Goal: Task Accomplishment & Management: Manage account settings

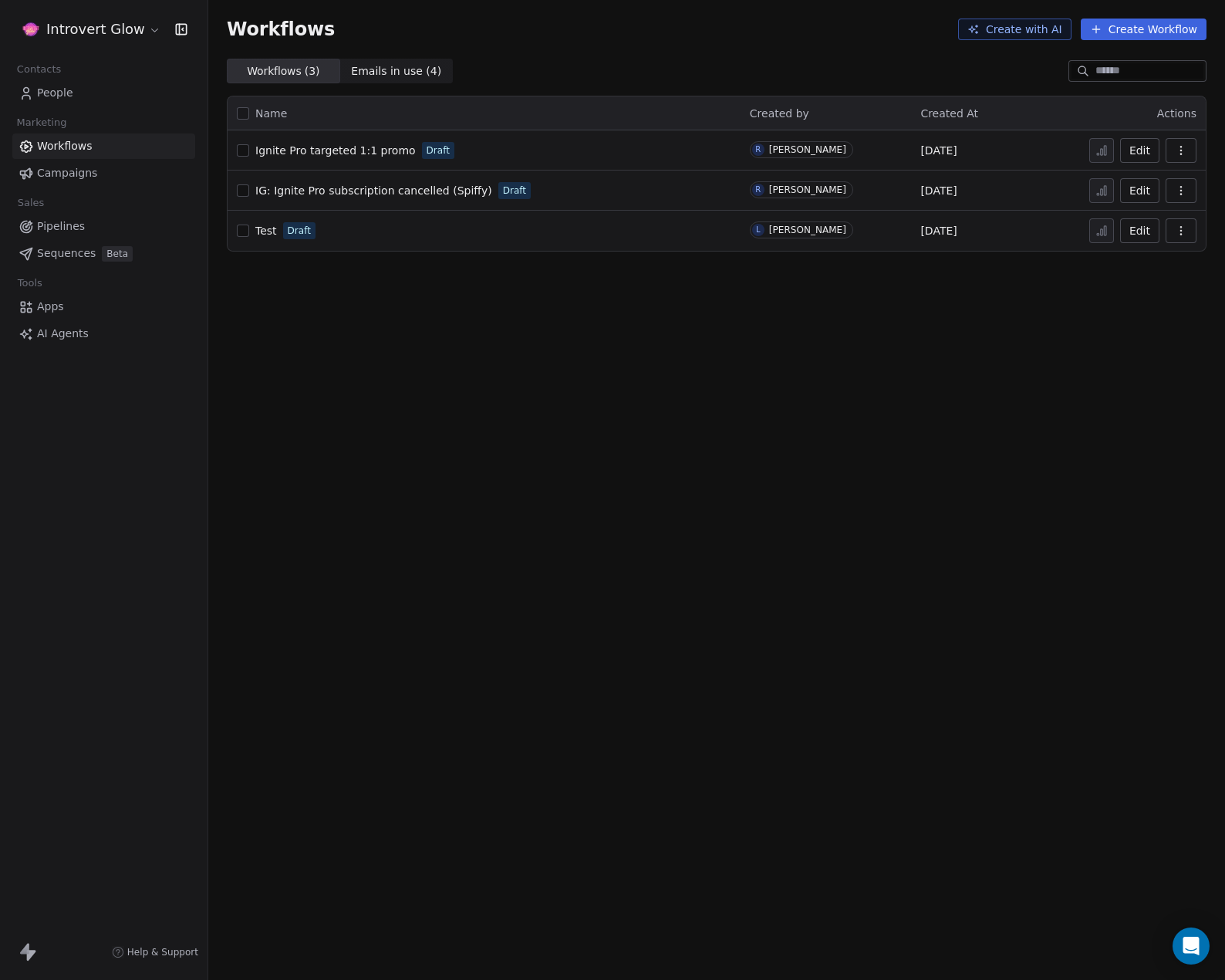
click at [111, 22] on html "Introvert Glow Contacts People Marketing Workflows Campaigns Sales Pipelines Se…" at bounding box center [612, 490] width 1225 height 980
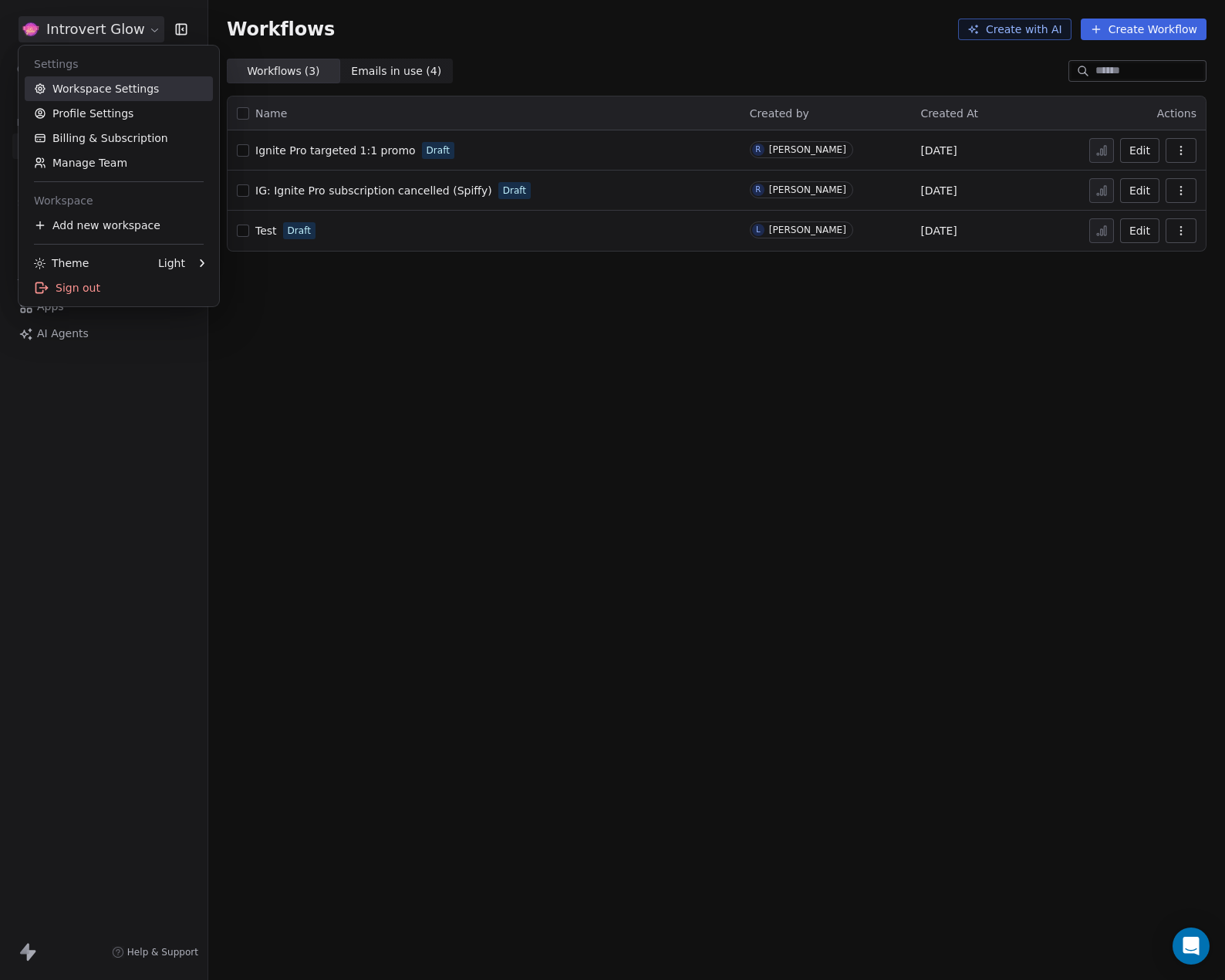
click at [111, 87] on link "Workspace Settings" at bounding box center [119, 89] width 188 height 25
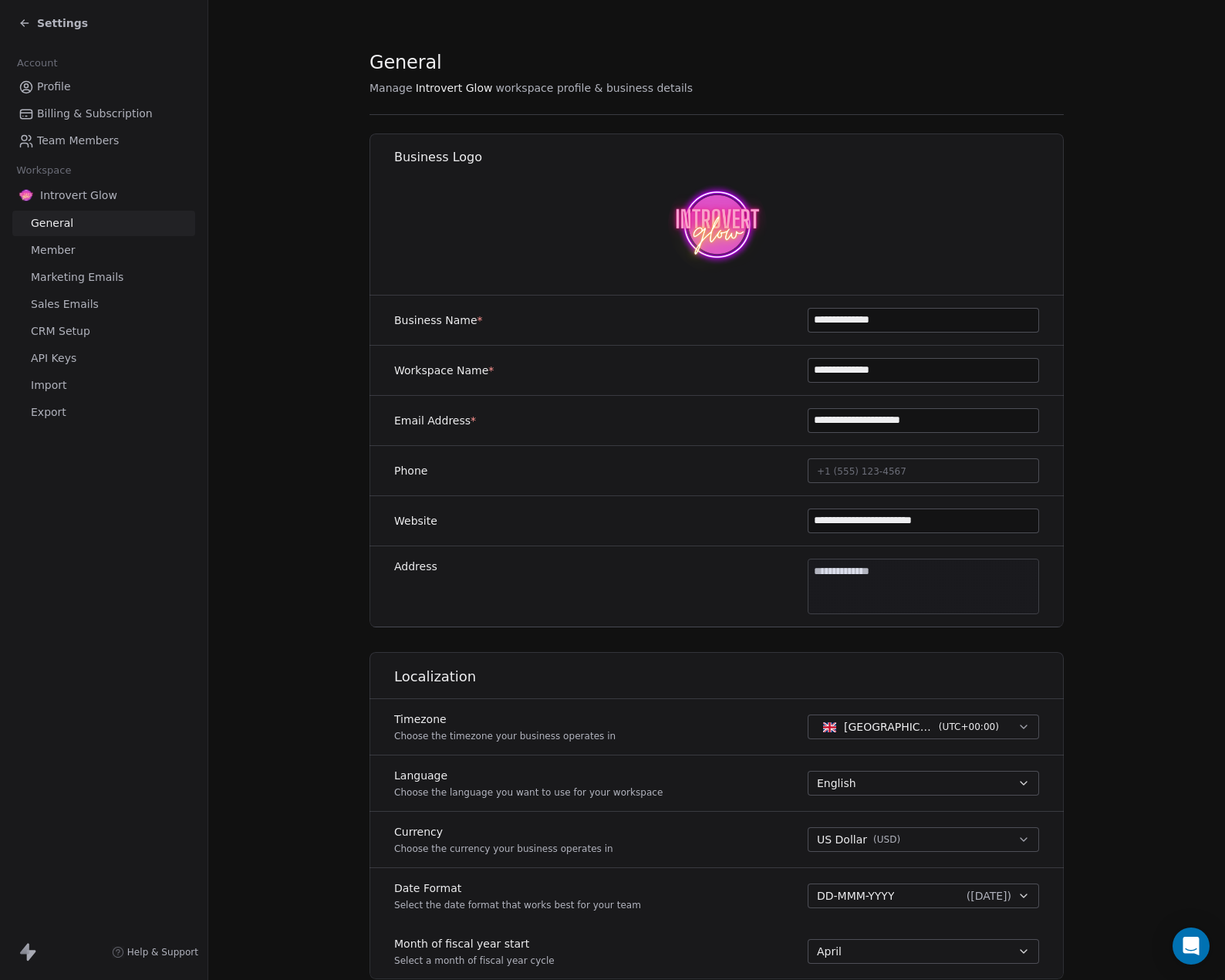
click at [854, 572] on body "**********" at bounding box center [612, 490] width 1225 height 980
type input "**********"
click at [820, 603] on input at bounding box center [892, 603] width 266 height 16
type input "*******"
drag, startPoint x: 784, startPoint y: 628, endPoint x: 804, endPoint y: 630, distance: 20.1
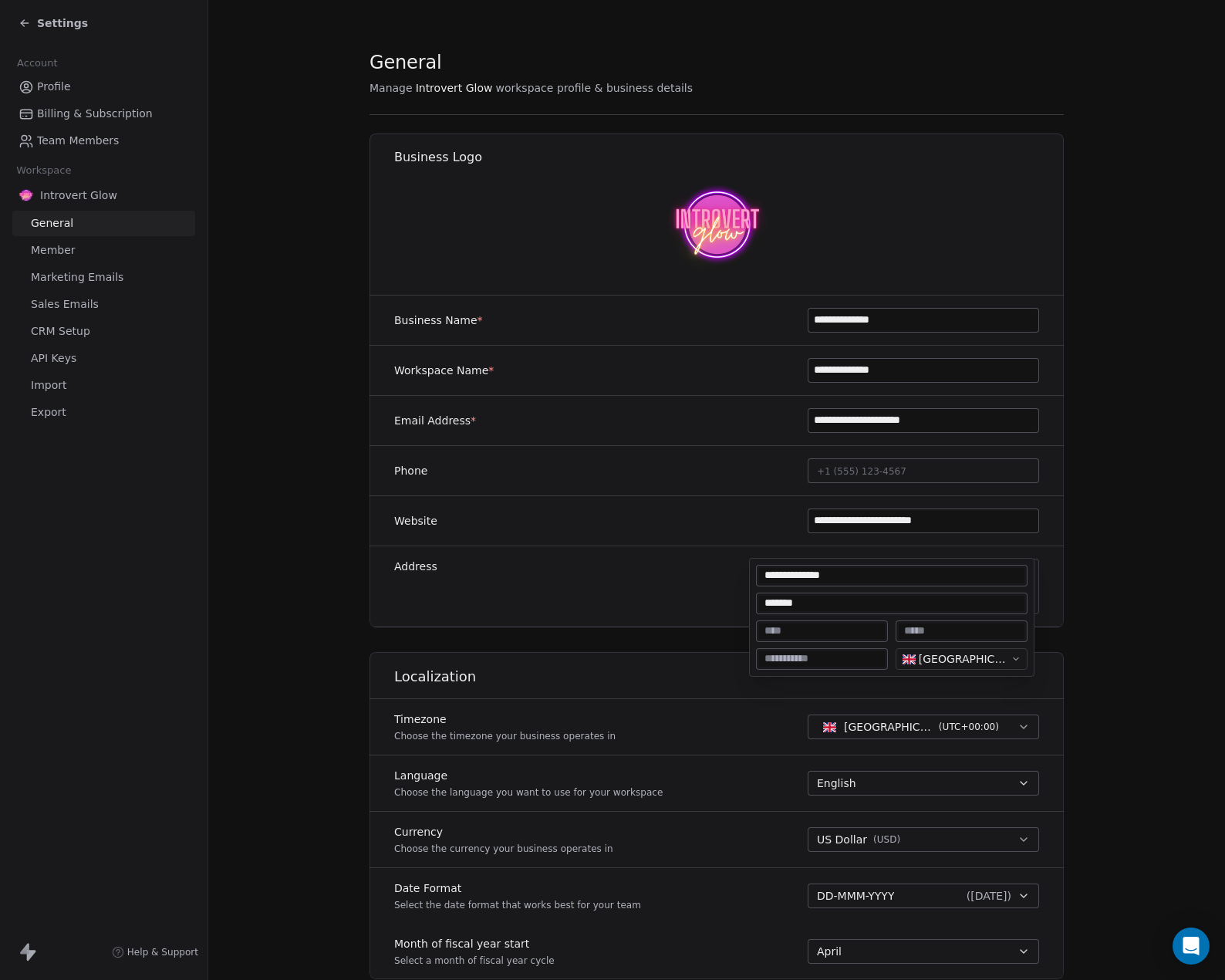
click at [784, 628] on input at bounding box center [822, 630] width 126 height 16
type input "*******"
type textarea "**********"
click at [687, 625] on html "**********" at bounding box center [612, 490] width 1225 height 980
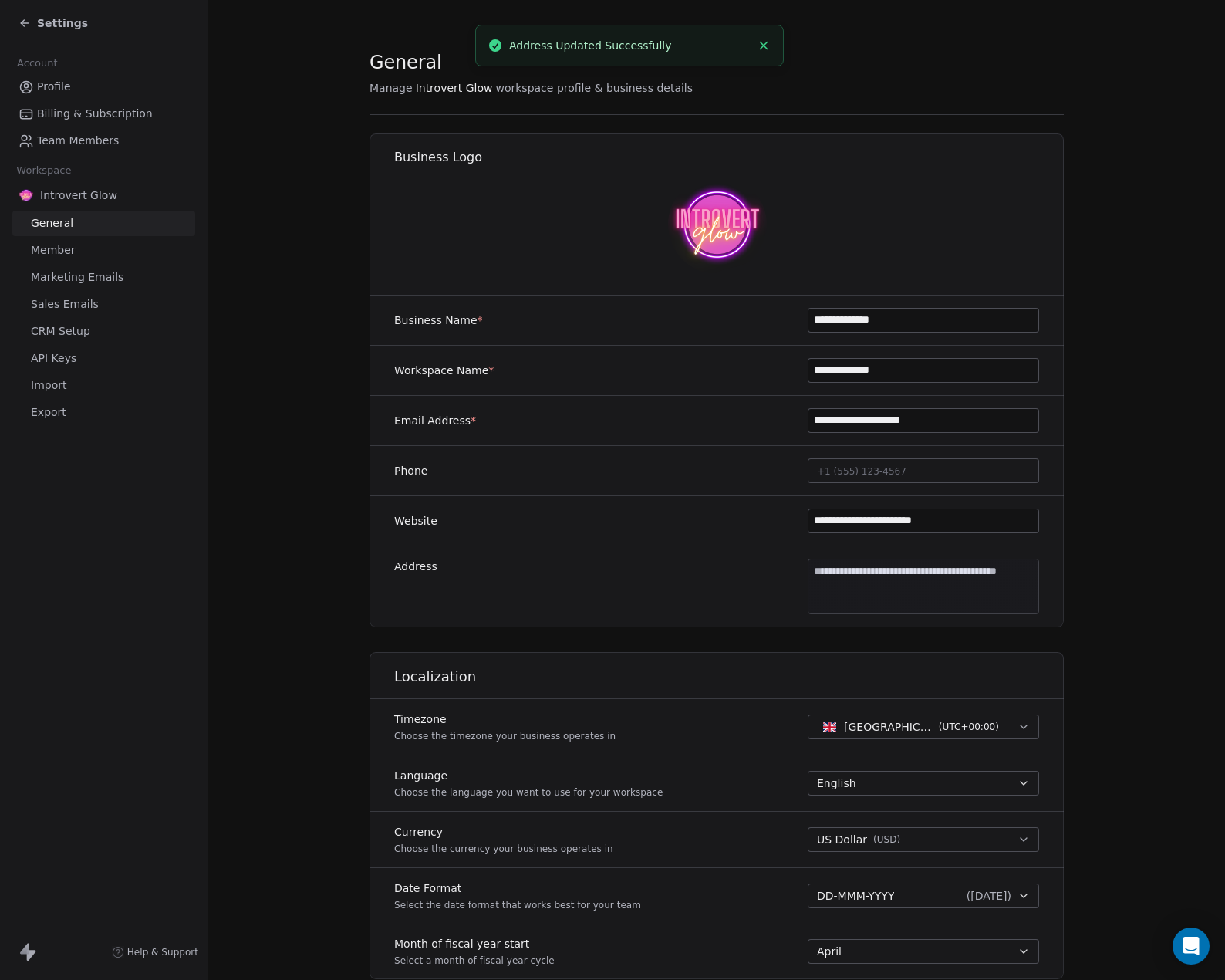
click at [882, 586] on body "**********" at bounding box center [612, 490] width 1225 height 980
click at [804, 664] on input at bounding box center [822, 659] width 126 height 16
type input "********"
type input "**********"
type input "*********"
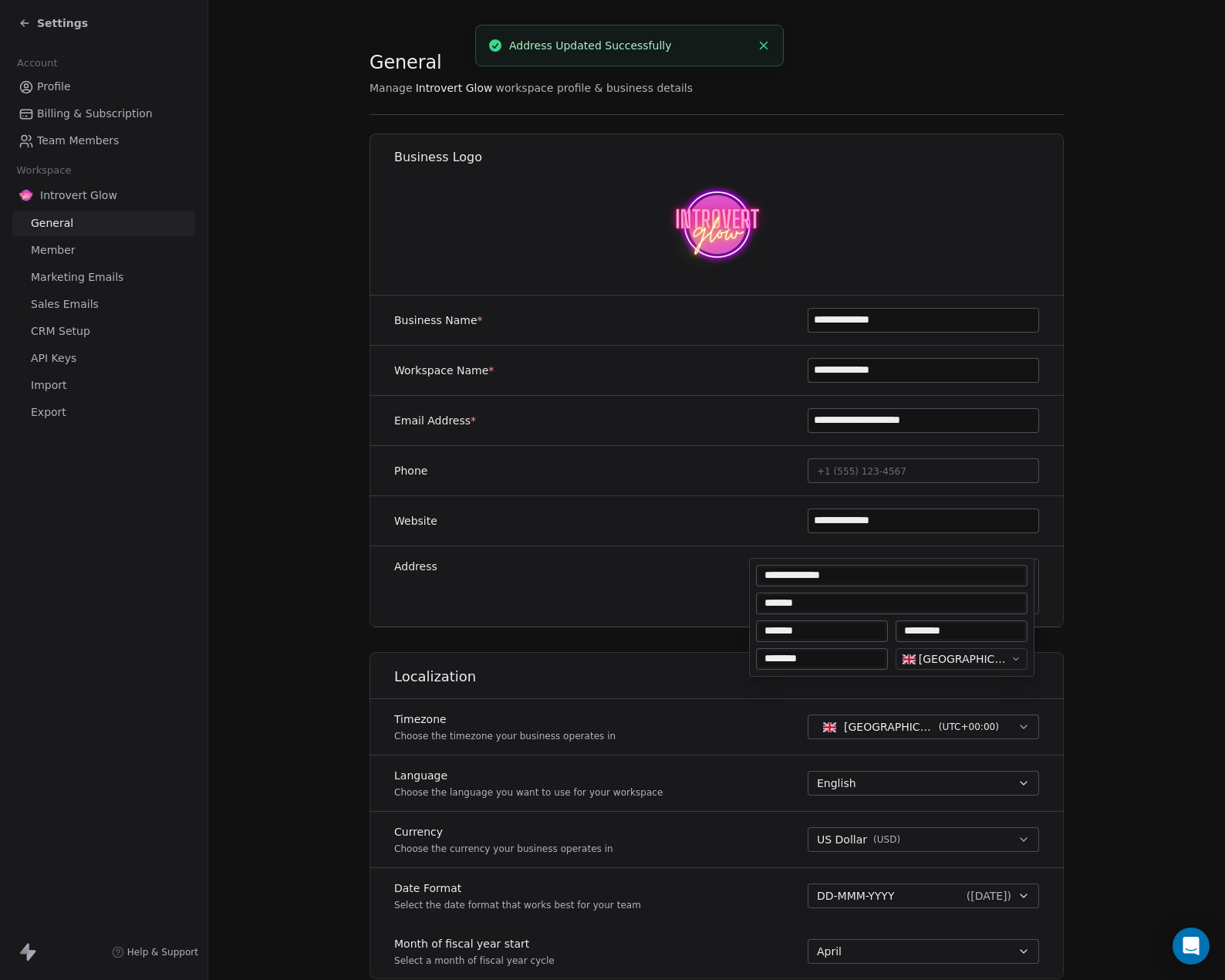
type textarea "**********"
click at [612, 593] on html "**********" at bounding box center [612, 490] width 1225 height 980
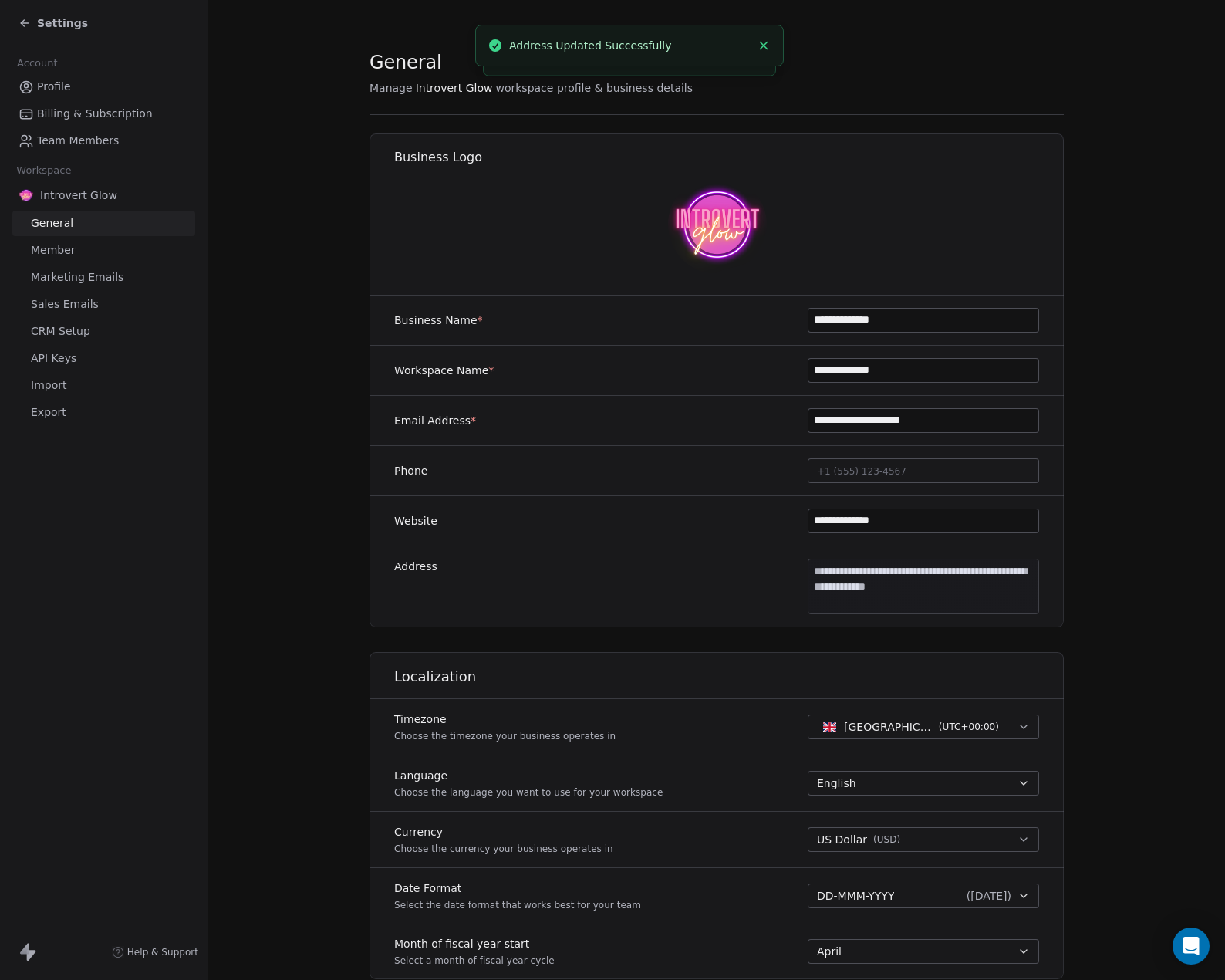
type input "**********"
click at [1089, 570] on section "**********" at bounding box center [716, 722] width 1017 height 1444
click at [996, 586] on body "**********" at bounding box center [612, 490] width 1225 height 980
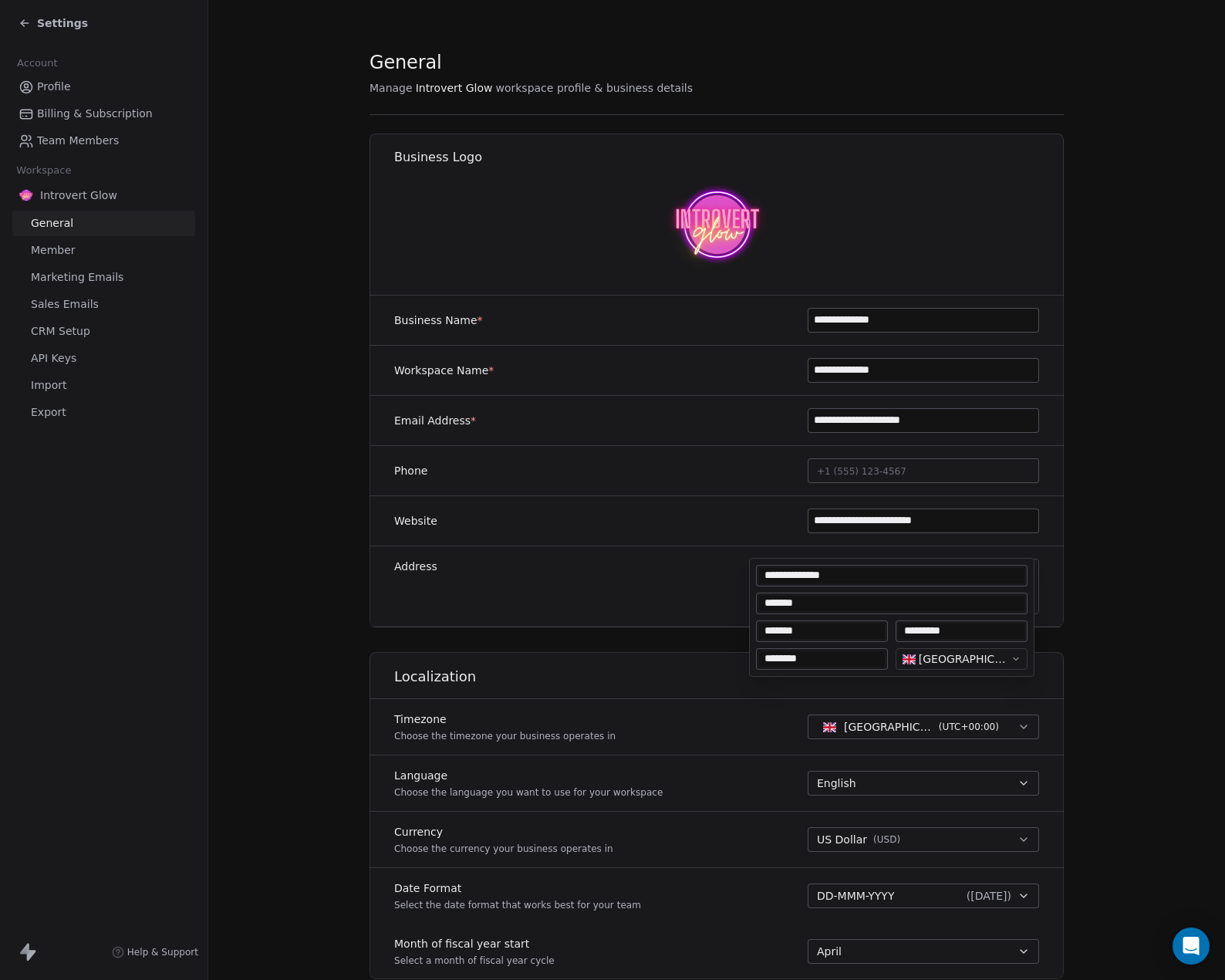
click at [681, 552] on html "**********" at bounding box center [612, 490] width 1225 height 980
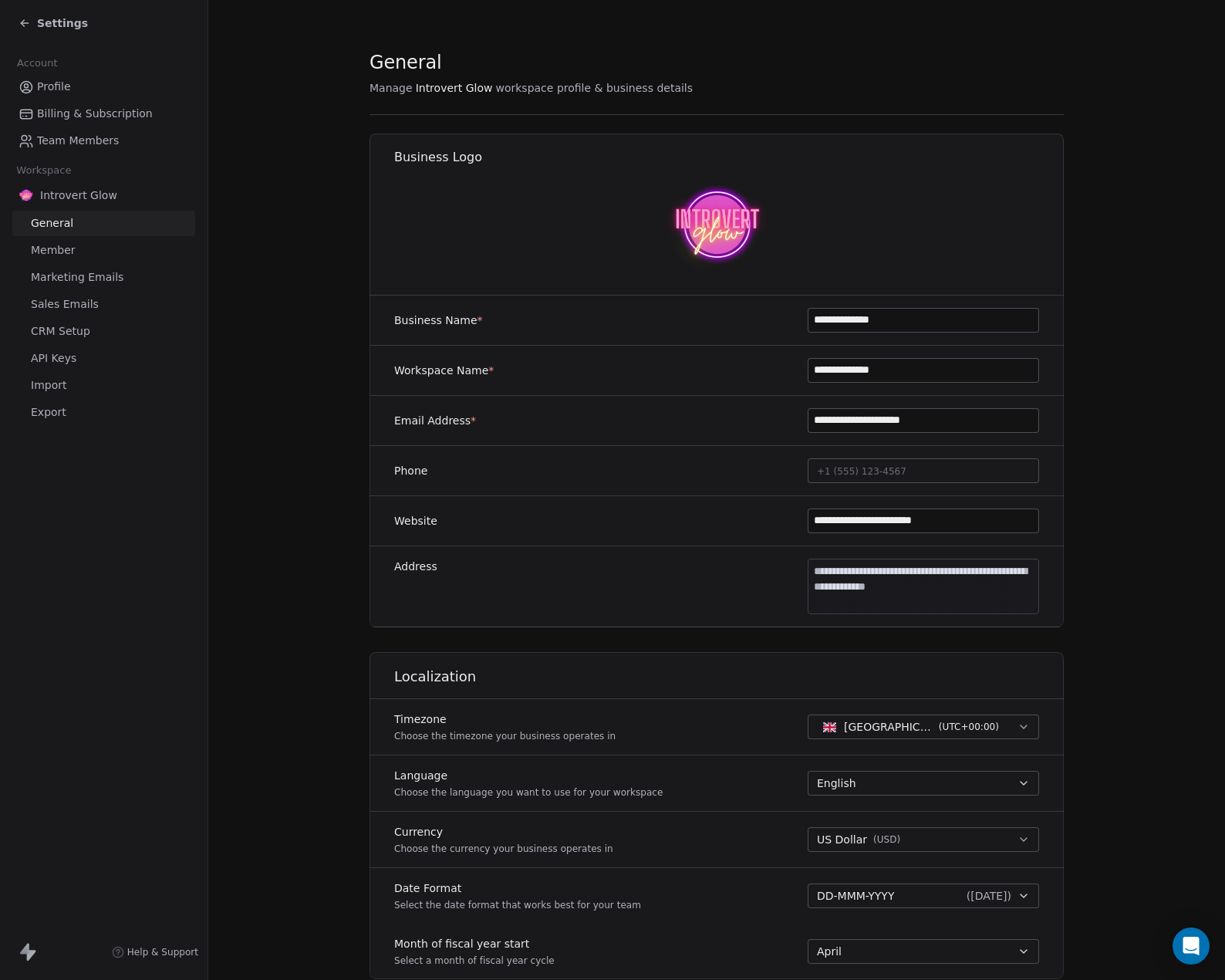
click at [880, 574] on body "**********" at bounding box center [612, 490] width 1225 height 980
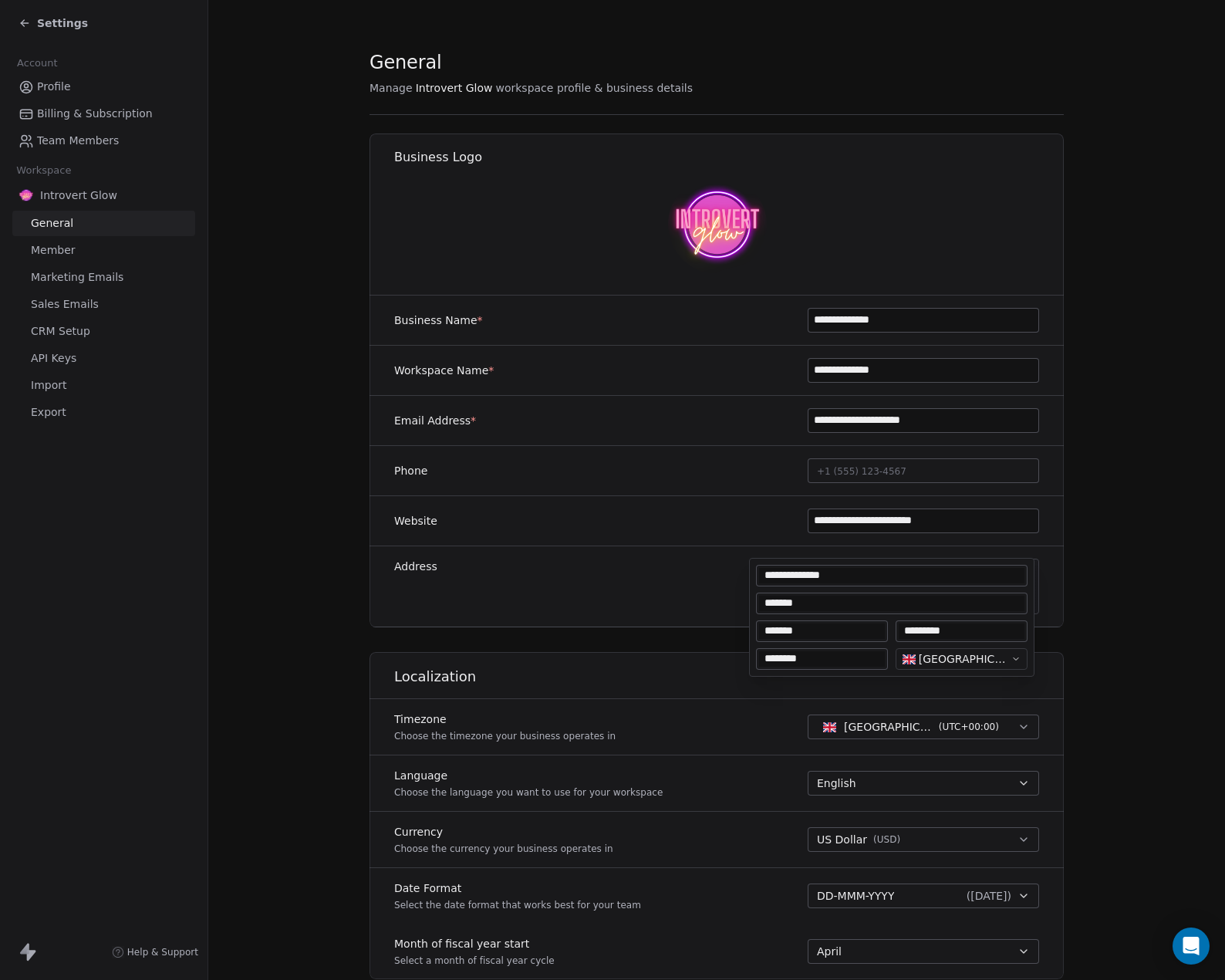
drag, startPoint x: 832, startPoint y: 574, endPoint x: 738, endPoint y: 568, distance: 94.2
click at [738, 568] on html "**********" at bounding box center [612, 490] width 1225 height 980
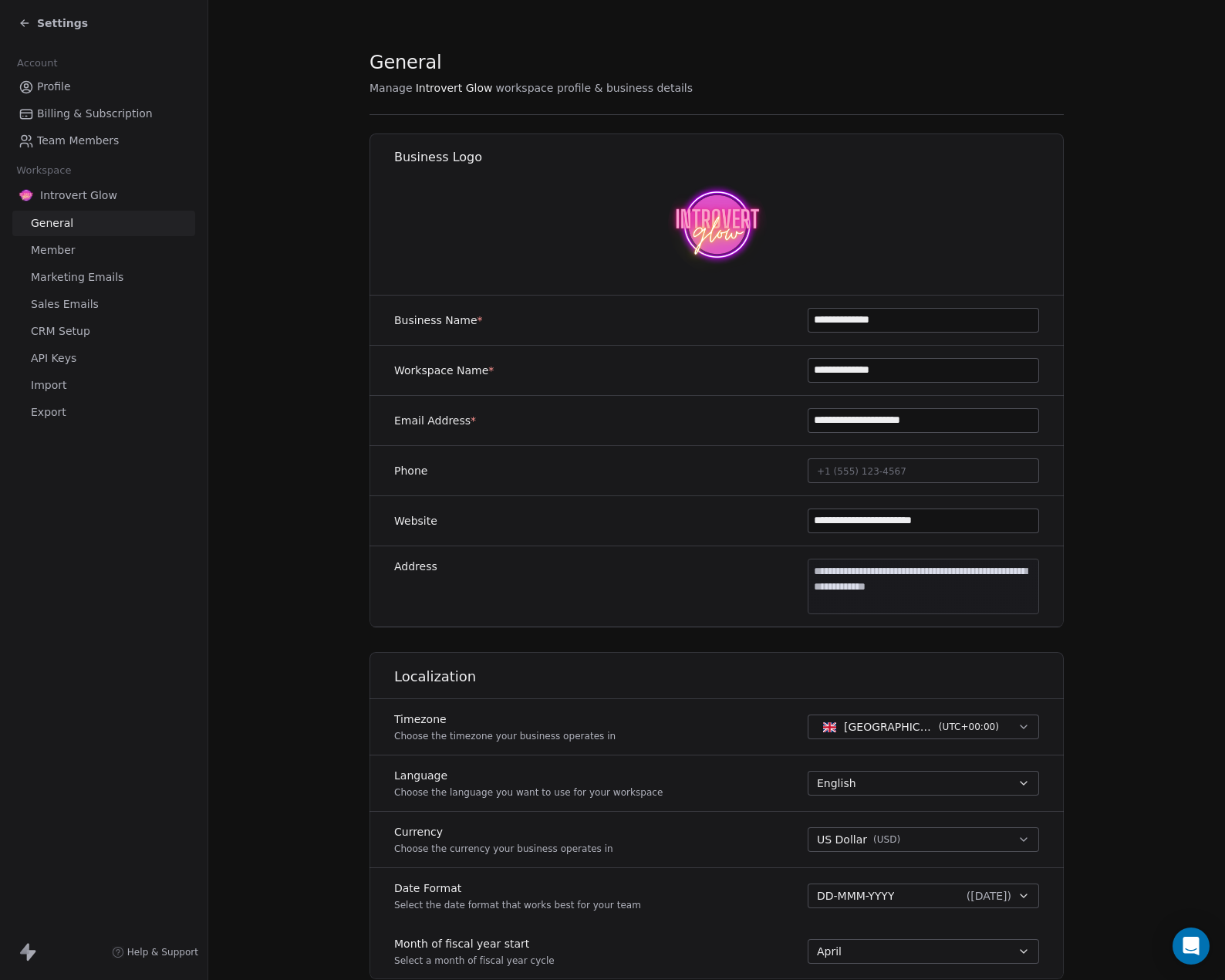
click at [872, 568] on body "**********" at bounding box center [612, 490] width 1225 height 980
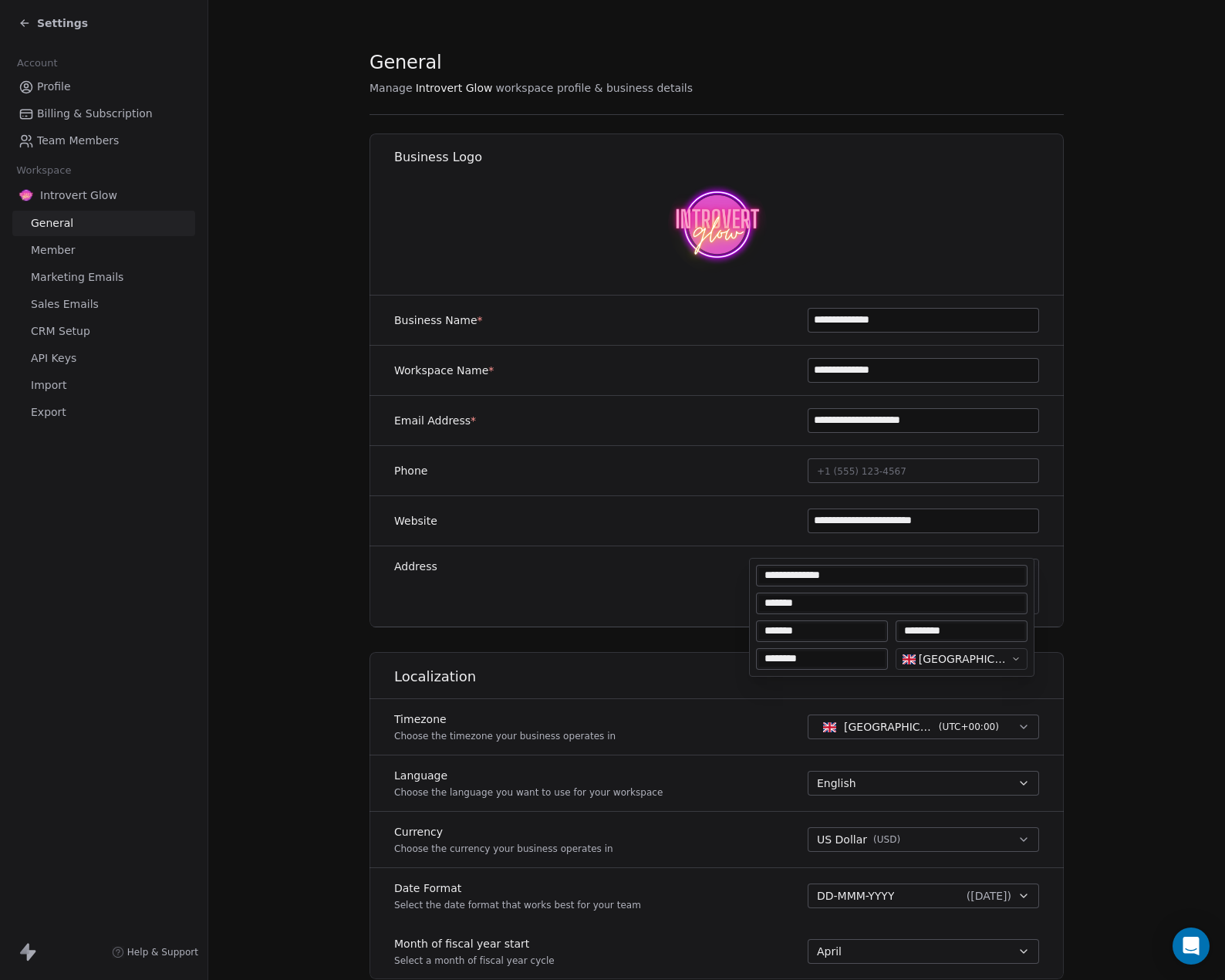
drag, startPoint x: 835, startPoint y: 574, endPoint x: 753, endPoint y: 571, distance: 82.1
click at [753, 571] on div "**********" at bounding box center [892, 617] width 284 height 117
type textarea "**********"
click at [698, 568] on html "**********" at bounding box center [612, 490] width 1225 height 980
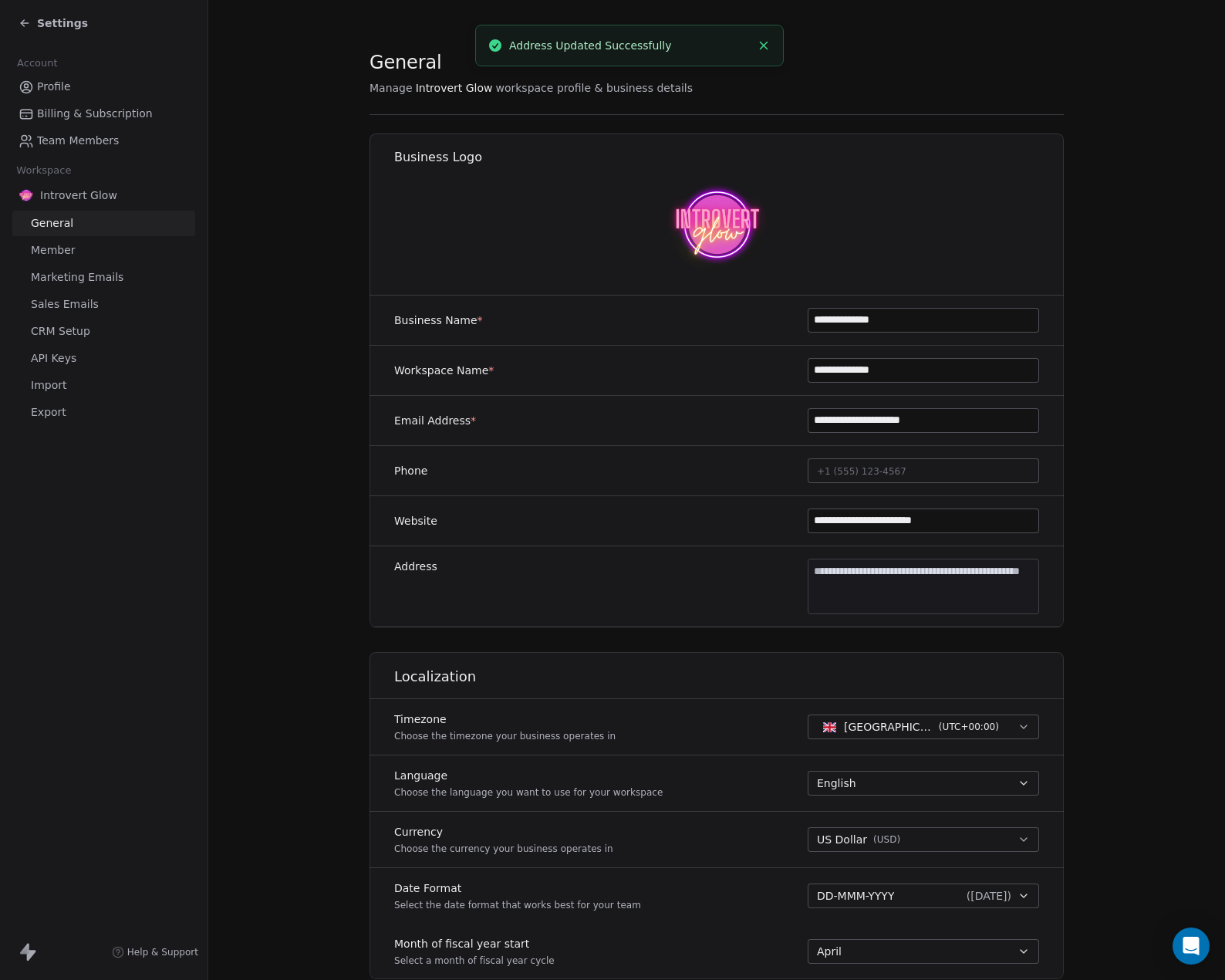
click at [731, 584] on div "**********" at bounding box center [717, 586] width 694 height 81
click at [1126, 583] on section "**********" at bounding box center [716, 722] width 1017 height 1444
click at [48, 22] on span "Settings" at bounding box center [63, 23] width 51 height 16
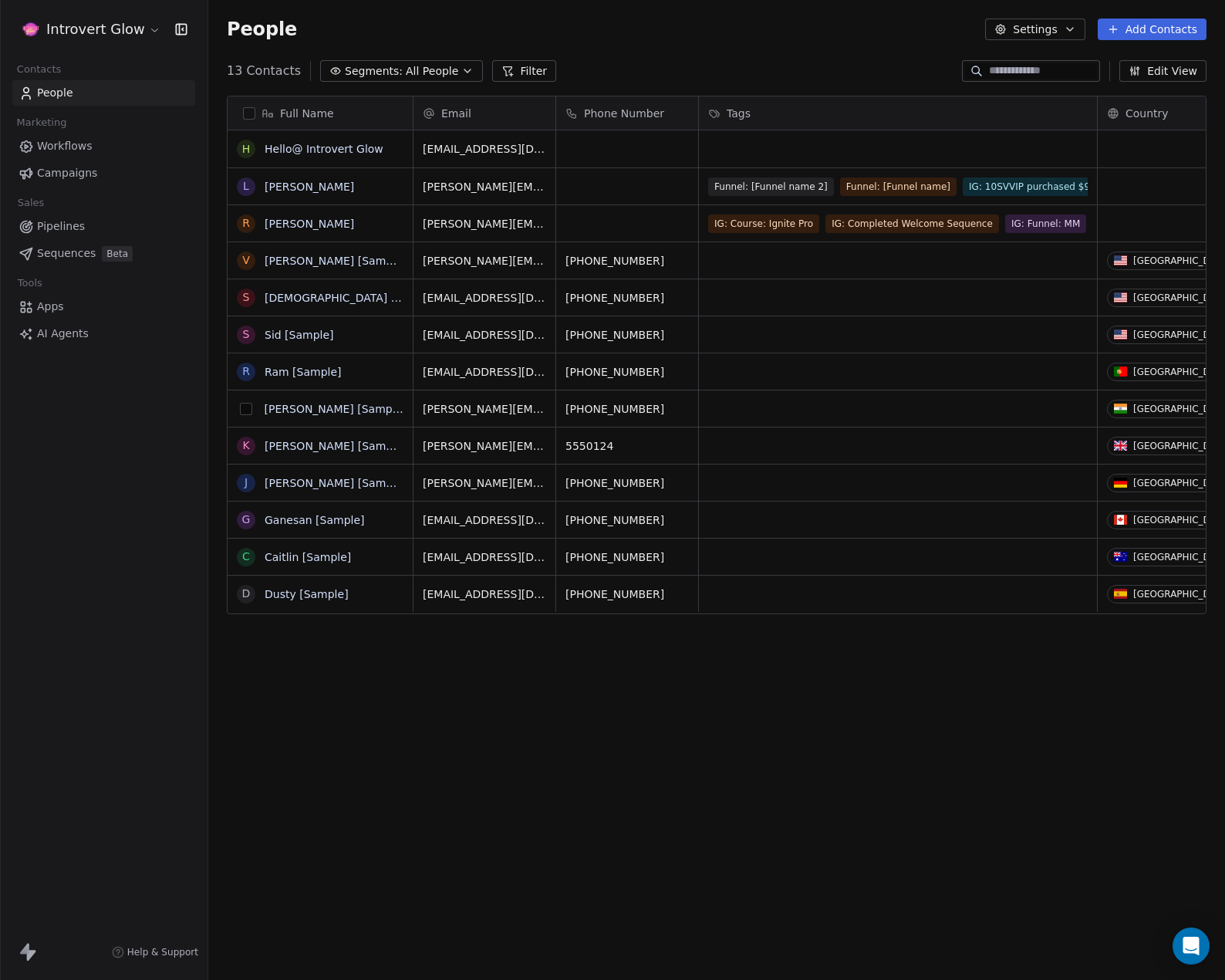
scroll to position [850, 1006]
click at [48, 142] on span "Workflows" at bounding box center [65, 146] width 56 height 16
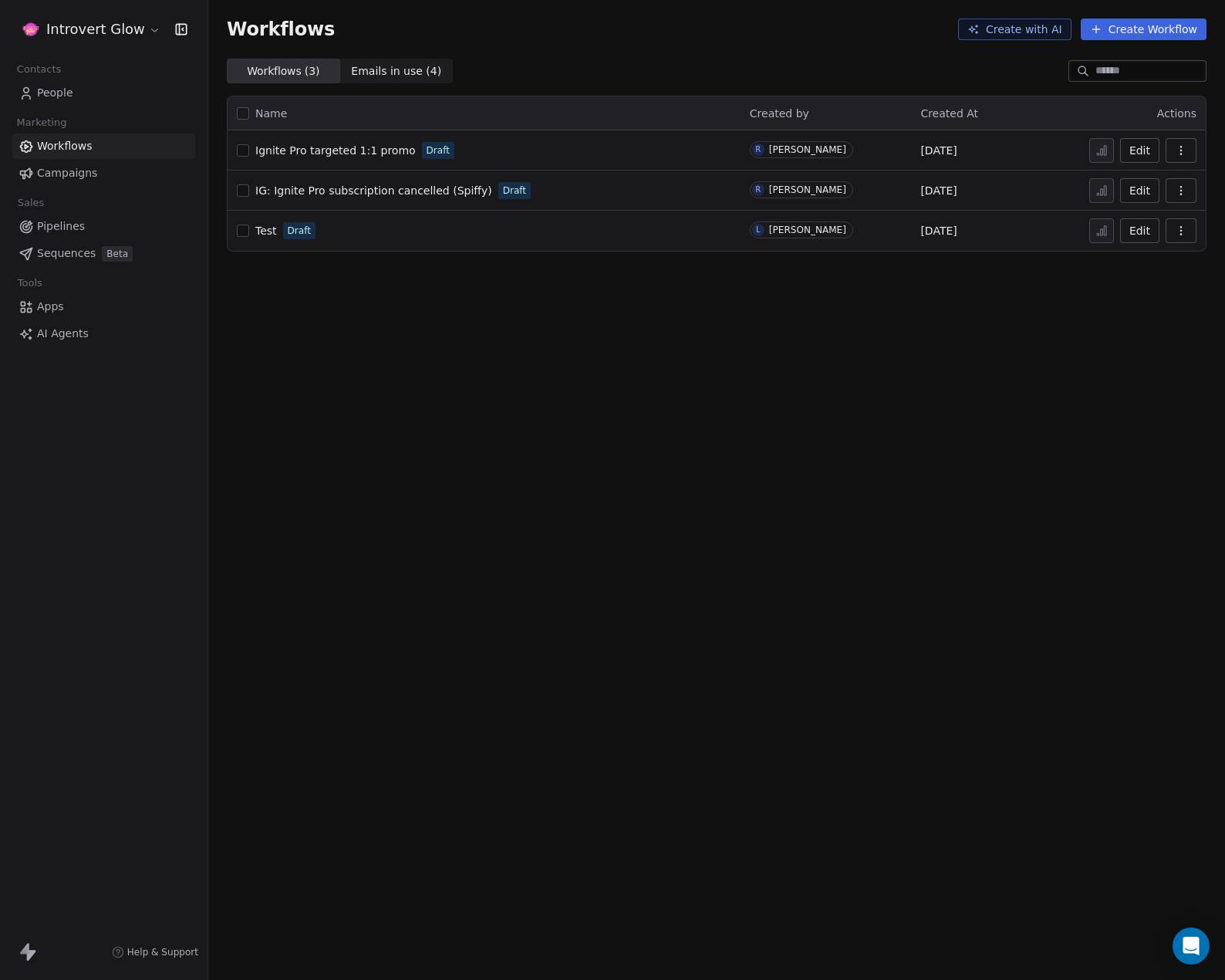
click at [349, 190] on span "IG: Ignite Pro subscription cancelled (Spiffy)" at bounding box center [374, 191] width 237 height 13
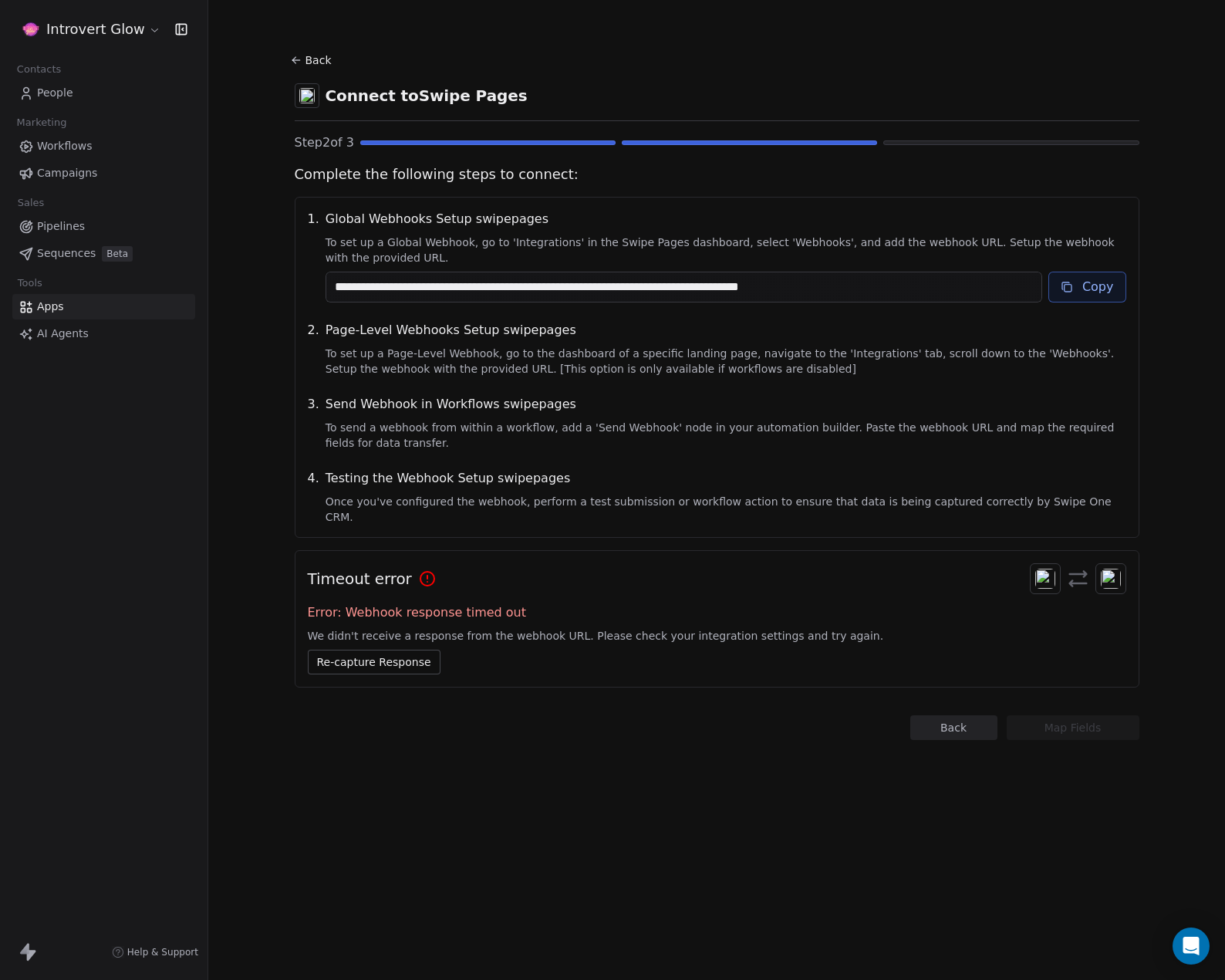
click at [36, 92] on link "People" at bounding box center [104, 93] width 183 height 26
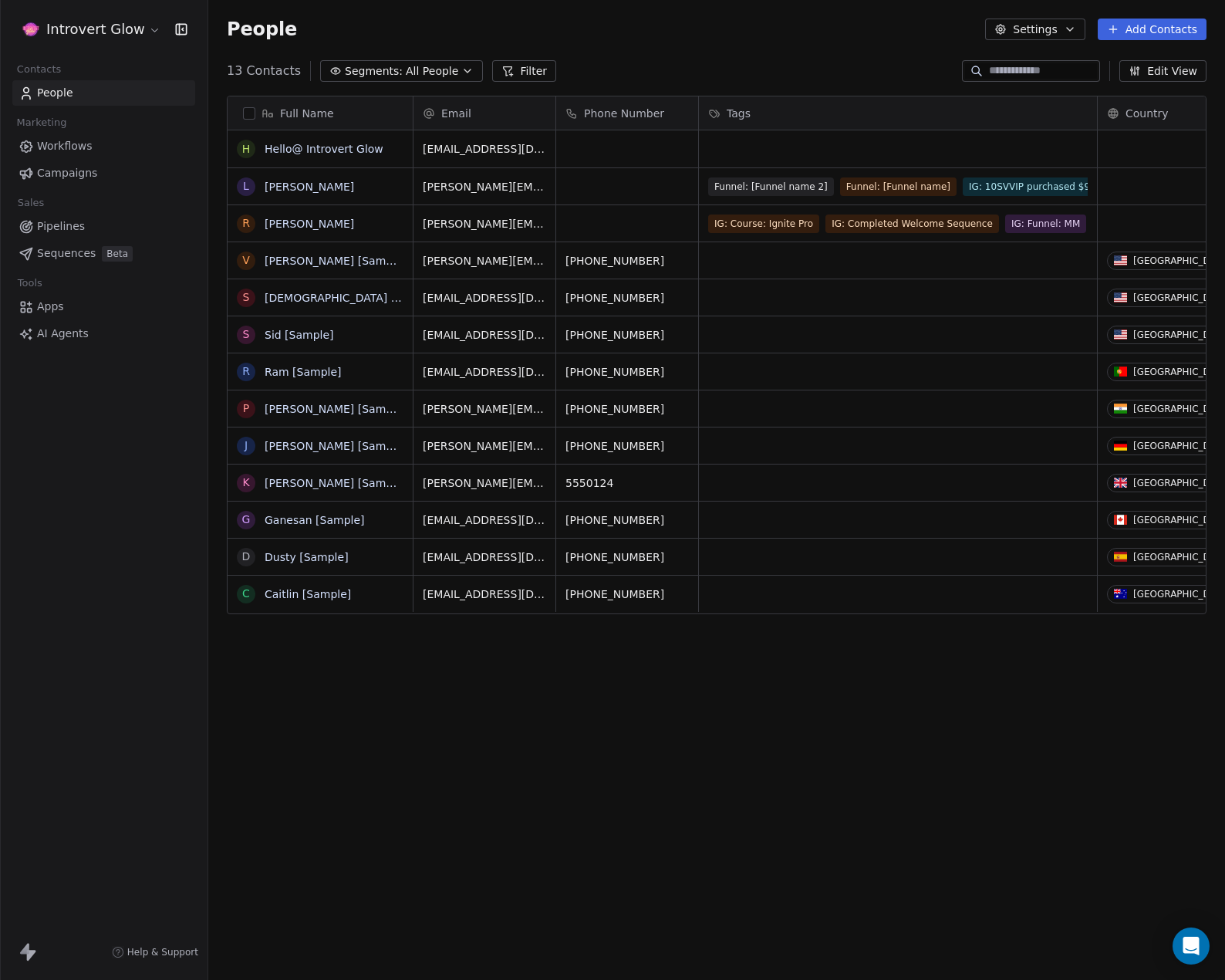
scroll to position [850, 1006]
click at [294, 184] on link "[PERSON_NAME]" at bounding box center [310, 187] width 90 height 13
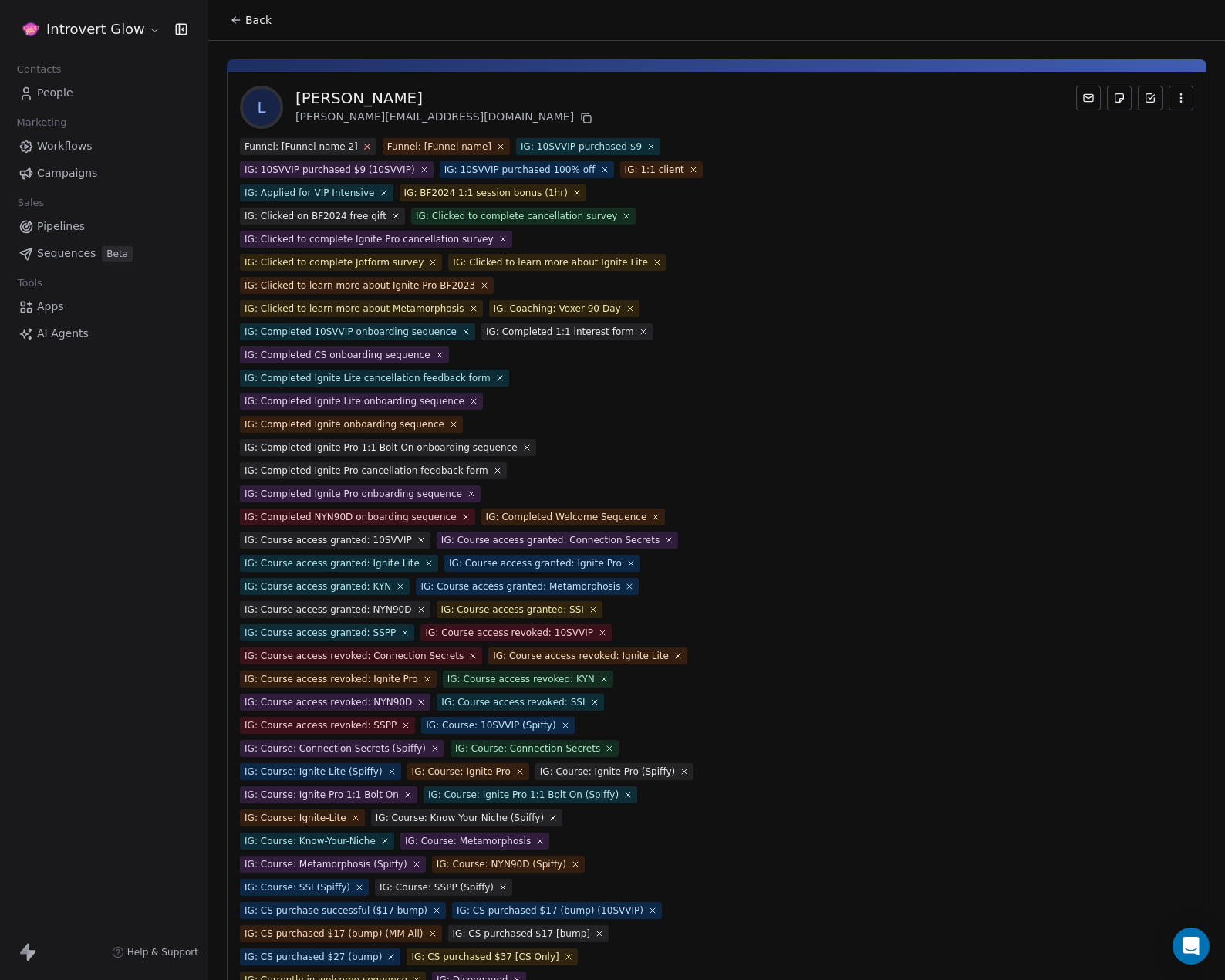
click at [362, 145] on icon at bounding box center [366, 146] width 10 height 10
click at [354, 144] on icon at bounding box center [358, 146] width 10 height 10
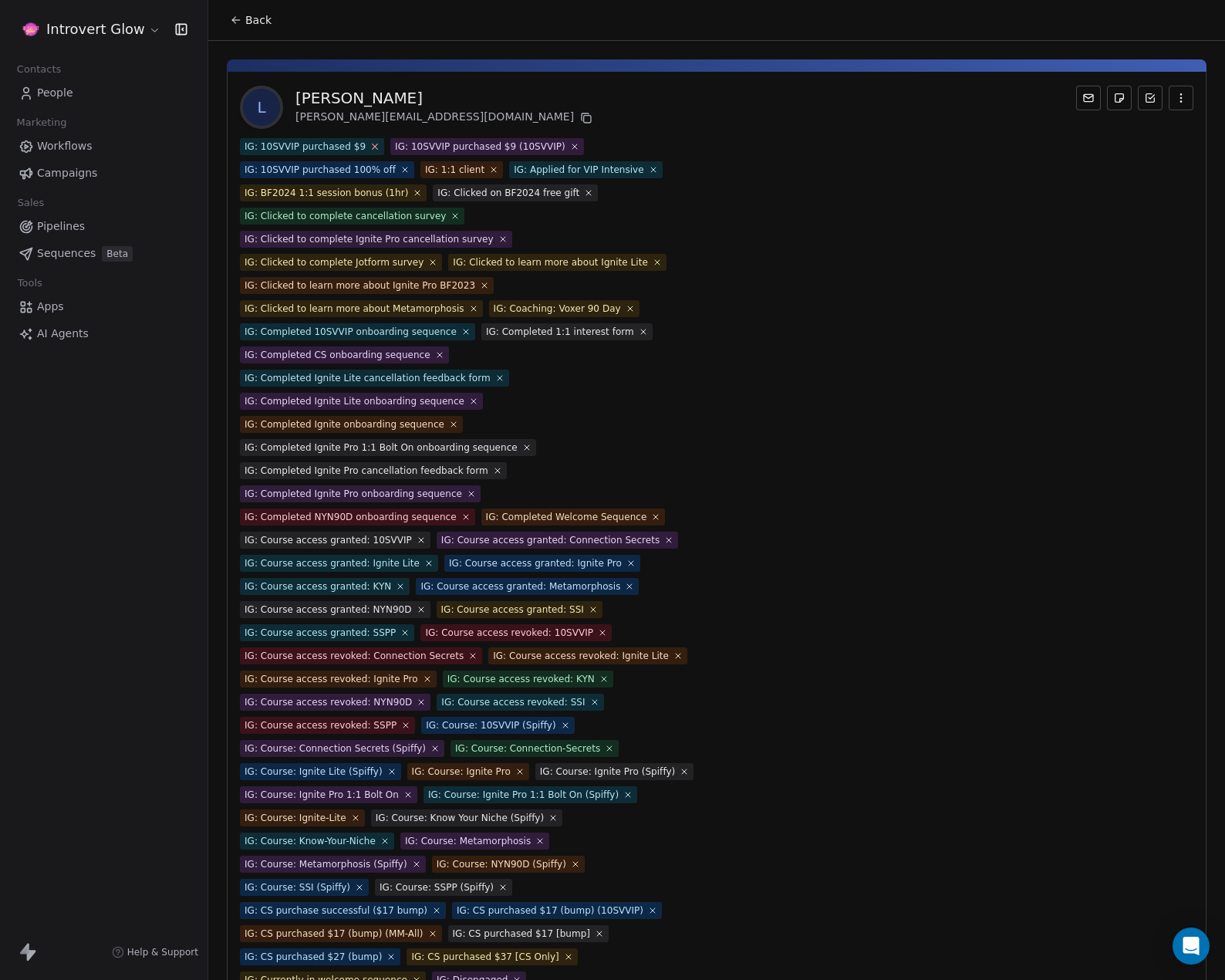
click at [370, 142] on icon at bounding box center [375, 146] width 10 height 10
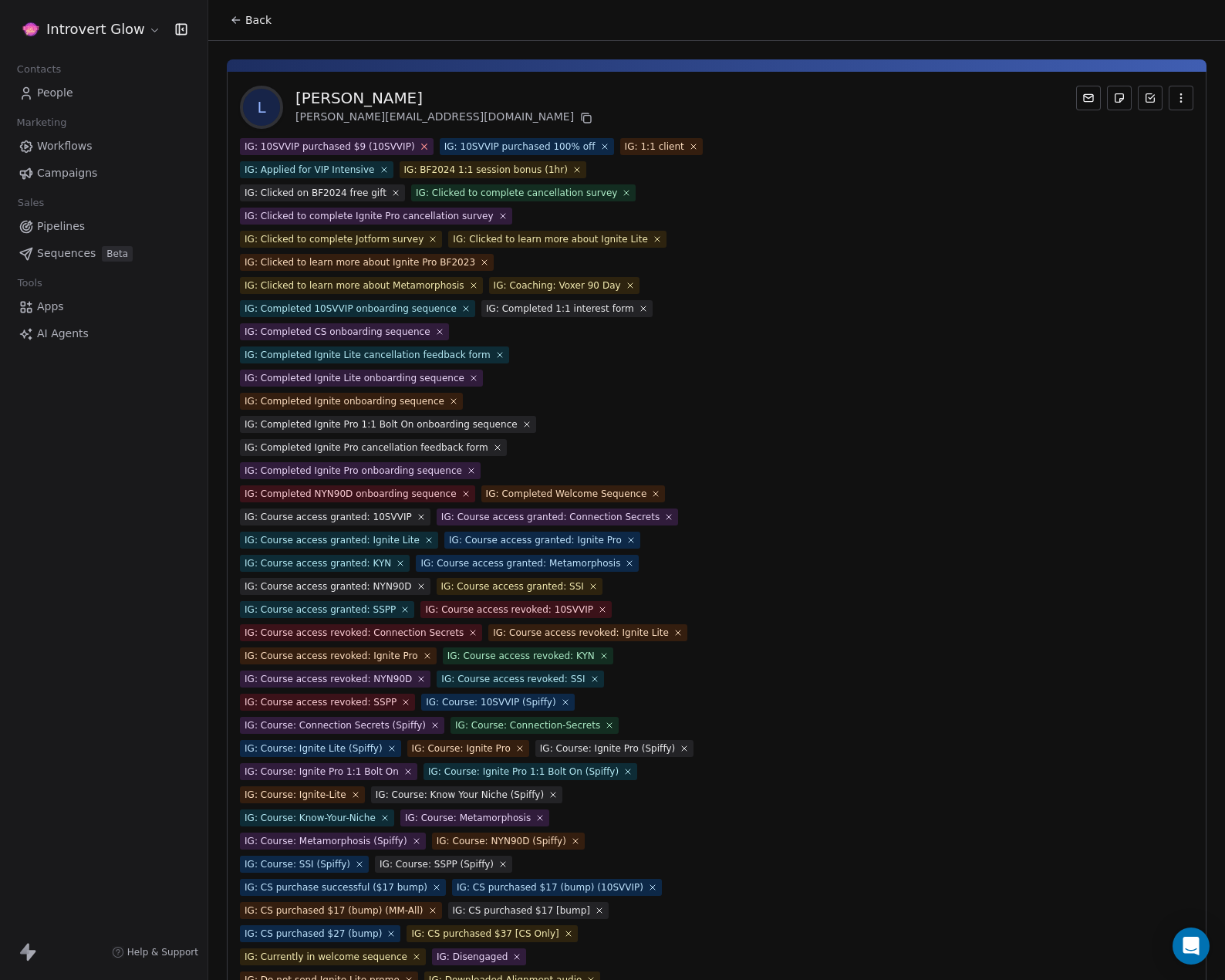
click at [419, 146] on icon at bounding box center [424, 146] width 10 height 10
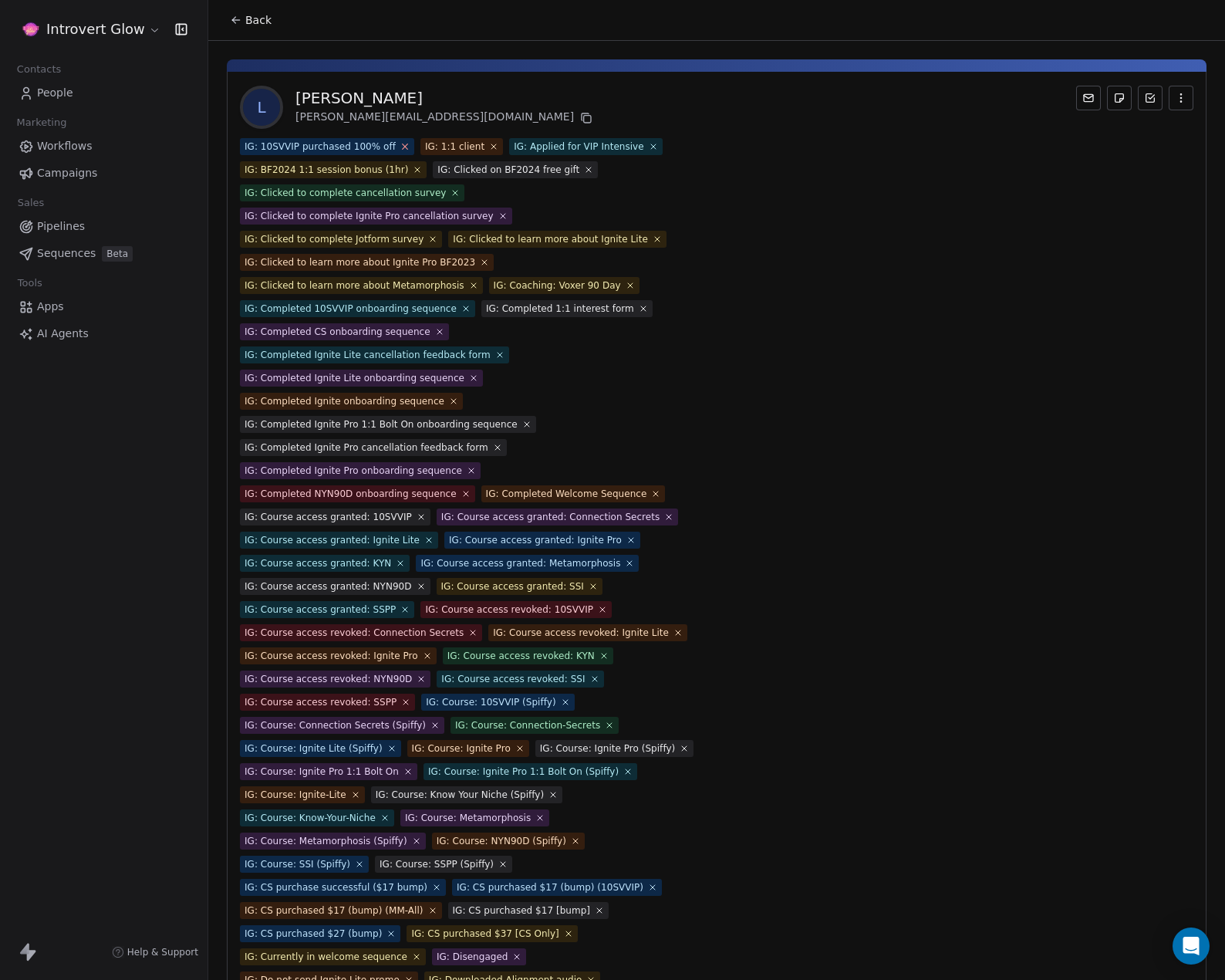
click at [400, 146] on icon at bounding box center [405, 146] width 10 height 10
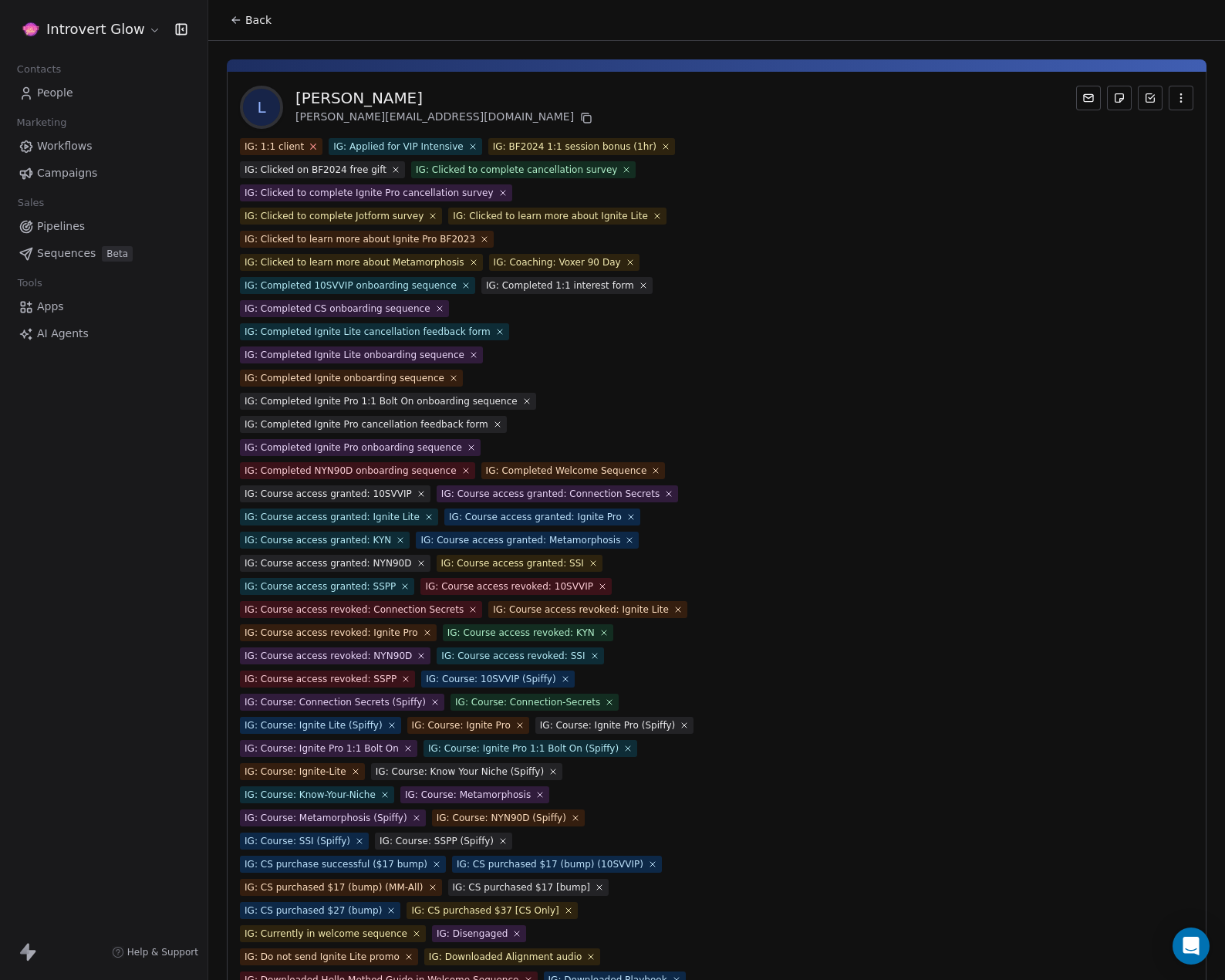
click at [309, 142] on icon at bounding box center [313, 146] width 10 height 10
click at [379, 143] on icon at bounding box center [384, 146] width 10 height 10
click at [413, 144] on icon at bounding box center [417, 146] width 10 height 10
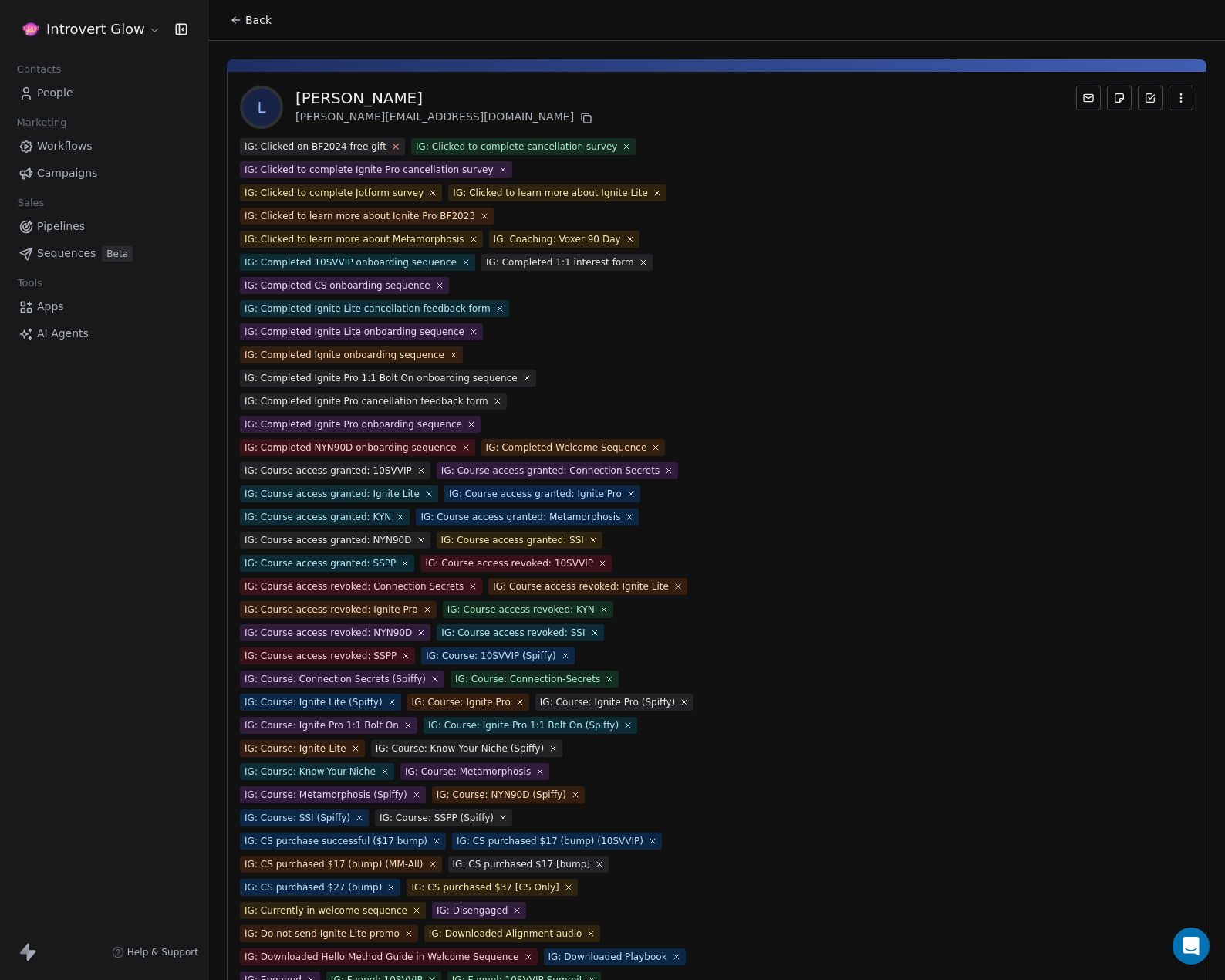
click at [390, 145] on icon at bounding box center [395, 146] width 10 height 10
click at [450, 146] on icon at bounding box center [455, 146] width 10 height 10
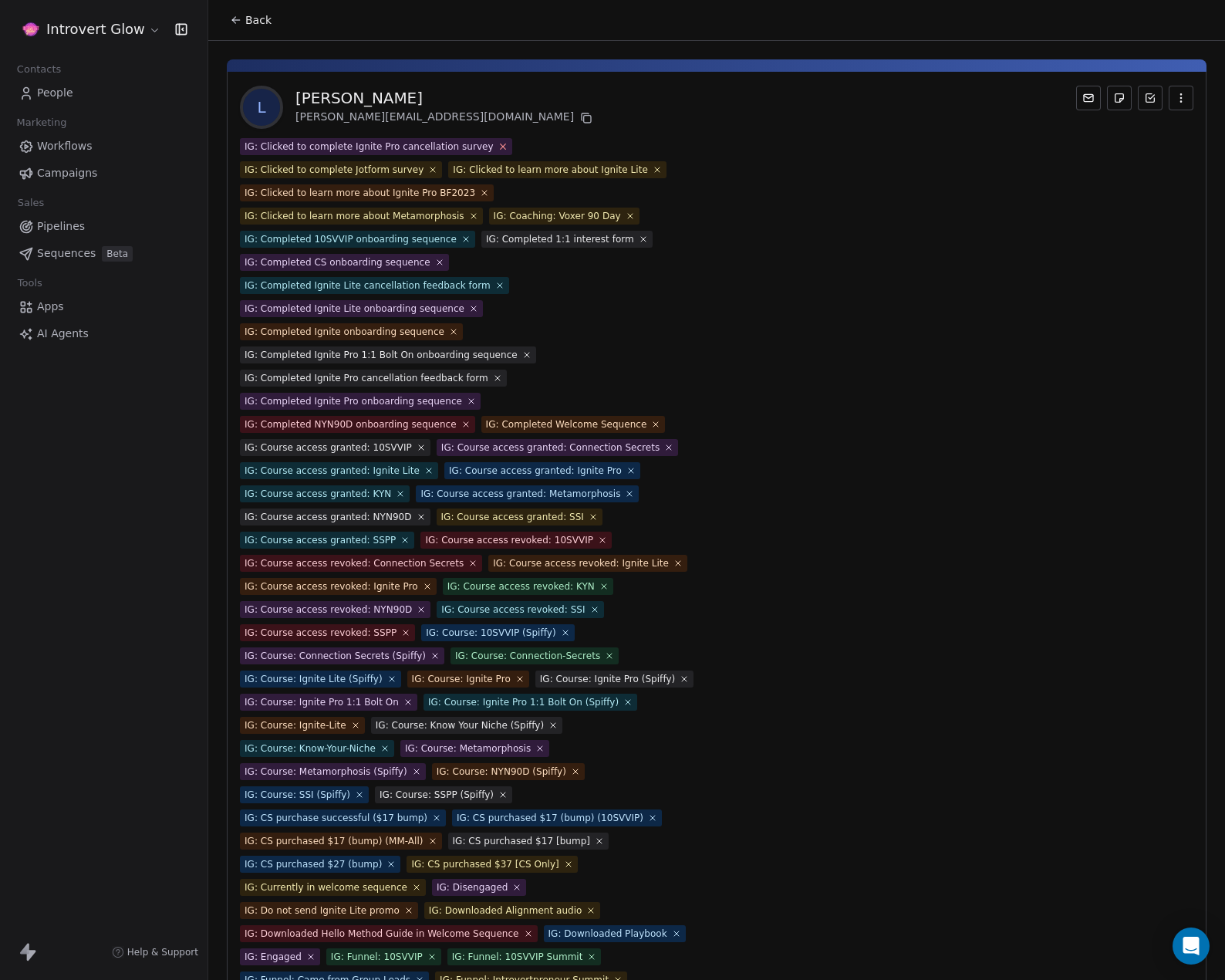
click at [498, 146] on icon at bounding box center [502, 146] width 10 height 10
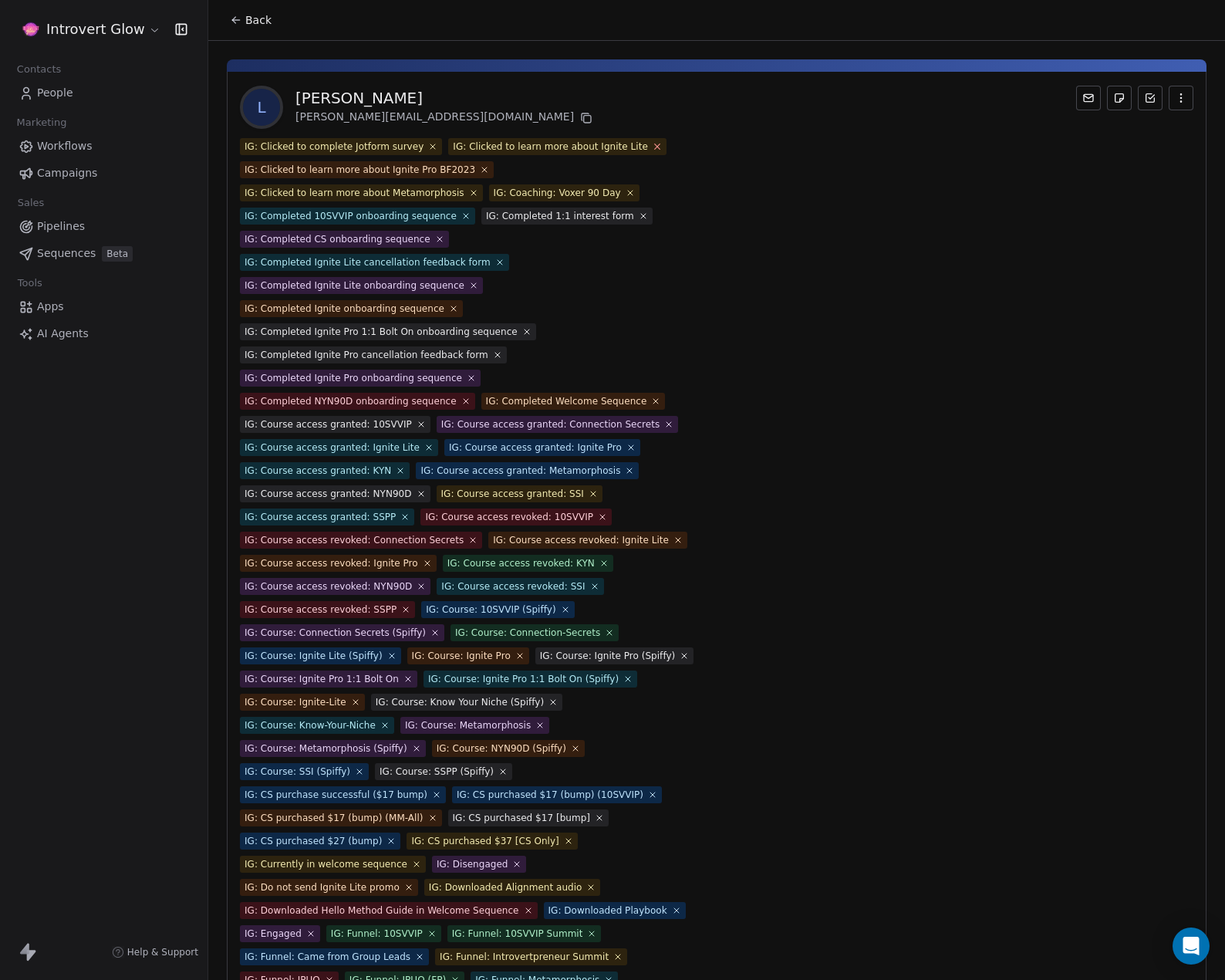
click at [652, 147] on icon at bounding box center [657, 146] width 10 height 10
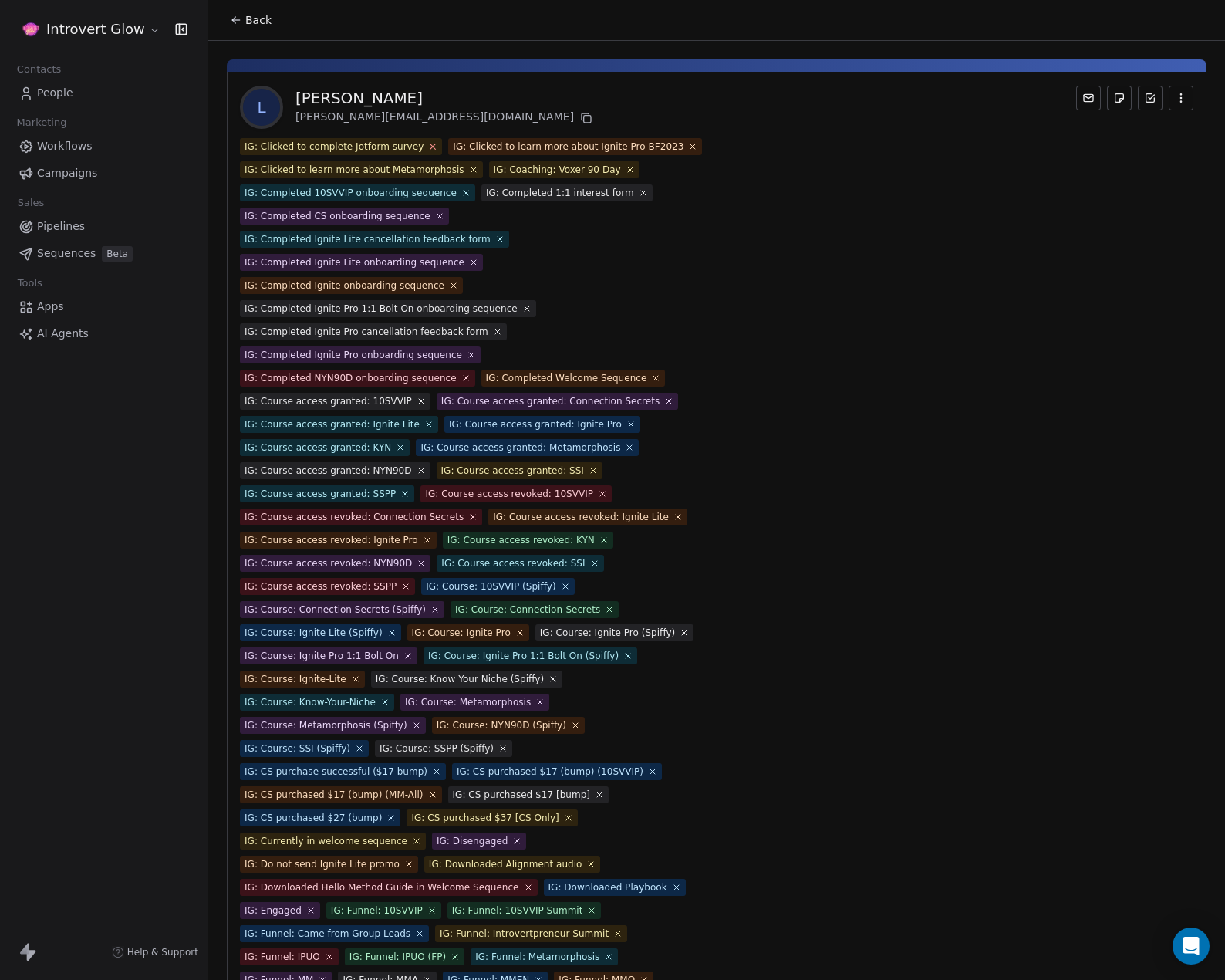
click at [428, 149] on icon at bounding box center [433, 146] width 10 height 10
click at [469, 167] on icon at bounding box center [473, 169] width 10 height 10
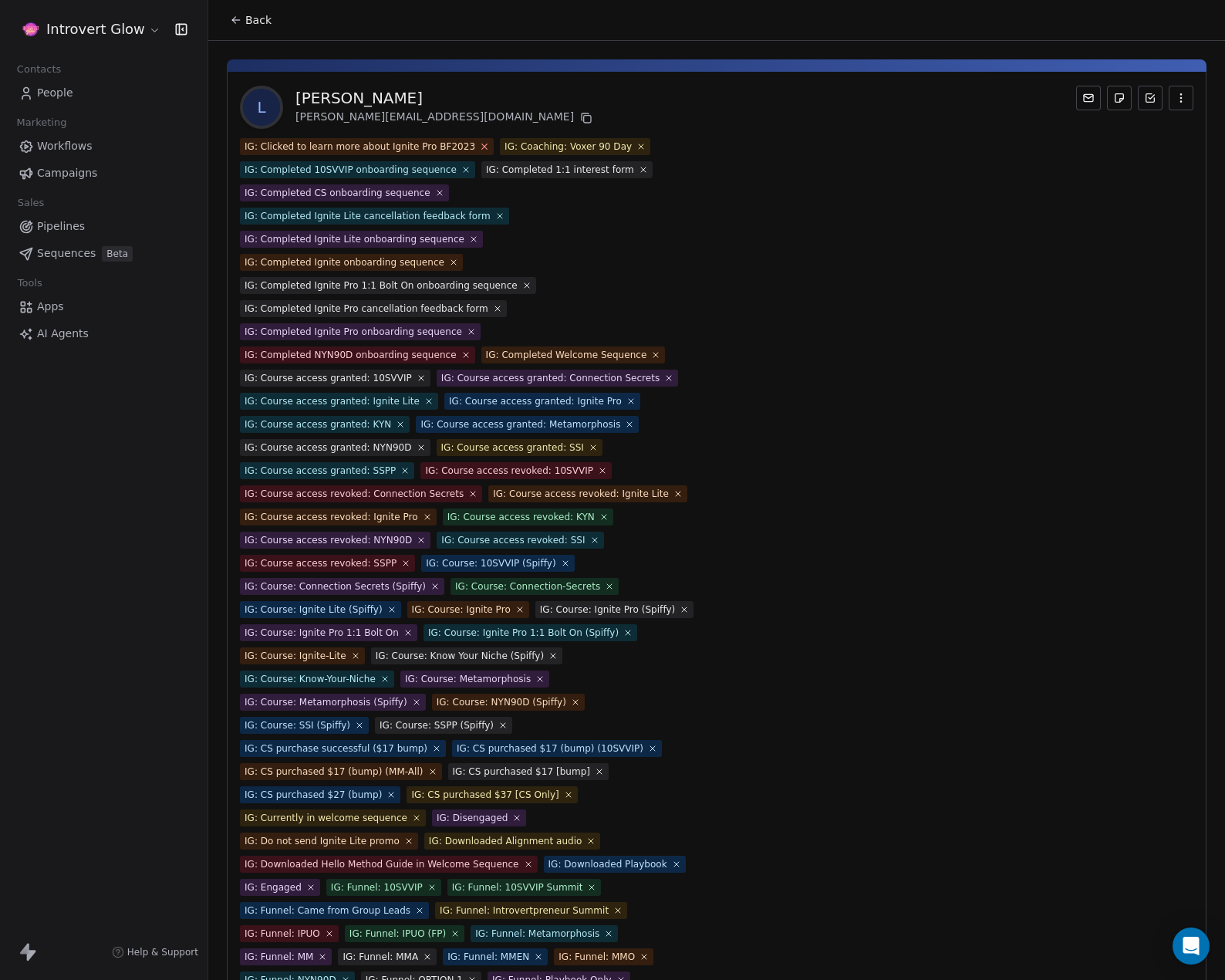
click at [480, 146] on icon at bounding box center [484, 146] width 10 height 10
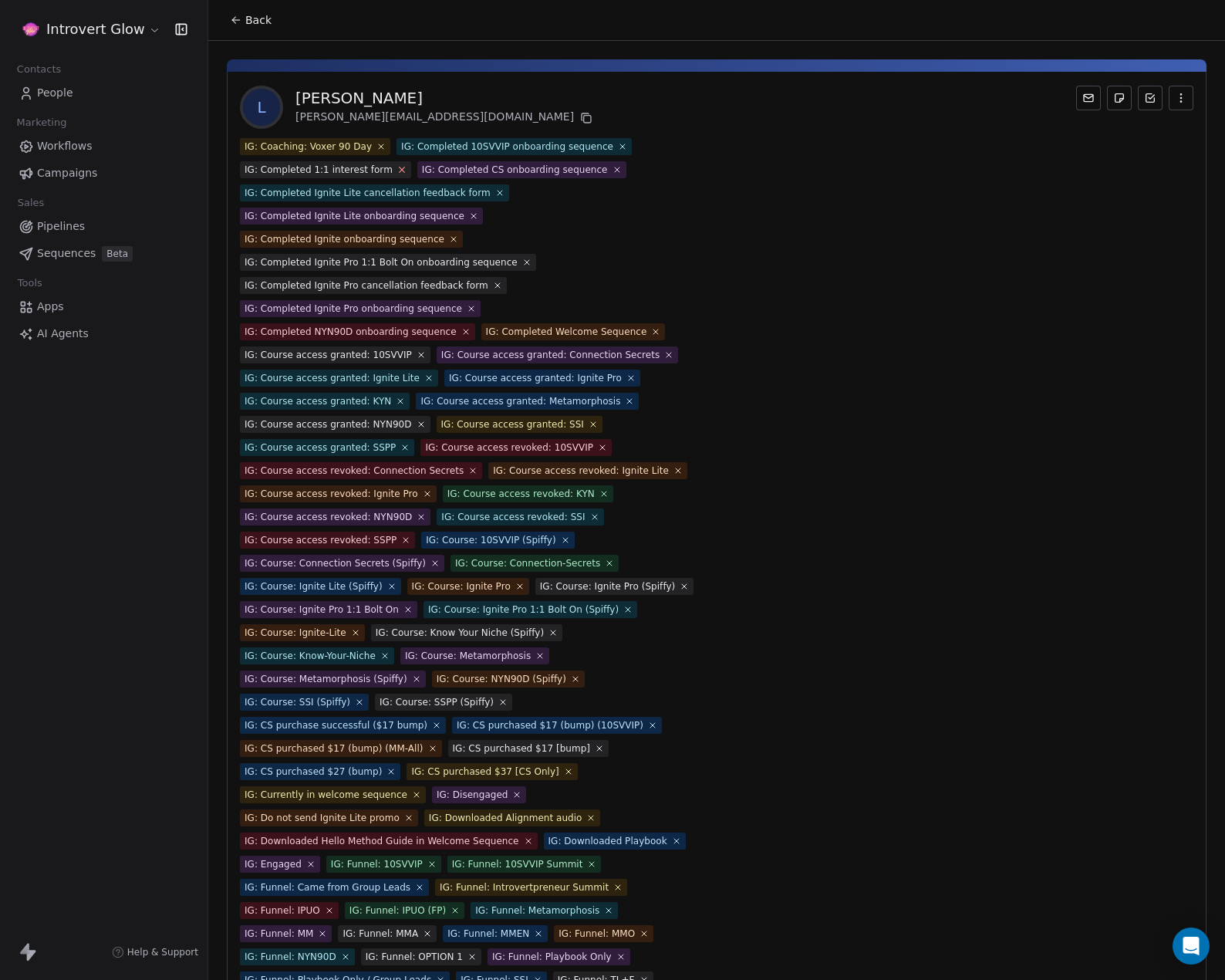
click at [400, 170] on icon at bounding box center [403, 170] width 5 height 5
click at [379, 146] on icon at bounding box center [382, 147] width 5 height 5
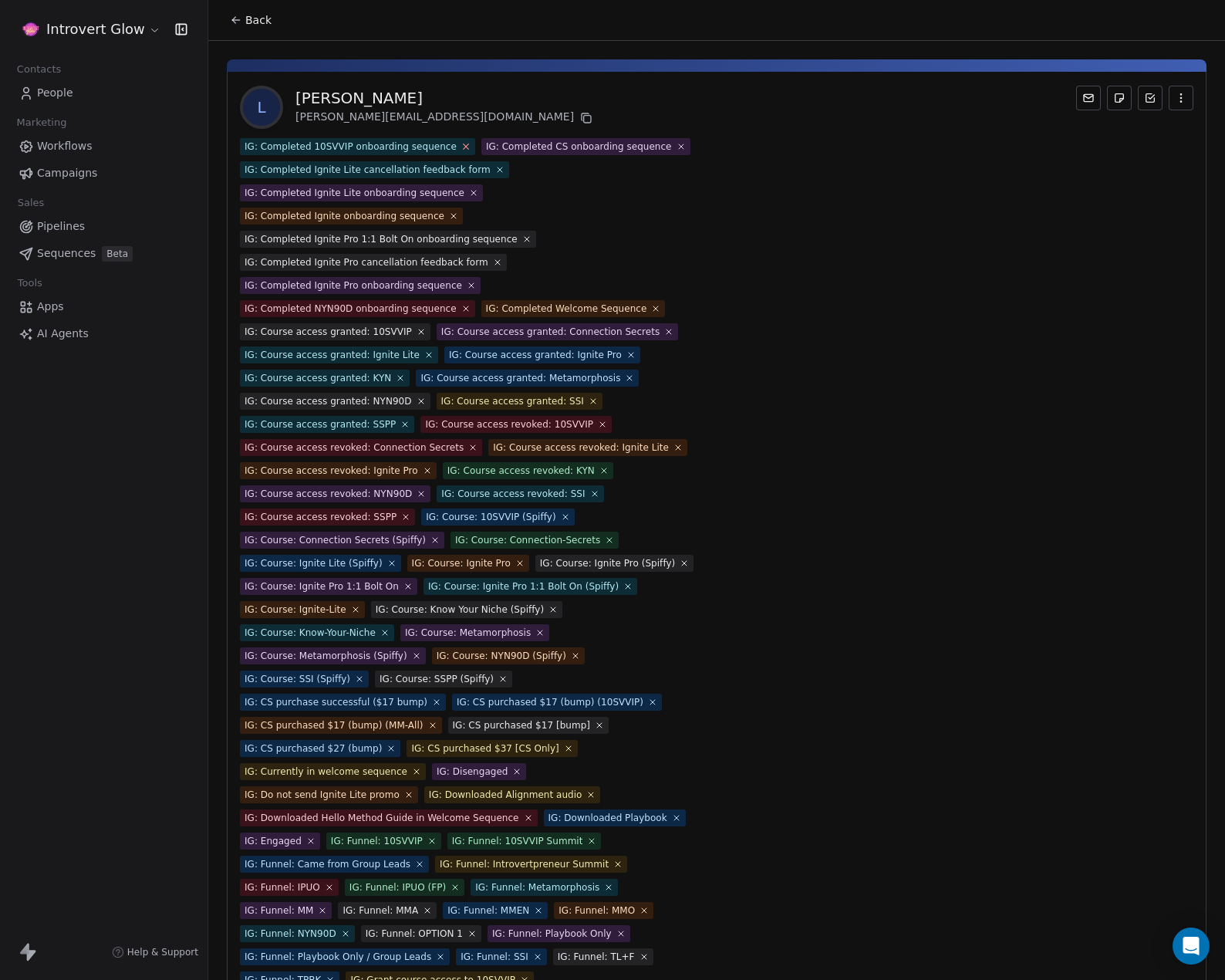
click at [460, 142] on icon at bounding box center [465, 146] width 10 height 10
click at [469, 187] on icon at bounding box center [473, 192] width 10 height 10
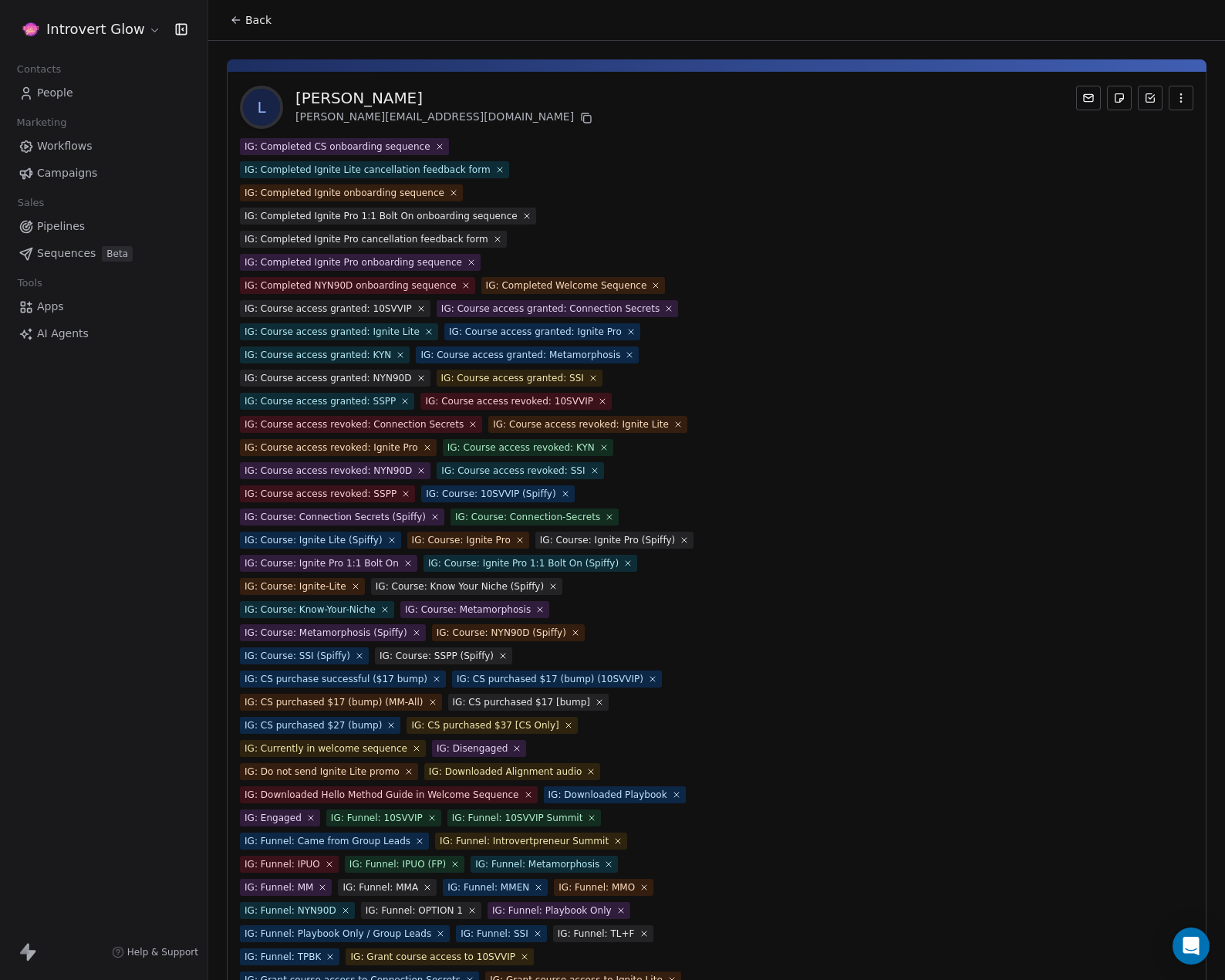
click at [438, 145] on icon at bounding box center [439, 146] width 5 height 5
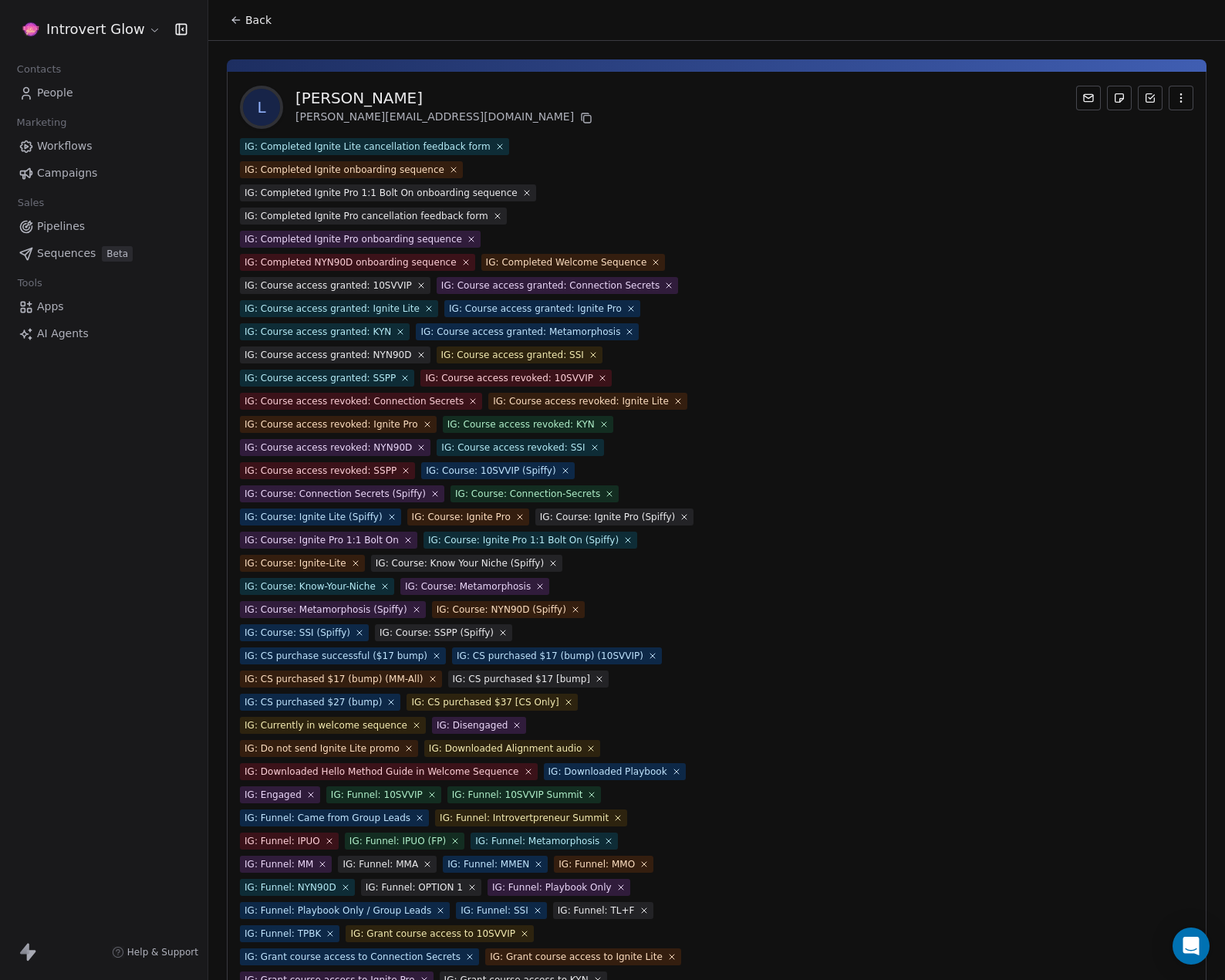
click at [449, 174] on icon at bounding box center [454, 170] width 9 height 9
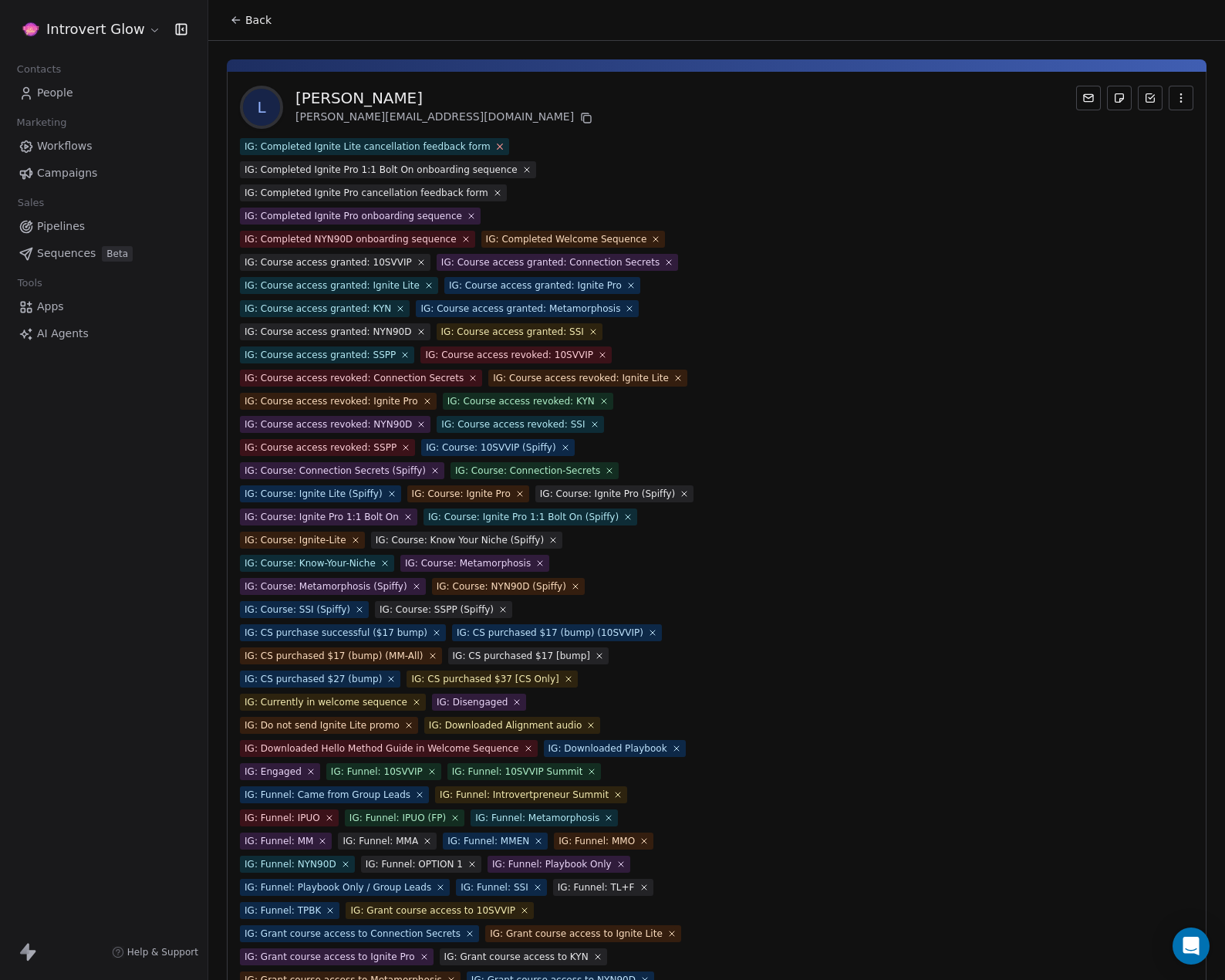
click at [494, 147] on icon at bounding box center [499, 146] width 10 height 10
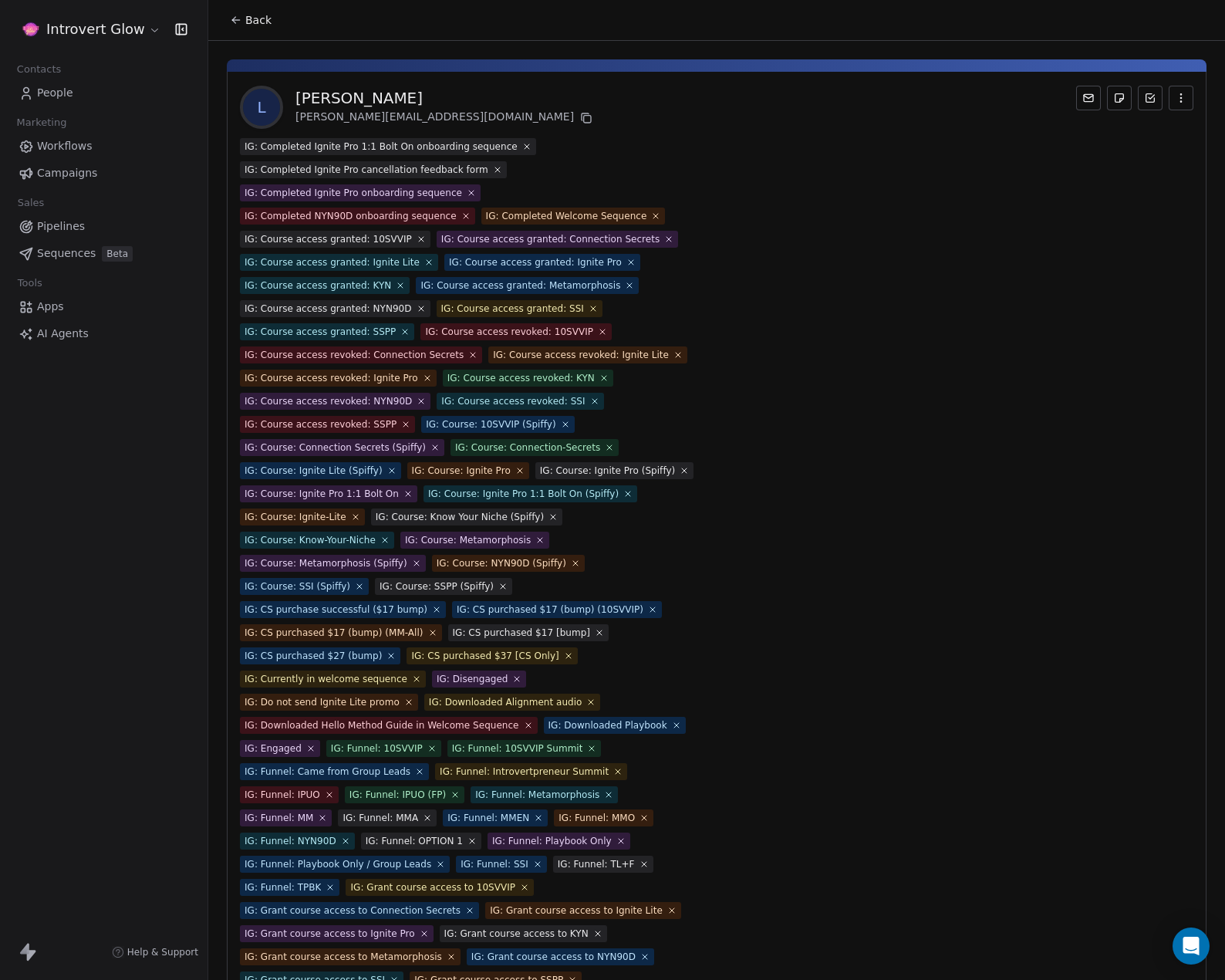
click at [493, 166] on icon at bounding box center [498, 170] width 9 height 9
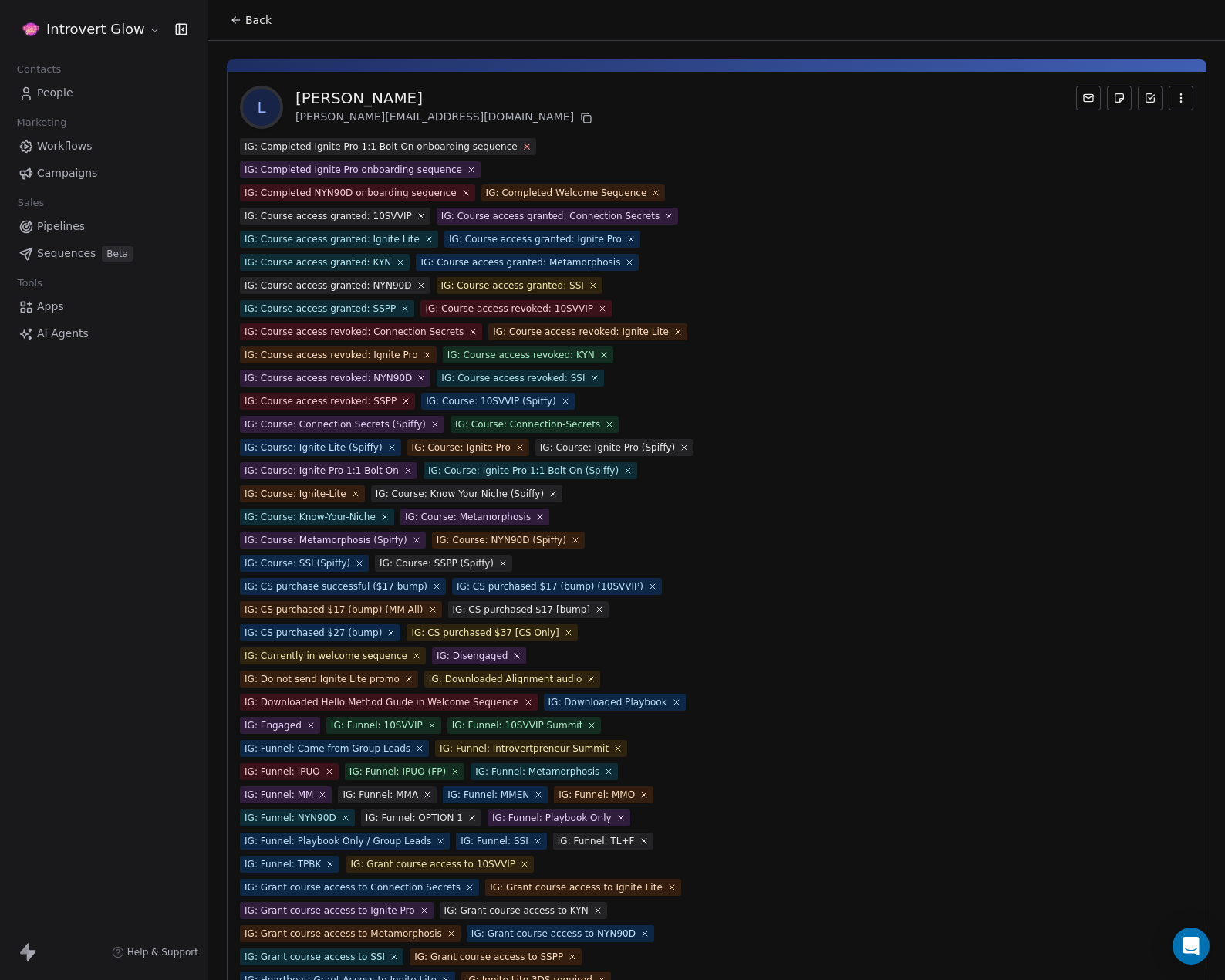
click at [522, 148] on icon at bounding box center [526, 146] width 10 height 10
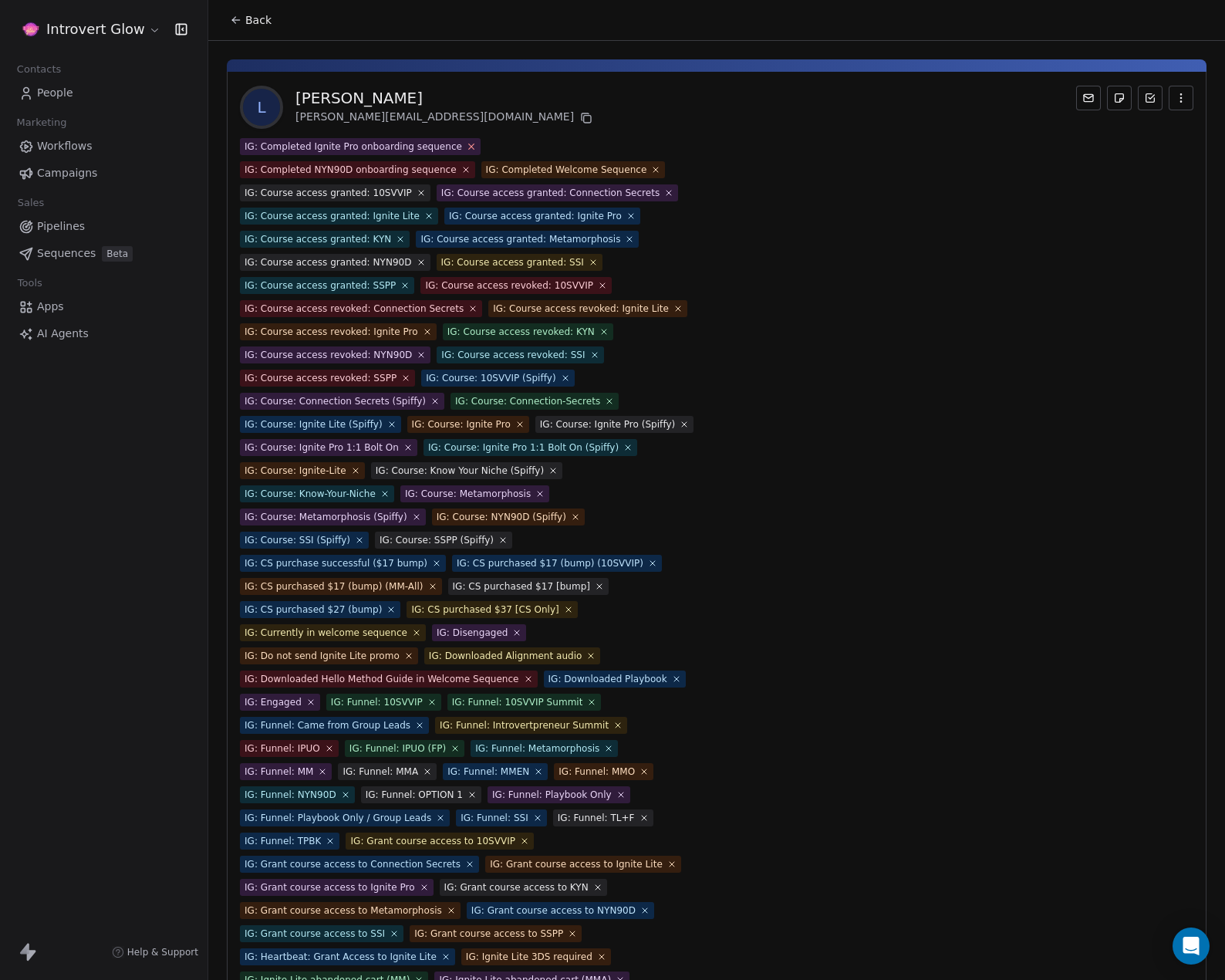
click at [466, 148] on icon at bounding box center [470, 146] width 10 height 10
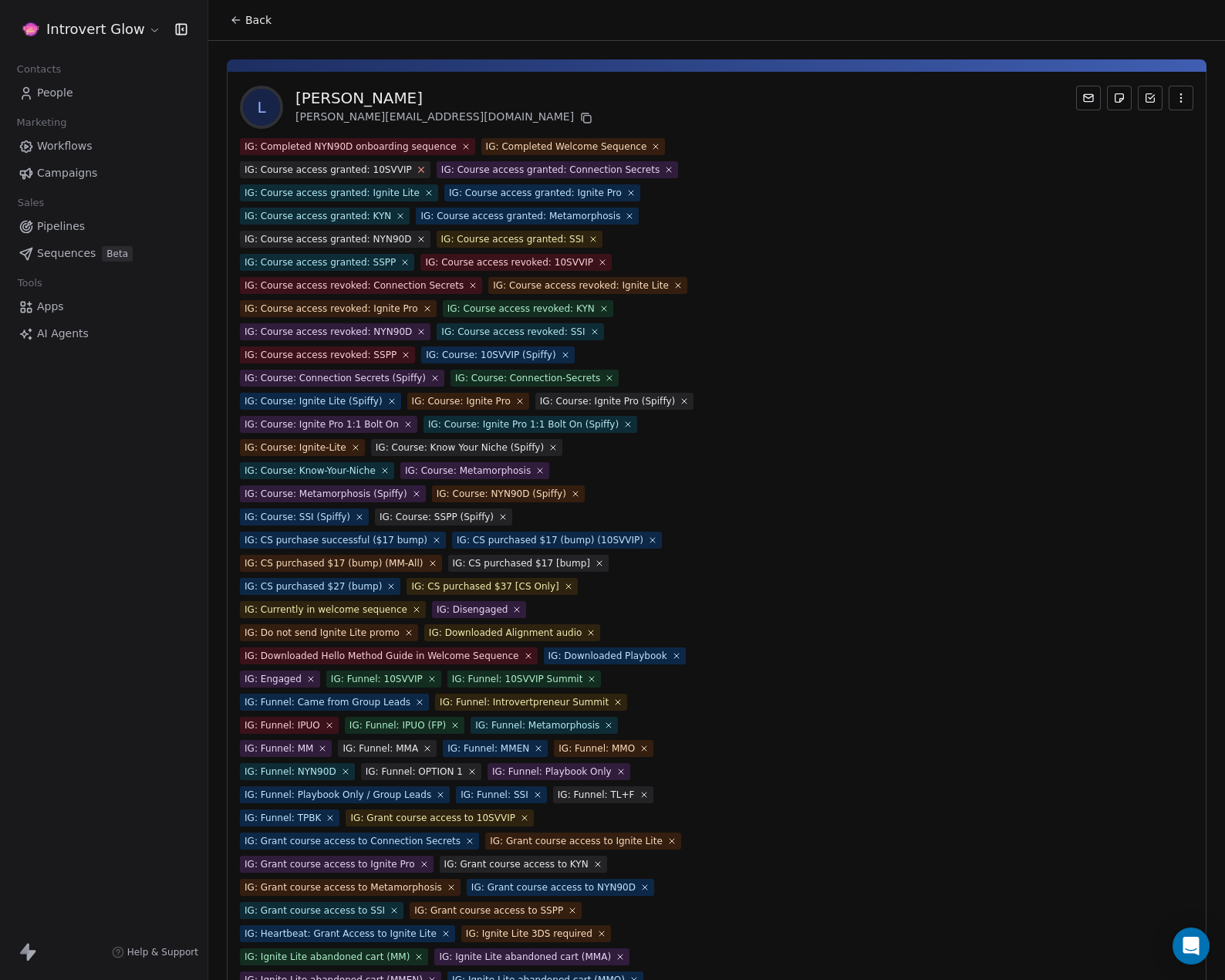
click at [416, 165] on icon at bounding box center [420, 169] width 10 height 10
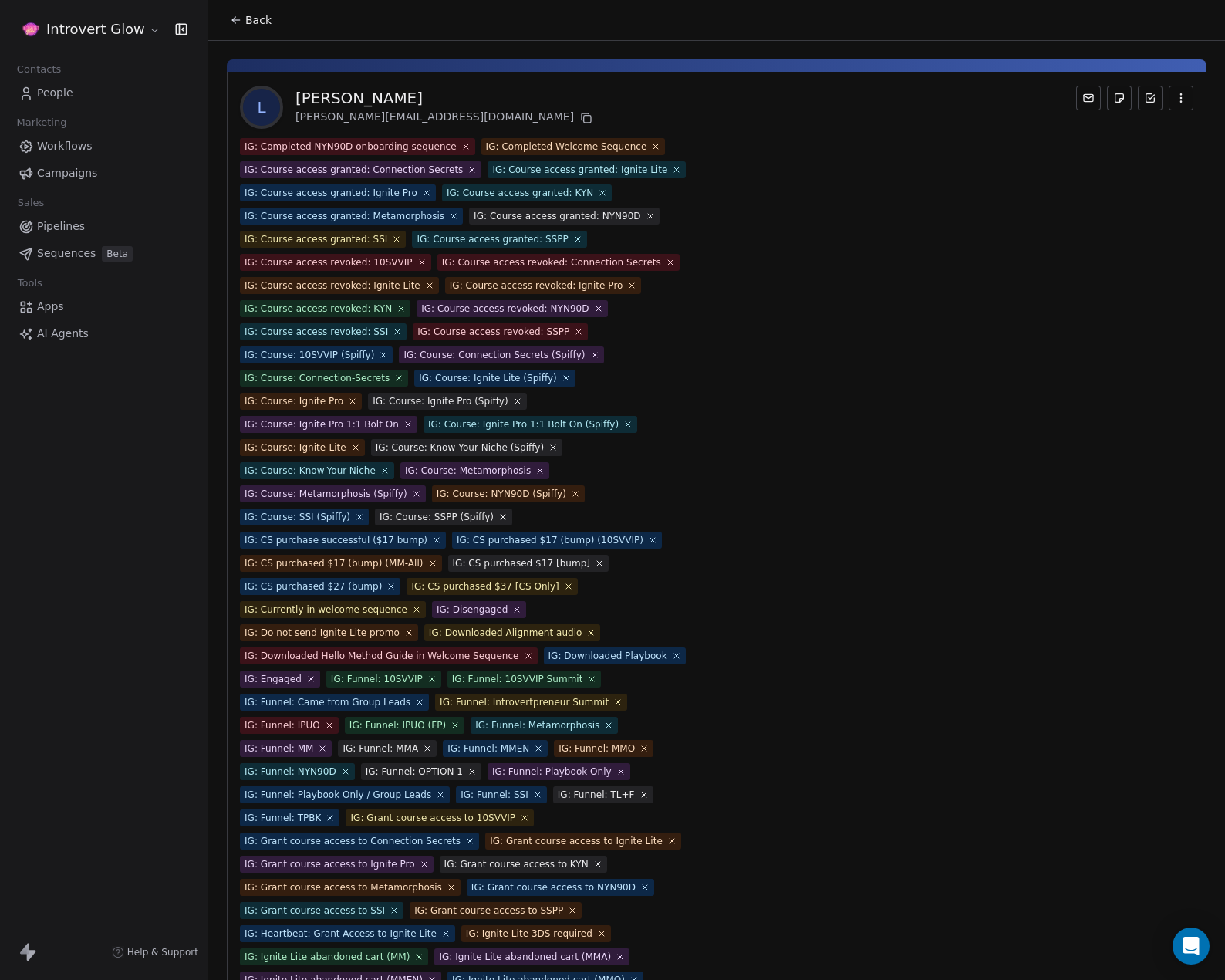
click at [451, 163] on span "IG: Course access granted: Connection Secrets" at bounding box center [361, 170] width 241 height 17
click at [460, 145] on icon at bounding box center [465, 146] width 10 height 10
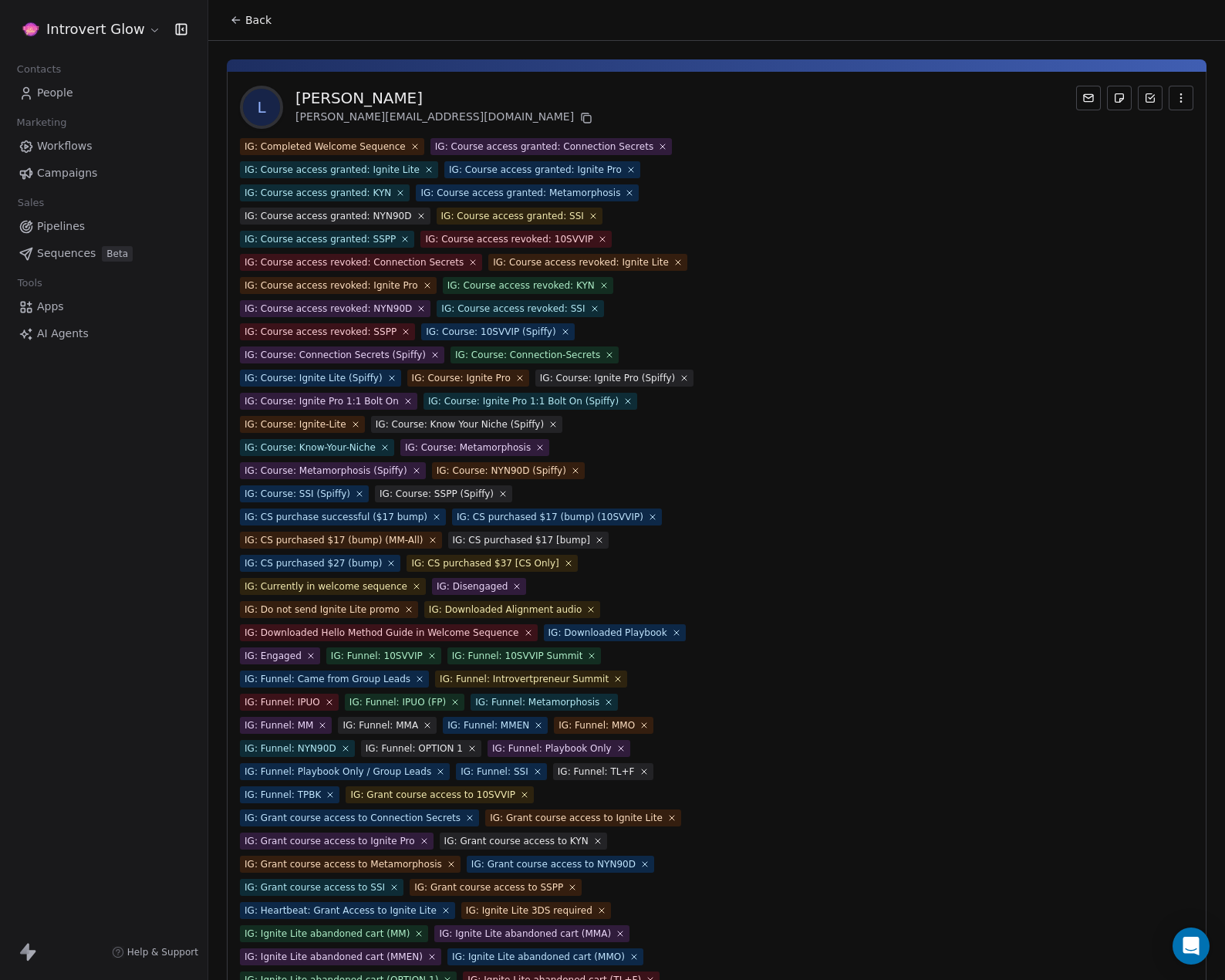
click at [412, 163] on span "IG: Course access granted: Ignite Lite" at bounding box center [339, 170] width 198 height 17
click at [410, 142] on icon at bounding box center [415, 146] width 10 height 10
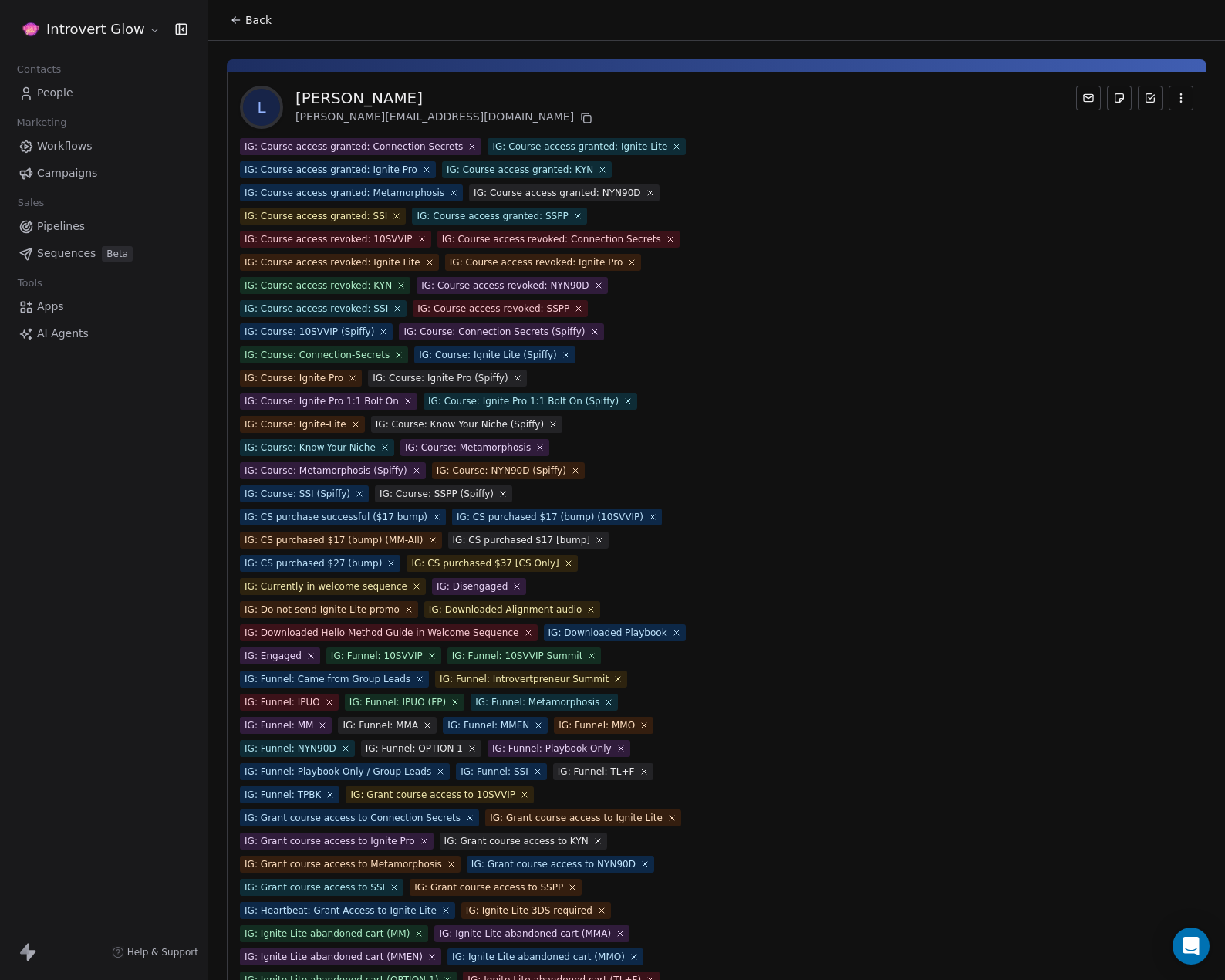
click at [422, 166] on icon at bounding box center [427, 170] width 9 height 9
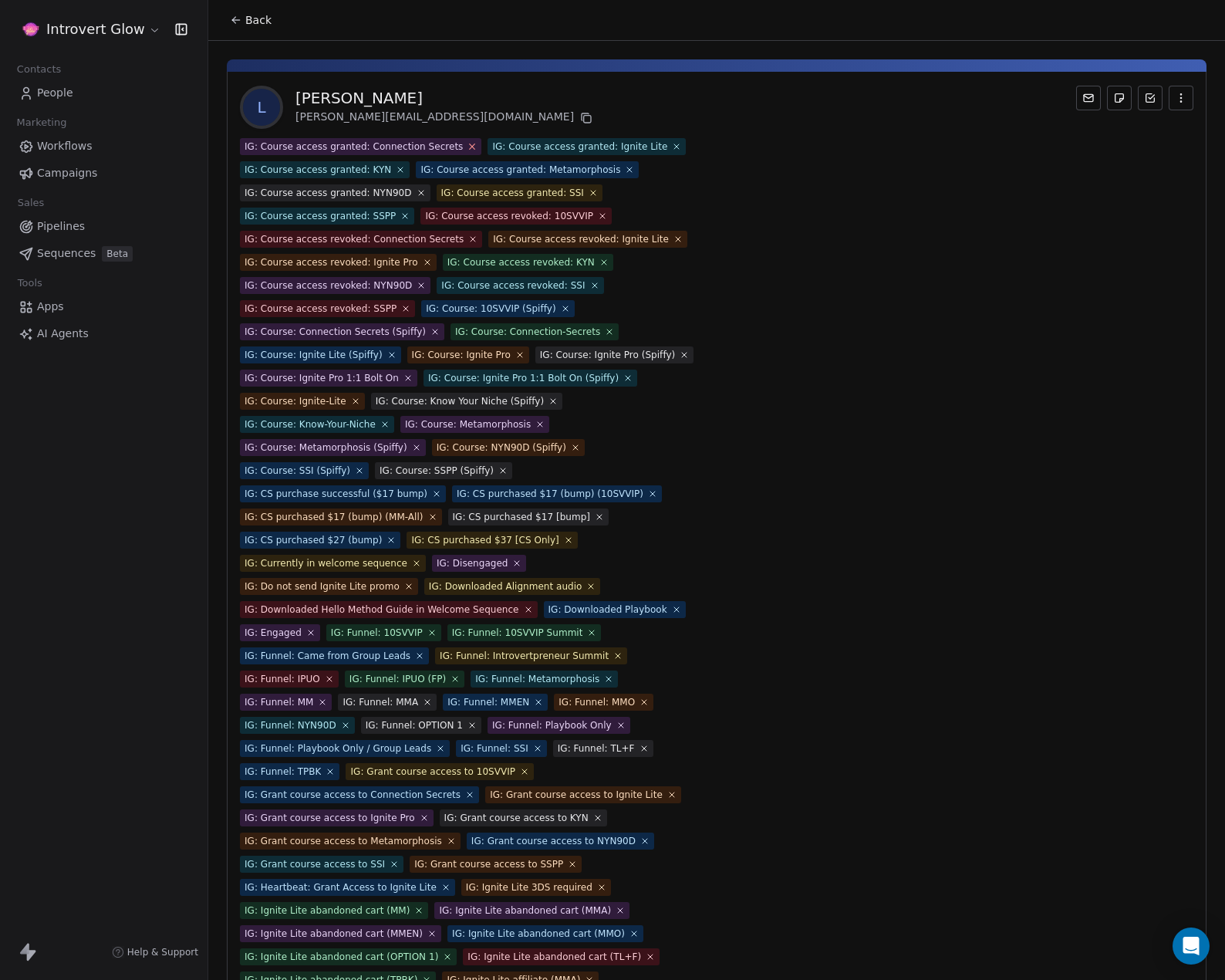
click at [468, 146] on icon at bounding box center [472, 146] width 10 height 10
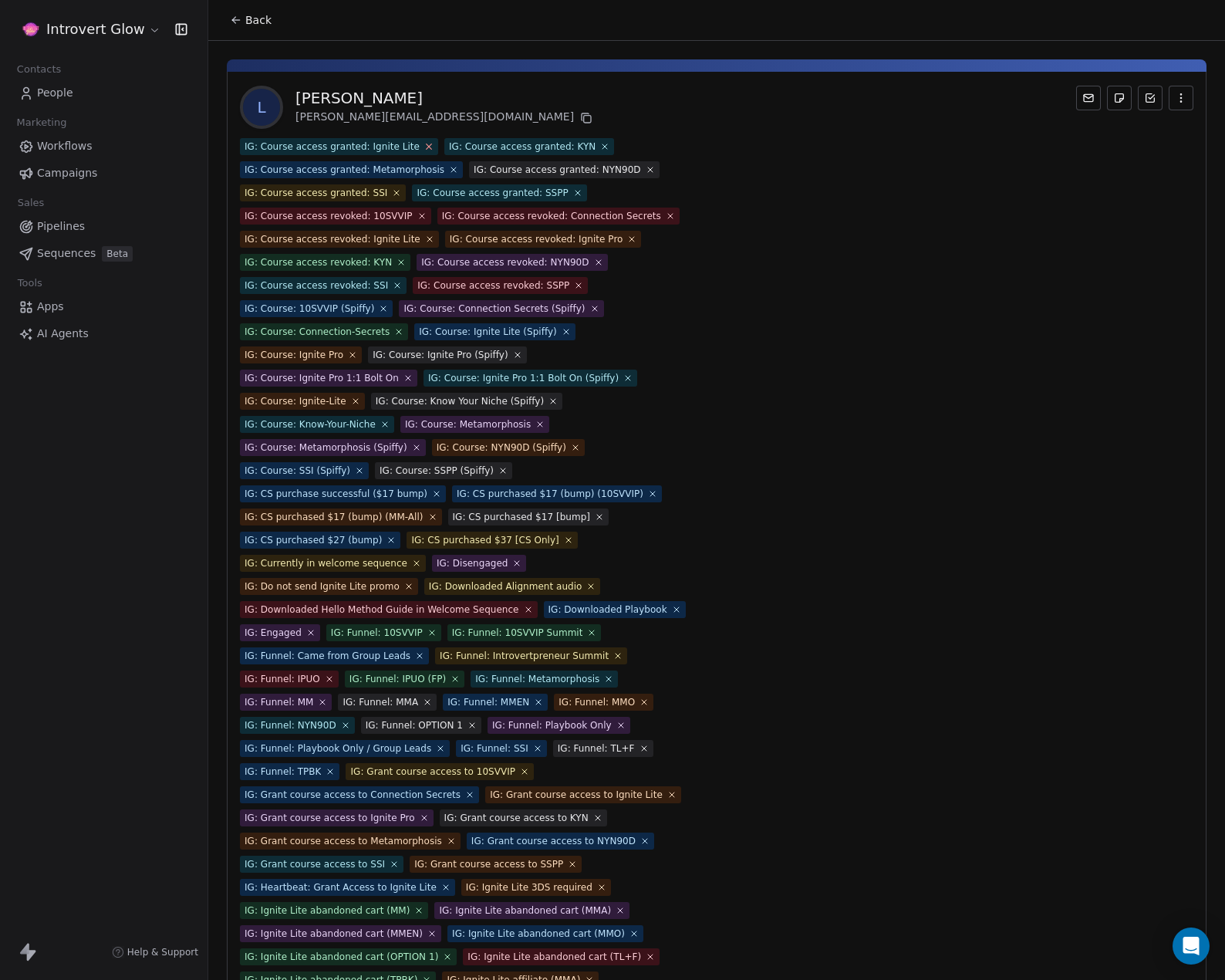
click at [424, 146] on icon at bounding box center [428, 146] width 10 height 10
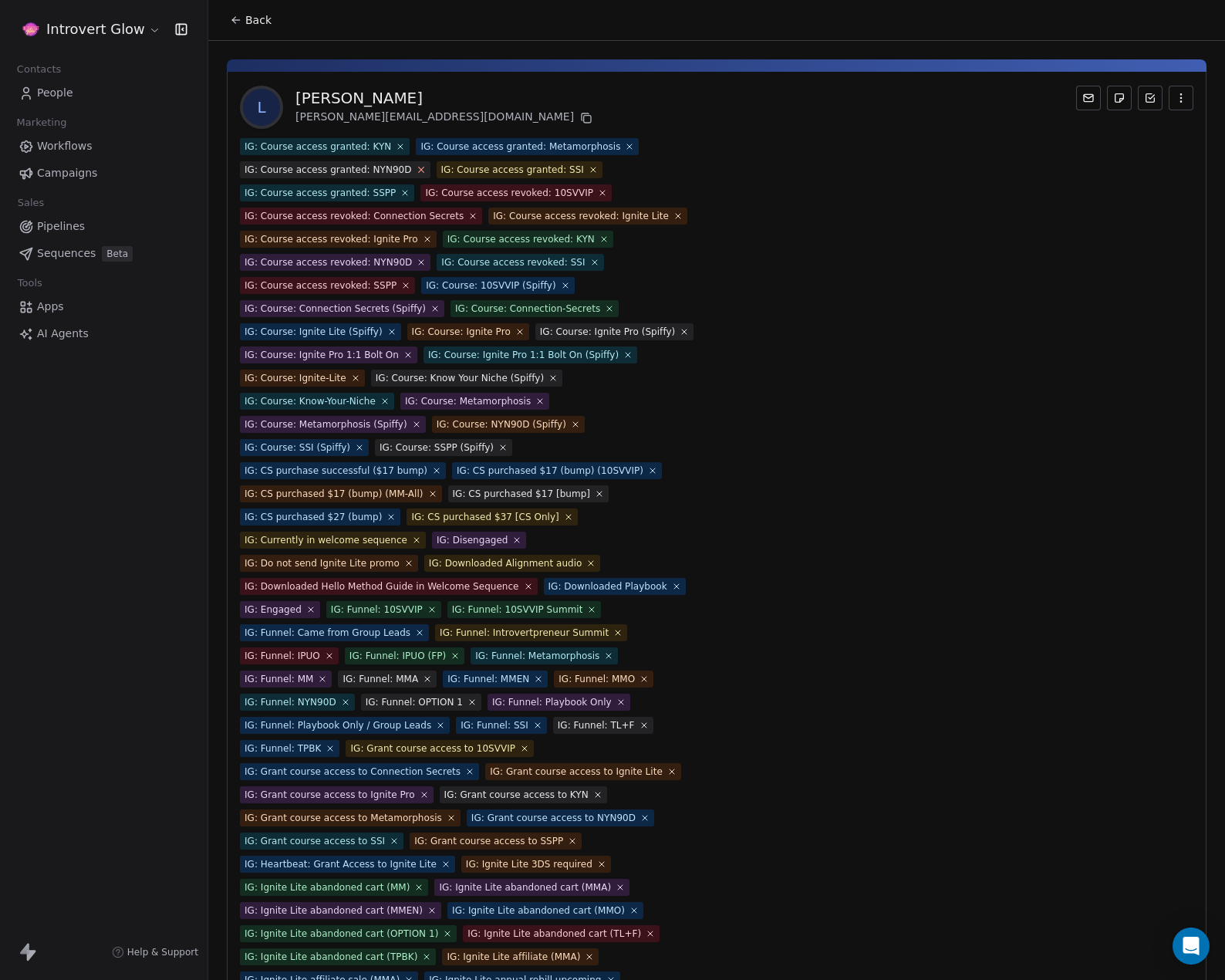
click at [416, 172] on icon at bounding box center [420, 169] width 10 height 10
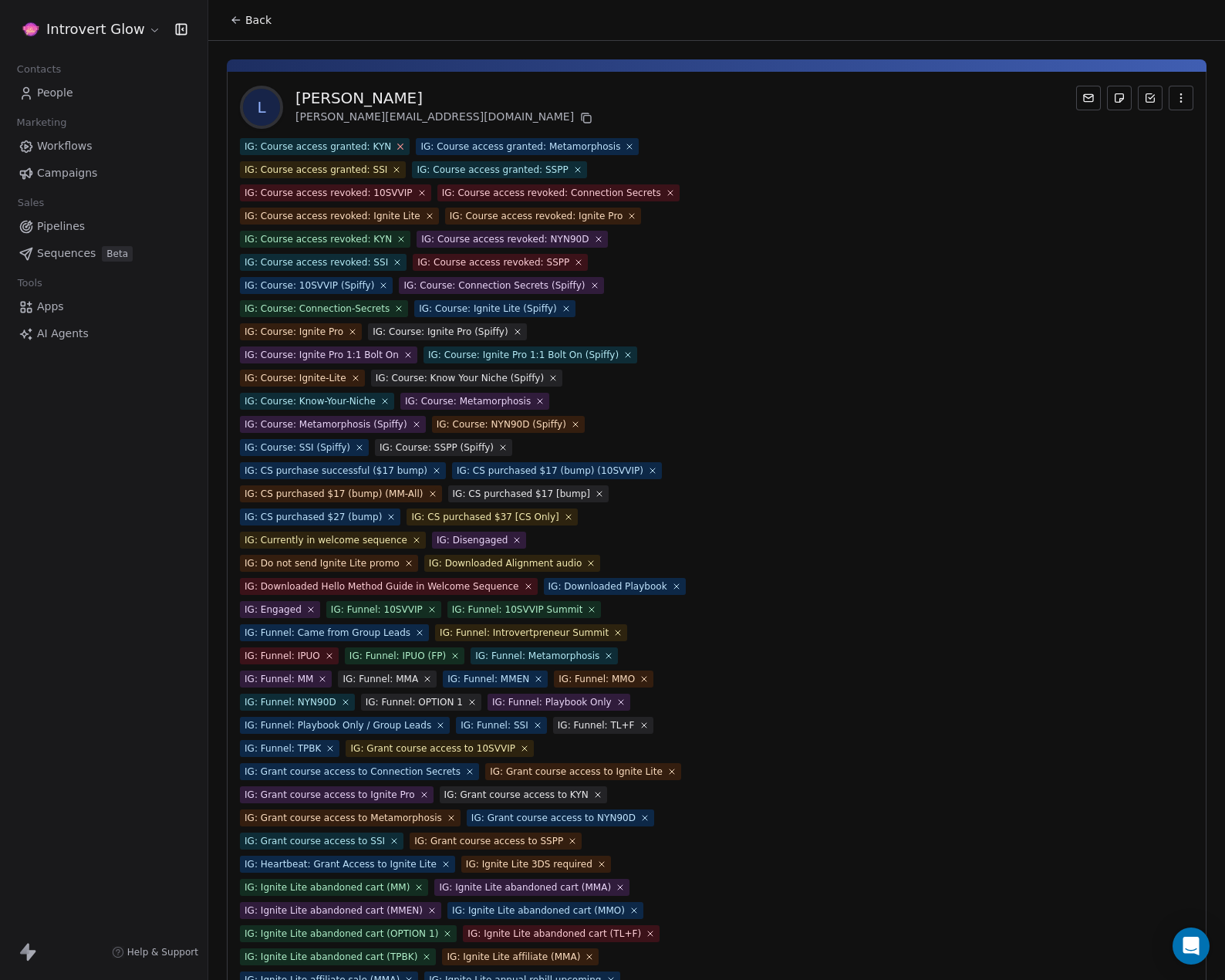
click at [396, 146] on icon at bounding box center [400, 146] width 10 height 10
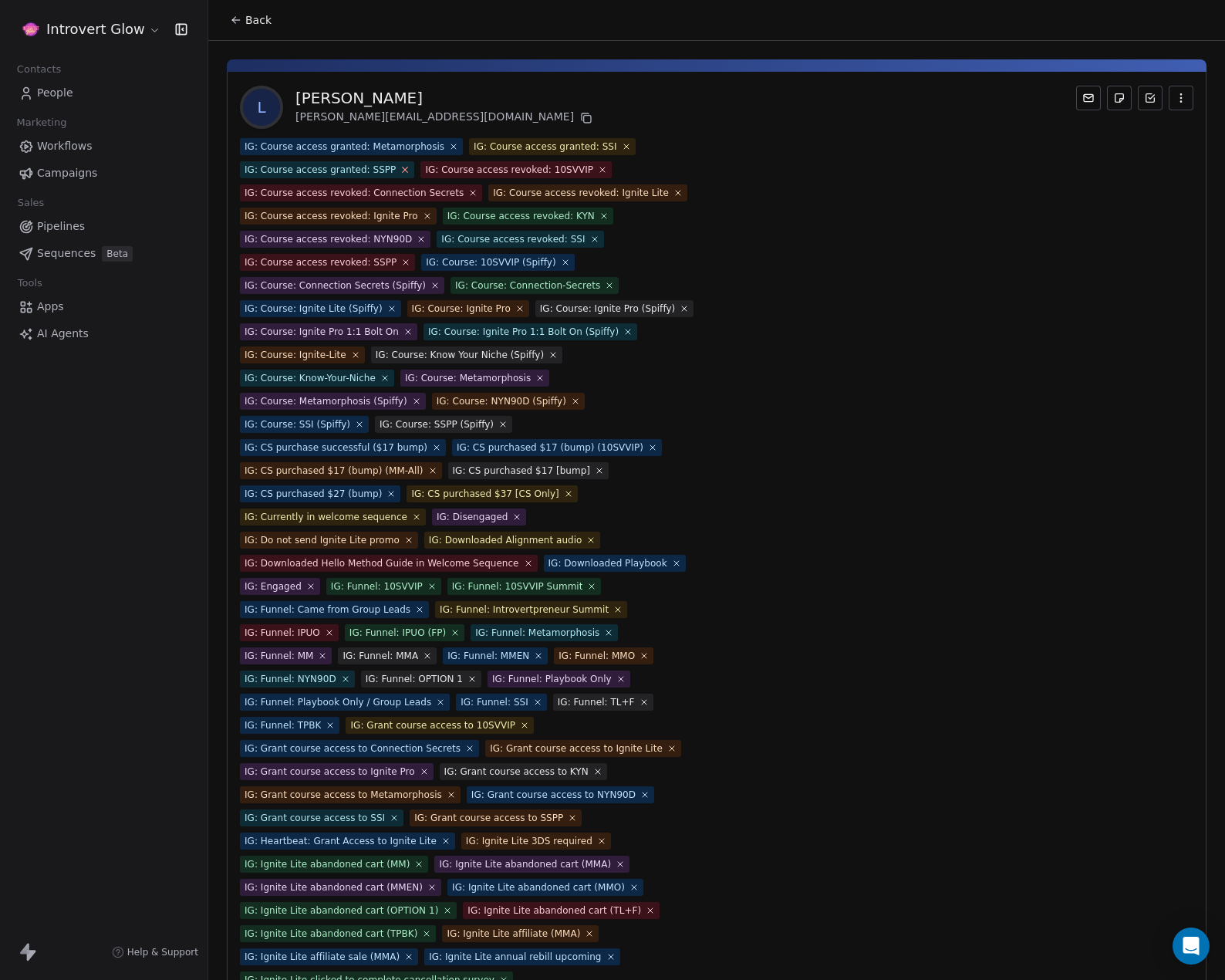
click at [400, 173] on icon at bounding box center [405, 169] width 10 height 10
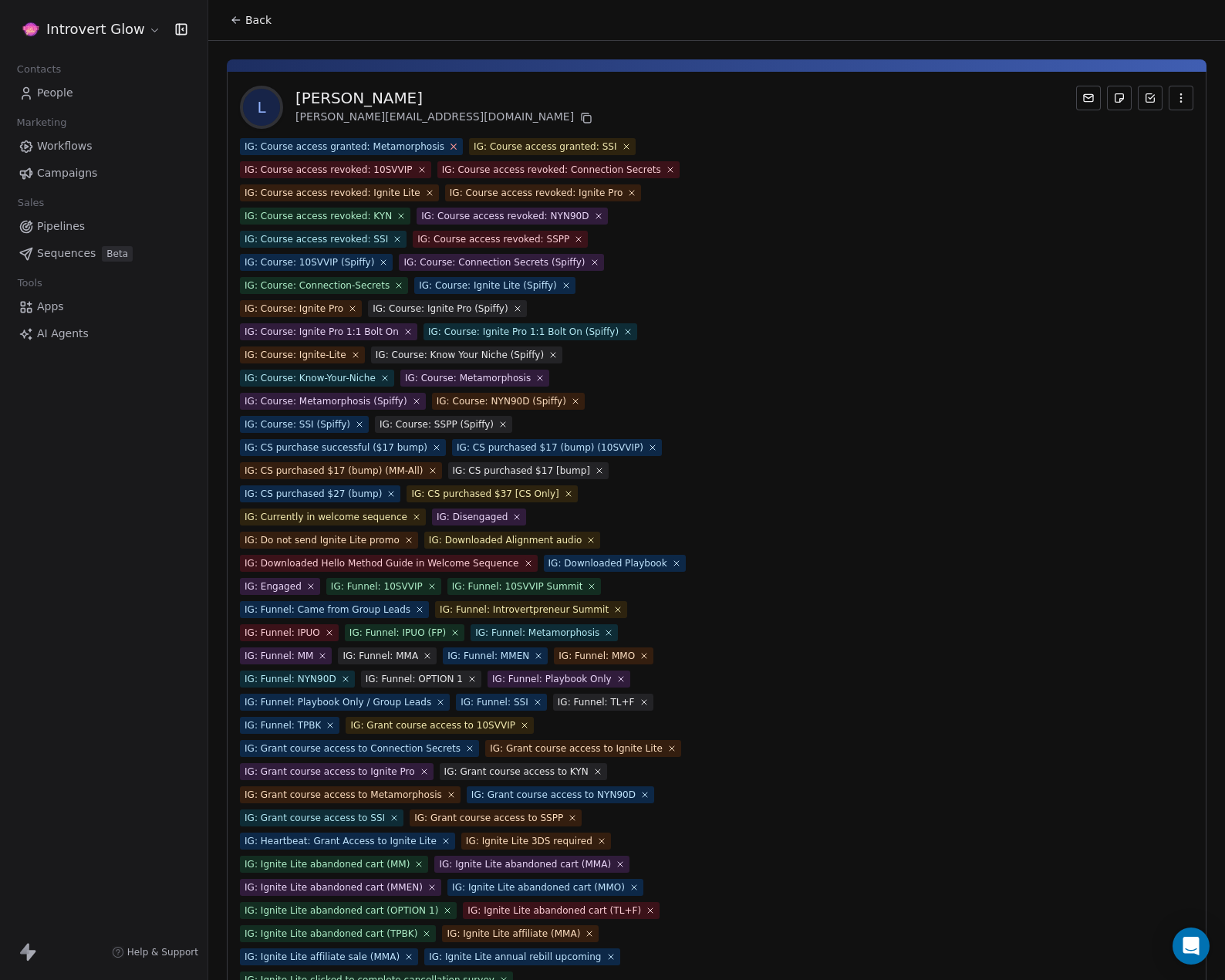
click at [449, 146] on icon at bounding box center [453, 146] width 10 height 10
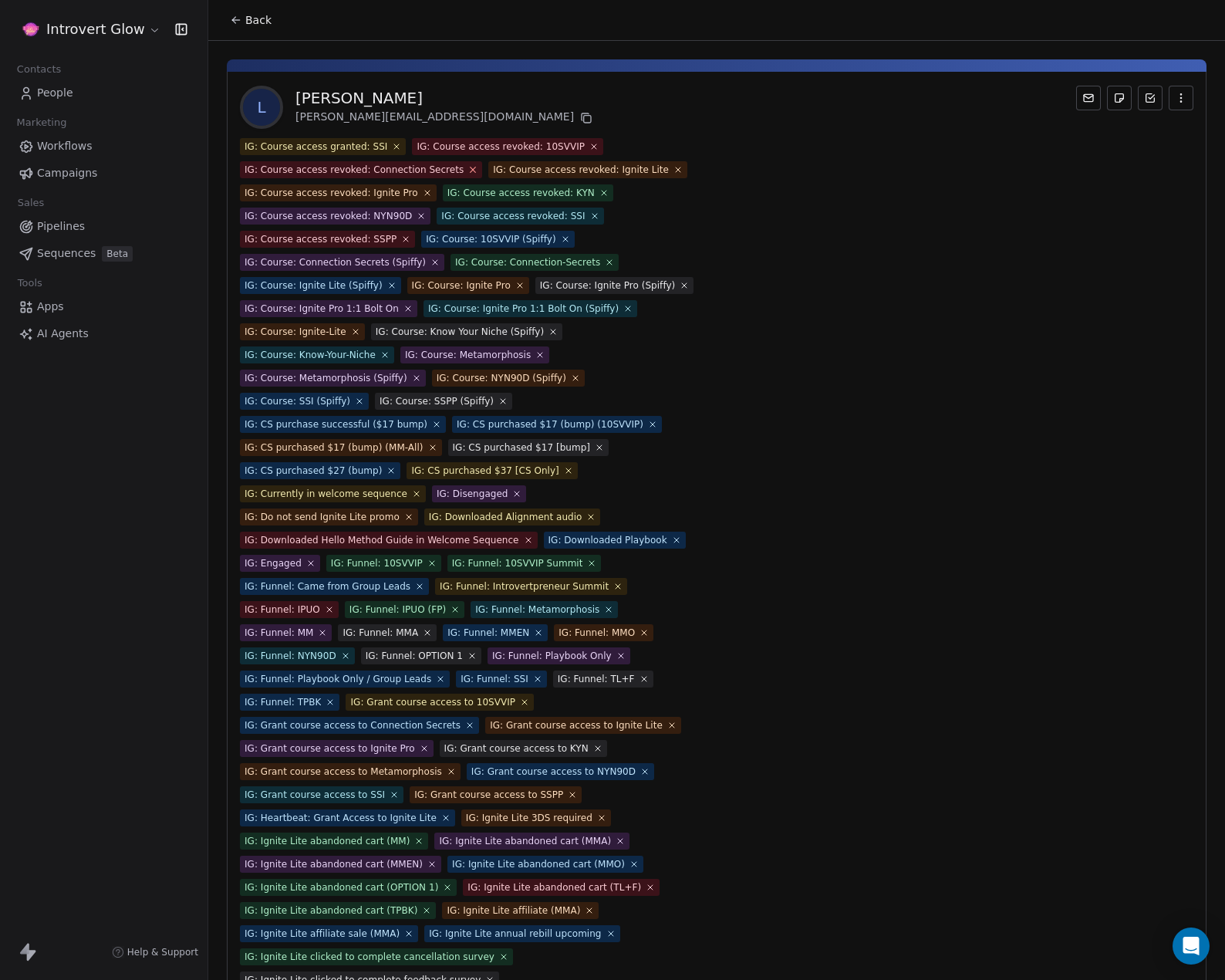
click at [469, 167] on icon at bounding box center [473, 169] width 10 height 10
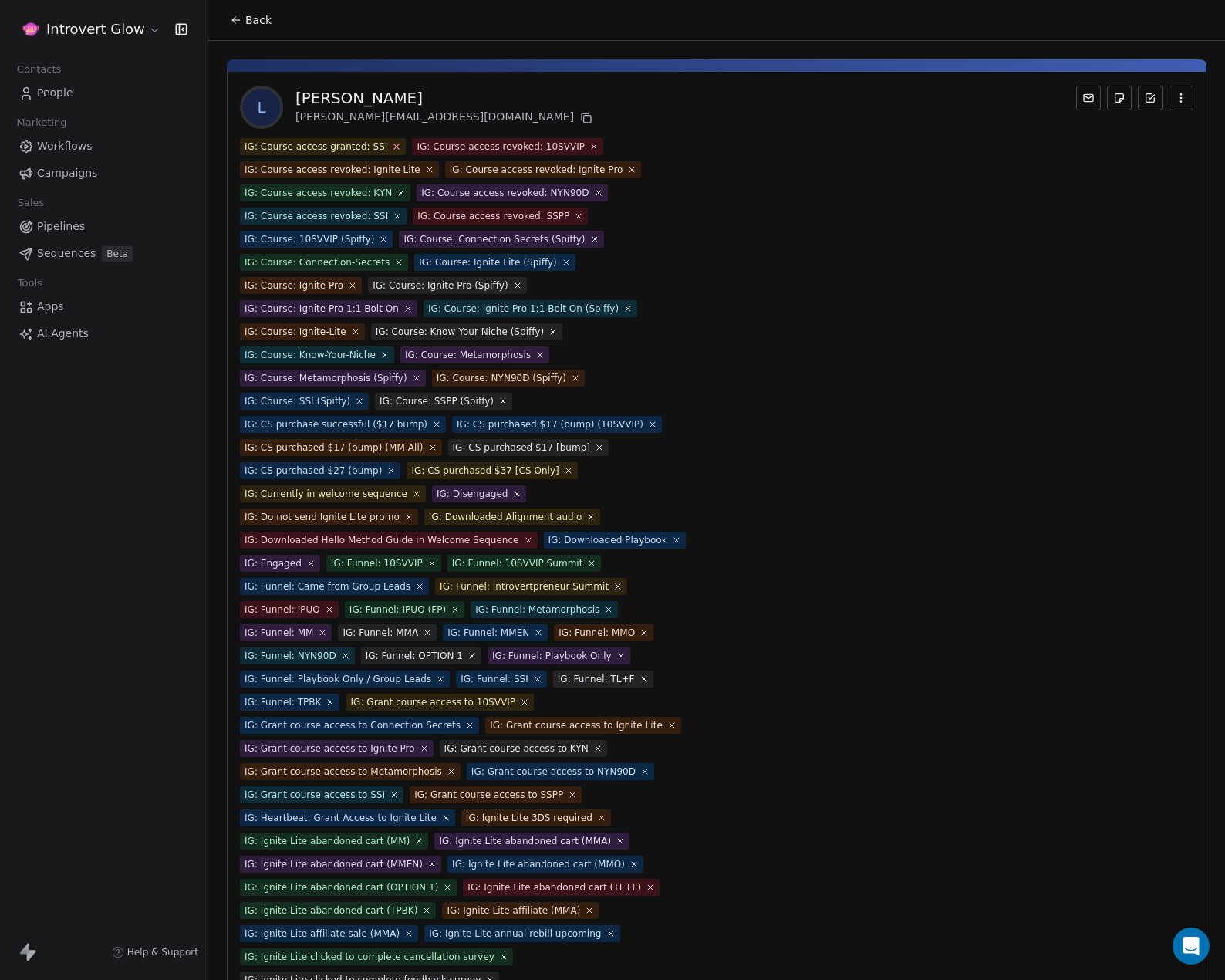
click at [392, 148] on icon at bounding box center [396, 146] width 10 height 10
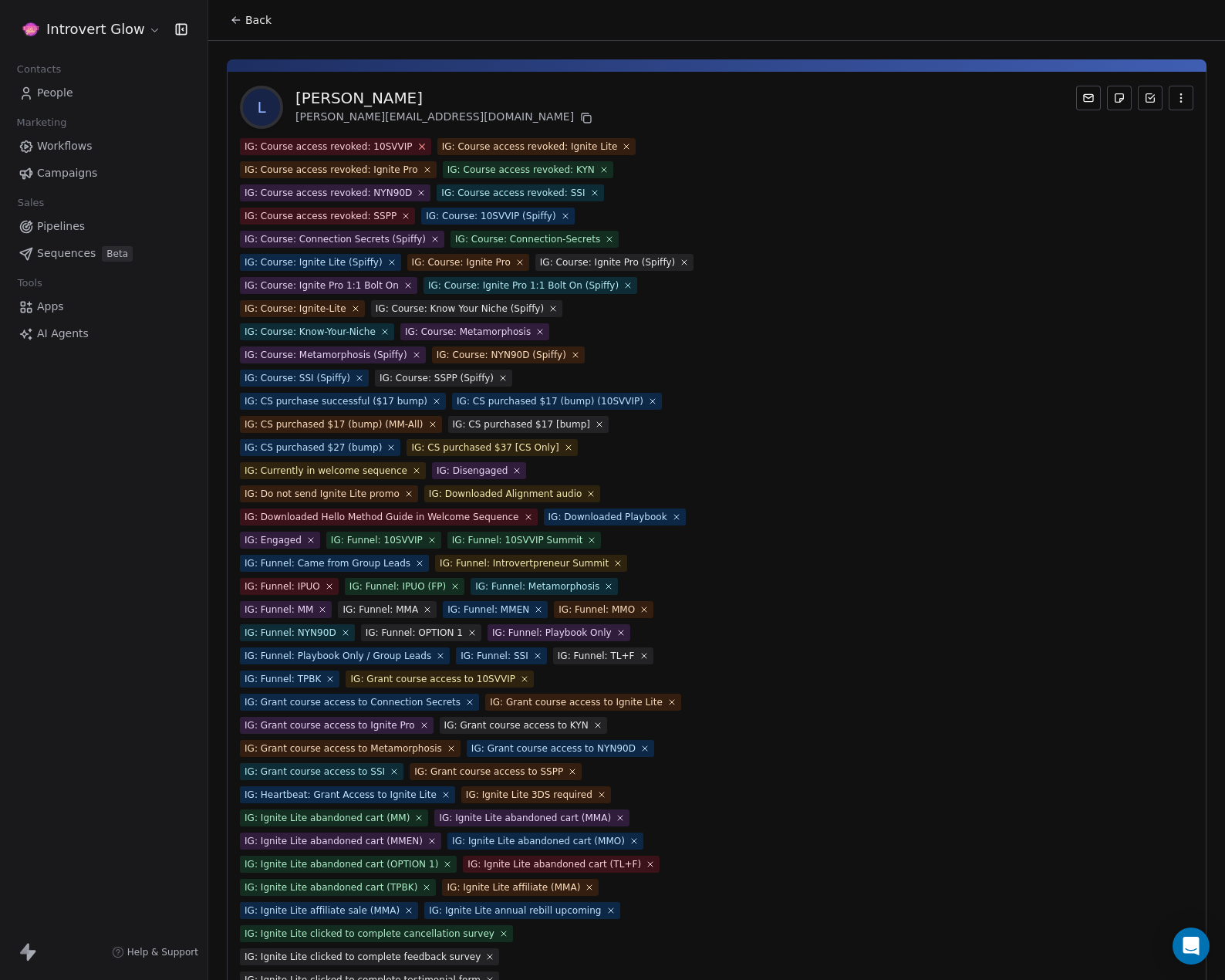
click at [417, 146] on icon at bounding box center [421, 146] width 10 height 10
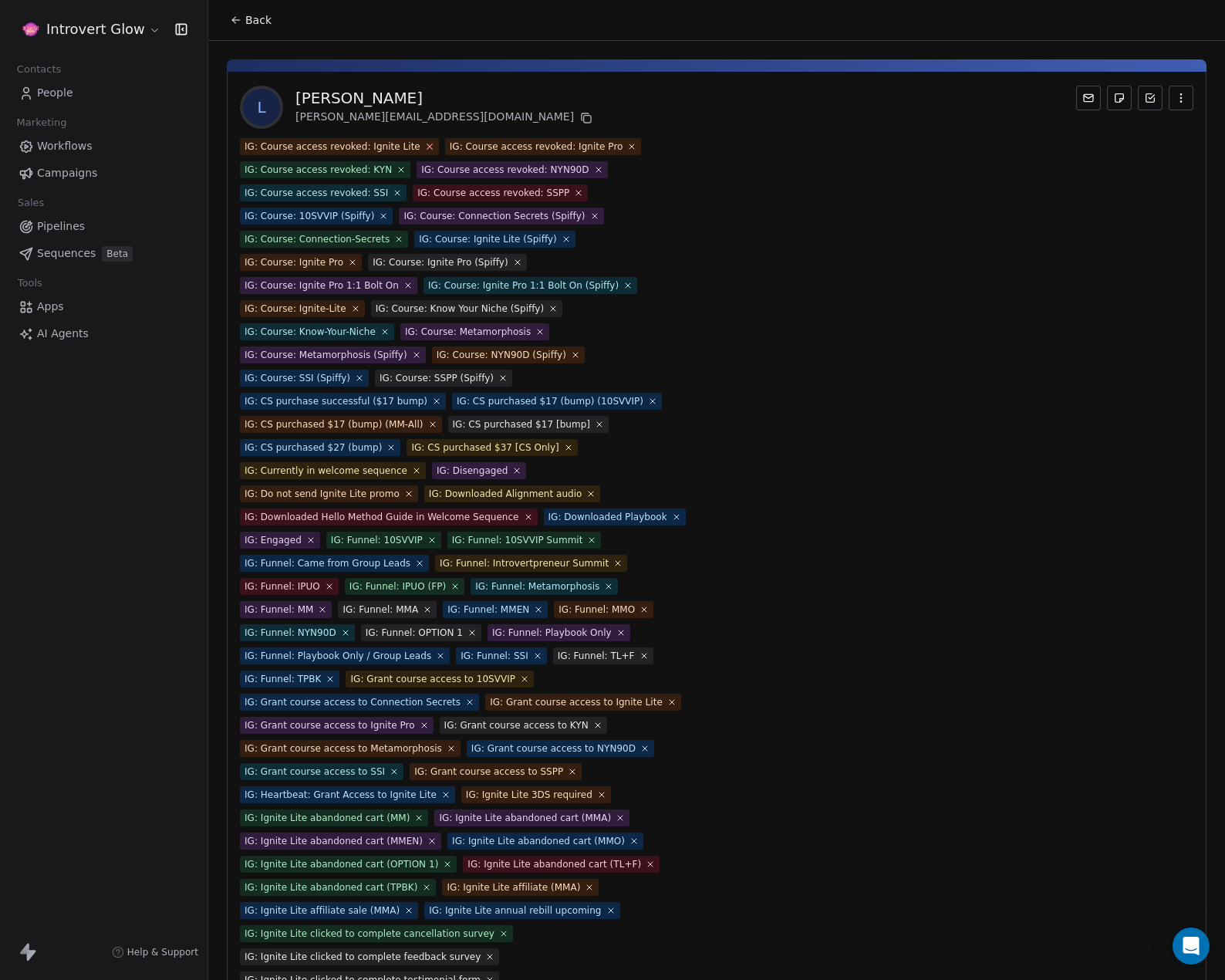
click at [425, 146] on icon at bounding box center [429, 146] width 10 height 10
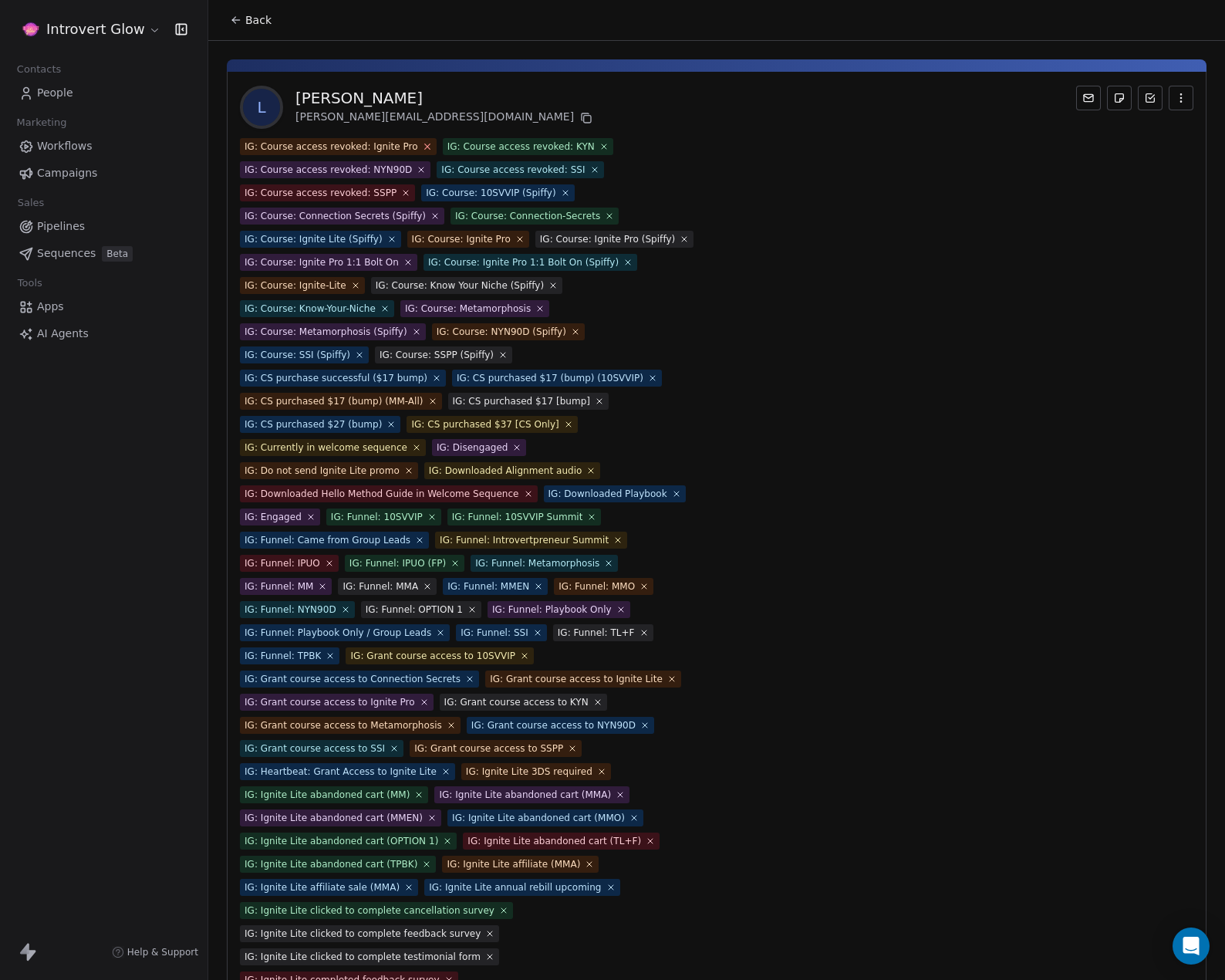
click at [425, 146] on icon at bounding box center [428, 147] width 5 height 5
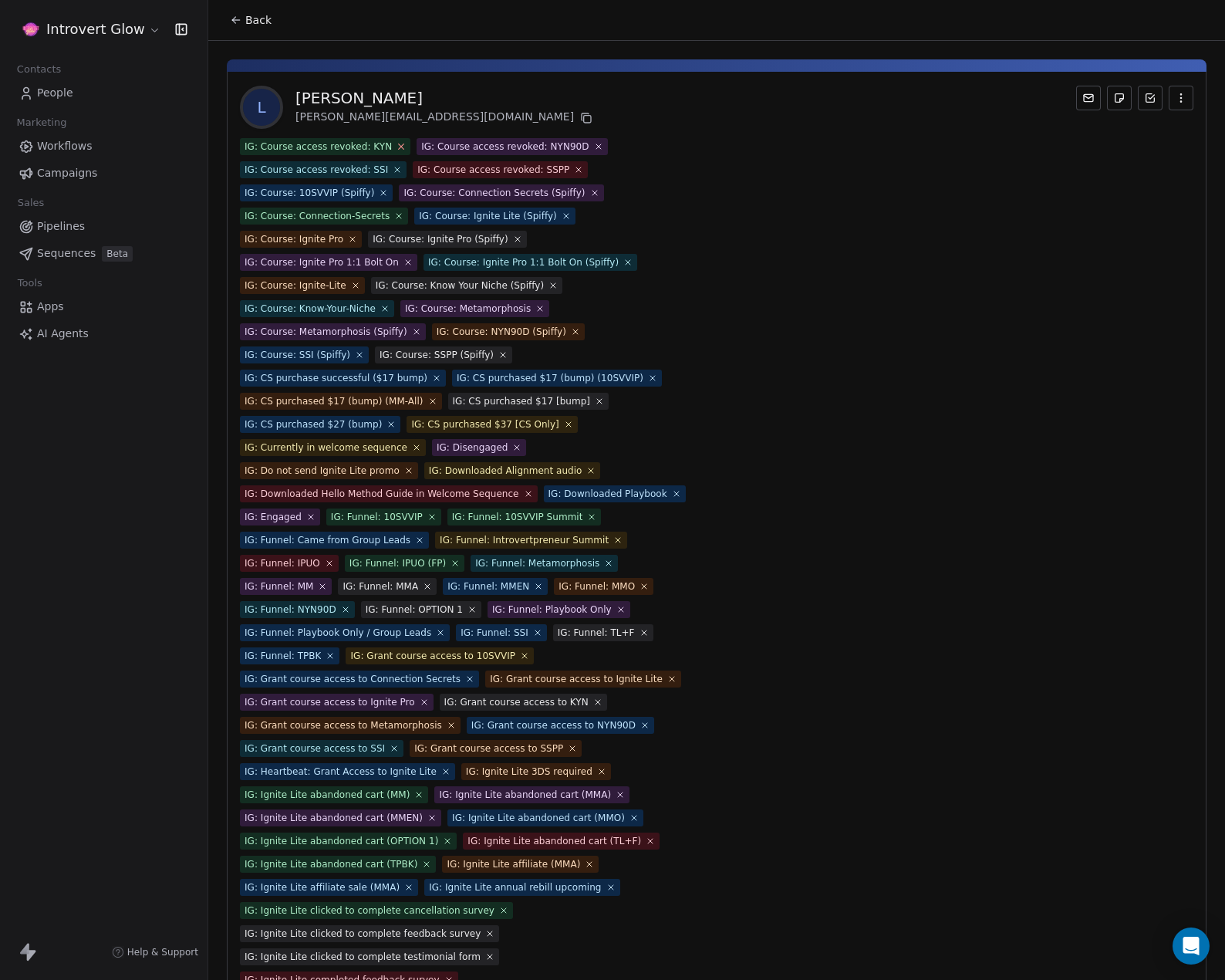
click at [396, 147] on icon at bounding box center [401, 146] width 10 height 10
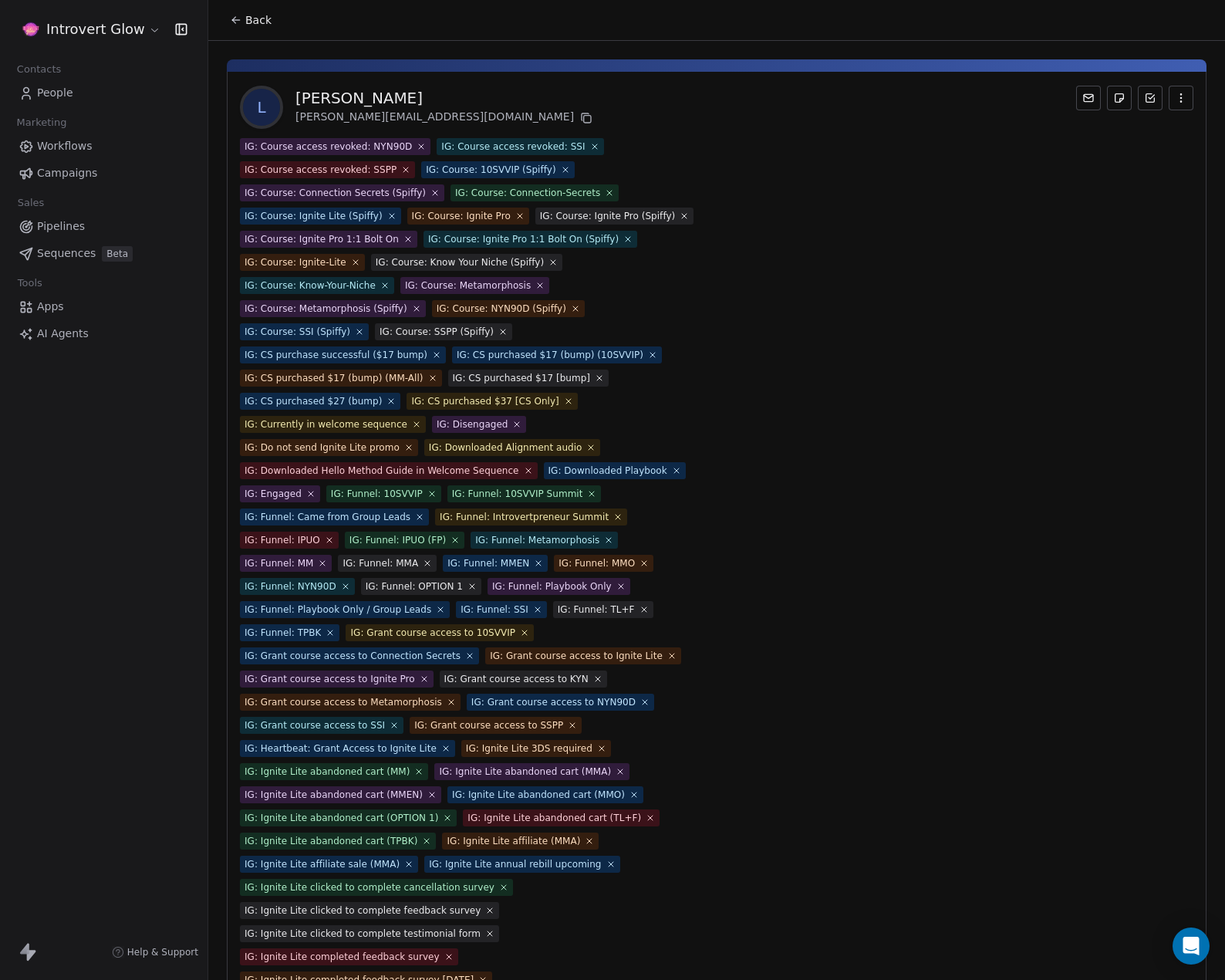
click at [419, 146] on icon at bounding box center [421, 146] width 5 height 5
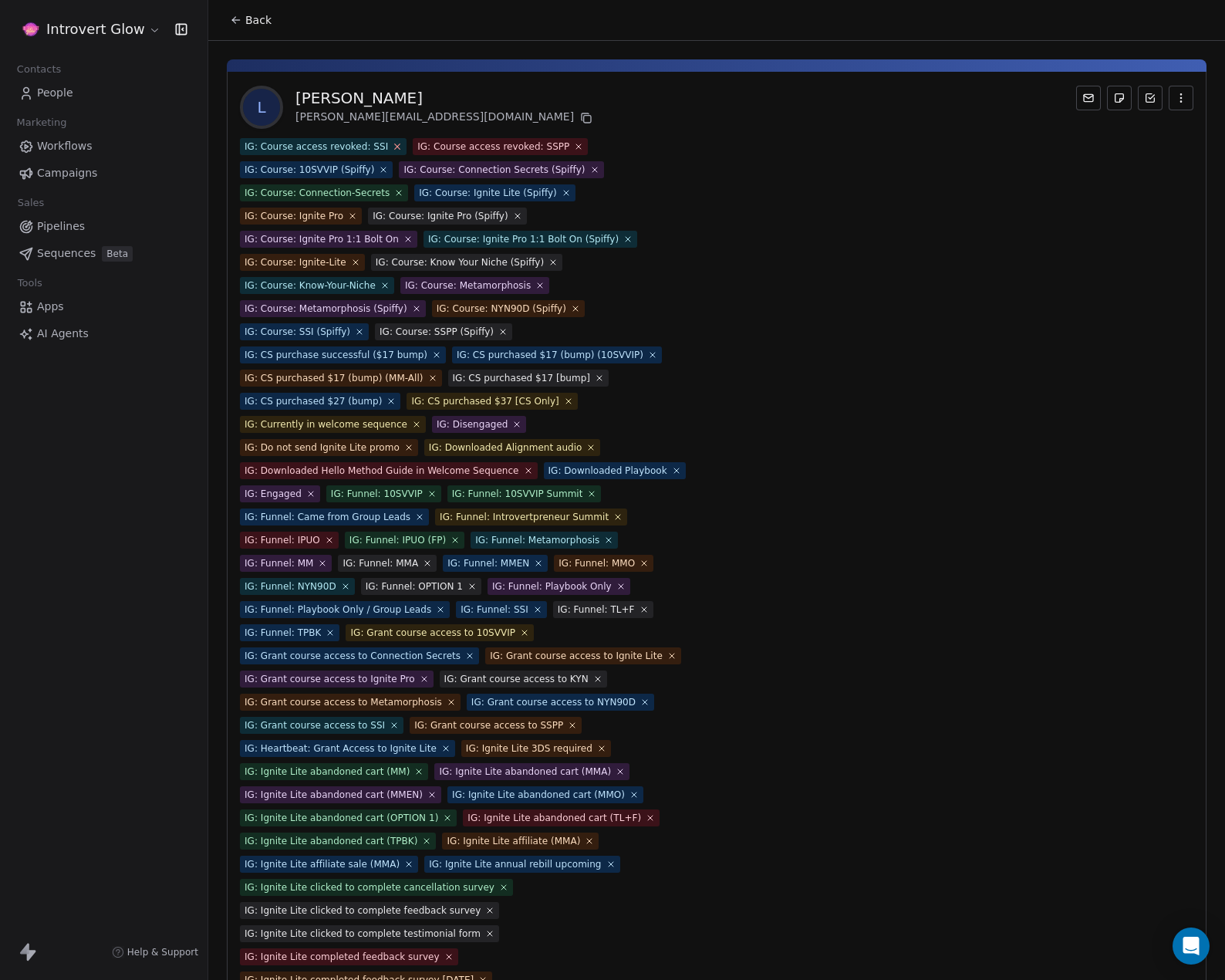
click at [393, 147] on icon at bounding box center [397, 146] width 10 height 10
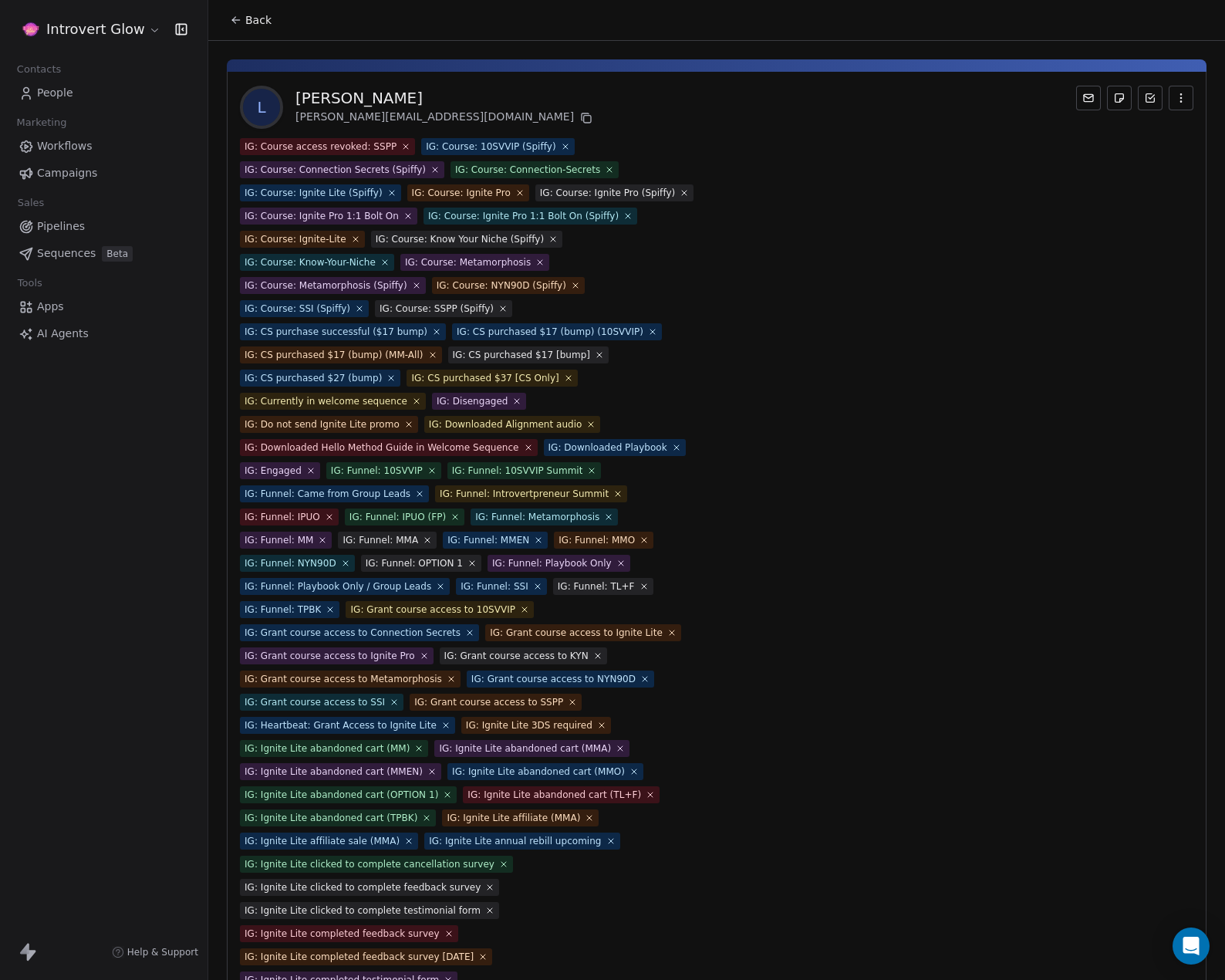
click at [401, 147] on icon at bounding box center [406, 146] width 9 height 9
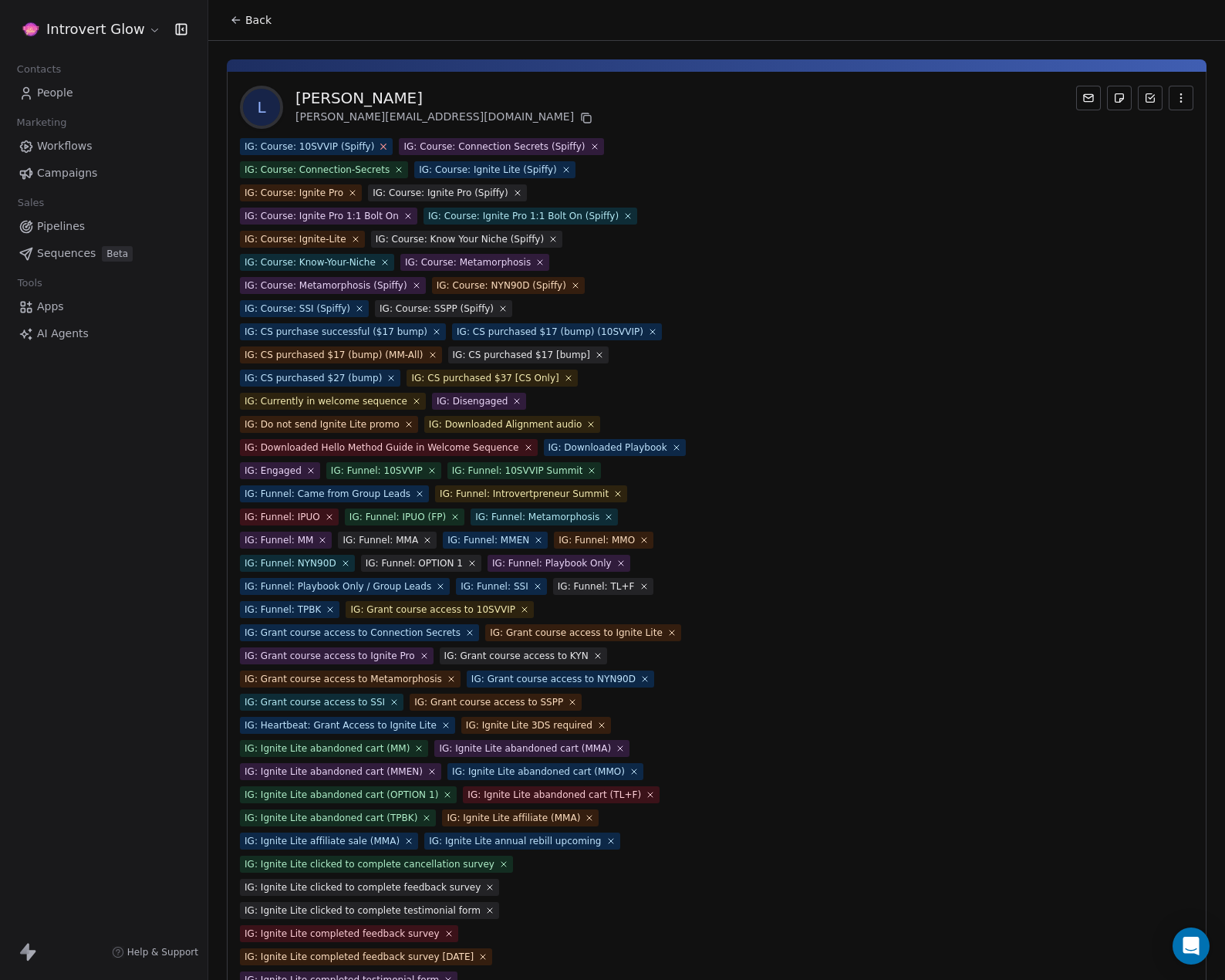
click at [381, 147] on icon at bounding box center [384, 147] width 5 height 5
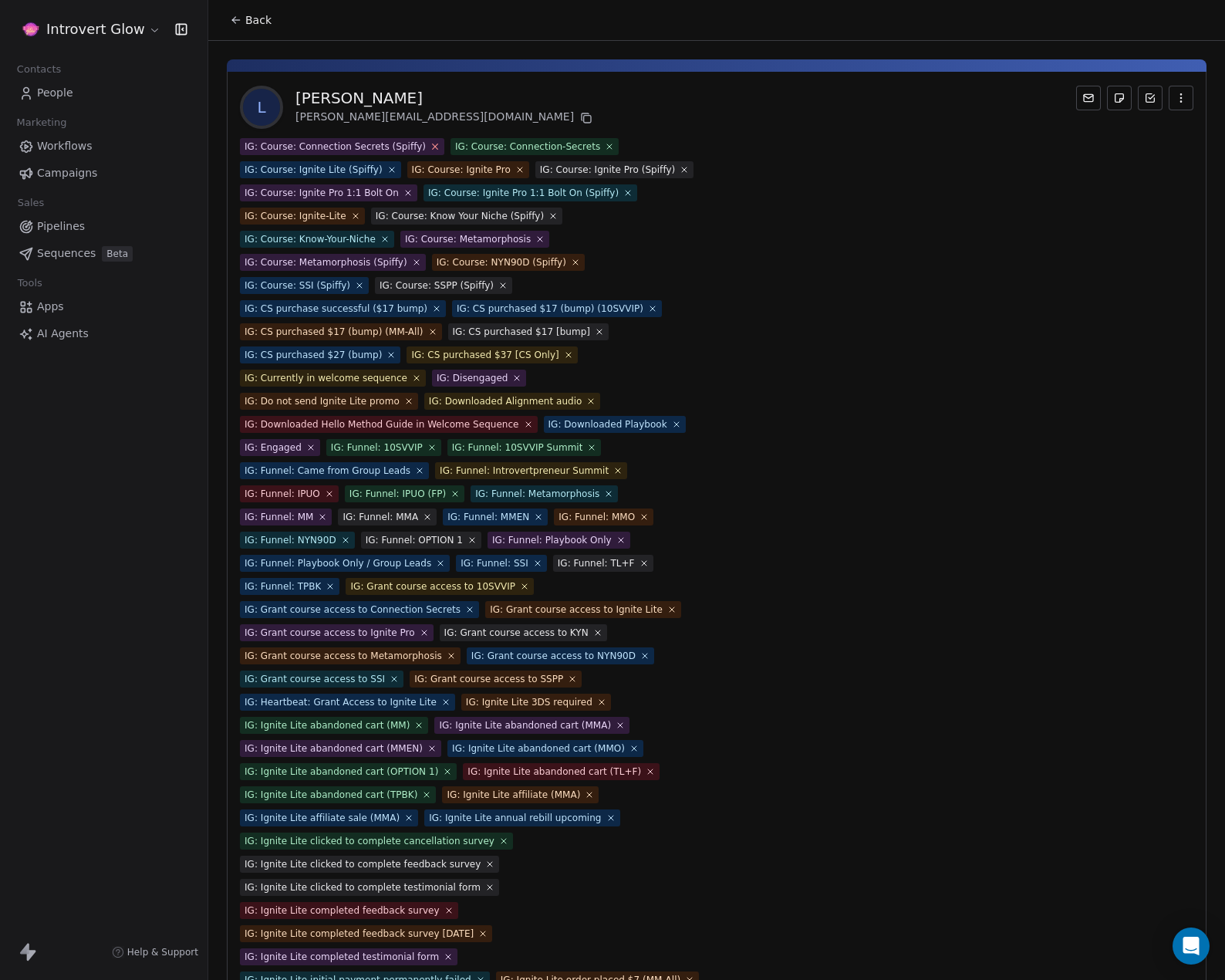
click at [429, 144] on icon at bounding box center [434, 146] width 10 height 10
click at [395, 150] on icon at bounding box center [399, 146] width 10 height 10
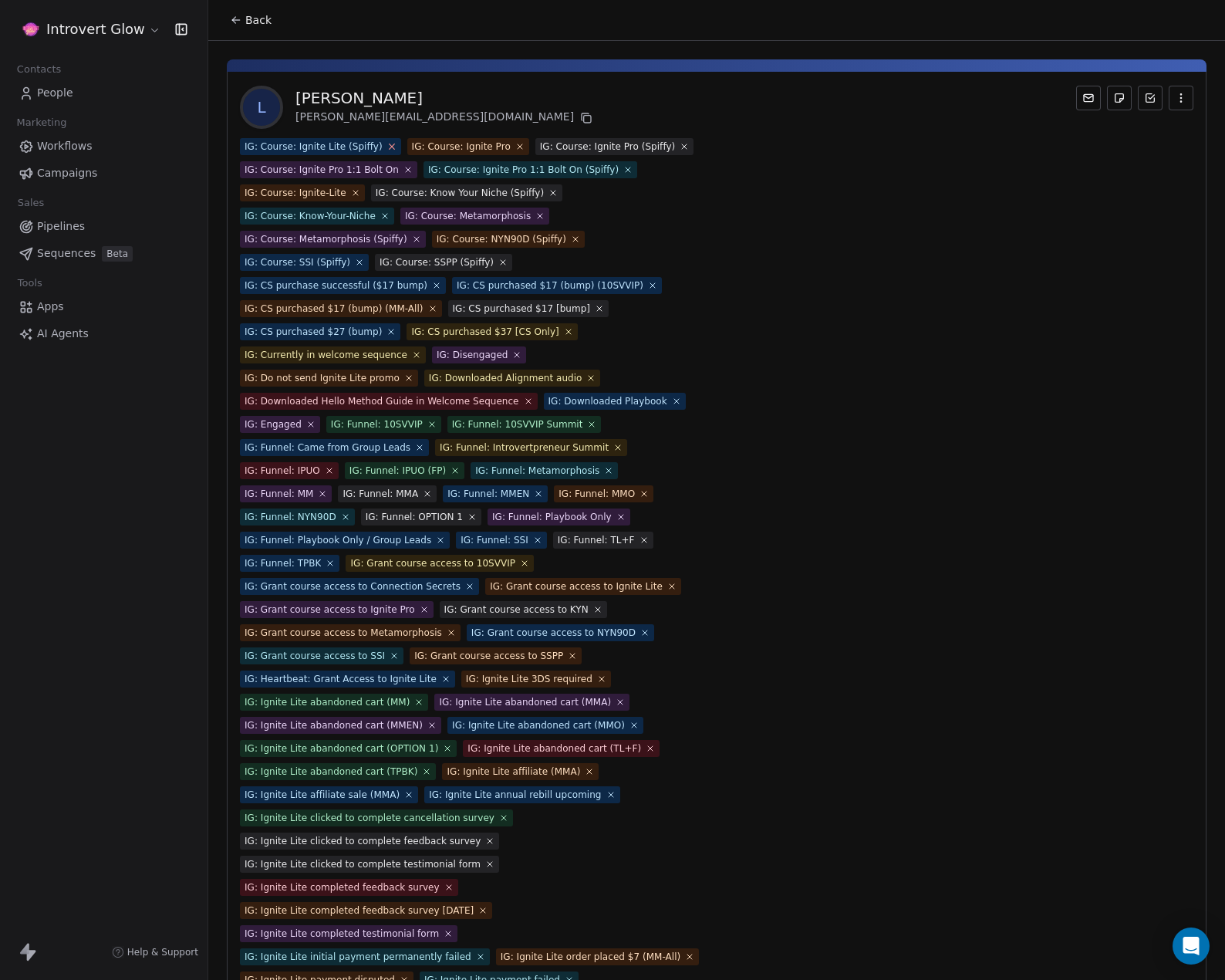
click at [386, 150] on icon at bounding box center [391, 146] width 10 height 10
click at [350, 146] on span "IG: Course: Ignite Pro" at bounding box center [301, 146] width 121 height 17
click at [349, 146] on icon at bounding box center [353, 146] width 10 height 10
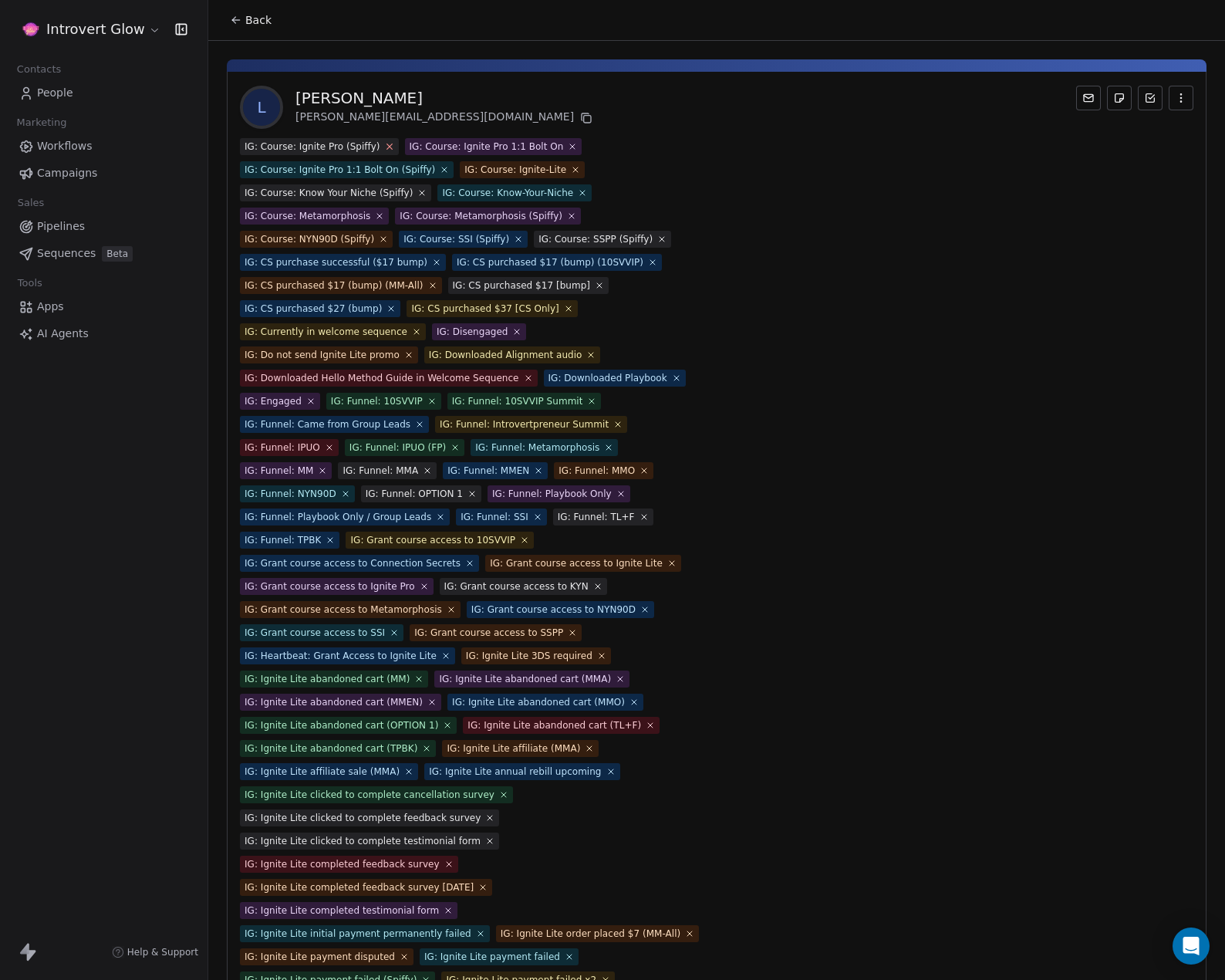
click at [385, 144] on icon at bounding box center [389, 146] width 10 height 10
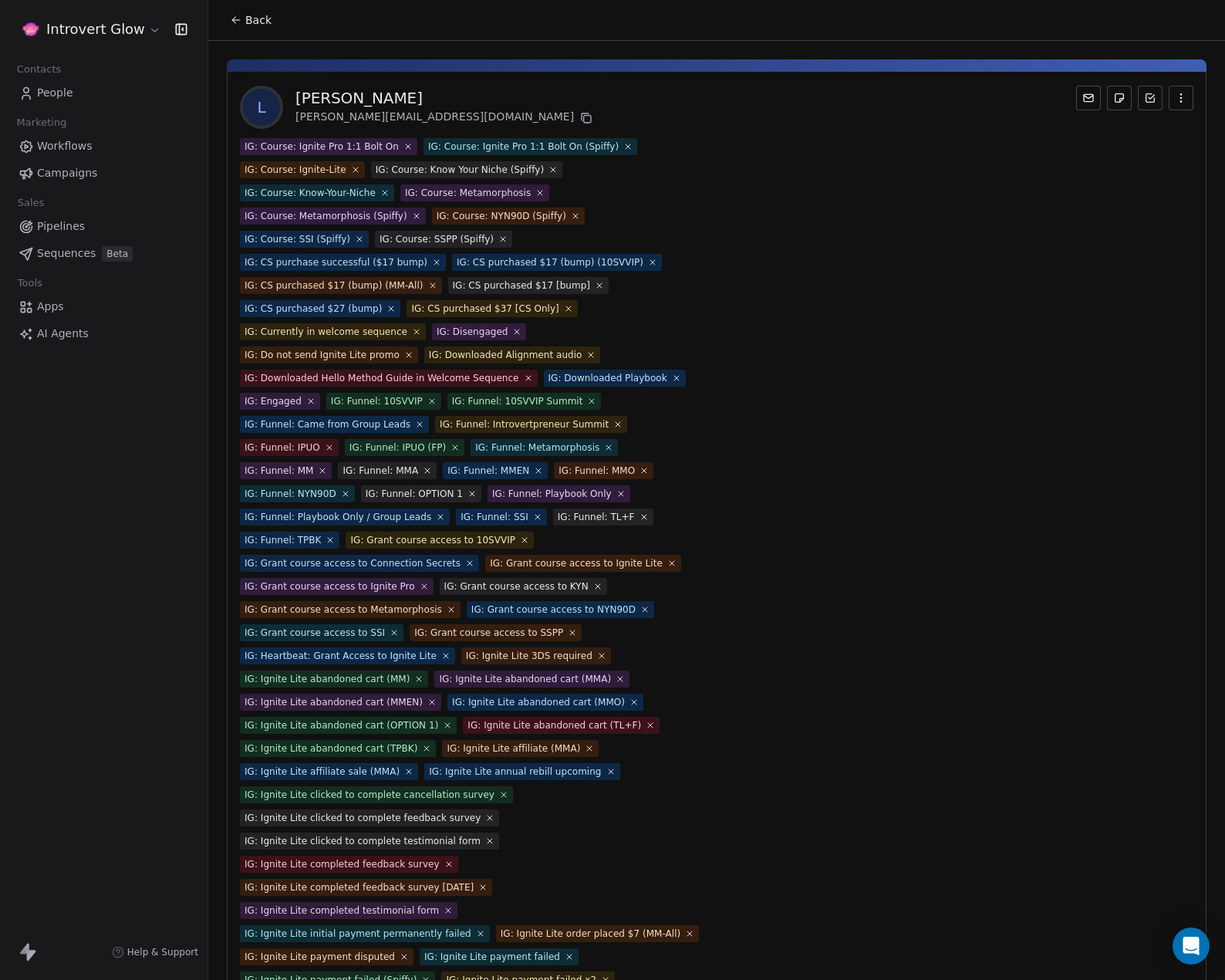
click at [404, 147] on icon at bounding box center [408, 146] width 9 height 9
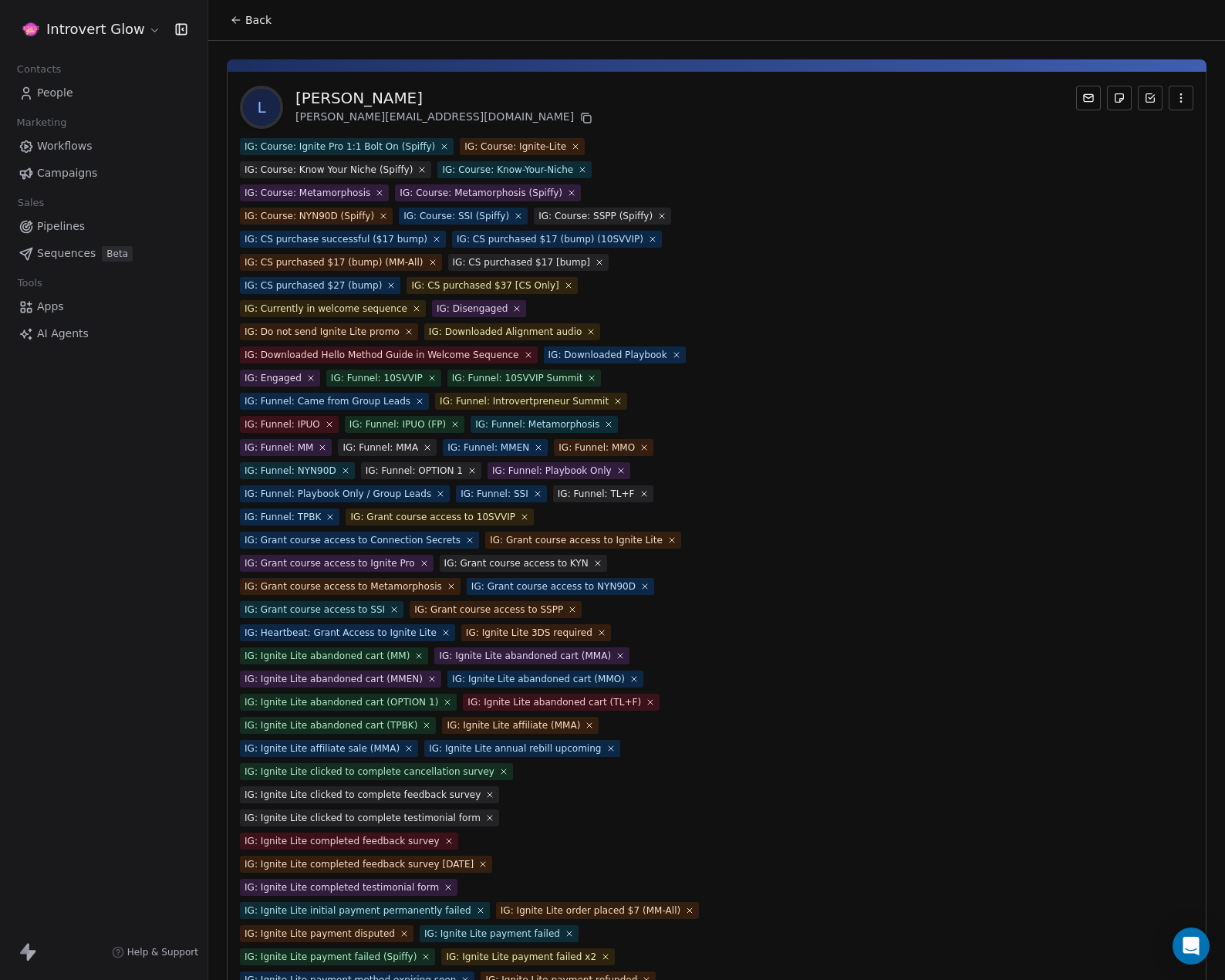
click at [423, 144] on span "IG: Course: Ignite Pro 1:1 Bolt On (Spiffy)" at bounding box center [347, 146] width 214 height 17
click at [439, 145] on icon at bounding box center [444, 146] width 10 height 10
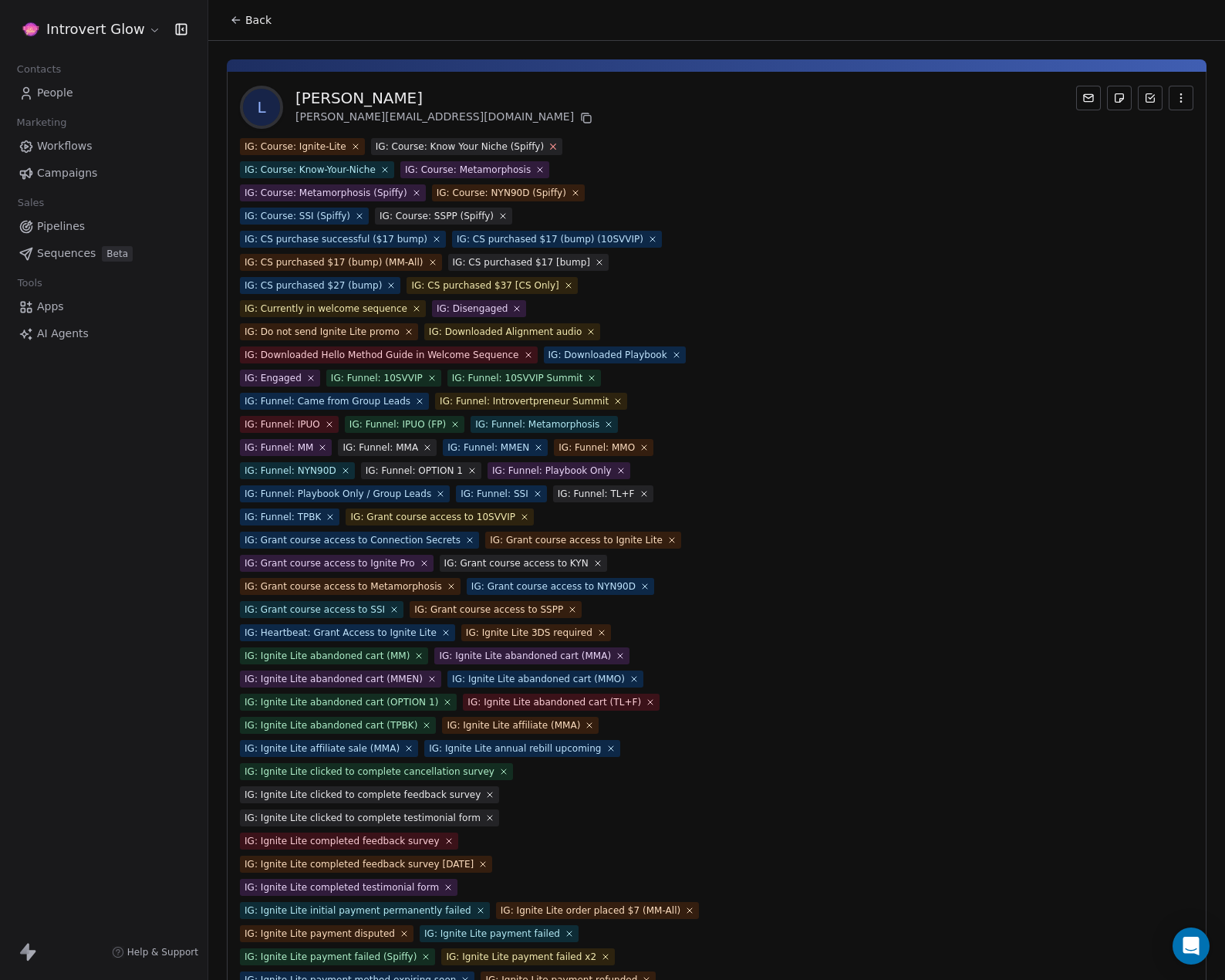
click at [549, 151] on icon at bounding box center [554, 146] width 10 height 10
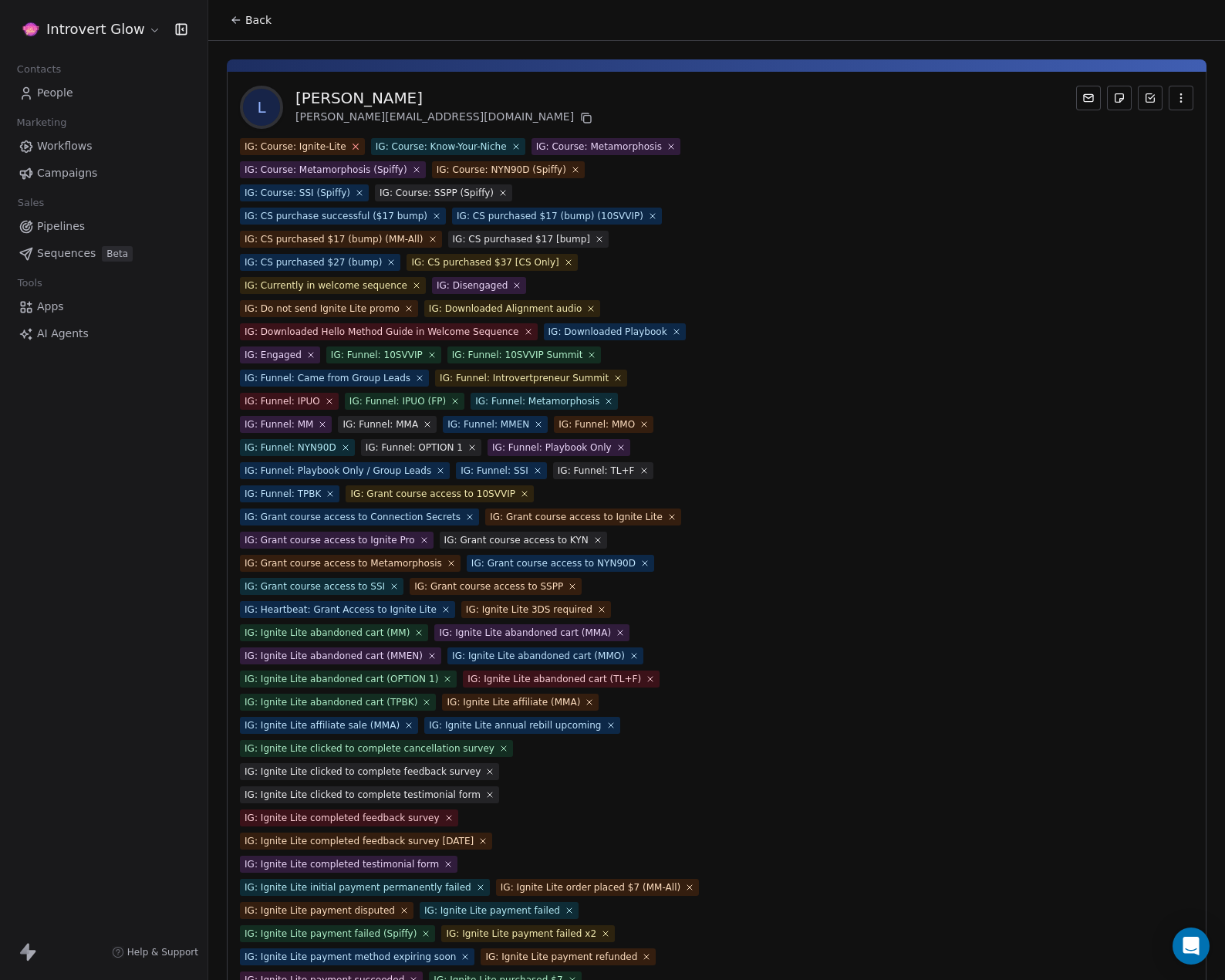
click at [350, 147] on icon at bounding box center [354, 146] width 10 height 10
click at [386, 142] on span "IG: Course: Know-Your-Niche" at bounding box center [317, 146] width 154 height 17
click at [380, 142] on icon at bounding box center [385, 146] width 10 height 10
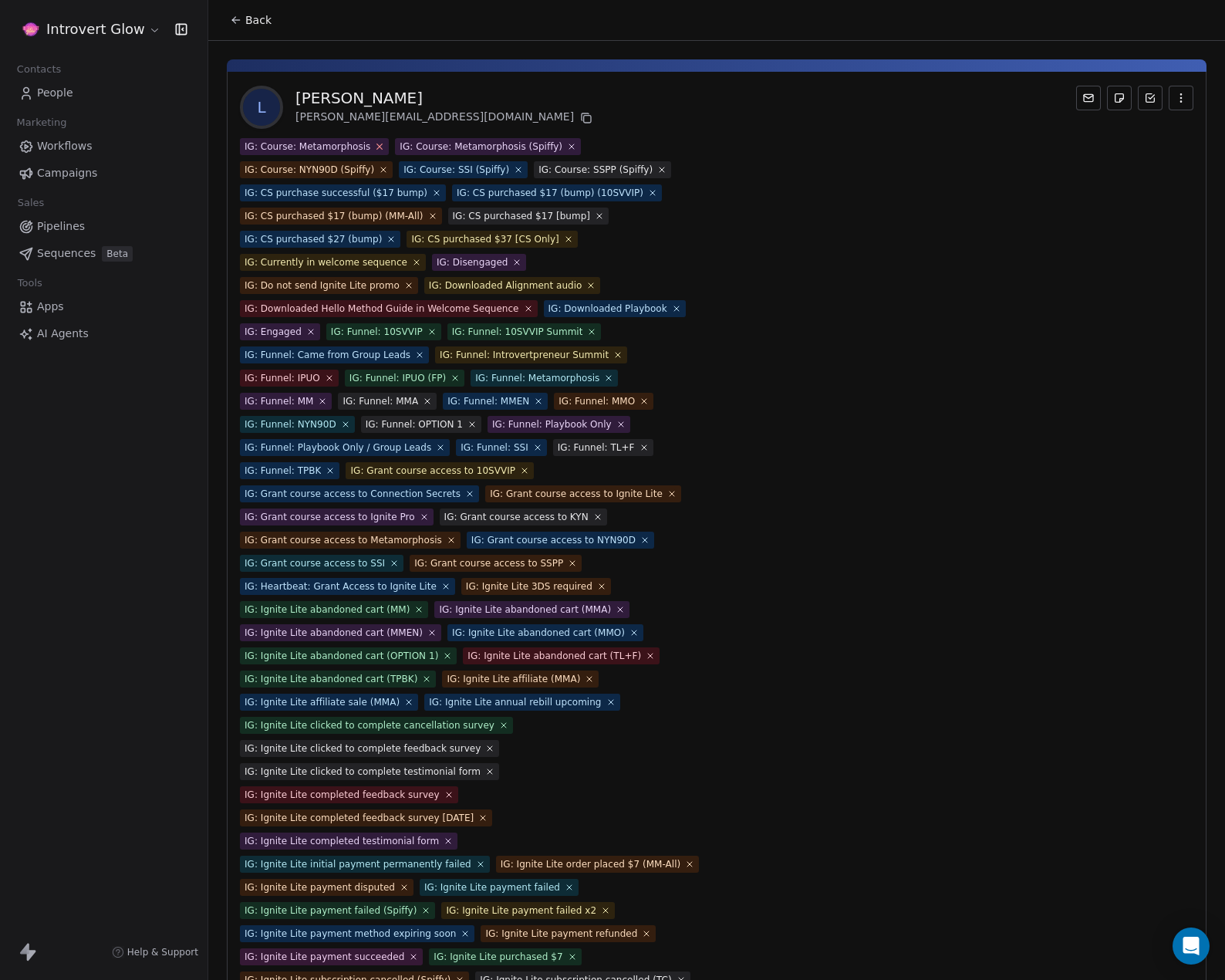
click at [375, 145] on icon at bounding box center [379, 146] width 10 height 10
click at [411, 146] on icon at bounding box center [416, 146] width 10 height 10
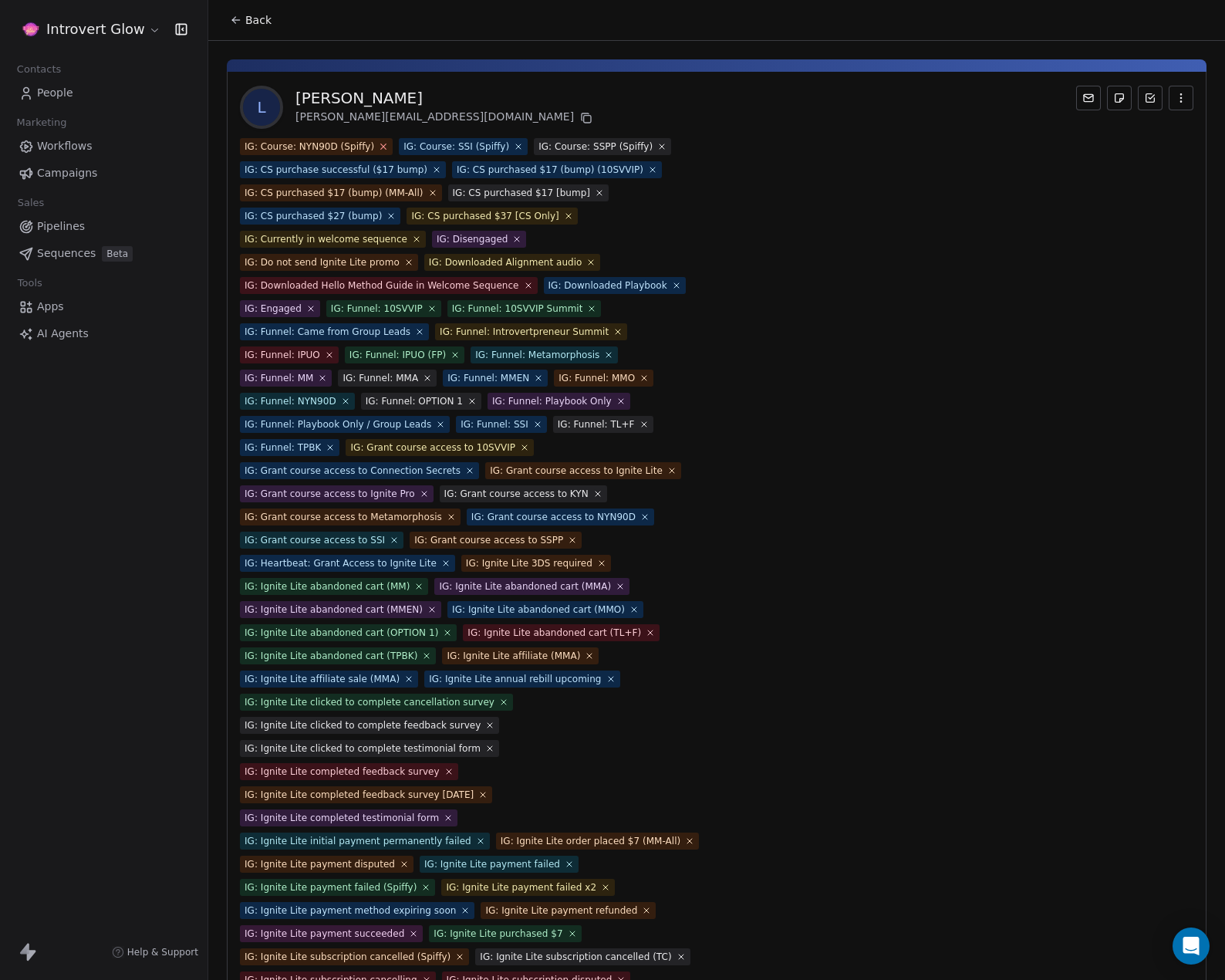
click at [379, 148] on icon at bounding box center [384, 146] width 10 height 10
click at [357, 147] on icon at bounding box center [360, 147] width 5 height 5
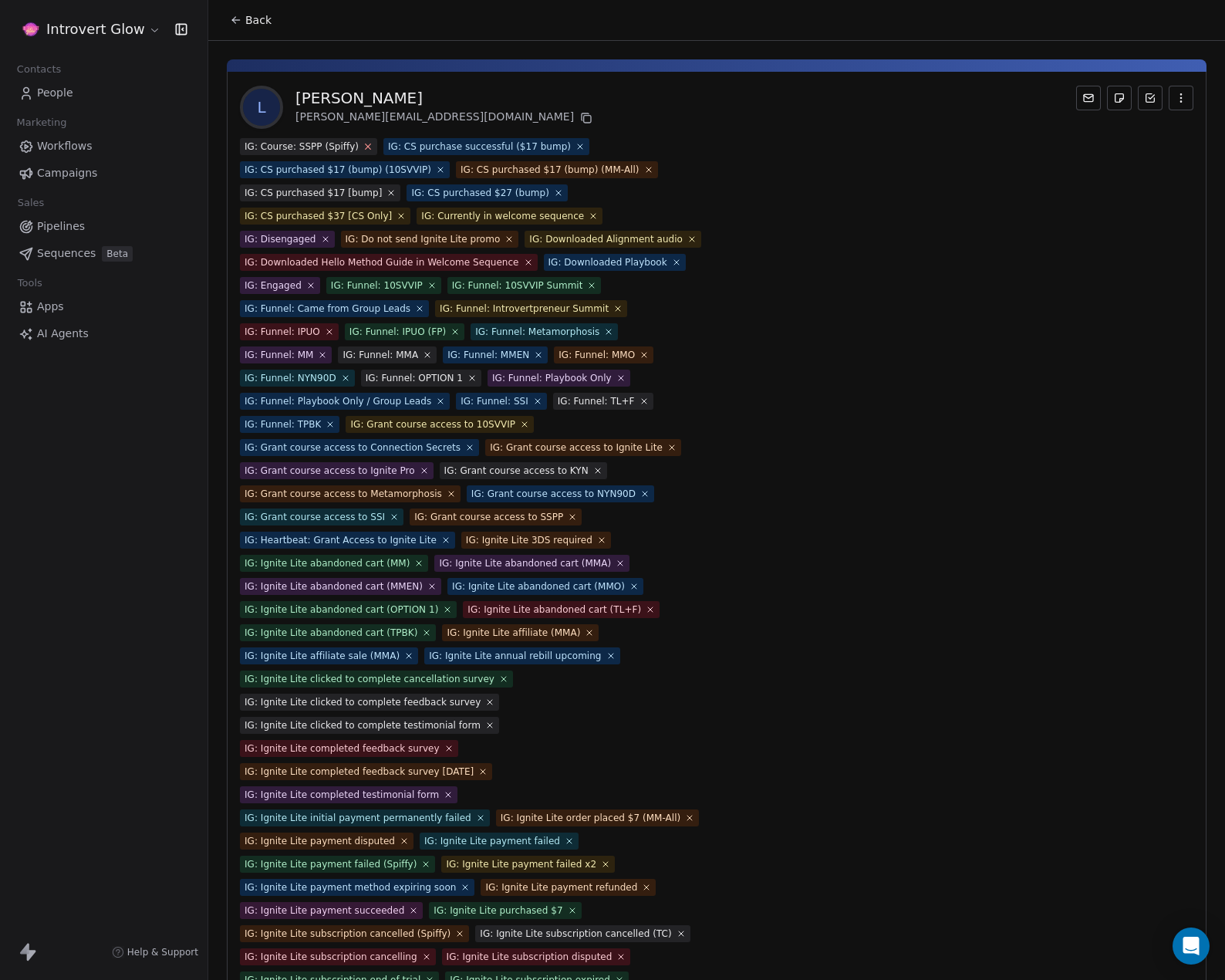
click at [365, 144] on icon at bounding box center [368, 147] width 5 height 5
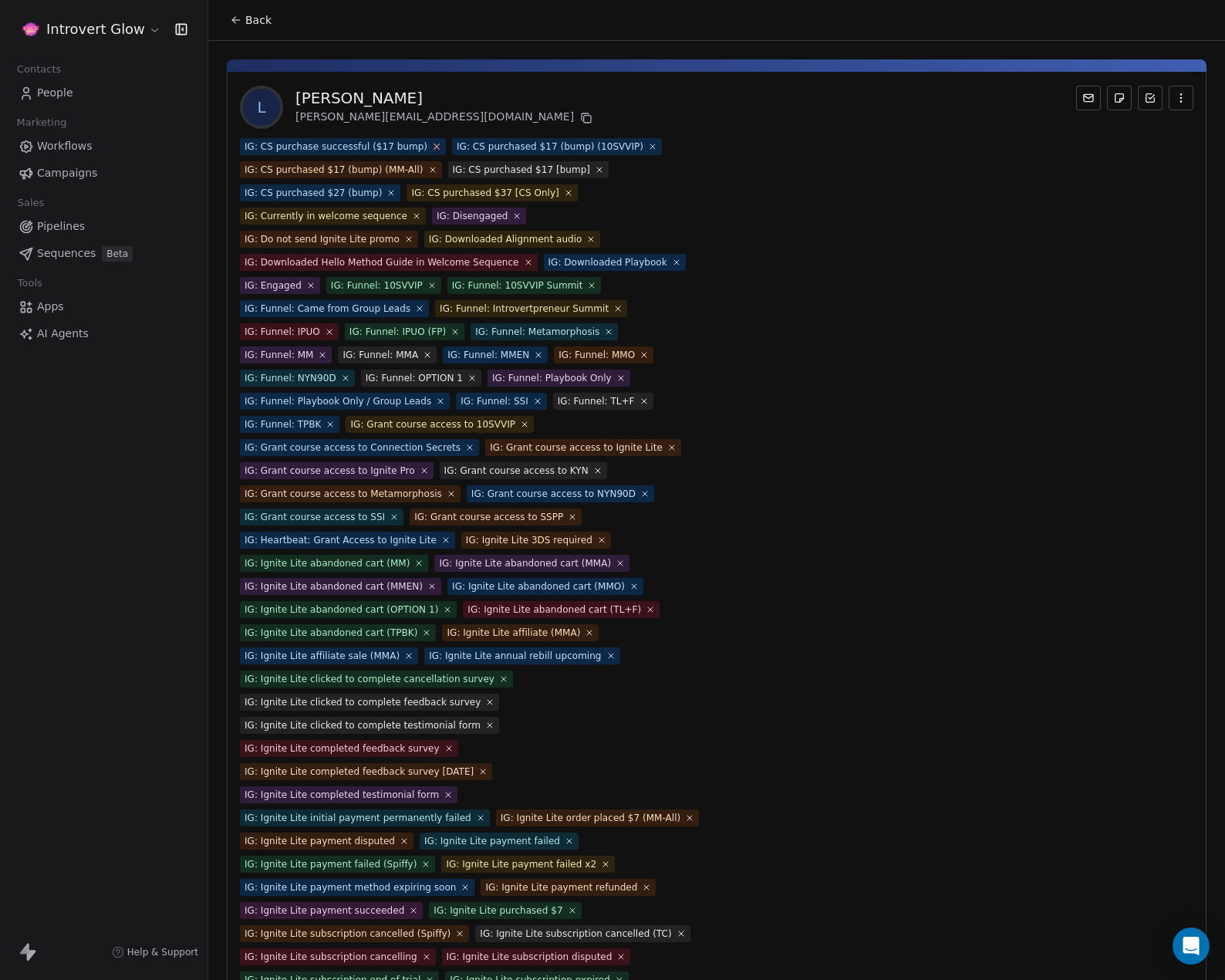
click at [431, 146] on icon at bounding box center [436, 146] width 10 height 10
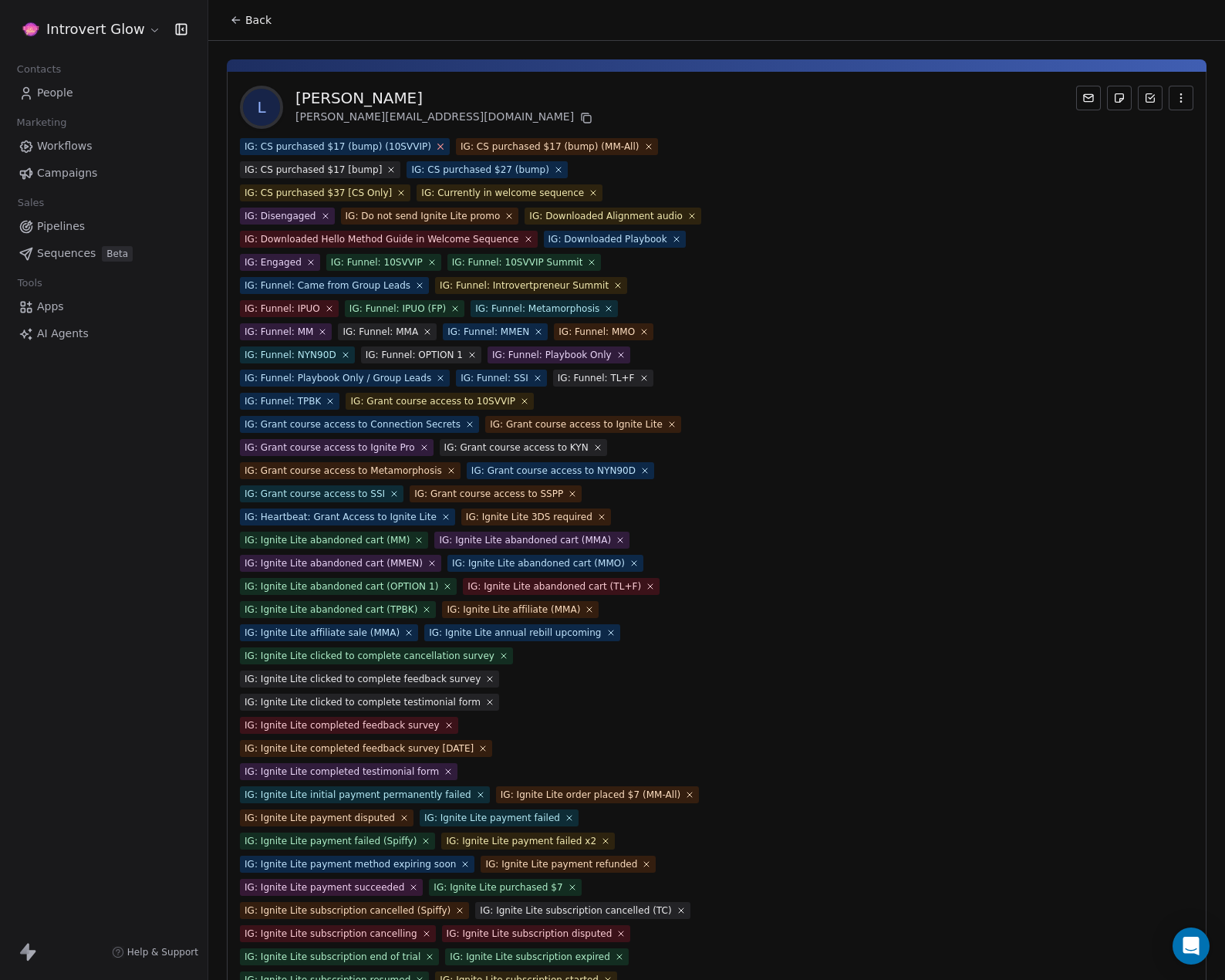
click at [435, 142] on icon at bounding box center [439, 146] width 10 height 10
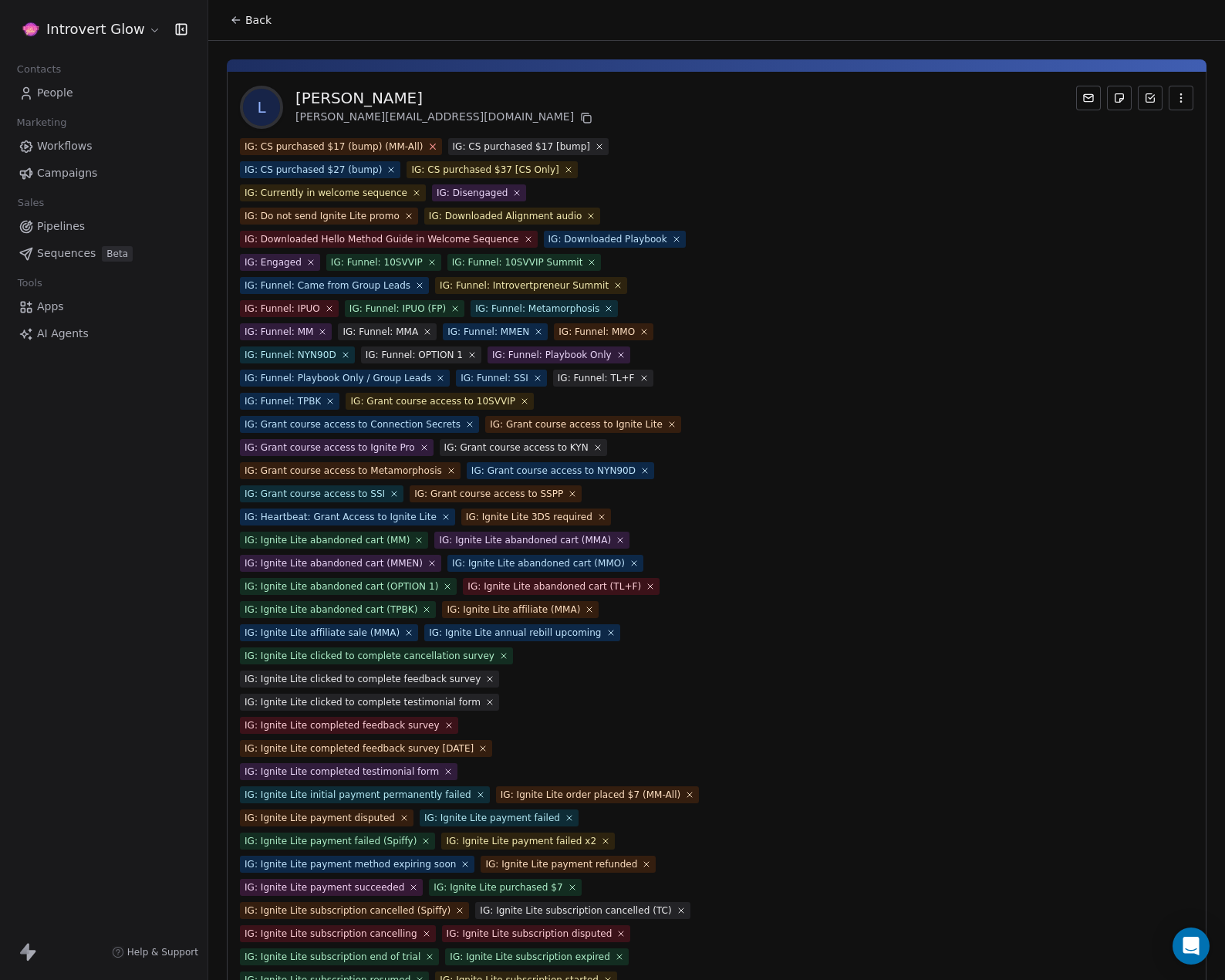
click at [428, 143] on icon at bounding box center [432, 146] width 10 height 10
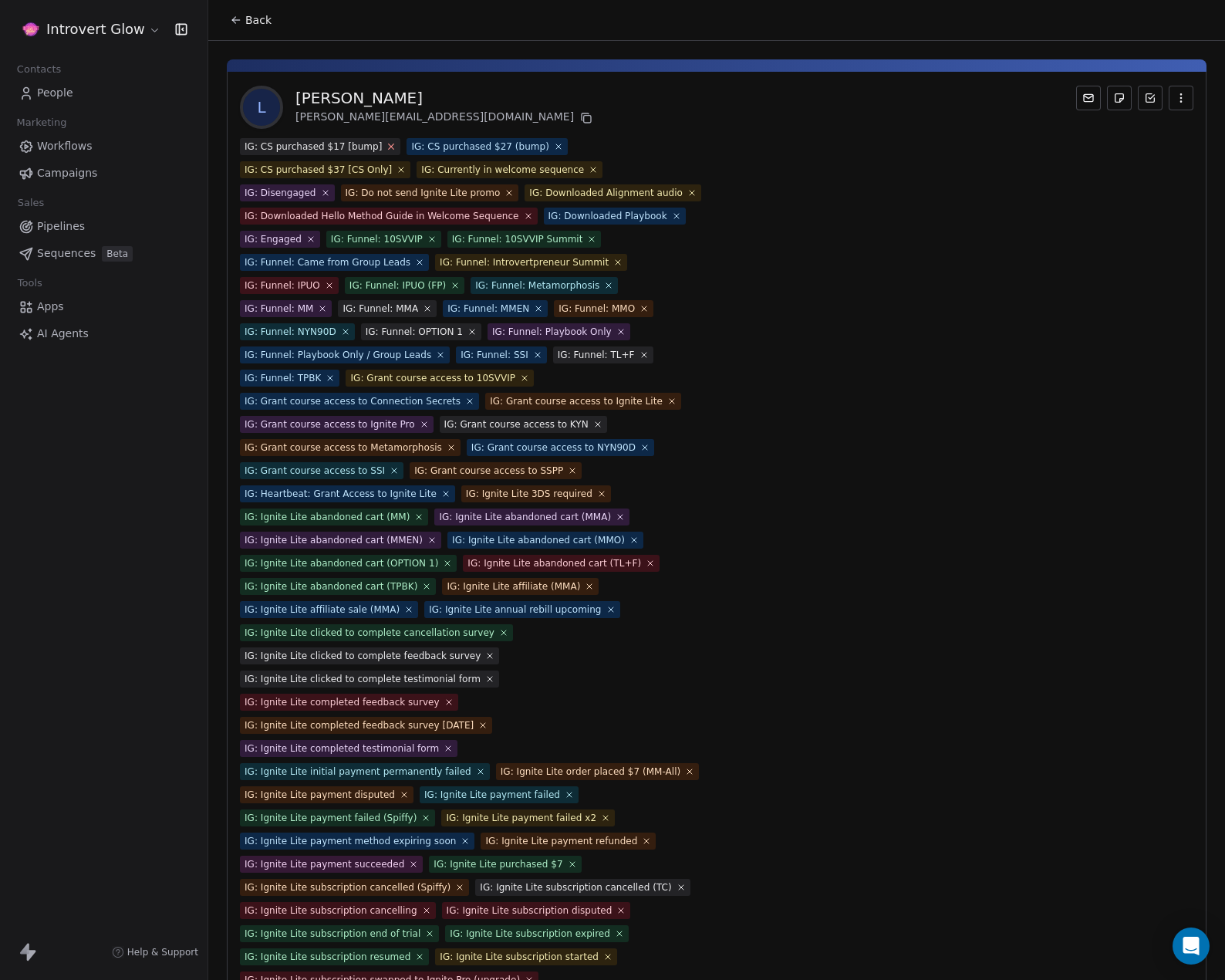
click at [386, 147] on icon at bounding box center [391, 146] width 10 height 10
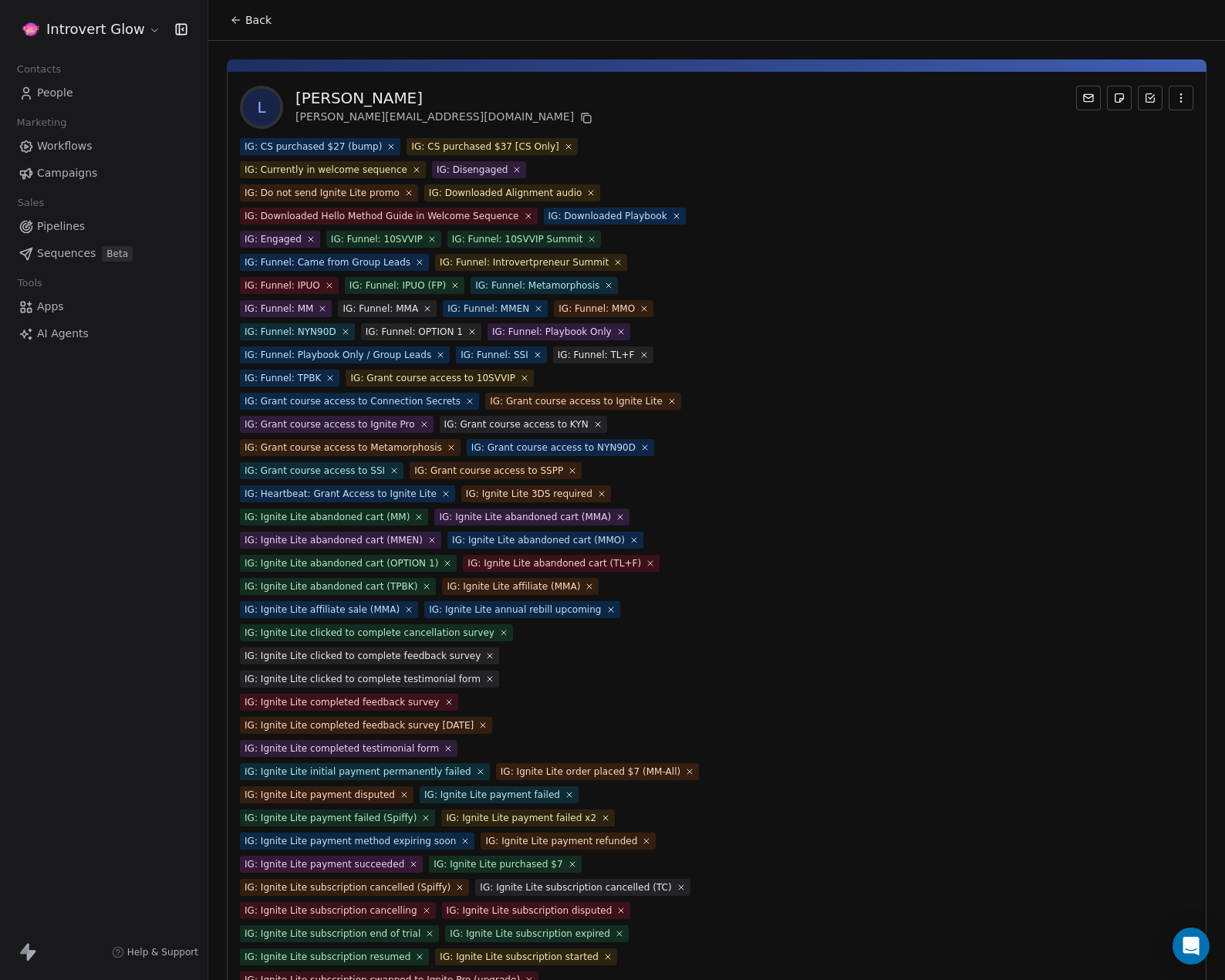
click at [389, 146] on icon at bounding box center [391, 146] width 5 height 5
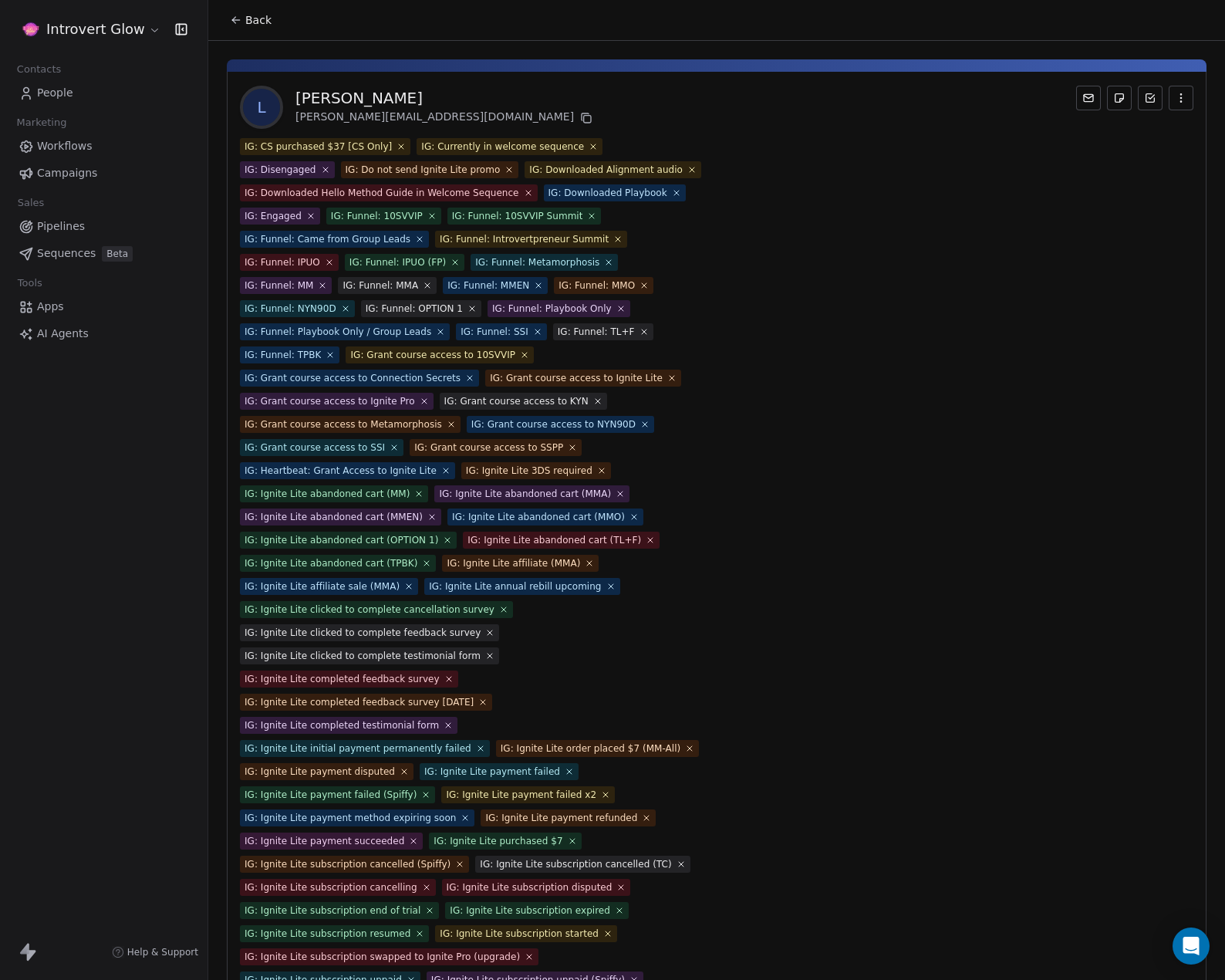
click at [396, 145] on icon at bounding box center [401, 146] width 9 height 9
click at [412, 147] on icon at bounding box center [417, 146] width 9 height 9
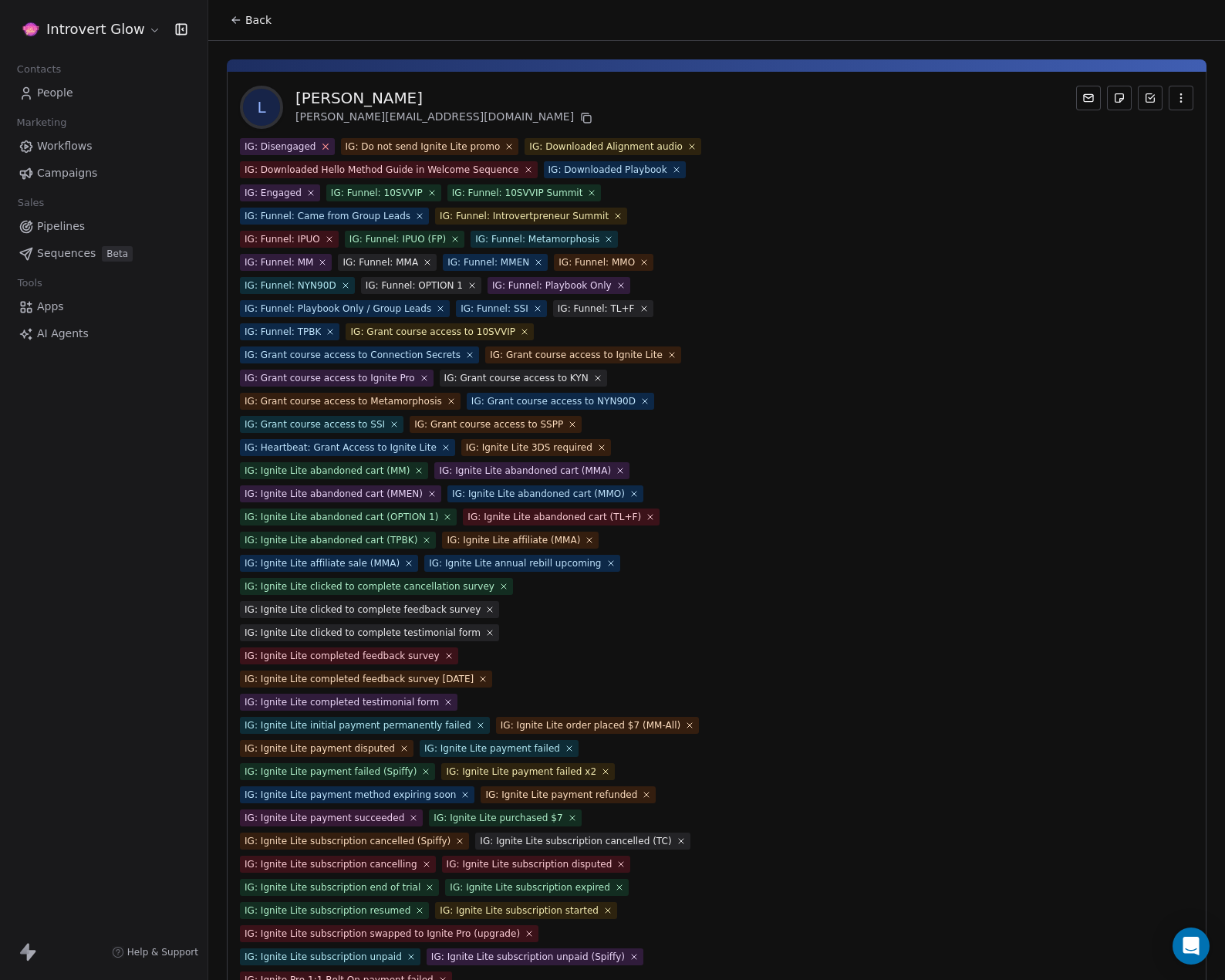
click at [321, 150] on icon at bounding box center [325, 146] width 10 height 10
click at [404, 147] on icon at bounding box center [408, 146] width 10 height 10
click at [402, 145] on icon at bounding box center [407, 146] width 10 height 10
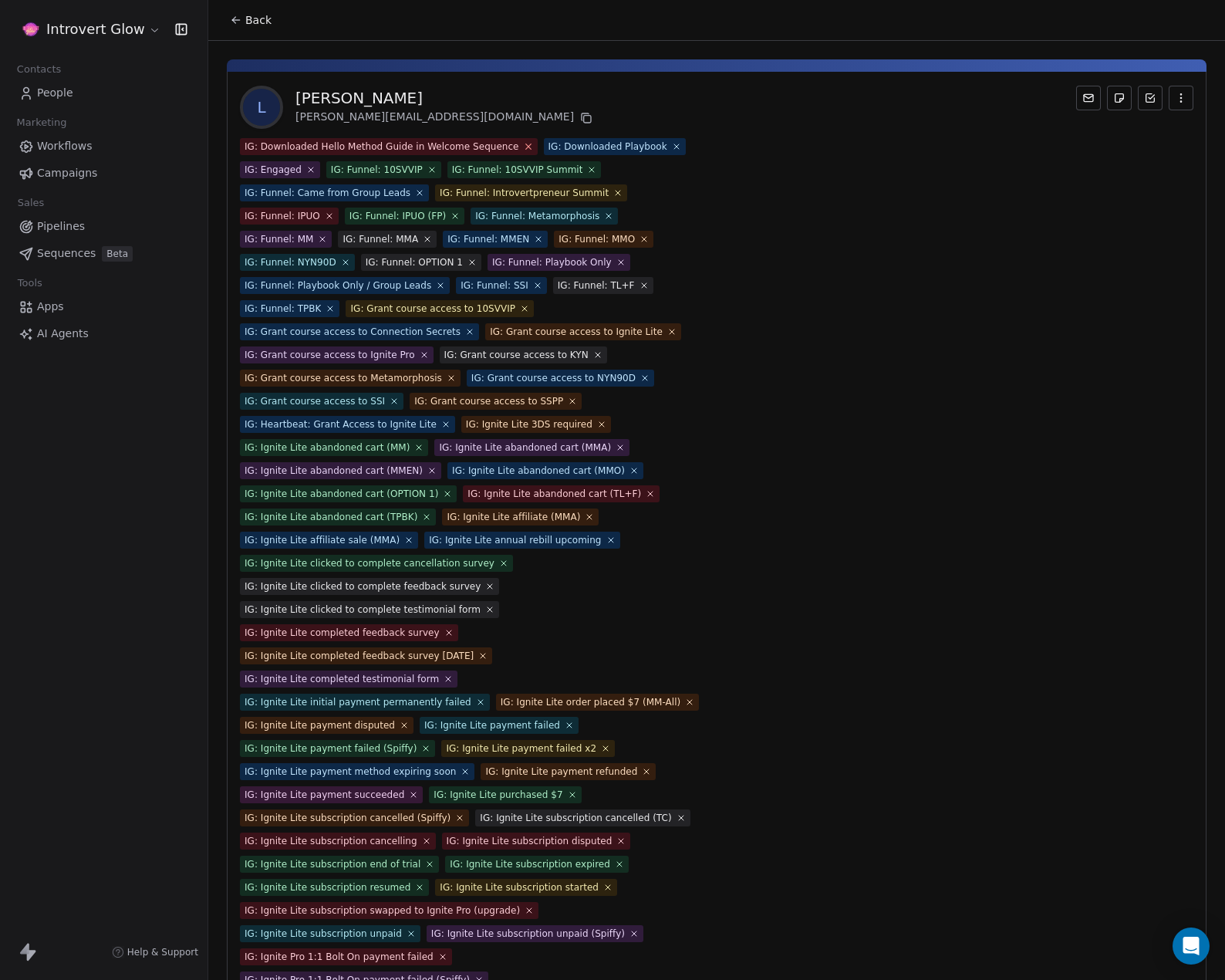
click at [523, 148] on icon at bounding box center [528, 146] width 10 height 10
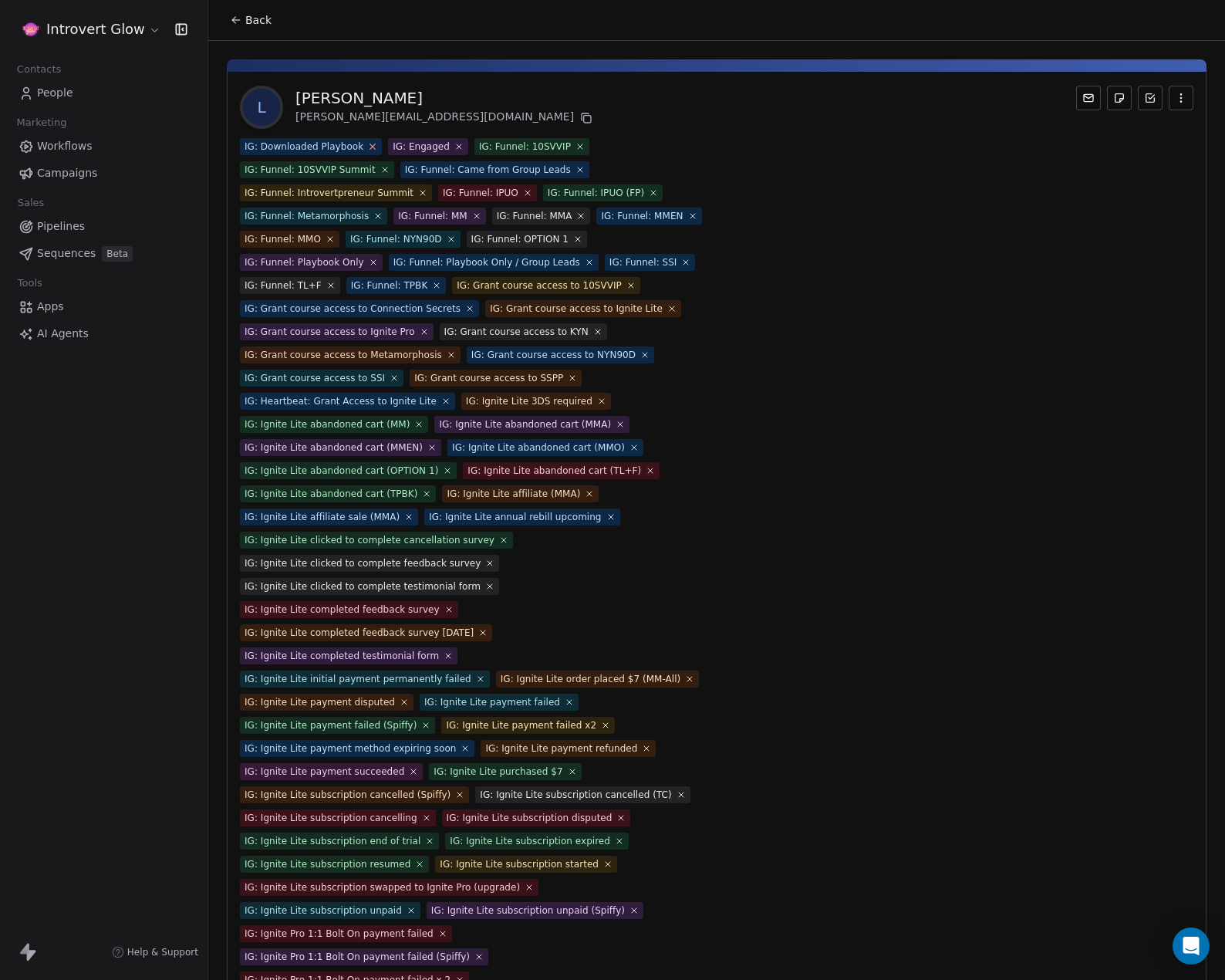
click at [368, 150] on icon at bounding box center [373, 146] width 10 height 10
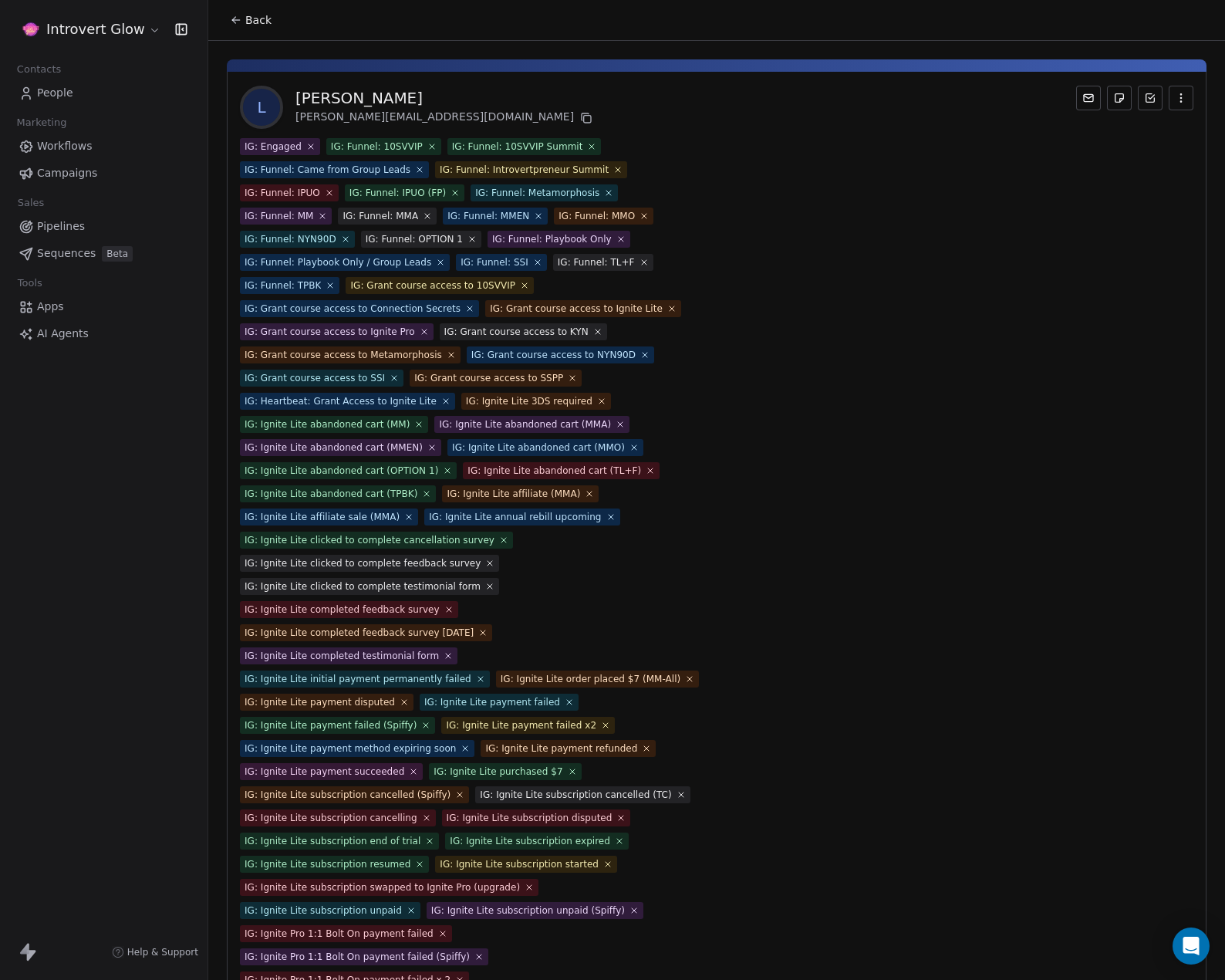
click at [414, 146] on span "IG: Funnel: 10SVVIP" at bounding box center [384, 146] width 115 height 17
click at [427, 146] on icon at bounding box center [431, 146] width 10 height 10
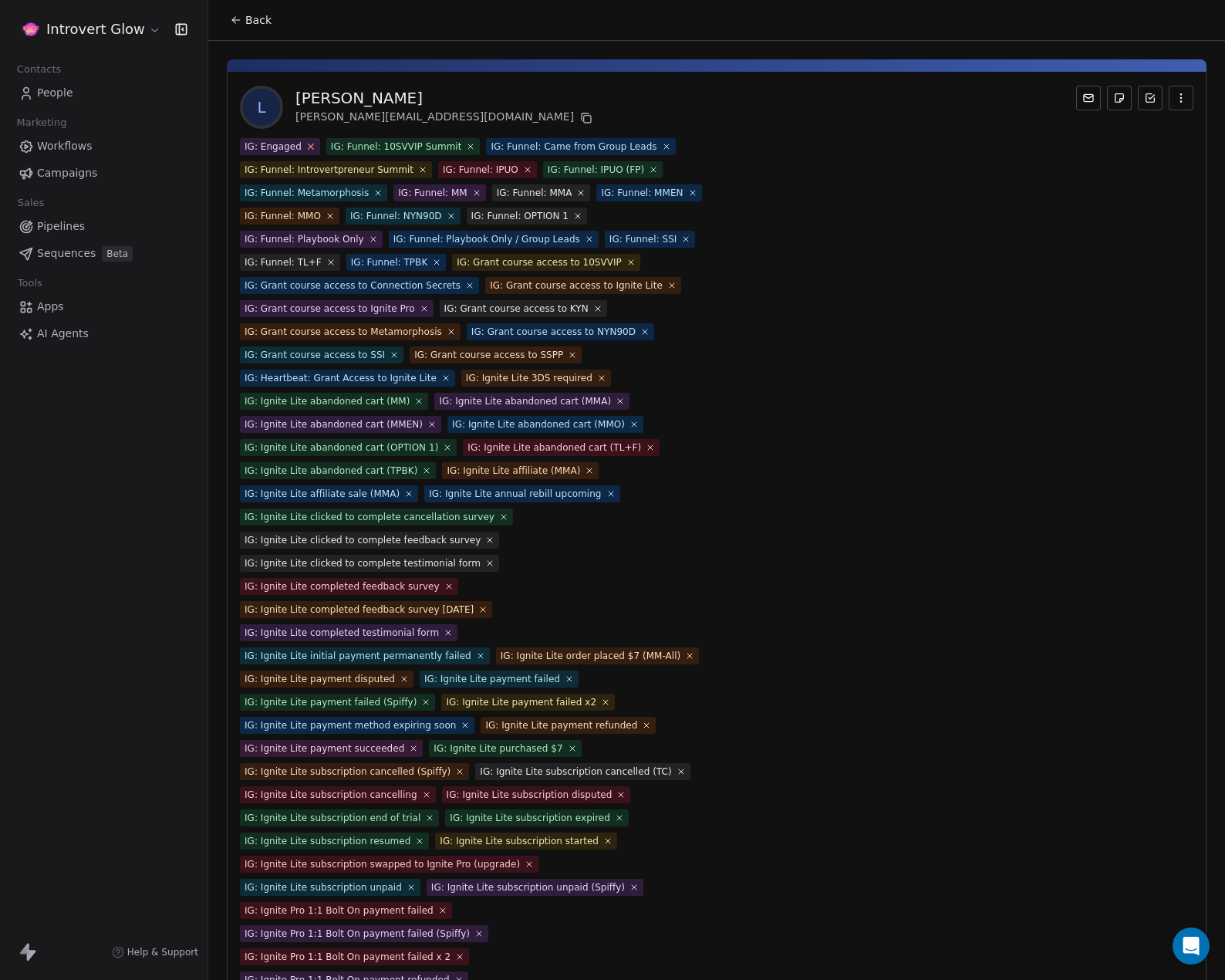
click at [305, 148] on icon at bounding box center [310, 146] width 10 height 10
click at [380, 144] on icon at bounding box center [385, 146] width 10 height 10
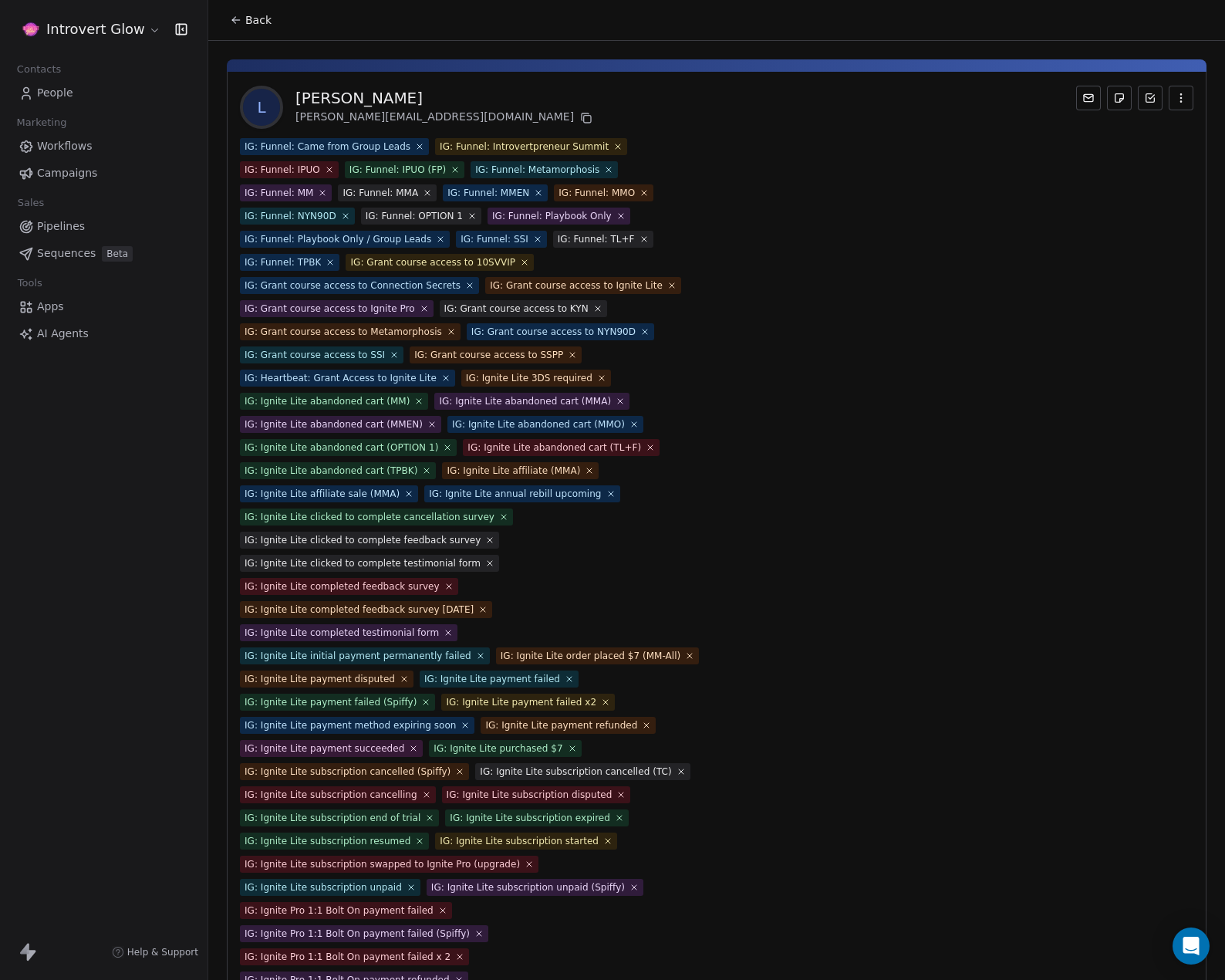
click at [415, 146] on icon at bounding box center [419, 146] width 9 height 9
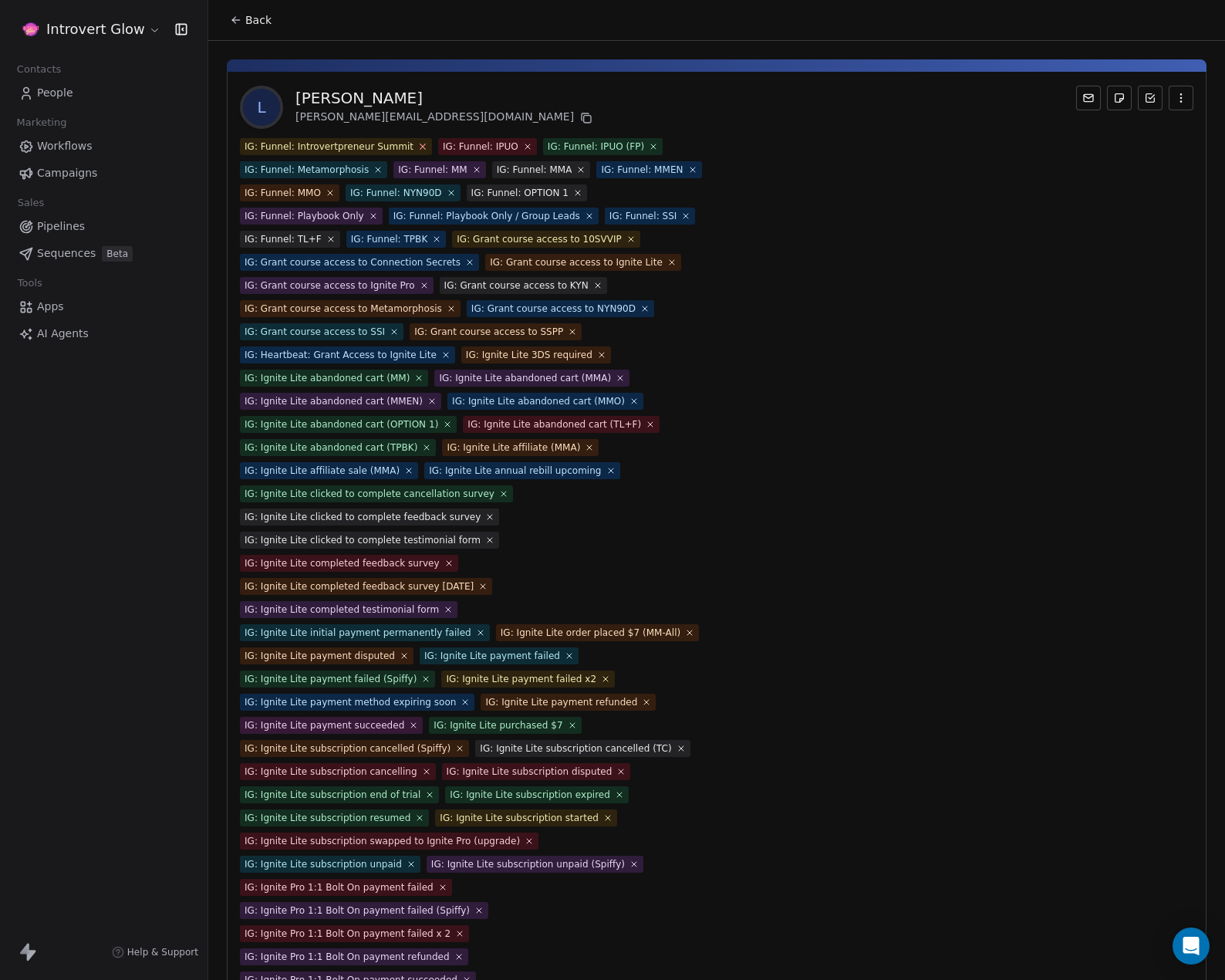
click at [417, 146] on icon at bounding box center [422, 146] width 10 height 10
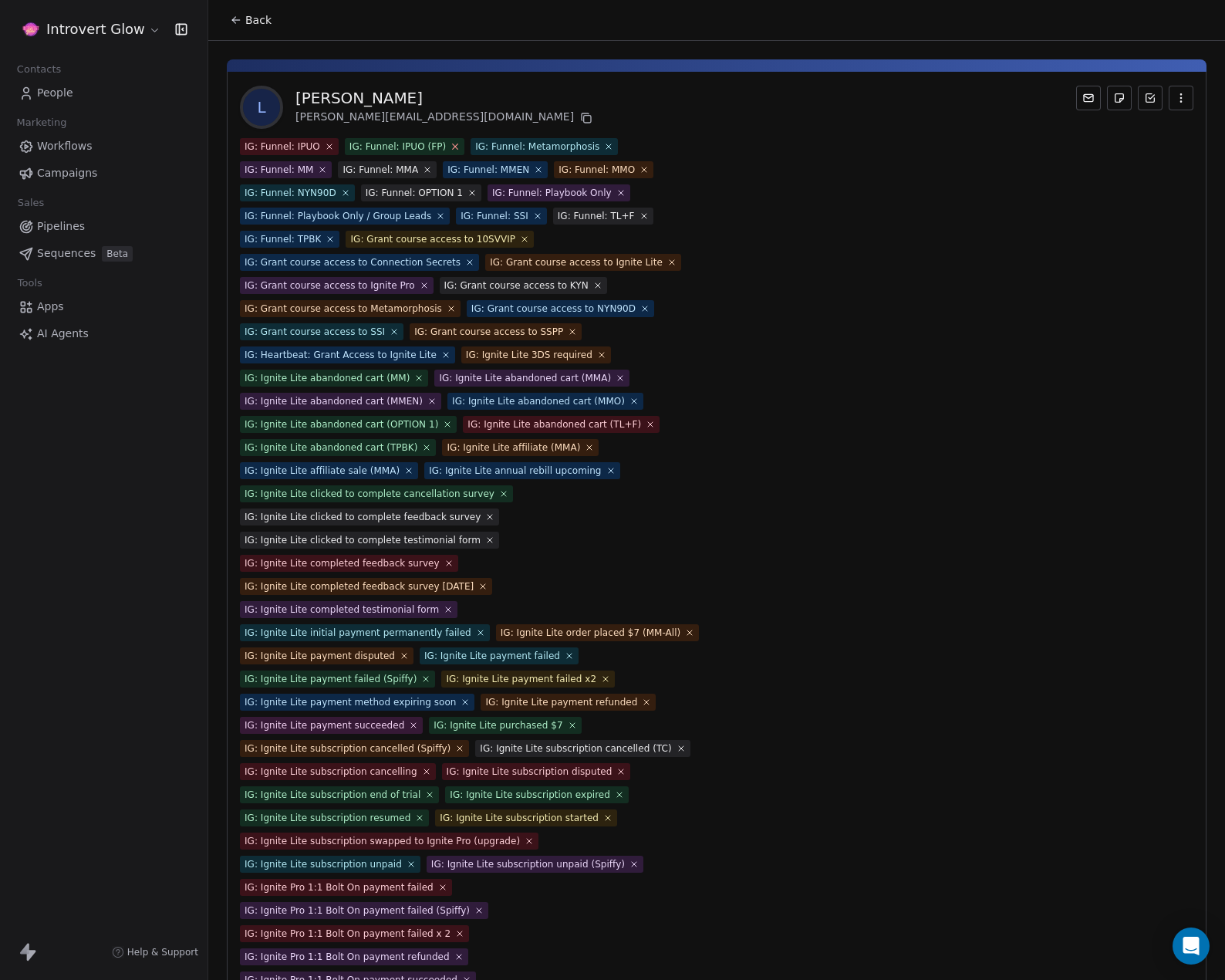
click at [450, 143] on icon at bounding box center [455, 146] width 10 height 10
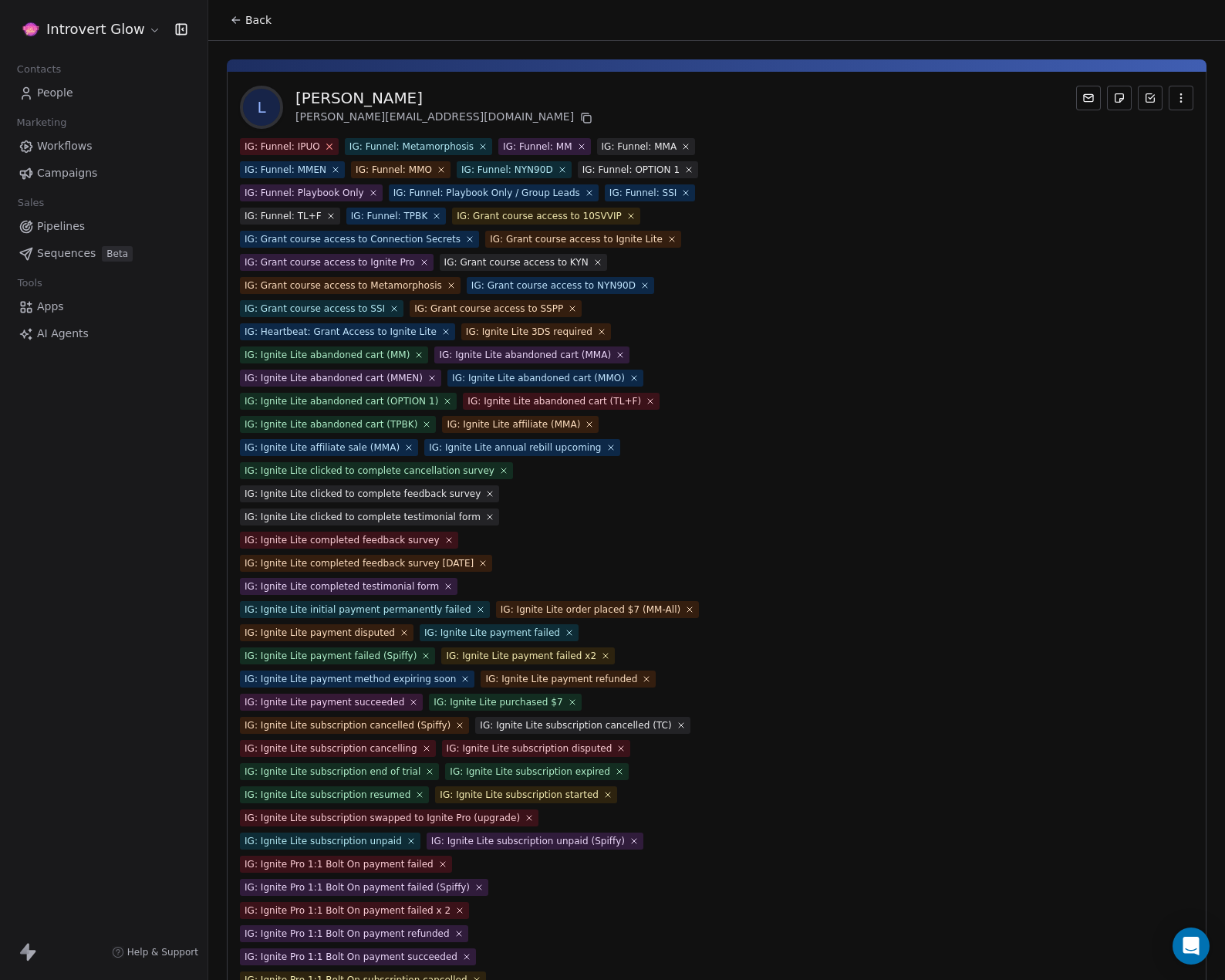
click at [327, 146] on icon at bounding box center [329, 146] width 10 height 10
click at [374, 144] on icon at bounding box center [378, 146] width 9 height 9
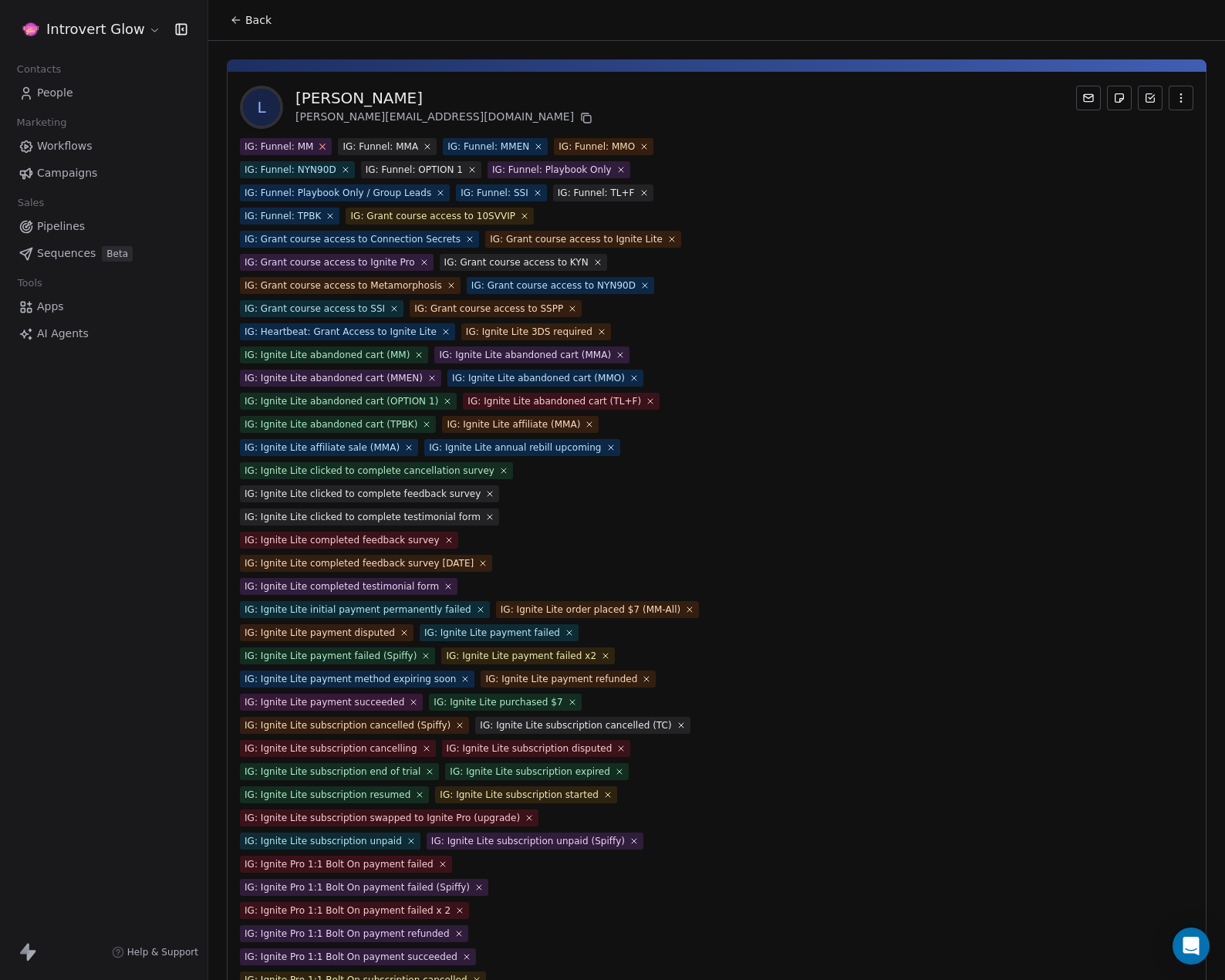
click at [322, 148] on icon at bounding box center [322, 146] width 10 height 10
click at [327, 146] on icon at bounding box center [329, 146] width 10 height 10
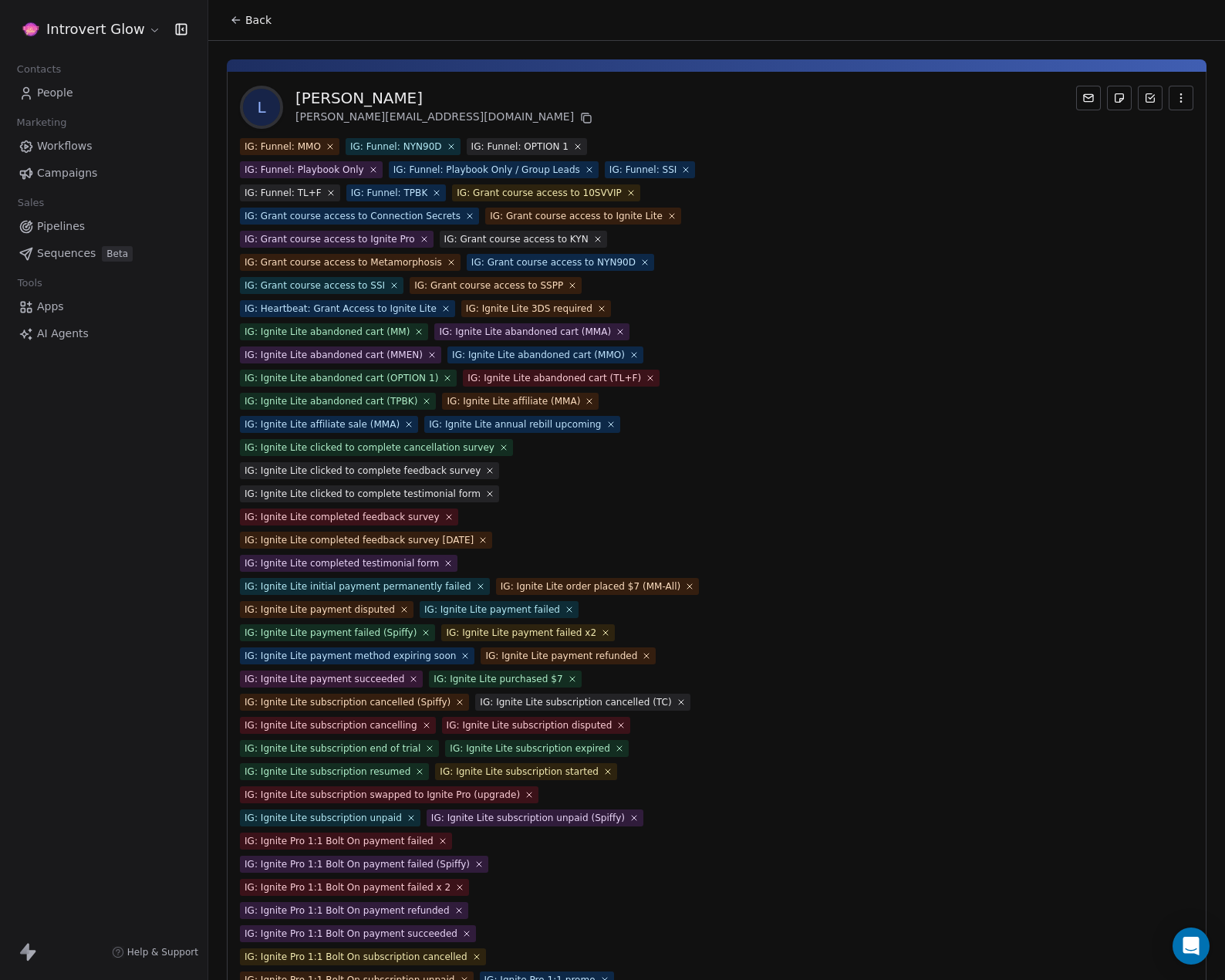
click at [330, 146] on icon at bounding box center [330, 146] width 9 height 9
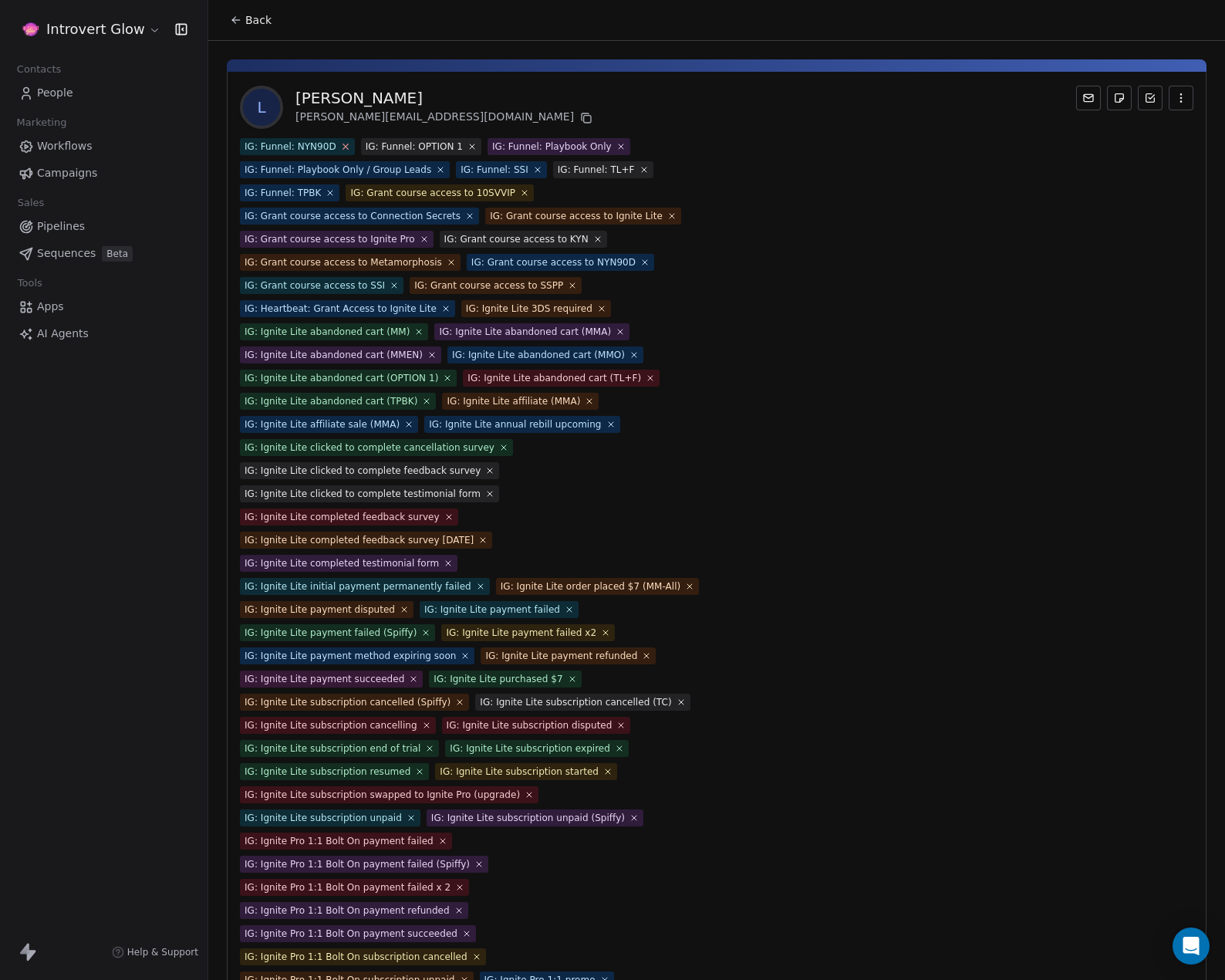
click at [343, 146] on icon at bounding box center [345, 147] width 5 height 5
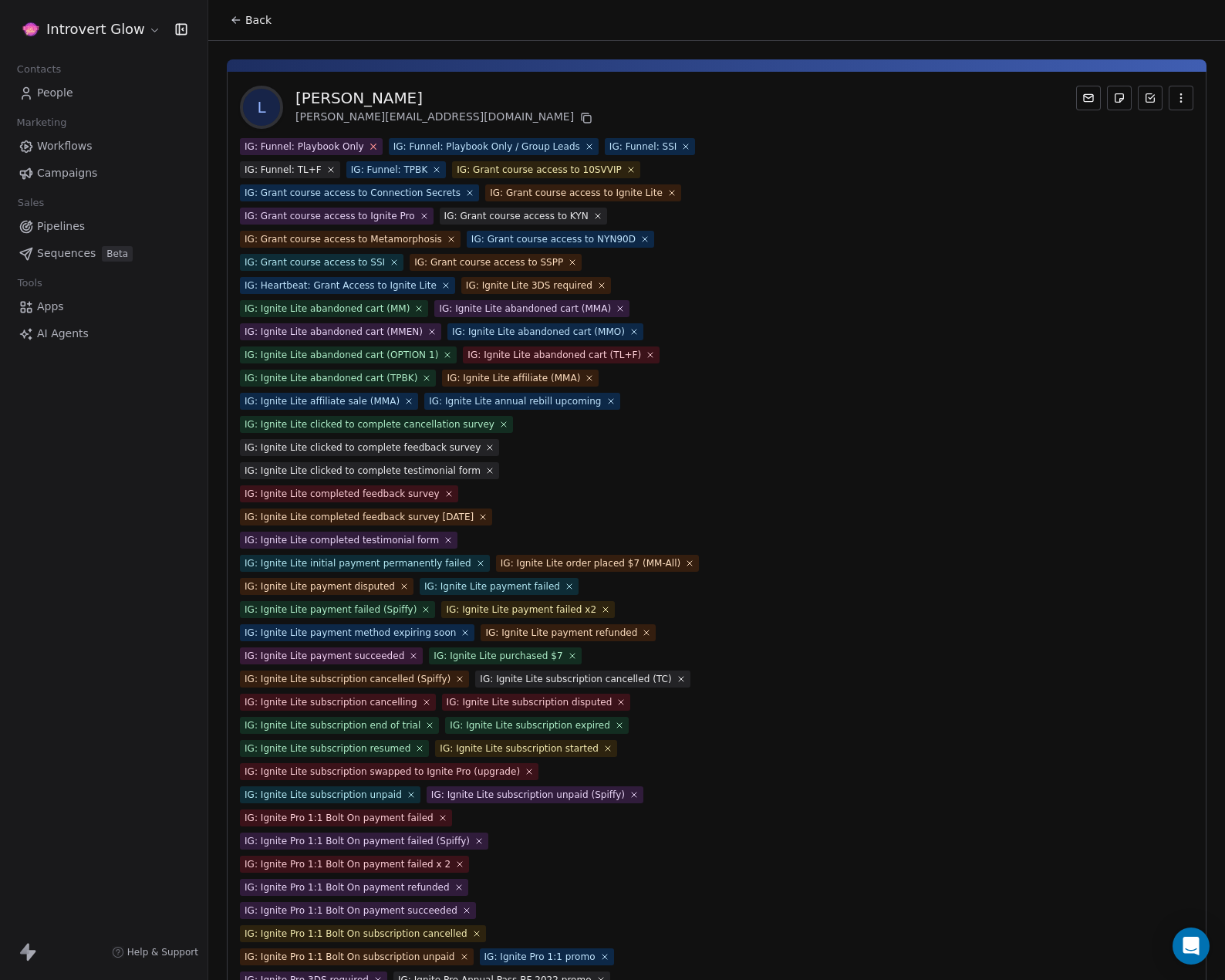
click at [368, 146] on icon at bounding box center [373, 146] width 10 height 10
click at [436, 147] on icon at bounding box center [440, 146] width 10 height 10
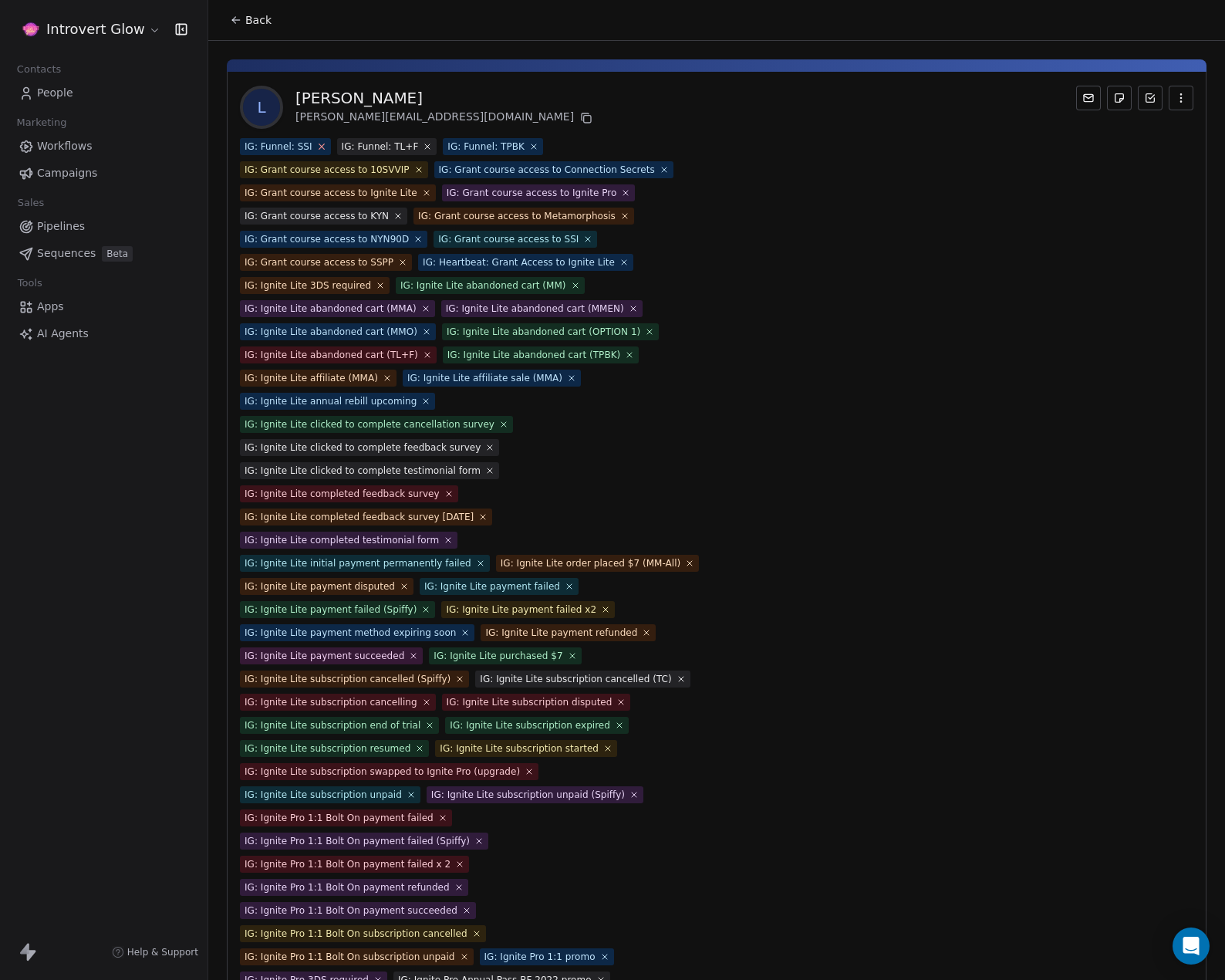
click at [317, 151] on icon at bounding box center [321, 146] width 10 height 10
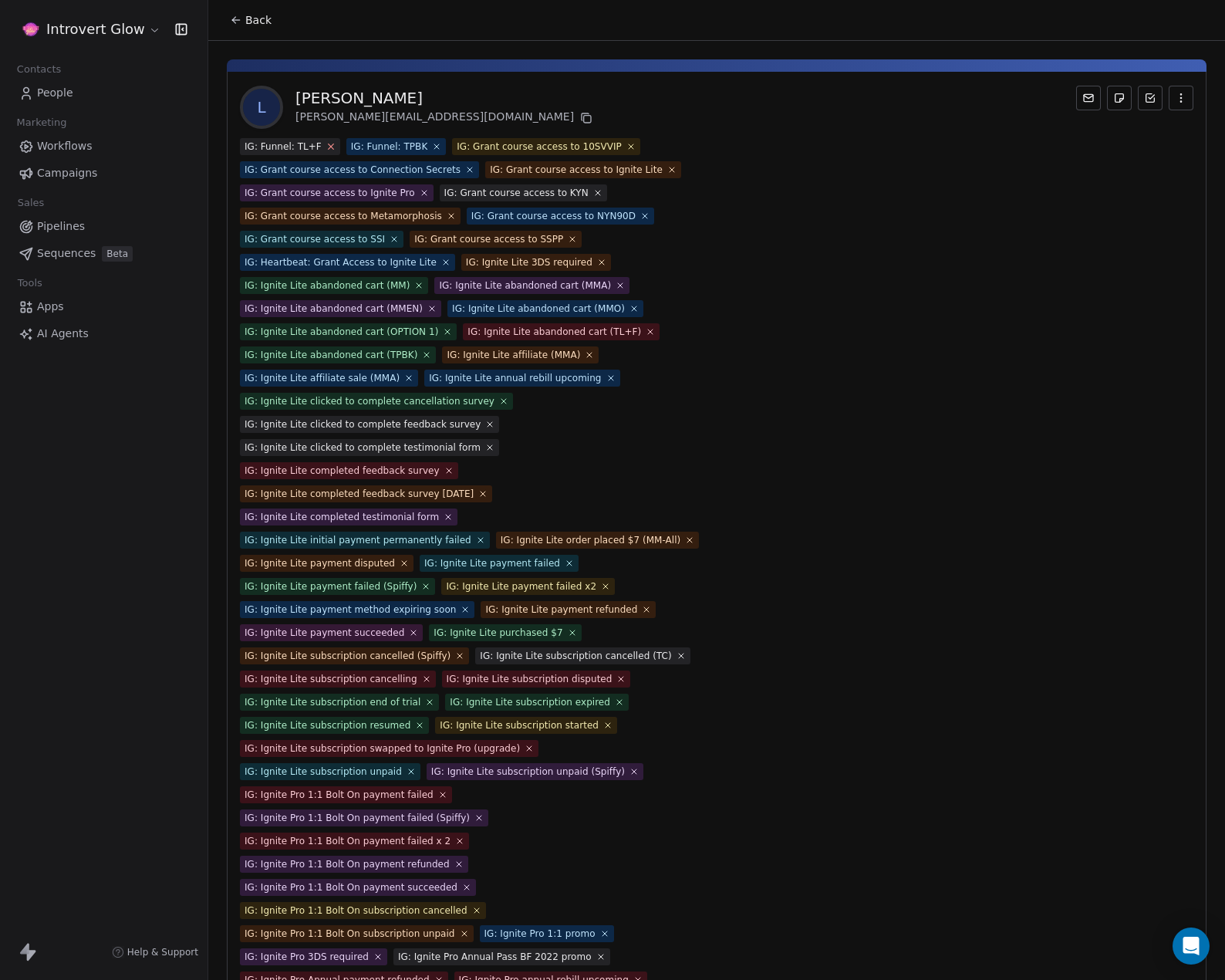
click at [328, 146] on icon at bounding box center [331, 147] width 5 height 5
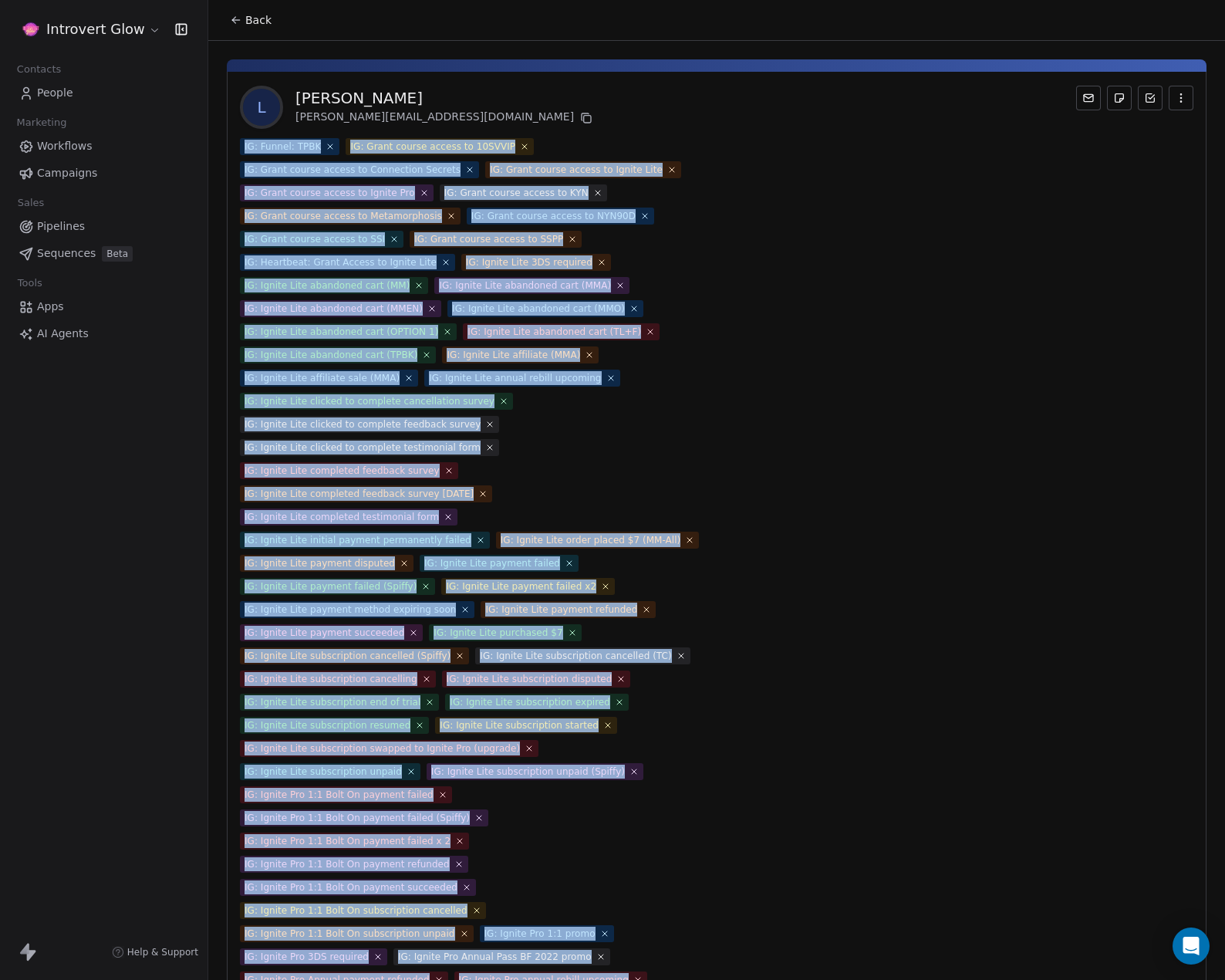
click at [325, 146] on icon at bounding box center [330, 146] width 9 height 9
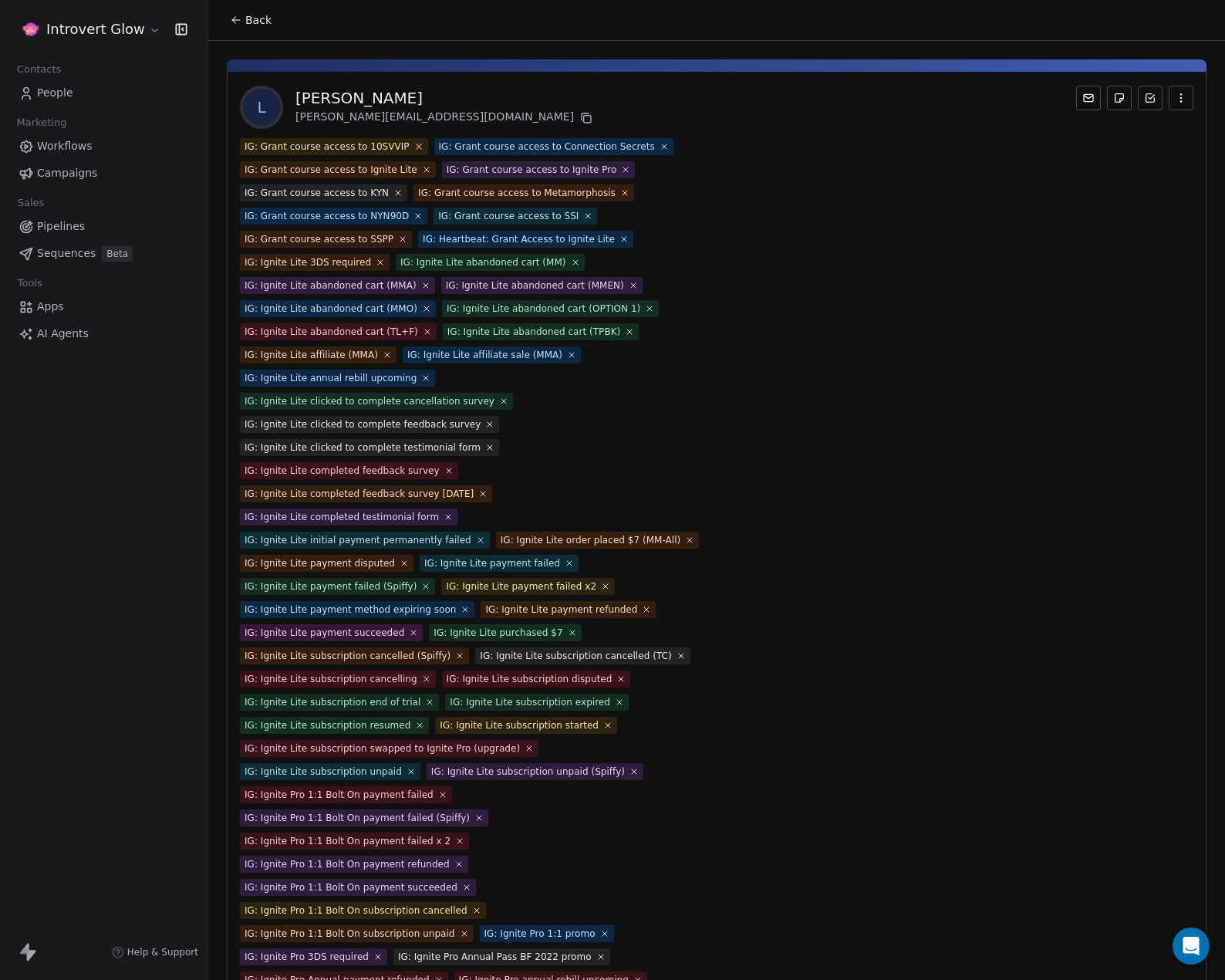
click at [414, 144] on icon at bounding box center [418, 146] width 10 height 10
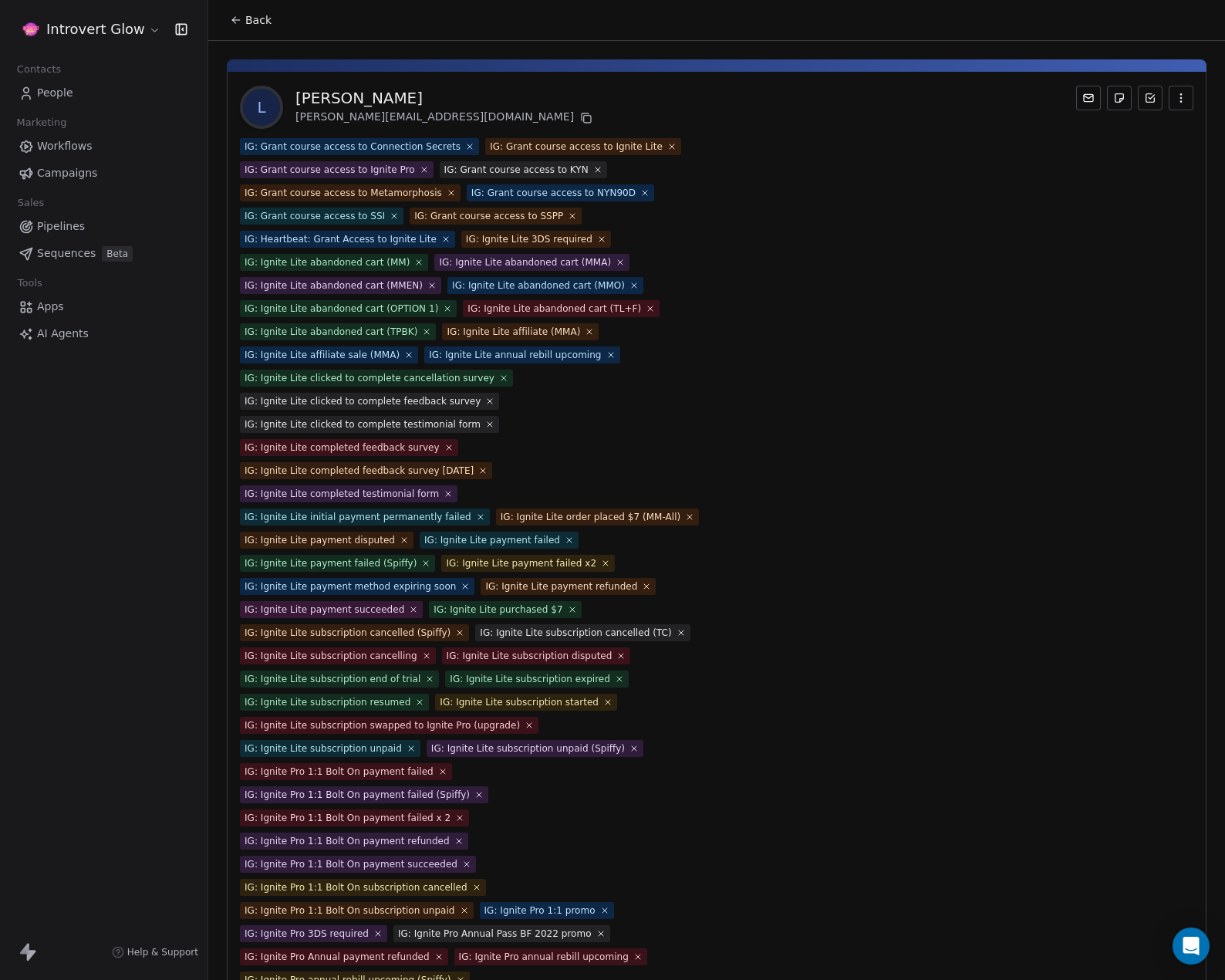
click at [354, 147] on div "IG: Grant course access to Connection Secrets" at bounding box center [353, 146] width 216 height 14
click at [465, 146] on icon at bounding box center [470, 146] width 10 height 10
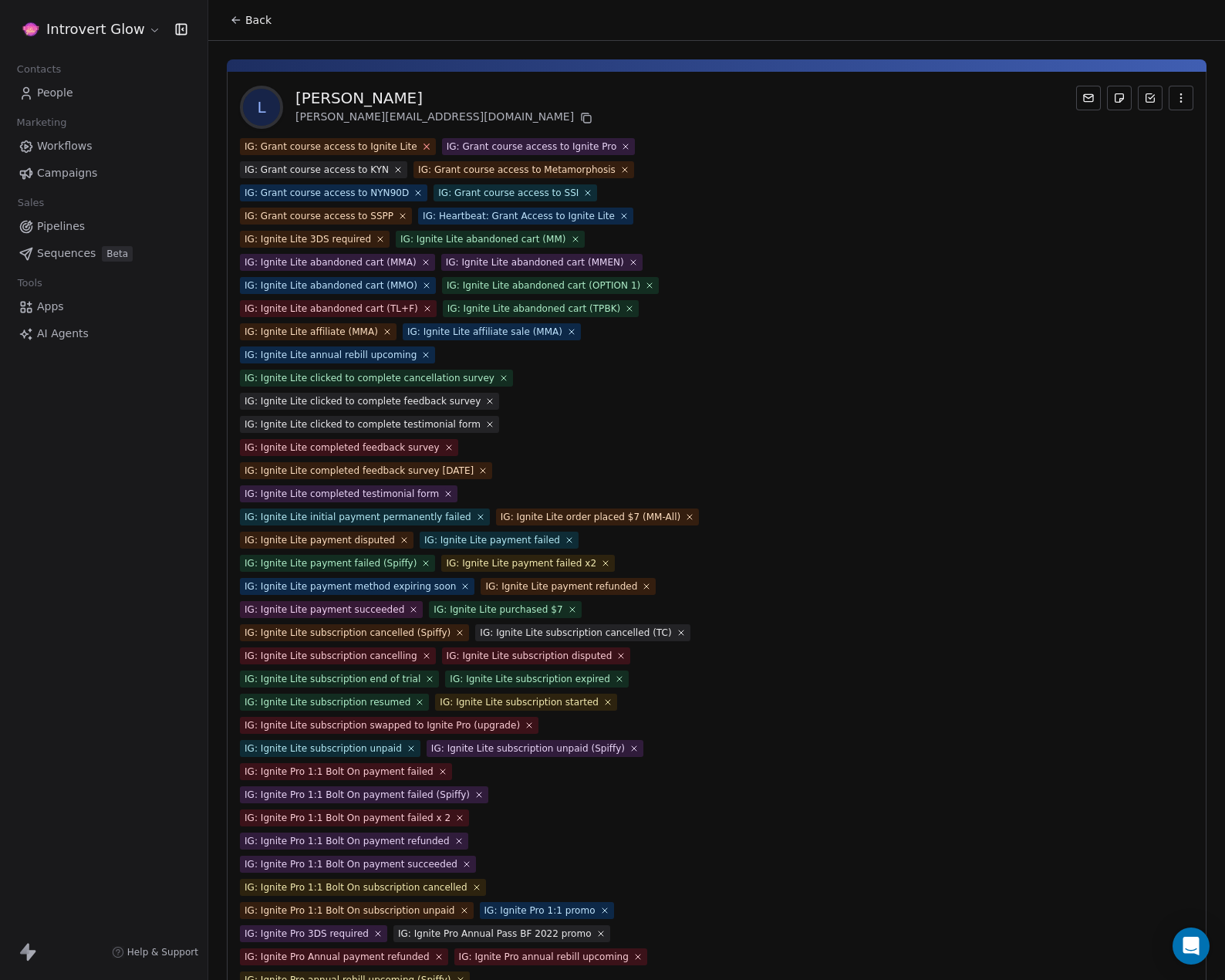
click at [424, 147] on icon at bounding box center [427, 147] width 5 height 5
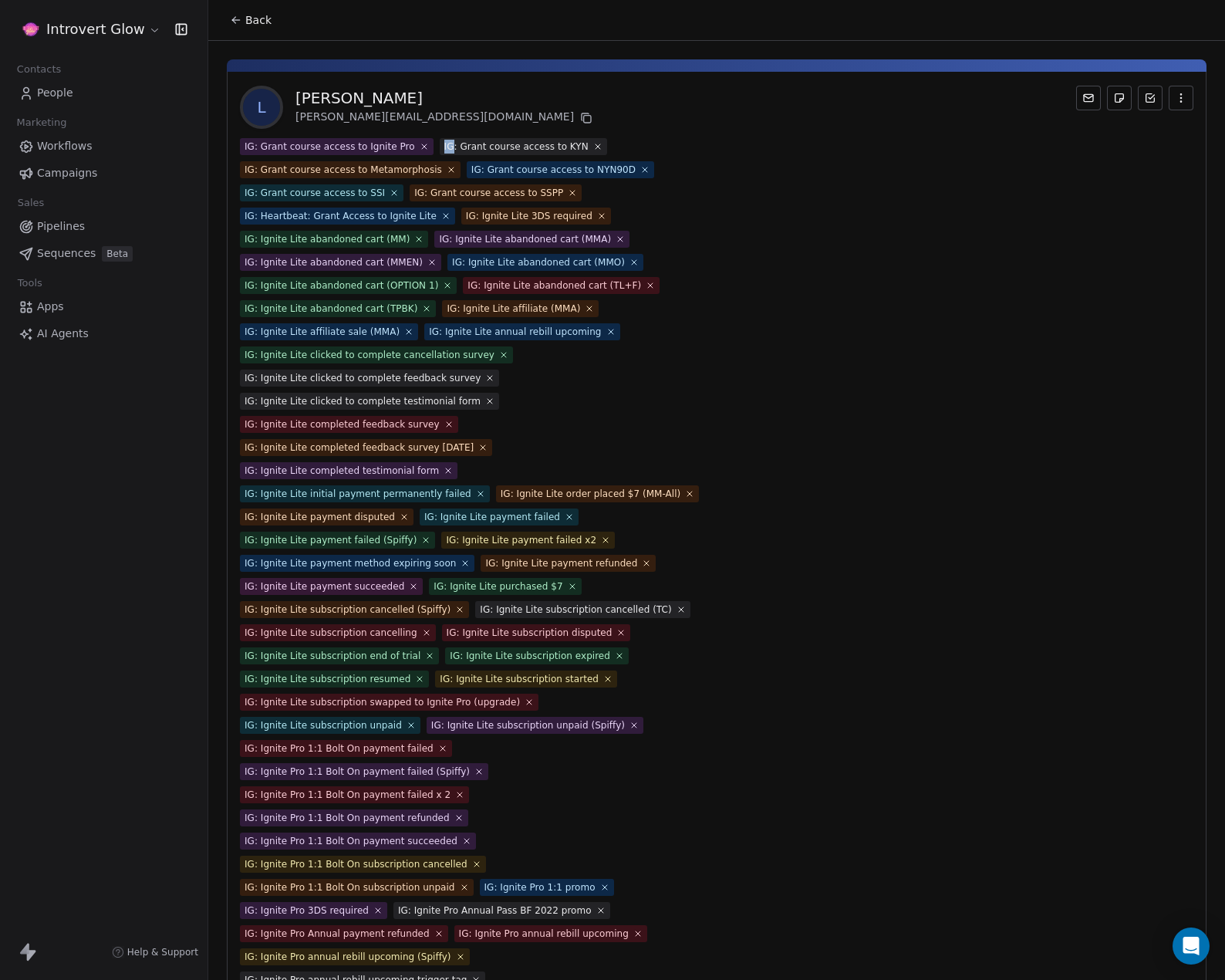
click at [422, 147] on icon at bounding box center [424, 146] width 5 height 5
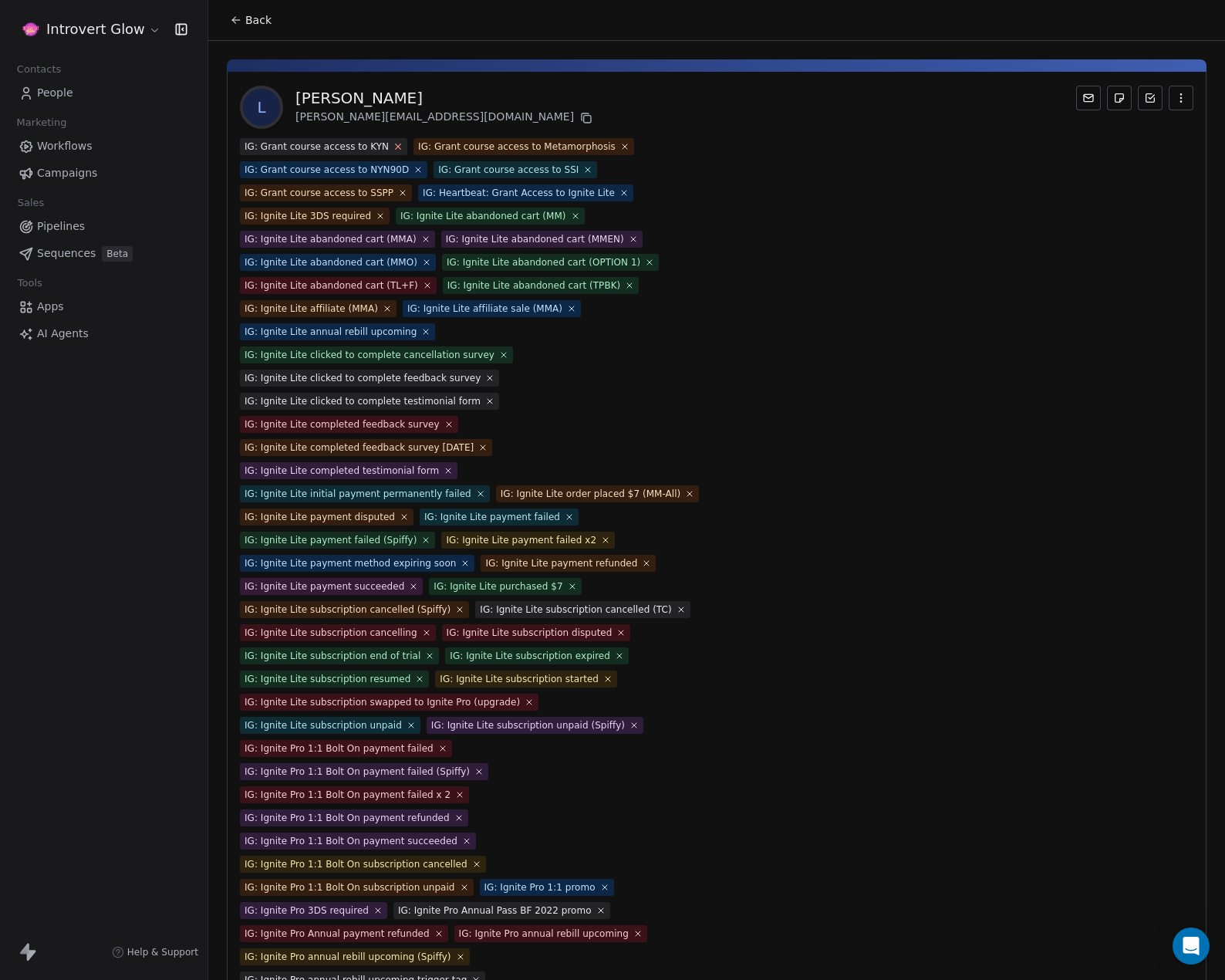
click at [393, 146] on icon at bounding box center [397, 146] width 10 height 10
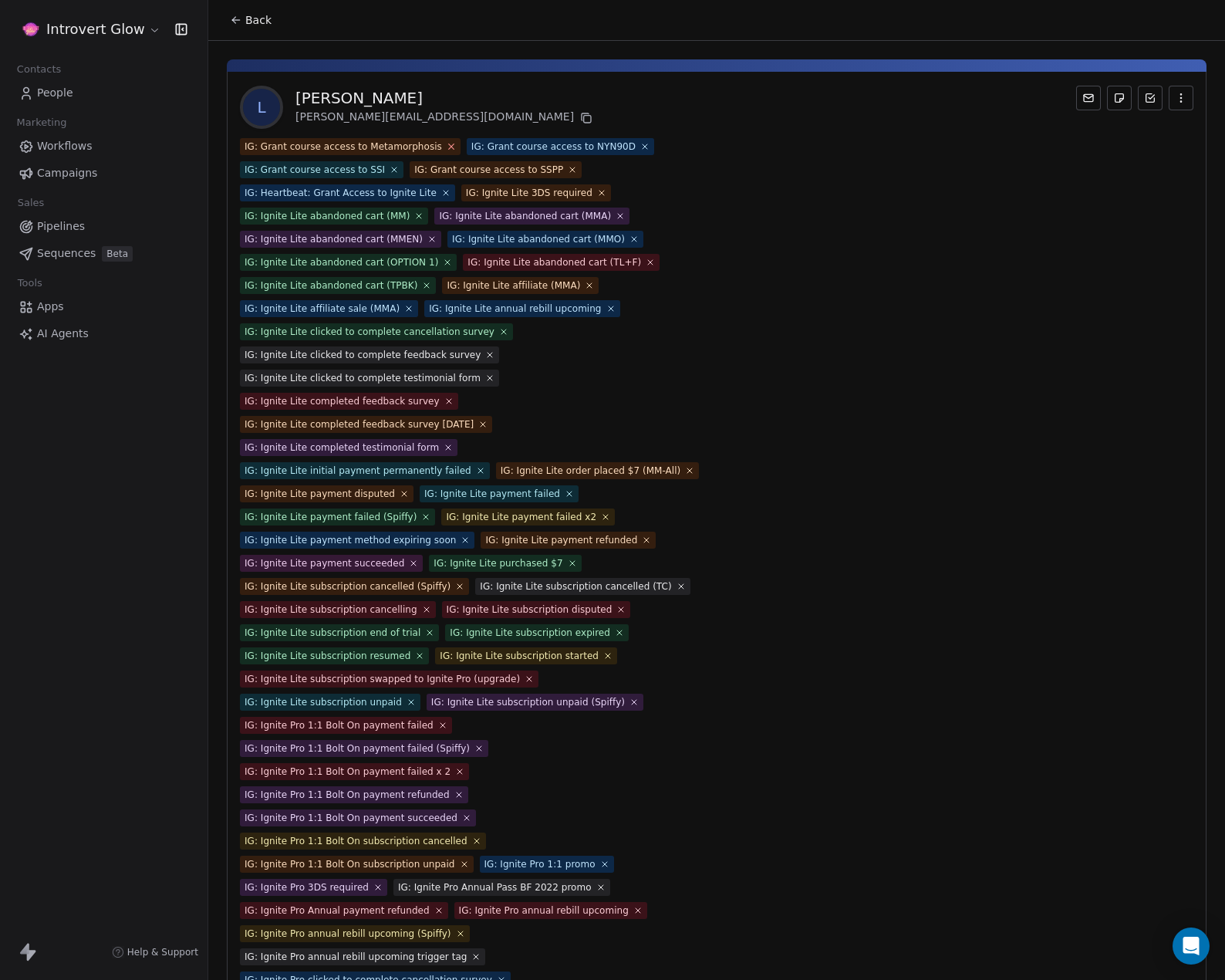
click at [446, 143] on icon at bounding box center [450, 146] width 10 height 10
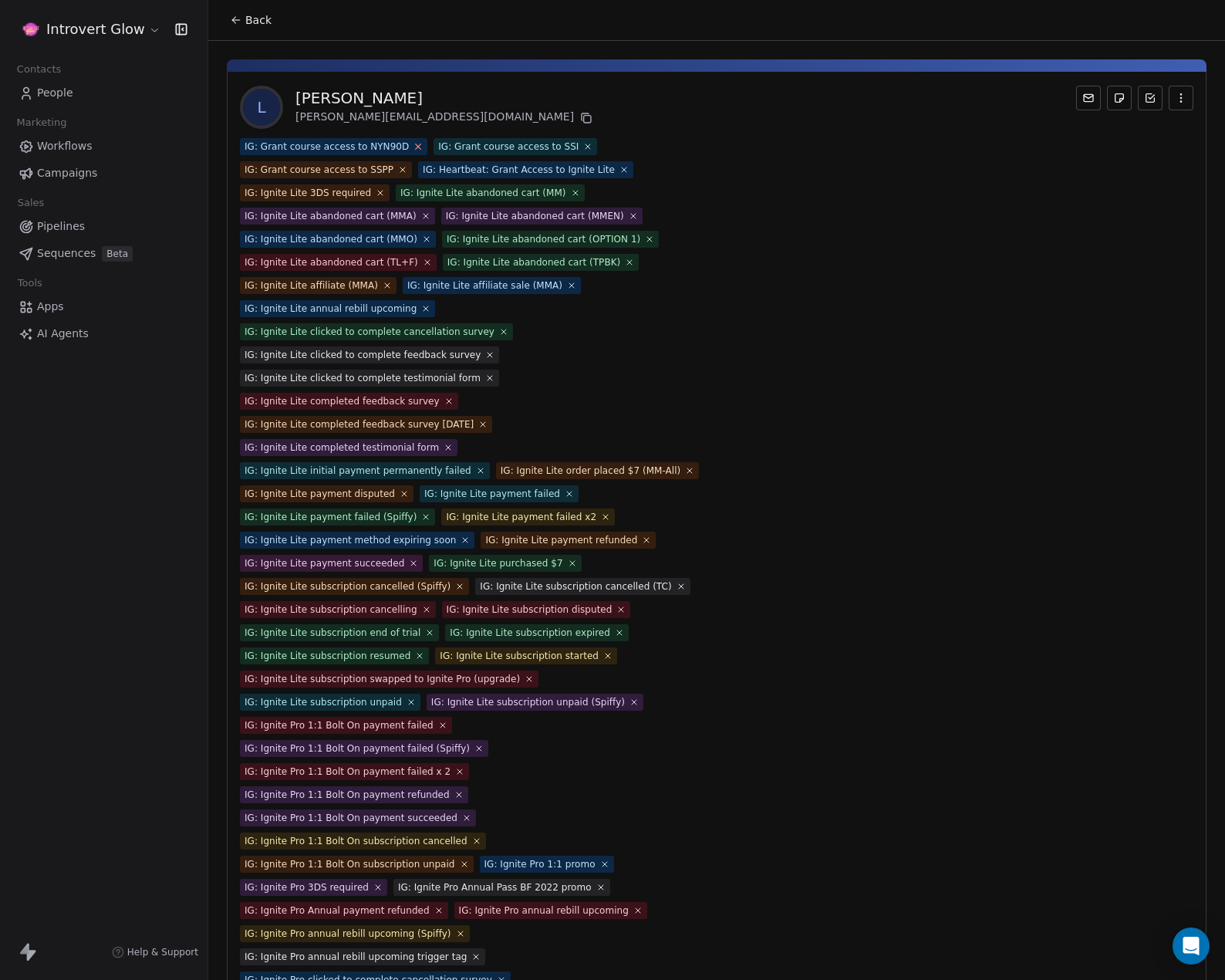
click at [414, 148] on icon at bounding box center [418, 146] width 10 height 10
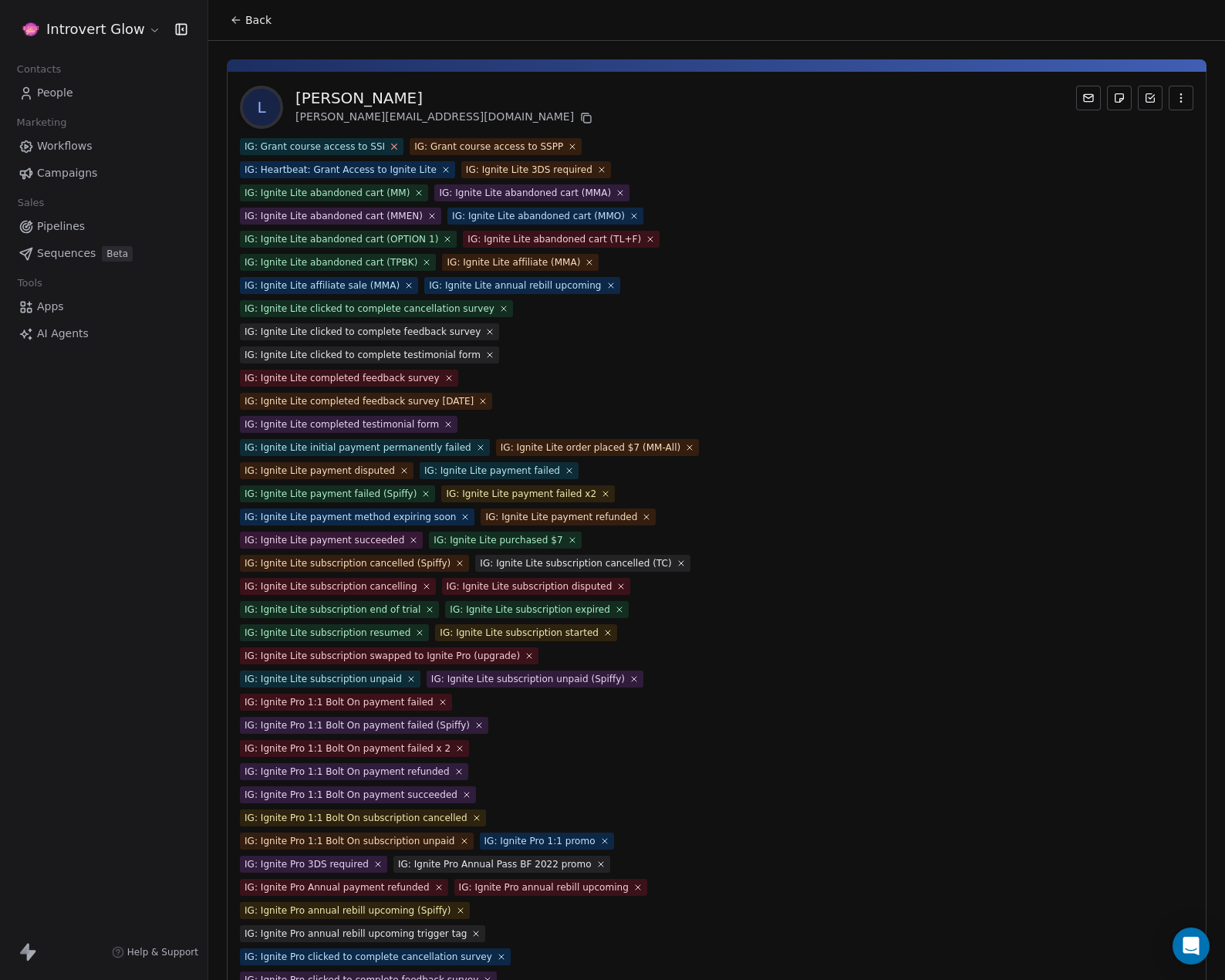
click at [390, 142] on icon at bounding box center [395, 146] width 10 height 10
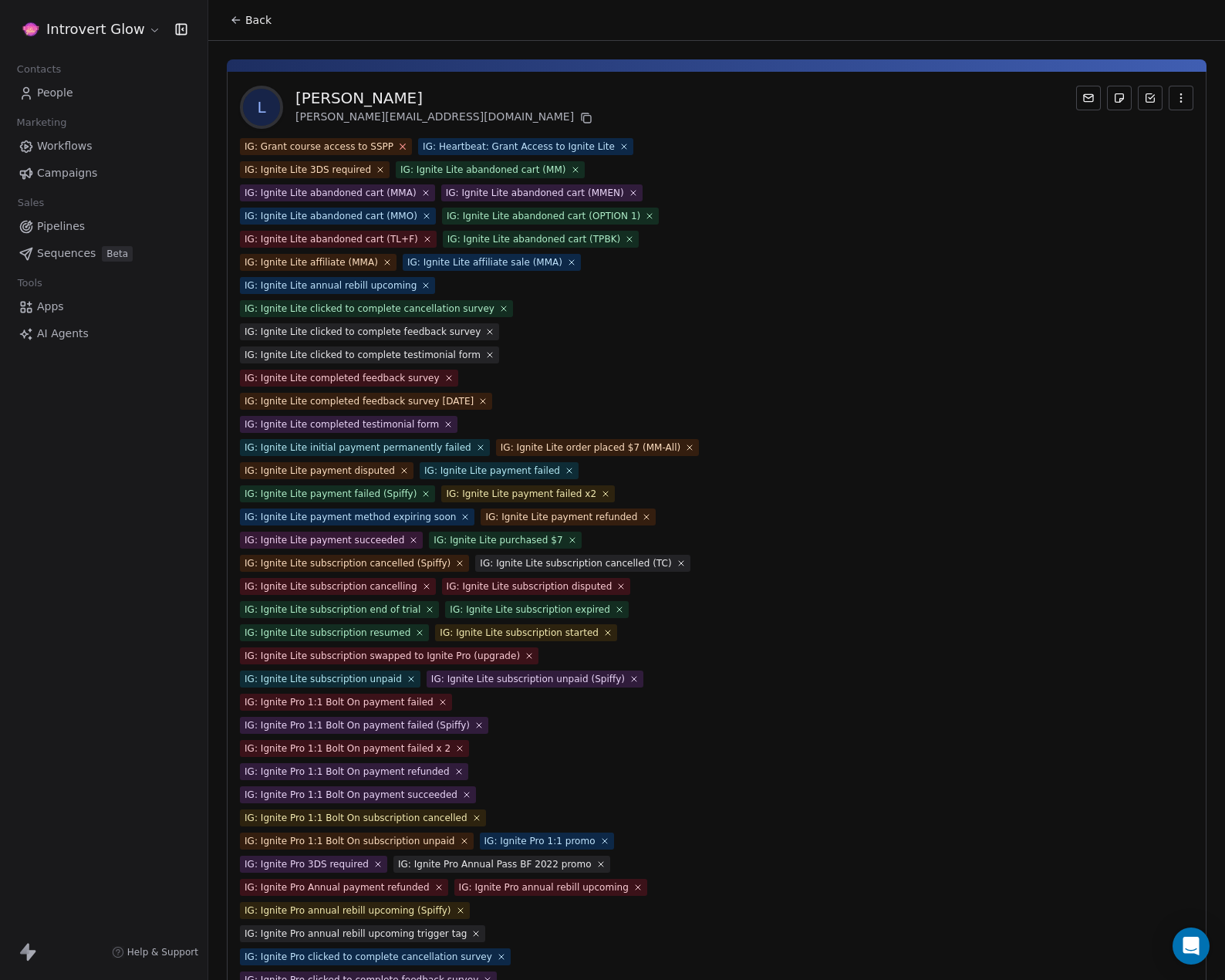
click at [397, 142] on icon at bounding box center [402, 146] width 10 height 10
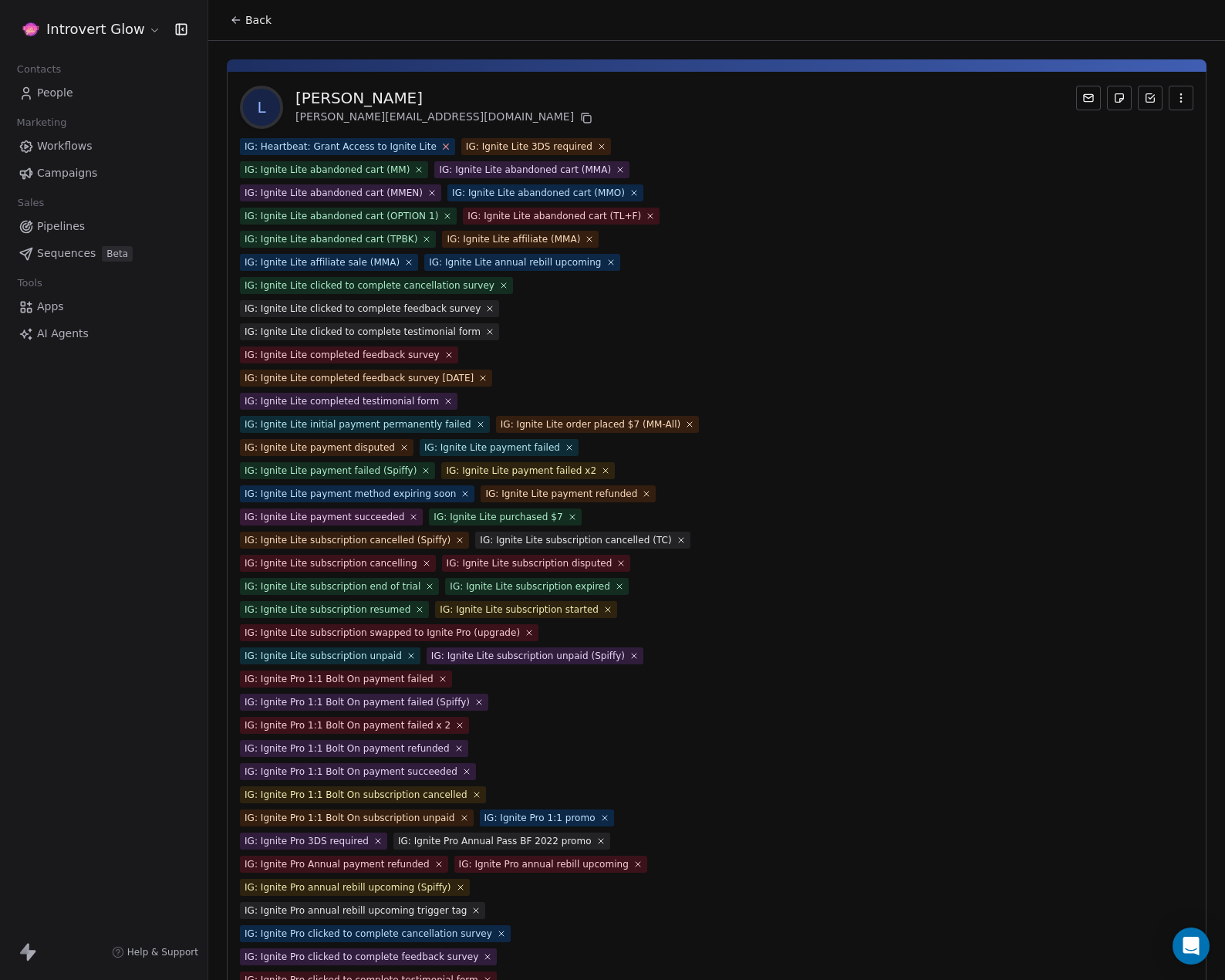
click at [440, 149] on icon at bounding box center [445, 146] width 10 height 10
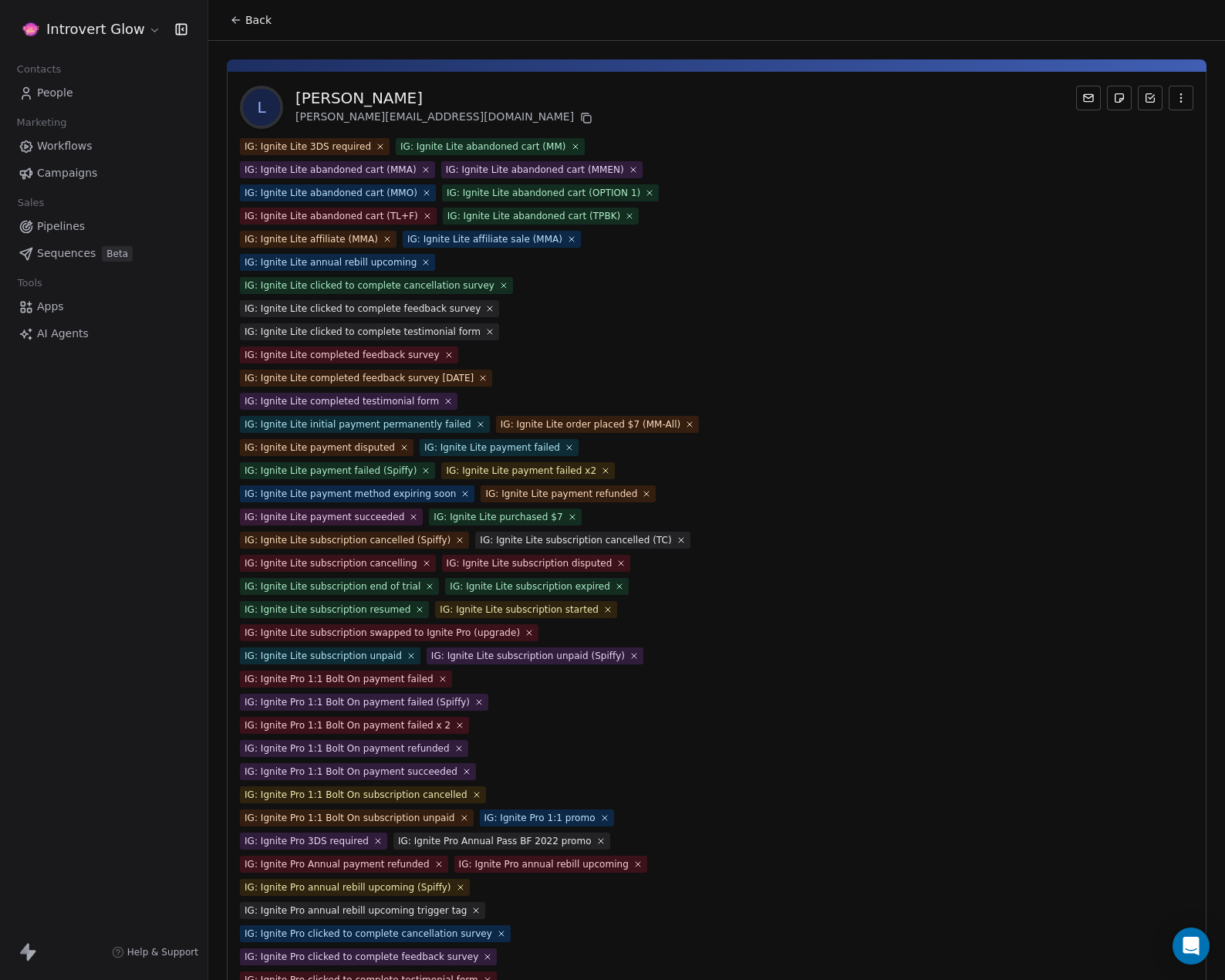
click at [367, 152] on span "IG: Ignite Lite 3DS required" at bounding box center [315, 146] width 150 height 17
click at [375, 149] on icon at bounding box center [379, 146] width 10 height 10
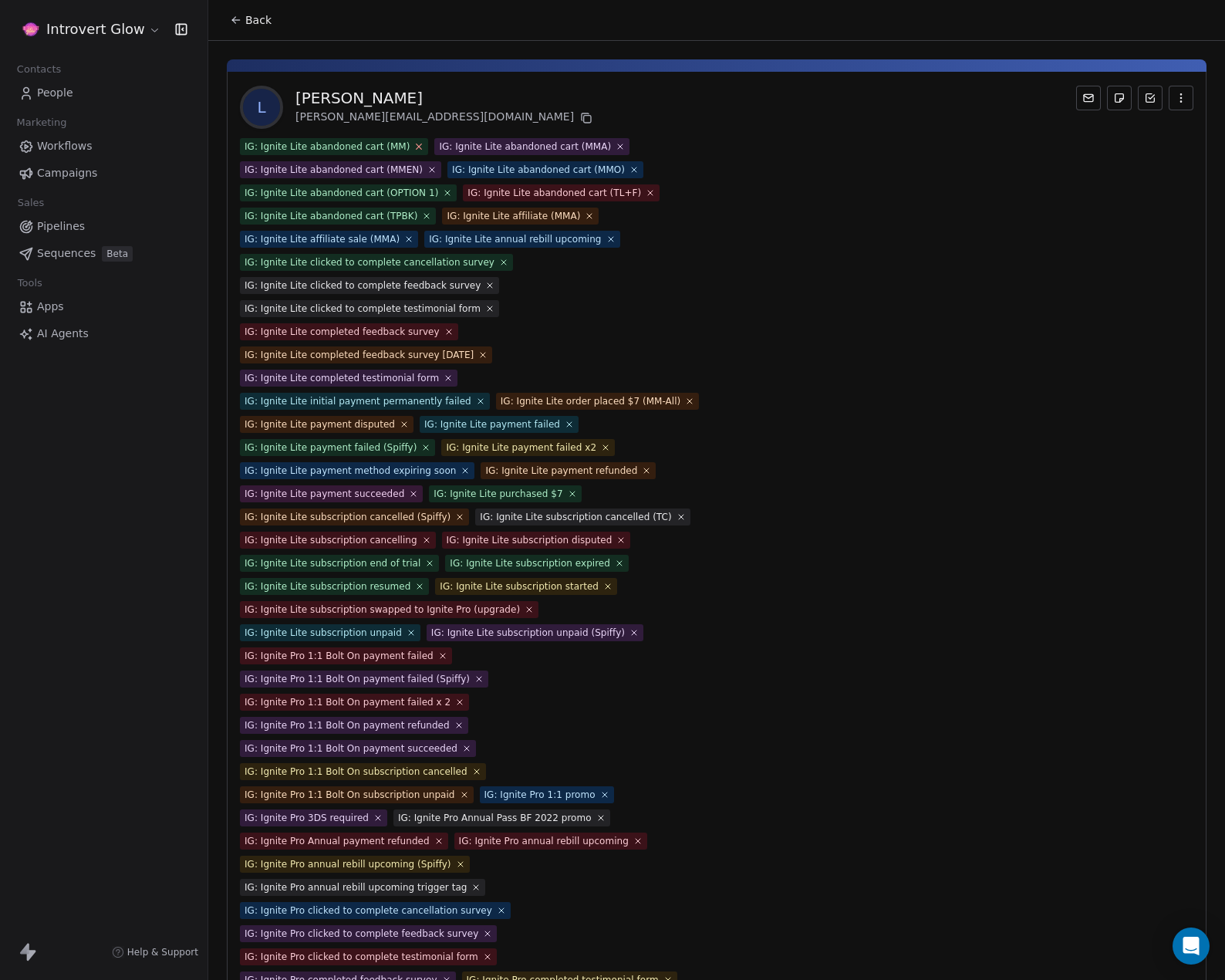
click at [415, 146] on icon at bounding box center [419, 146] width 10 height 10
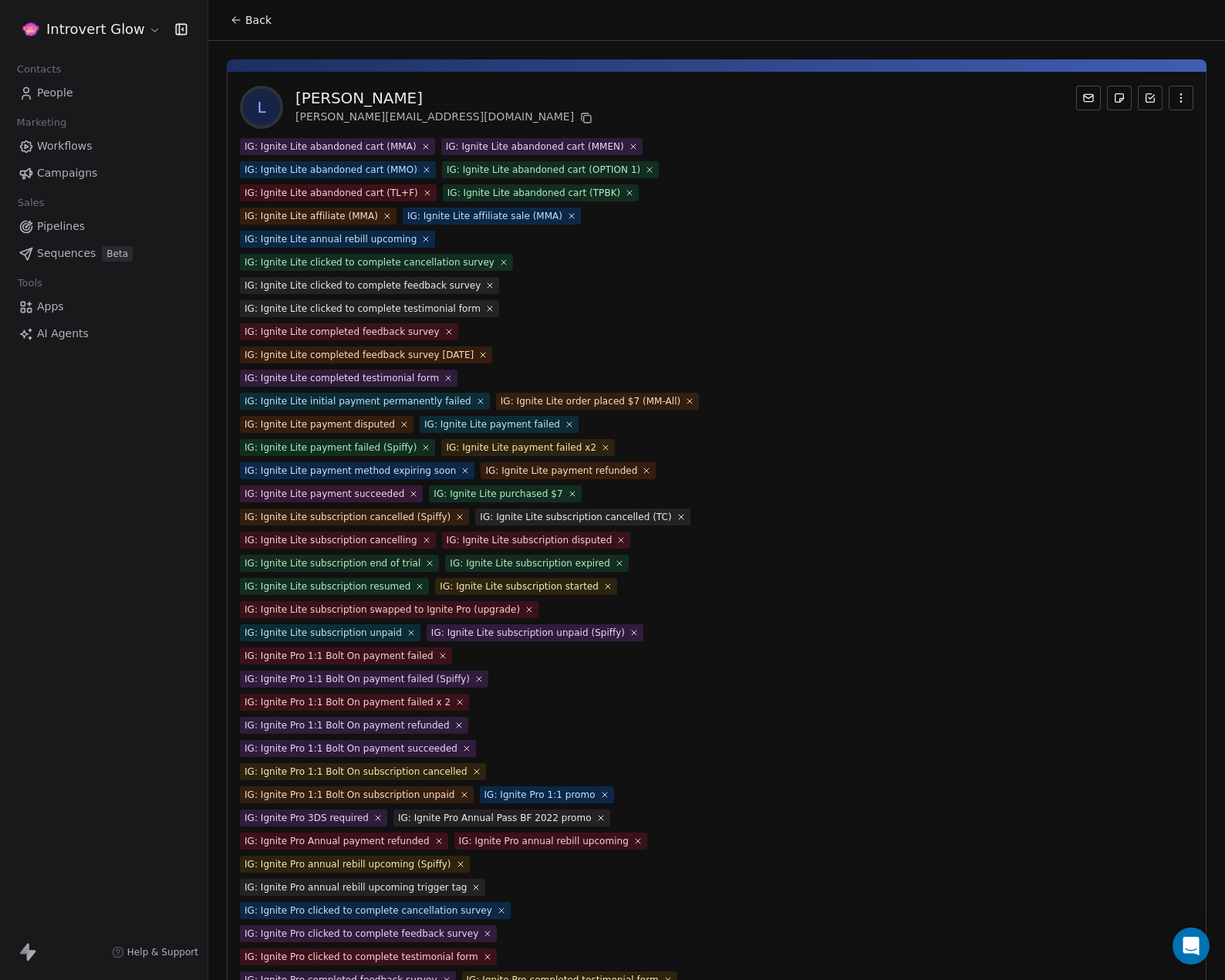
click at [421, 146] on span "IG: Ignite Lite abandoned cart (MMA)" at bounding box center [338, 146] width 195 height 17
click at [420, 149] on icon at bounding box center [425, 146] width 10 height 10
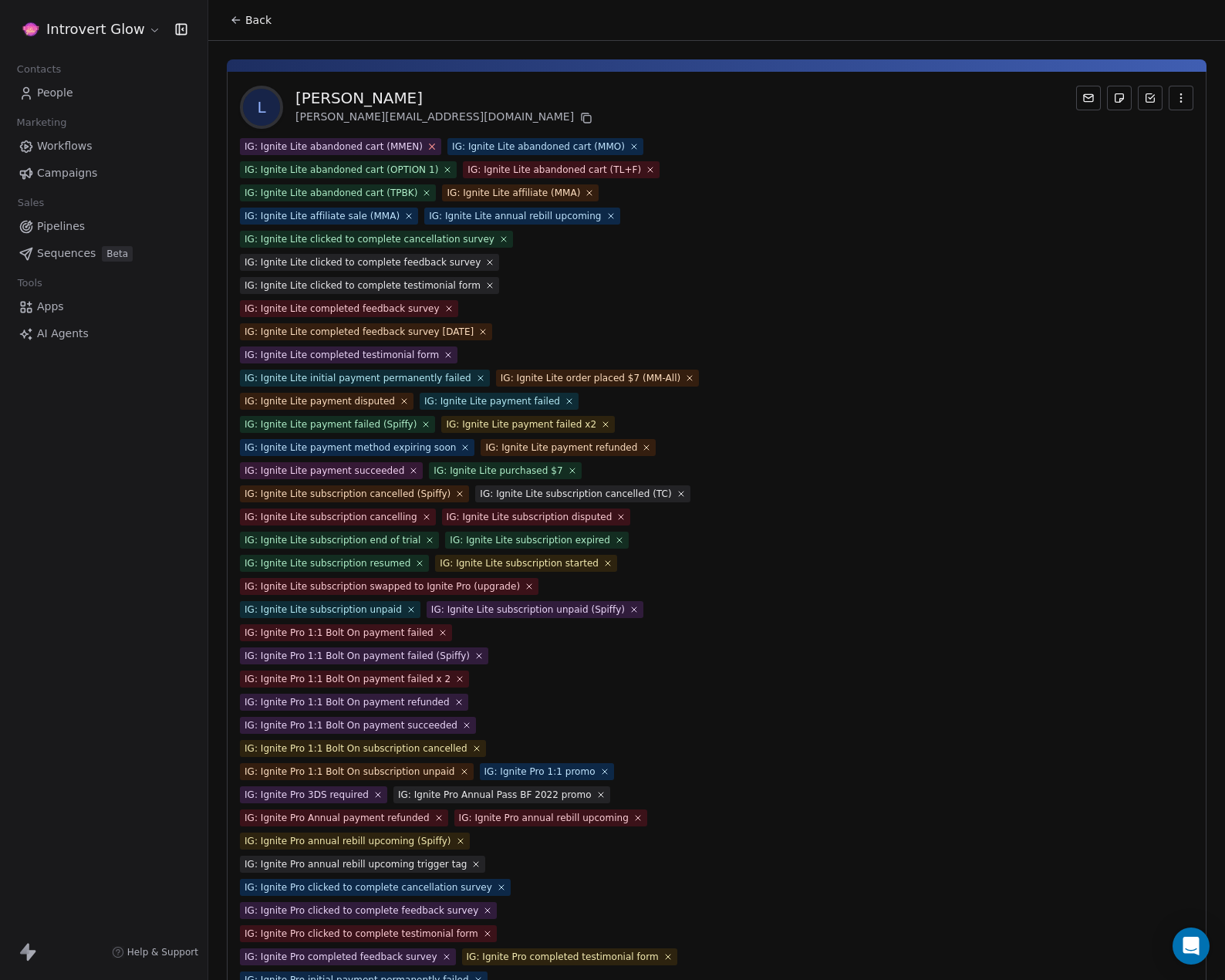
click at [429, 147] on icon at bounding box center [432, 147] width 5 height 5
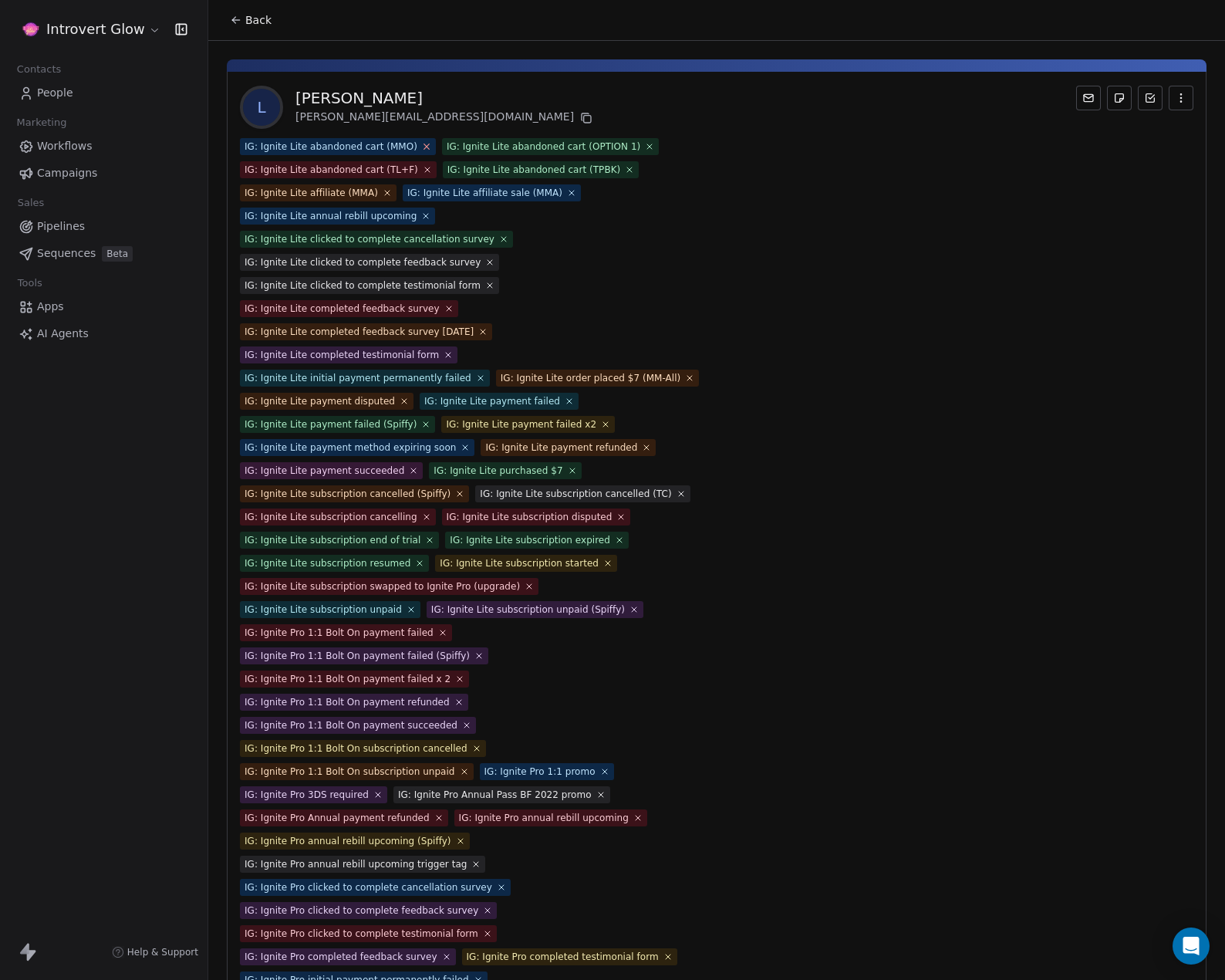
click at [421, 146] on icon at bounding box center [426, 146] width 10 height 10
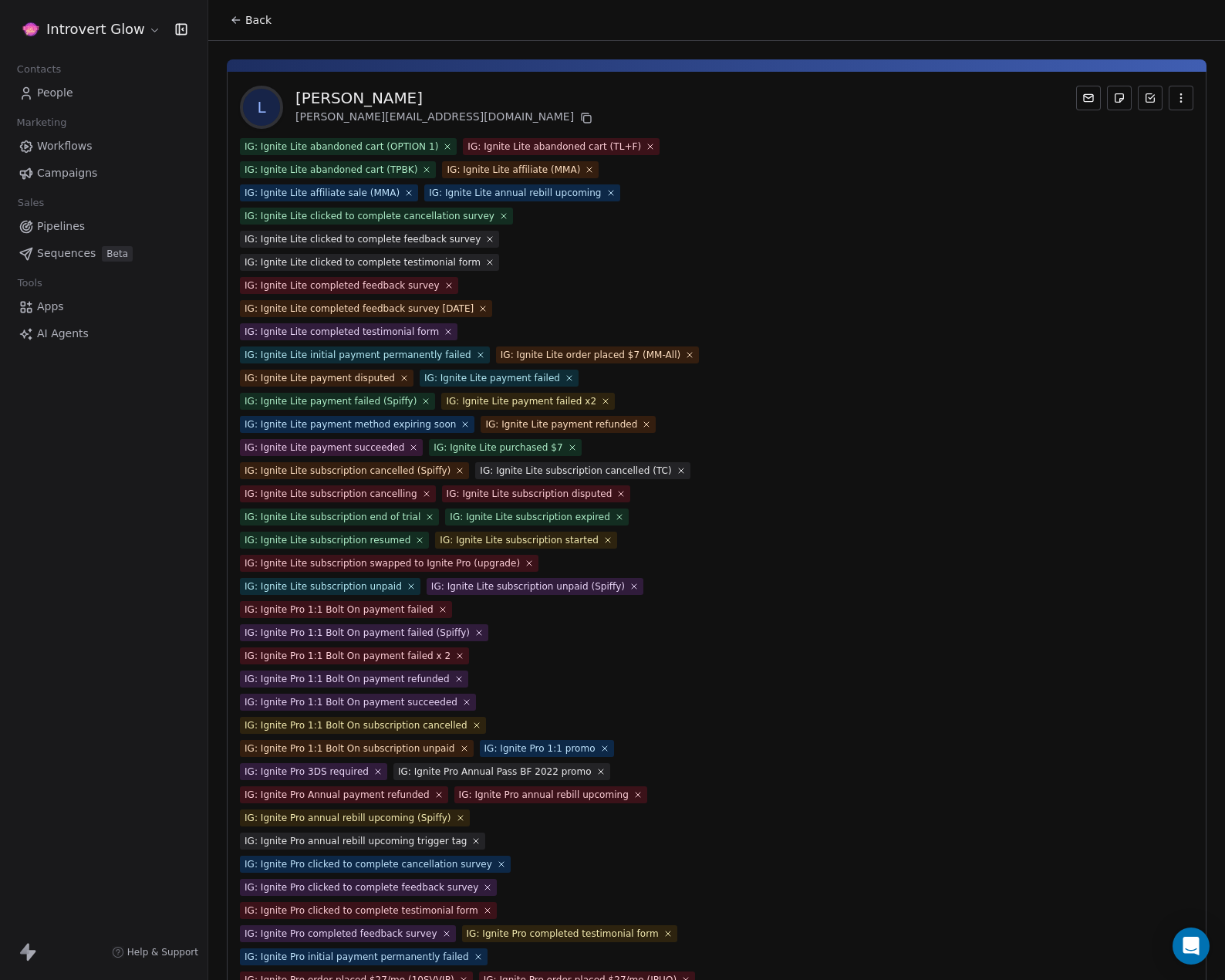
click at [425, 145] on span "IG: Ignite Lite abandoned cart (OPTION 1)" at bounding box center [348, 146] width 216 height 17
click at [443, 145] on icon at bounding box center [448, 146] width 10 height 10
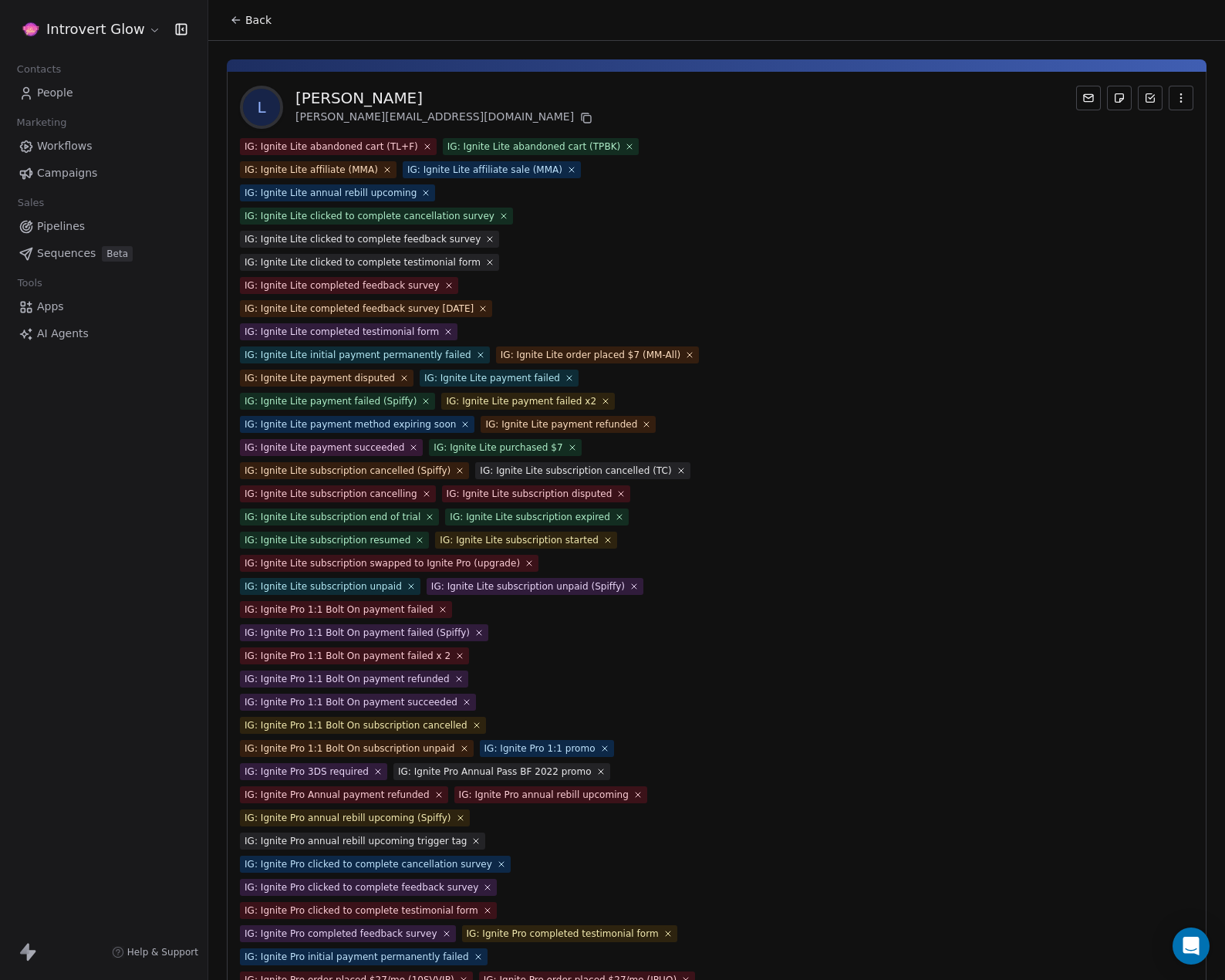
click at [423, 144] on icon at bounding box center [428, 146] width 9 height 9
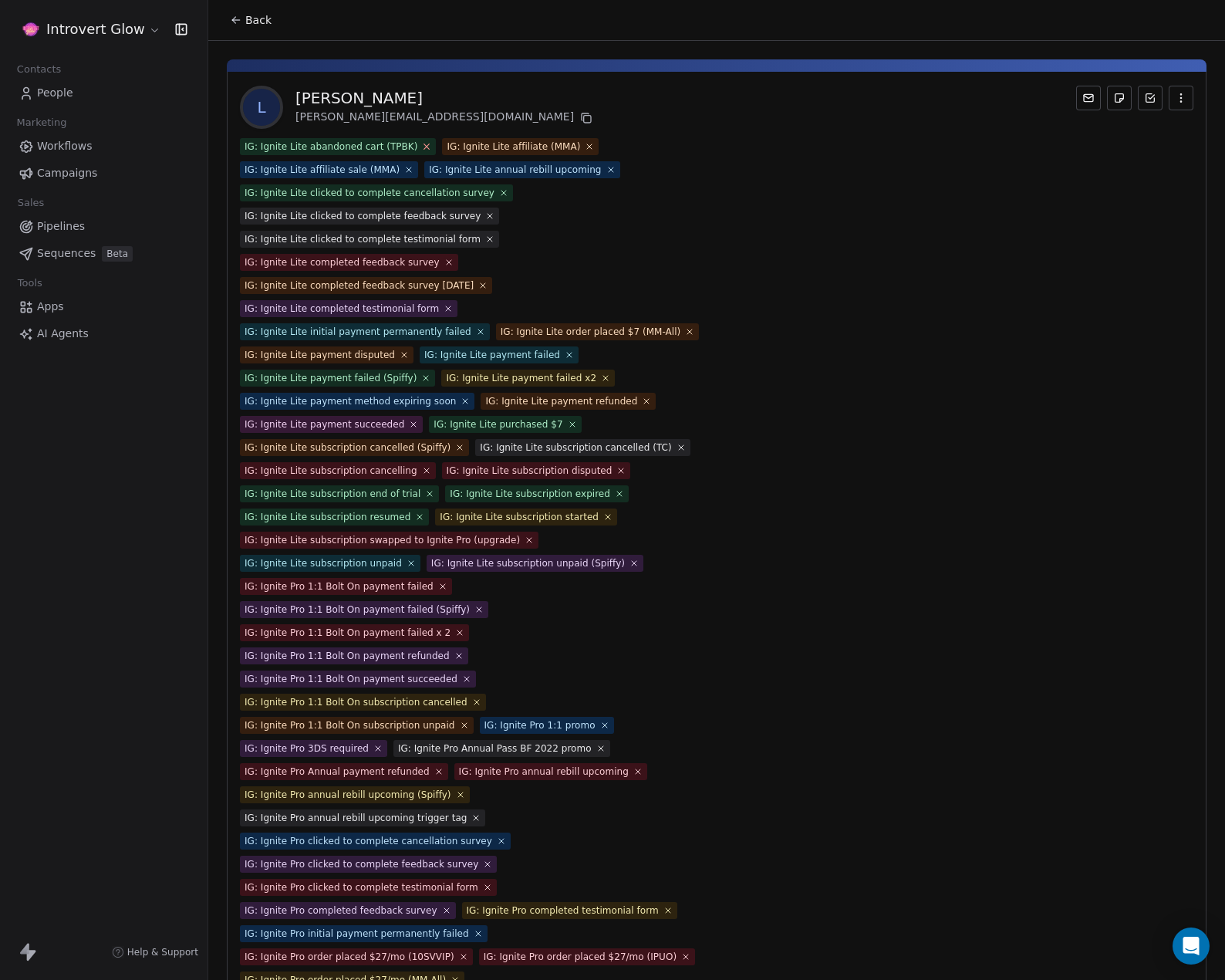
click at [415, 144] on span "IG: Ignite Lite abandoned cart (TPBK)" at bounding box center [338, 146] width 196 height 17
click at [422, 144] on icon at bounding box center [427, 146] width 10 height 10
click at [385, 146] on icon at bounding box center [386, 146] width 10 height 10
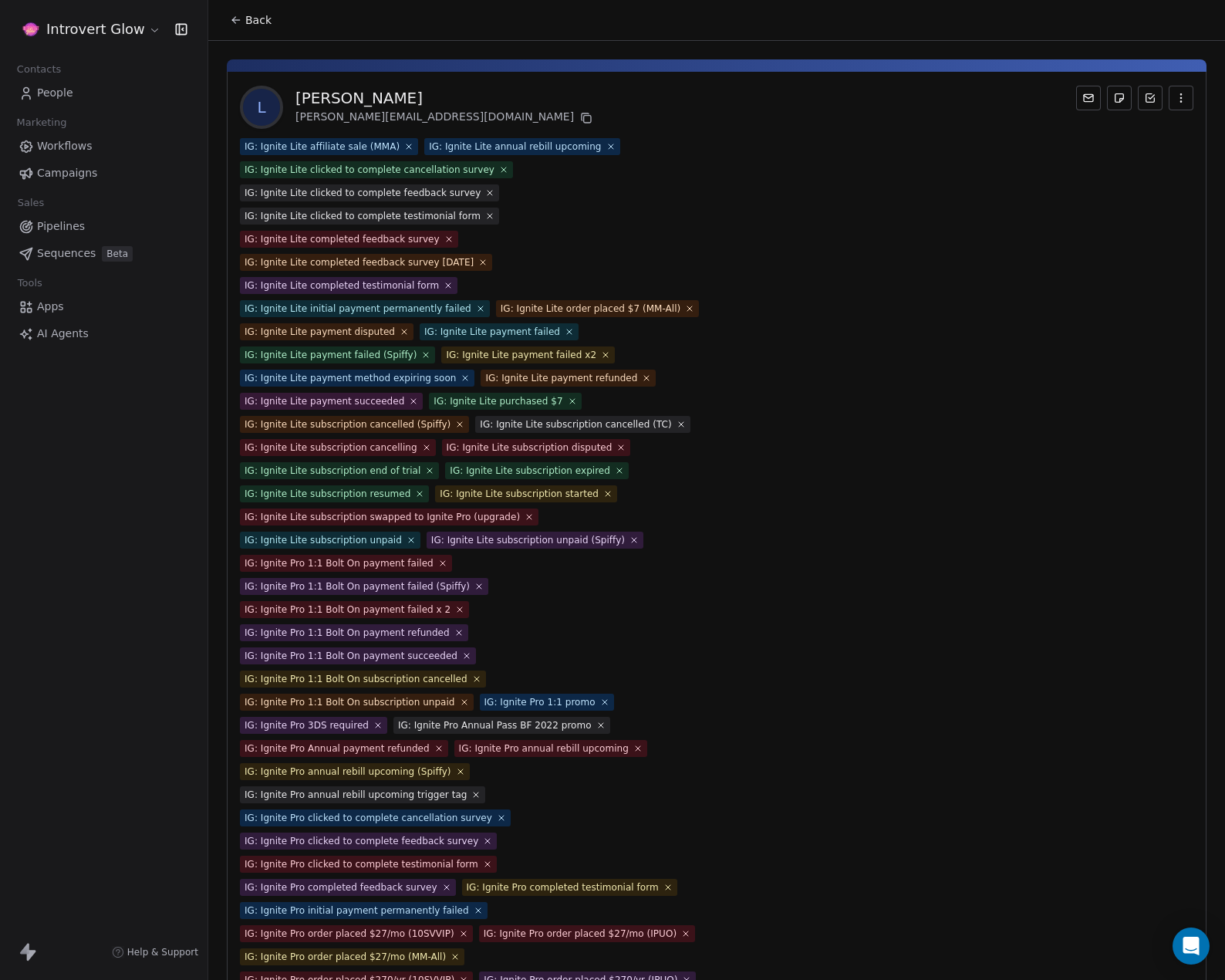
click at [407, 146] on icon at bounding box center [408, 146] width 5 height 5
click at [421, 146] on icon at bounding box center [426, 146] width 10 height 10
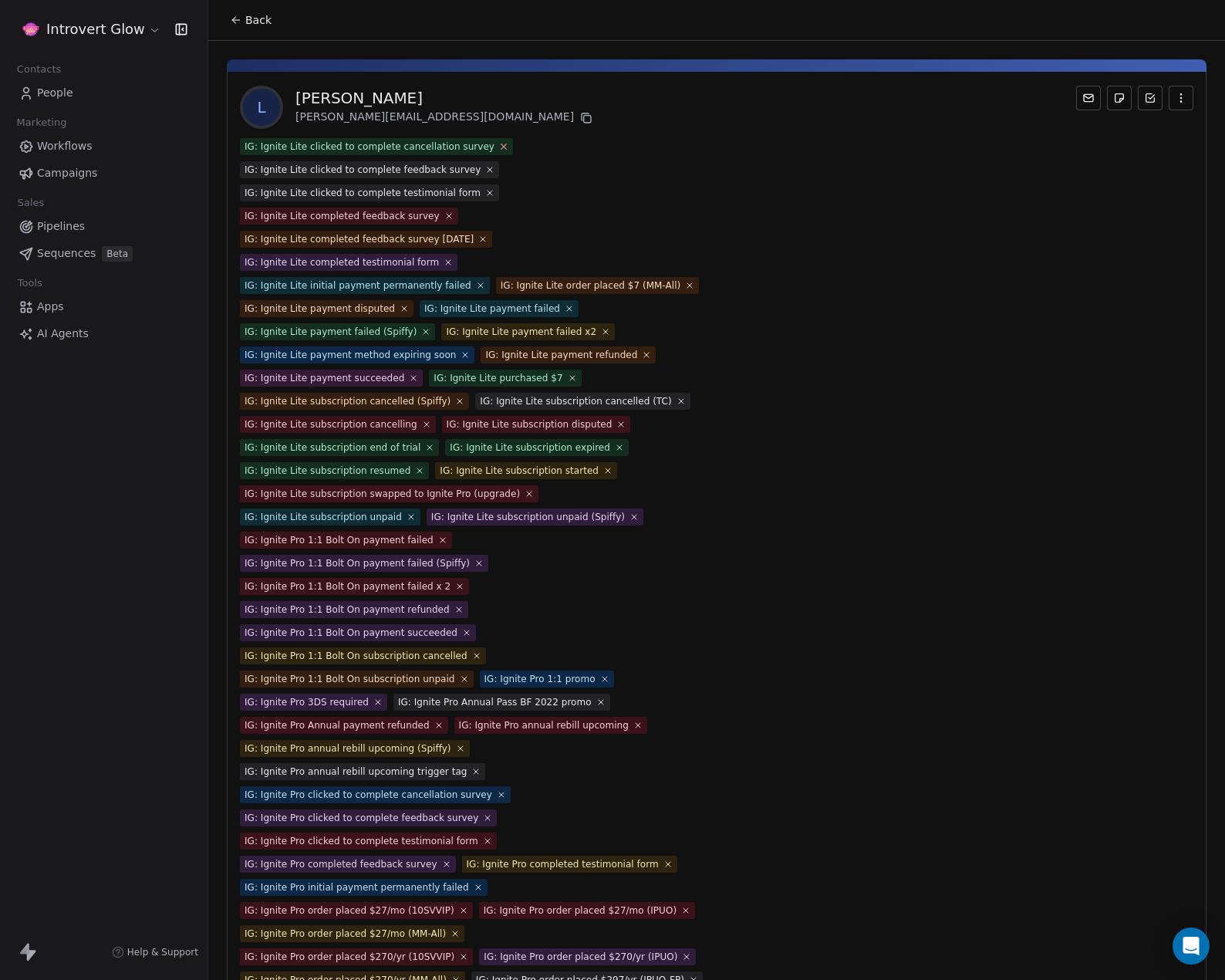
click at [499, 144] on icon at bounding box center [503, 146] width 10 height 10
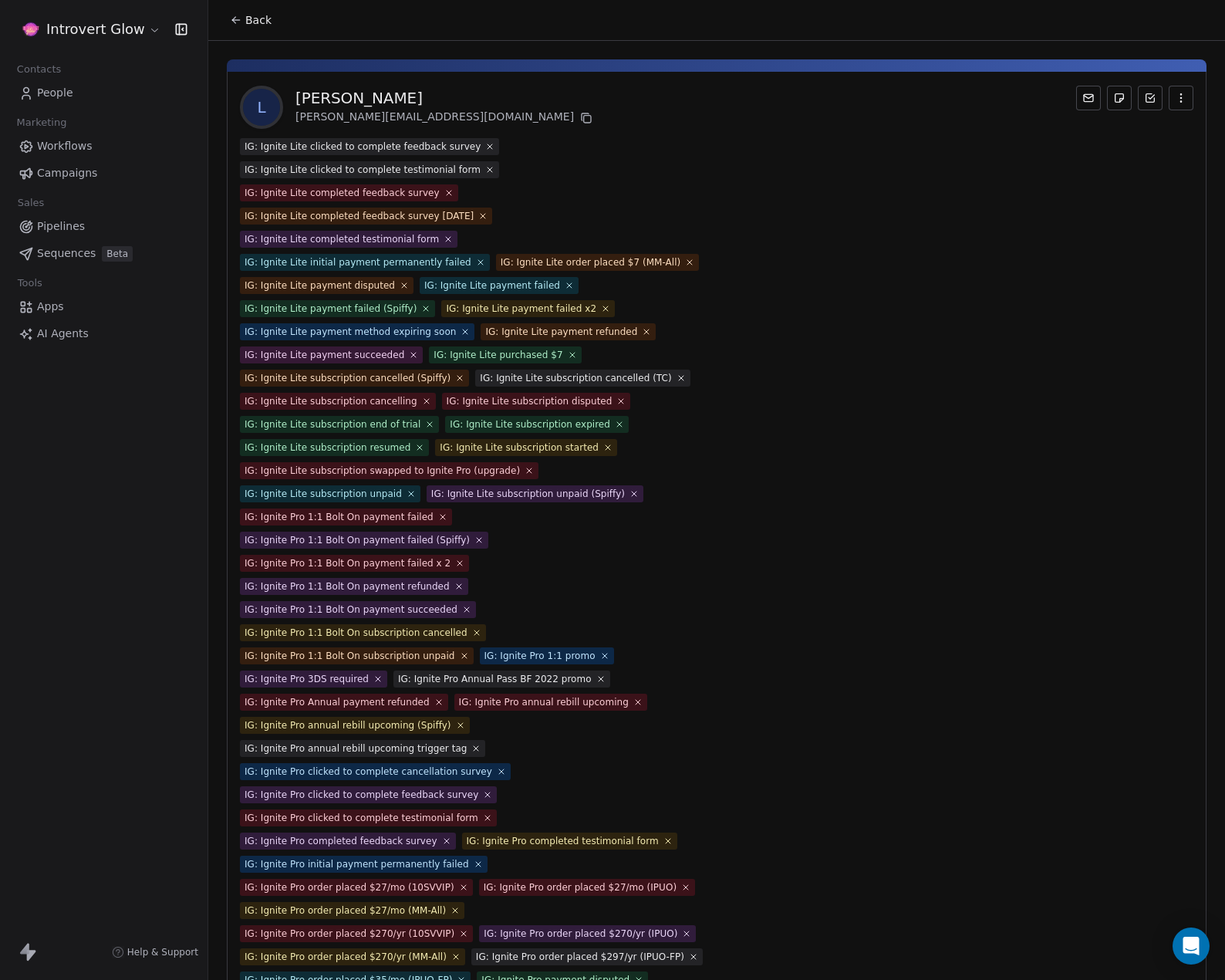
click at [485, 146] on icon at bounding box center [490, 146] width 9 height 9
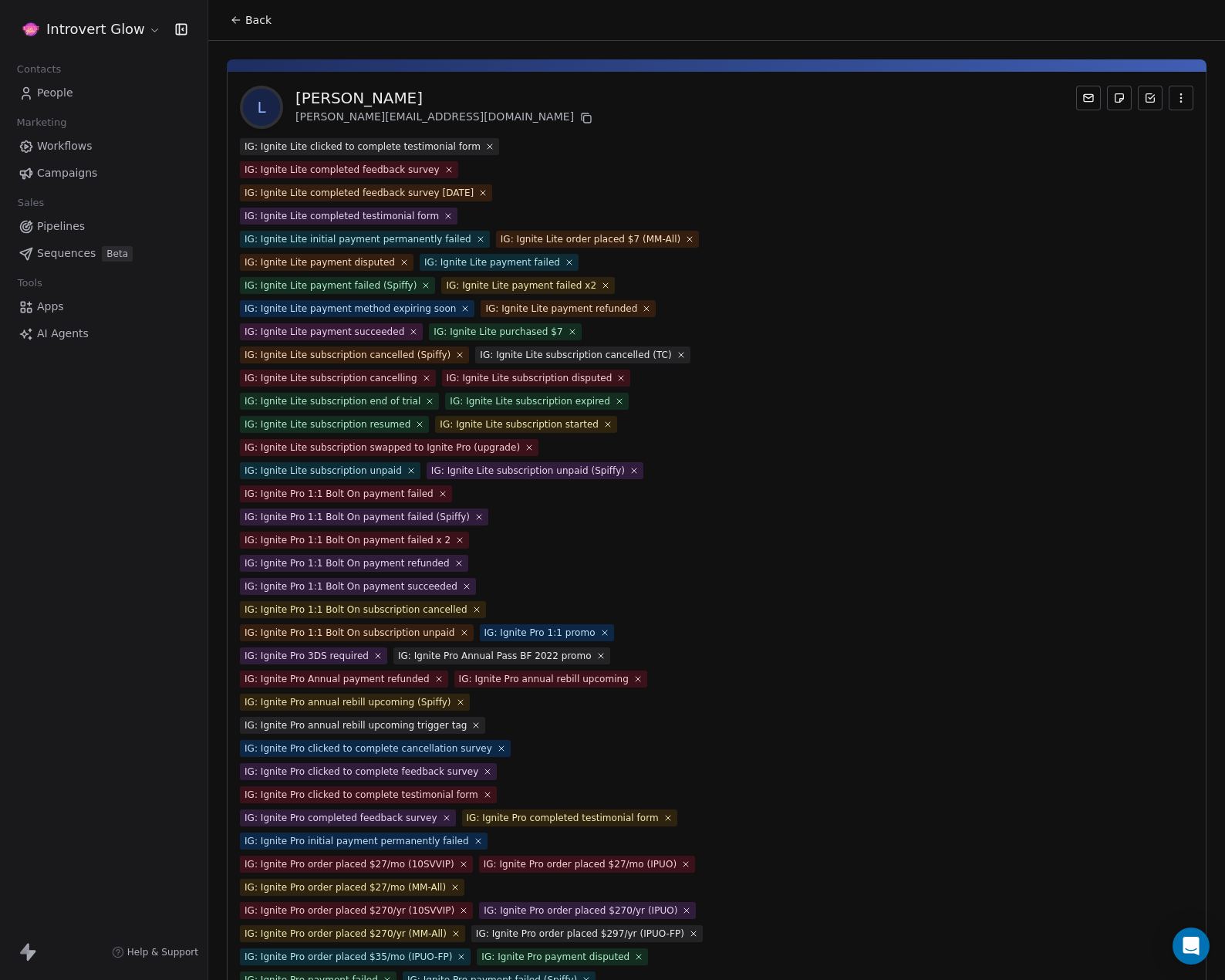
click at [485, 146] on icon at bounding box center [490, 146] width 9 height 9
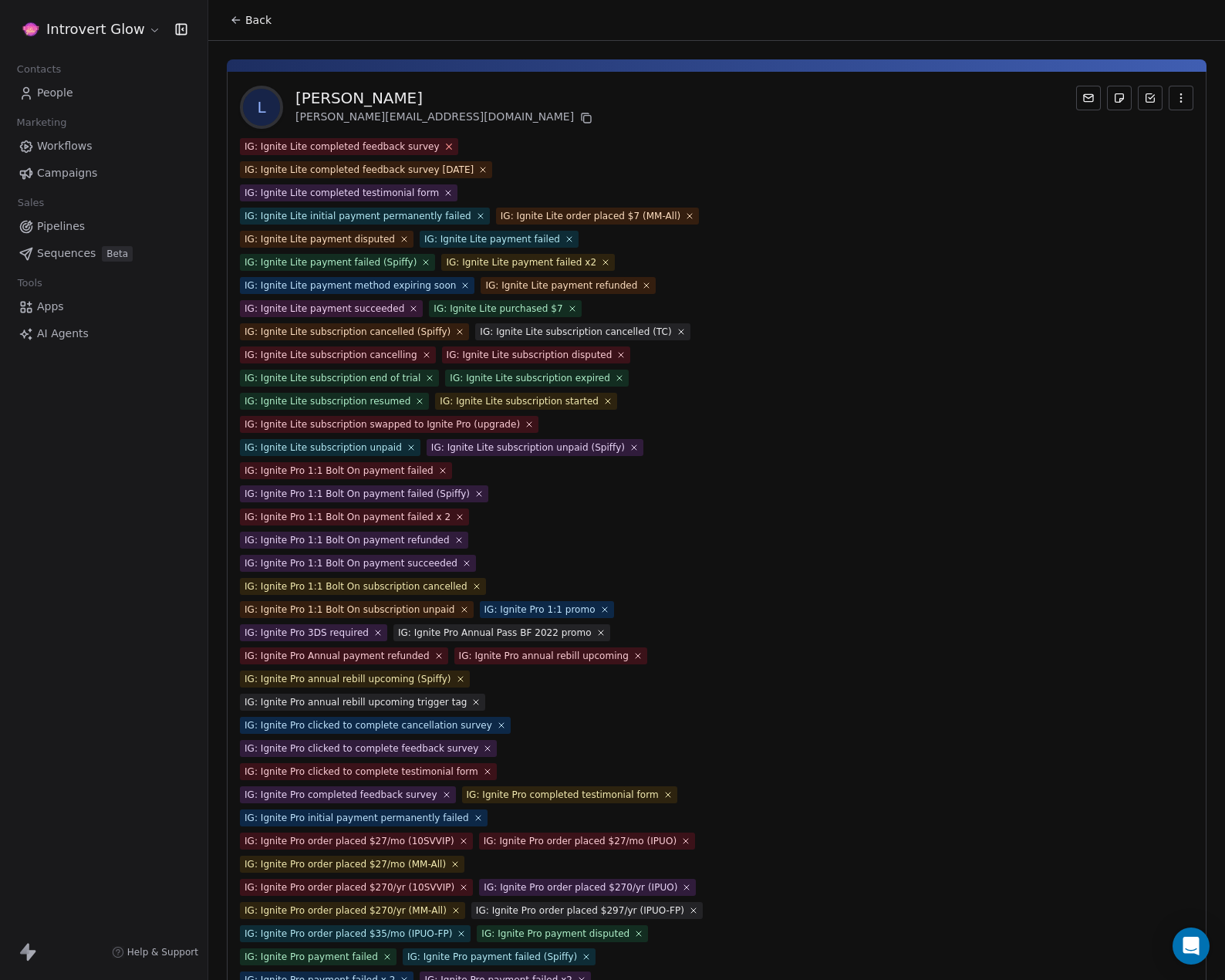
click at [446, 144] on icon at bounding box center [449, 147] width 5 height 5
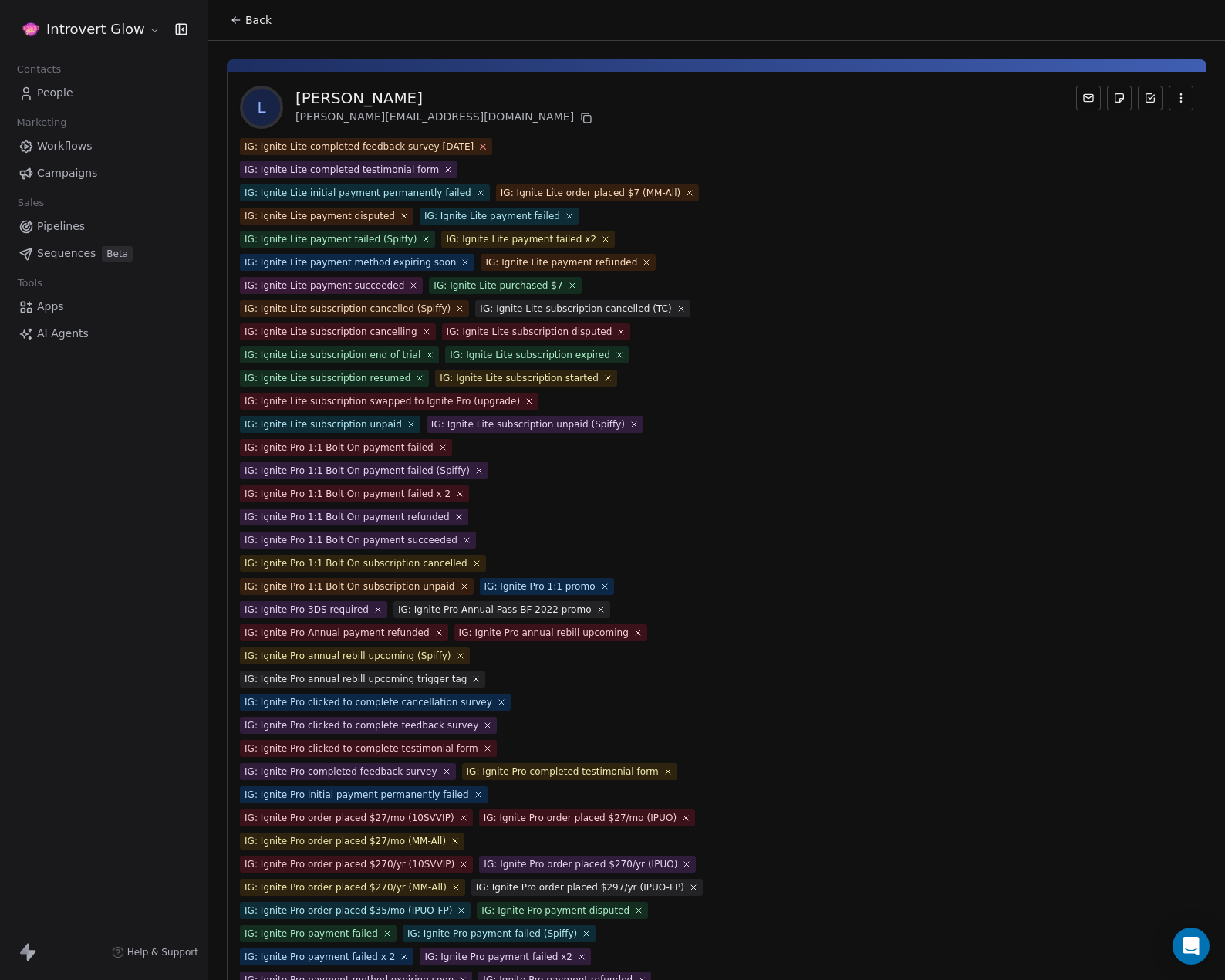
click at [485, 144] on icon at bounding box center [483, 147] width 5 height 5
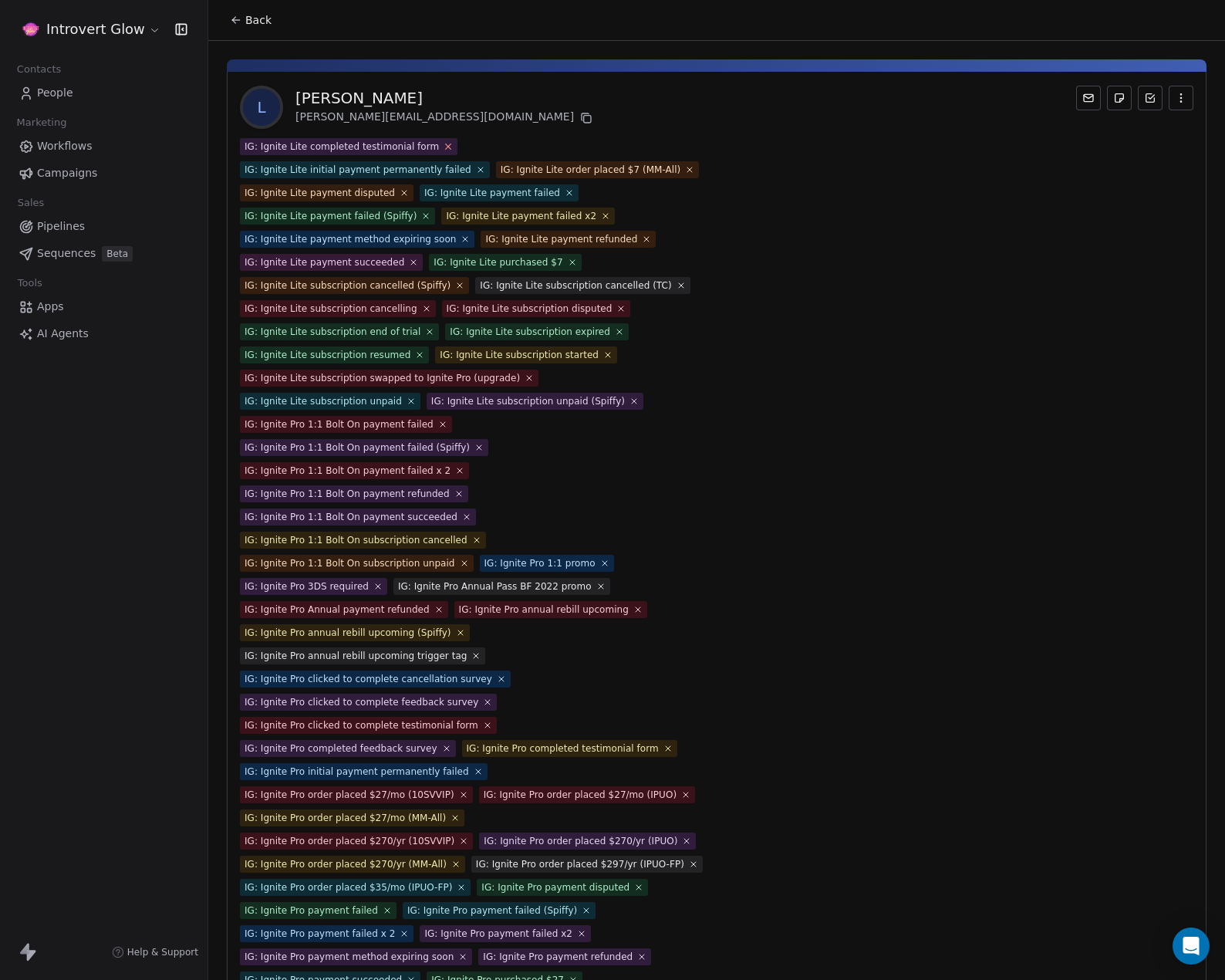
click at [444, 149] on icon at bounding box center [449, 146] width 10 height 10
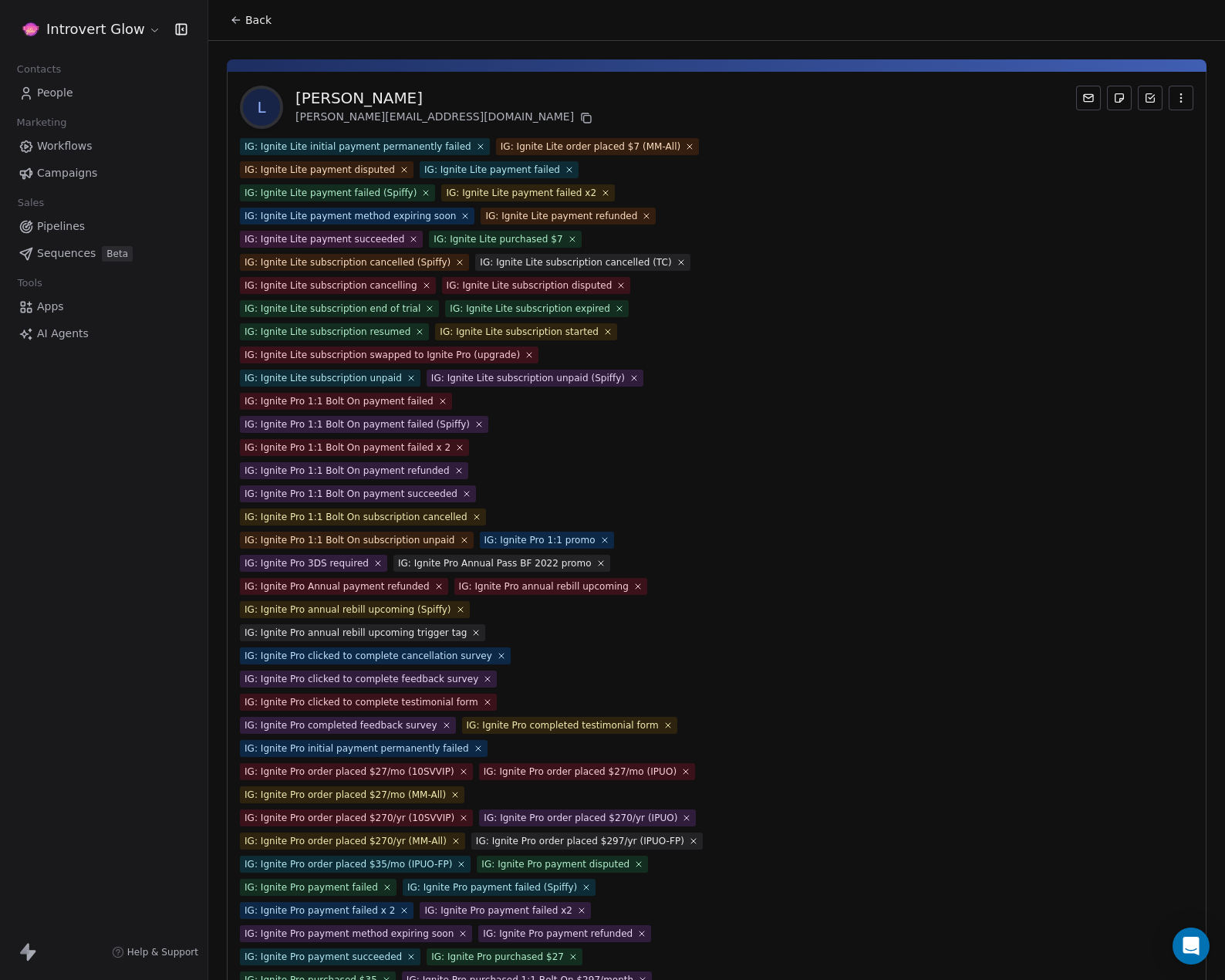
click at [458, 147] on span "IG: Ignite Lite initial payment permanently failed" at bounding box center [365, 146] width 250 height 17
click at [475, 146] on icon at bounding box center [480, 146] width 10 height 10
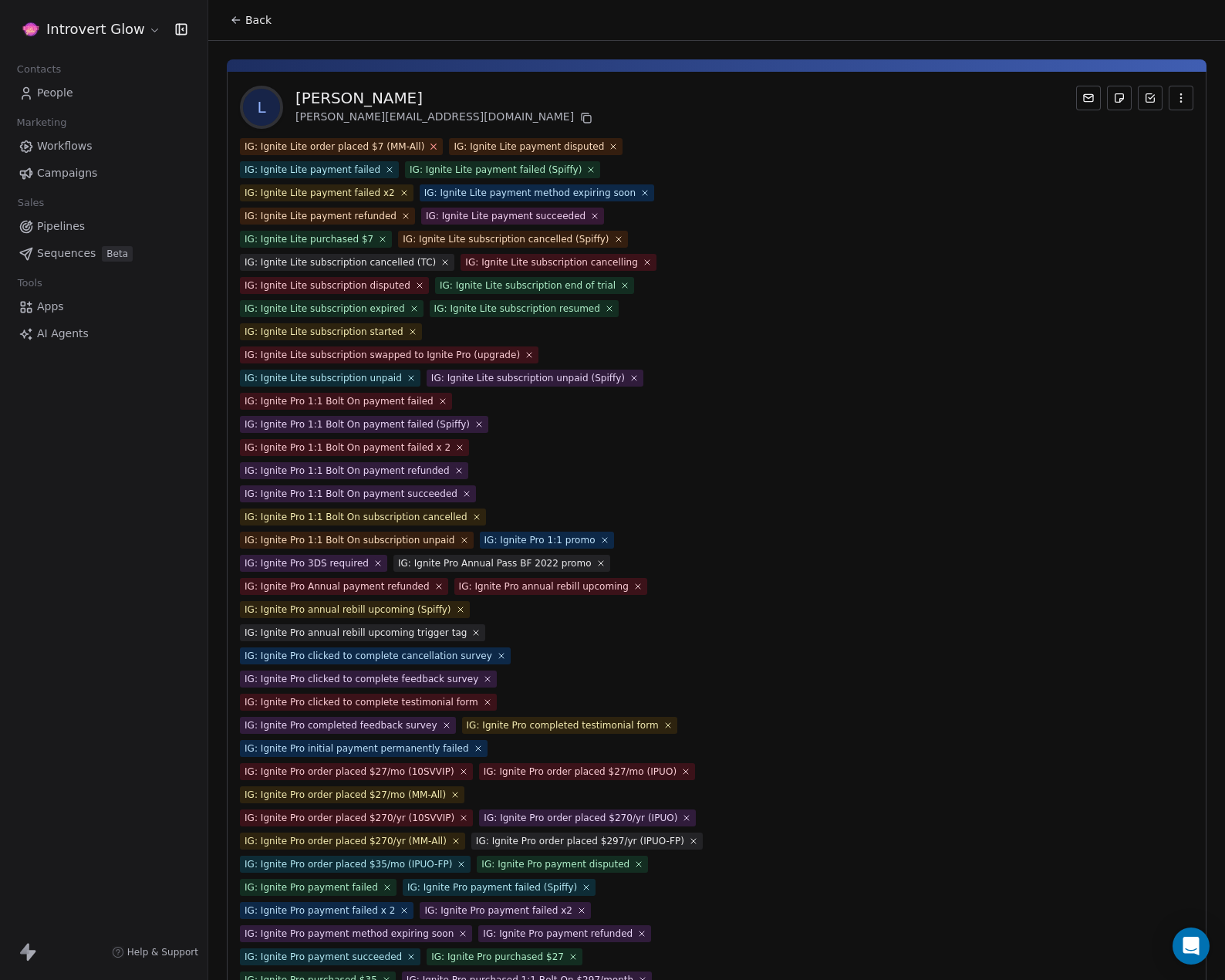
click at [429, 146] on icon at bounding box center [434, 146] width 10 height 10
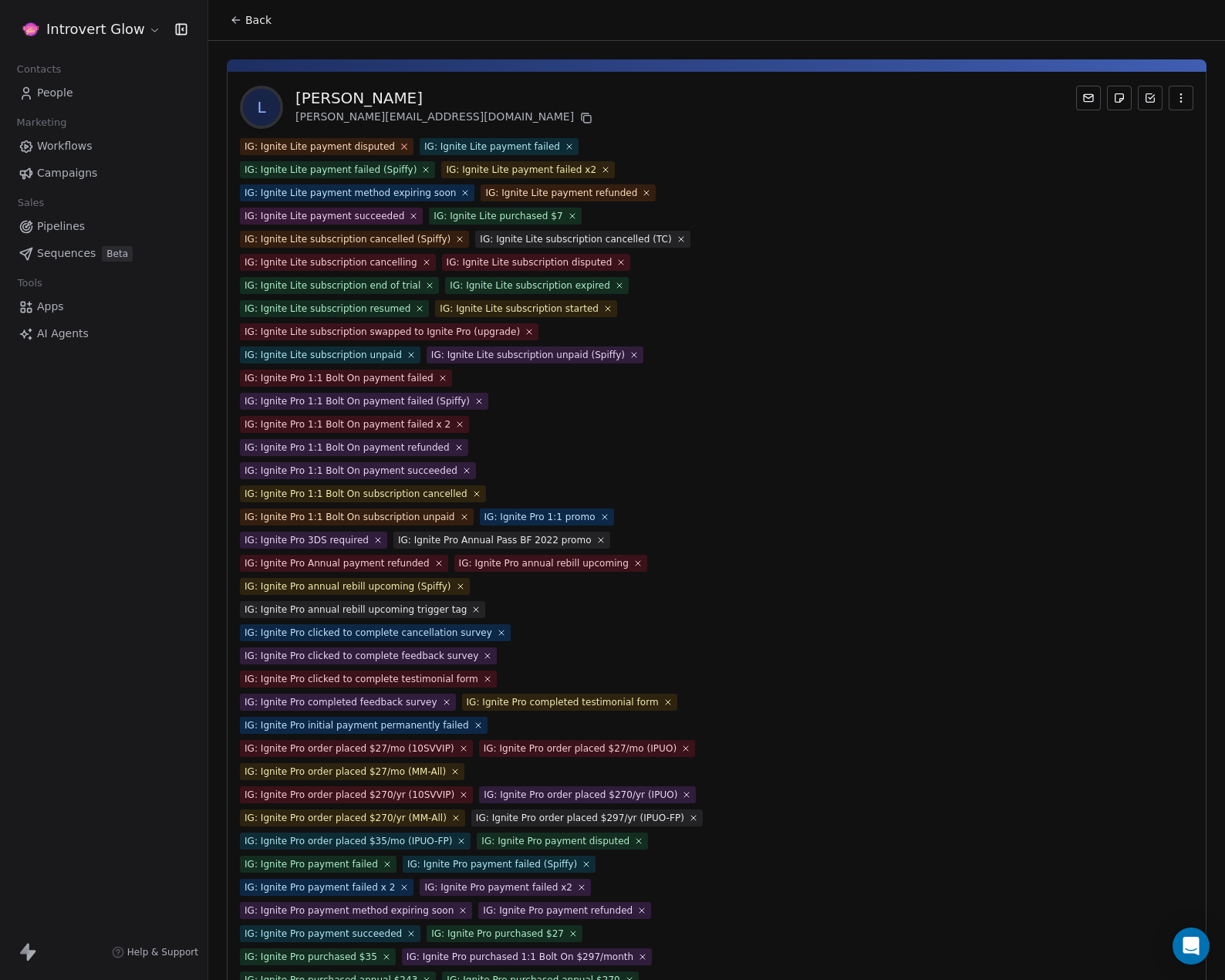
click at [399, 142] on icon at bounding box center [404, 146] width 10 height 10
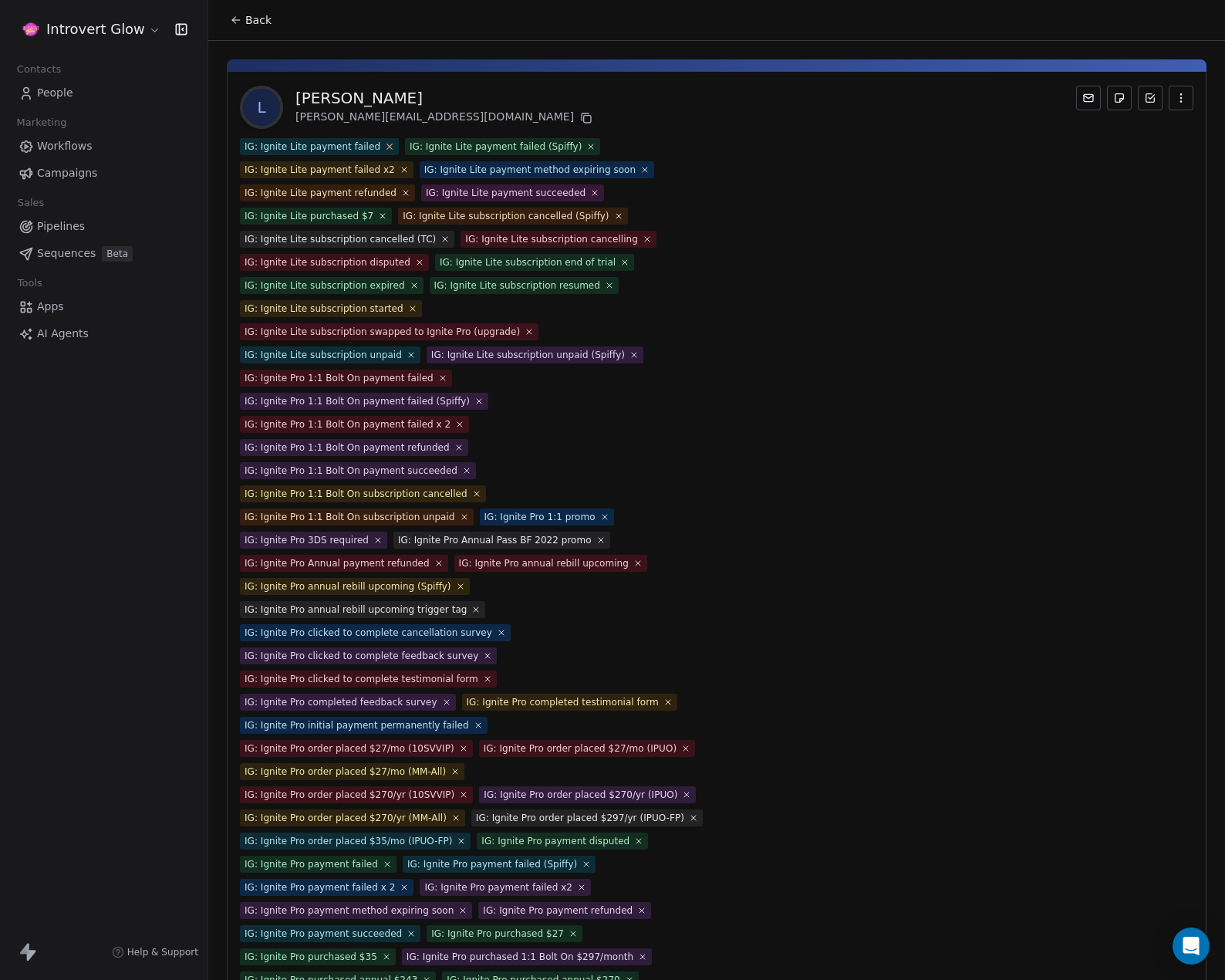
click at [385, 145] on icon at bounding box center [389, 146] width 10 height 10
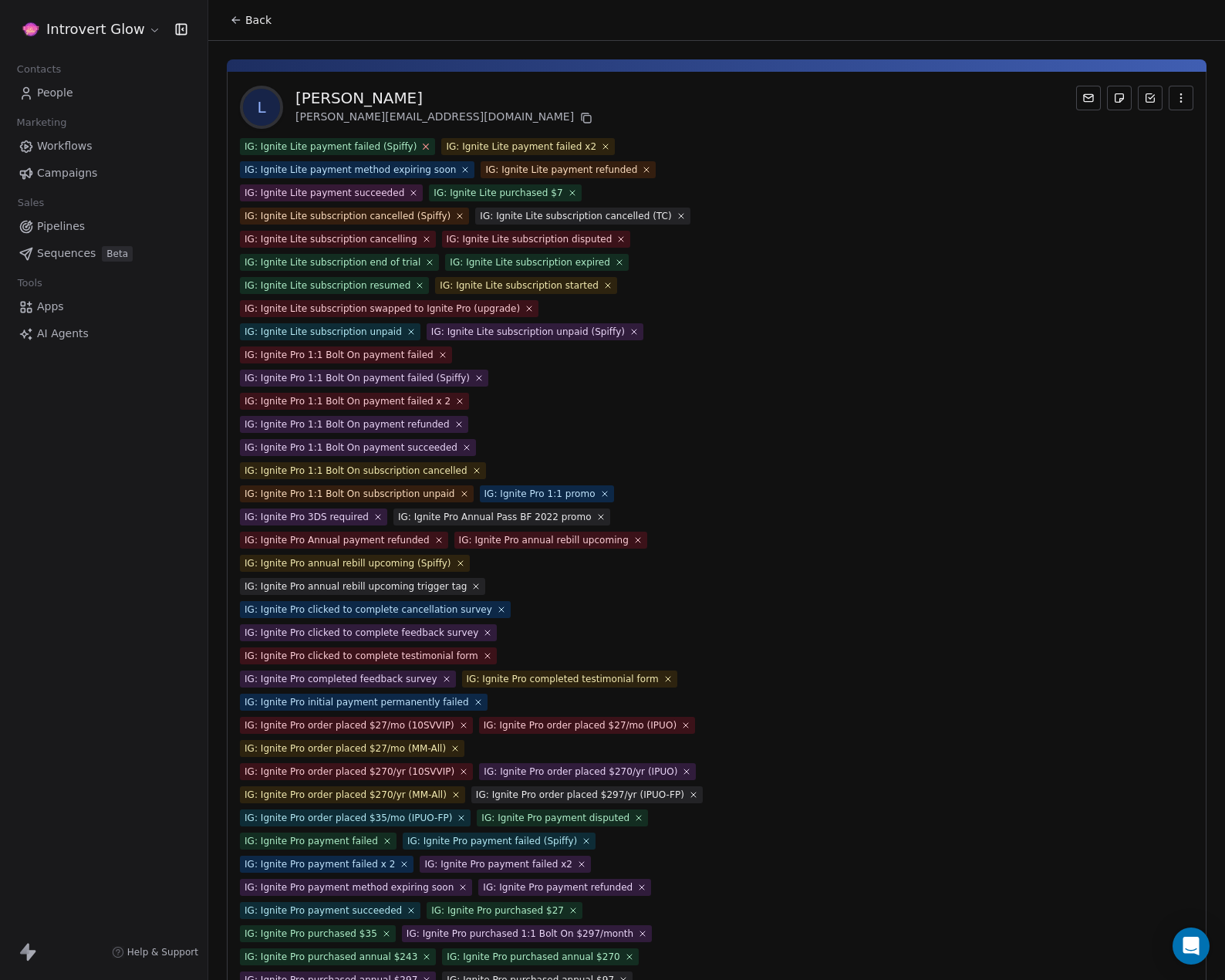
click at [421, 145] on icon at bounding box center [426, 146] width 10 height 10
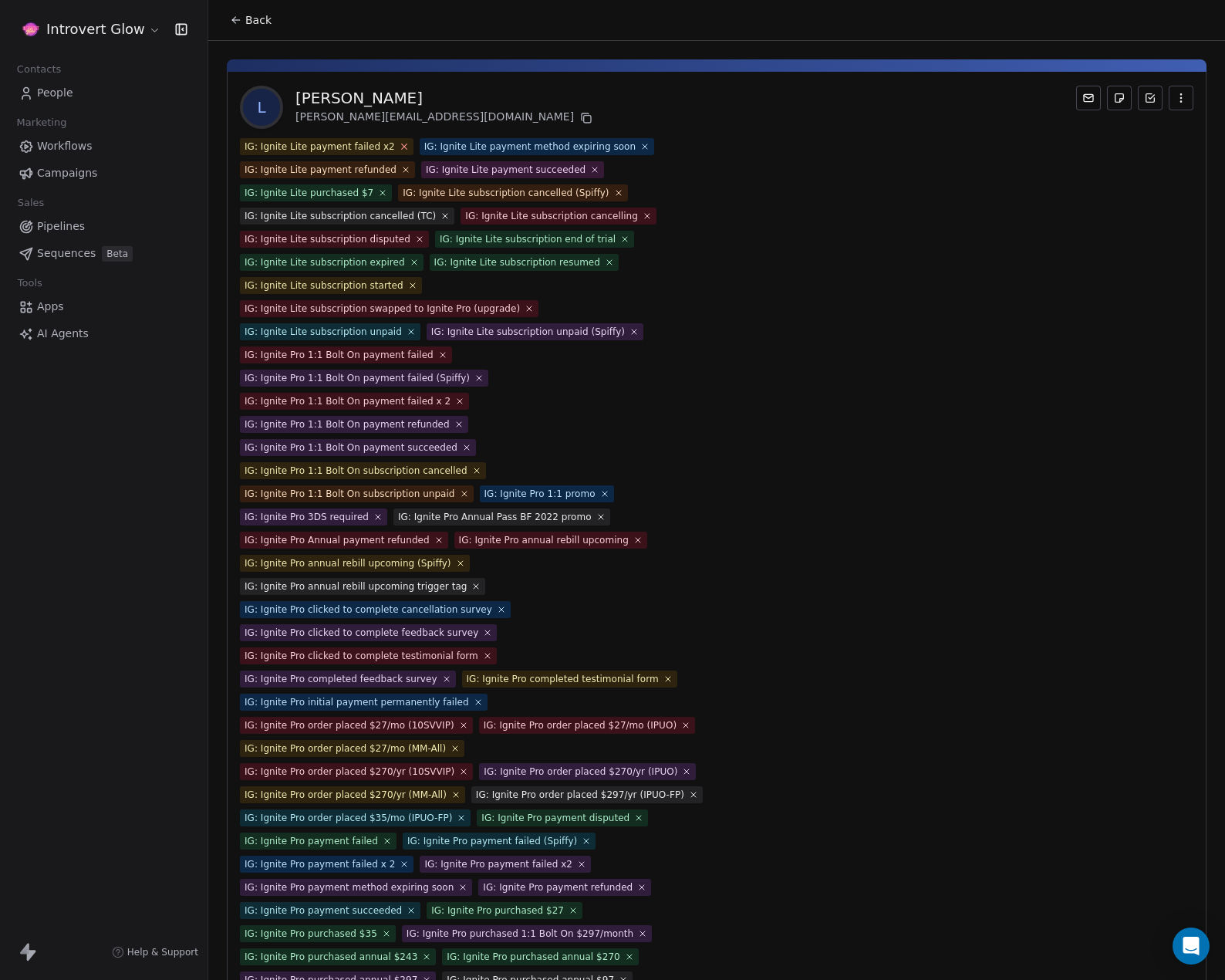
click at [399, 145] on icon at bounding box center [404, 146] width 10 height 10
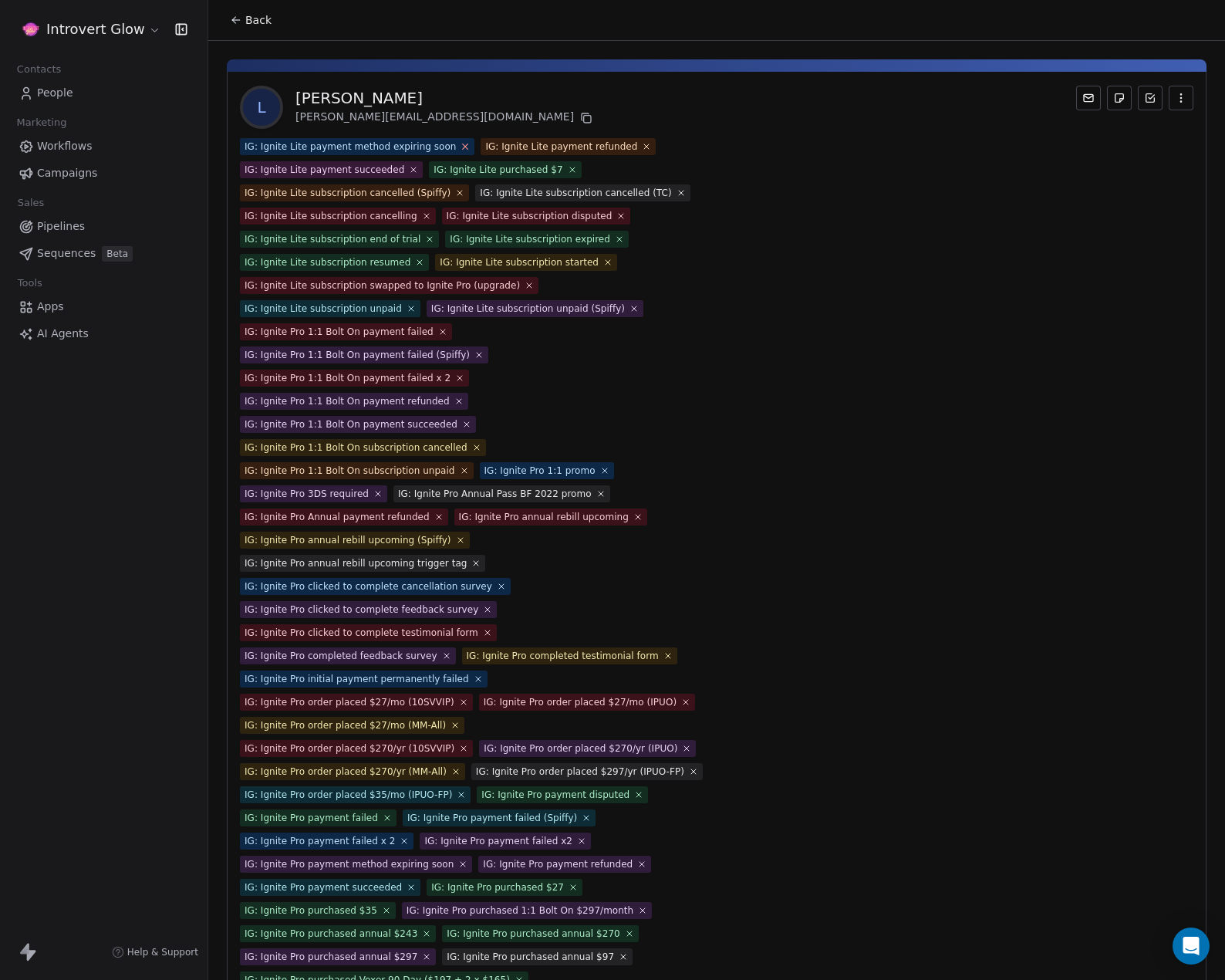
click at [460, 142] on icon at bounding box center [465, 146] width 10 height 10
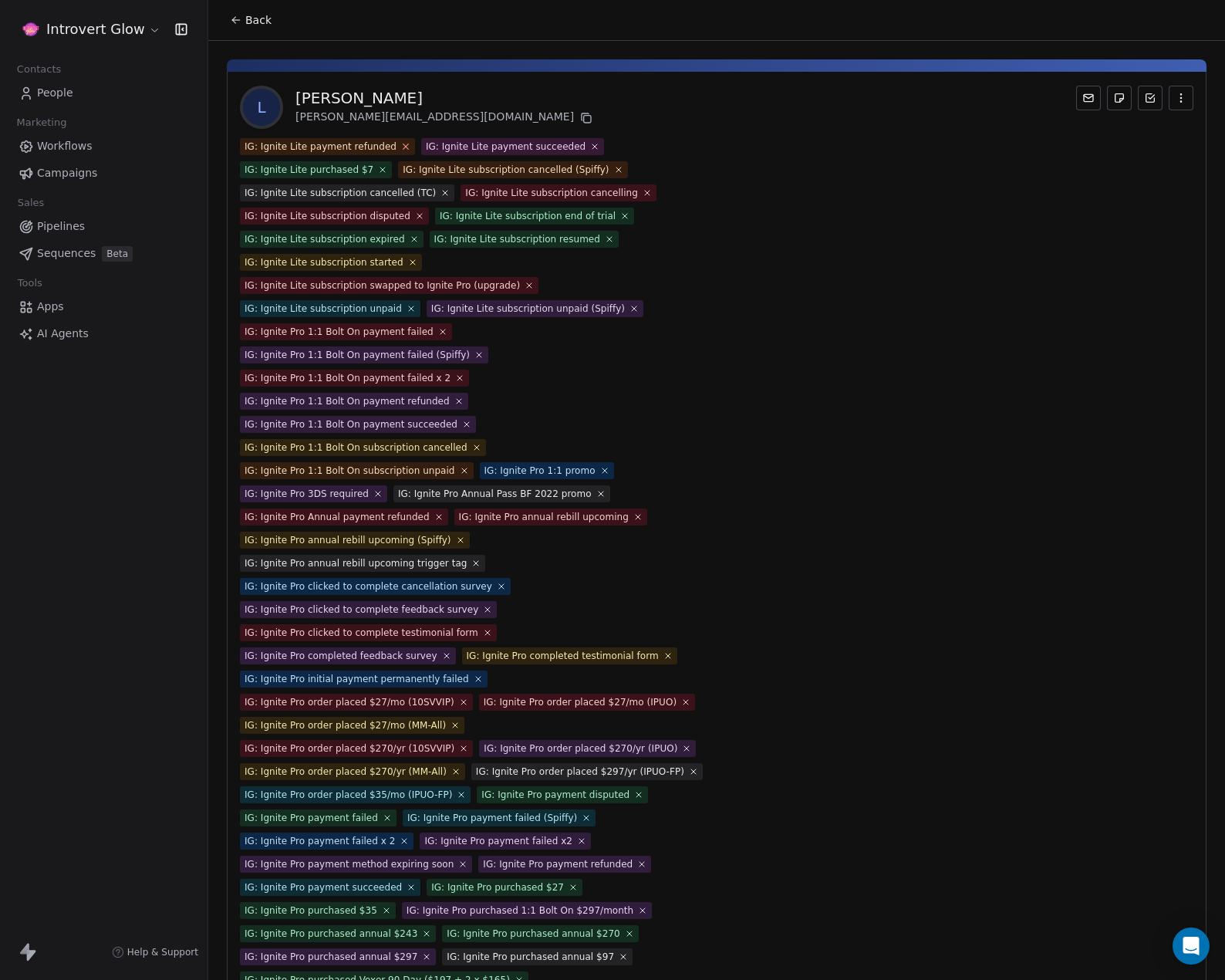
click at [400, 149] on icon at bounding box center [405, 146] width 10 height 10
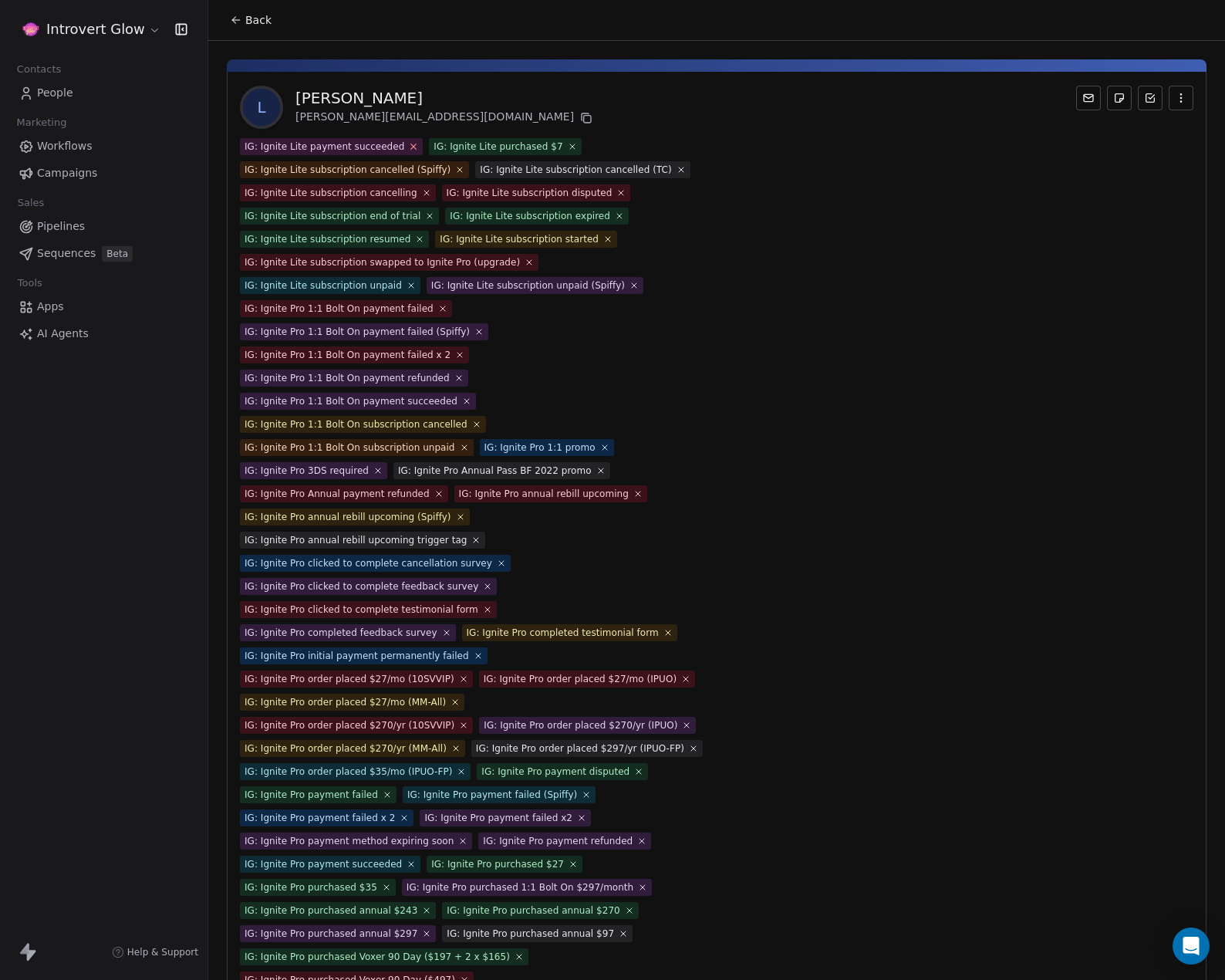
click at [409, 147] on icon at bounding box center [414, 146] width 10 height 10
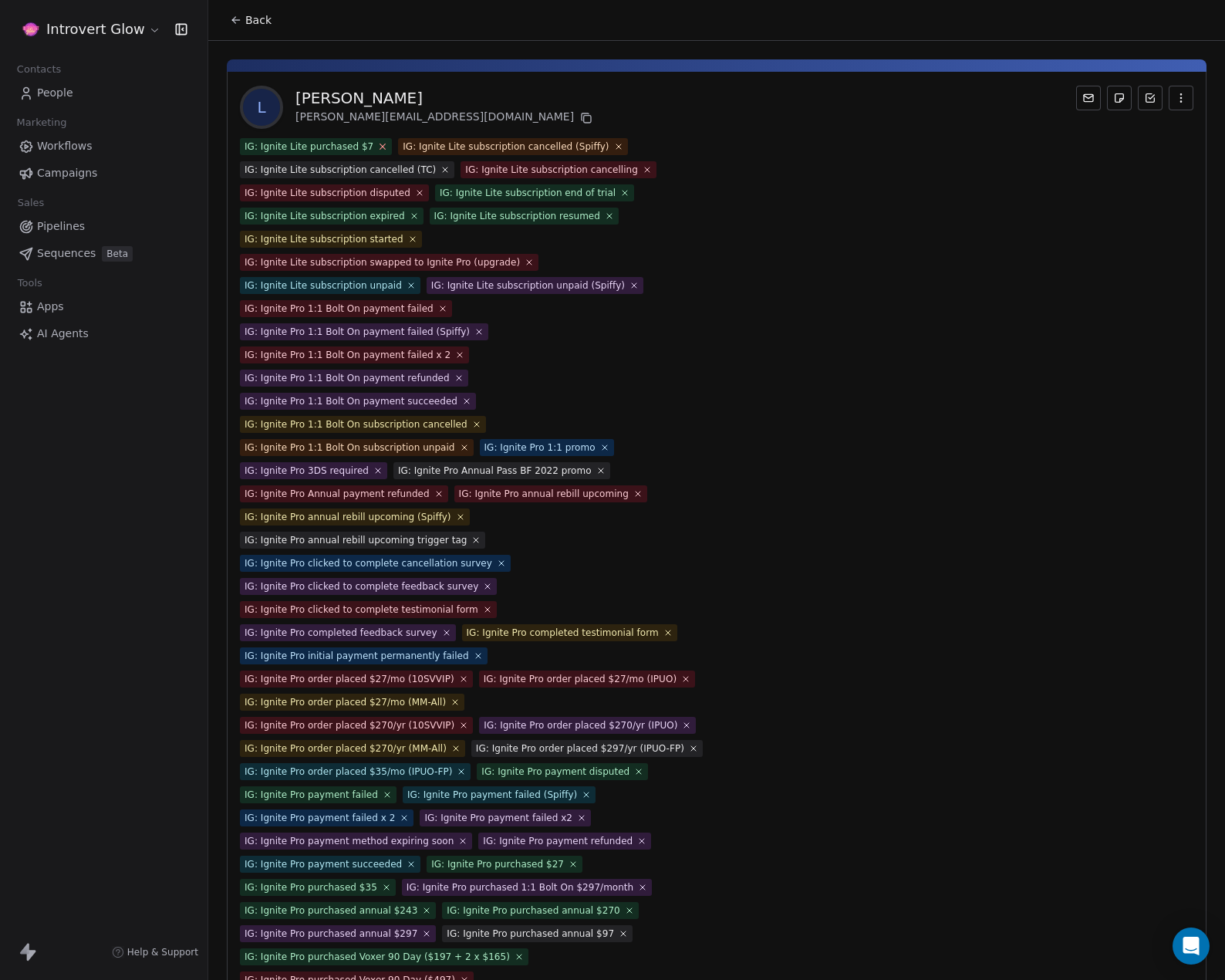
click at [378, 142] on icon at bounding box center [383, 146] width 10 height 10
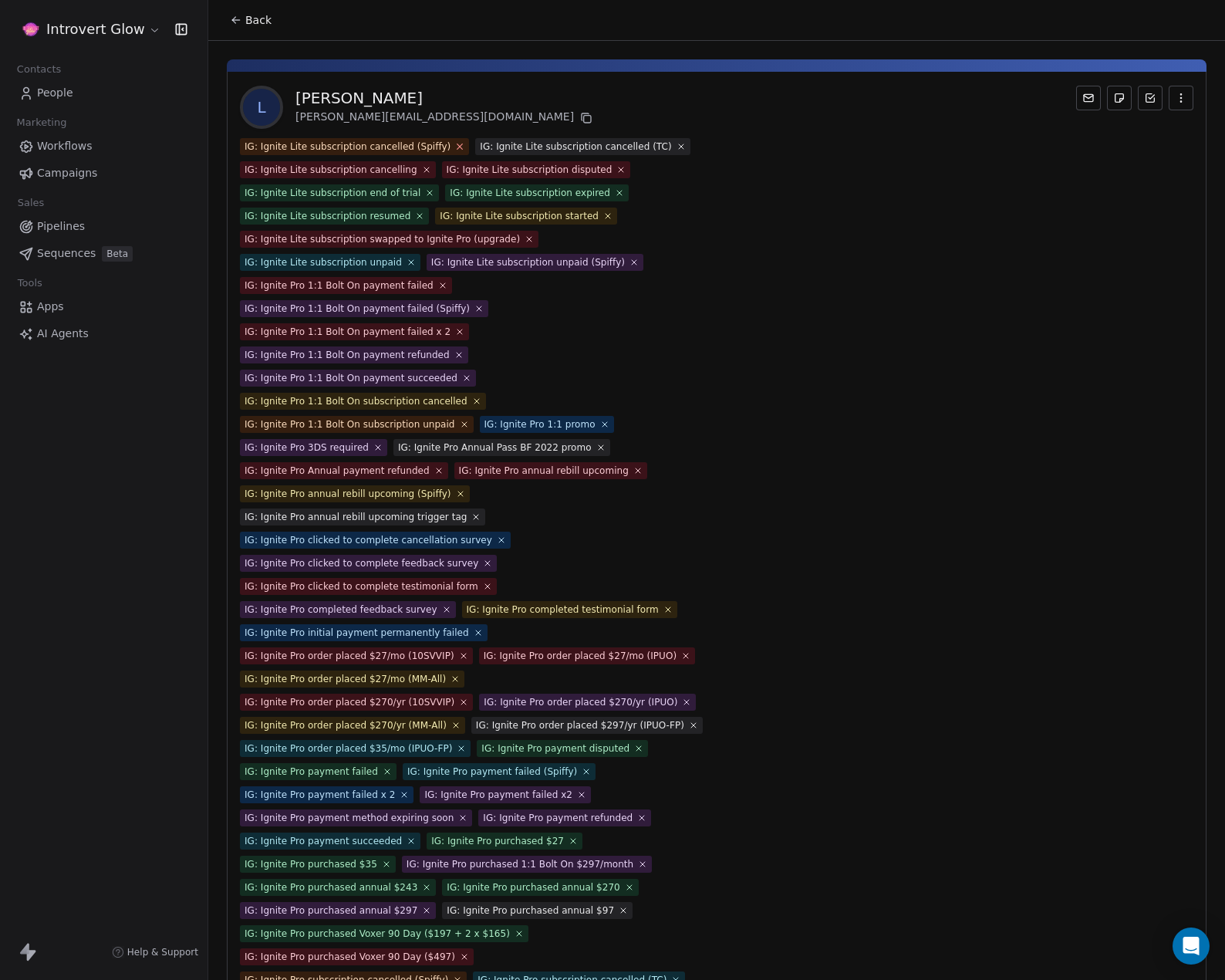
click at [455, 145] on icon at bounding box center [459, 146] width 10 height 10
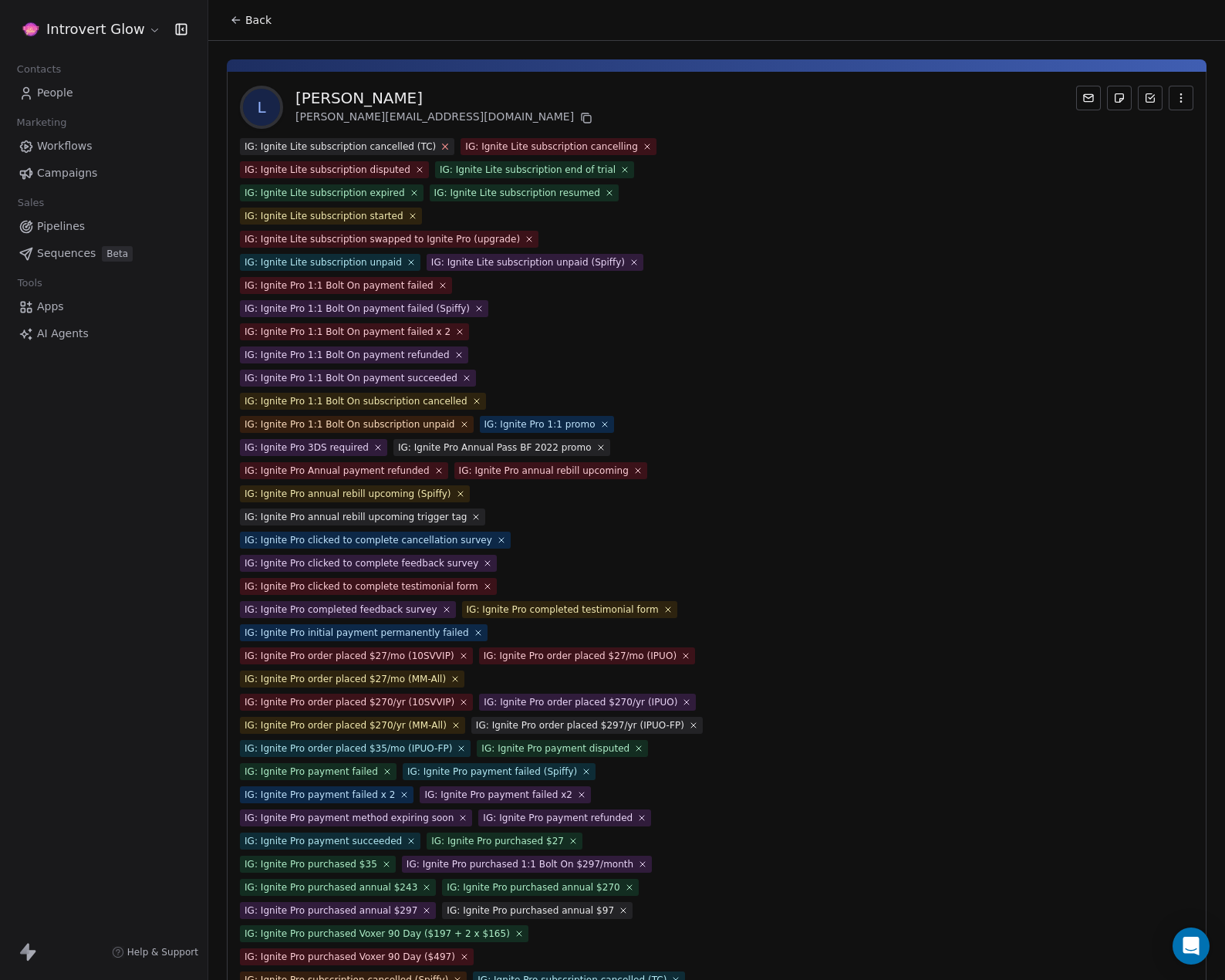
click at [440, 145] on icon at bounding box center [445, 146] width 10 height 10
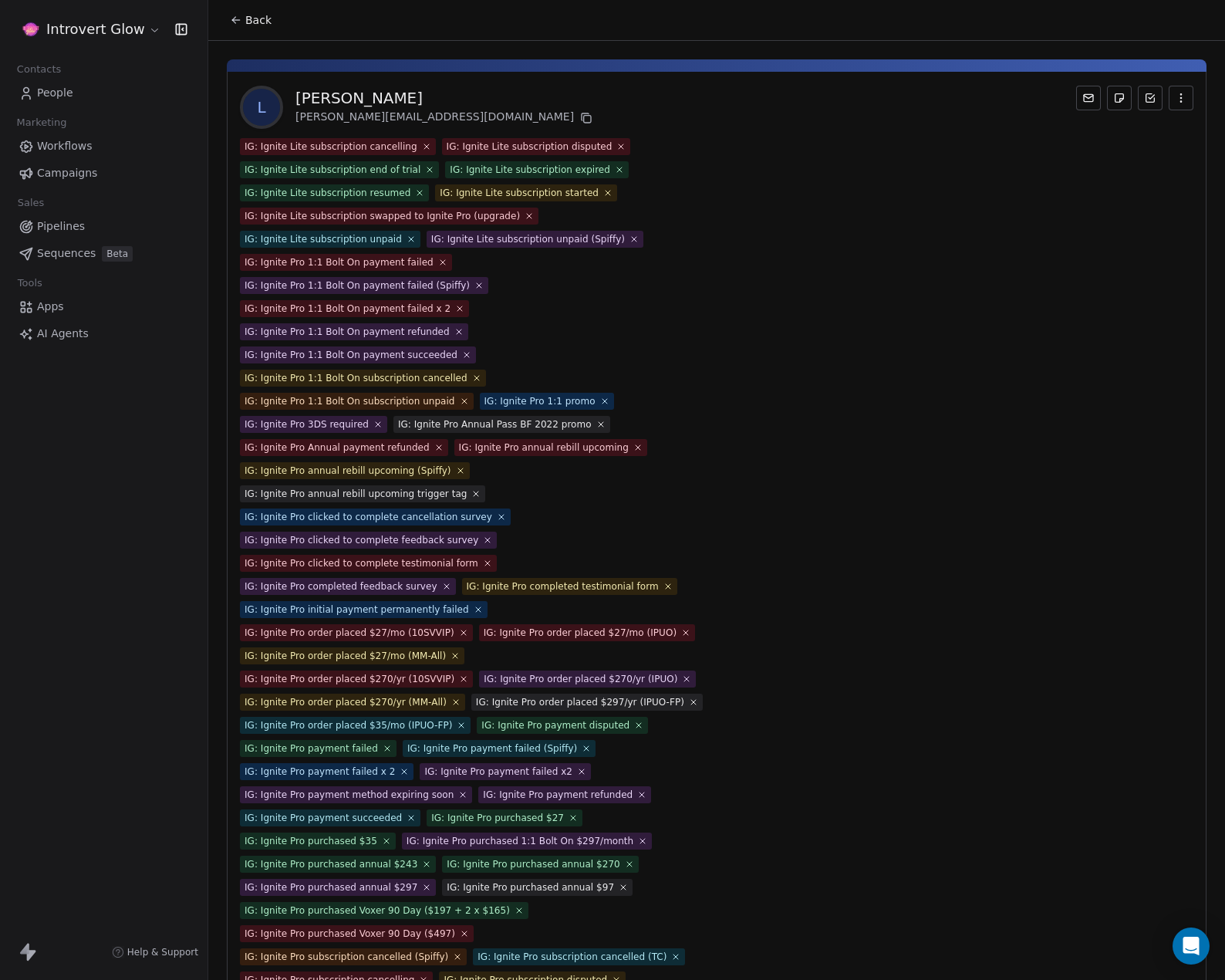
click at [422, 145] on icon at bounding box center [427, 146] width 9 height 9
click at [415, 145] on icon at bounding box center [419, 146] width 9 height 9
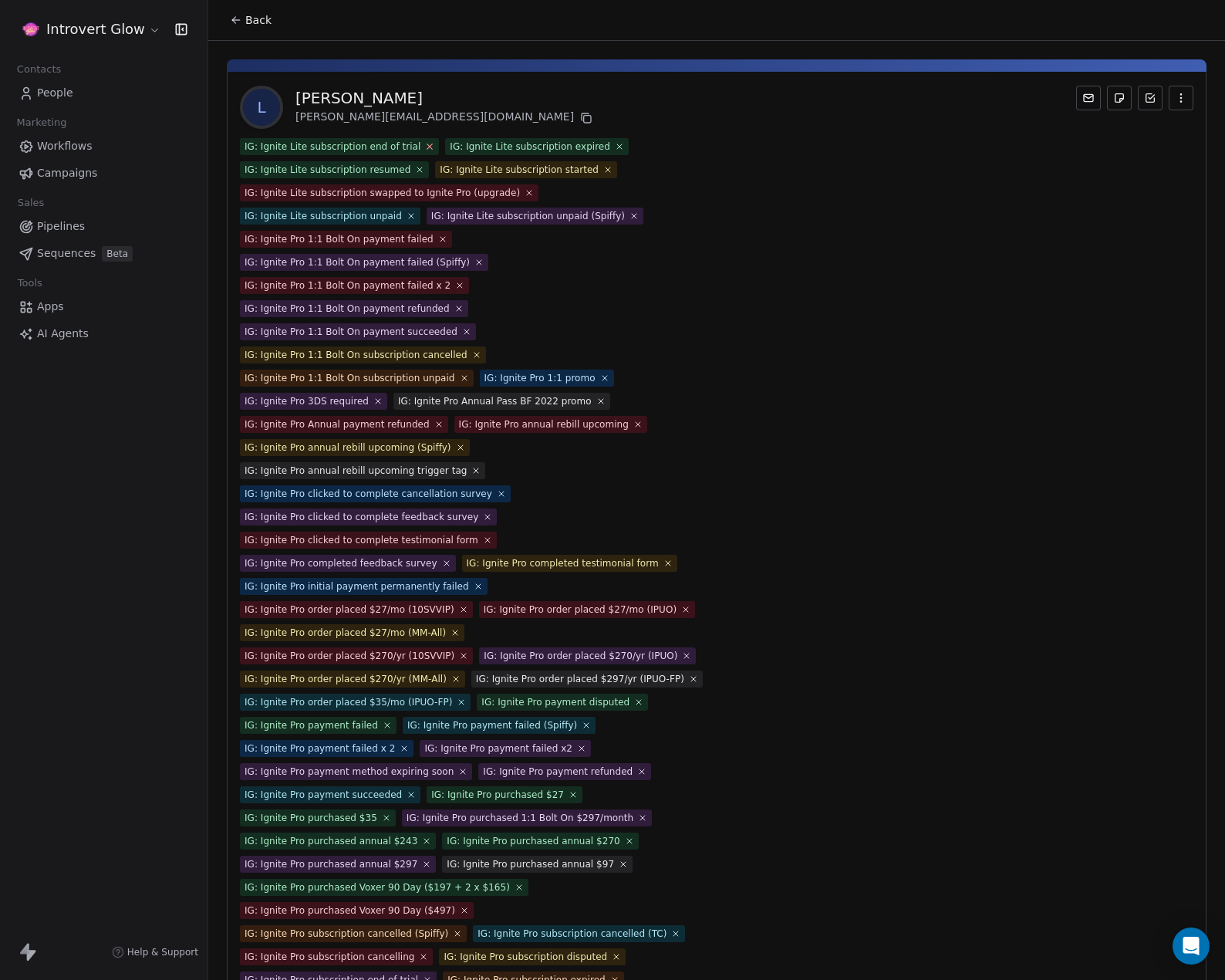
click at [425, 145] on icon at bounding box center [429, 146] width 10 height 10
click at [409, 145] on icon at bounding box center [414, 146] width 10 height 10
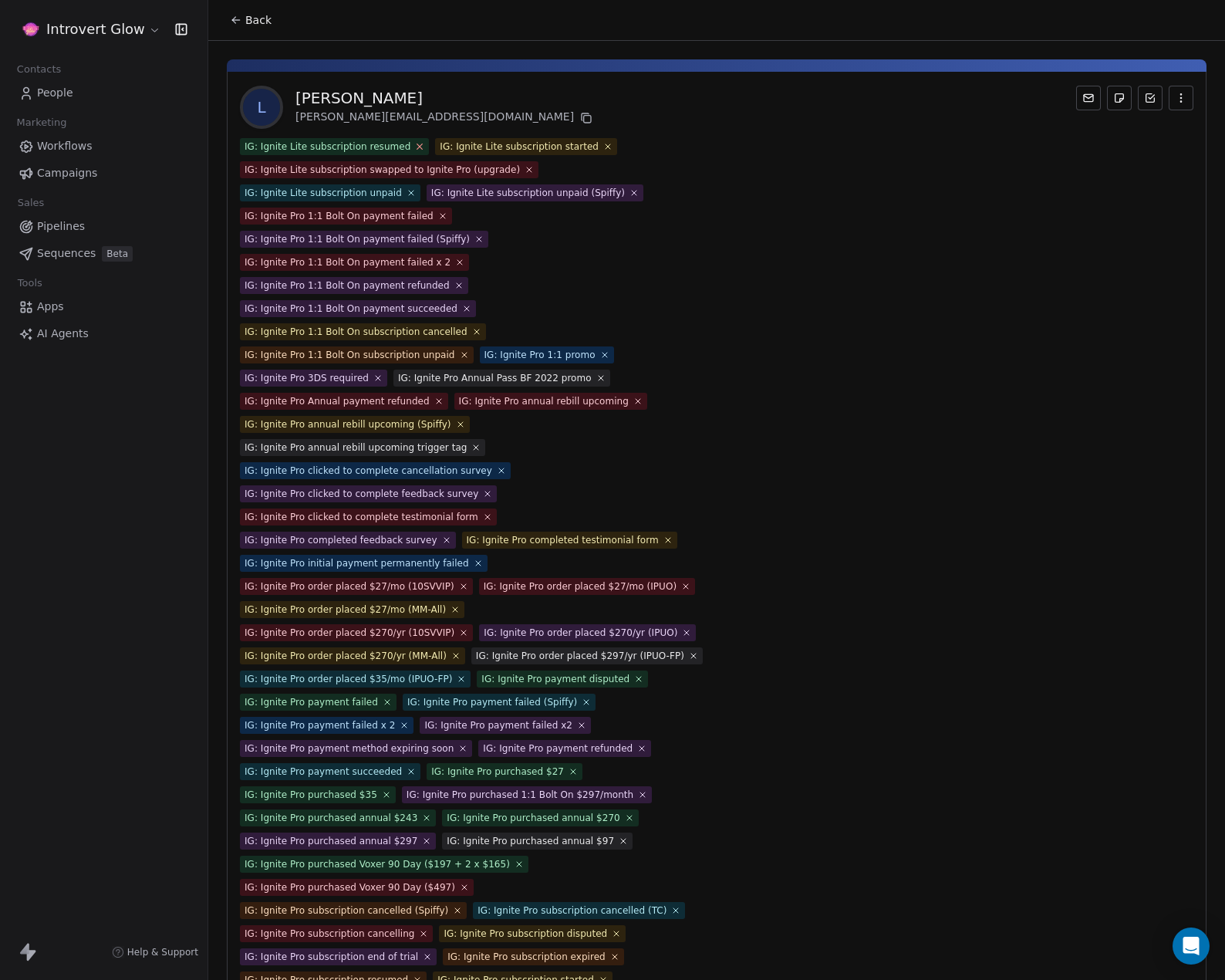
click at [415, 145] on icon at bounding box center [419, 146] width 10 height 10
click at [408, 145] on icon at bounding box center [413, 146] width 9 height 9
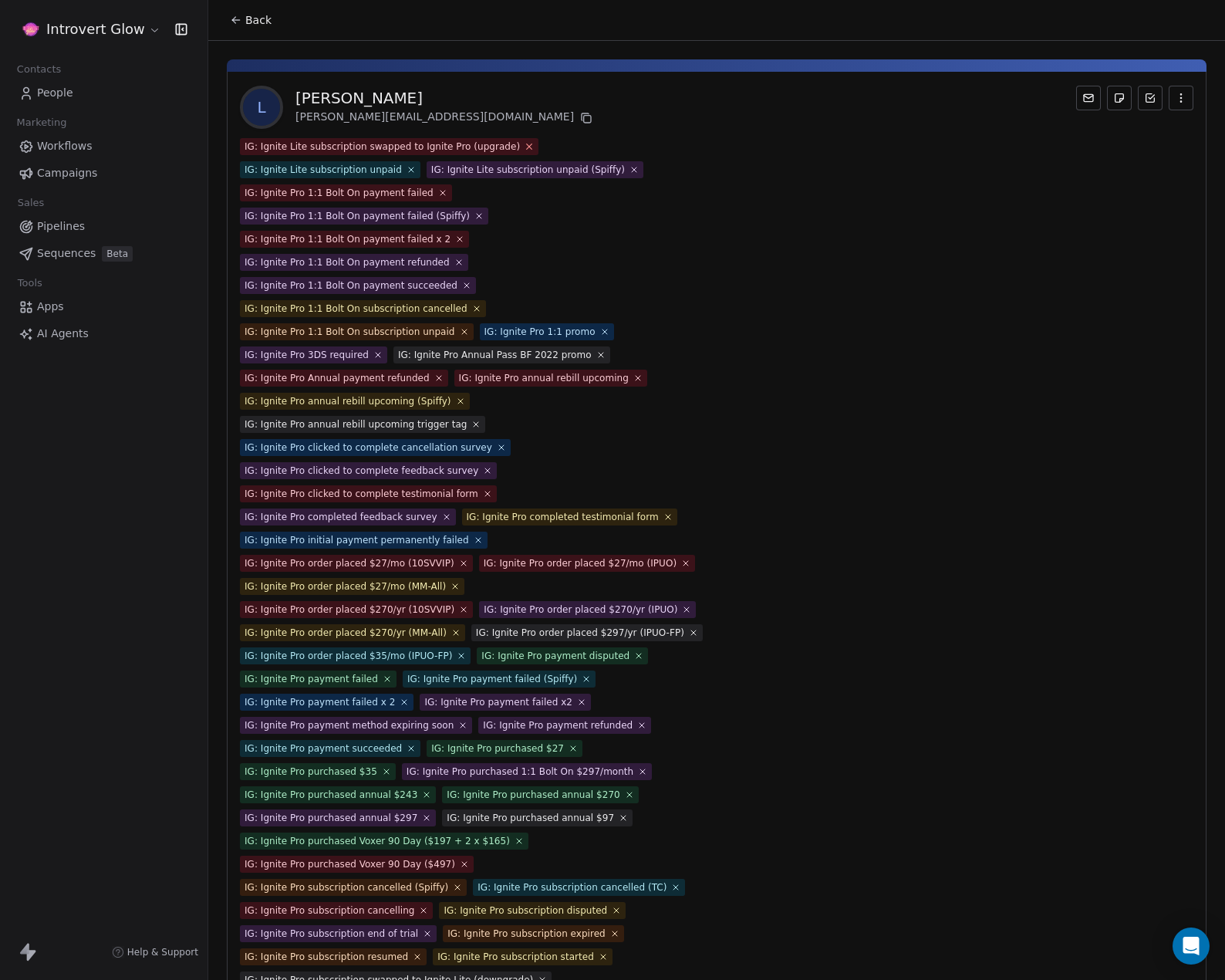
click at [527, 147] on icon at bounding box center [530, 147] width 5 height 5
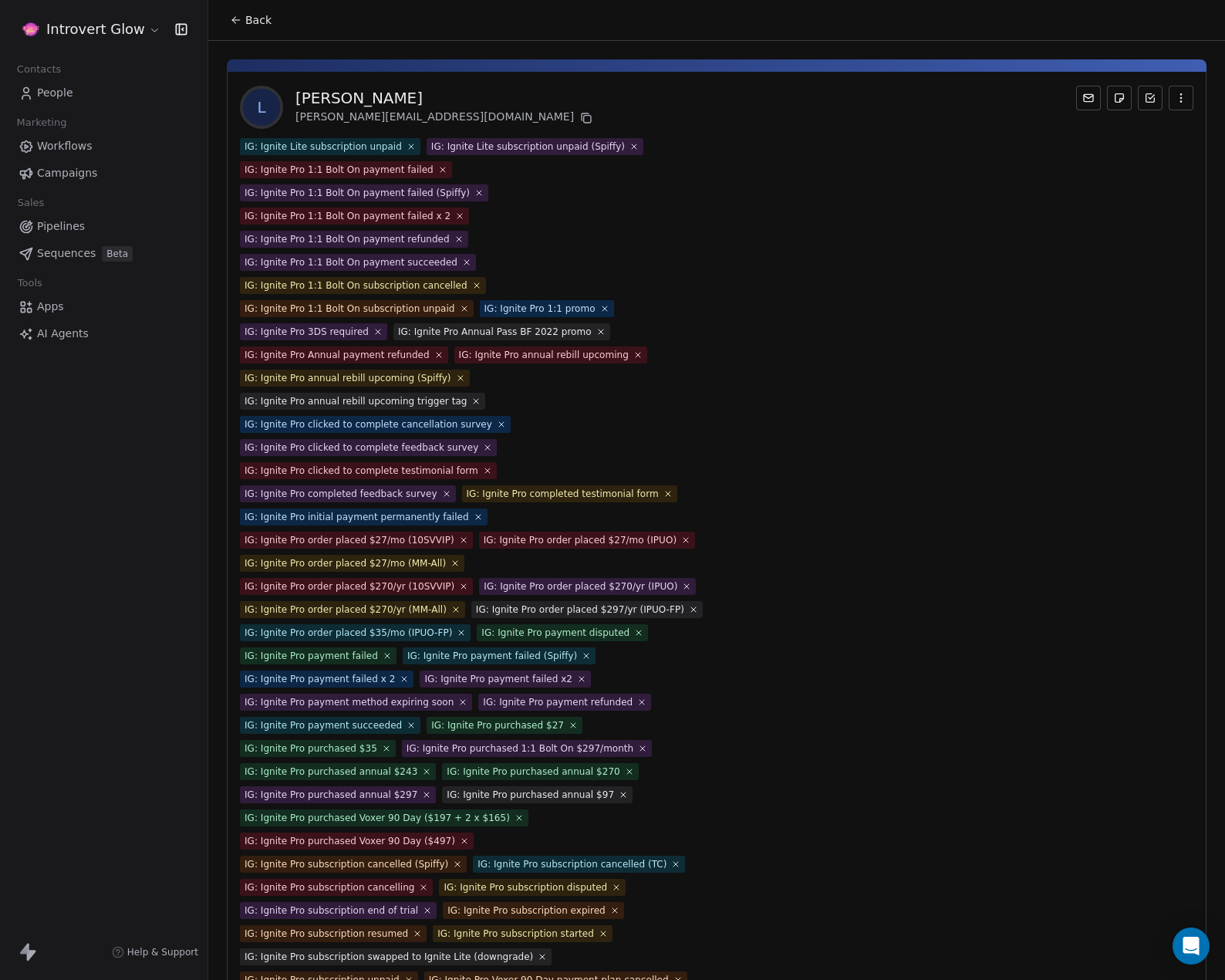
click at [395, 149] on span "IG: Ignite Lite subscription unpaid" at bounding box center [331, 146] width 181 height 17
click at [409, 147] on icon at bounding box center [412, 147] width 5 height 5
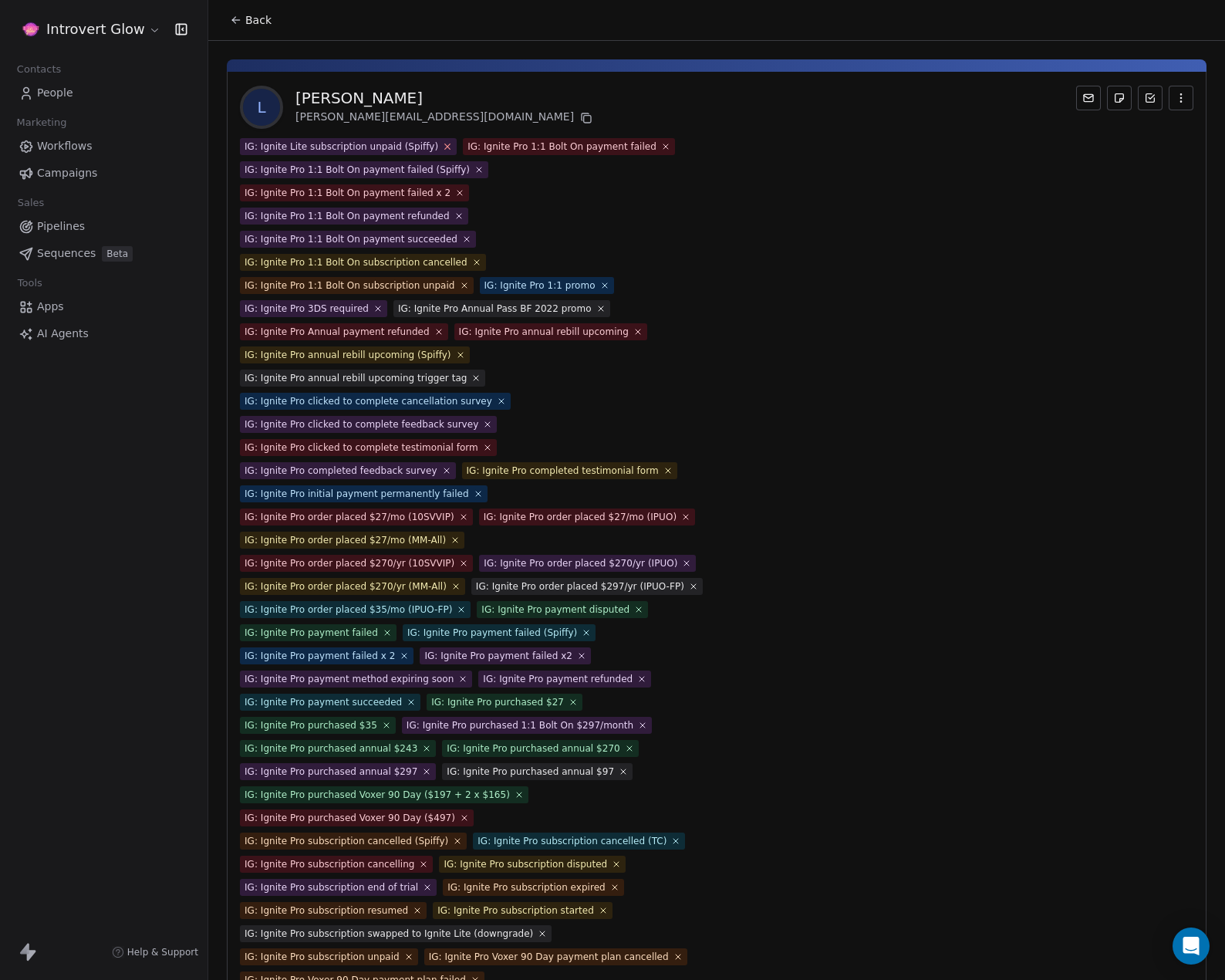
click at [443, 147] on icon at bounding box center [448, 146] width 10 height 10
click at [438, 147] on icon at bounding box center [443, 146] width 9 height 9
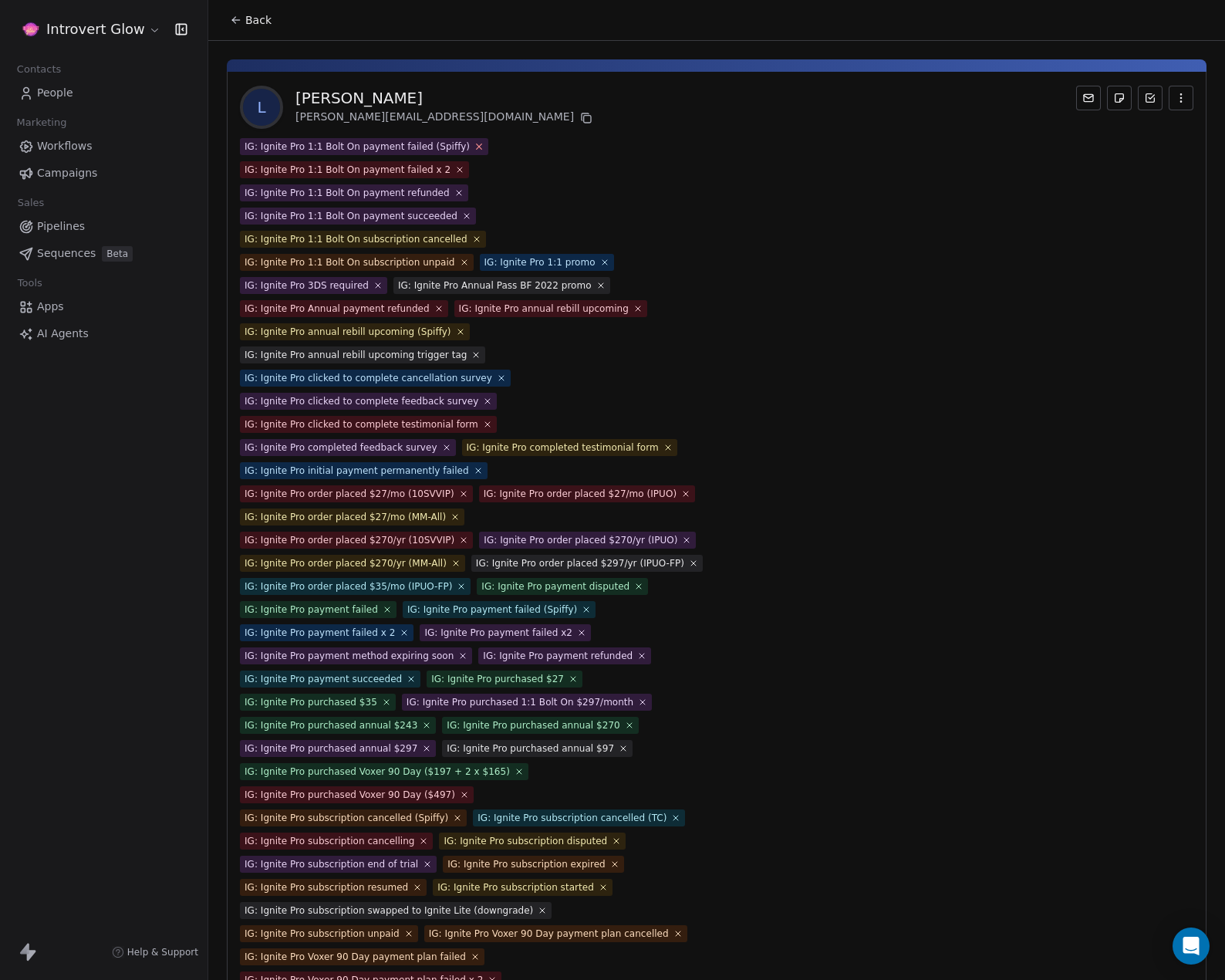
click at [474, 146] on icon at bounding box center [479, 146] width 10 height 10
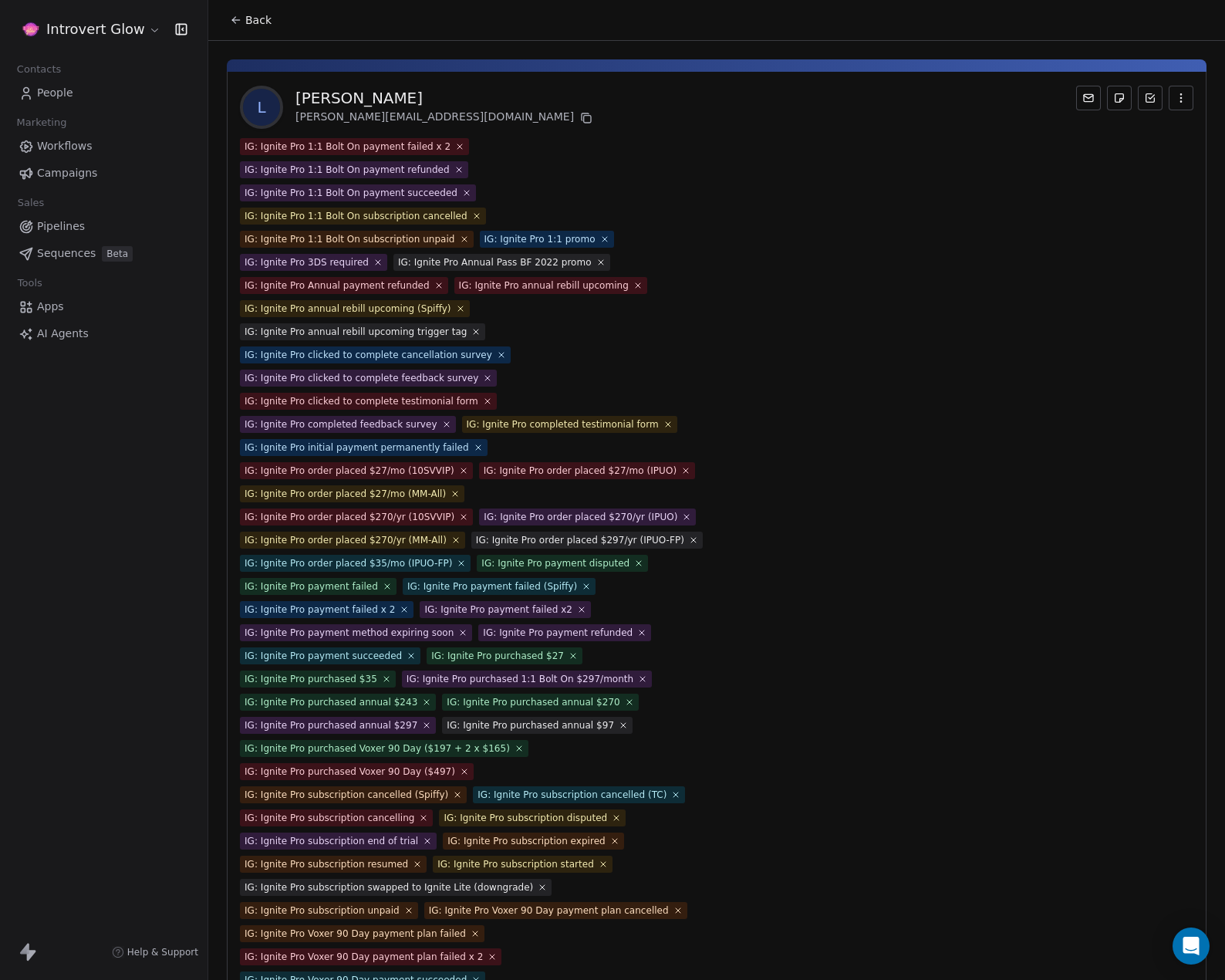
click at [434, 146] on span "IG: Ignite Pro 1:1 Bolt On payment failed x 2" at bounding box center [354, 146] width 229 height 17
click at [455, 146] on icon at bounding box center [459, 146] width 10 height 10
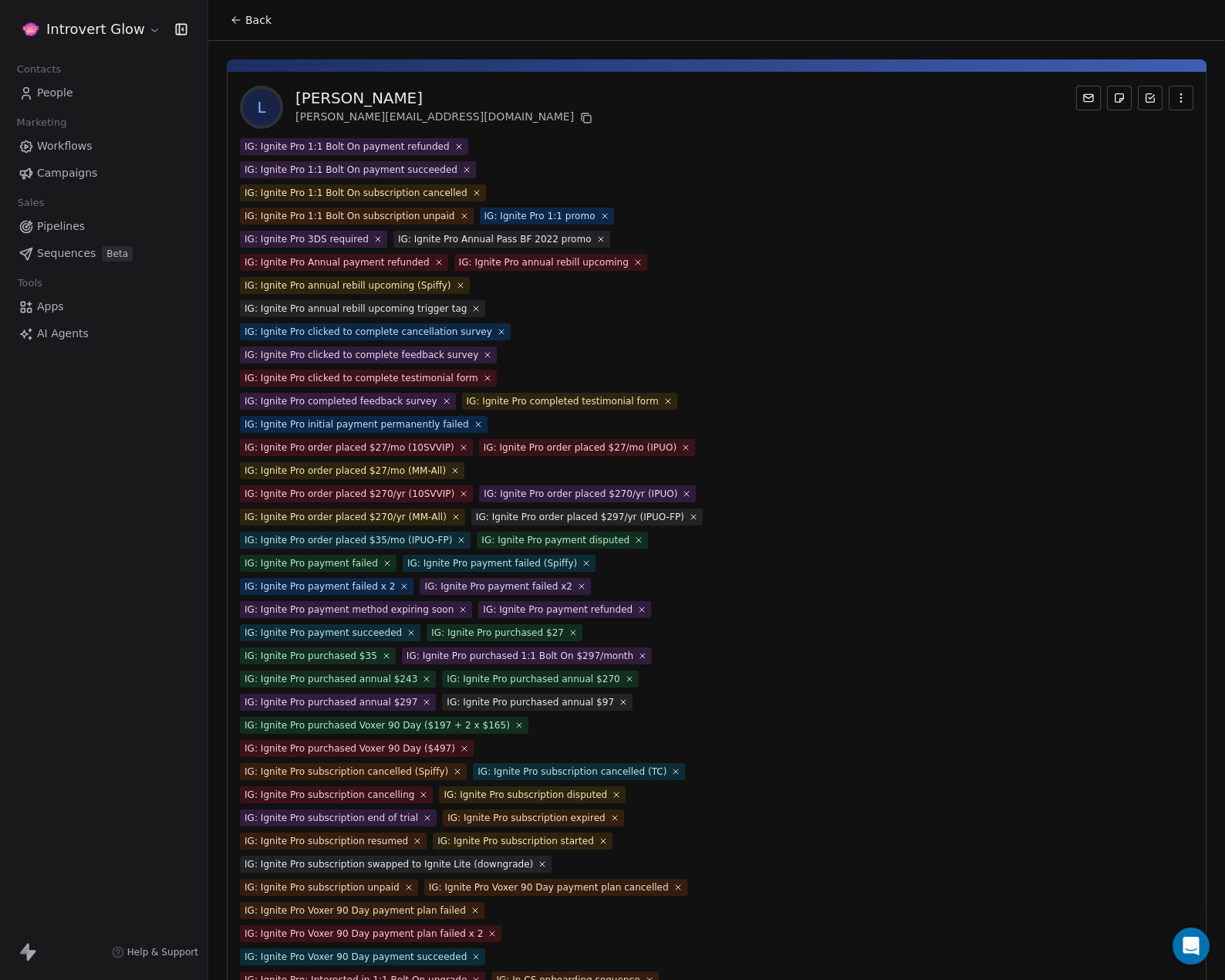
click at [454, 146] on icon at bounding box center [459, 146] width 9 height 9
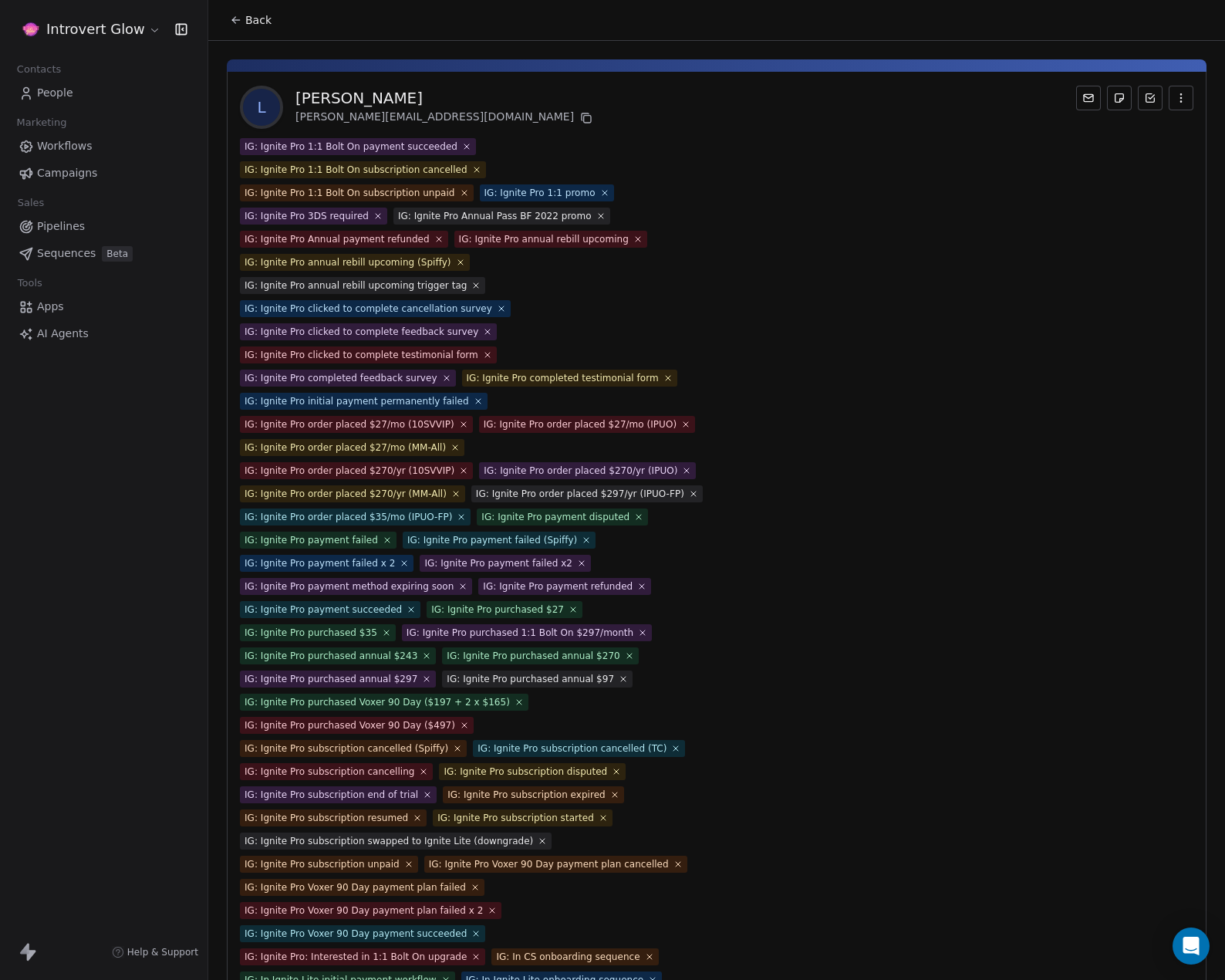
click at [462, 146] on icon at bounding box center [467, 146] width 9 height 9
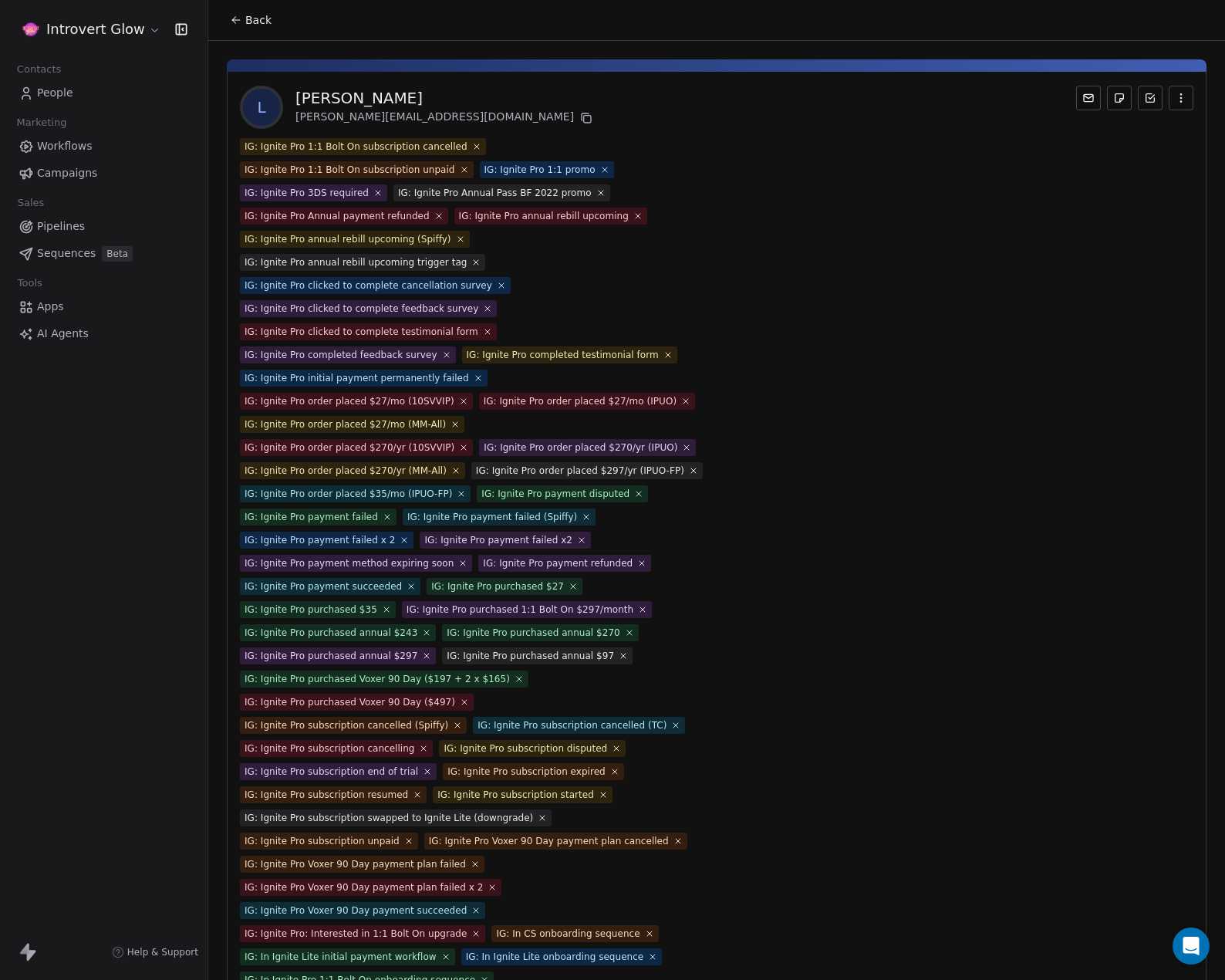
click at [472, 146] on icon at bounding box center [477, 146] width 9 height 9
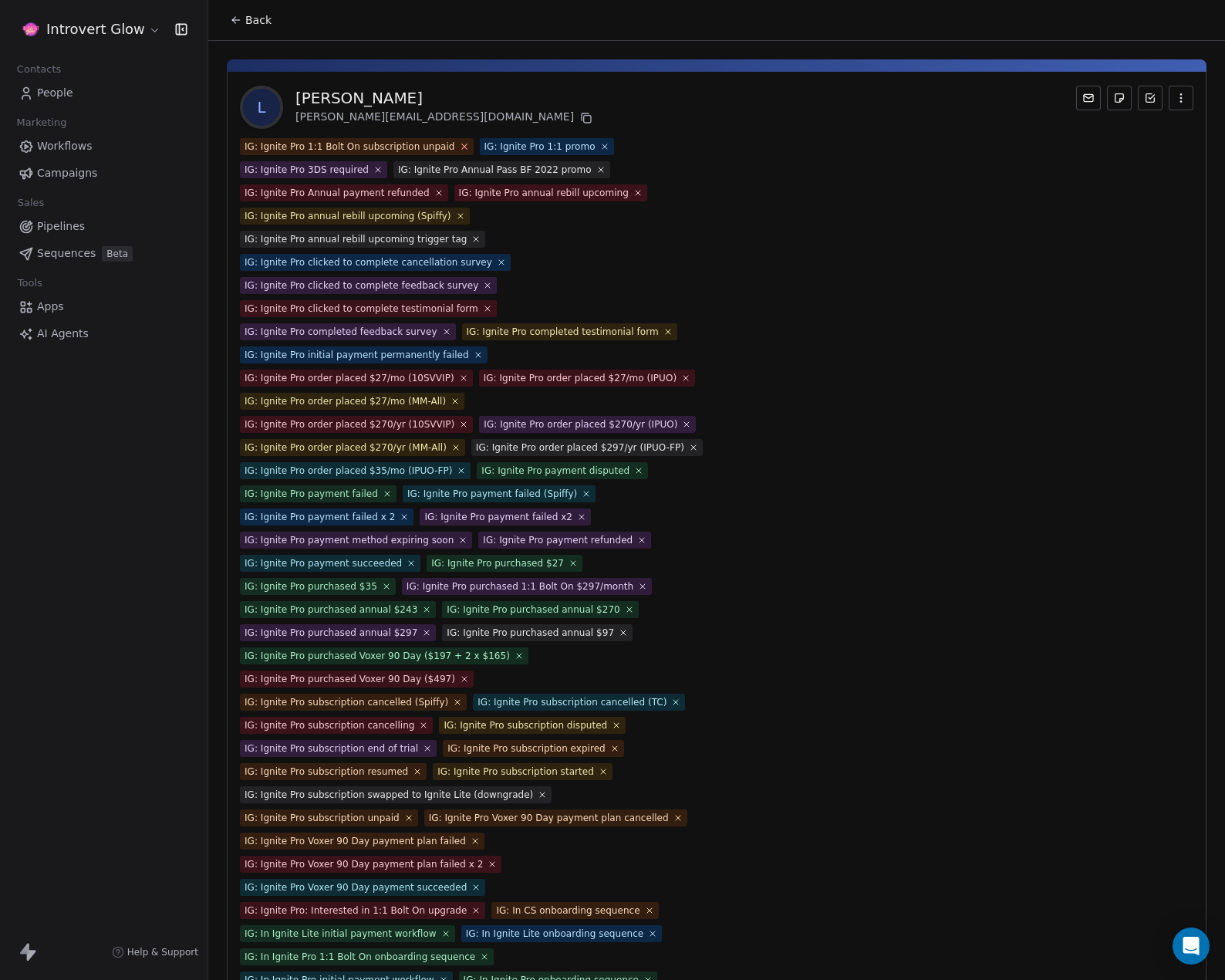
click at [459, 146] on icon at bounding box center [464, 146] width 10 height 10
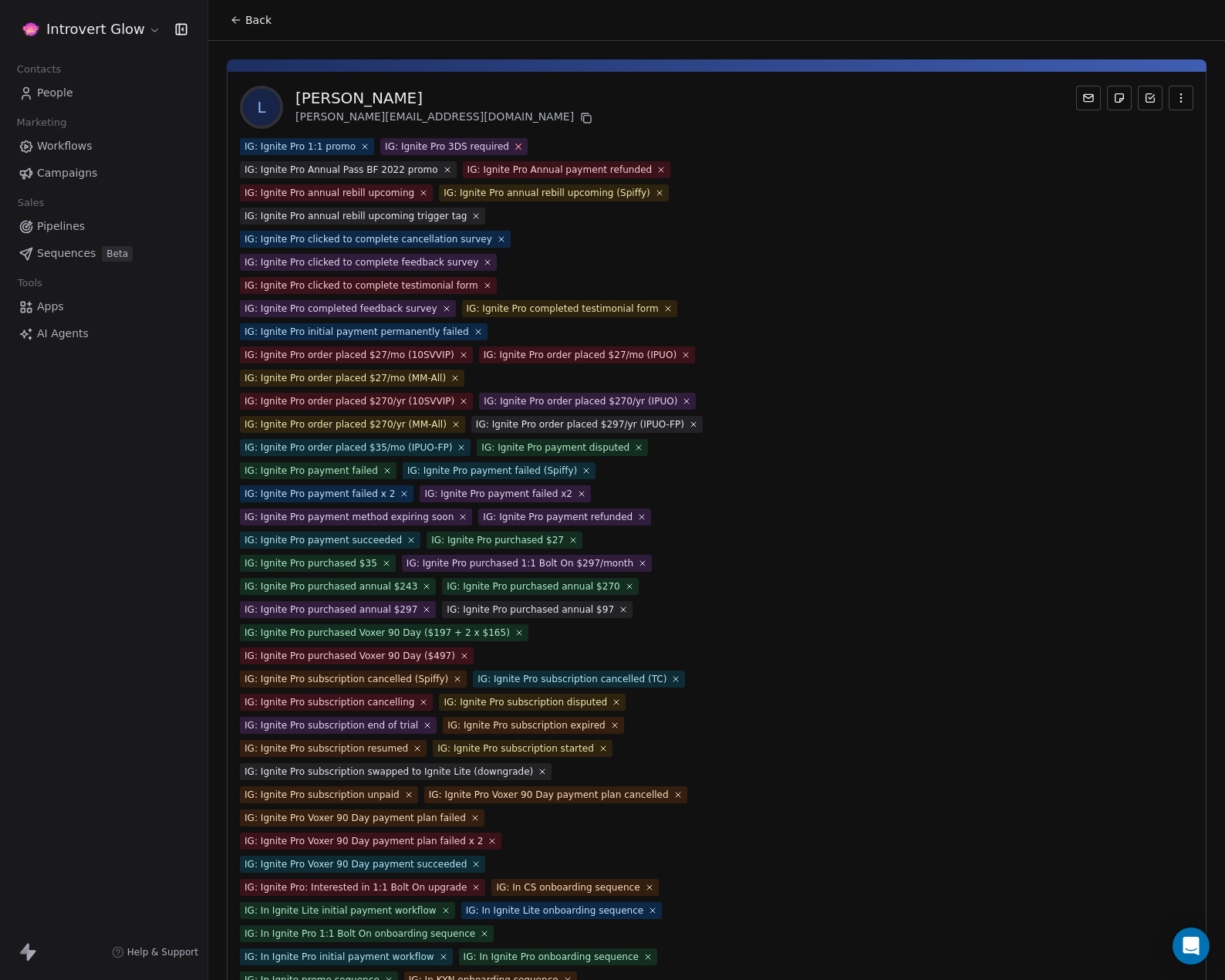
click at [513, 146] on icon at bounding box center [518, 146] width 10 height 10
click at [360, 149] on icon at bounding box center [364, 146] width 10 height 10
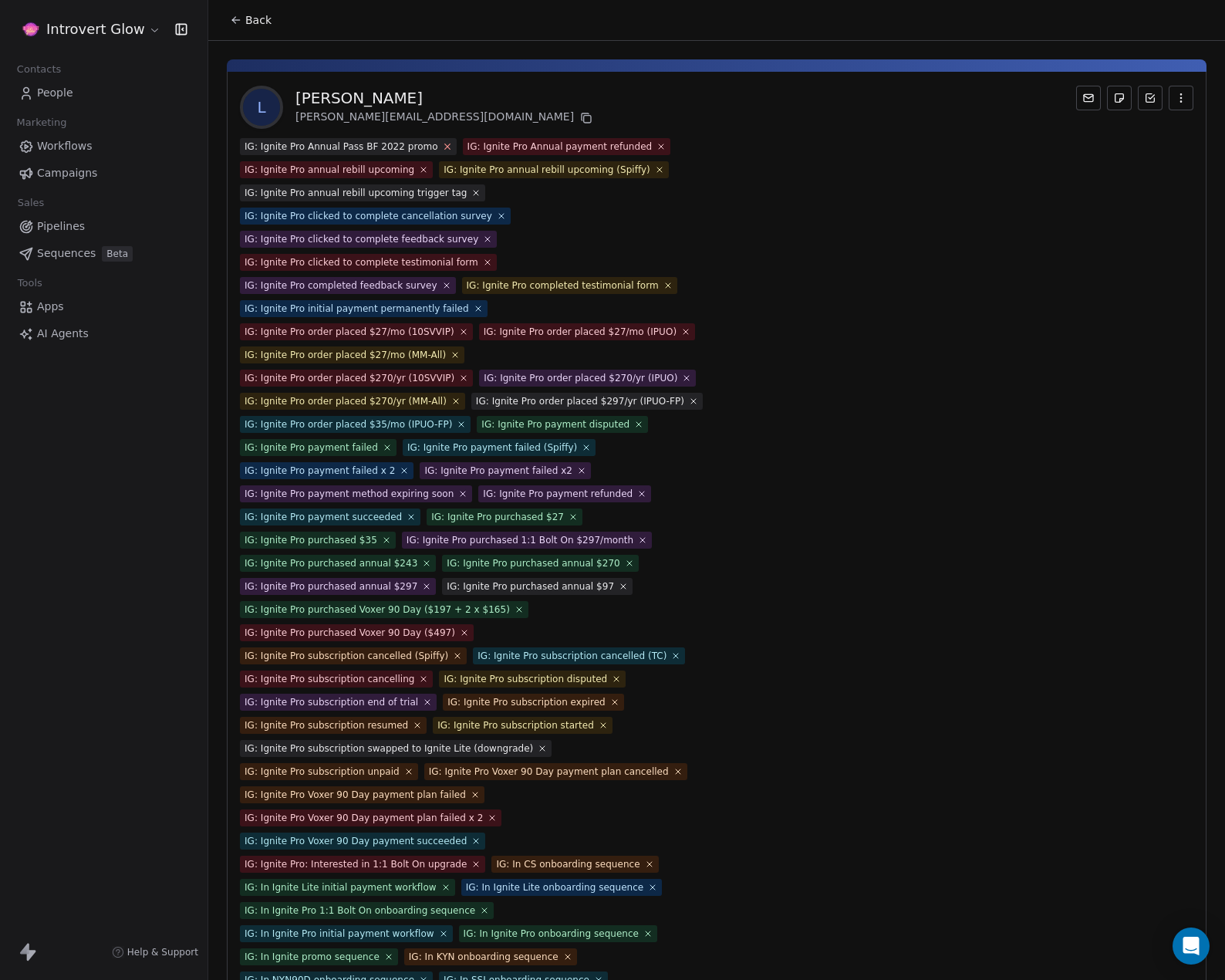
click at [442, 144] on icon at bounding box center [447, 146] width 10 height 10
click at [435, 144] on icon at bounding box center [439, 146] width 9 height 9
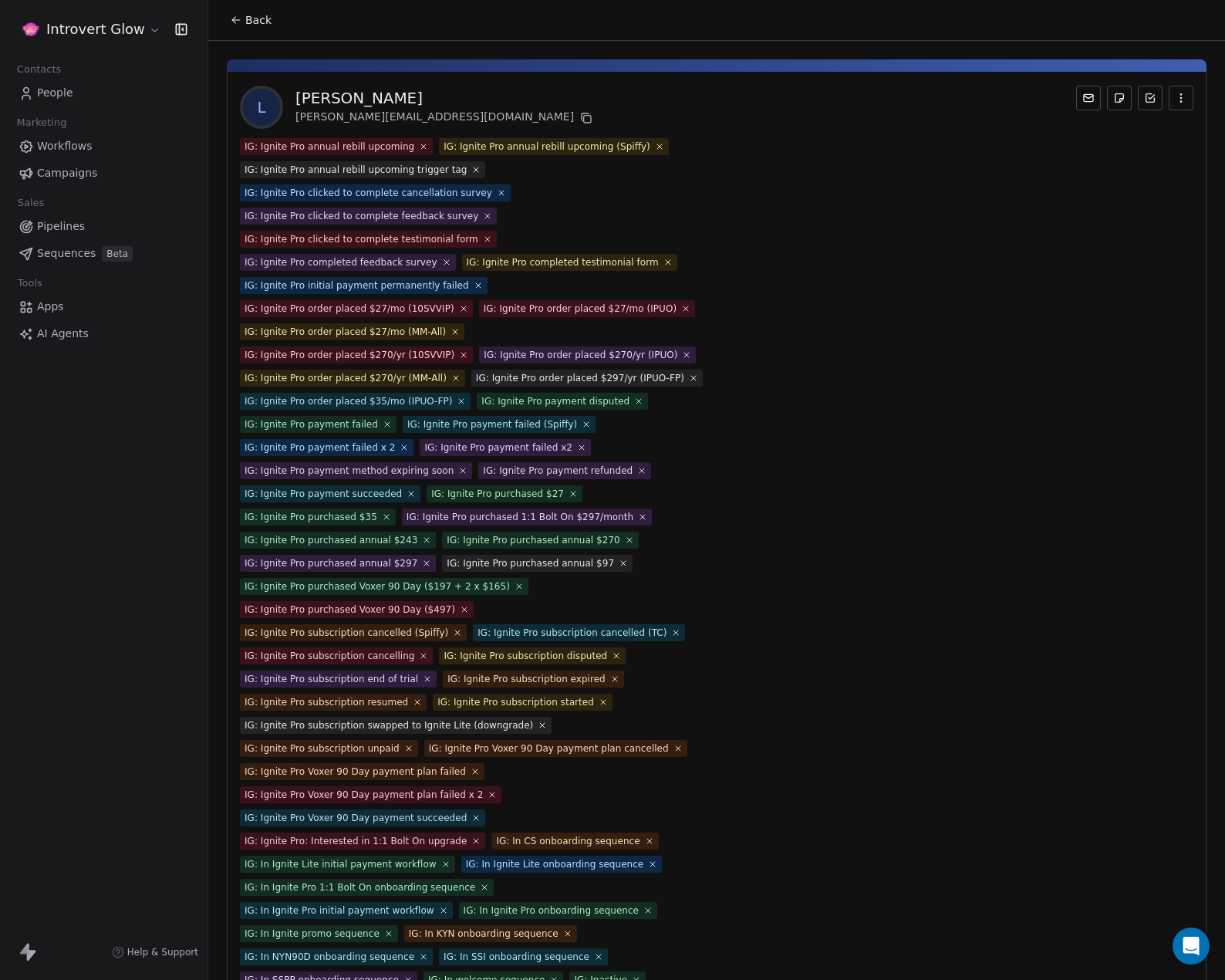
click at [419, 145] on icon at bounding box center [424, 146] width 9 height 9
click at [455, 145] on icon at bounding box center [459, 146] width 10 height 10
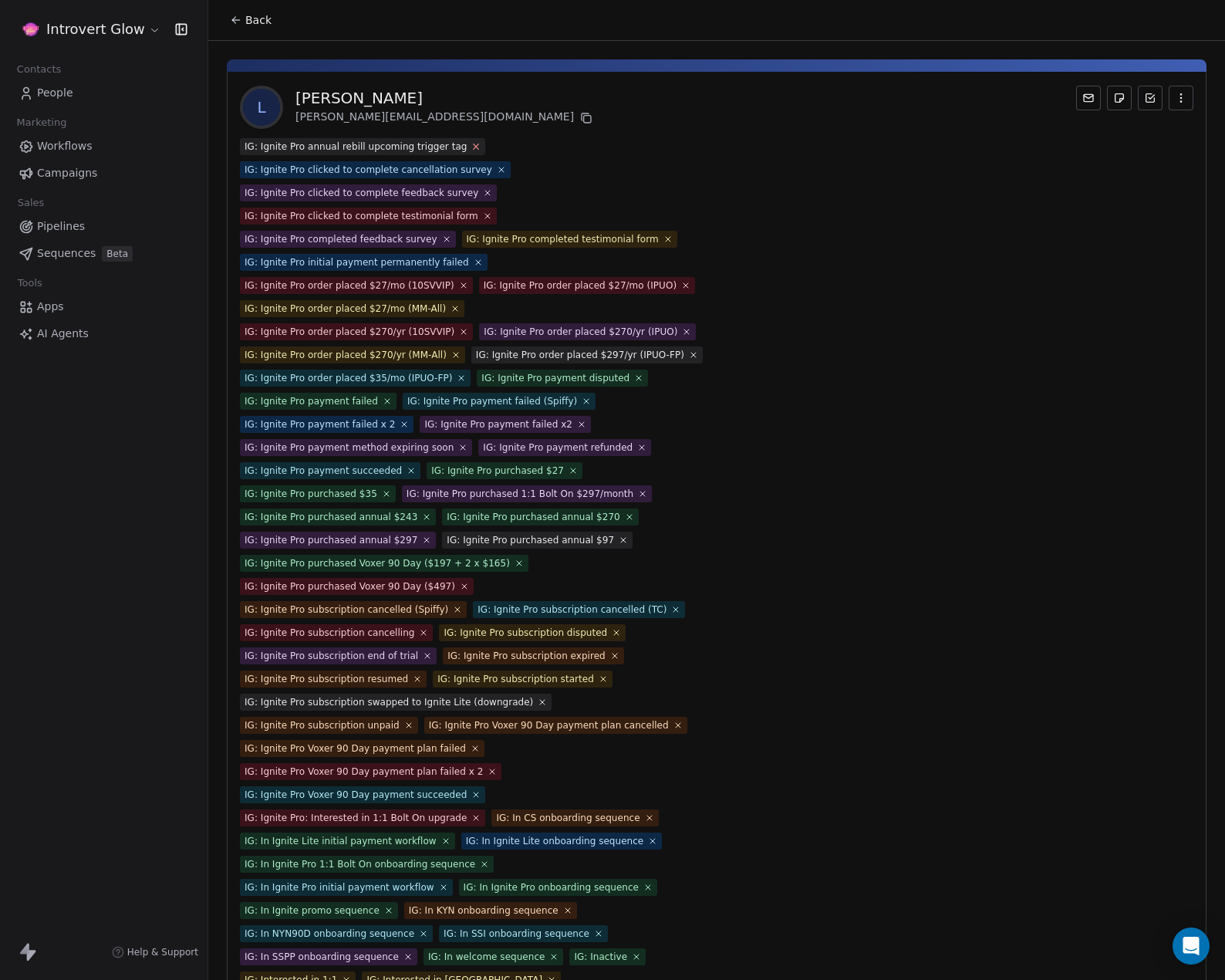
click at [471, 146] on icon at bounding box center [476, 146] width 10 height 10
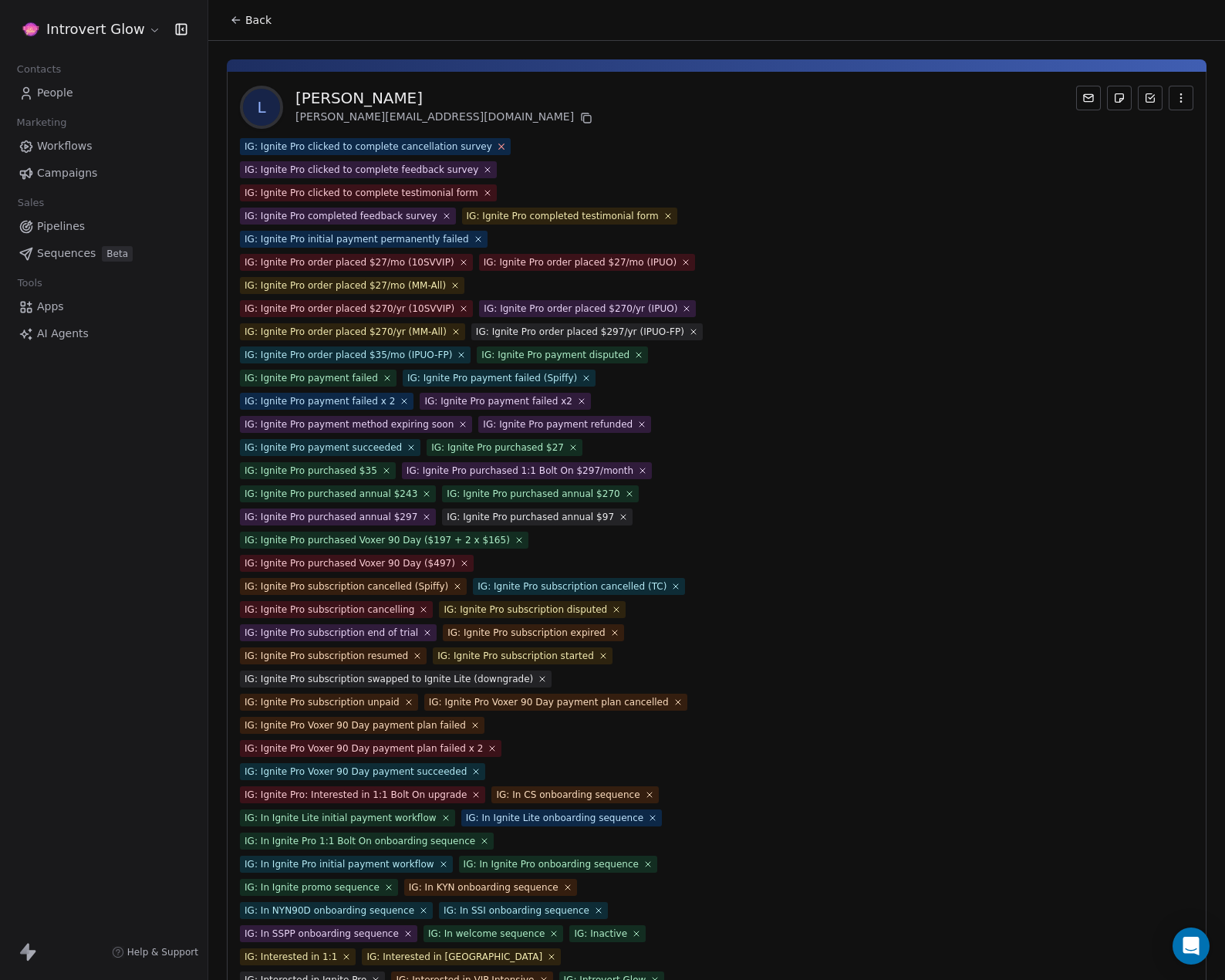
click at [496, 150] on icon at bounding box center [501, 146] width 10 height 10
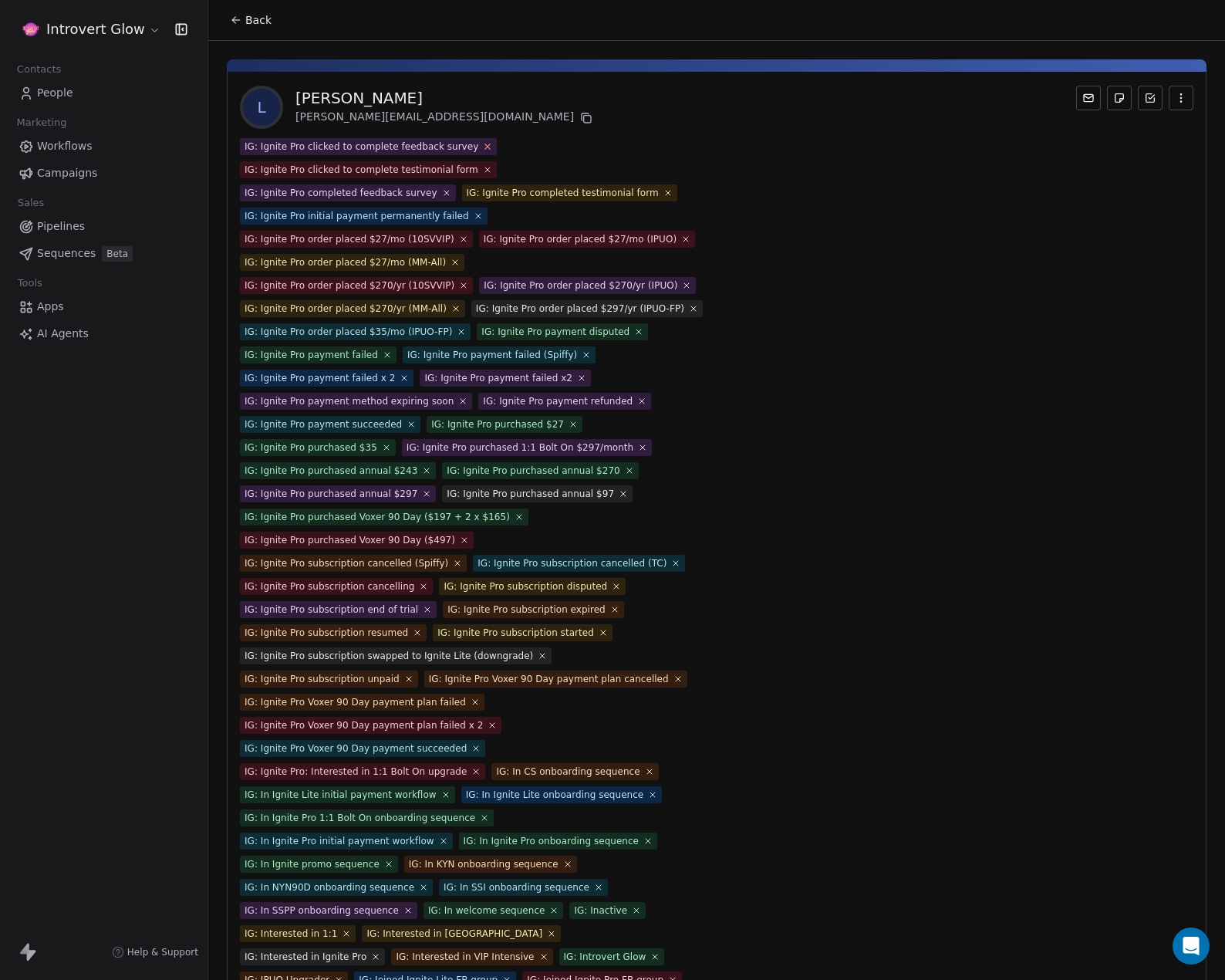
click at [483, 146] on icon at bounding box center [488, 146] width 10 height 10
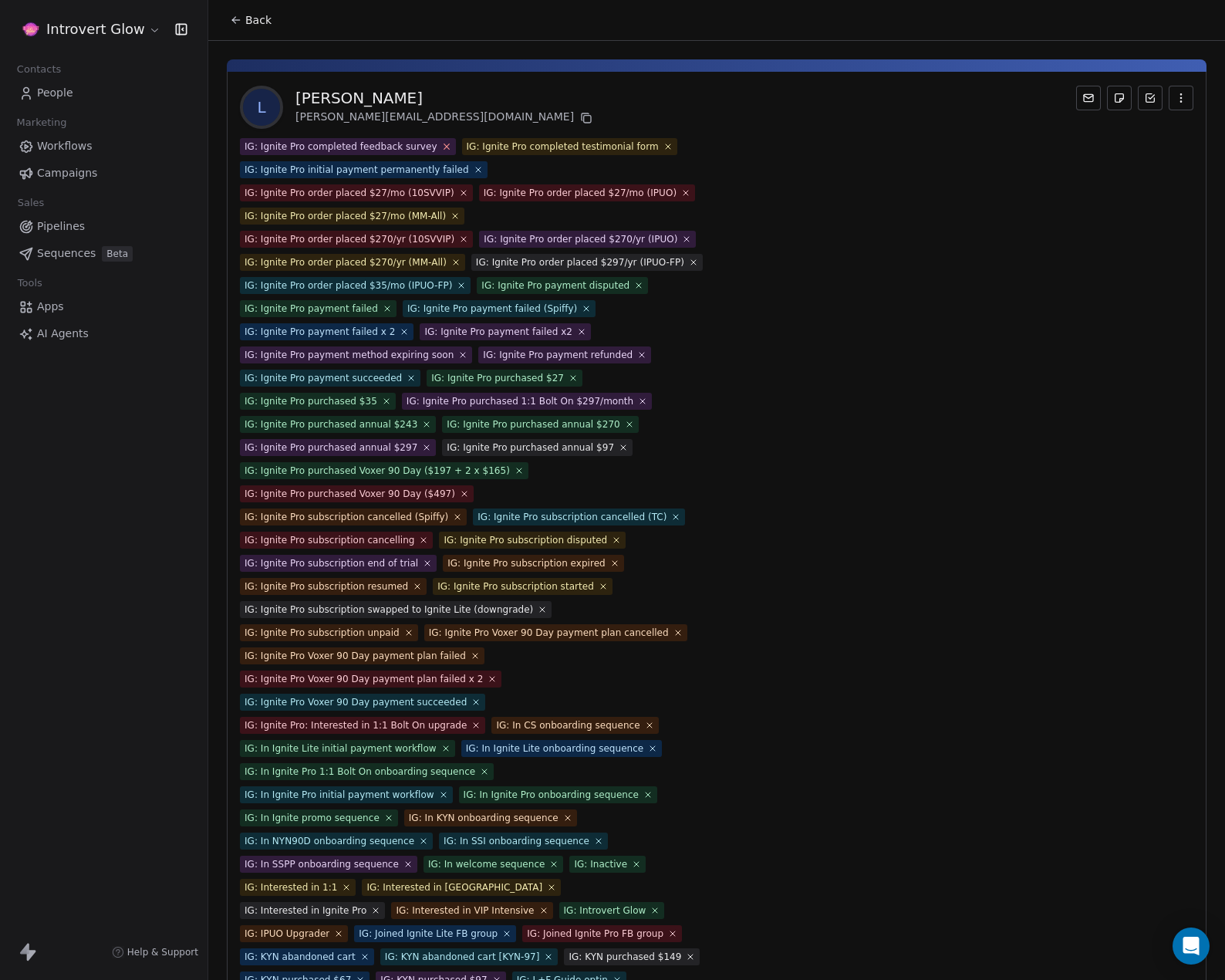
click at [441, 149] on icon at bounding box center [446, 146] width 10 height 10
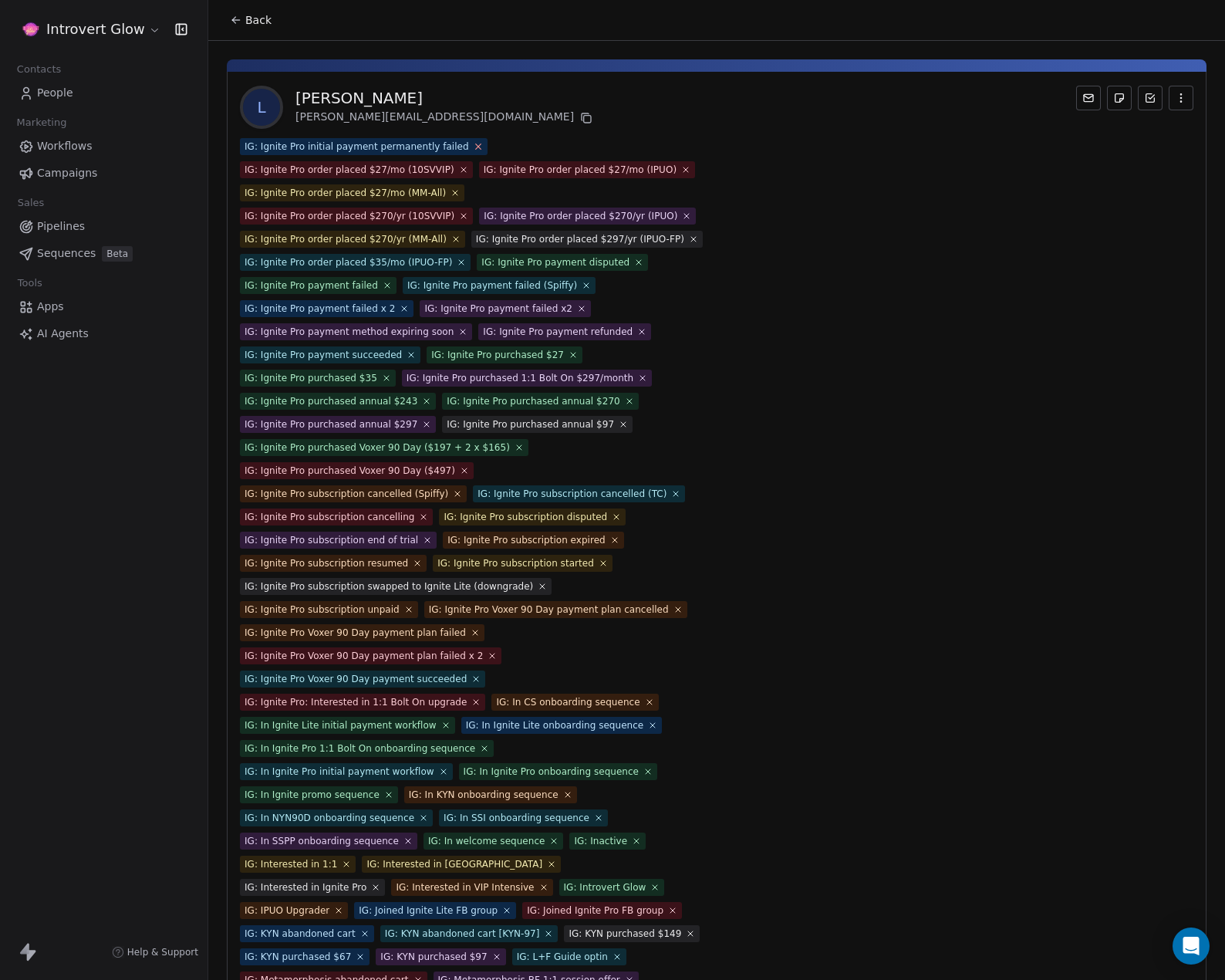
click at [475, 147] on icon at bounding box center [478, 147] width 5 height 5
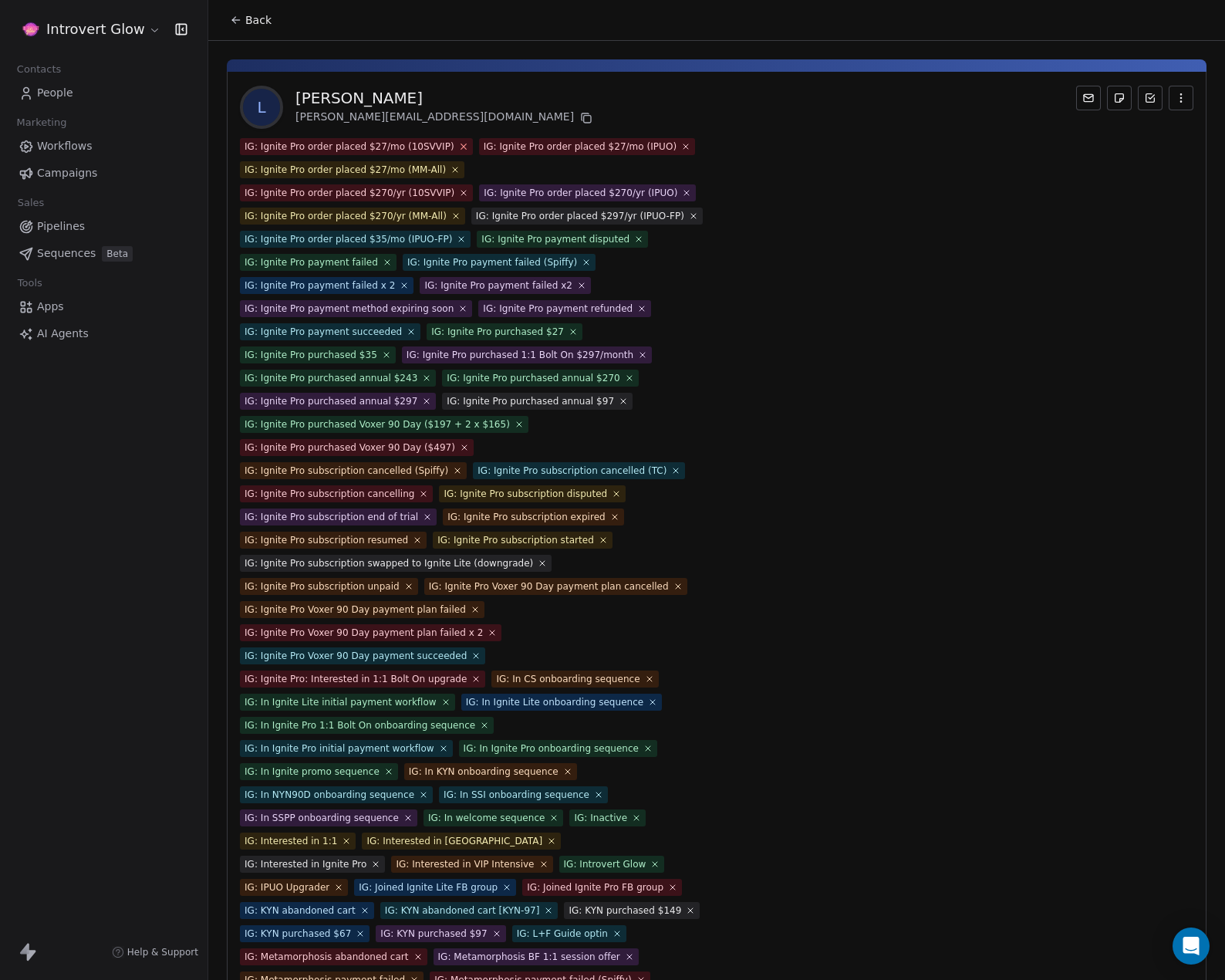
click at [460, 148] on icon at bounding box center [463, 147] width 5 height 5
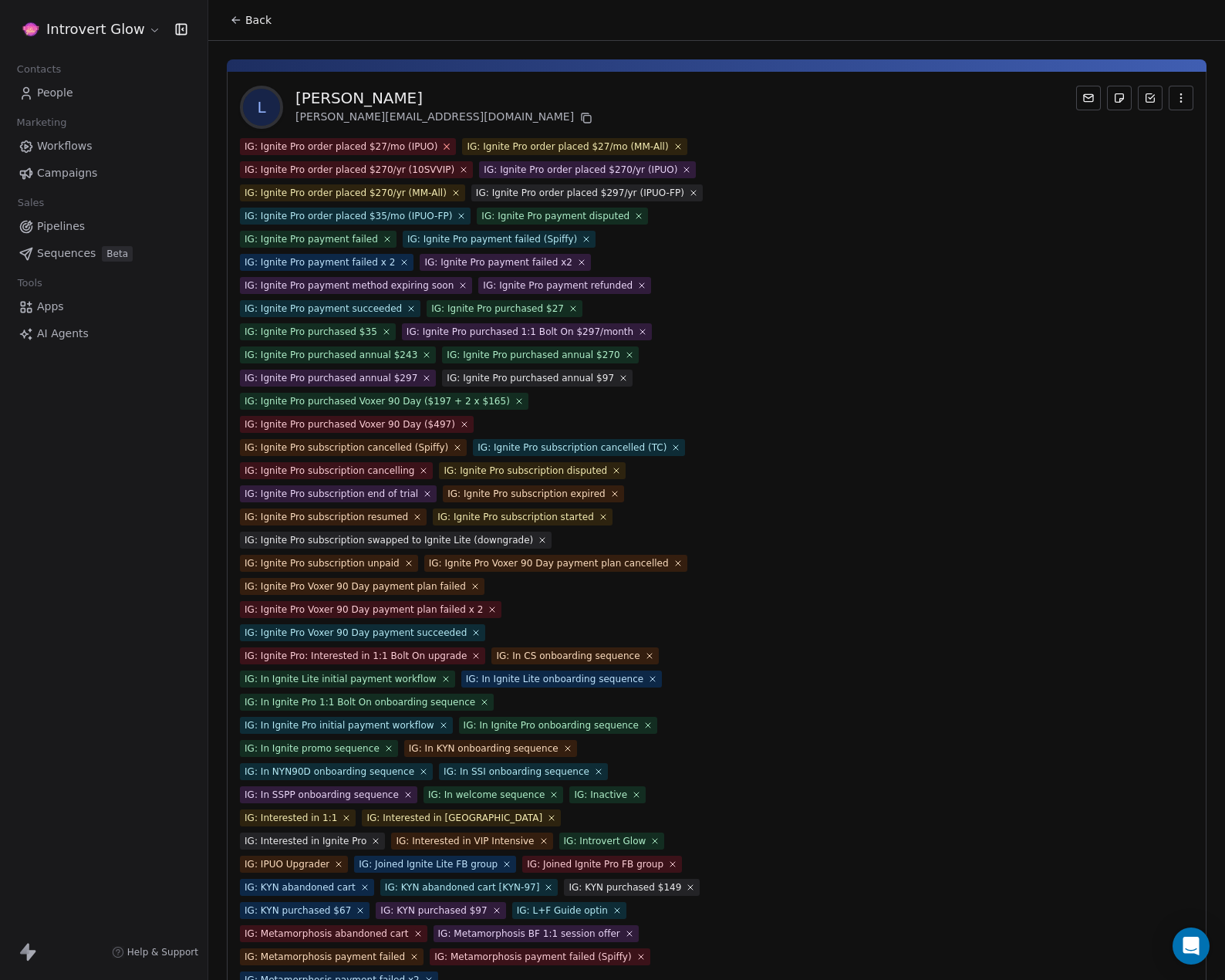
click at [442, 146] on icon at bounding box center [447, 146] width 10 height 10
click at [450, 146] on icon at bounding box center [455, 146] width 9 height 9
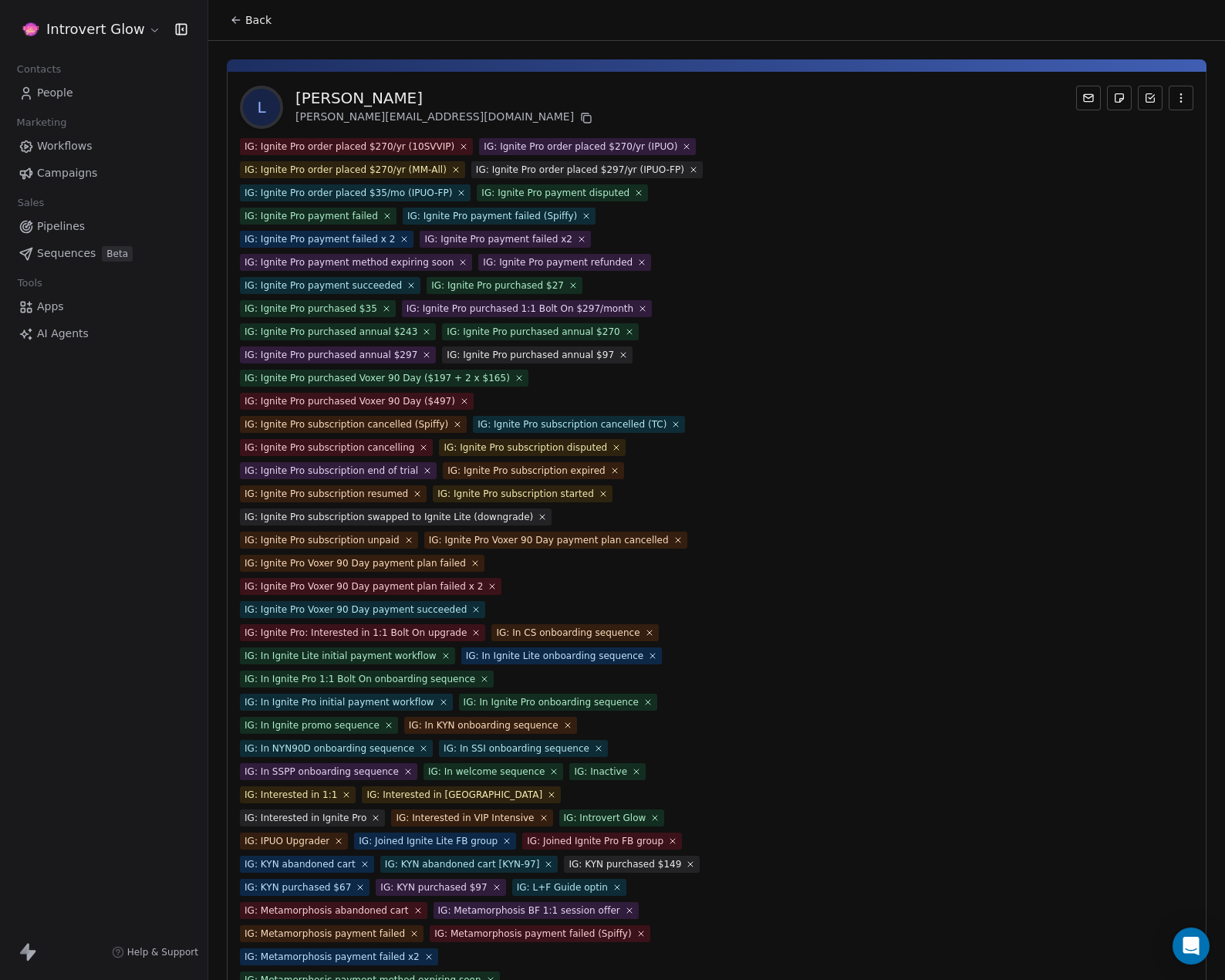
click at [459, 146] on icon at bounding box center [464, 146] width 9 height 9
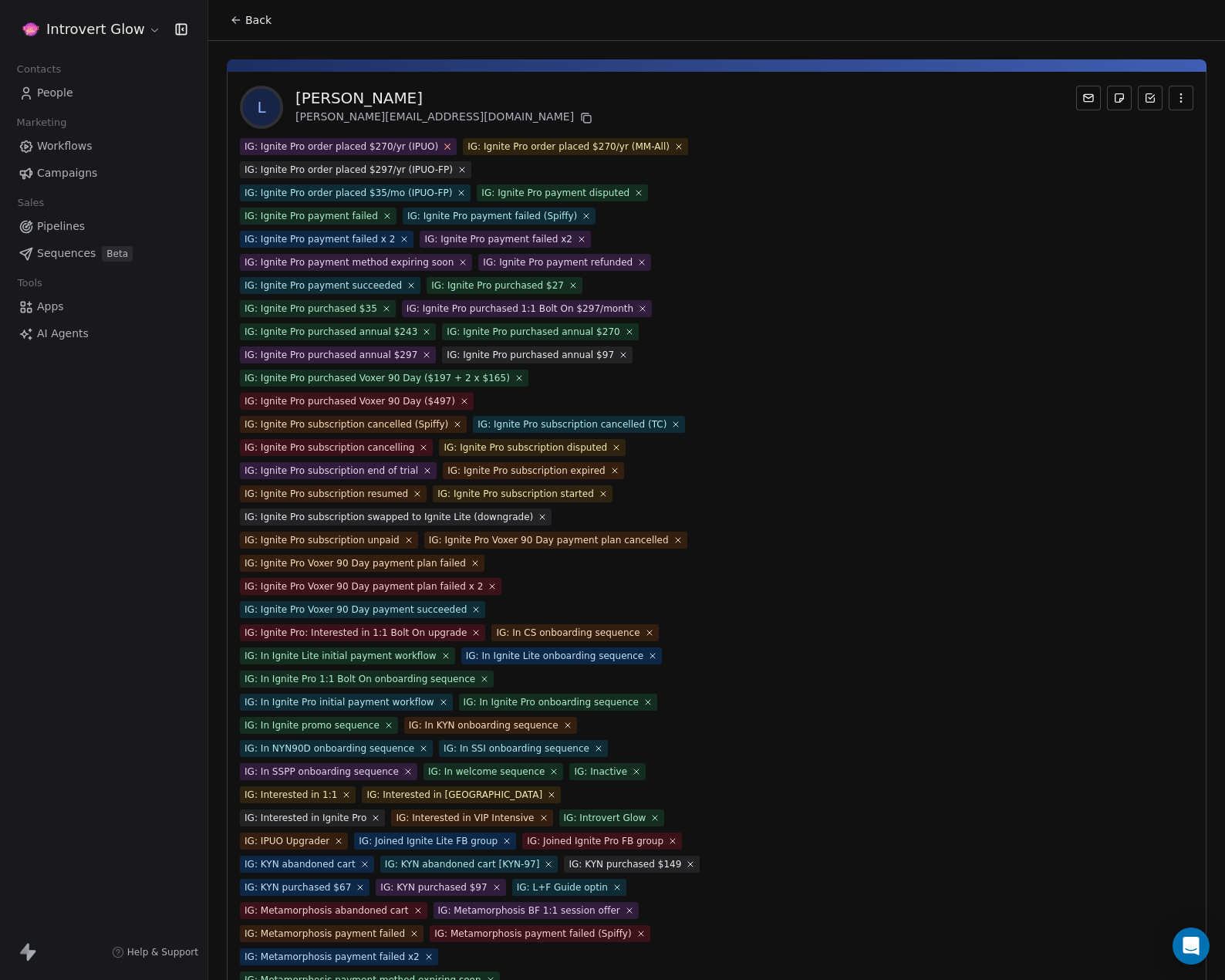
click at [443, 146] on icon at bounding box center [448, 146] width 10 height 10
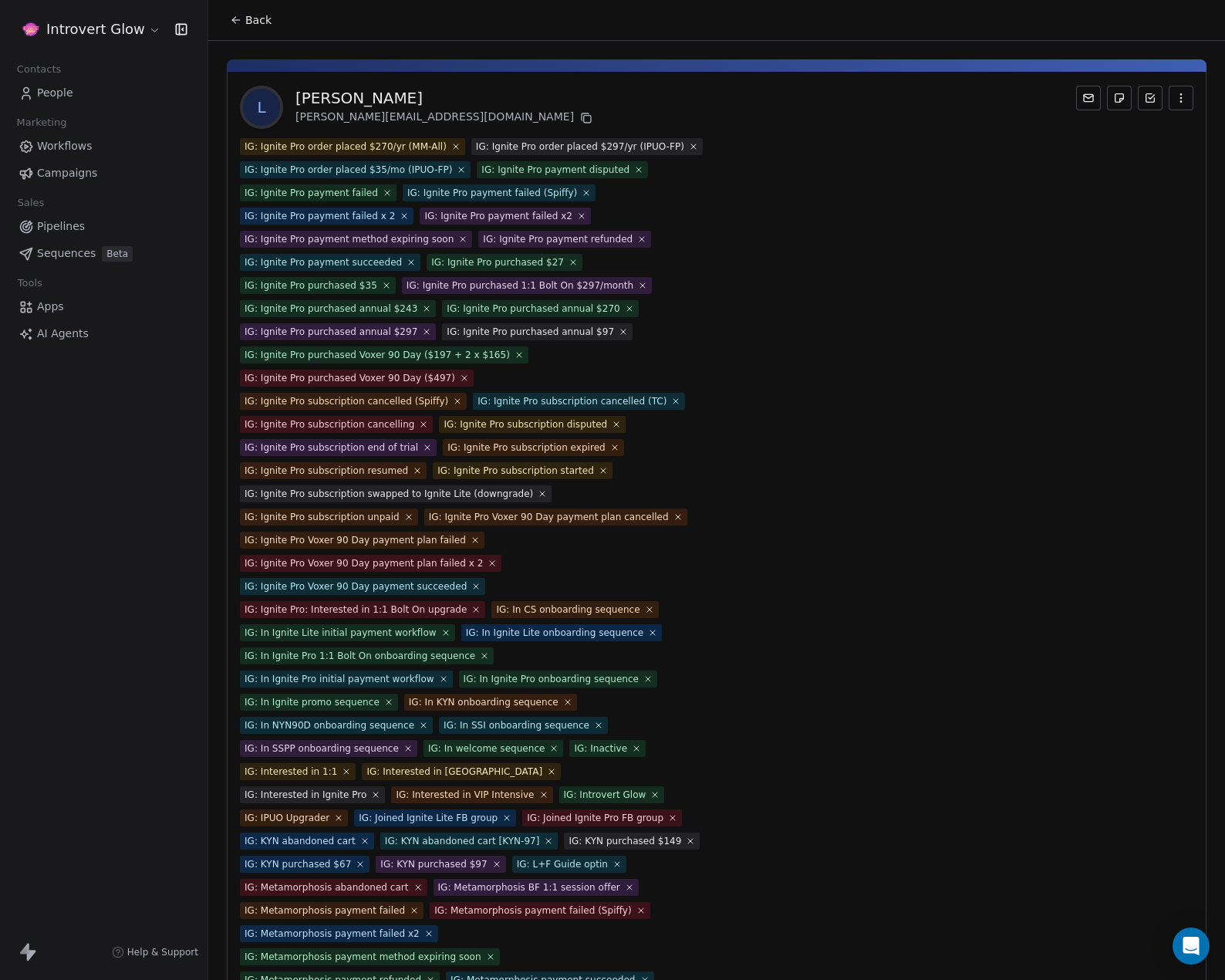
click at [451, 146] on icon at bounding box center [456, 146] width 9 height 9
click at [458, 146] on icon at bounding box center [462, 146] width 9 height 9
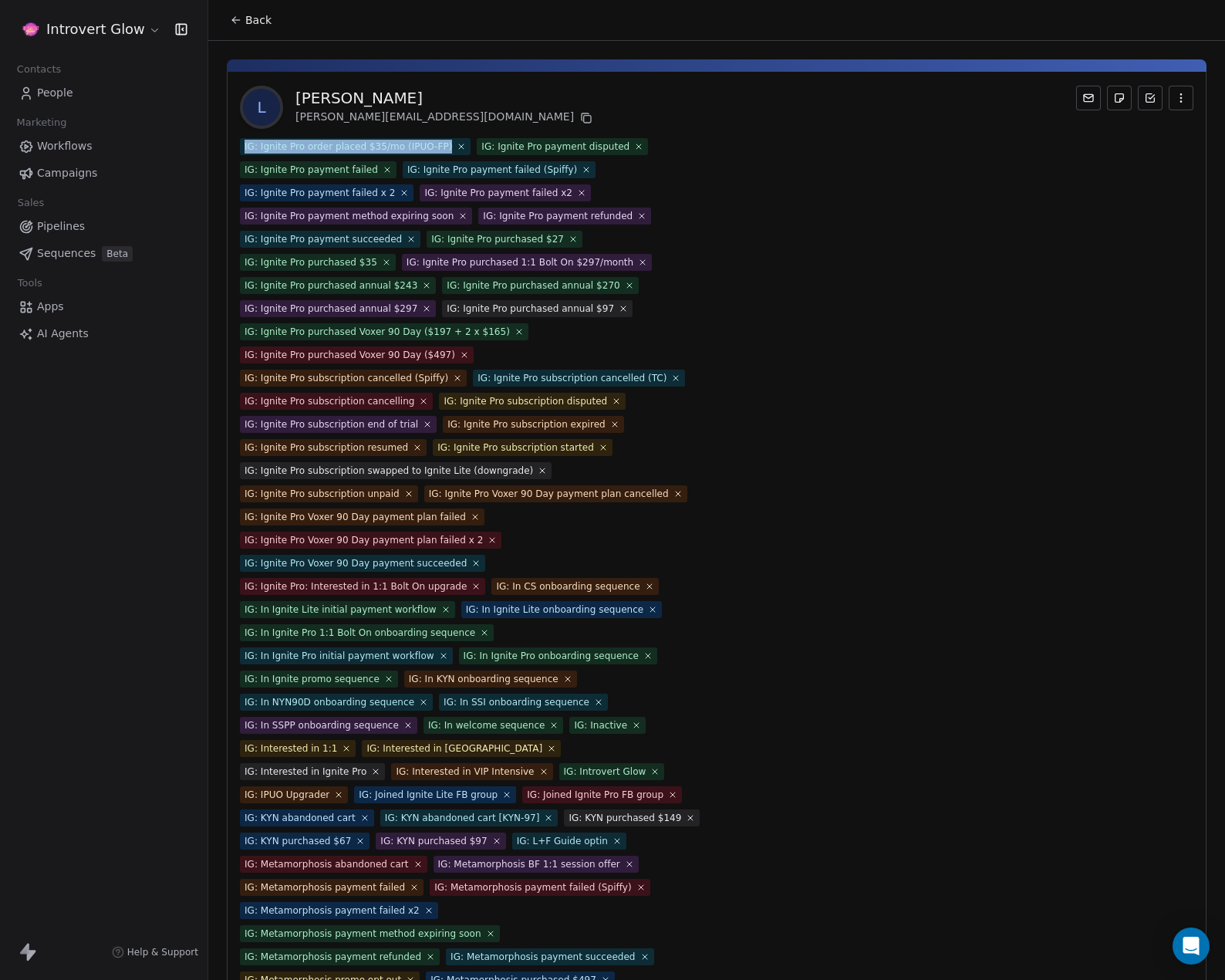
click at [457, 146] on icon at bounding box center [461, 146] width 9 height 9
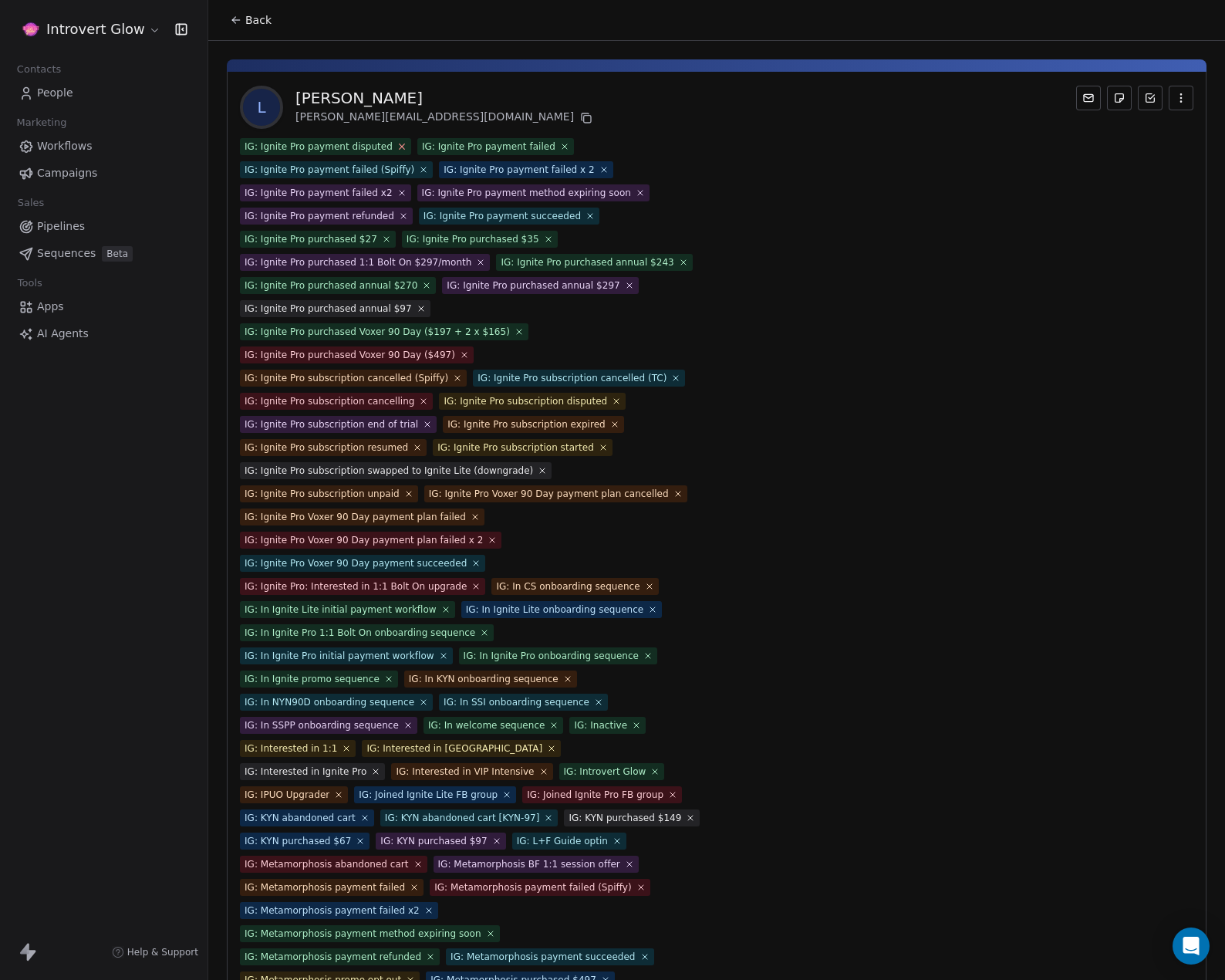
click at [396, 151] on icon at bounding box center [401, 146] width 10 height 10
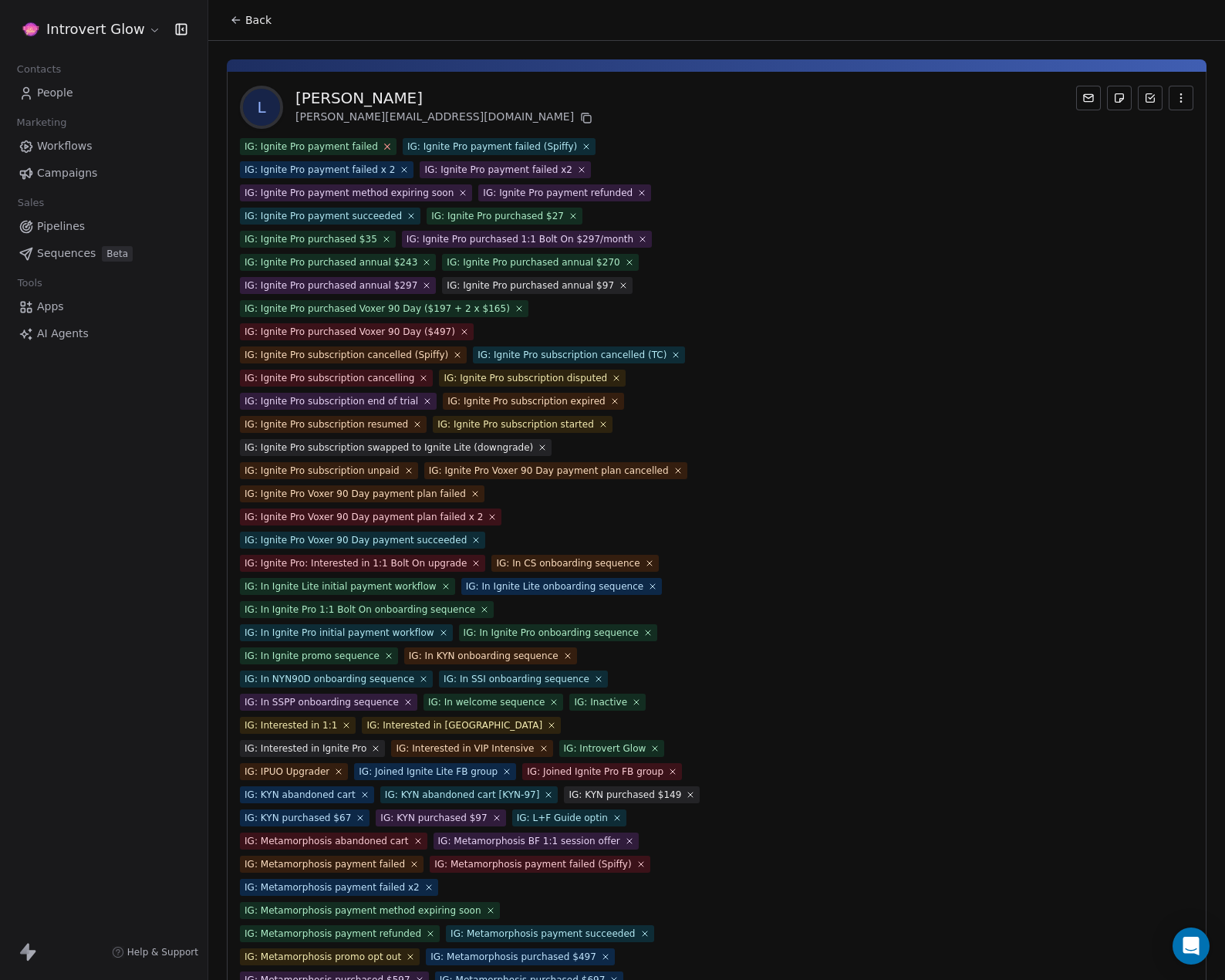
click at [382, 148] on icon at bounding box center [386, 146] width 10 height 10
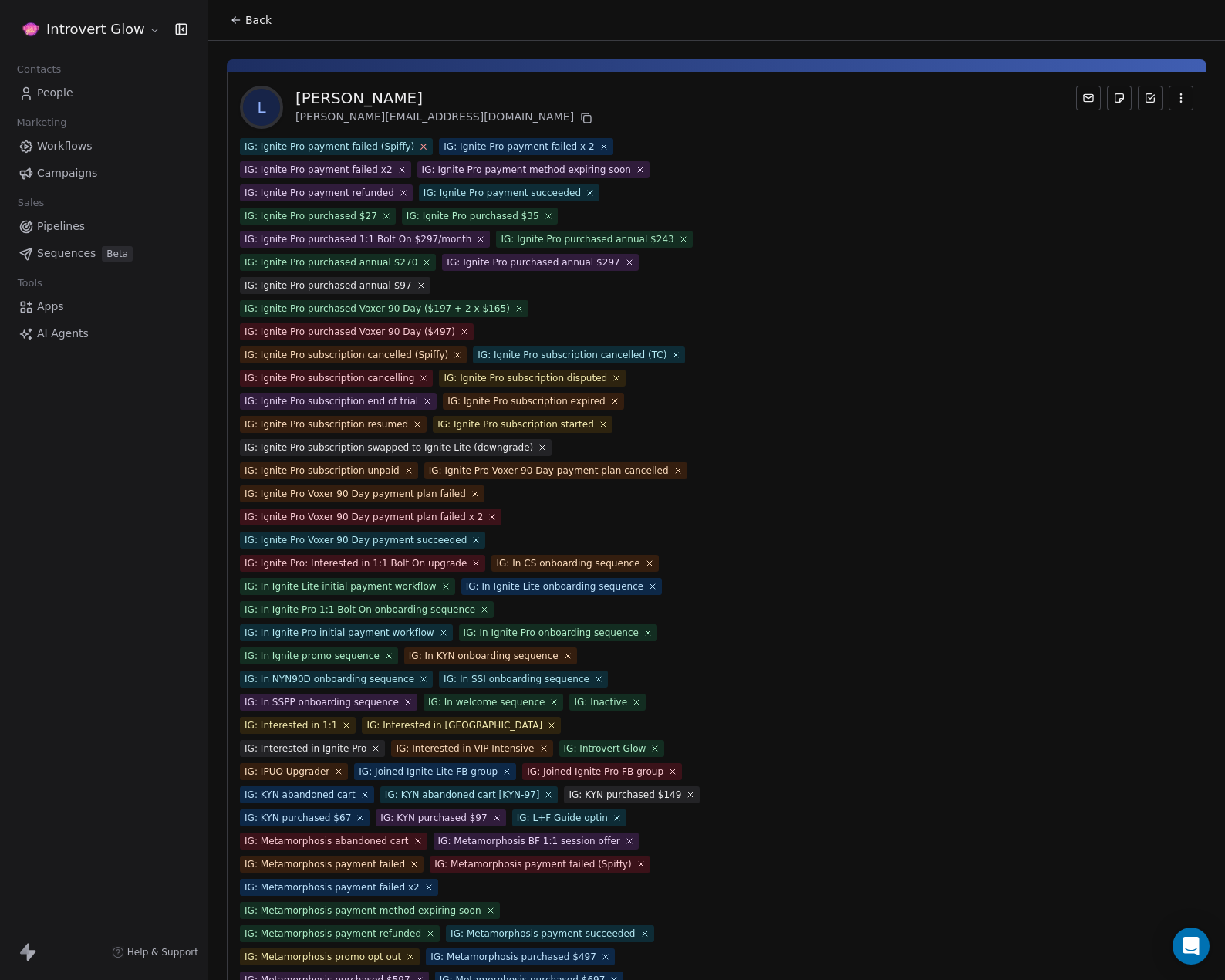
click at [419, 146] on icon at bounding box center [424, 146] width 10 height 10
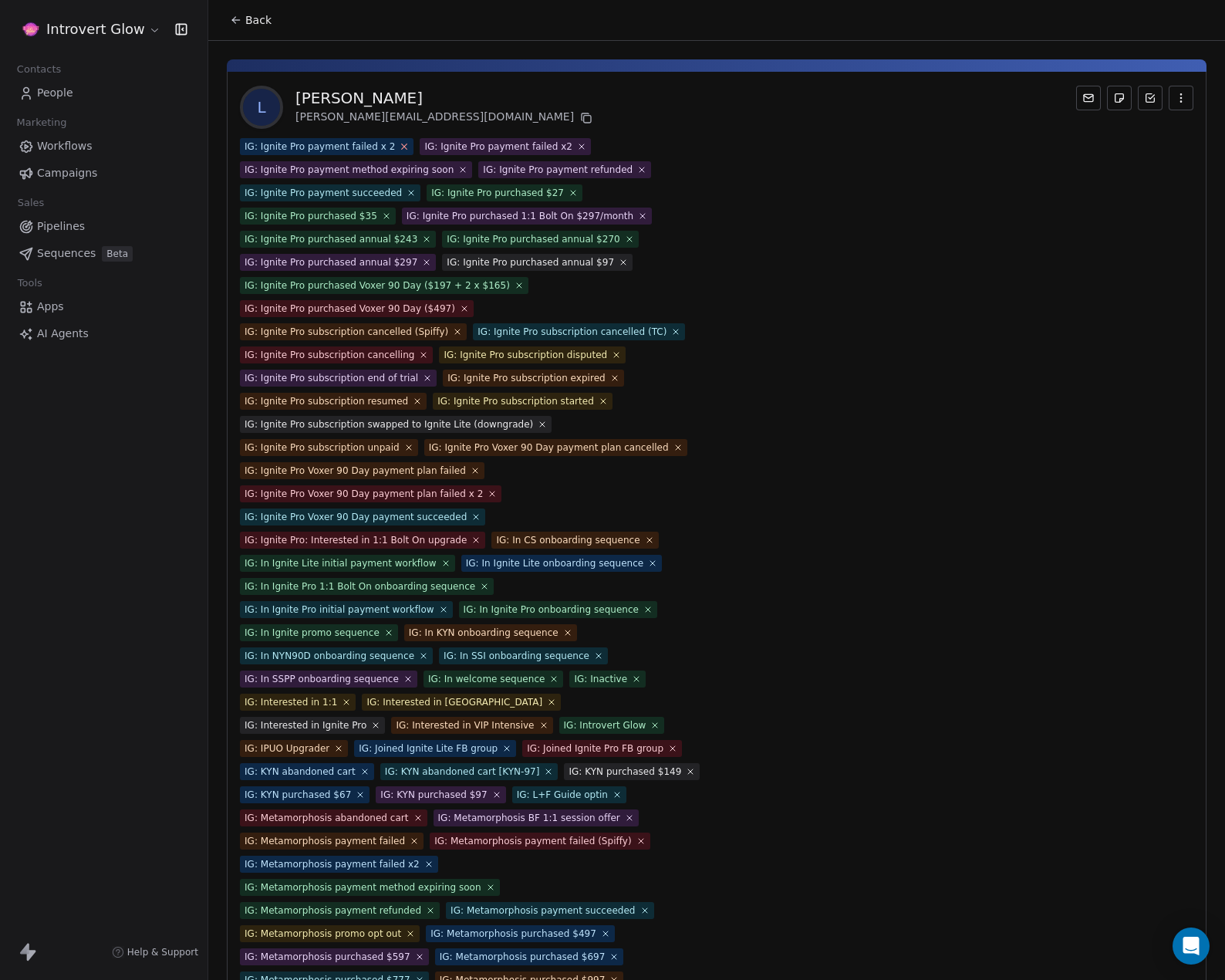
click at [400, 146] on icon at bounding box center [405, 146] width 10 height 10
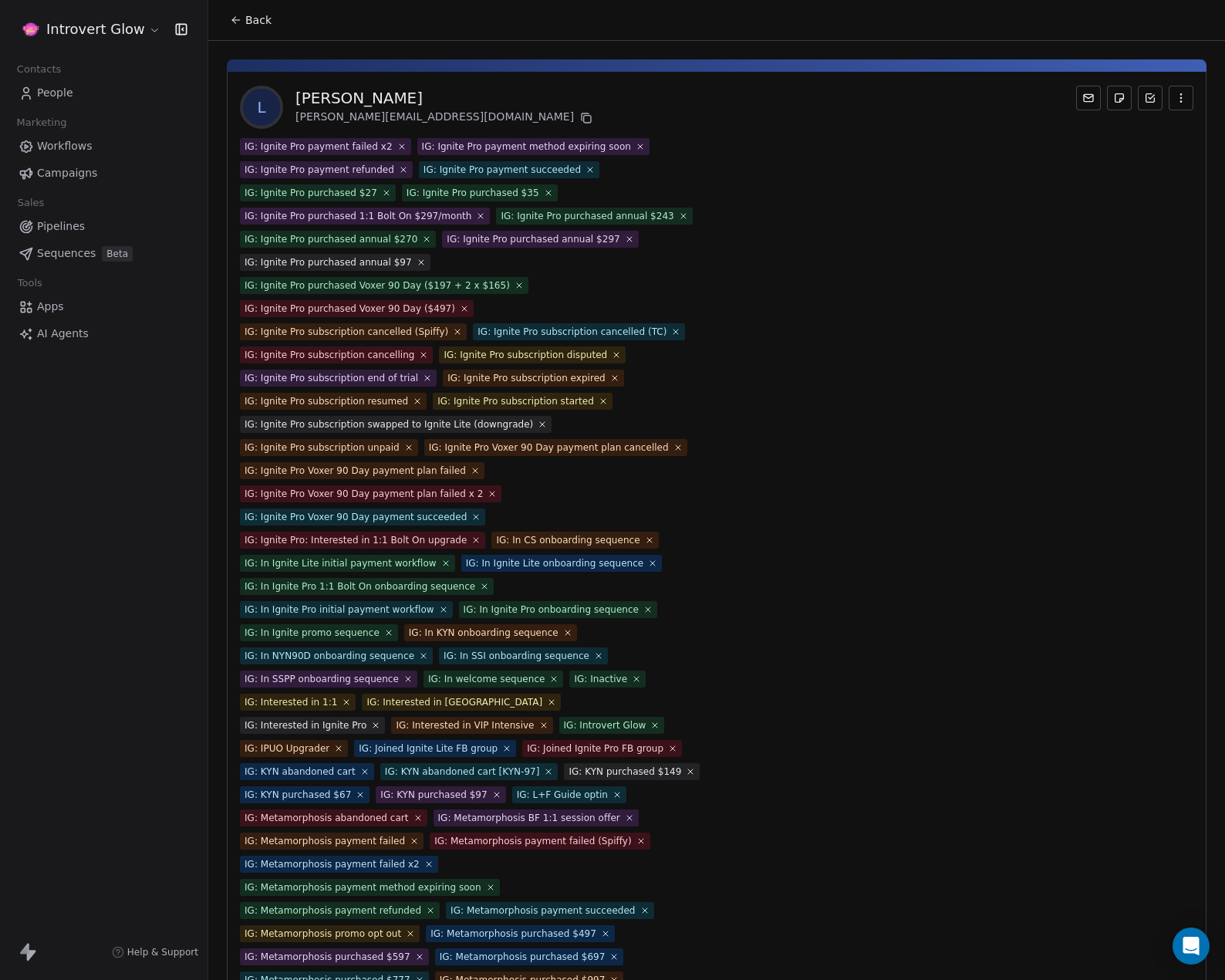
click at [397, 146] on icon at bounding box center [402, 146] width 9 height 9
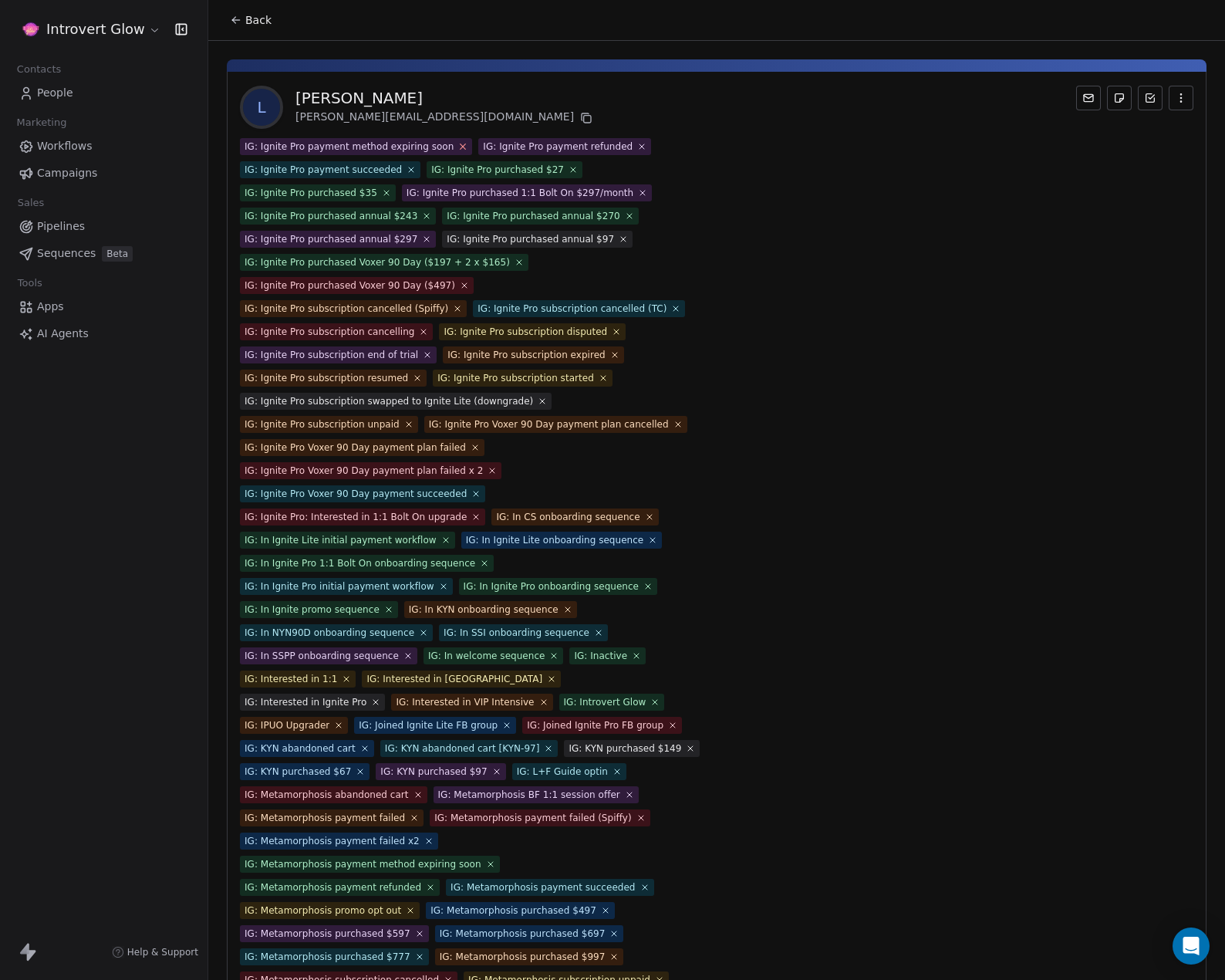
click at [459, 144] on icon at bounding box center [463, 146] width 10 height 10
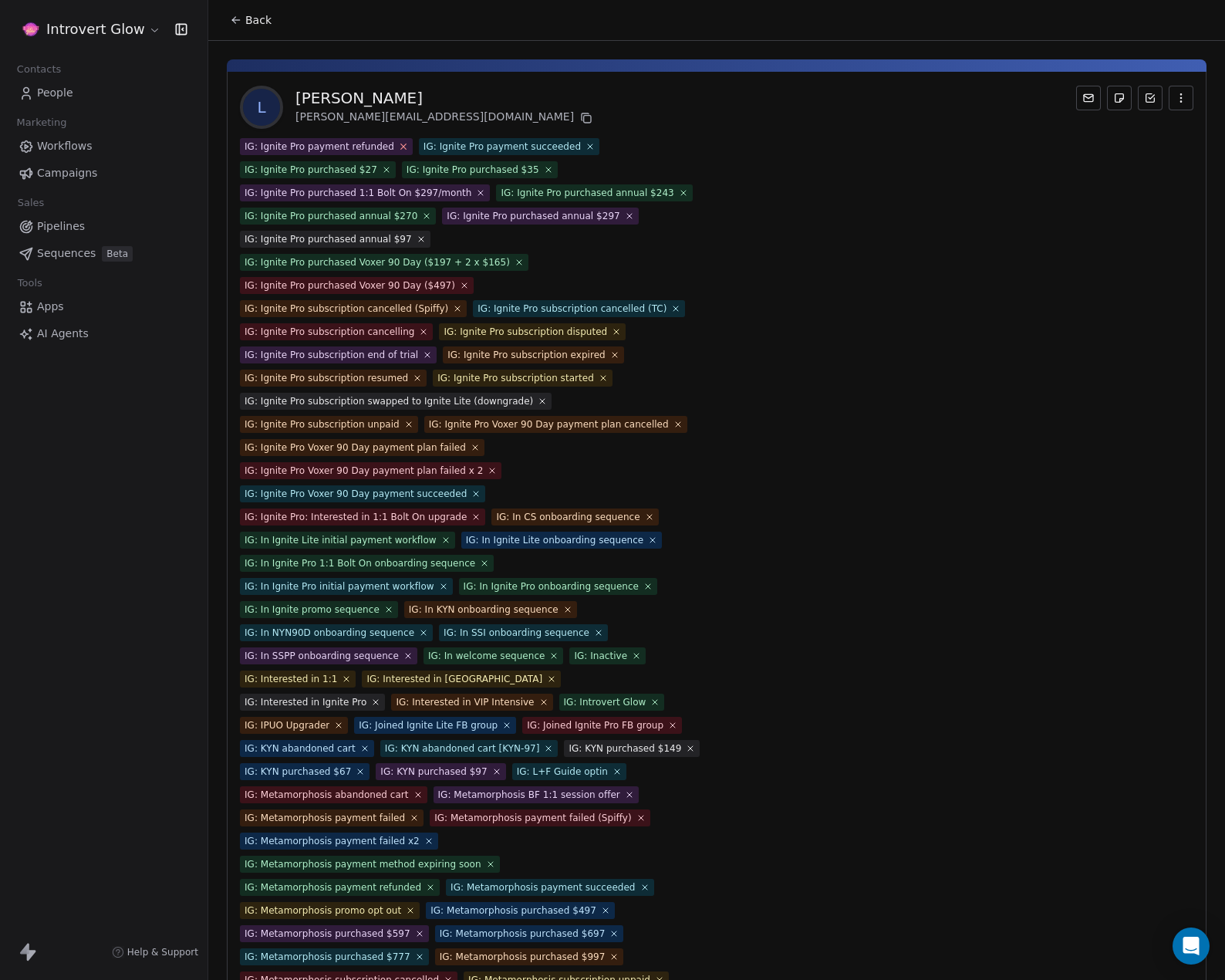
click at [398, 146] on icon at bounding box center [403, 146] width 10 height 10
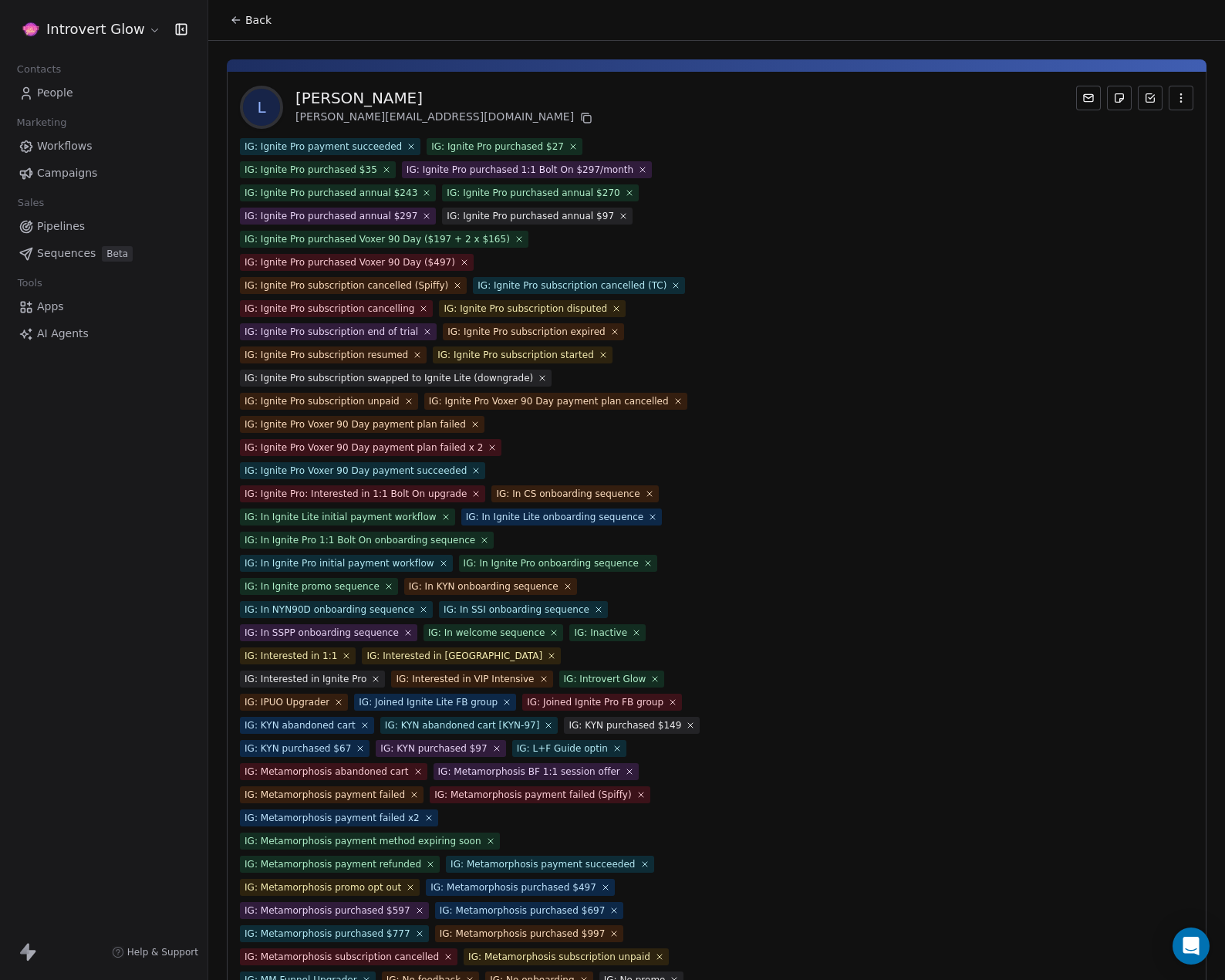
click at [407, 146] on icon at bounding box center [411, 146] width 9 height 9
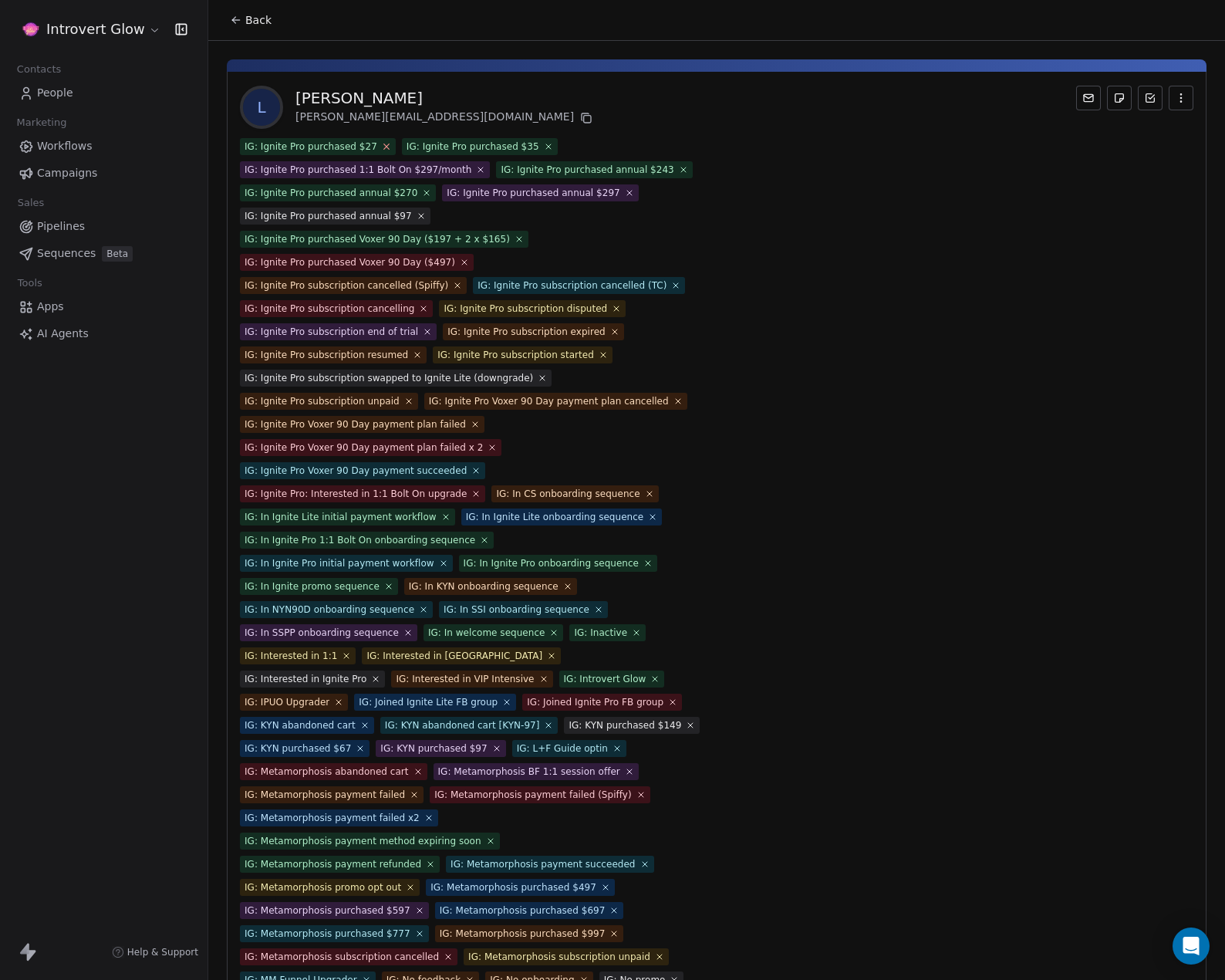
click at [381, 147] on icon at bounding box center [385, 146] width 10 height 10
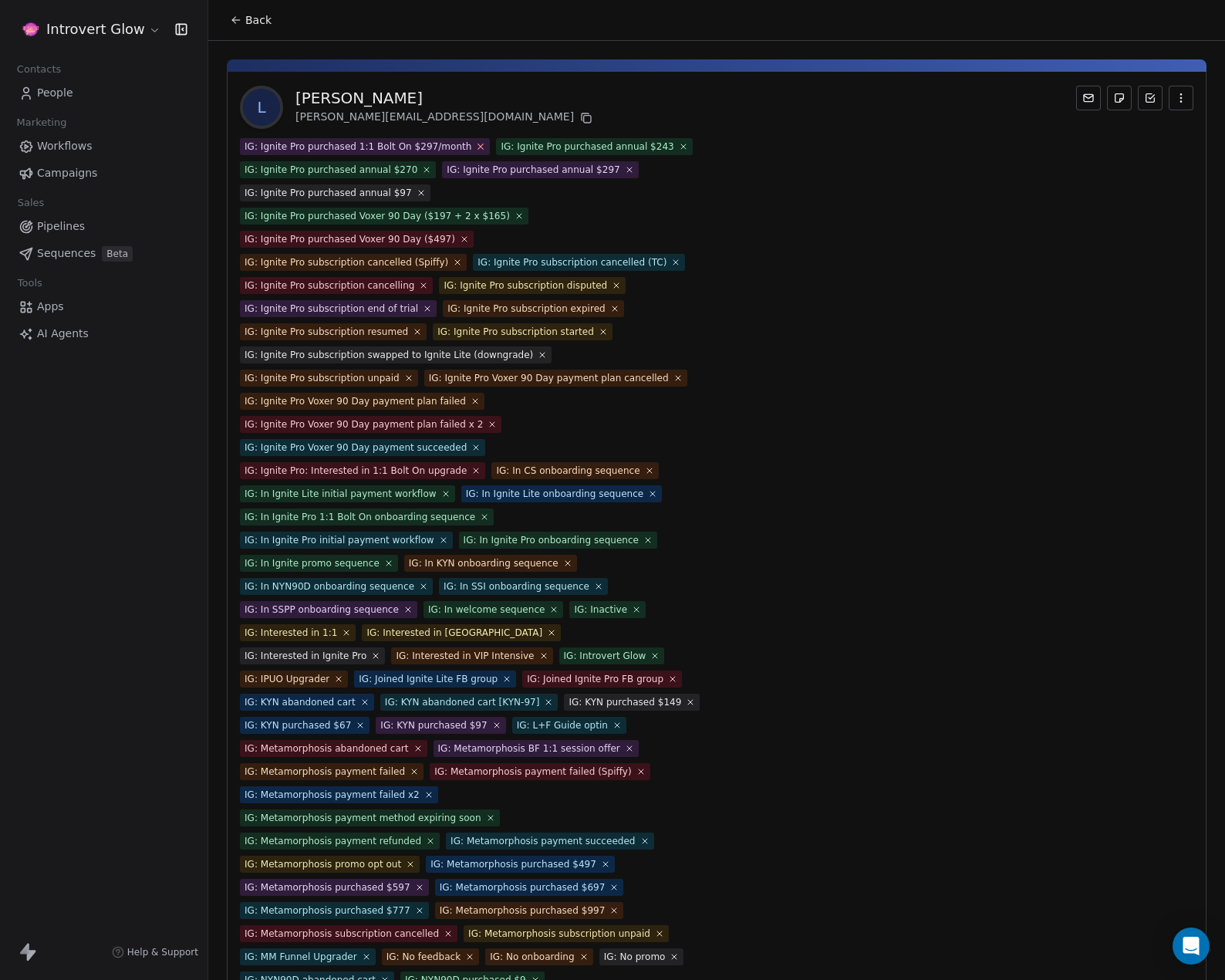
drag, startPoint x: 466, startPoint y: 138, endPoint x: 459, endPoint y: 146, distance: 10.6
click at [461, 142] on span "IG: Ignite Pro purchased 1:1 Bolt On $297/month" at bounding box center [365, 146] width 250 height 17
click at [476, 146] on icon at bounding box center [480, 146] width 10 height 10
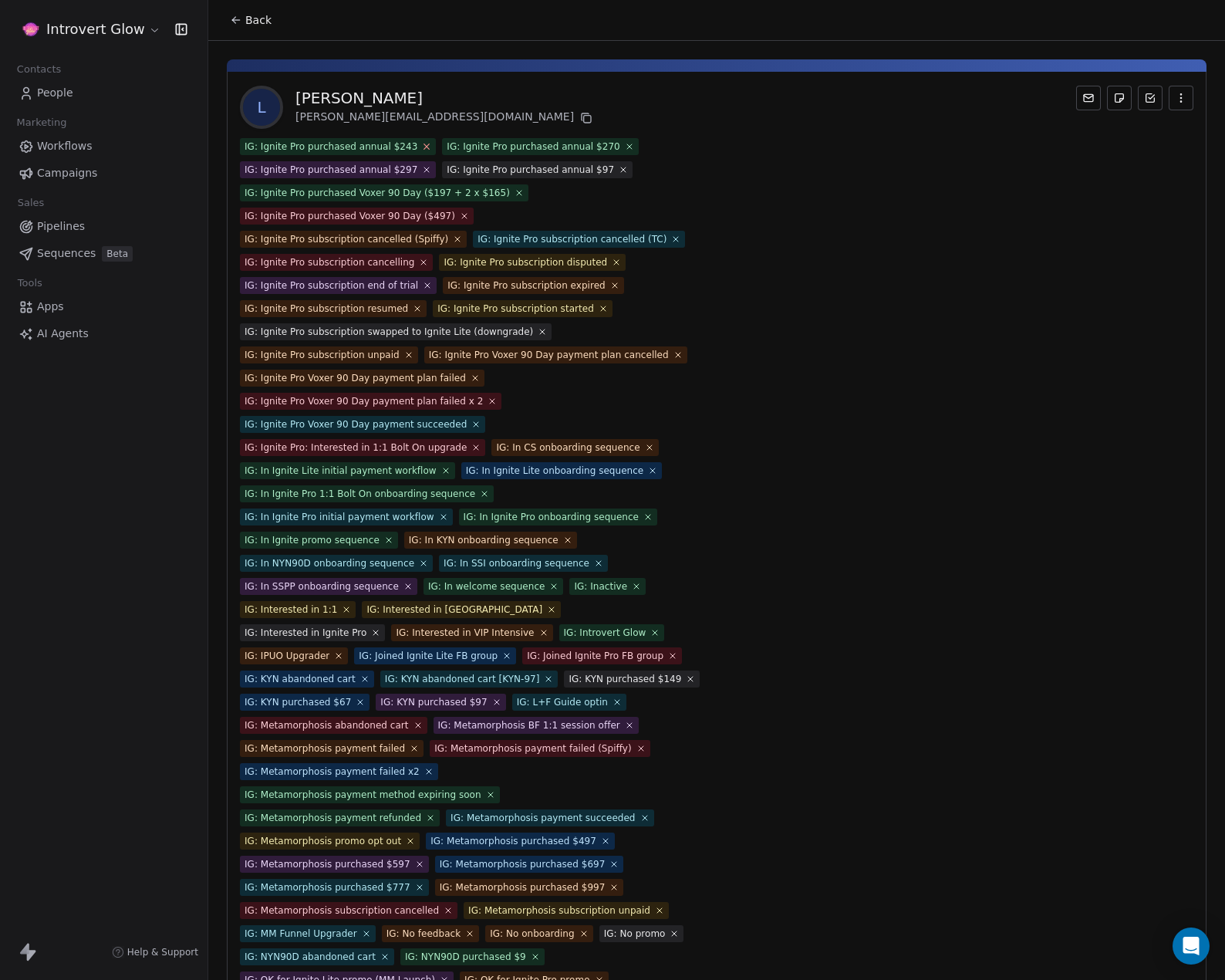
click at [422, 143] on icon at bounding box center [427, 146] width 10 height 10
click at [422, 143] on icon at bounding box center [427, 146] width 9 height 9
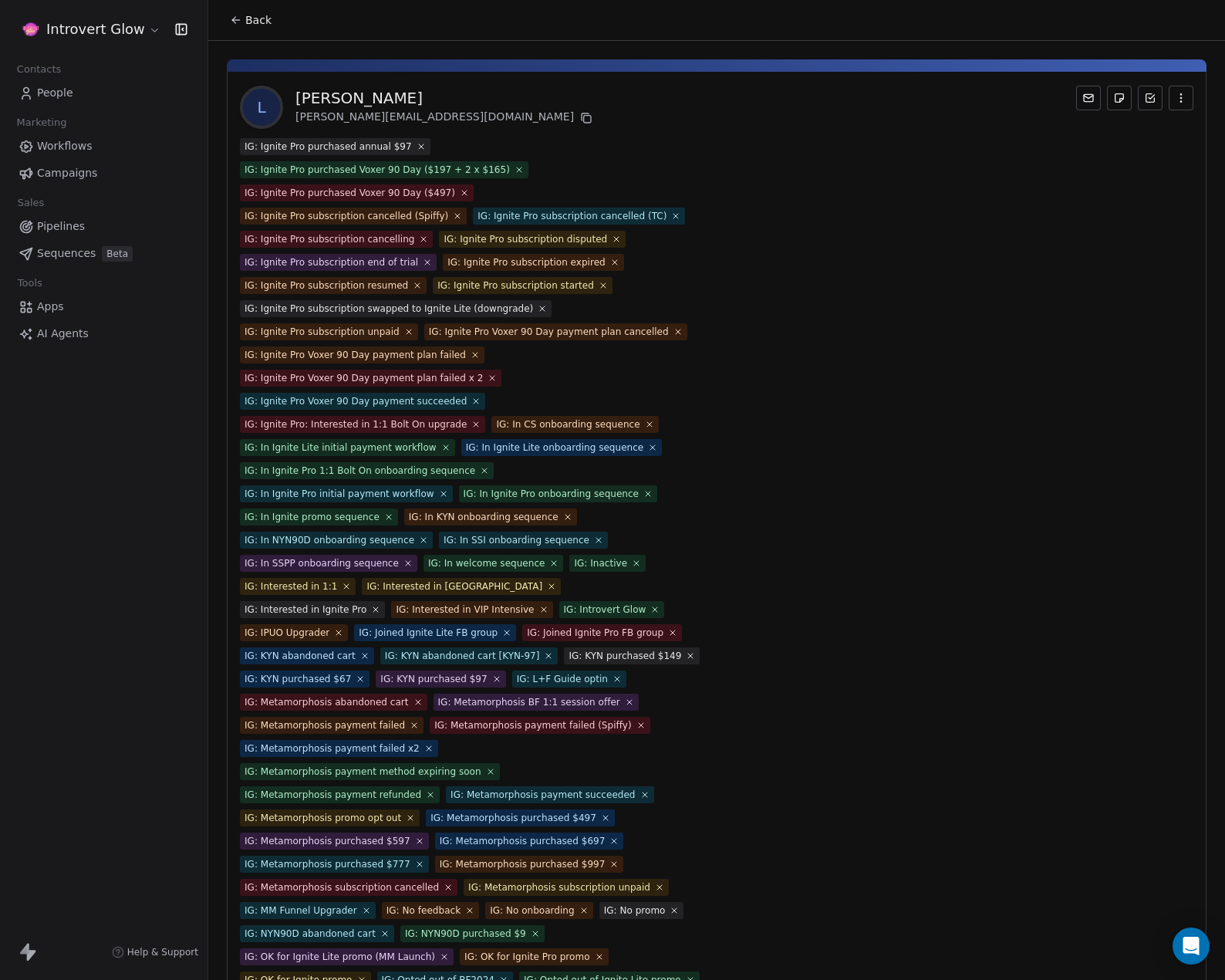
click at [417, 143] on icon at bounding box center [421, 146] width 9 height 9
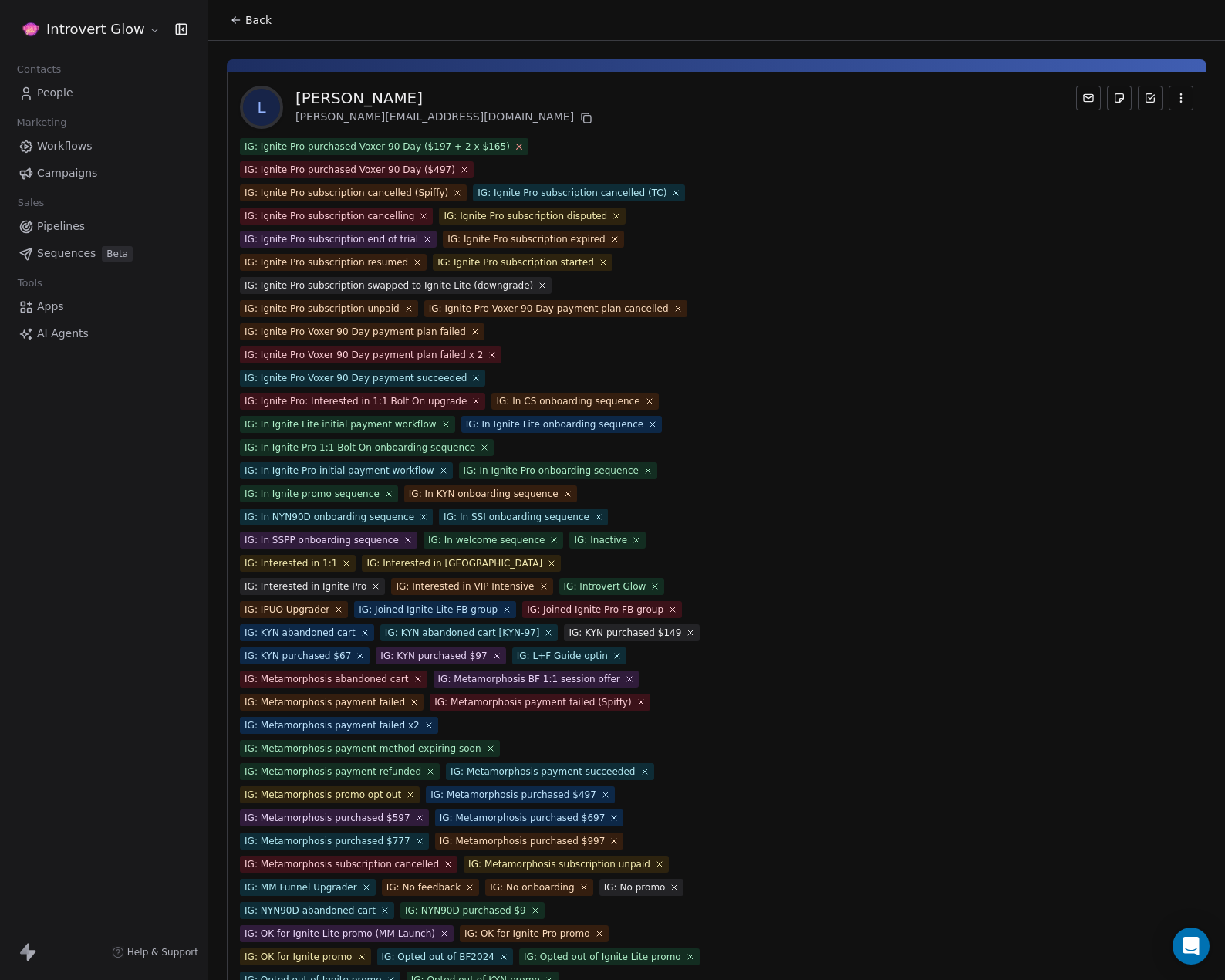
click at [514, 145] on icon at bounding box center [519, 146] width 10 height 10
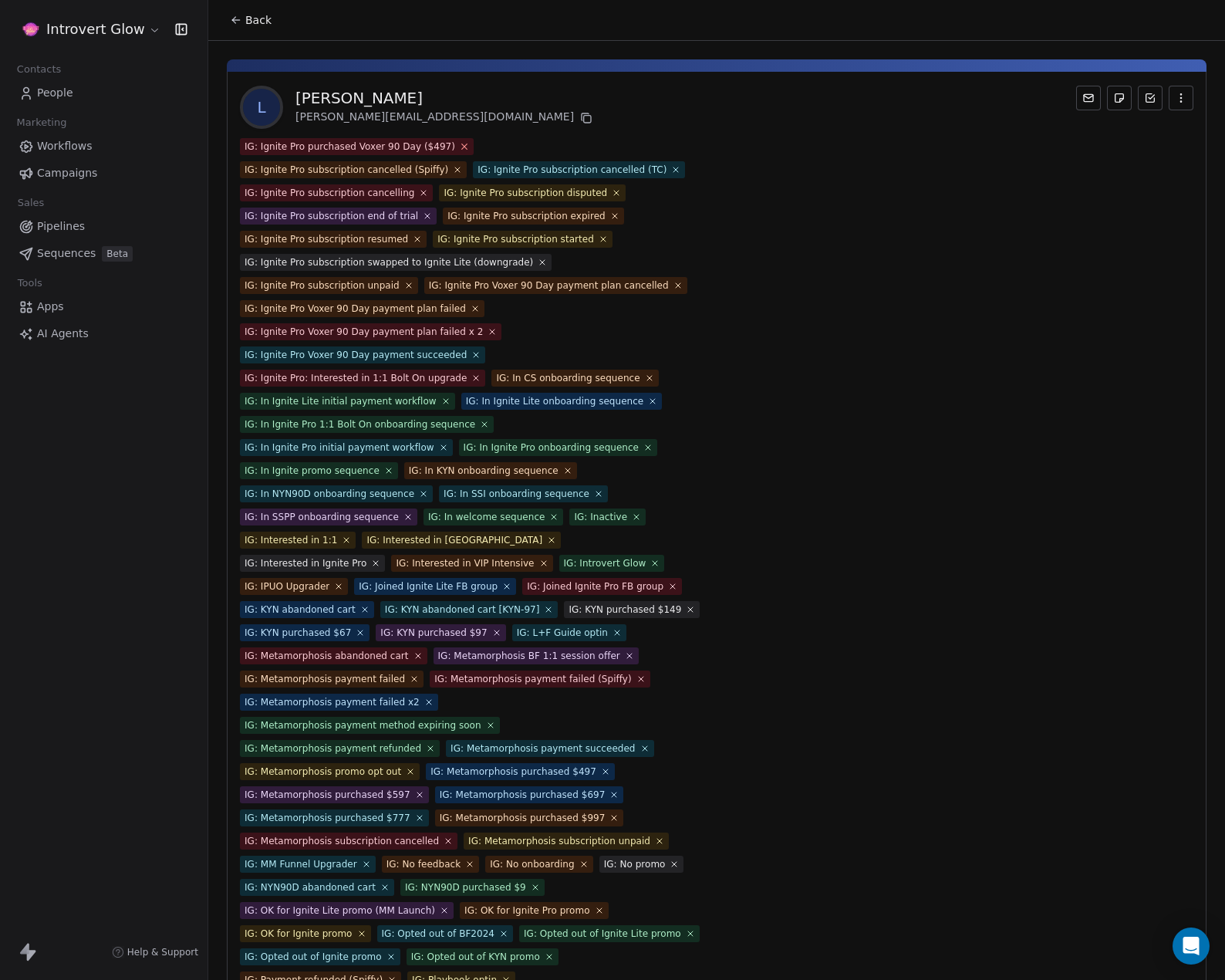
click at [459, 150] on icon at bounding box center [464, 146] width 10 height 10
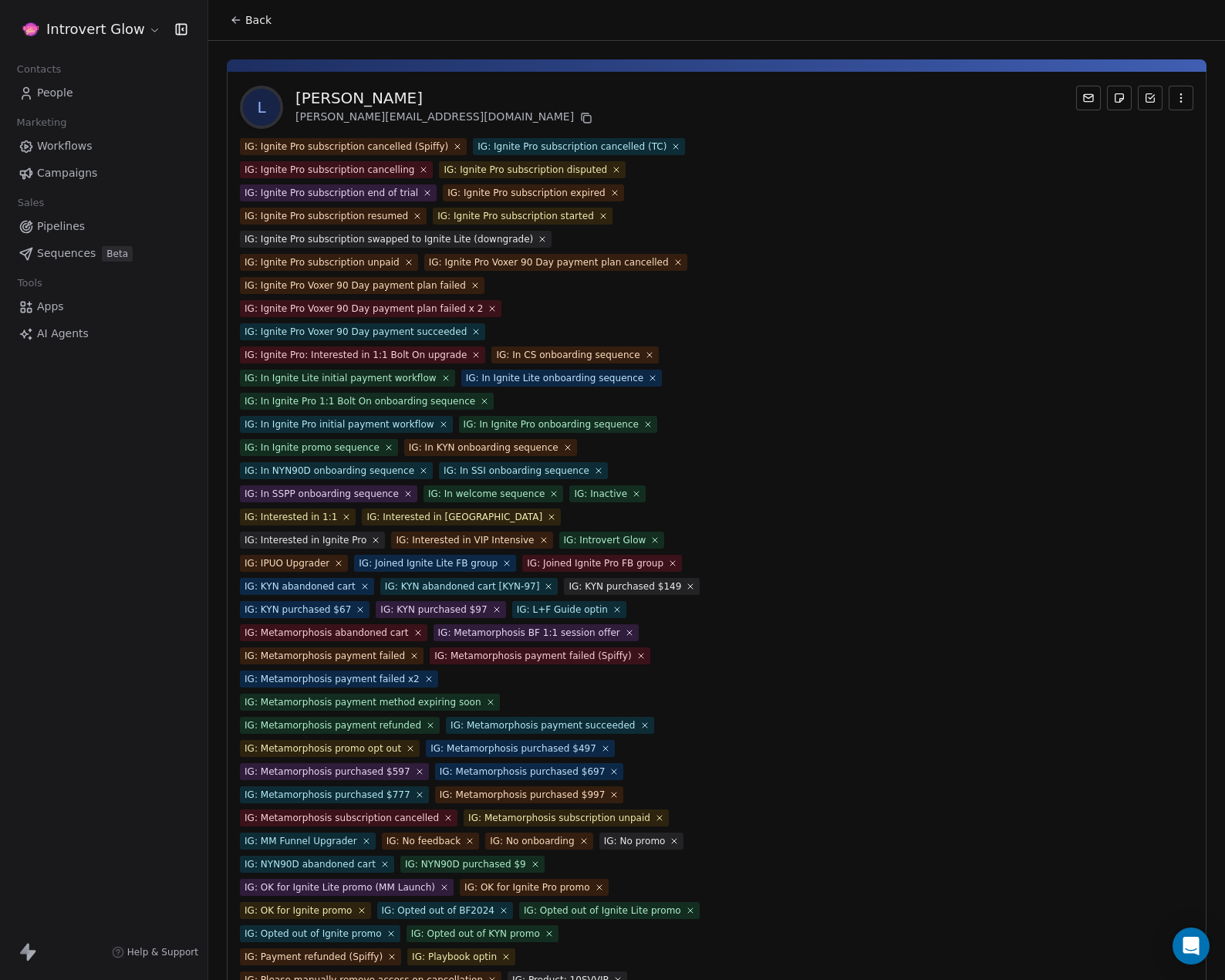
click at [453, 147] on icon at bounding box center [458, 146] width 9 height 9
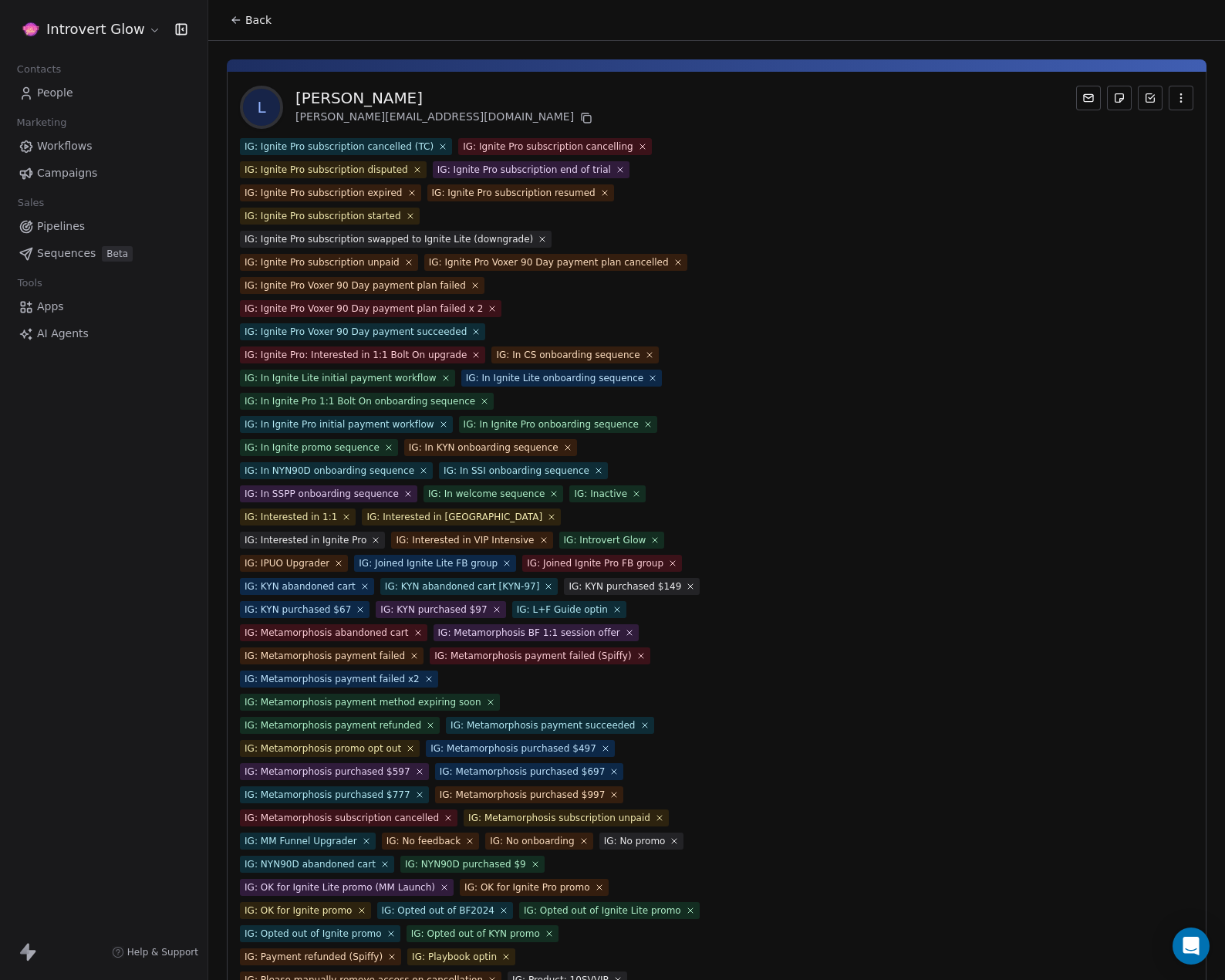
click at [435, 146] on span "IG: Ignite Pro subscription cancelled (TC)" at bounding box center [346, 146] width 212 height 17
click at [438, 145] on icon at bounding box center [443, 146] width 10 height 10
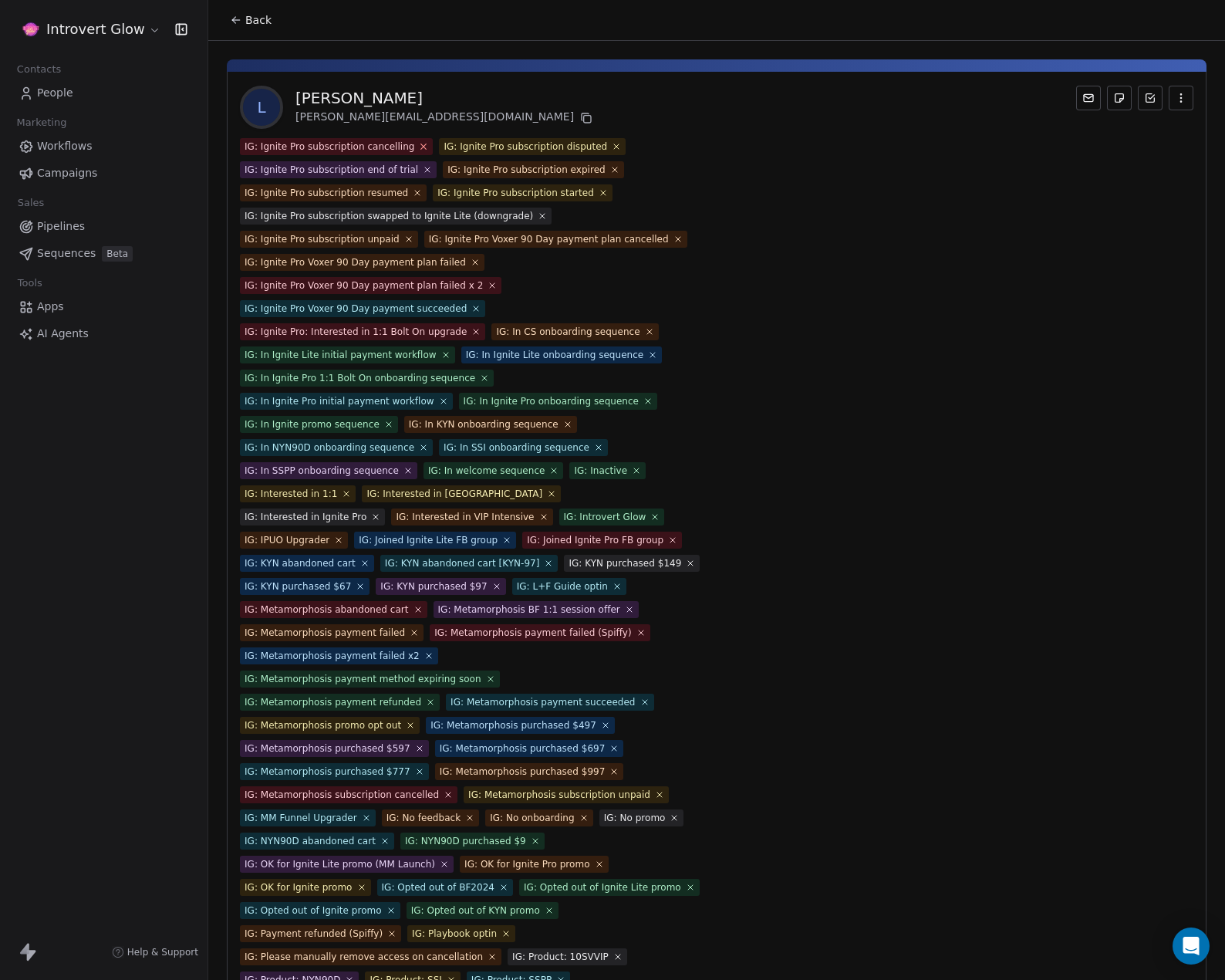
click at [421, 146] on icon at bounding box center [424, 147] width 5 height 5
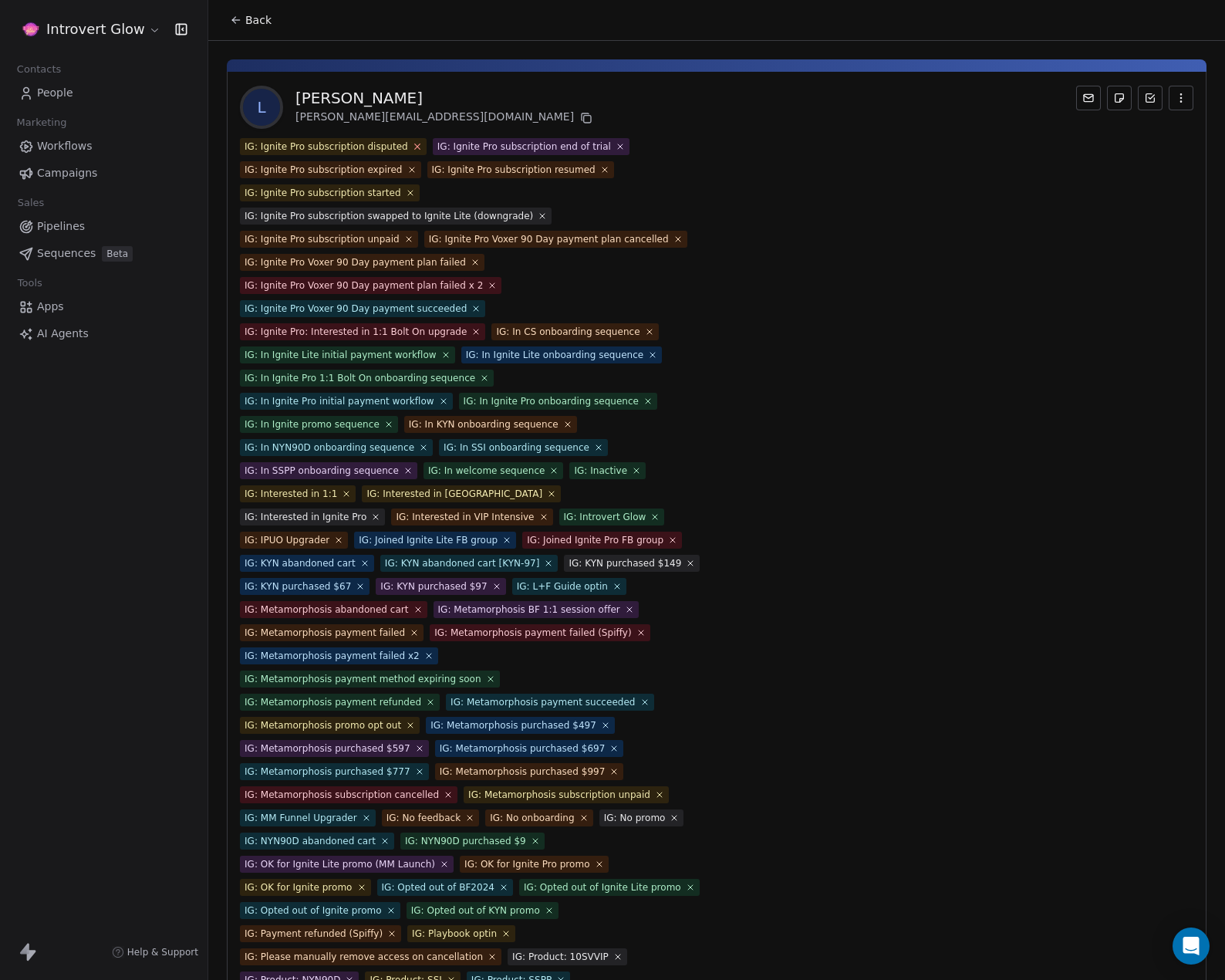
drag, startPoint x: 414, startPoint y: 146, endPoint x: 405, endPoint y: 145, distance: 9.1
click at [412, 145] on icon at bounding box center [417, 146] width 10 height 10
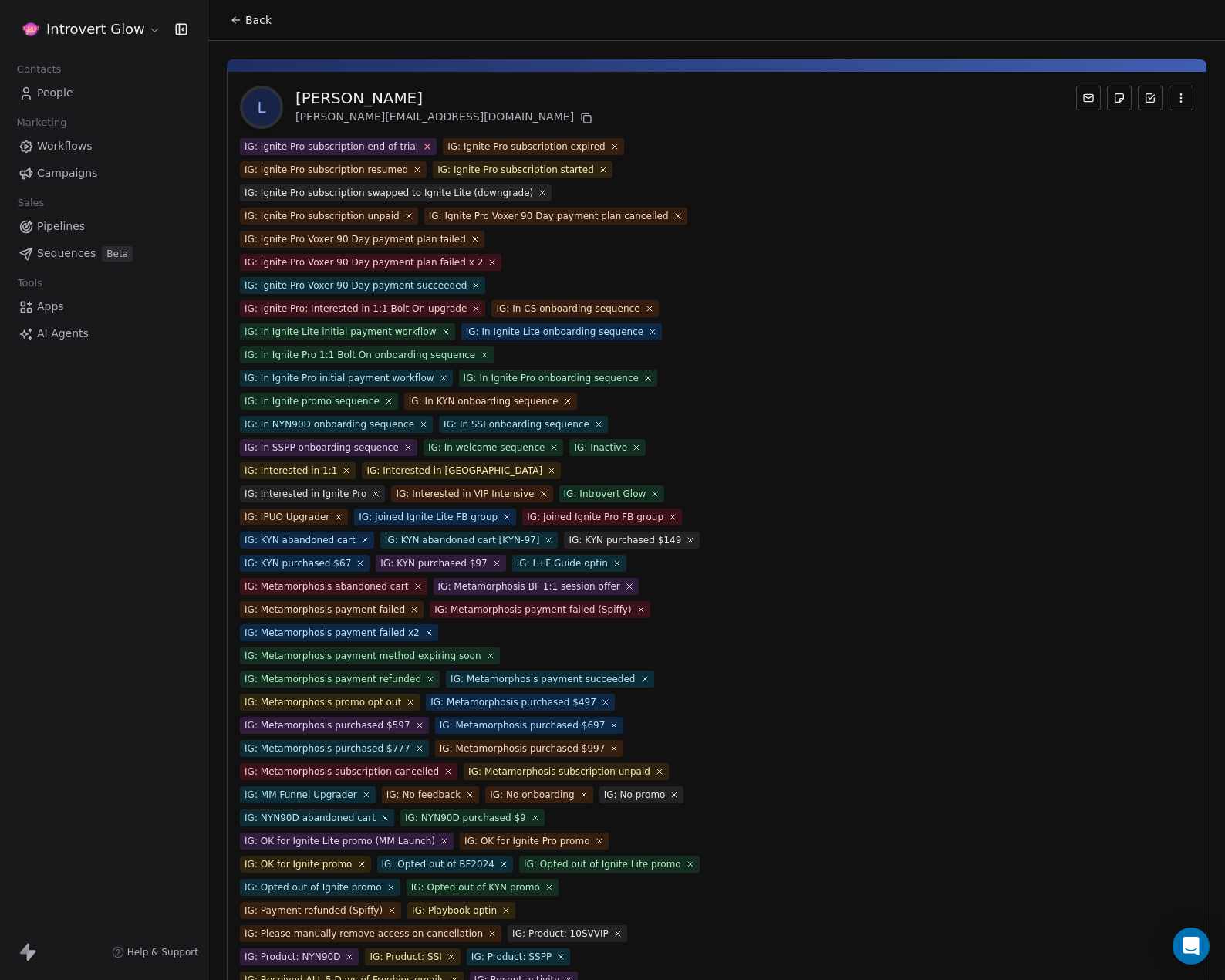
click at [423, 146] on icon at bounding box center [428, 146] width 10 height 10
click at [407, 146] on icon at bounding box center [411, 146] width 10 height 10
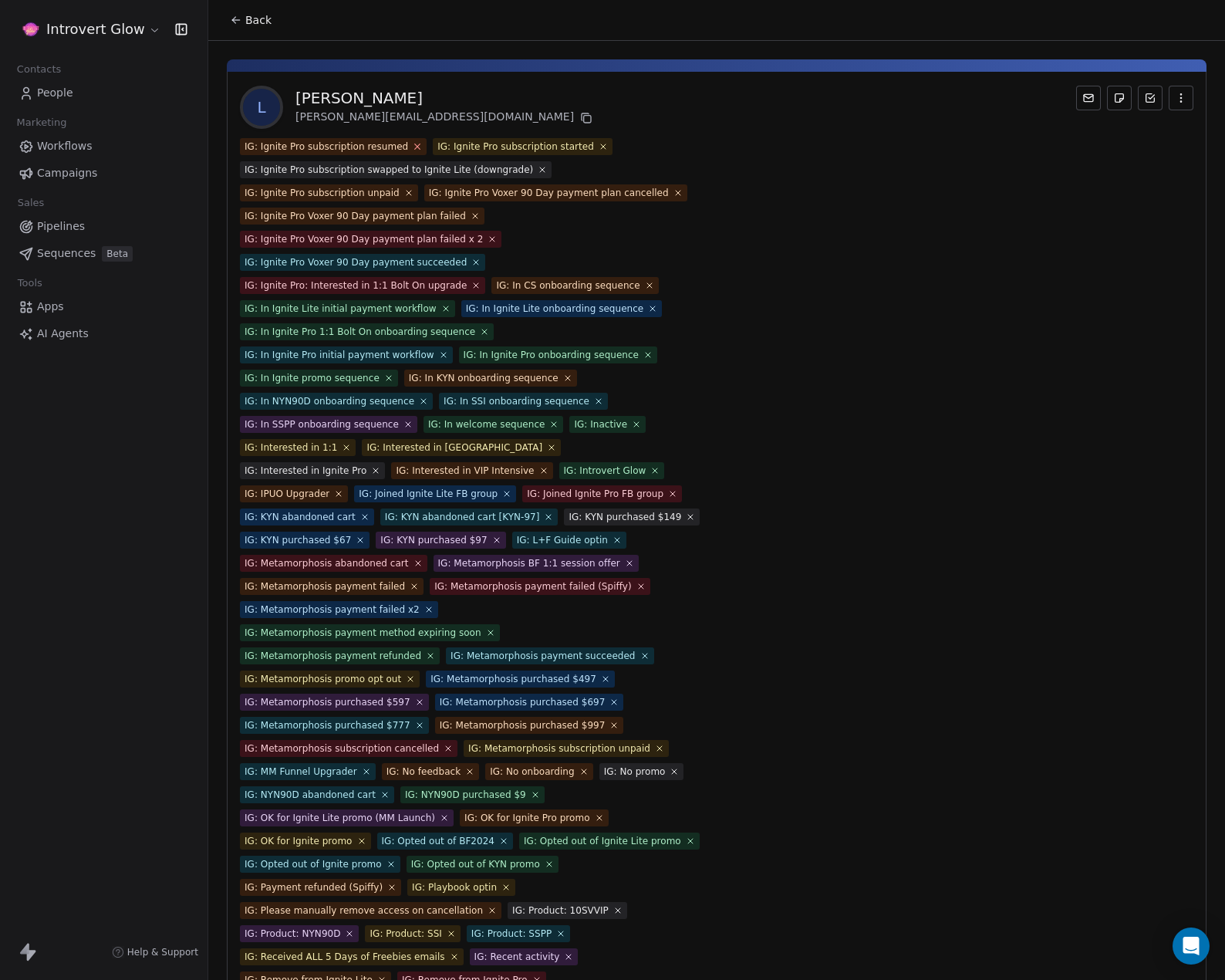
click at [413, 146] on icon at bounding box center [417, 146] width 10 height 10
click at [405, 146] on icon at bounding box center [409, 146] width 10 height 10
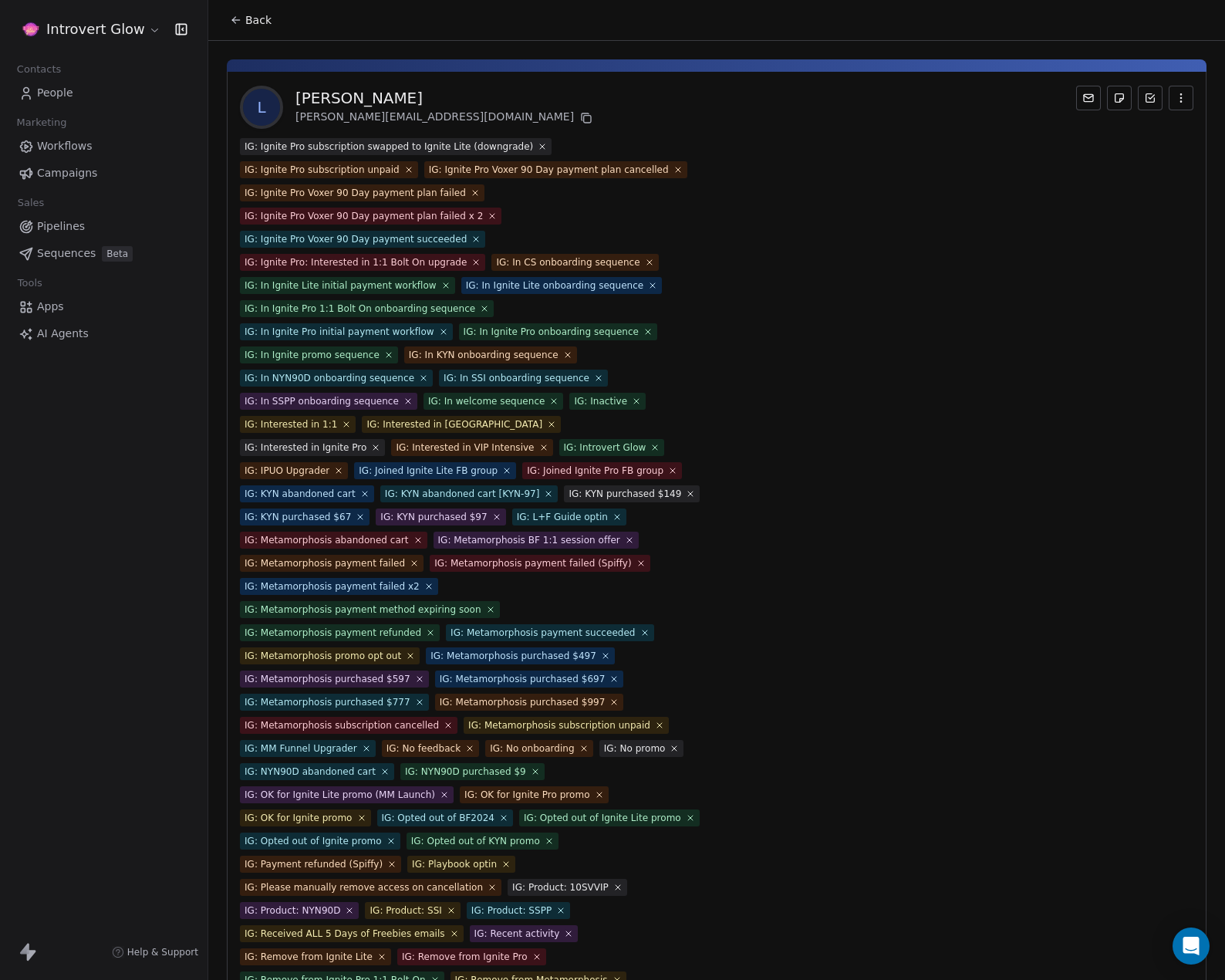
click at [515, 142] on span "IG: Ignite Pro subscription swapped to Ignite Lite (downgrade)" at bounding box center [396, 146] width 312 height 17
click at [538, 146] on icon at bounding box center [543, 146] width 10 height 10
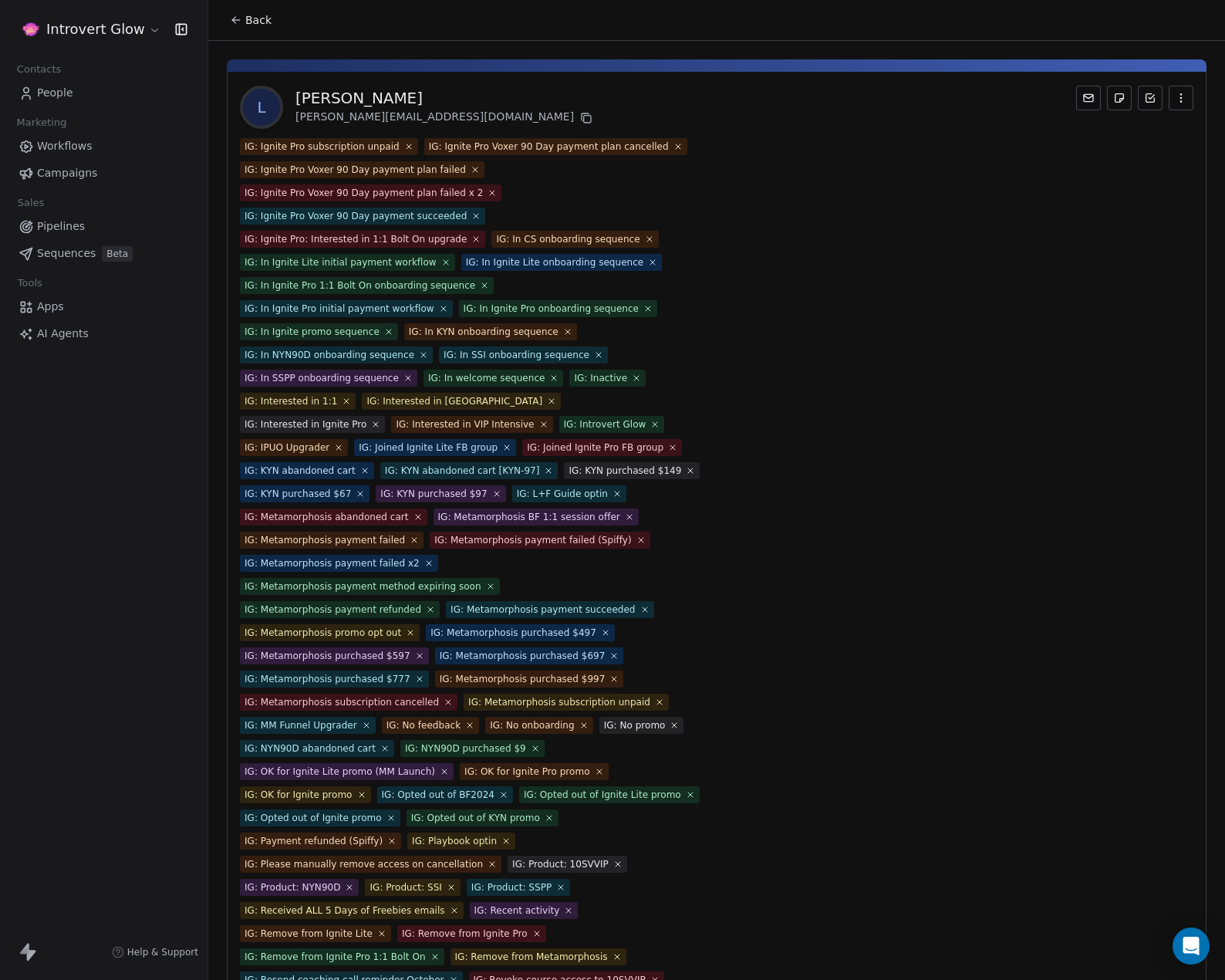
click at [393, 147] on span "IG: Ignite Pro subscription unpaid" at bounding box center [329, 146] width 178 height 17
click at [406, 146] on icon at bounding box center [408, 147] width 5 height 5
click at [489, 142] on icon at bounding box center [493, 146] width 10 height 10
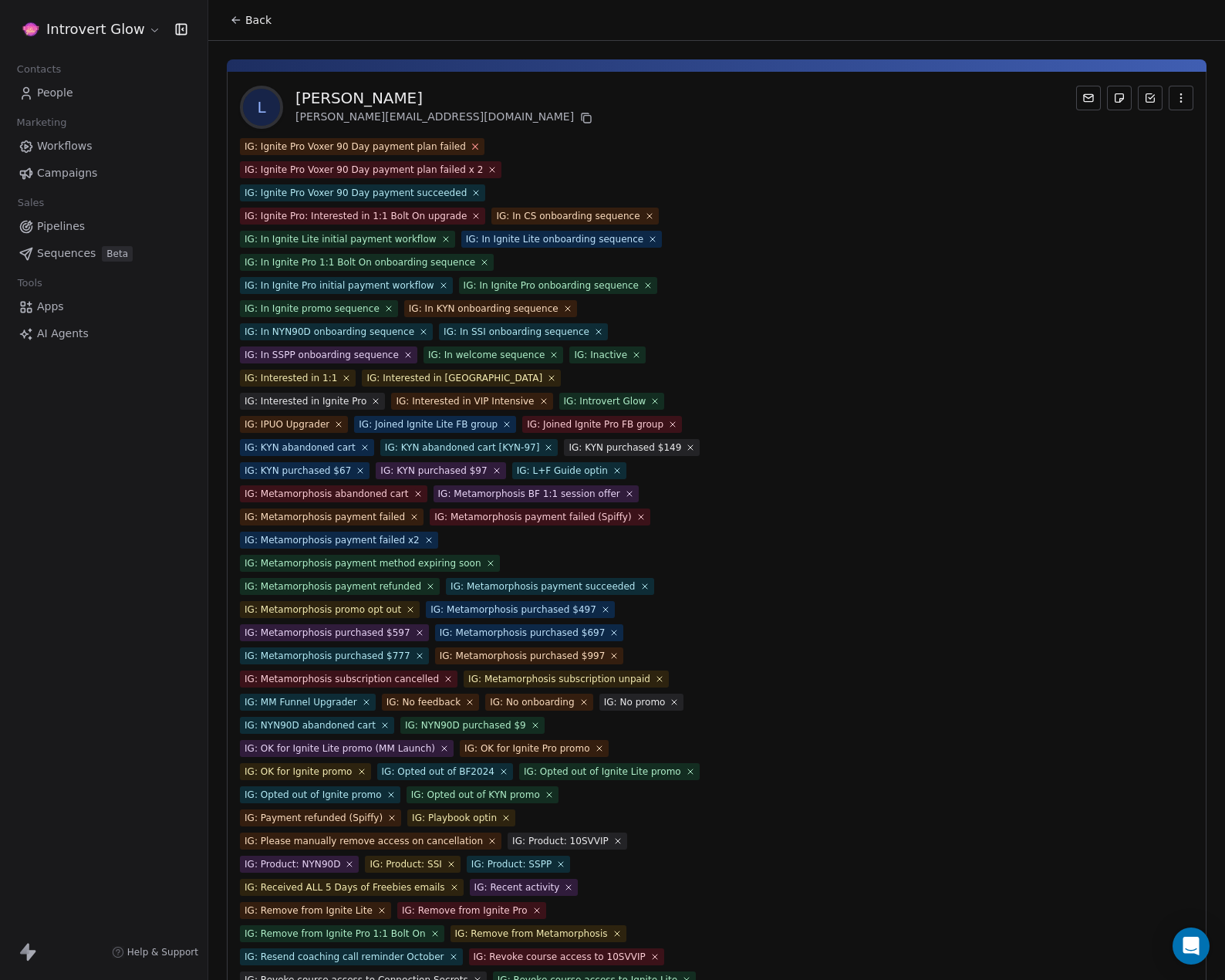
click at [470, 146] on icon at bounding box center [474, 146] width 10 height 10
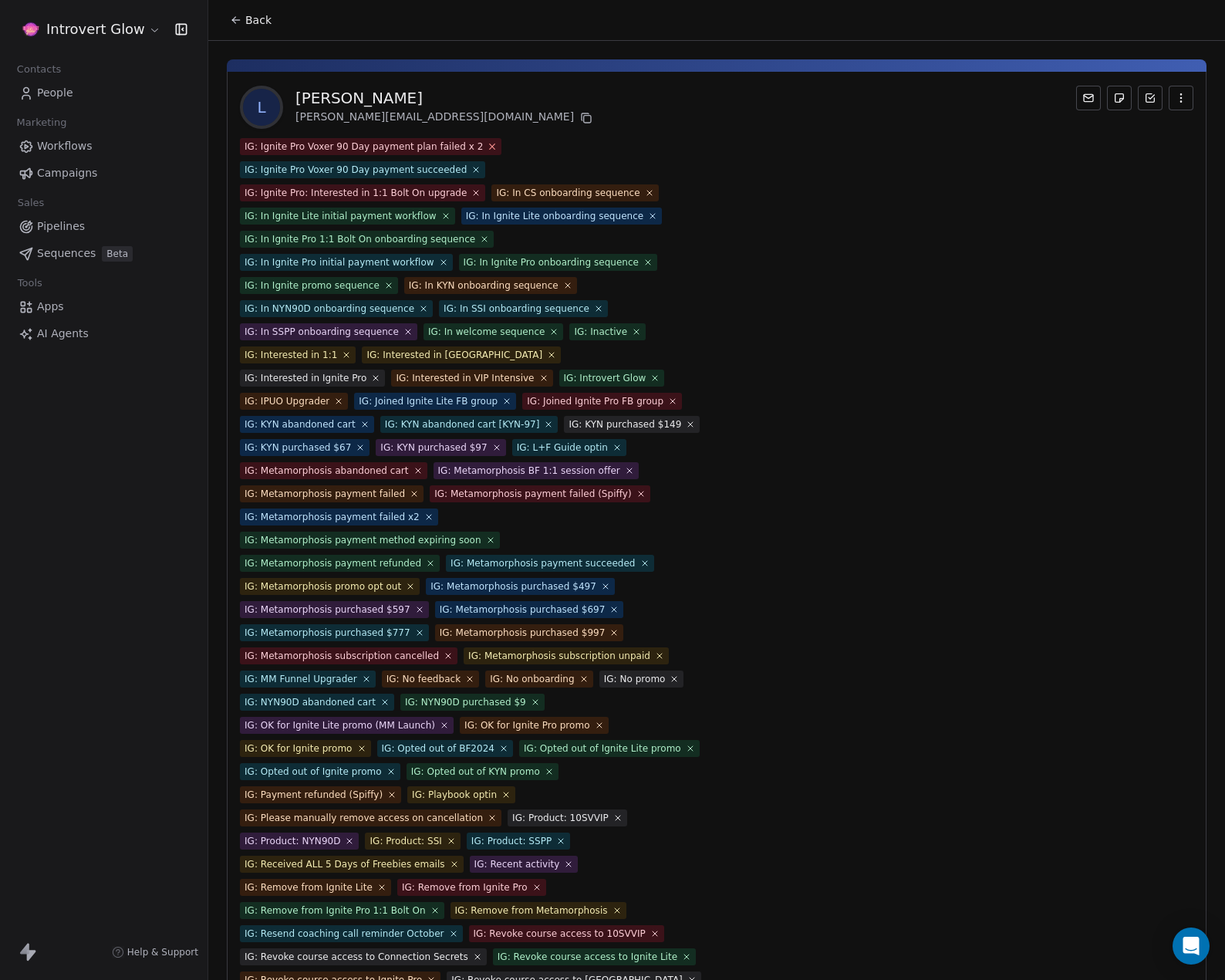
click at [488, 146] on icon at bounding box center [492, 146] width 10 height 10
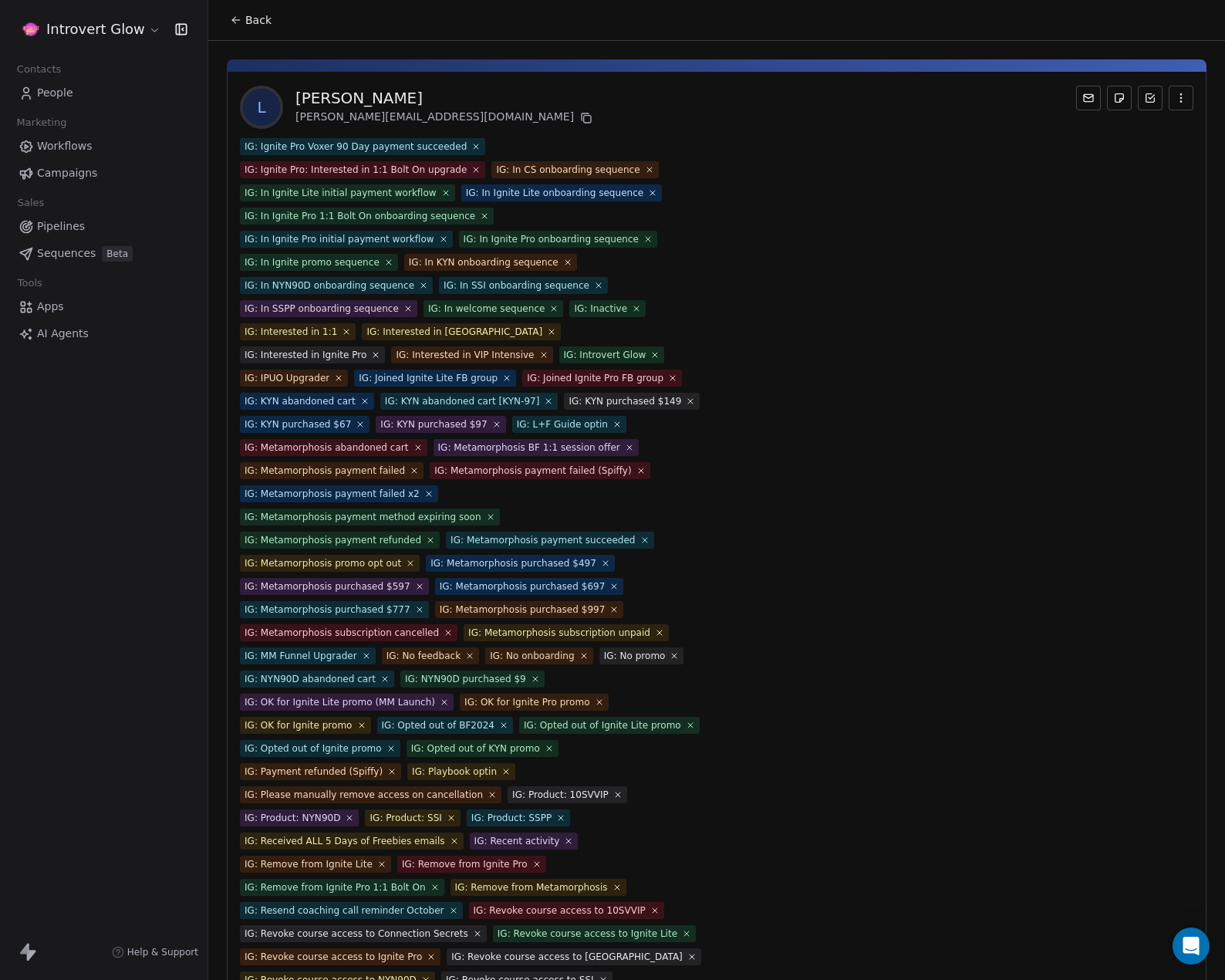
click at [471, 151] on icon at bounding box center [476, 146] width 9 height 9
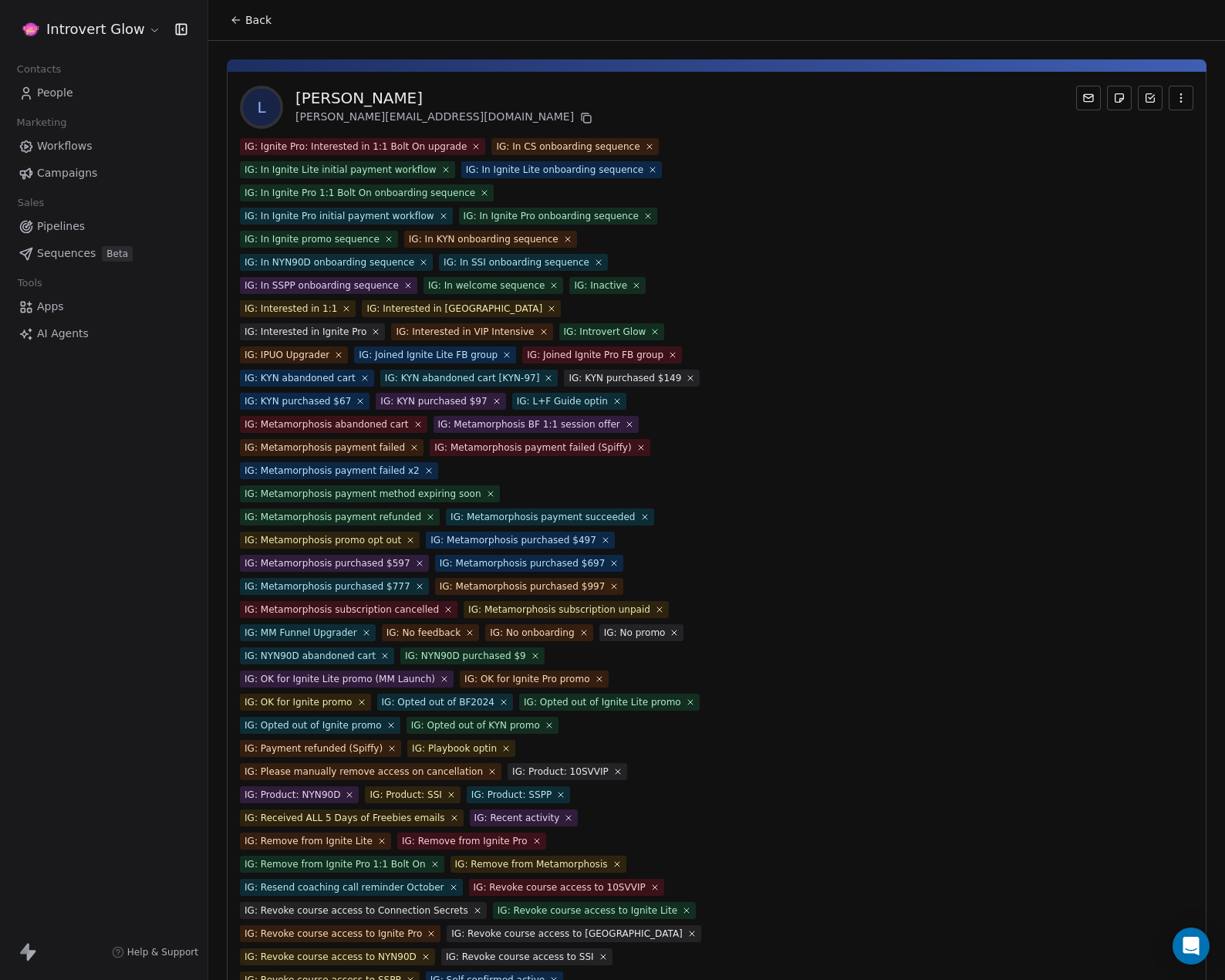
click at [471, 145] on icon at bounding box center [476, 146] width 9 height 9
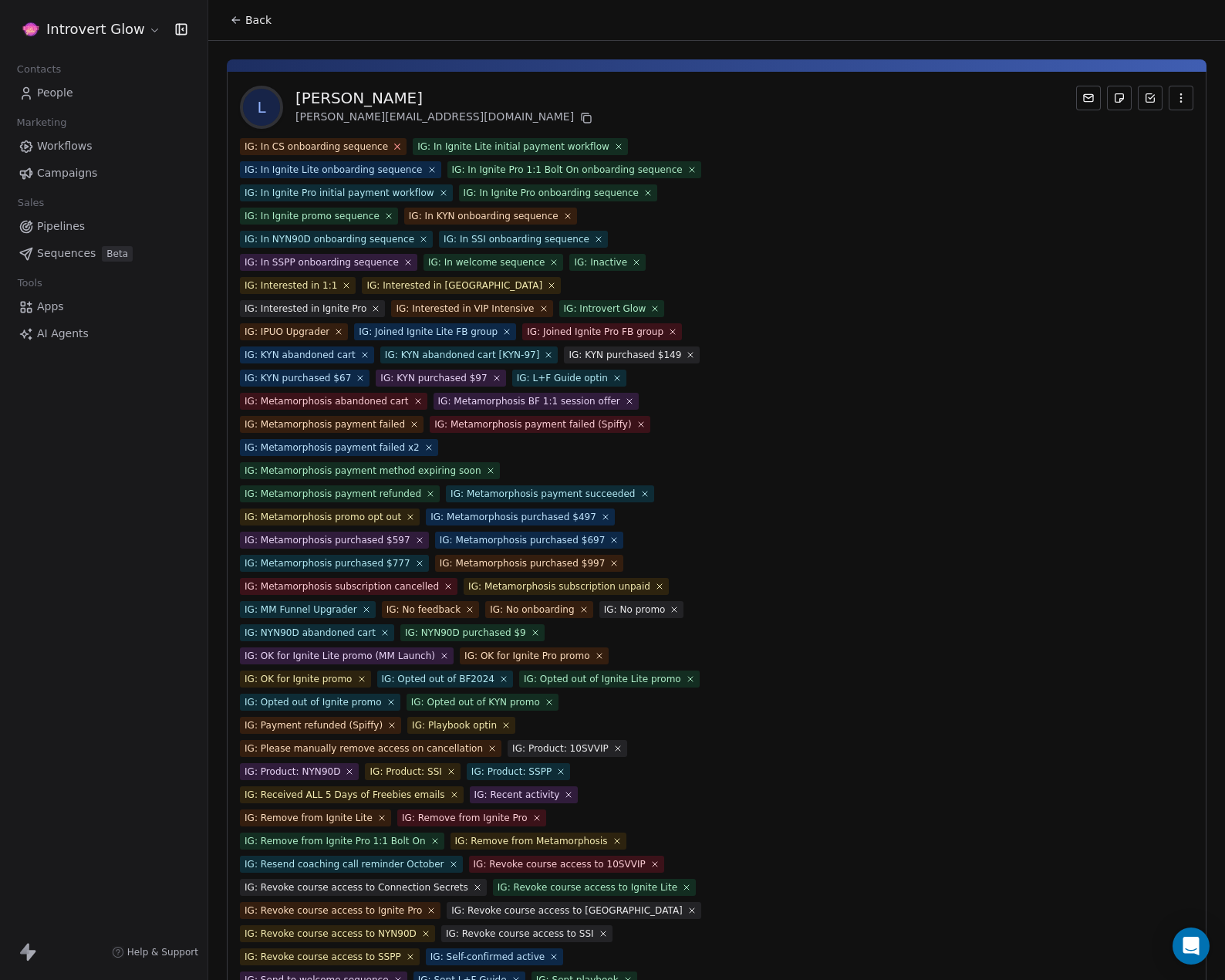
click at [393, 148] on icon at bounding box center [397, 146] width 10 height 10
click at [443, 146] on icon at bounding box center [446, 147] width 5 height 5
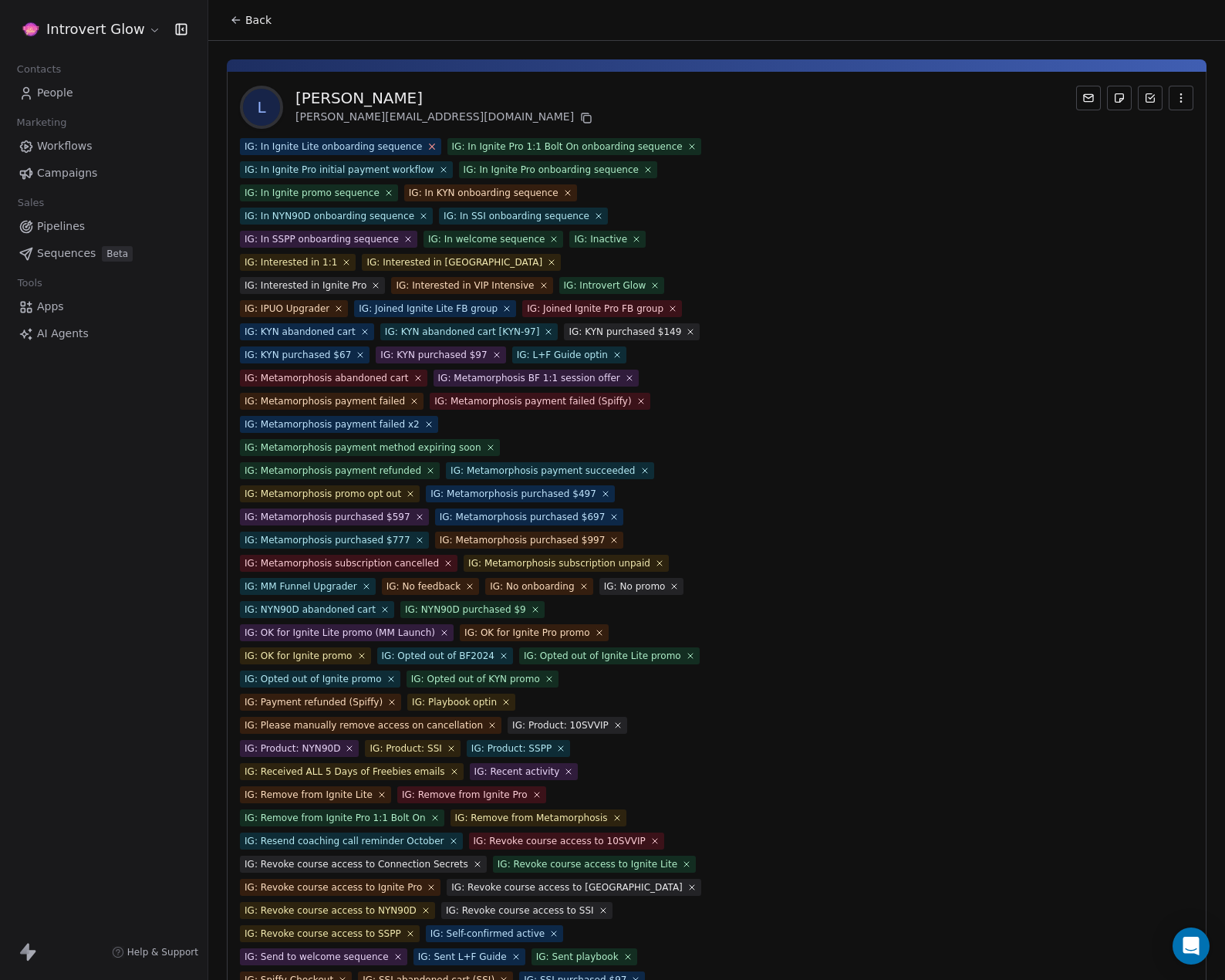
click at [427, 146] on icon at bounding box center [431, 146] width 10 height 10
click at [480, 144] on icon at bounding box center [484, 146] width 10 height 10
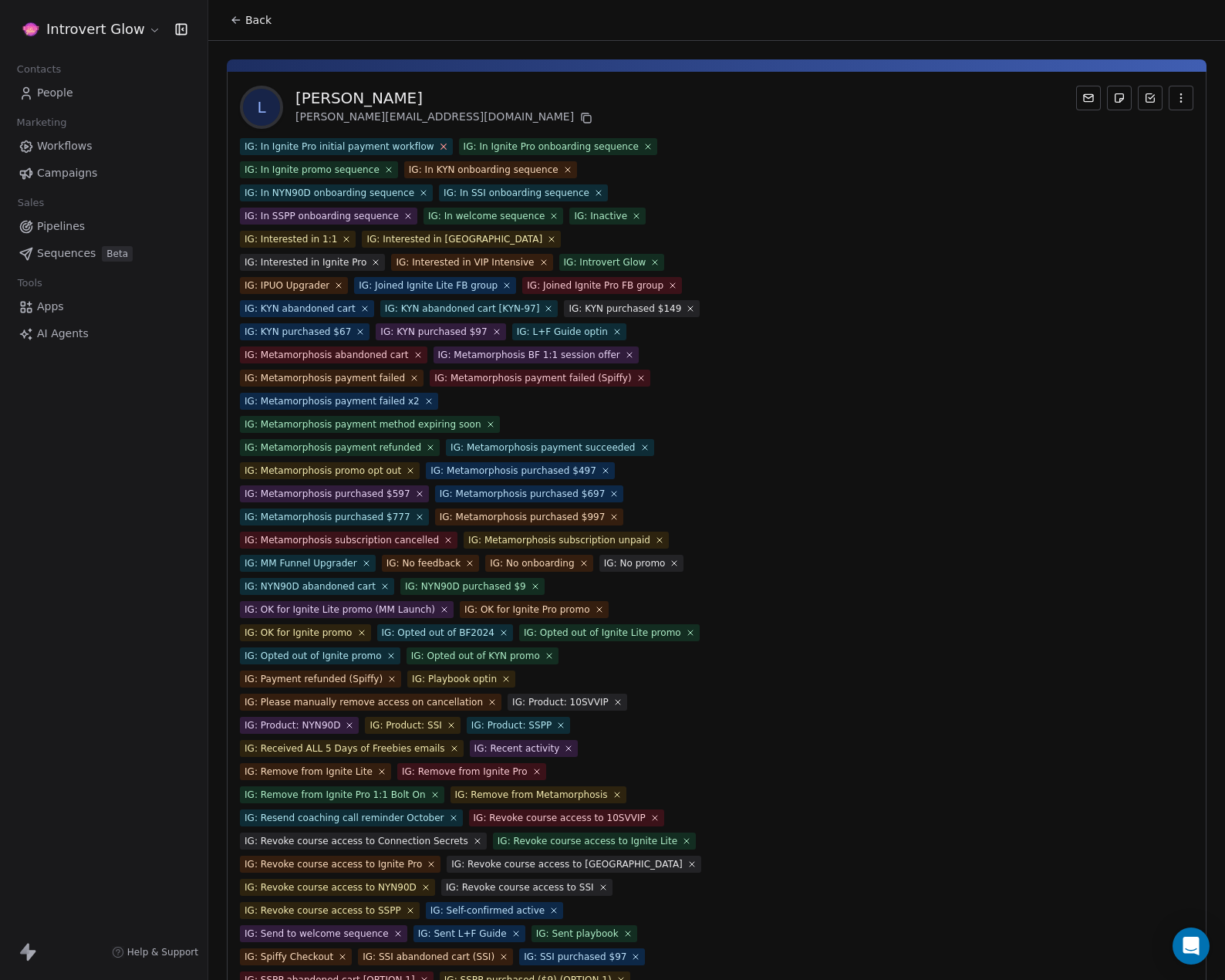
click at [438, 147] on icon at bounding box center [443, 146] width 10 height 10
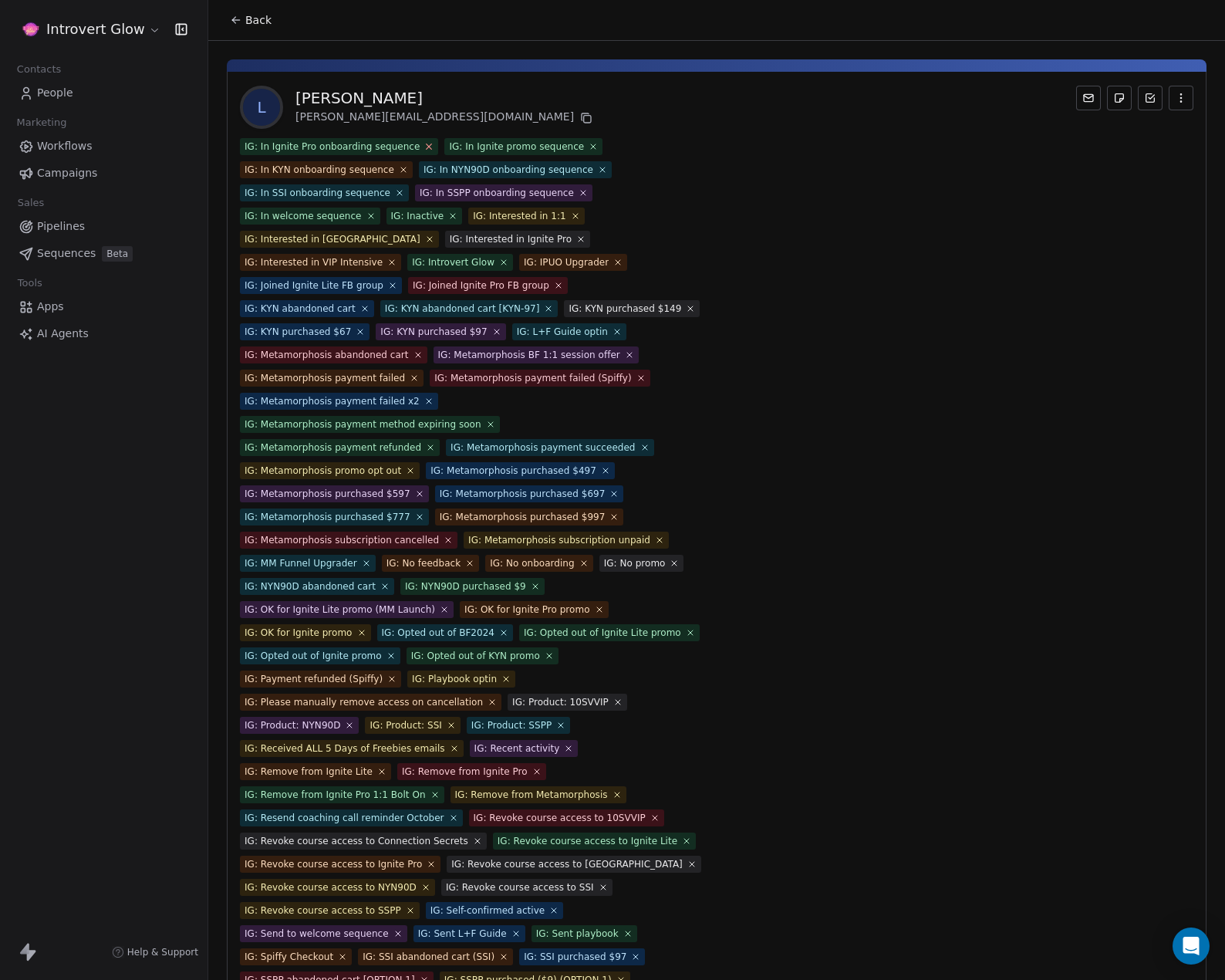
click at [425, 147] on icon at bounding box center [429, 146] width 10 height 10
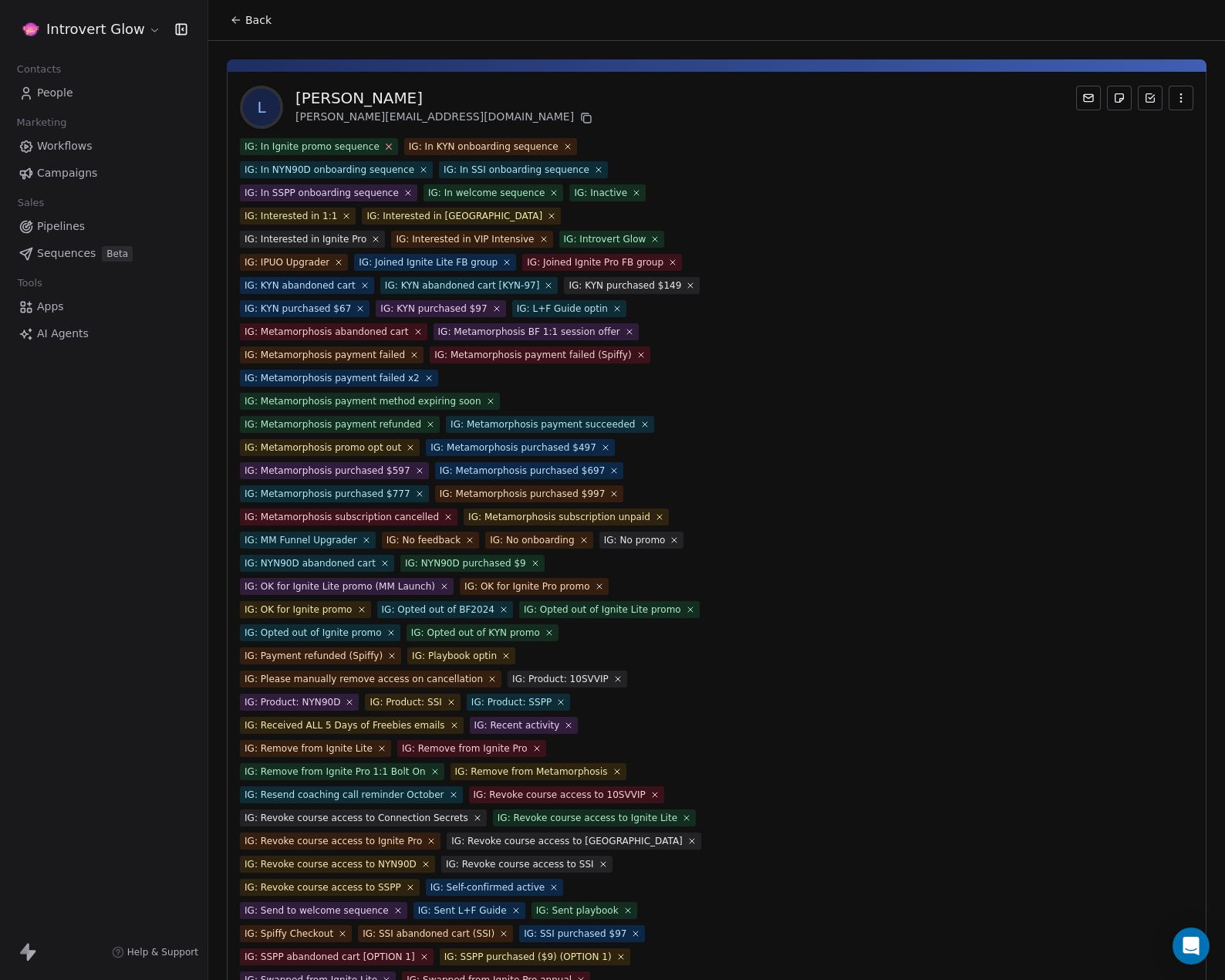
click at [384, 145] on icon at bounding box center [388, 146] width 10 height 10
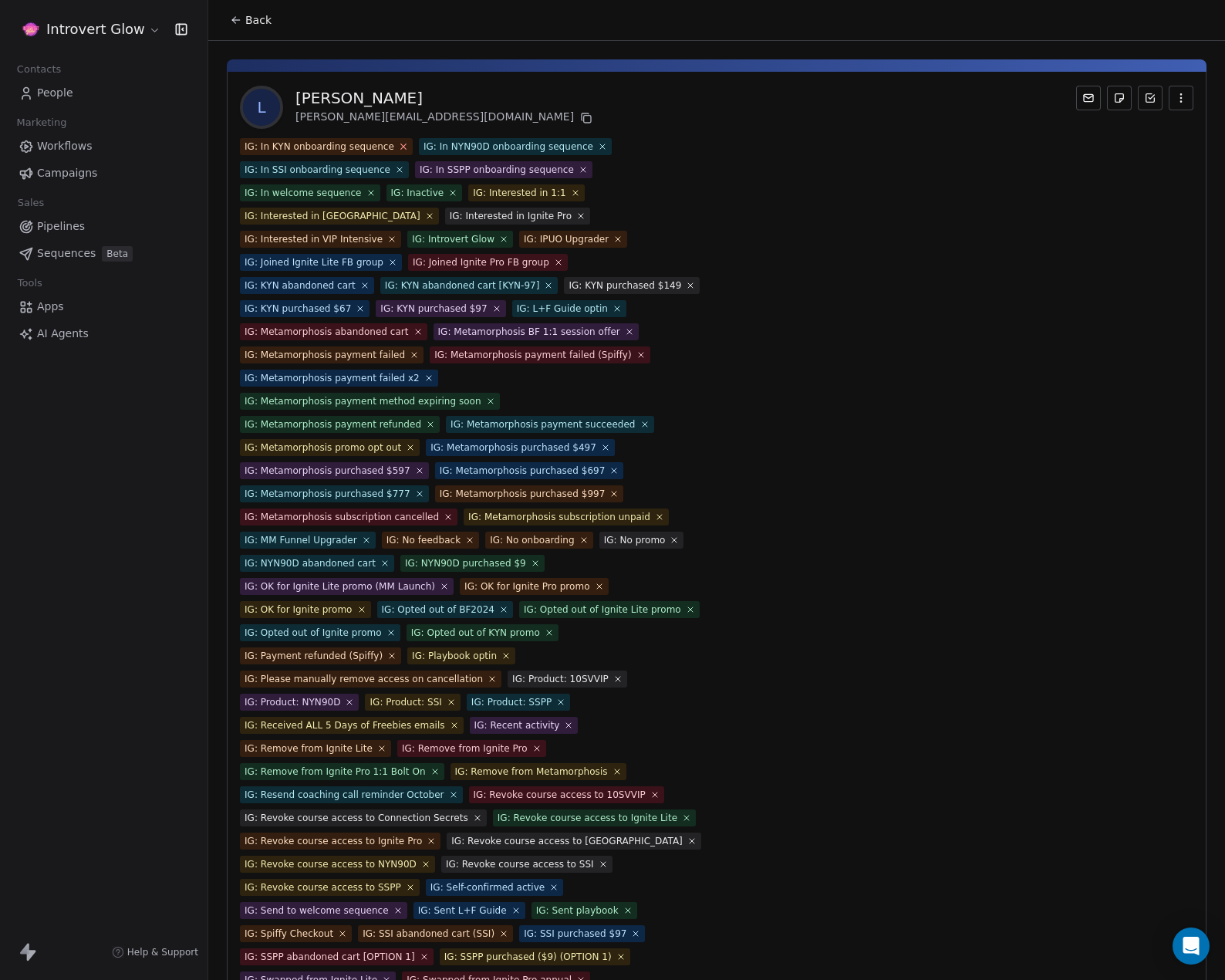
click at [398, 146] on icon at bounding box center [403, 146] width 10 height 10
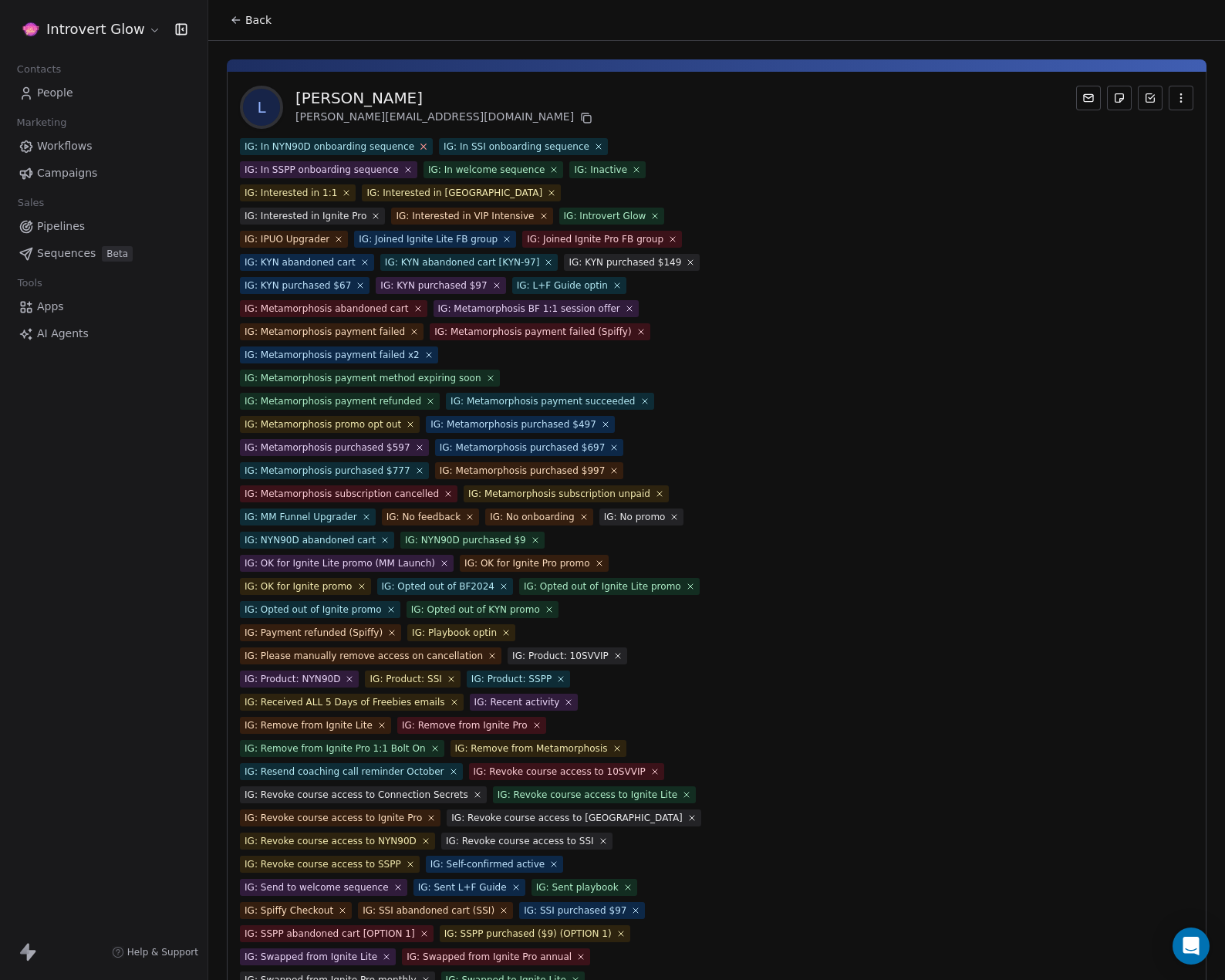
click at [418, 146] on icon at bounding box center [423, 146] width 10 height 10
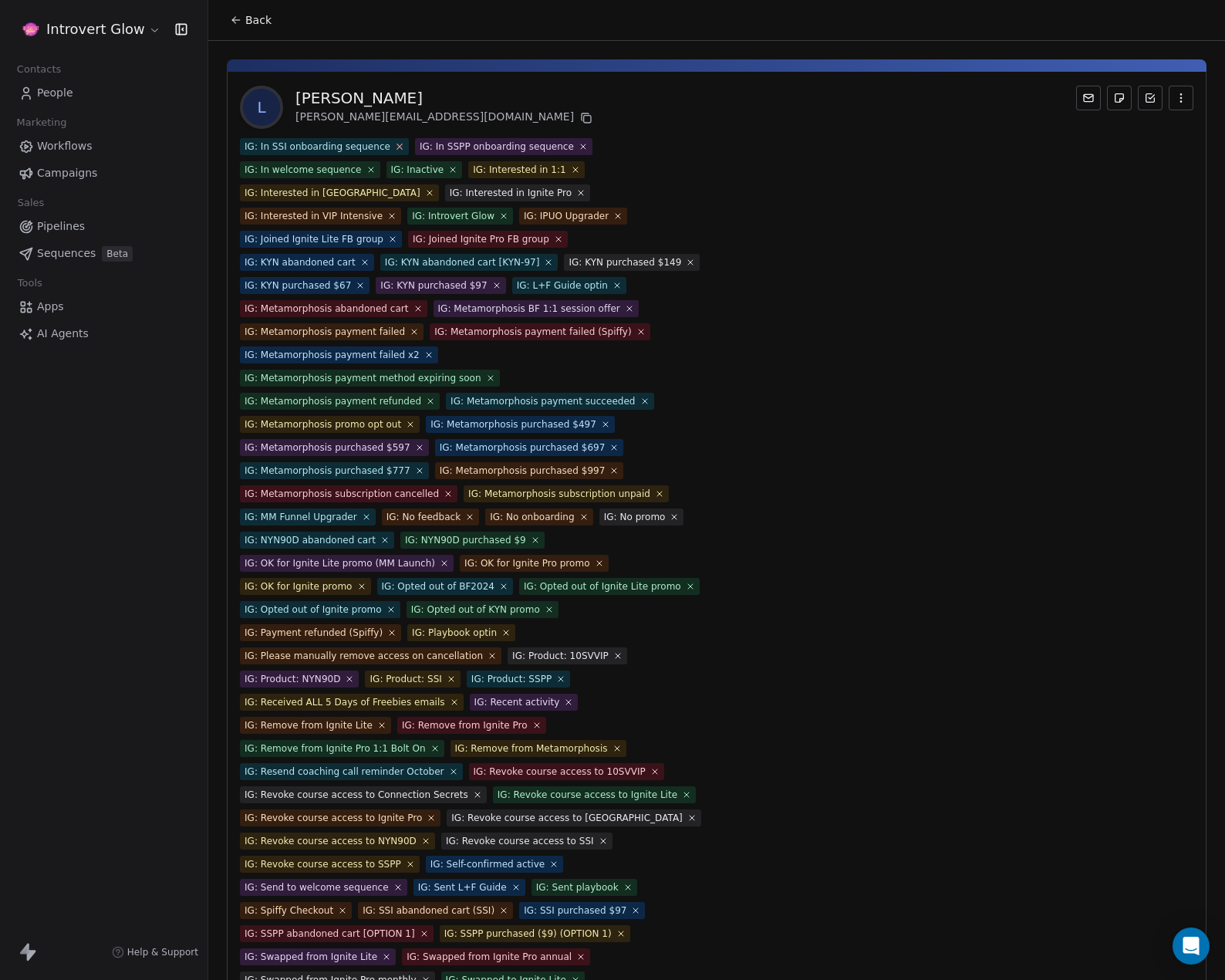
click at [395, 146] on icon at bounding box center [399, 146] width 10 height 10
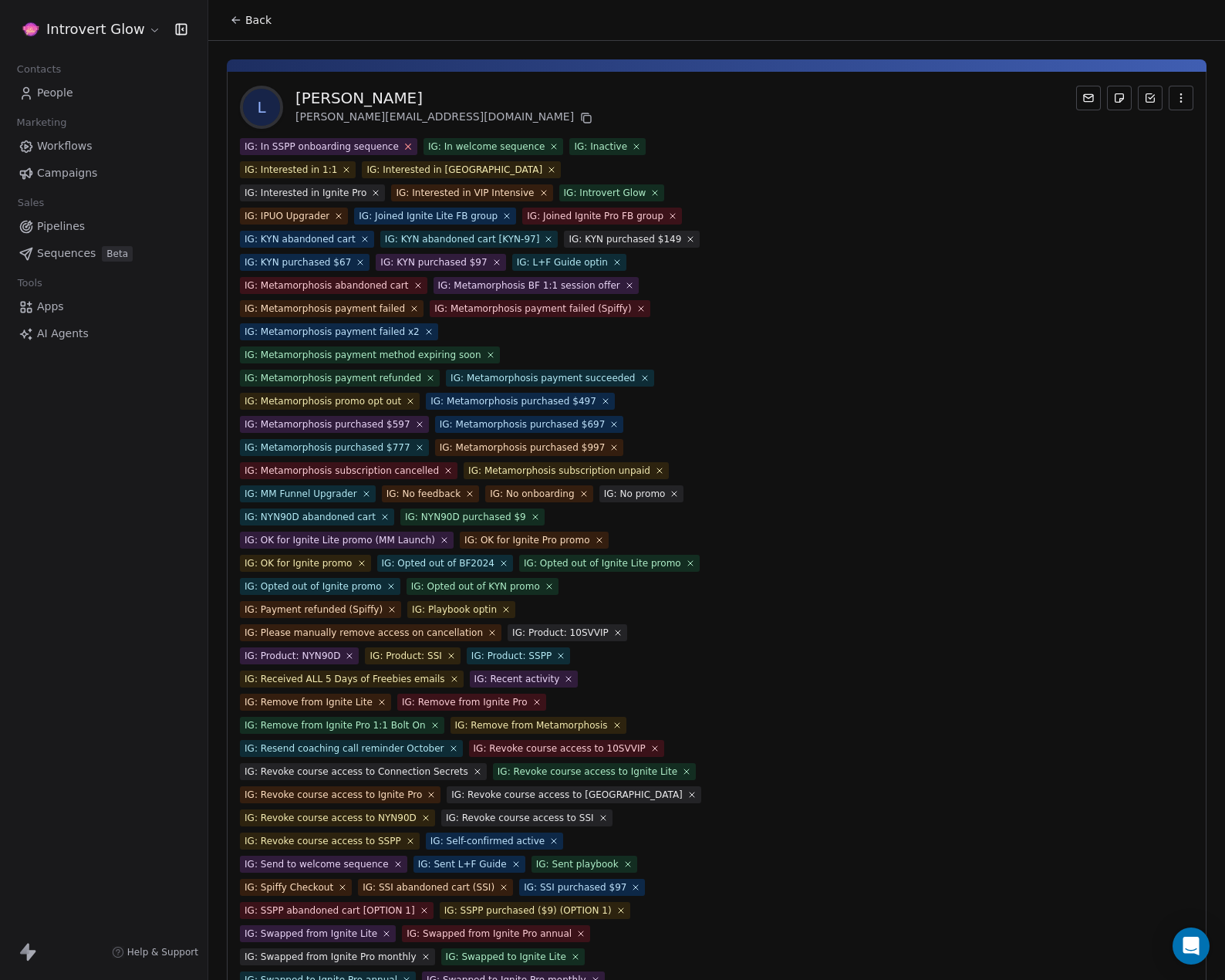
click at [403, 146] on icon at bounding box center [407, 146] width 10 height 10
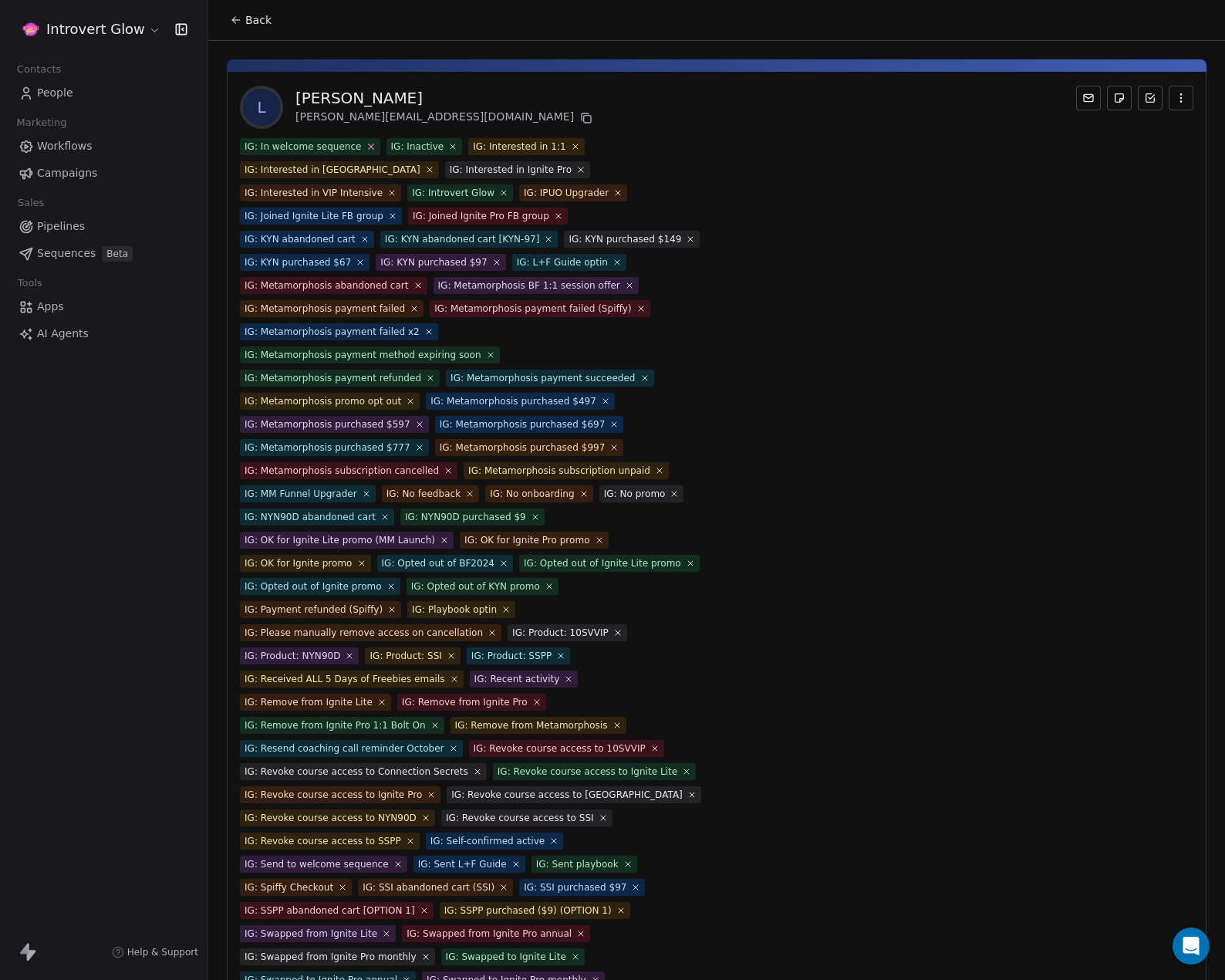
click at [368, 147] on icon at bounding box center [371, 147] width 5 height 5
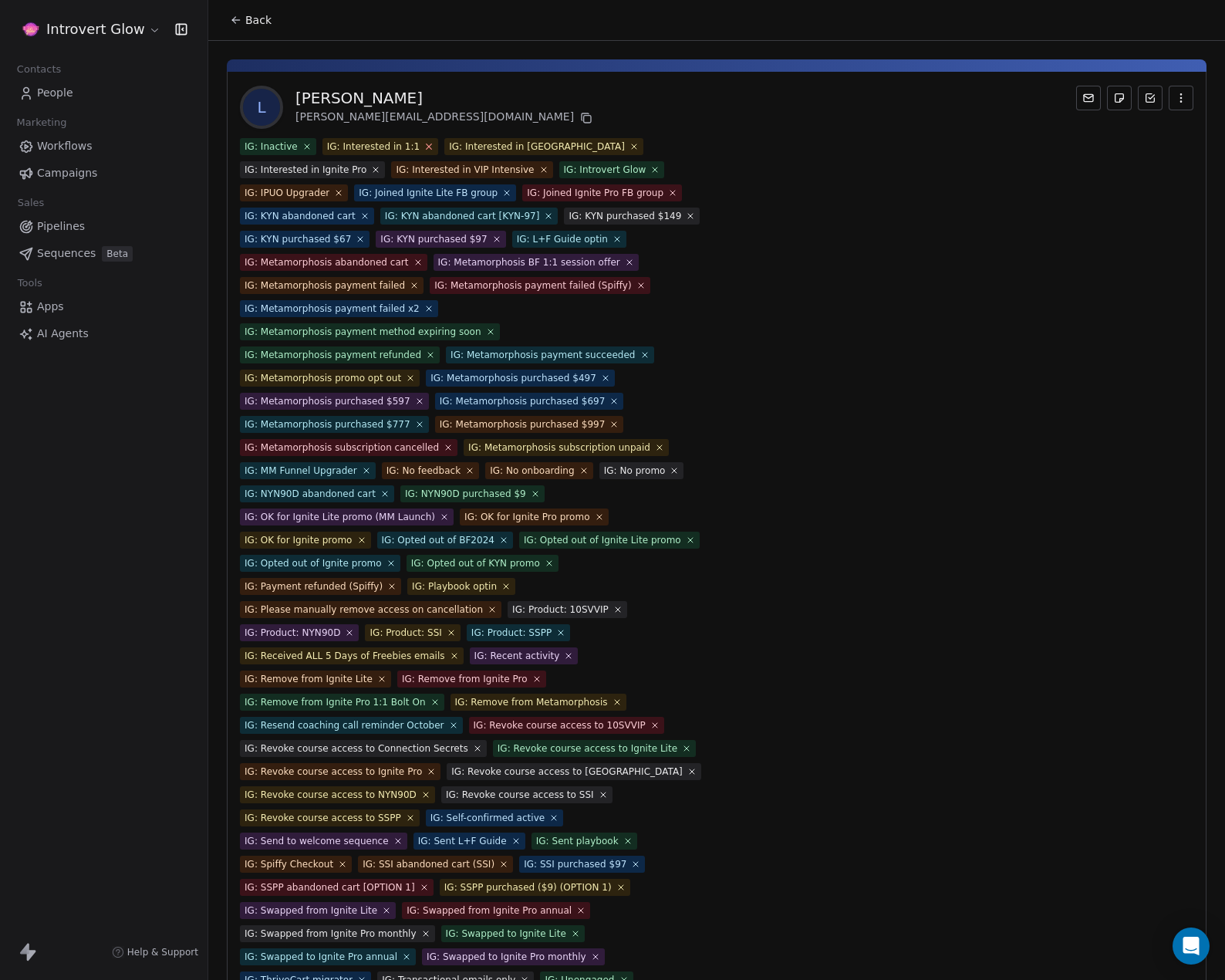
click at [425, 146] on icon at bounding box center [429, 146] width 10 height 10
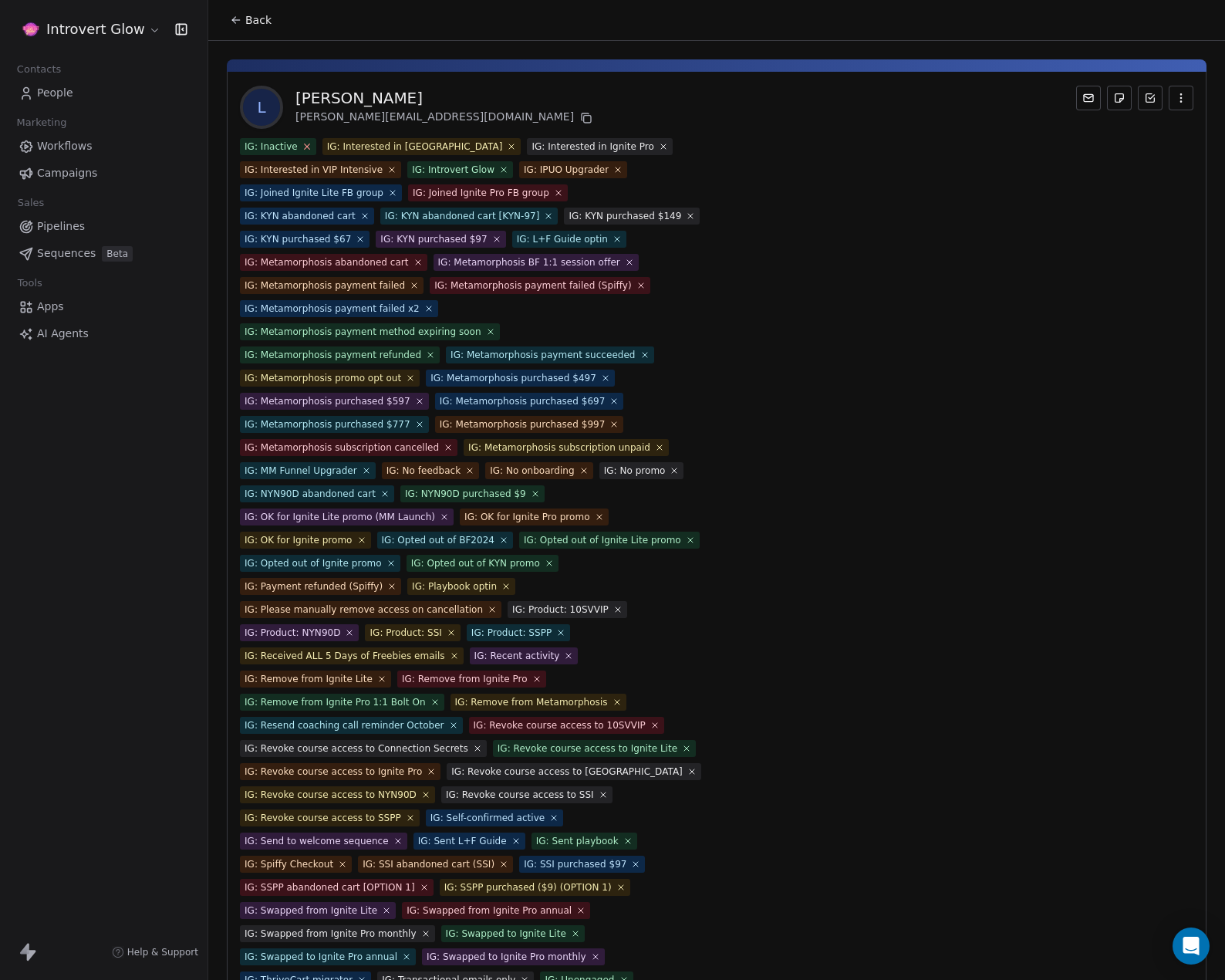
click at [304, 146] on icon at bounding box center [306, 146] width 10 height 10
click at [427, 147] on icon at bounding box center [429, 147] width 5 height 5
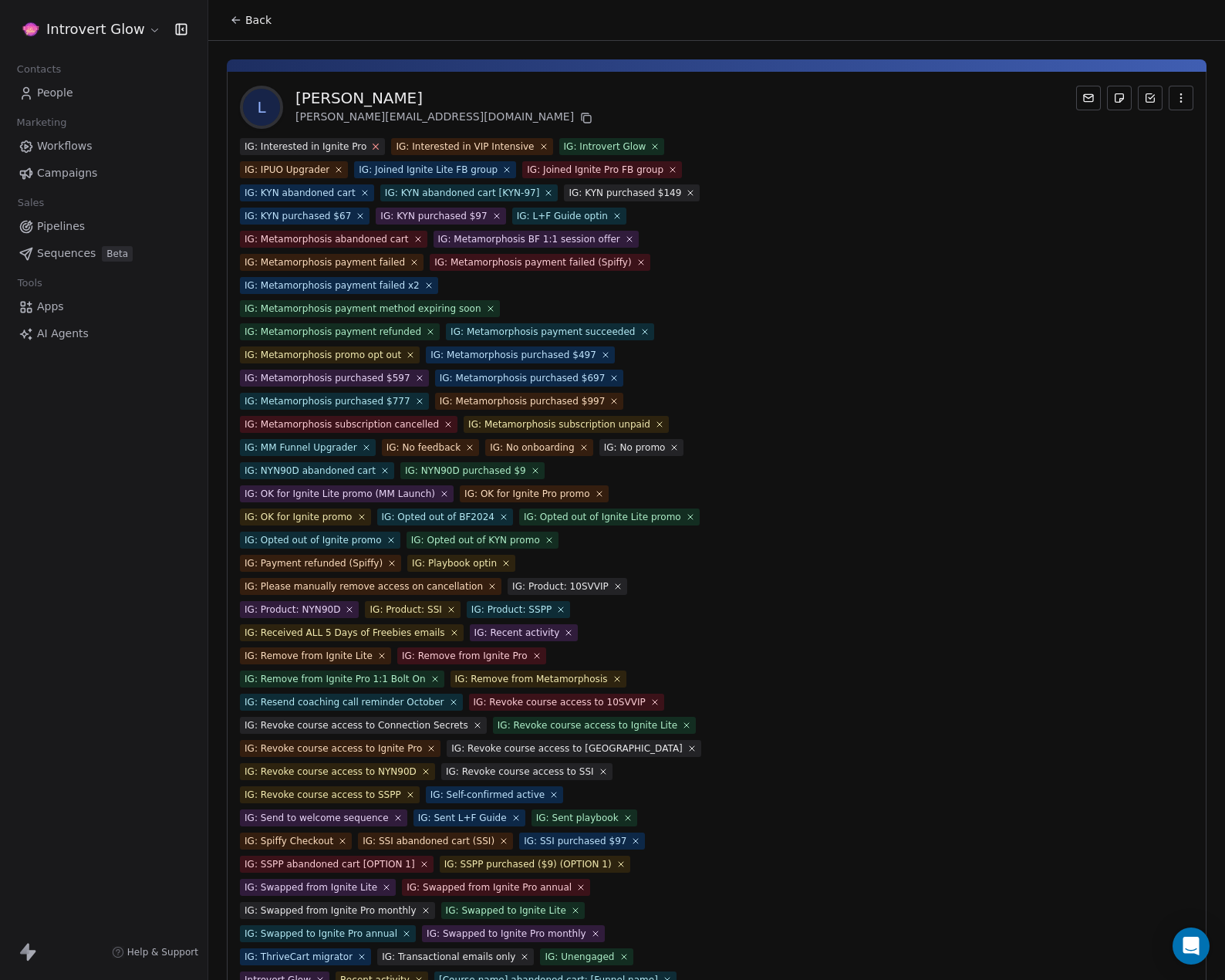
click at [371, 142] on icon at bounding box center [375, 146] width 10 height 10
click at [387, 146] on icon at bounding box center [392, 146] width 10 height 10
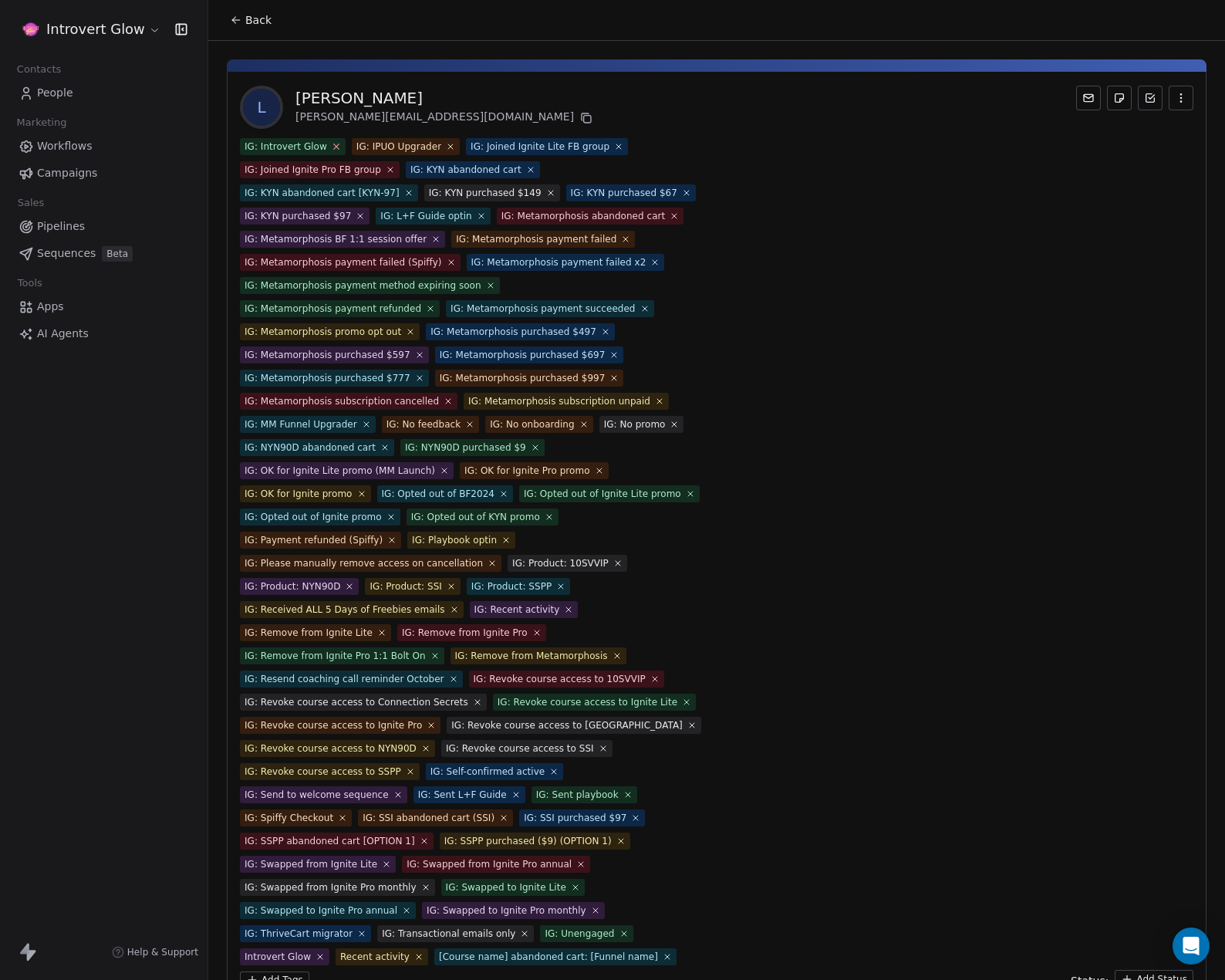
click at [334, 145] on icon at bounding box center [335, 146] width 10 height 10
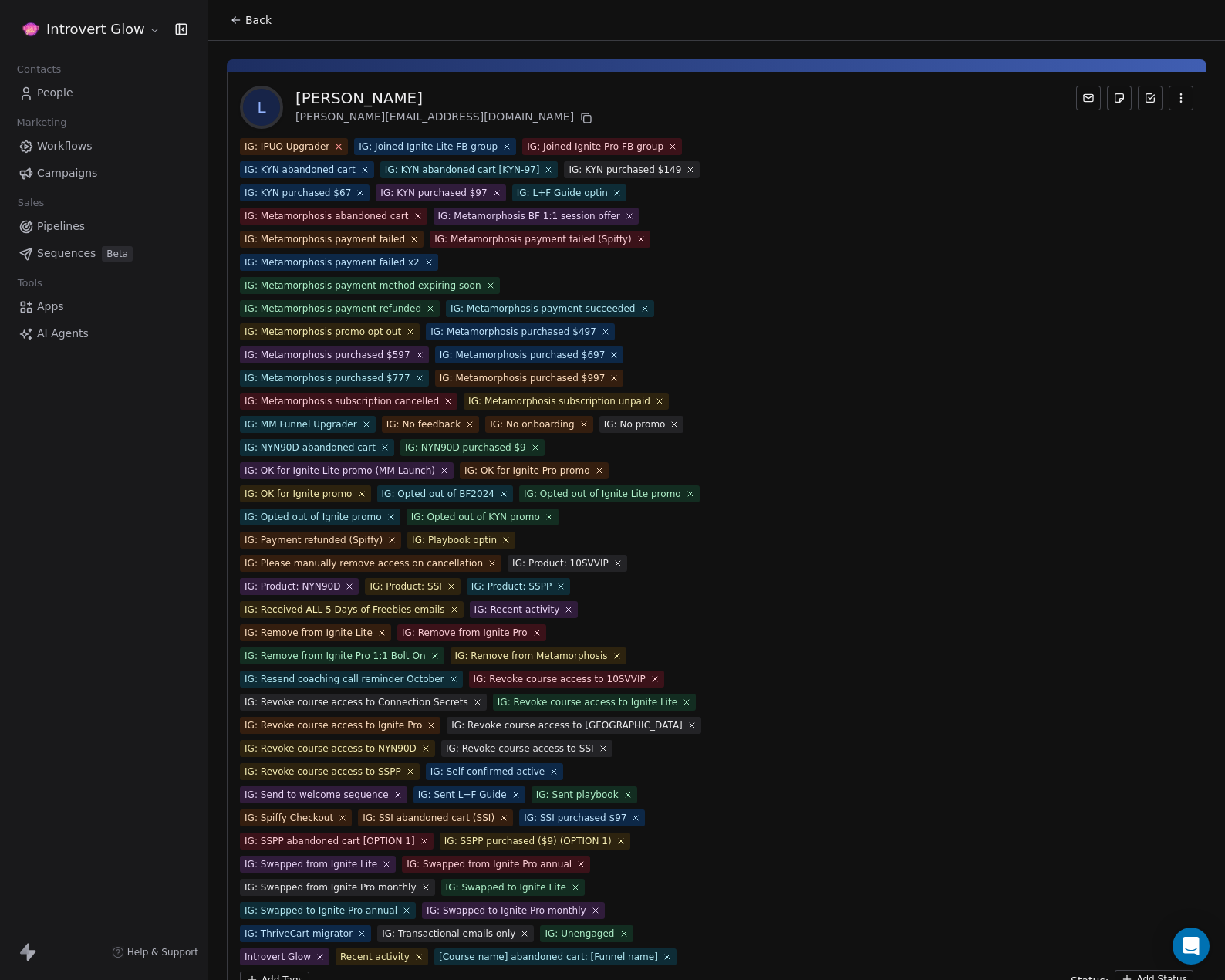
click at [336, 144] on icon at bounding box center [339, 146] width 10 height 10
click at [380, 145] on span "IG: Joined Ignite Lite FB group" at bounding box center [321, 146] width 162 height 17
click at [387, 145] on icon at bounding box center [392, 146] width 10 height 10
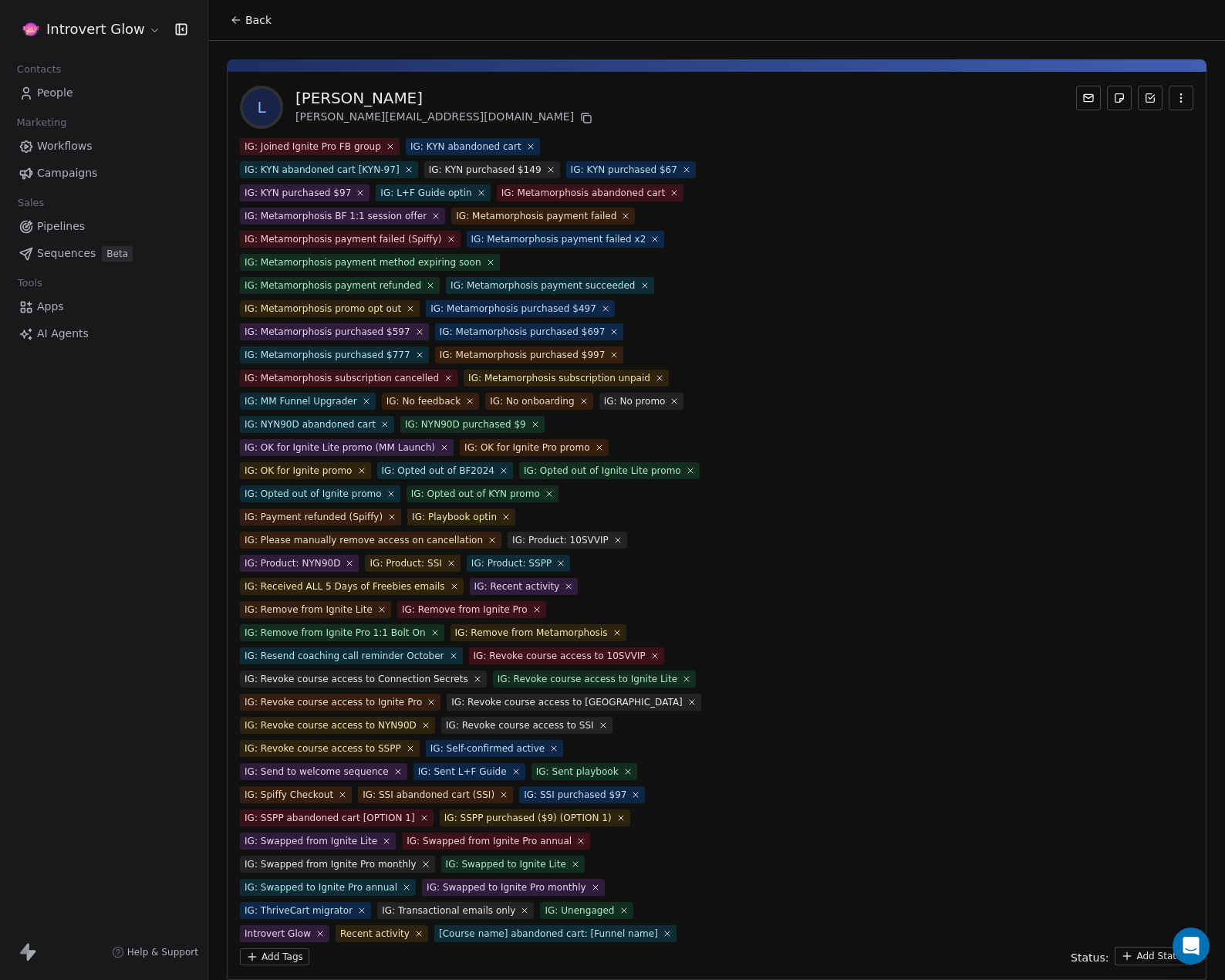
click at [385, 145] on icon at bounding box center [390, 146] width 9 height 9
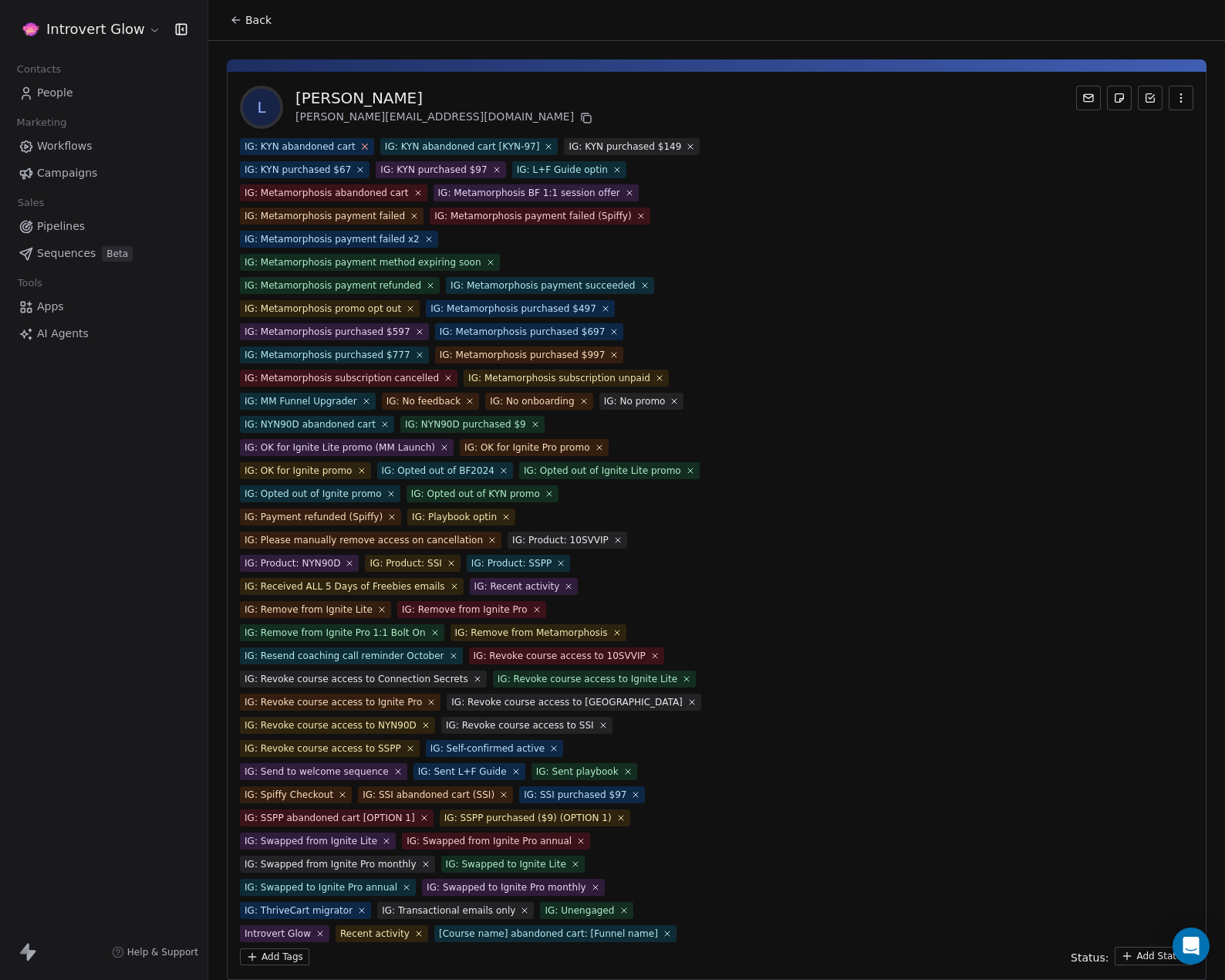
click at [362, 145] on icon at bounding box center [364, 146] width 10 height 10
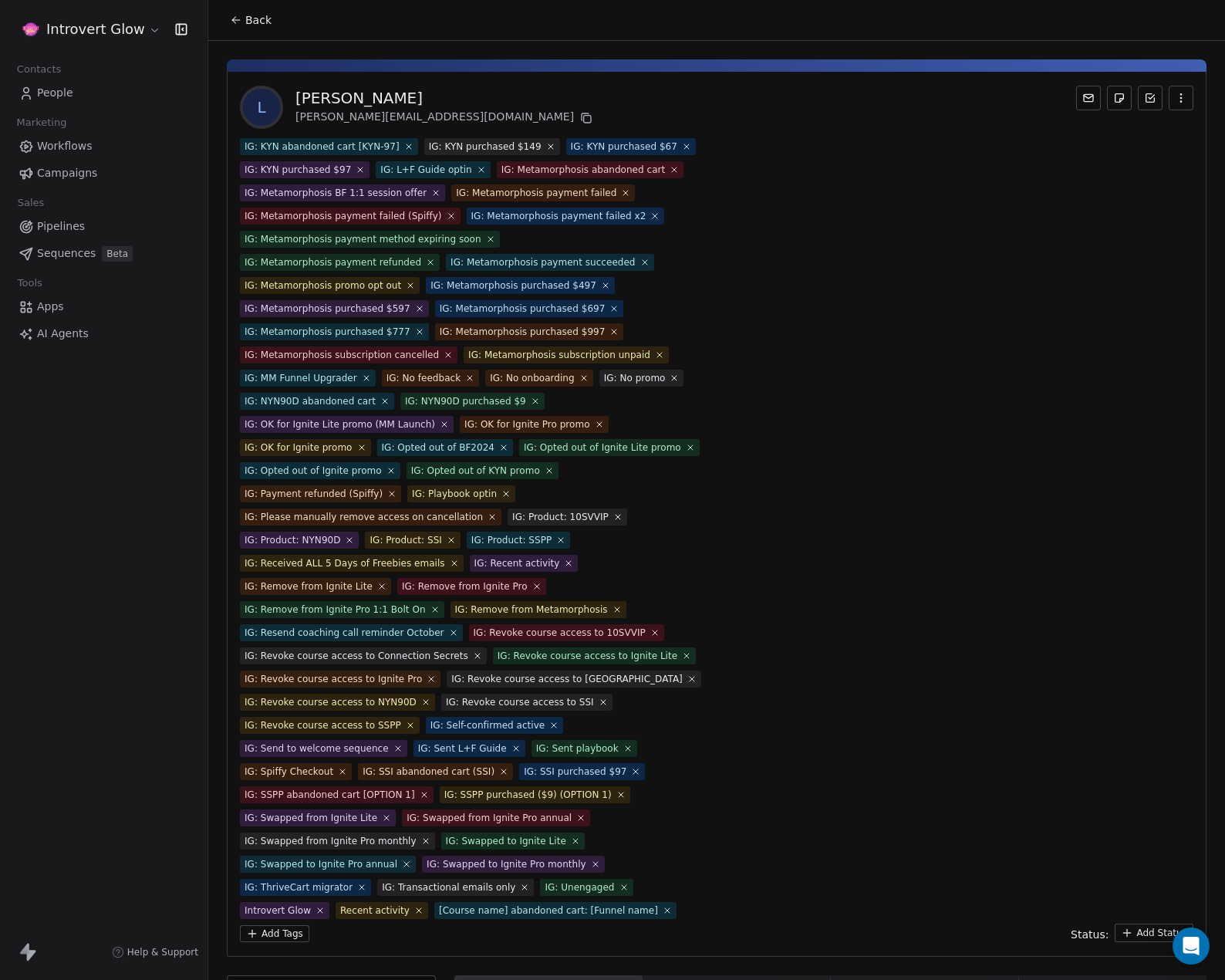
click at [395, 143] on span "IG: KYN abandoned cart [KYN-97]" at bounding box center [329, 146] width 178 height 17
click at [404, 143] on icon at bounding box center [408, 146] width 10 height 10
click at [351, 145] on span "IG: KYN purchased $149" at bounding box center [308, 146] width 136 height 17
click at [361, 145] on icon at bounding box center [365, 146] width 10 height 10
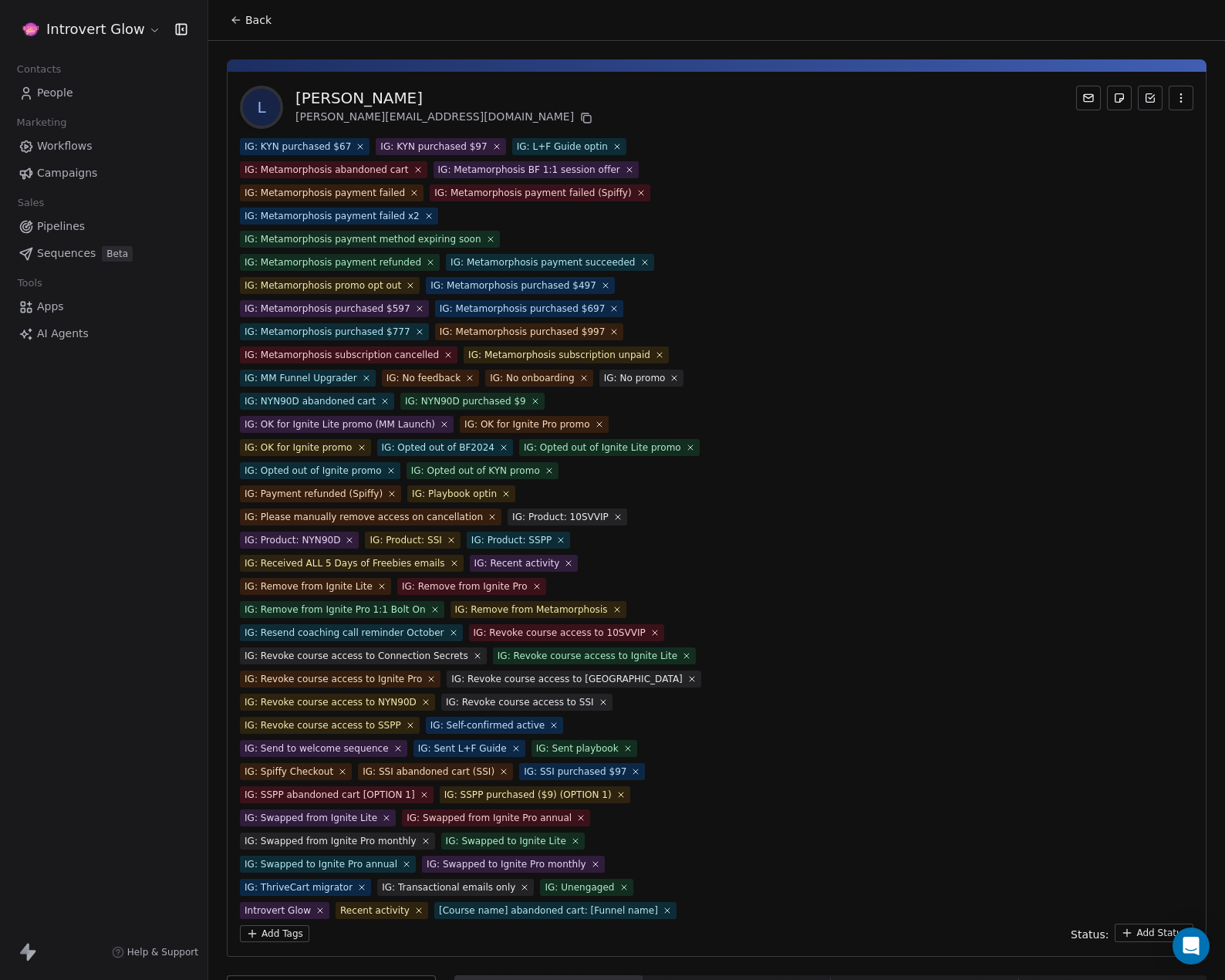
click at [360, 145] on span "IG: KYN purchased $67" at bounding box center [305, 146] width 130 height 17
click at [355, 145] on icon at bounding box center [360, 146] width 10 height 10
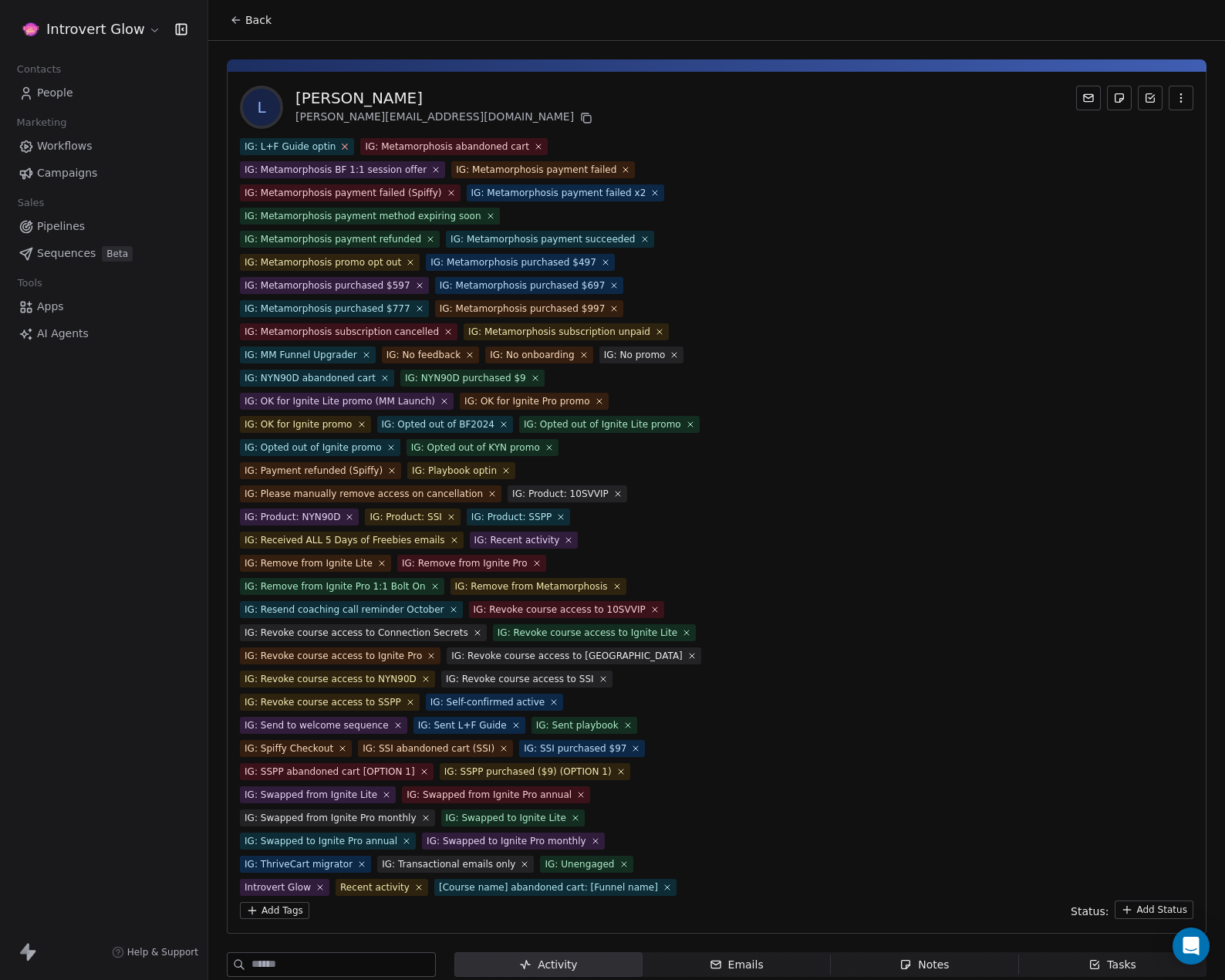
click at [343, 144] on span "IG: L+F Guide optin" at bounding box center [297, 146] width 114 height 17
click at [343, 144] on icon at bounding box center [344, 146] width 10 height 10
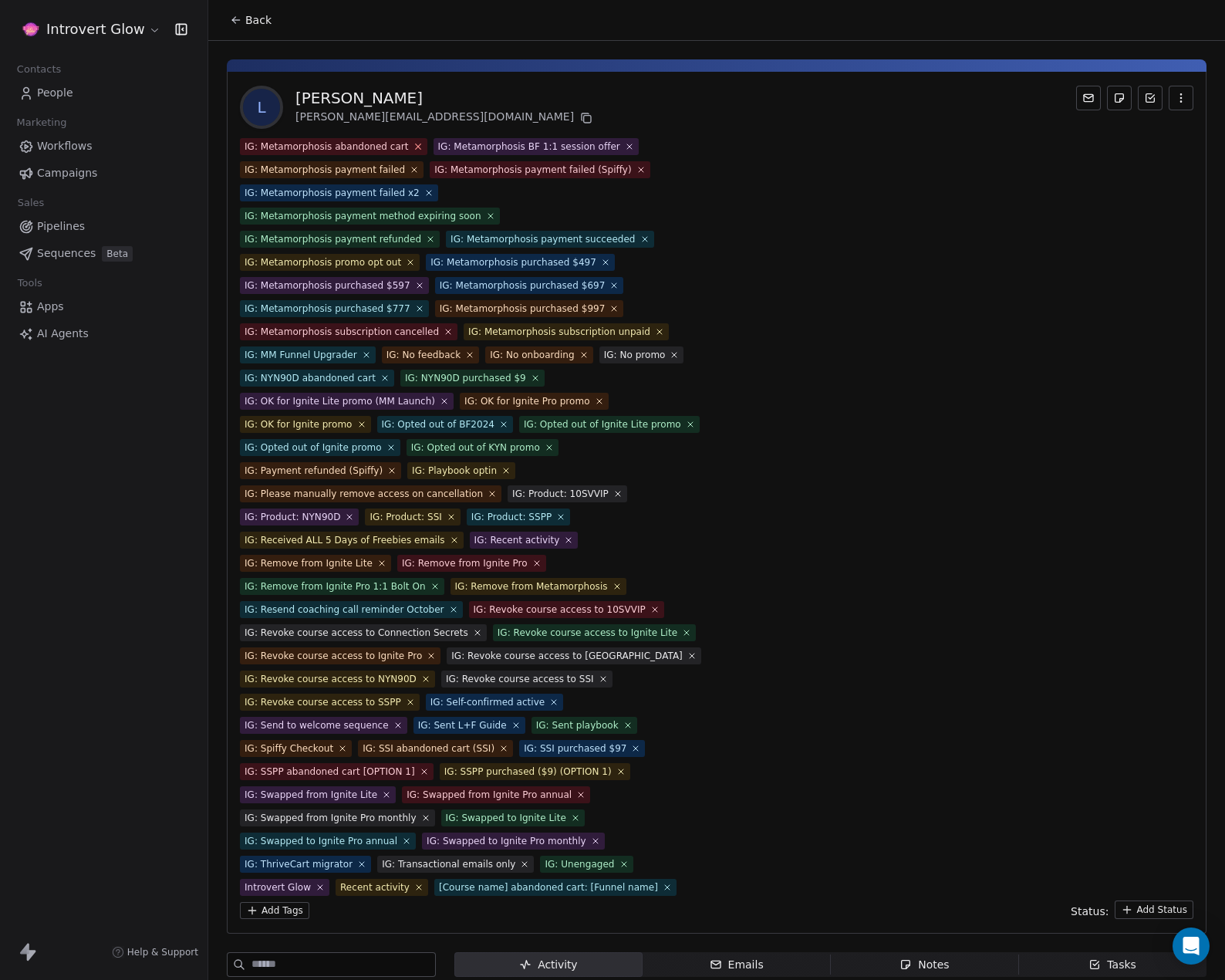
click at [413, 143] on icon at bounding box center [417, 146] width 10 height 10
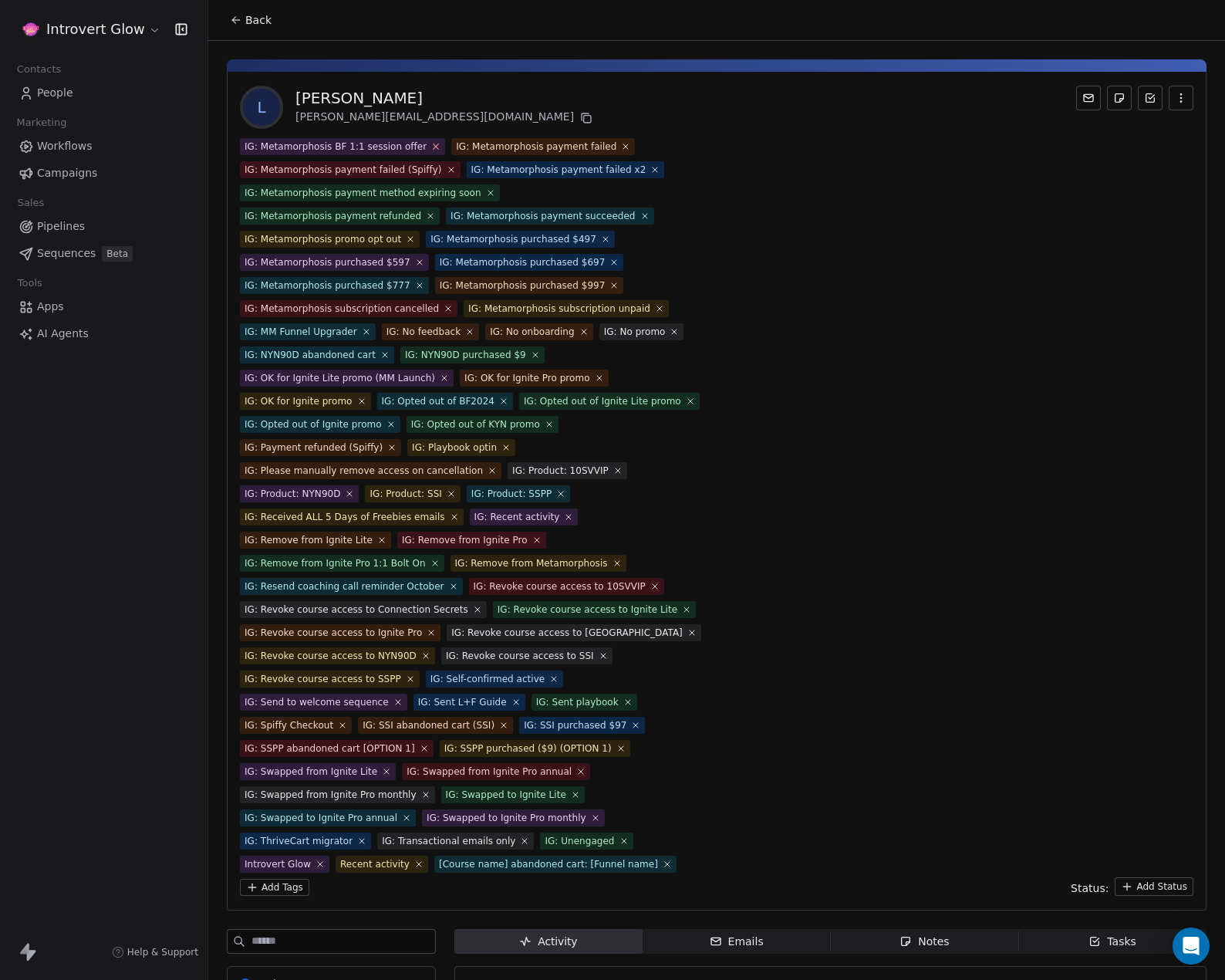
click at [431, 145] on icon at bounding box center [436, 146] width 10 height 10
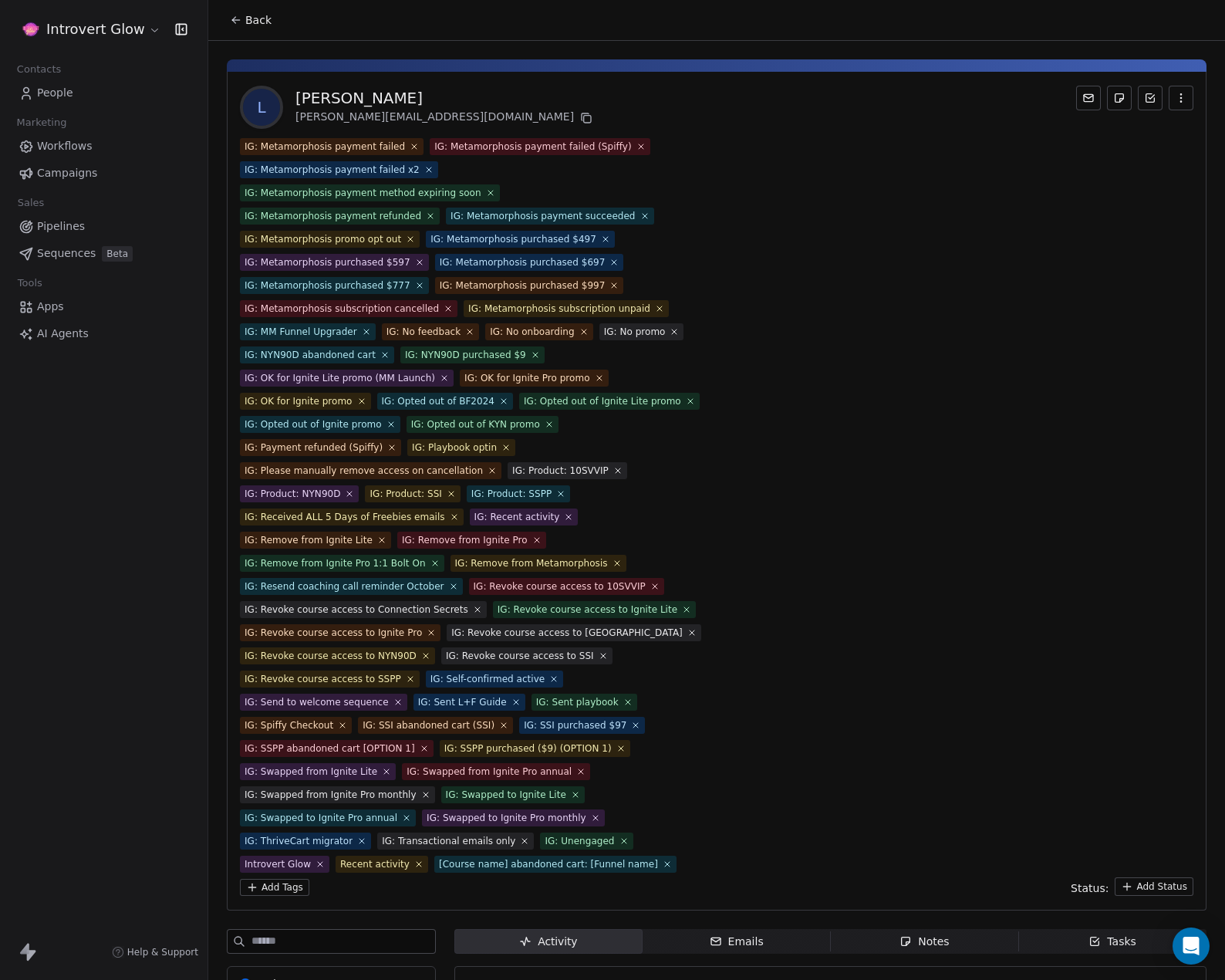
click at [410, 147] on icon at bounding box center [415, 146] width 9 height 9
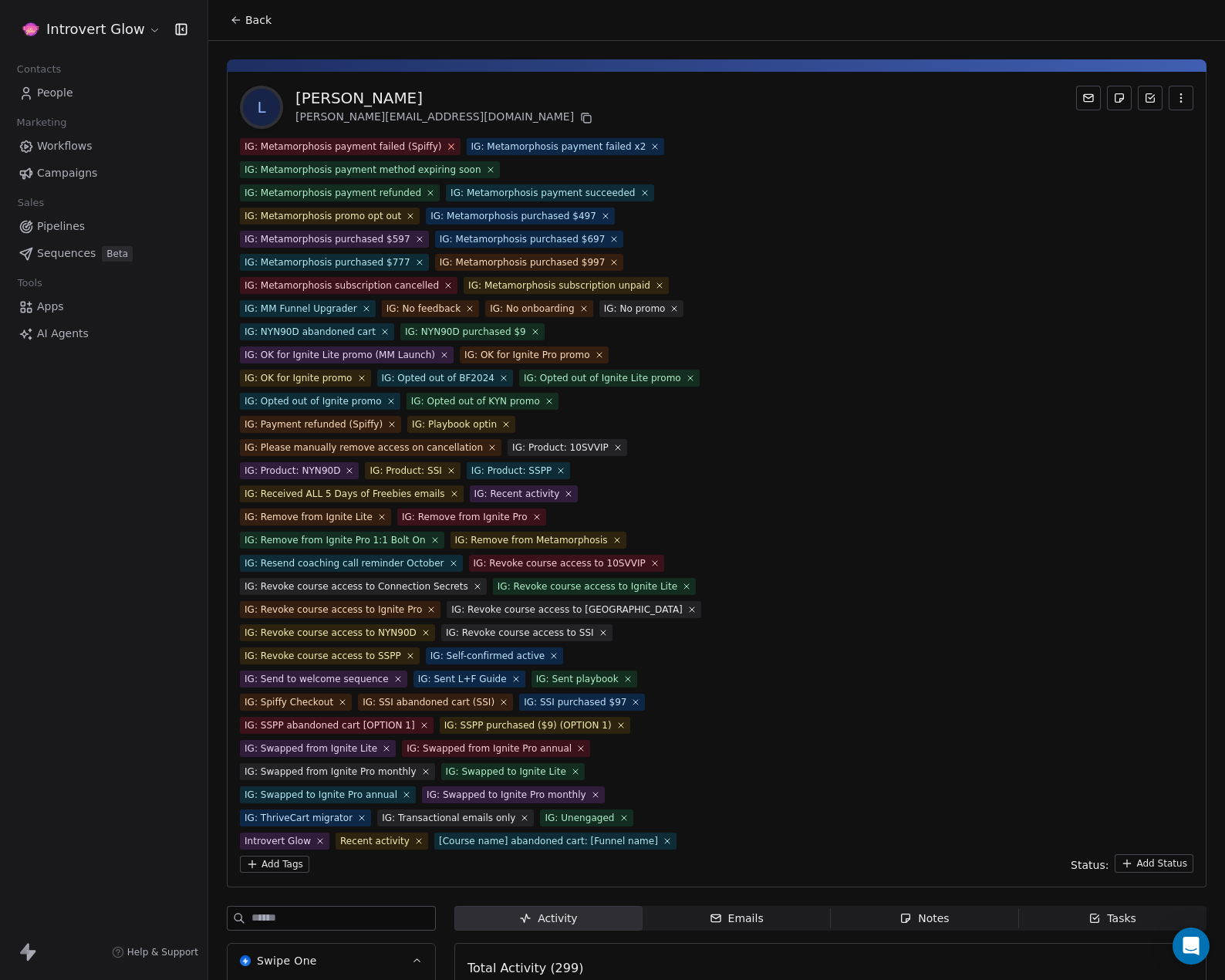
click at [446, 143] on icon at bounding box center [450, 146] width 10 height 10
click at [424, 143] on icon at bounding box center [428, 146] width 10 height 10
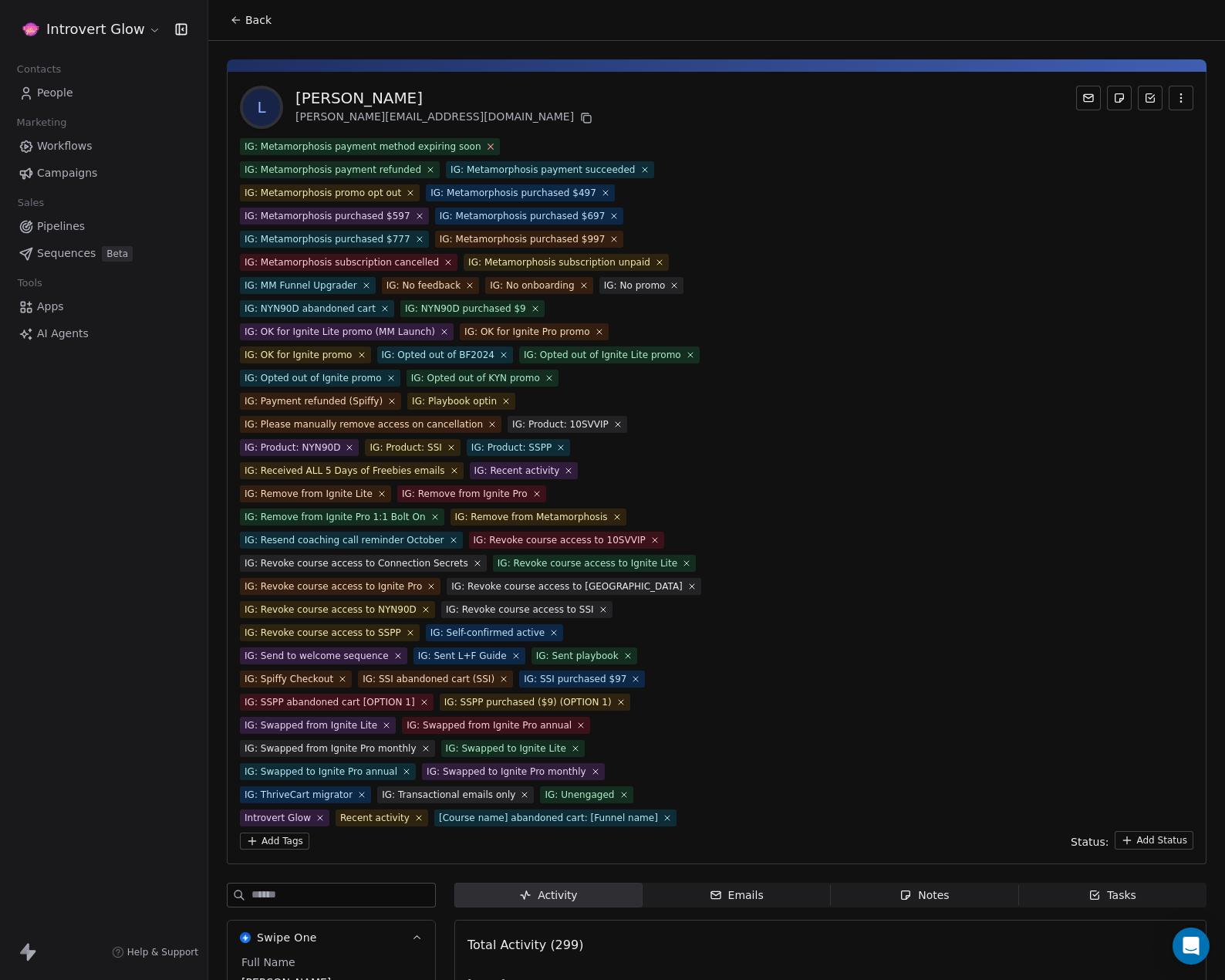
click at [485, 146] on icon at bounding box center [490, 146] width 10 height 10
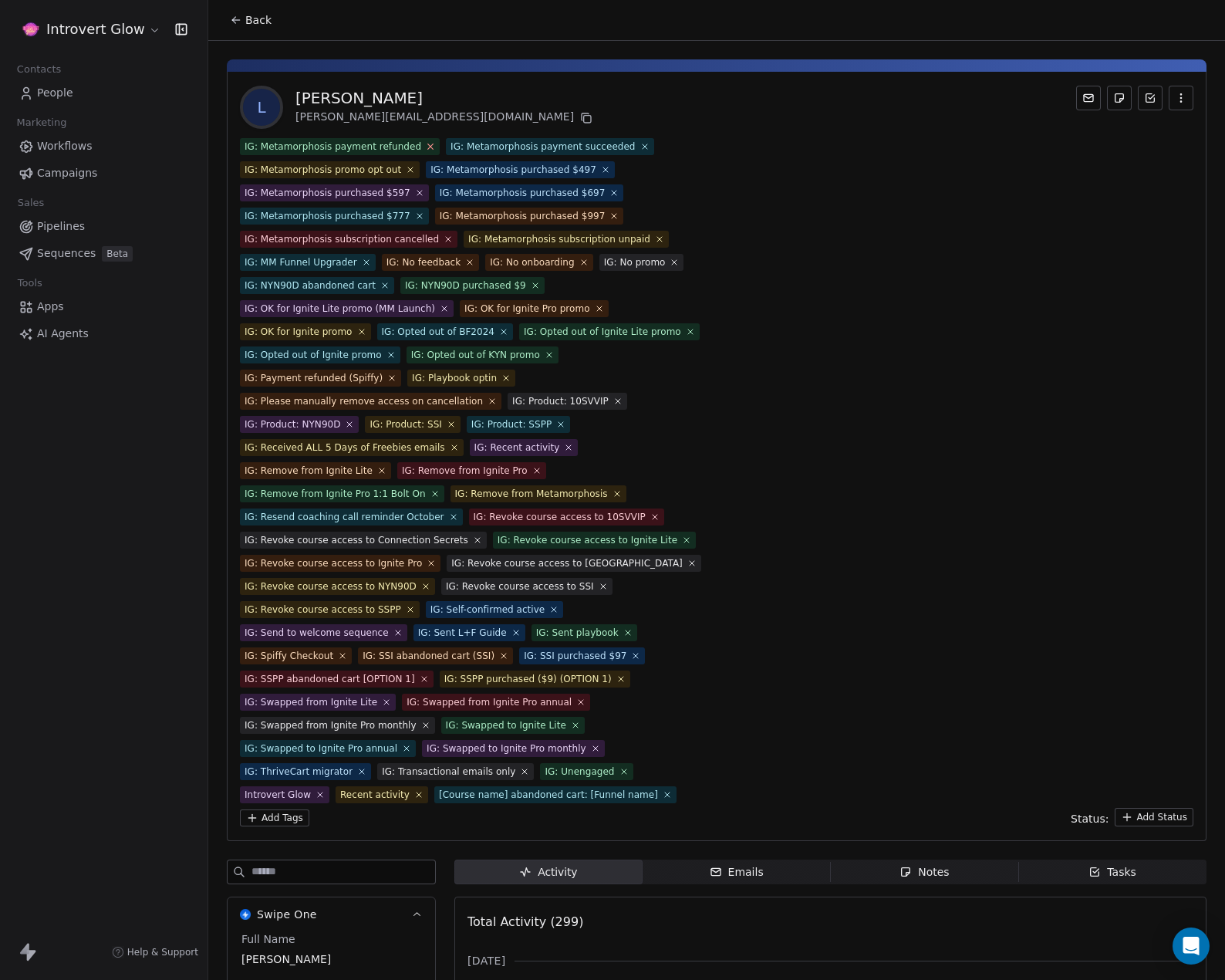
click at [425, 147] on icon at bounding box center [429, 146] width 10 height 10
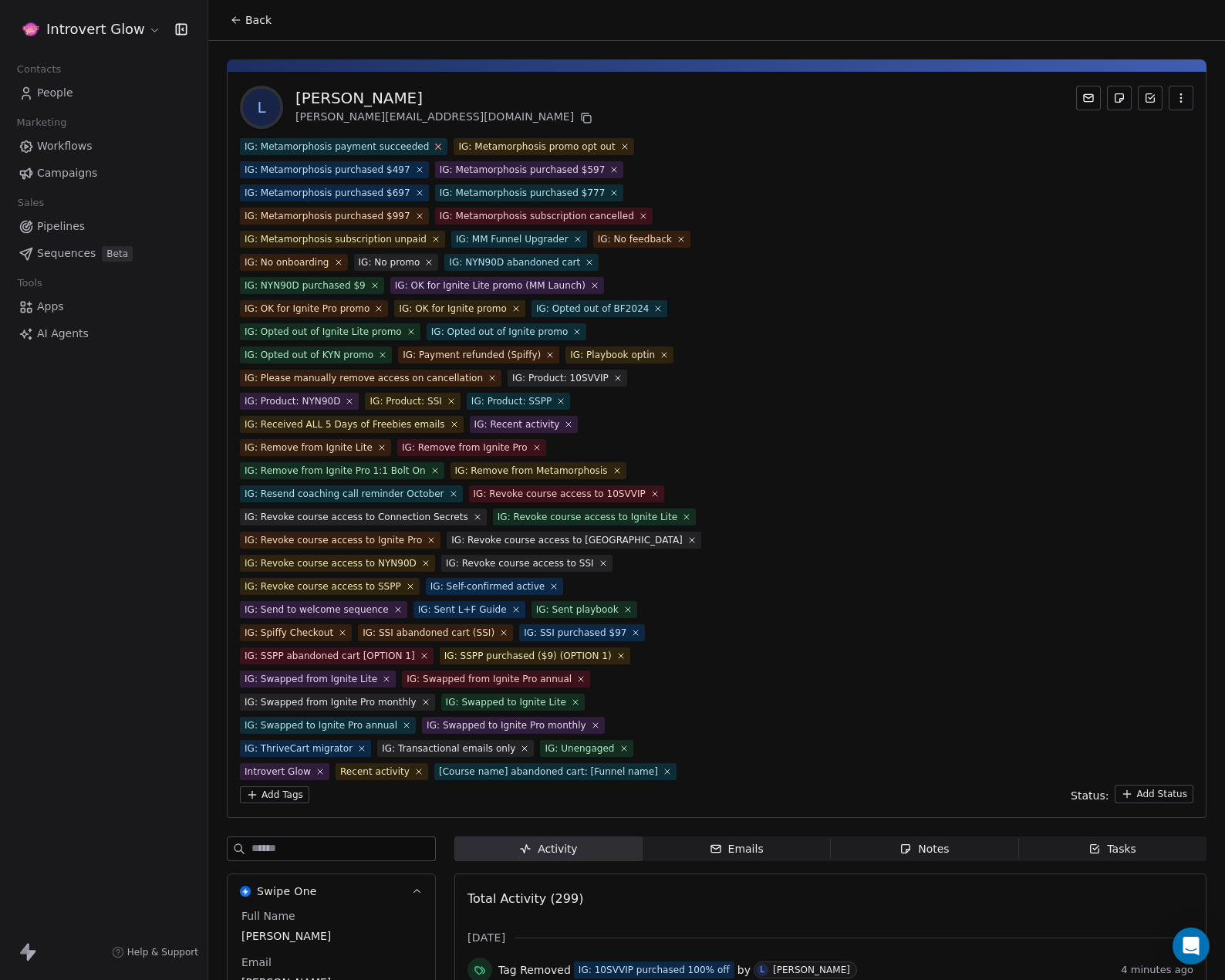
click at [434, 146] on icon at bounding box center [438, 146] width 10 height 10
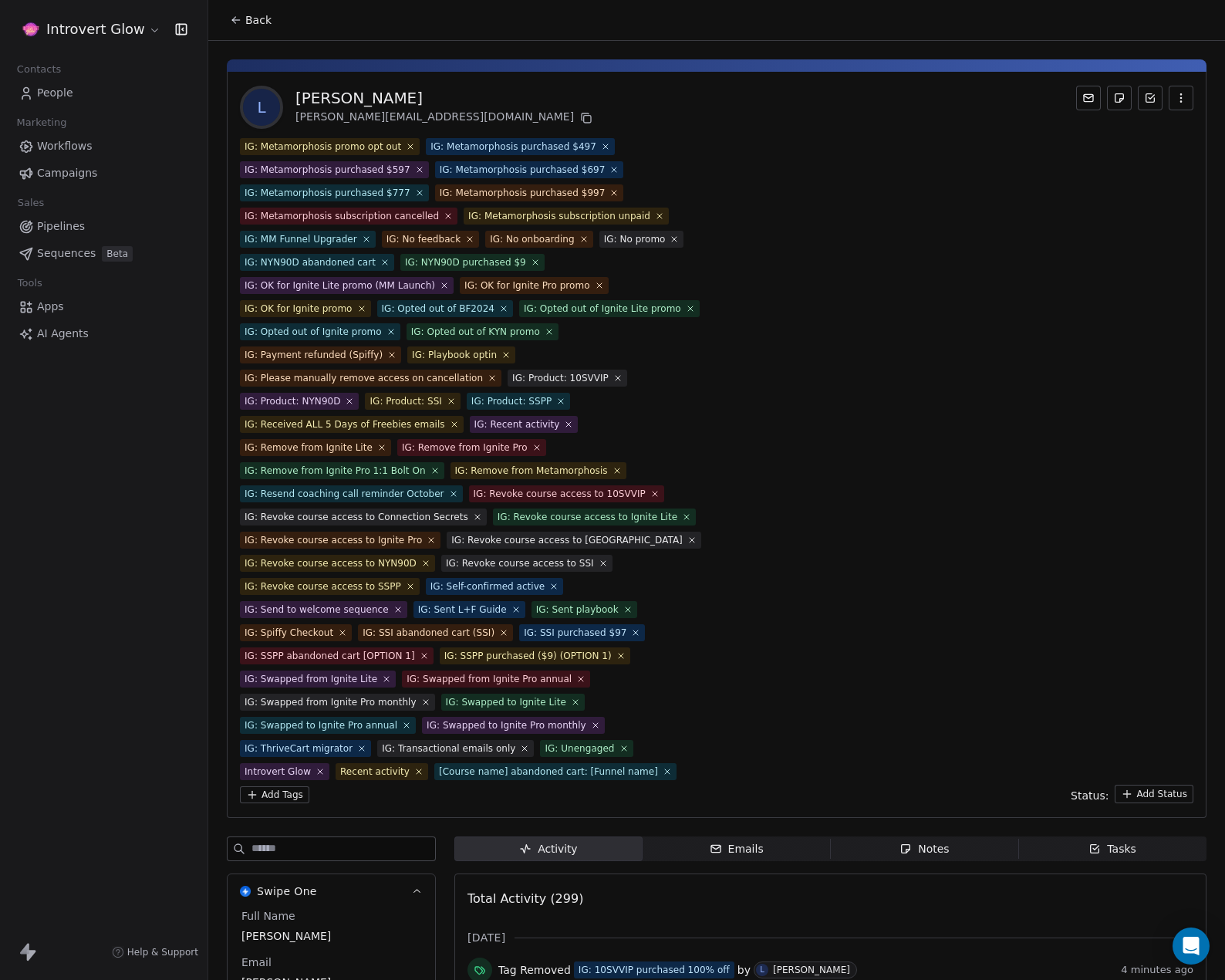
click at [408, 145] on span "IG: Metamorphosis promo opt out" at bounding box center [330, 146] width 180 height 17
click at [406, 145] on icon at bounding box center [410, 146] width 10 height 10
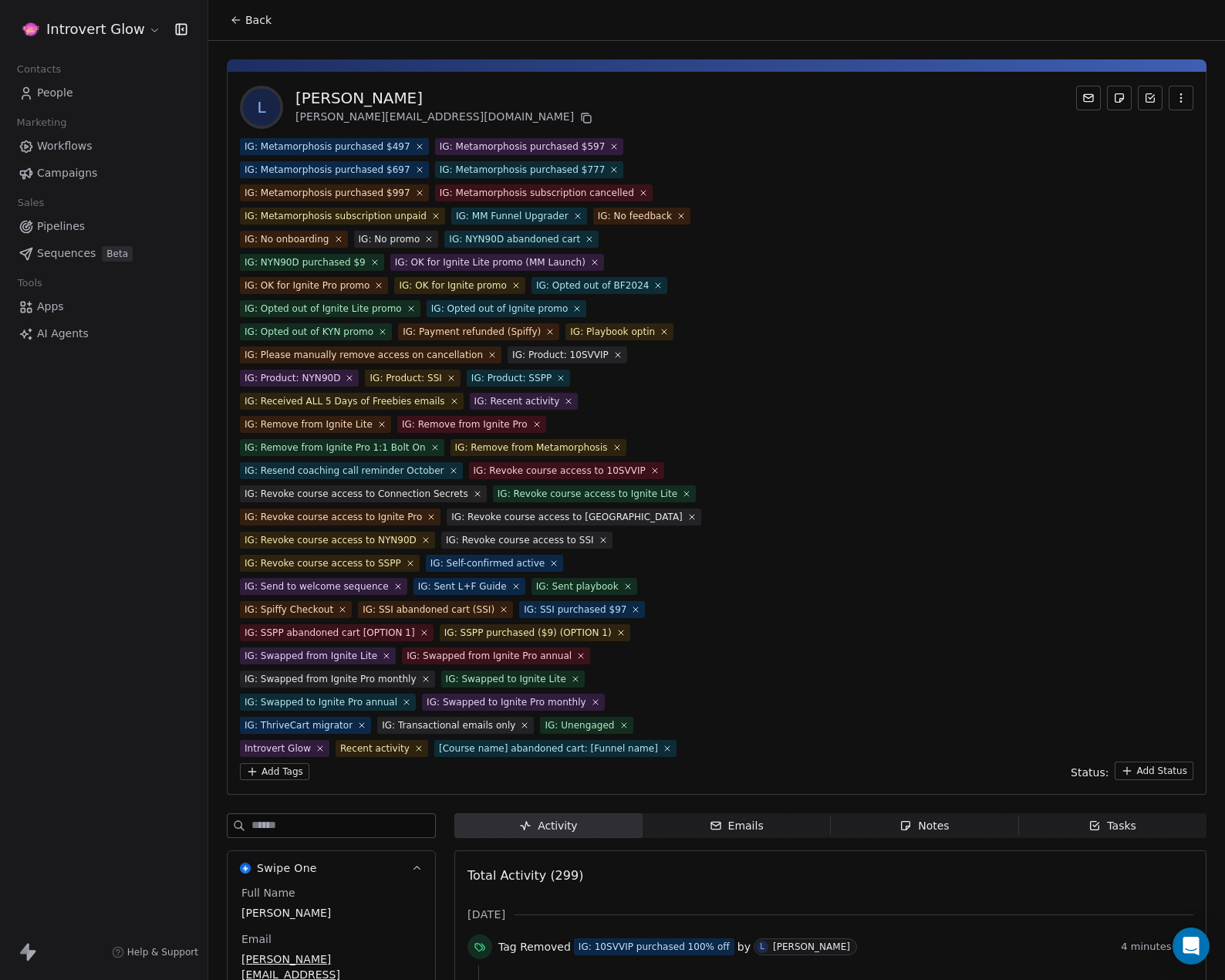
click at [415, 145] on icon at bounding box center [419, 146] width 9 height 9
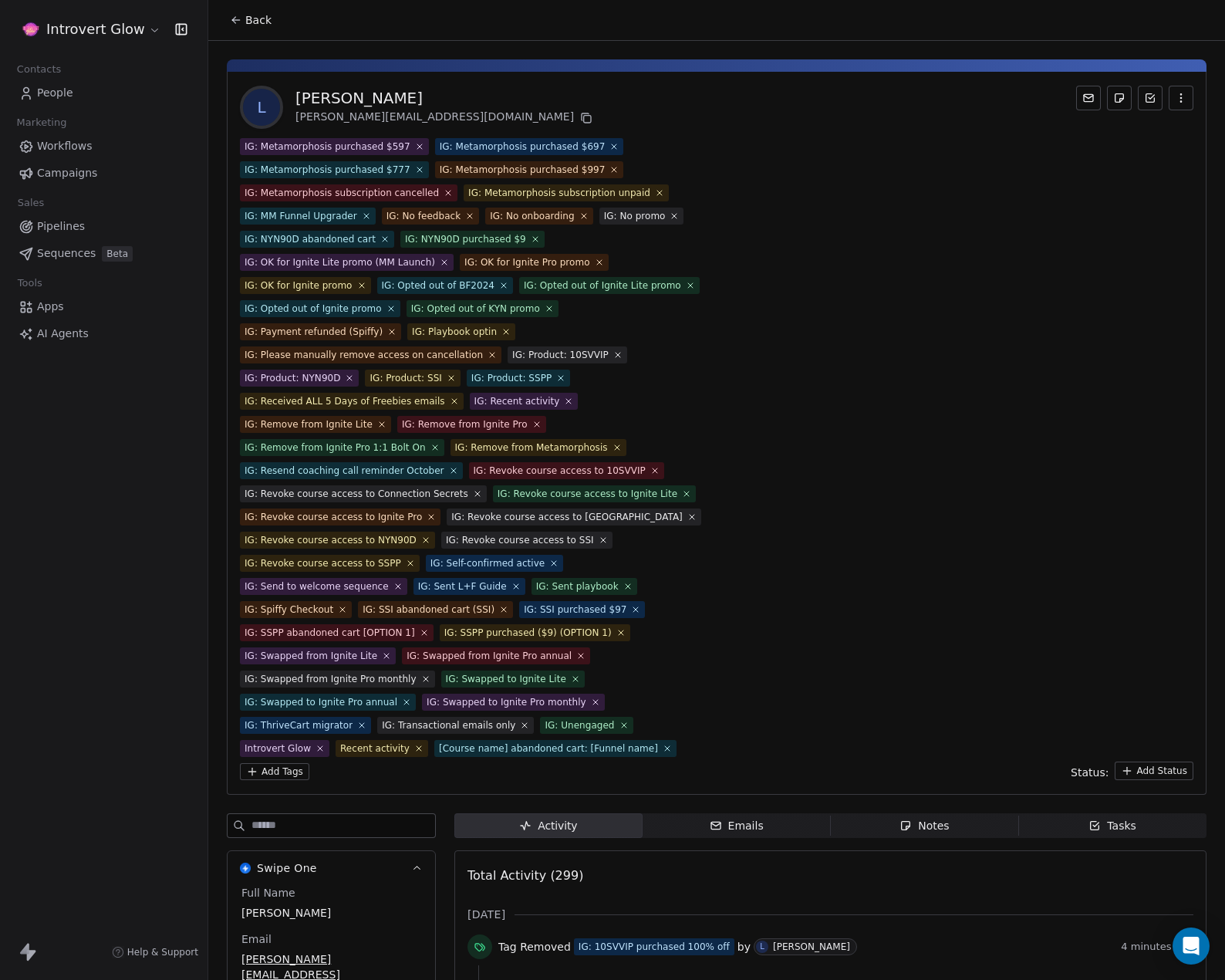
click at [417, 145] on icon at bounding box center [419, 146] width 5 height 5
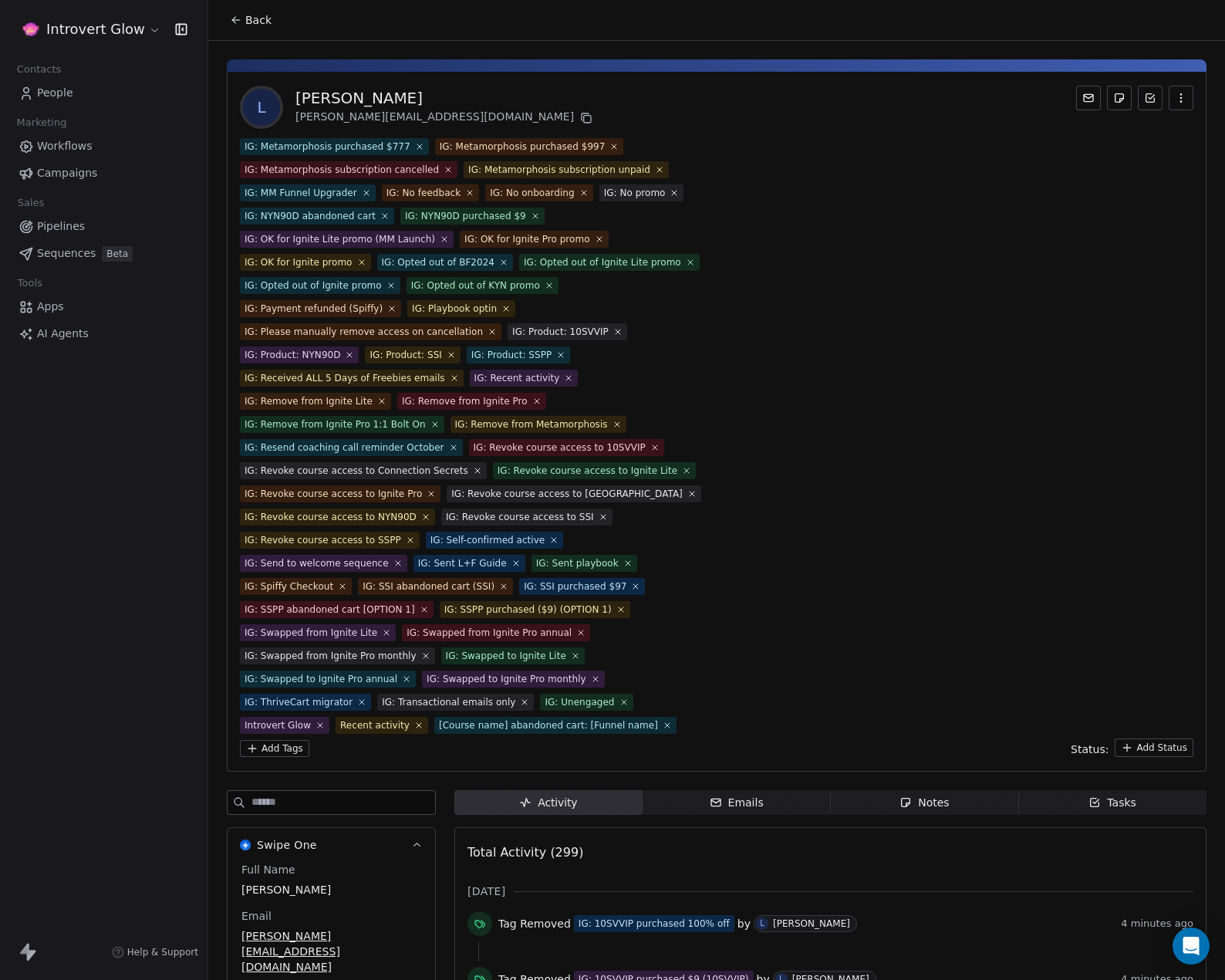
click at [415, 145] on icon at bounding box center [419, 146] width 9 height 9
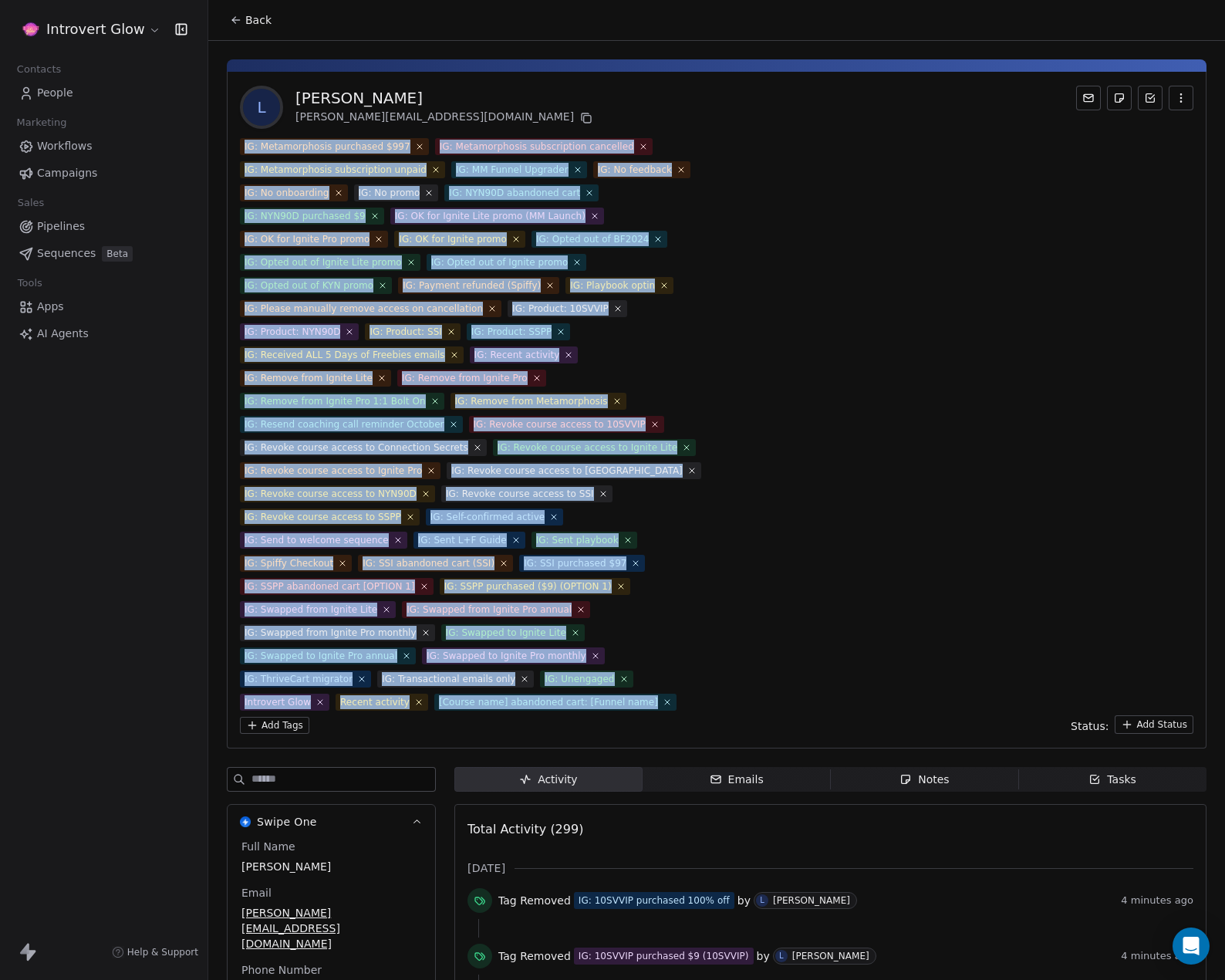
click at [415, 145] on icon at bounding box center [419, 146] width 9 height 9
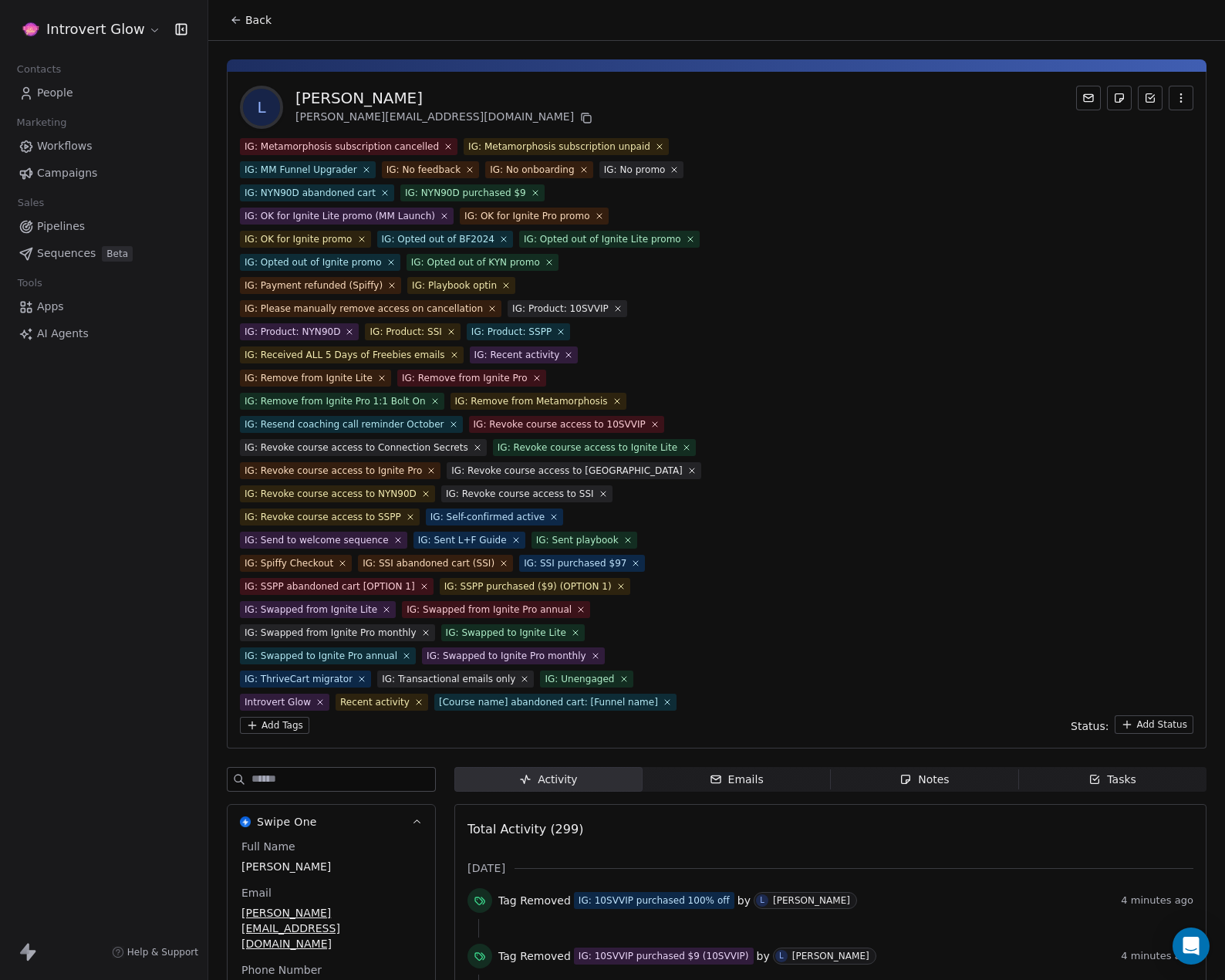
click at [428, 146] on span "IG: Metamorphosis subscription cancelled" at bounding box center [349, 146] width 217 height 17
click at [443, 145] on icon at bounding box center [448, 146] width 10 height 10
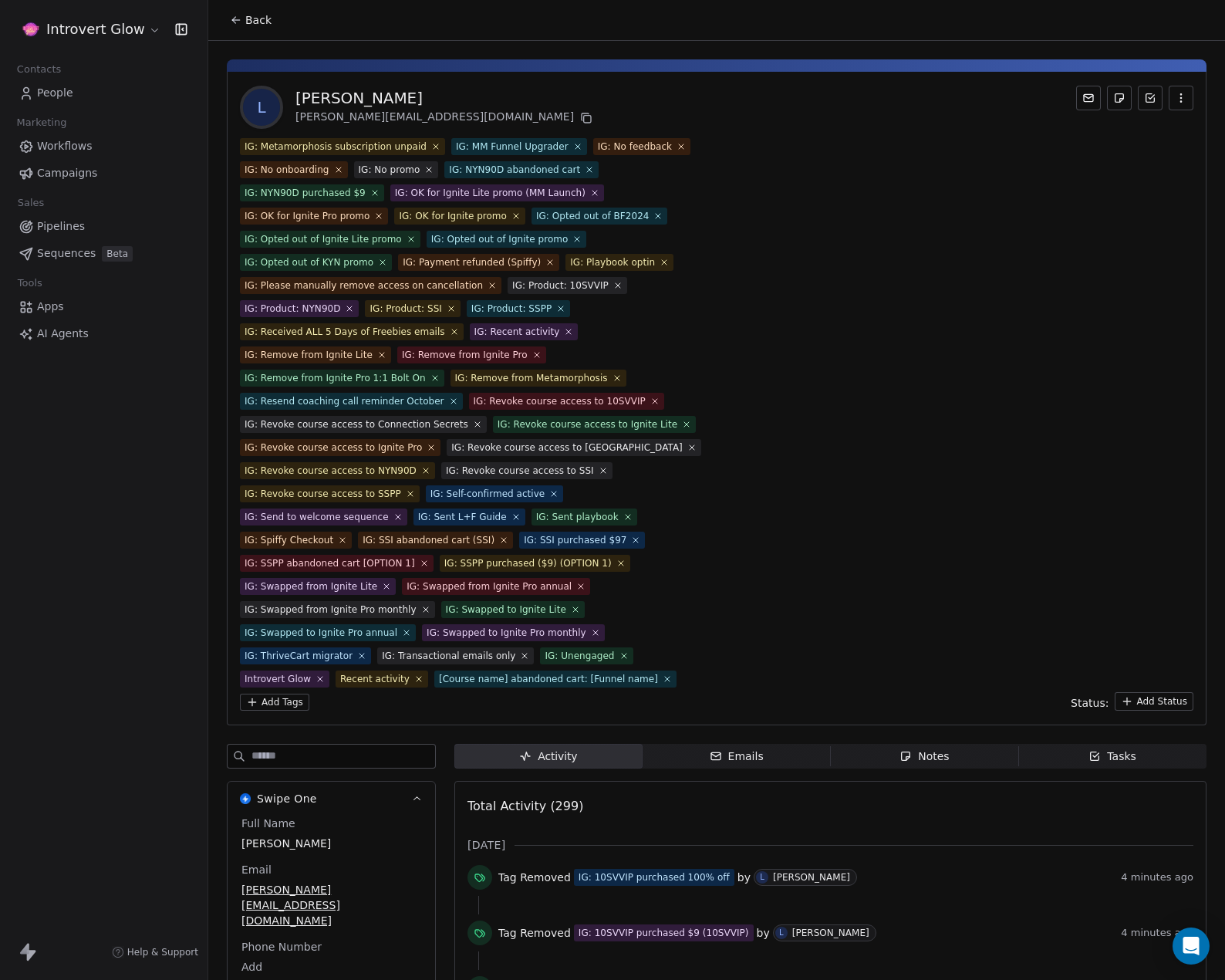
click at [434, 145] on icon at bounding box center [436, 146] width 5 height 5
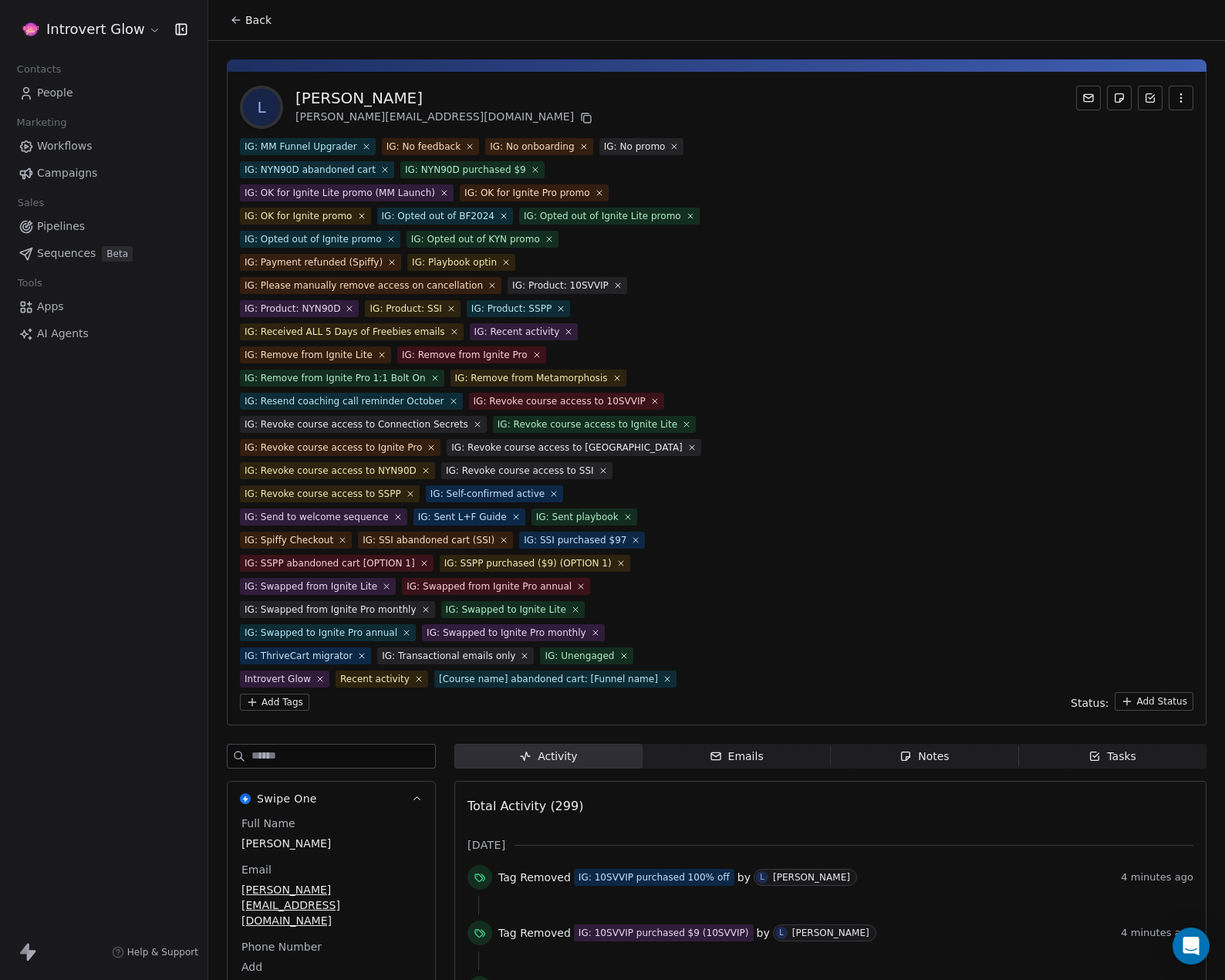
drag, startPoint x: 459, startPoint y: 149, endPoint x: 425, endPoint y: 148, distance: 34.0
click at [451, 149] on span "IG: No feedback" at bounding box center [430, 146] width 97 height 17
click at [362, 148] on icon at bounding box center [365, 146] width 10 height 10
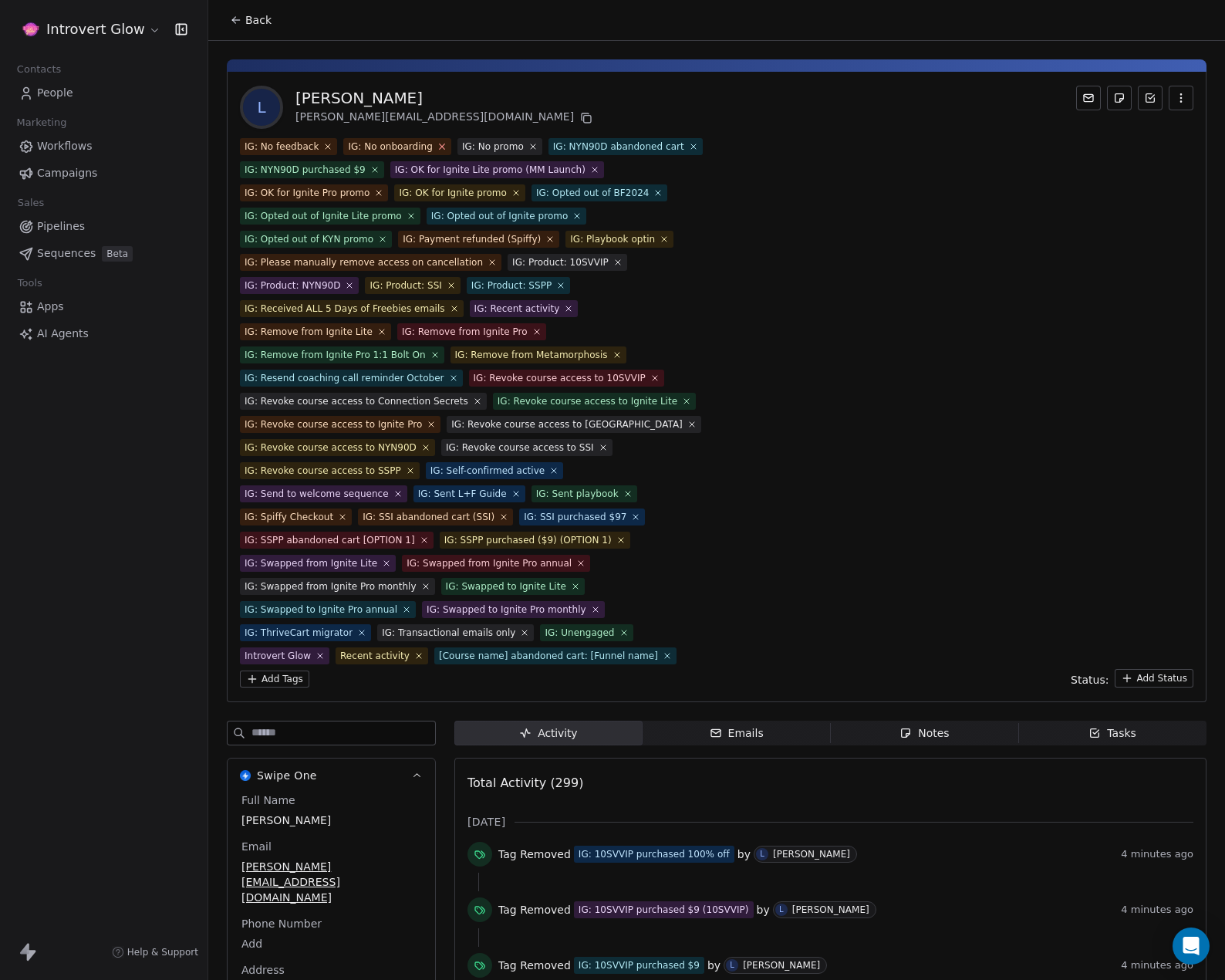
click at [437, 146] on icon at bounding box center [441, 146] width 10 height 10
click at [323, 148] on icon at bounding box center [328, 146] width 10 height 10
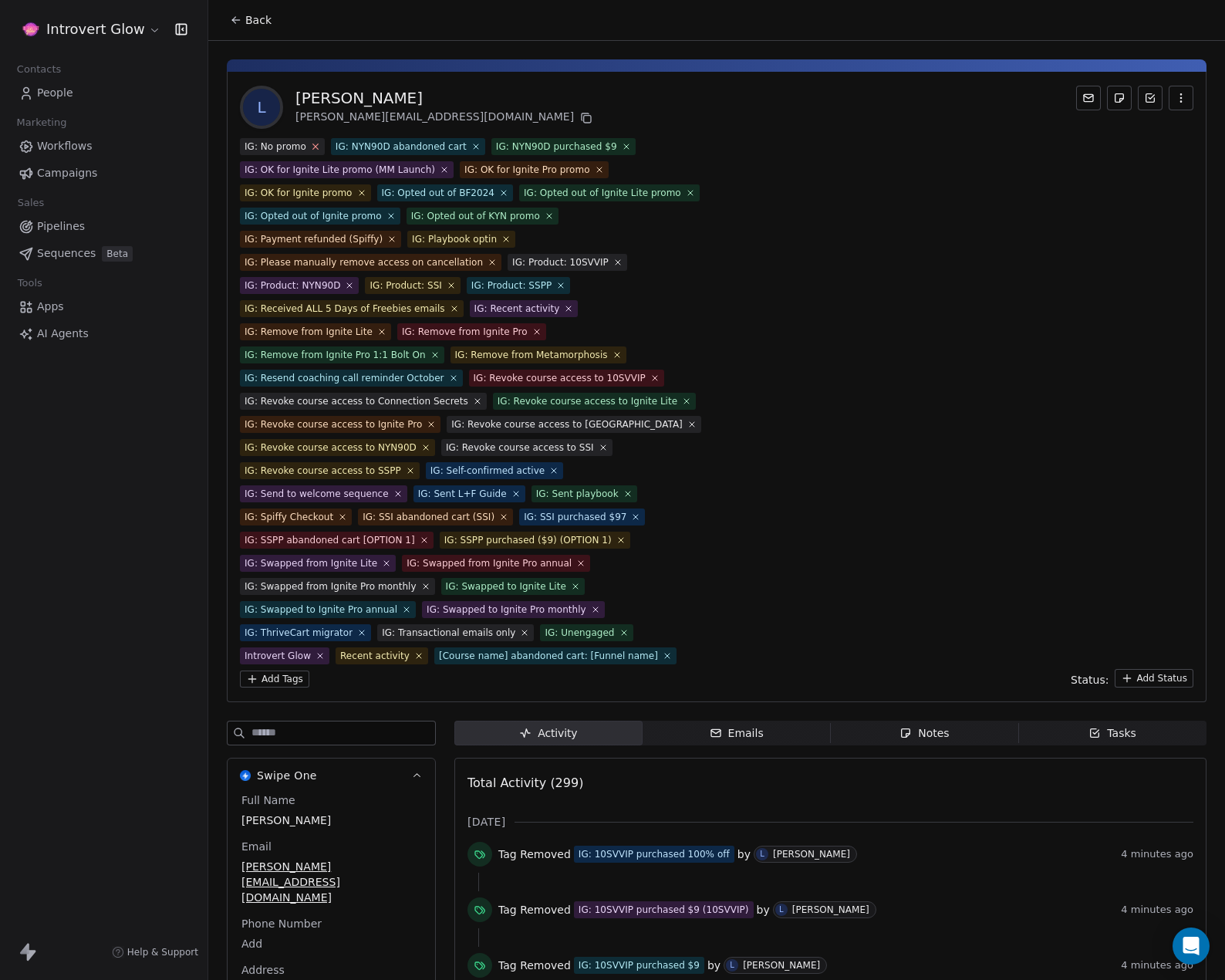
click at [315, 146] on icon at bounding box center [315, 146] width 10 height 10
click at [380, 143] on icon at bounding box center [385, 146] width 10 height 10
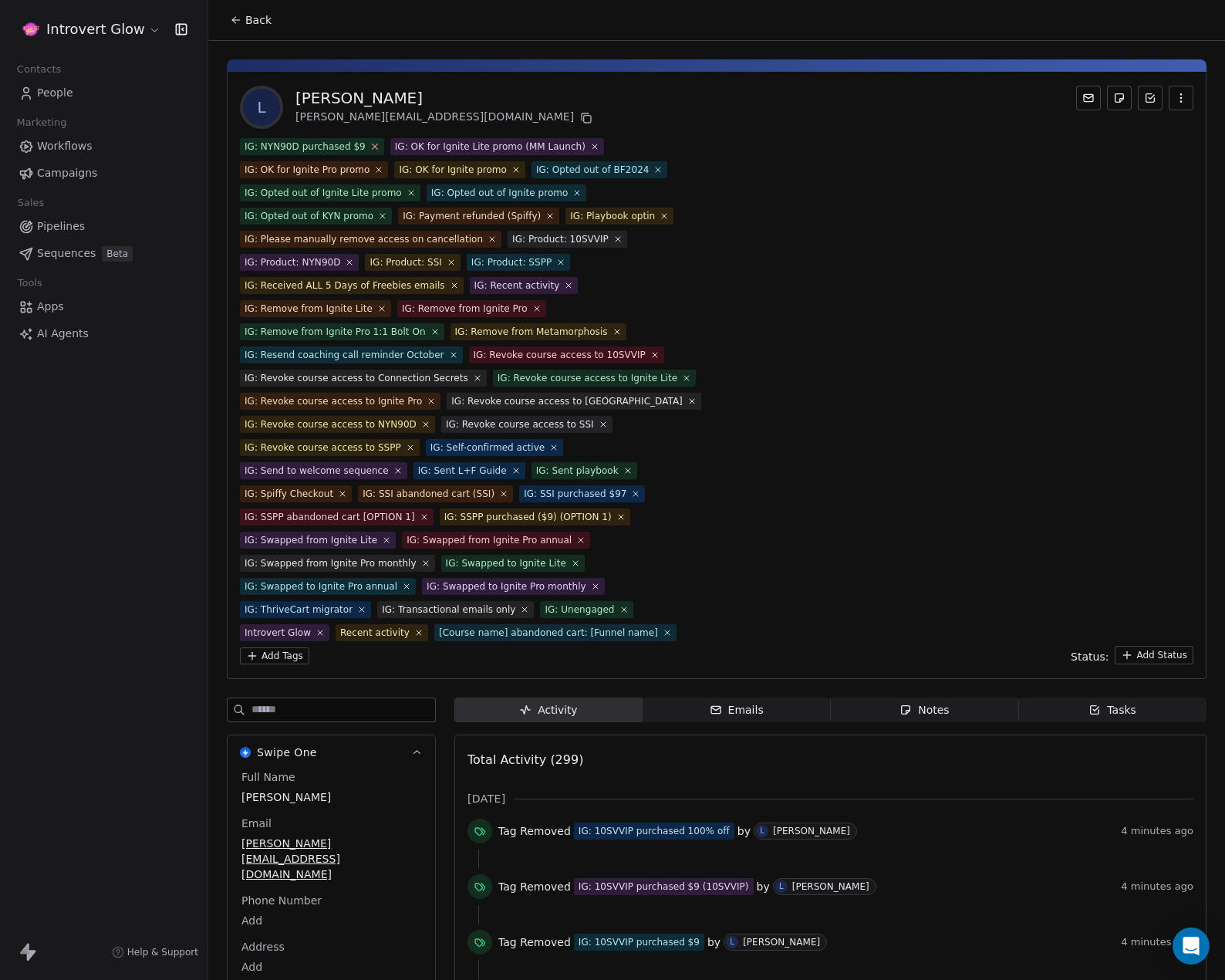
drag, startPoint x: 354, startPoint y: 145, endPoint x: 365, endPoint y: 146, distance: 11.0
click at [356, 145] on div "IG: NYN90D purchased $9" at bounding box center [305, 146] width 121 height 14
click at [370, 146] on icon at bounding box center [375, 146] width 10 height 10
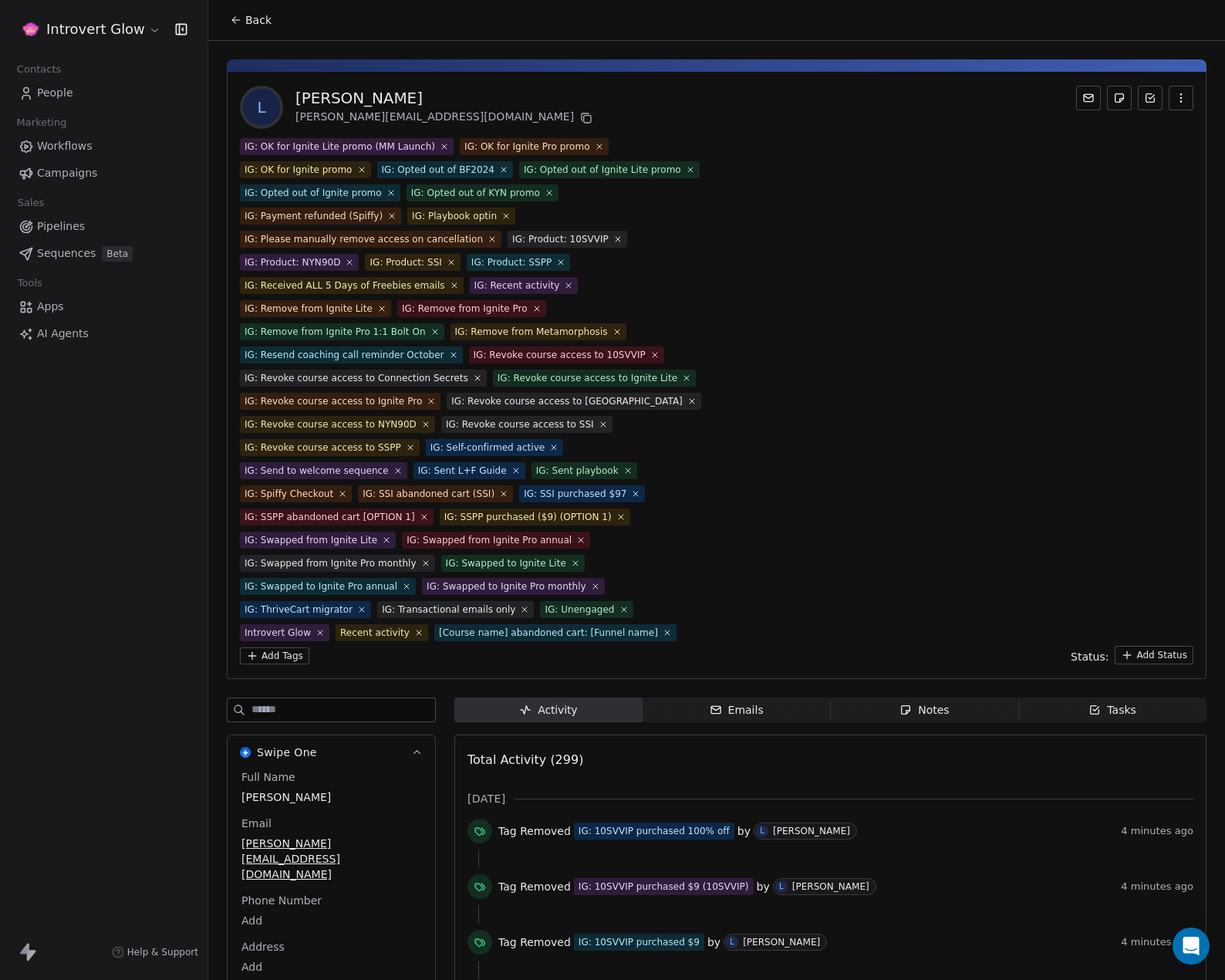
click at [429, 142] on span "IG: OK for Ignite Lite promo (MM Launch)" at bounding box center [347, 146] width 214 height 17
click at [439, 142] on icon at bounding box center [444, 146] width 10 height 10
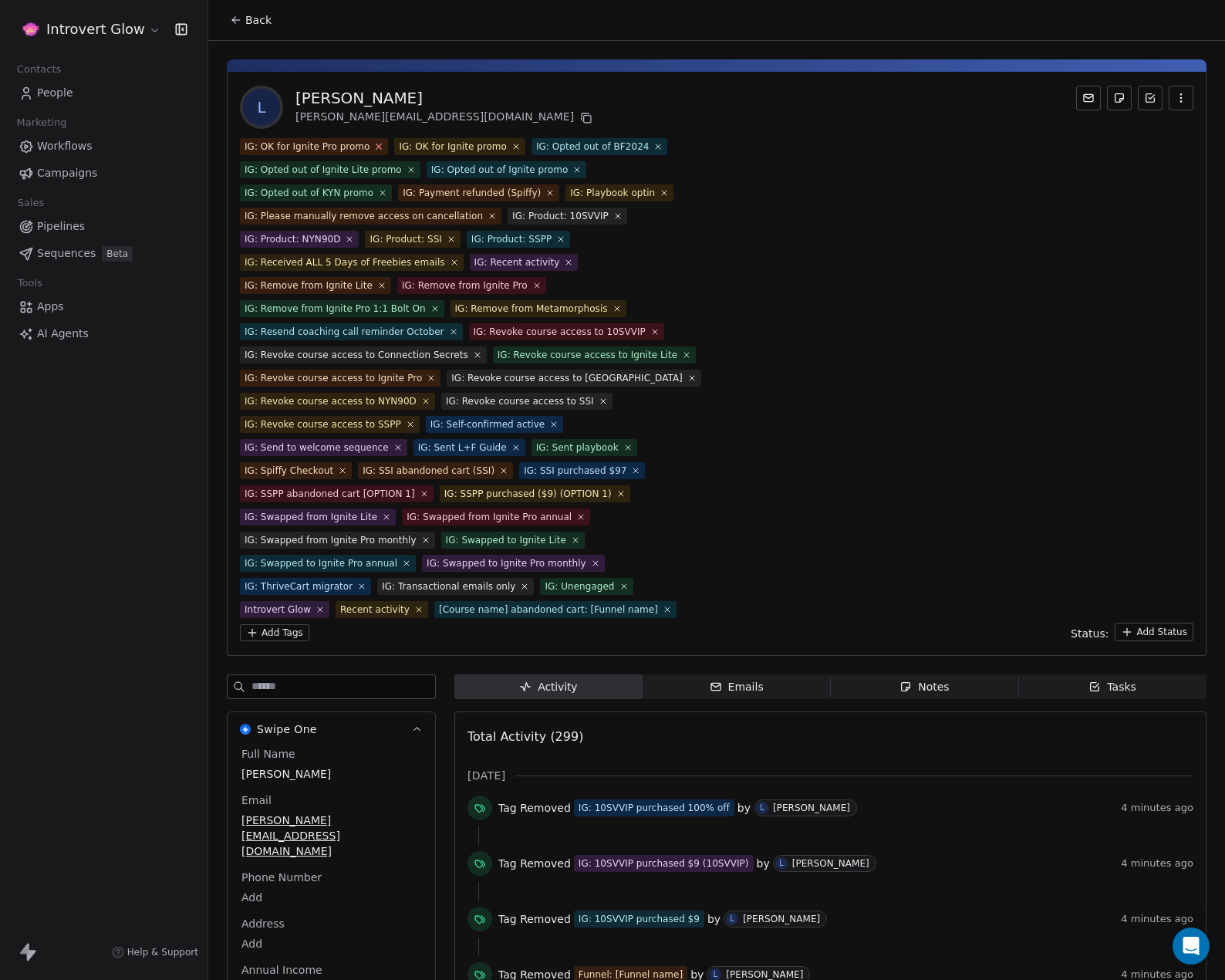
click at [375, 147] on icon at bounding box center [379, 146] width 10 height 10
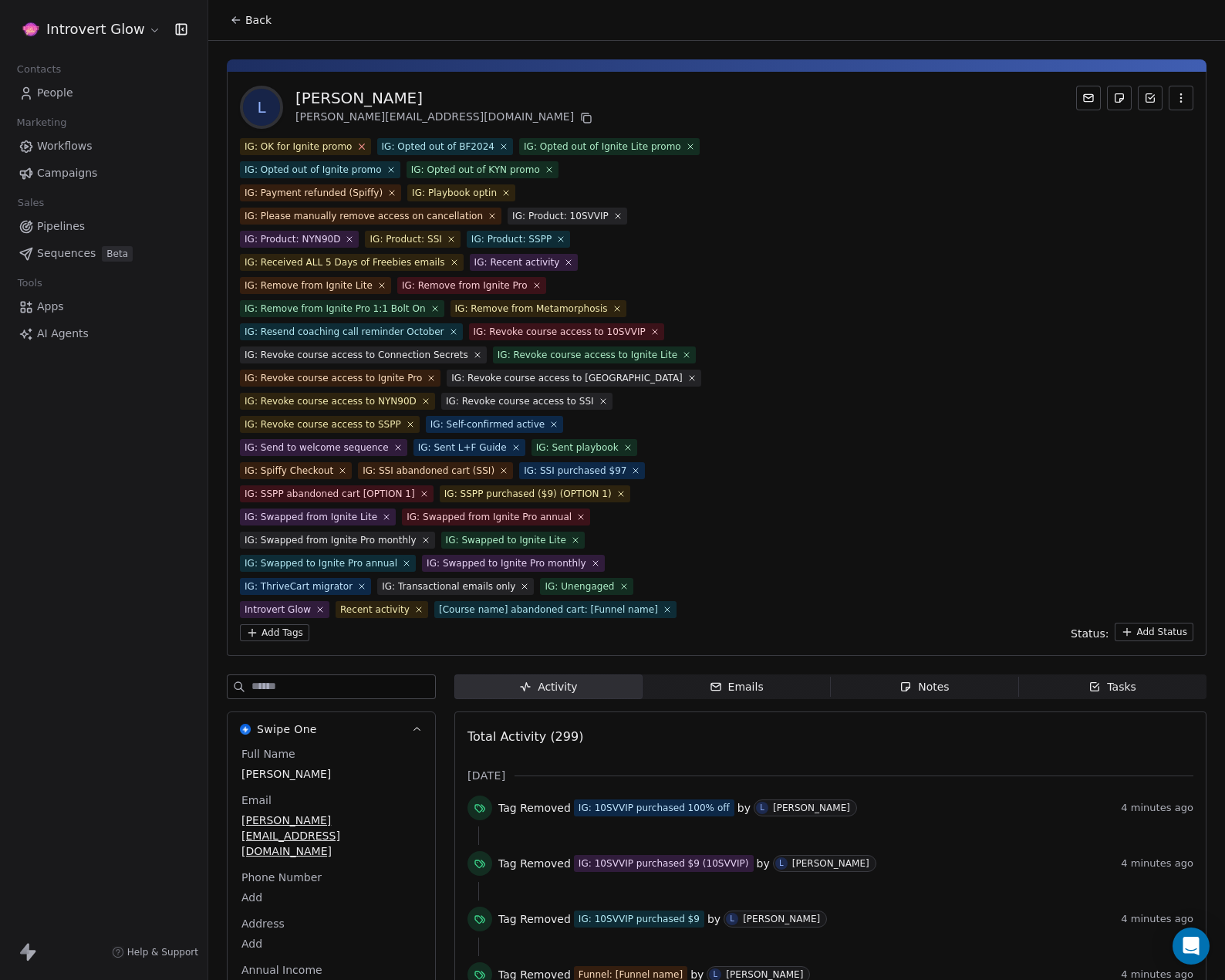
click at [356, 143] on icon at bounding box center [361, 146] width 10 height 10
click at [363, 143] on icon at bounding box center [367, 146] width 9 height 9
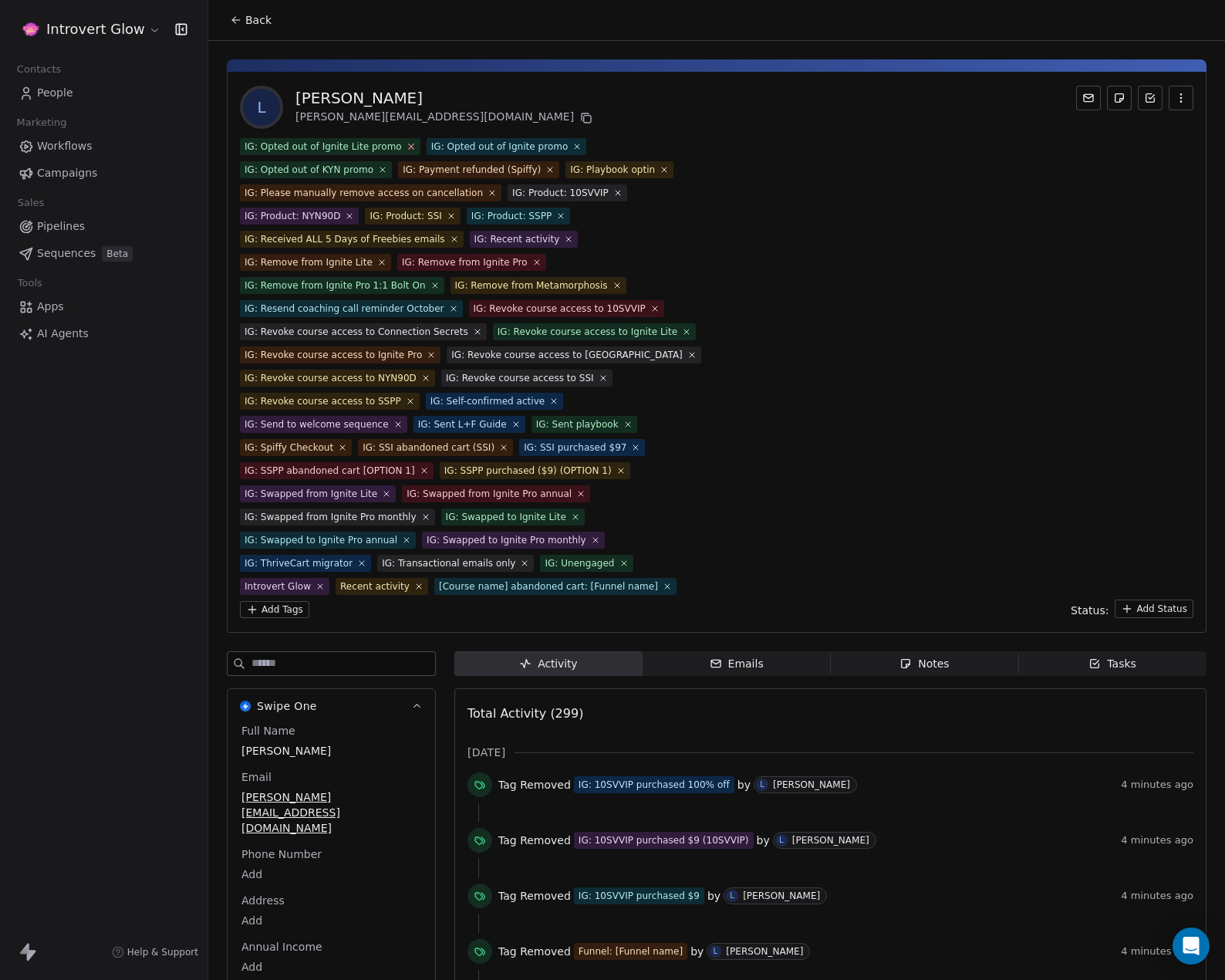
click at [406, 144] on icon at bounding box center [410, 146] width 10 height 10
click at [388, 144] on icon at bounding box center [391, 147] width 5 height 5
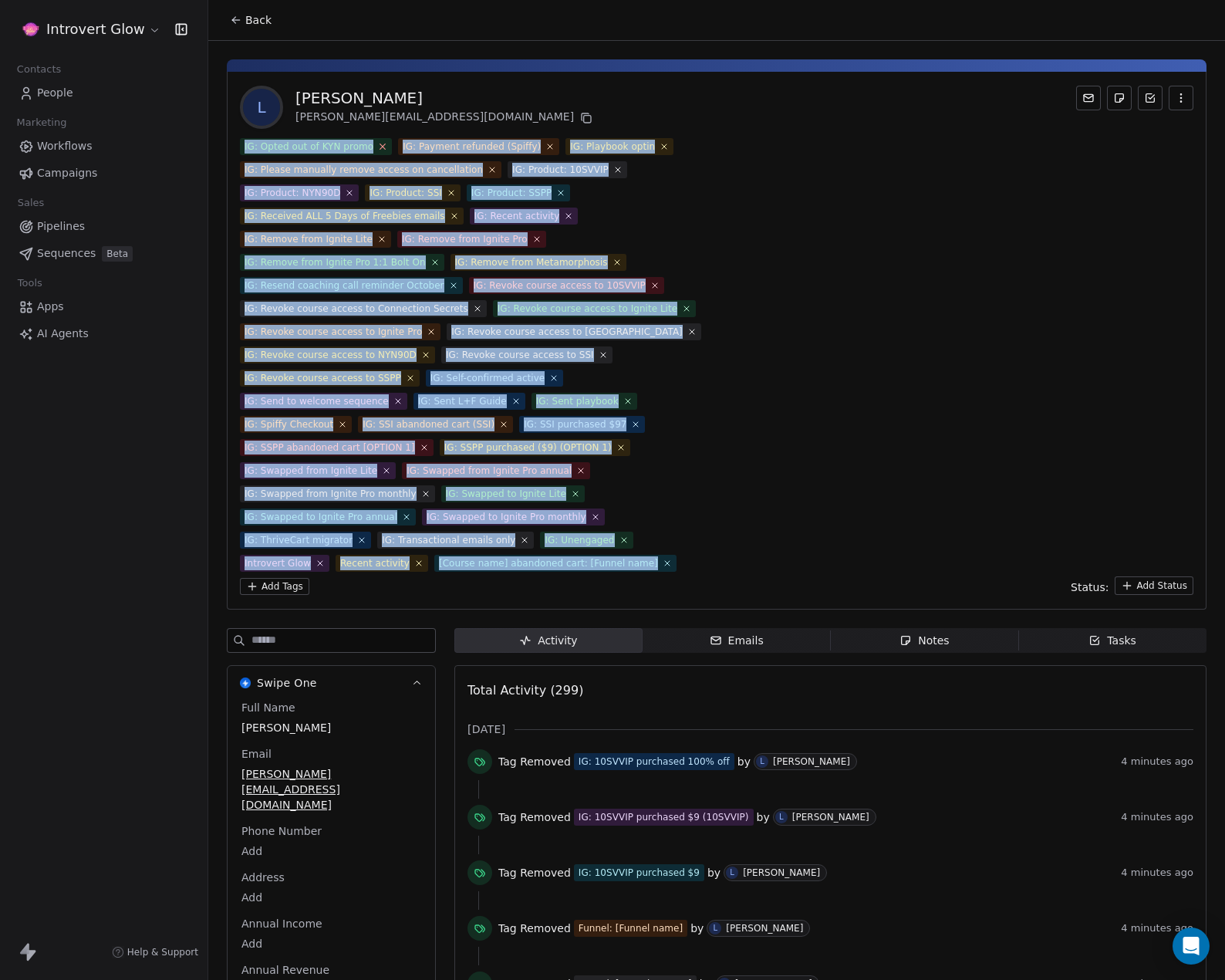
click at [378, 145] on icon at bounding box center [383, 146] width 10 height 10
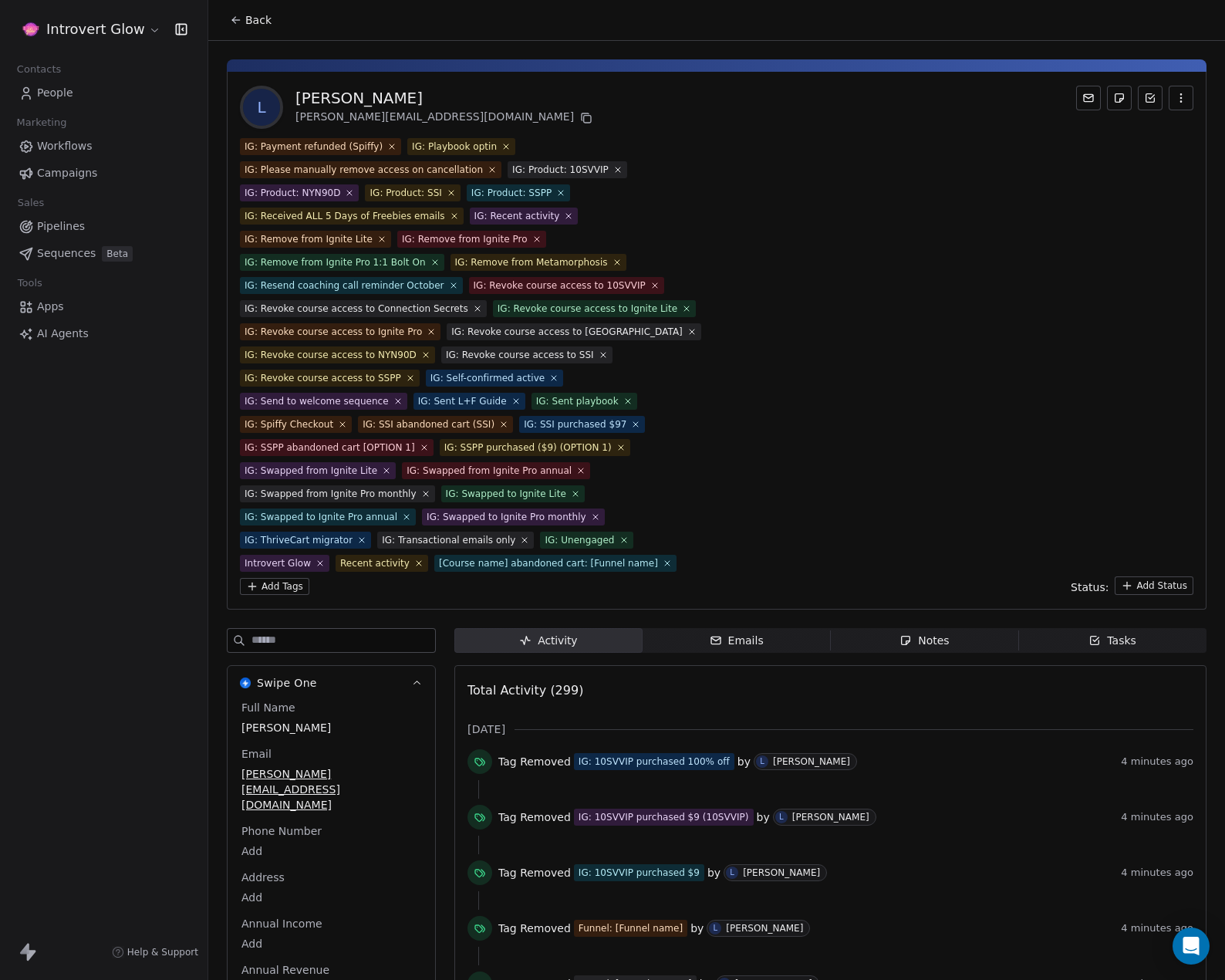
click at [390, 145] on icon at bounding box center [392, 146] width 5 height 5
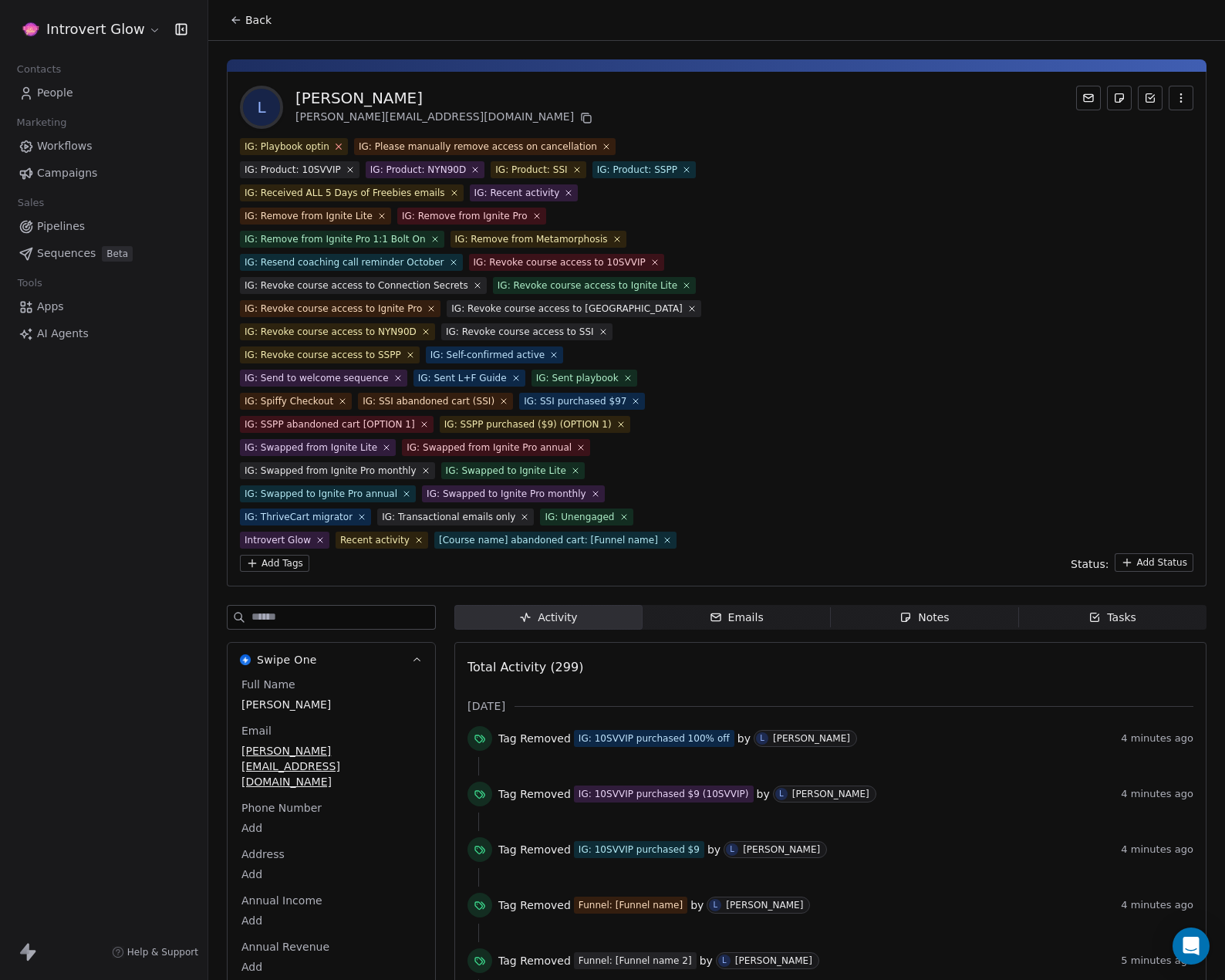
click at [338, 145] on icon at bounding box center [338, 146] width 10 height 10
click at [487, 142] on icon at bounding box center [491, 146] width 10 height 10
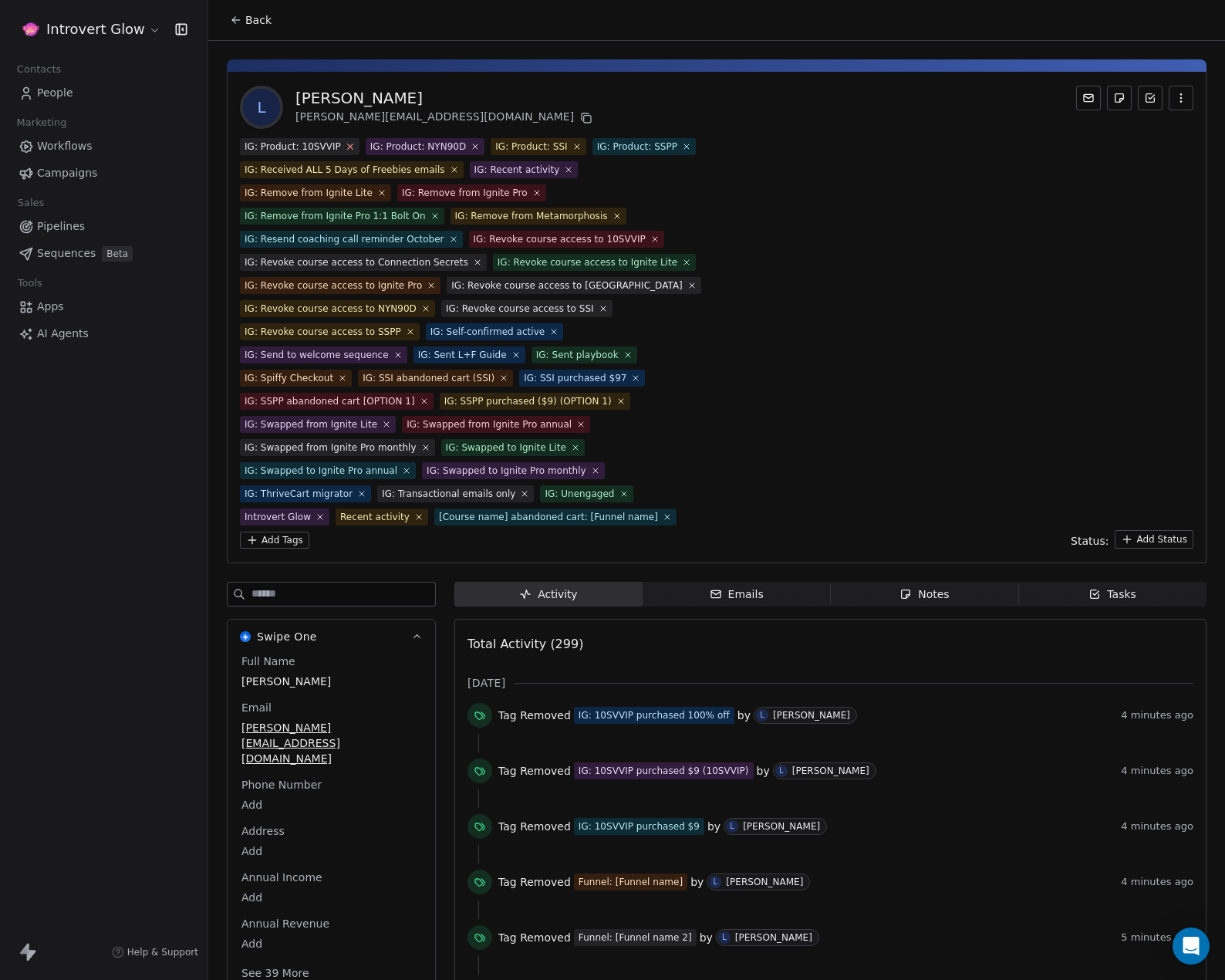
click at [345, 146] on icon at bounding box center [350, 146] width 10 height 10
click at [345, 145] on icon at bounding box center [350, 146] width 10 height 10
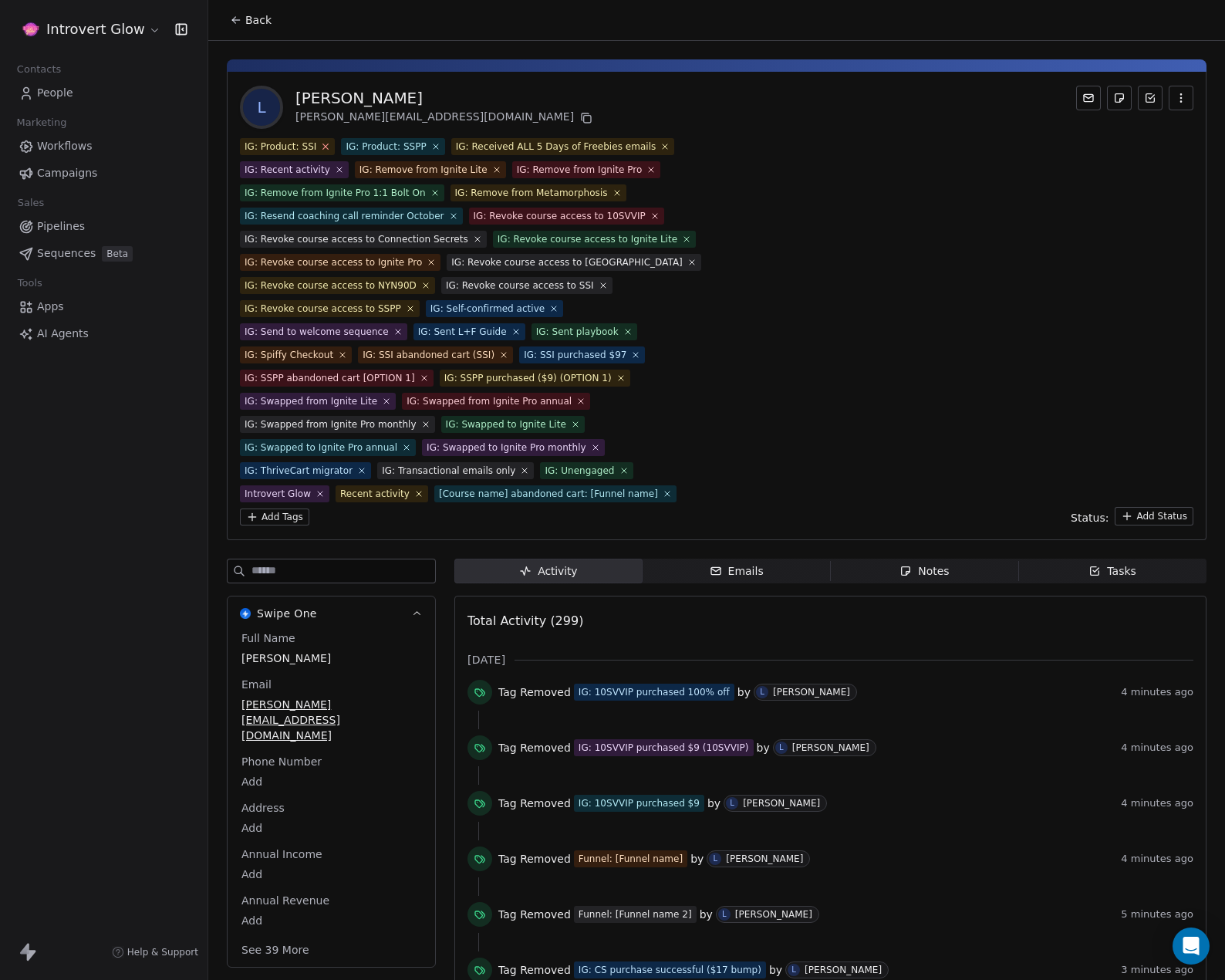
click at [323, 145] on icon at bounding box center [325, 146] width 10 height 10
click at [330, 145] on icon at bounding box center [334, 146] width 9 height 9
click at [449, 142] on icon at bounding box center [454, 146] width 10 height 10
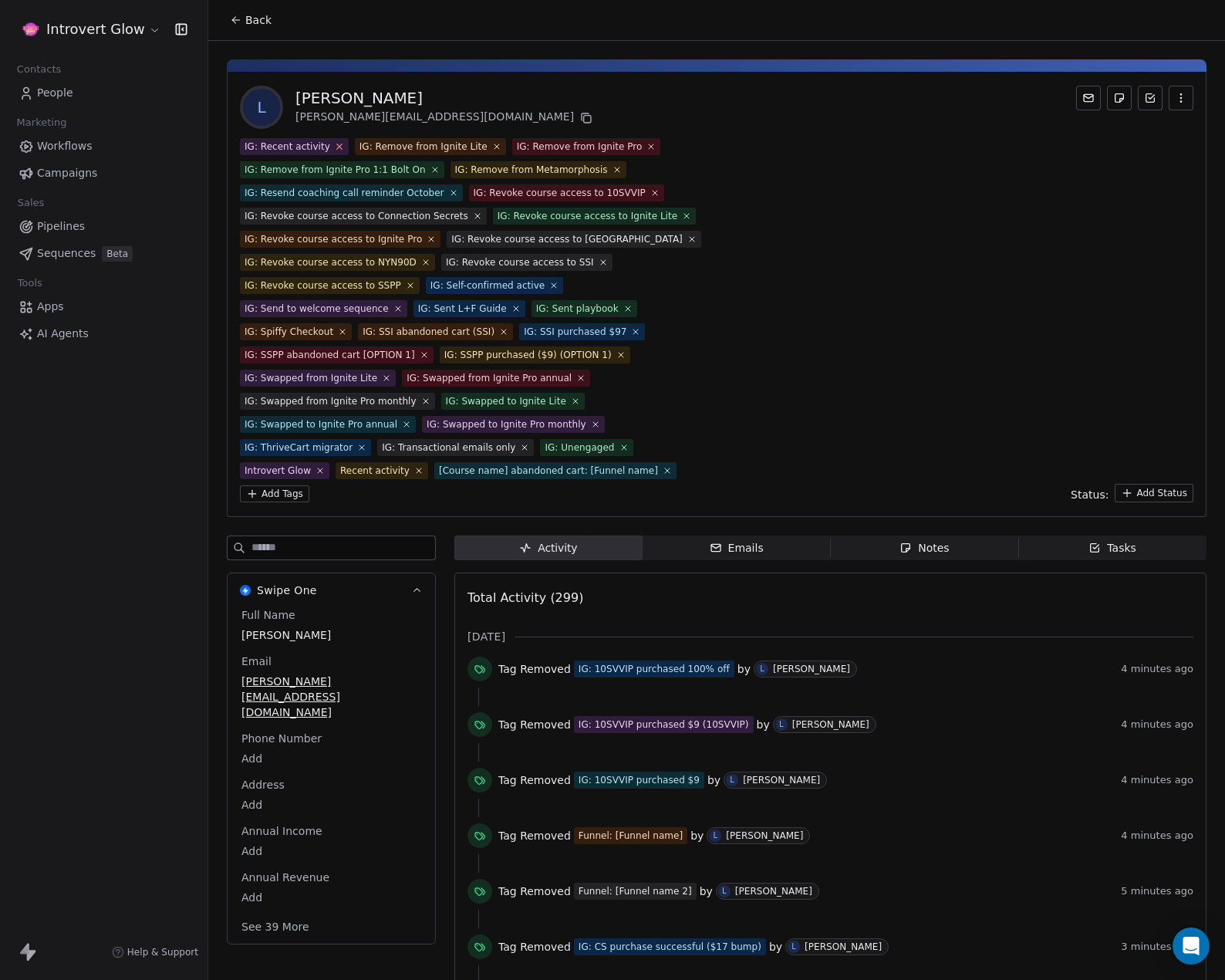
click at [324, 149] on span "IG: Recent activity" at bounding box center [294, 146] width 109 height 17
click at [335, 149] on icon at bounding box center [339, 146] width 10 height 10
click at [380, 146] on icon at bounding box center [383, 147] width 5 height 5
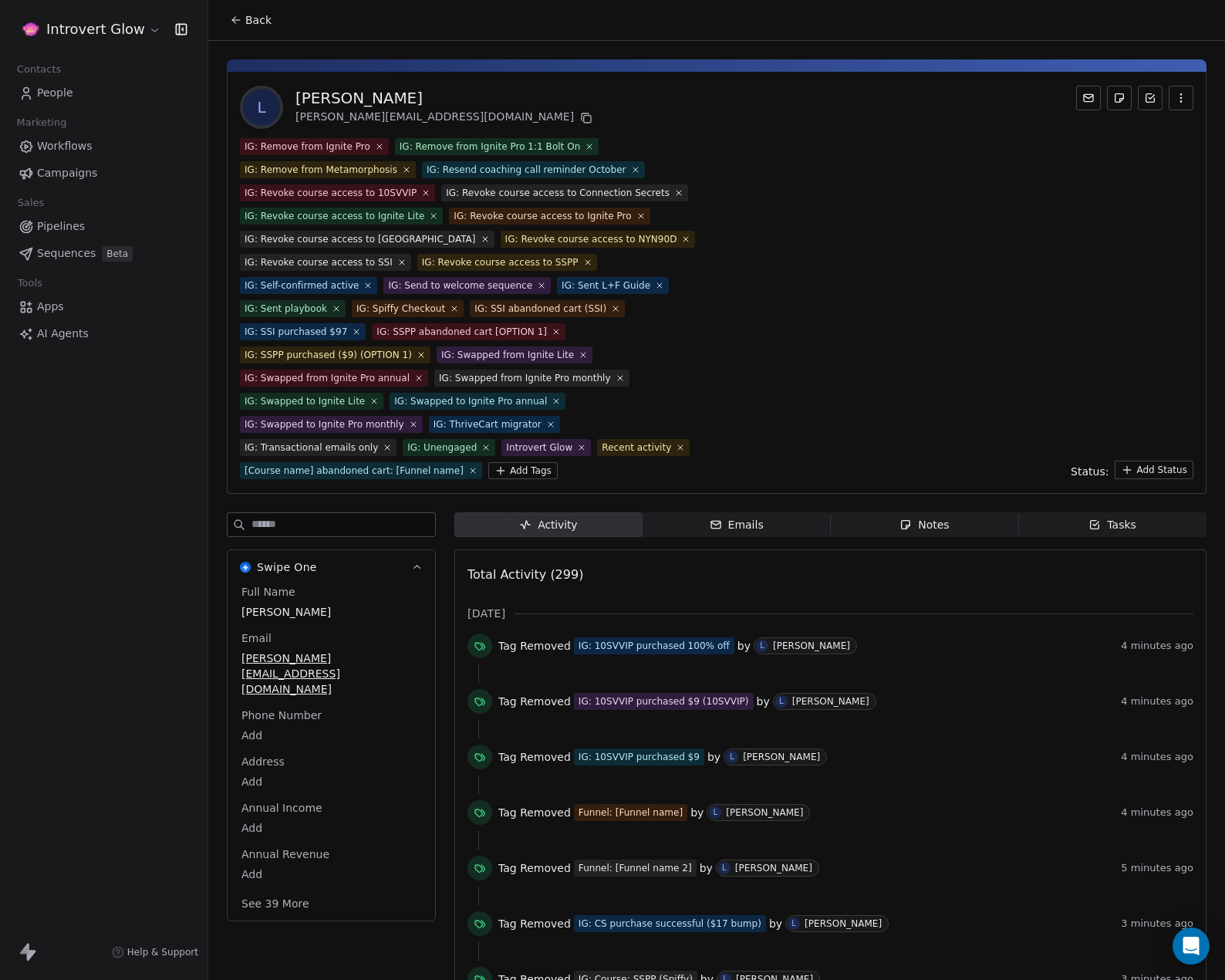
click at [377, 146] on icon at bounding box center [379, 146] width 5 height 5
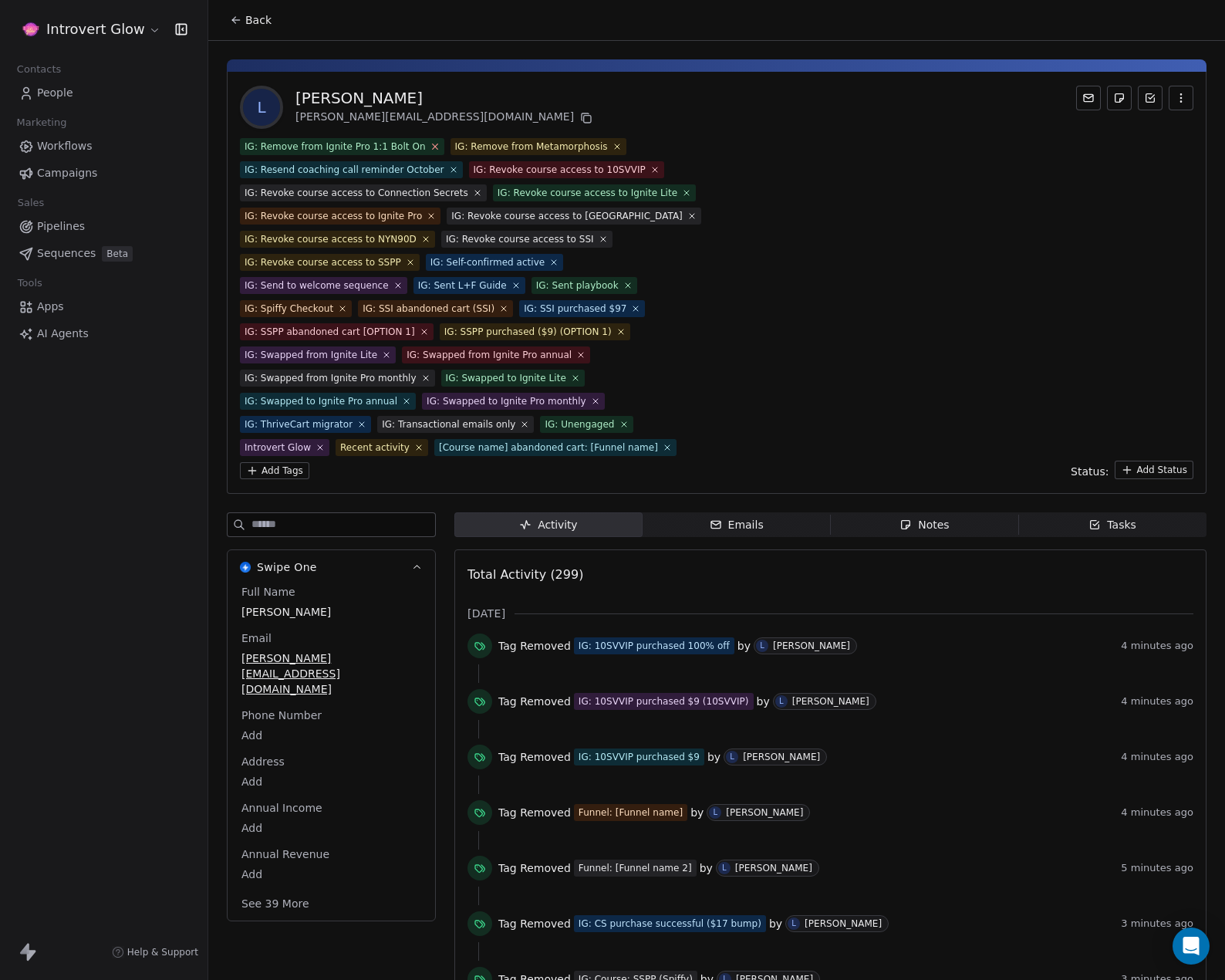
click at [429, 144] on icon at bounding box center [434, 146] width 10 height 10
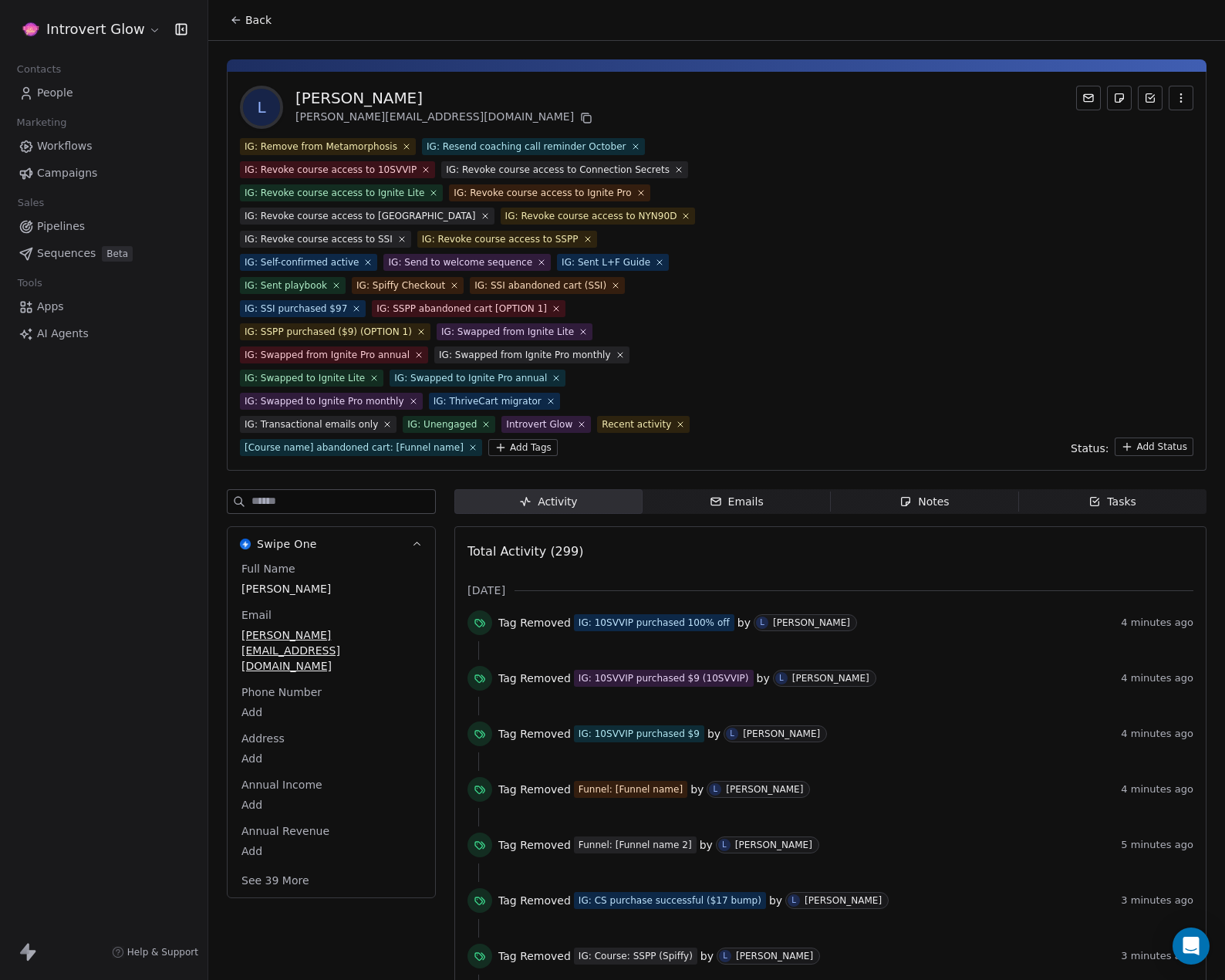
click at [388, 149] on div "IG: Remove from Metamorphosis" at bounding box center [321, 146] width 153 height 14
click at [401, 149] on icon at bounding box center [406, 146] width 10 height 10
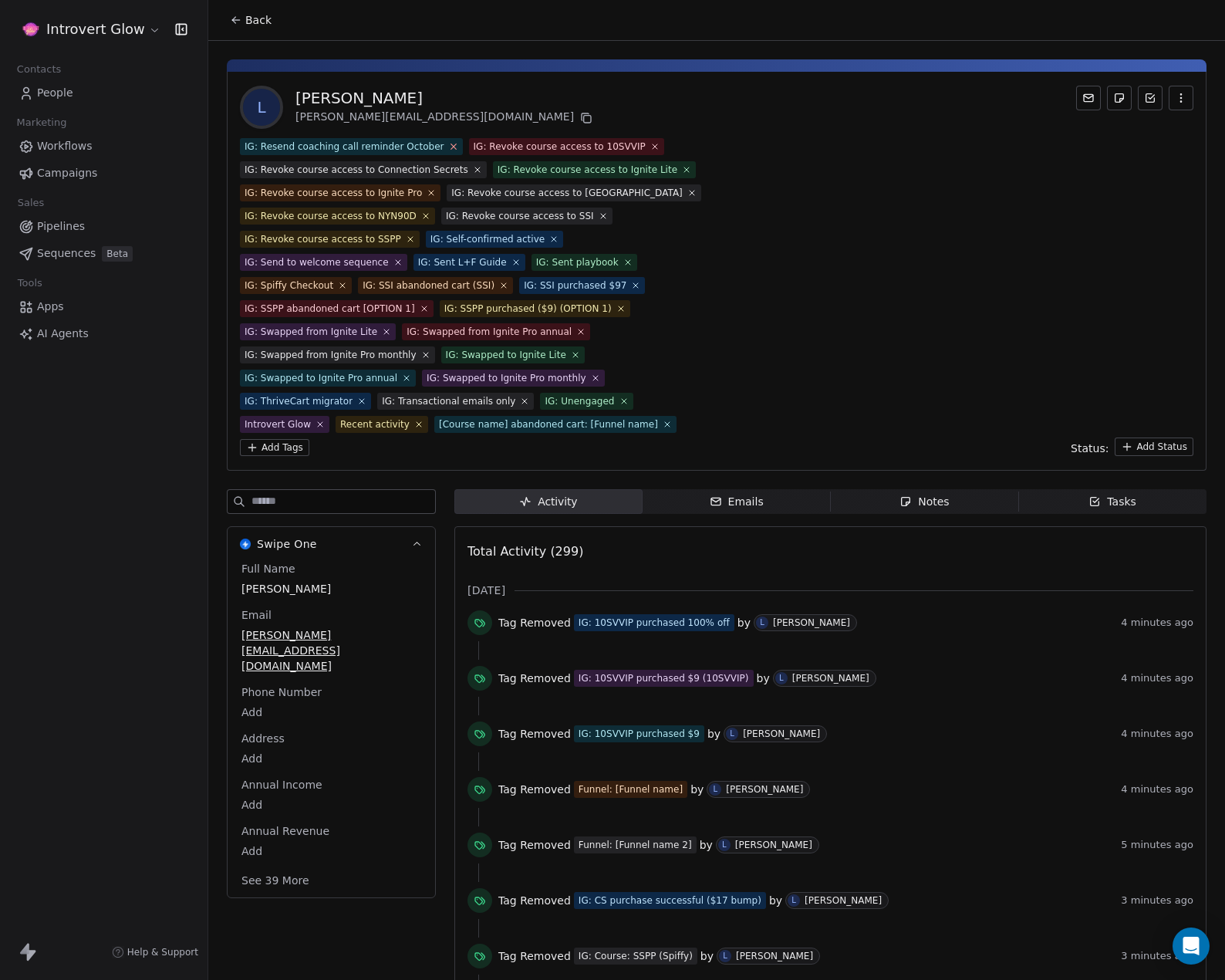
click at [449, 145] on icon at bounding box center [453, 146] width 10 height 10
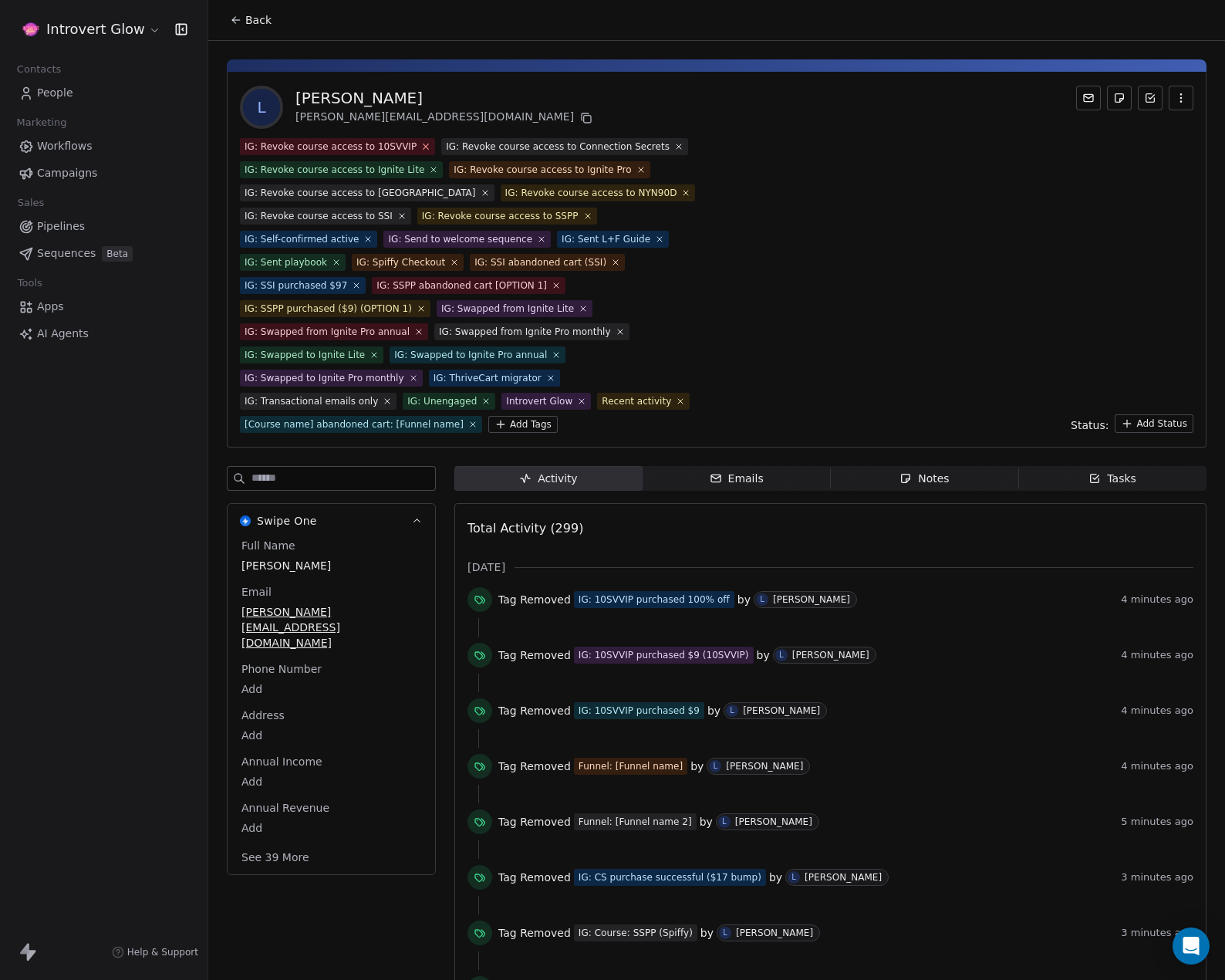
click at [421, 146] on icon at bounding box center [426, 146] width 10 height 10
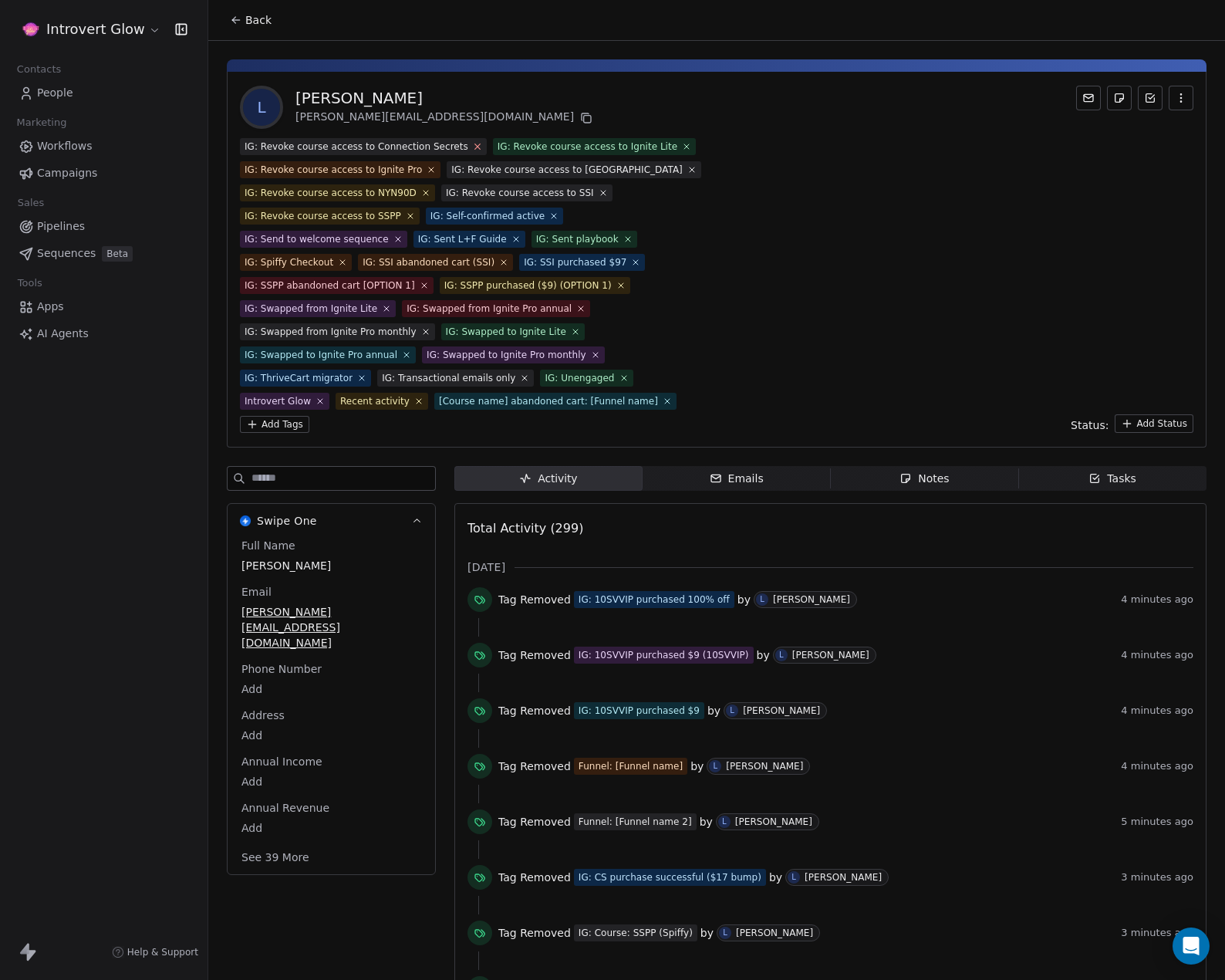
click at [472, 145] on icon at bounding box center [477, 146] width 10 height 10
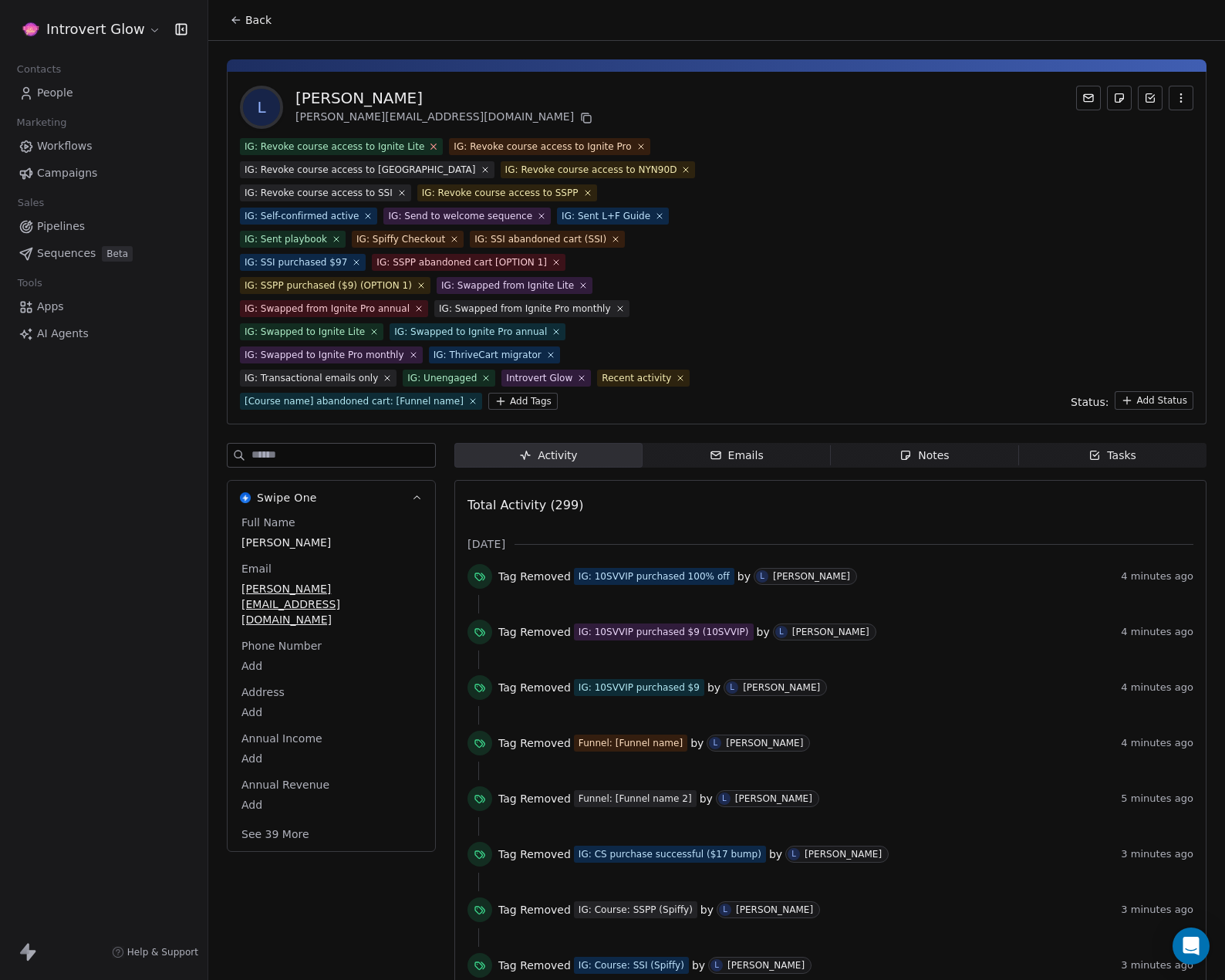
click at [429, 146] on icon at bounding box center [434, 146] width 10 height 10
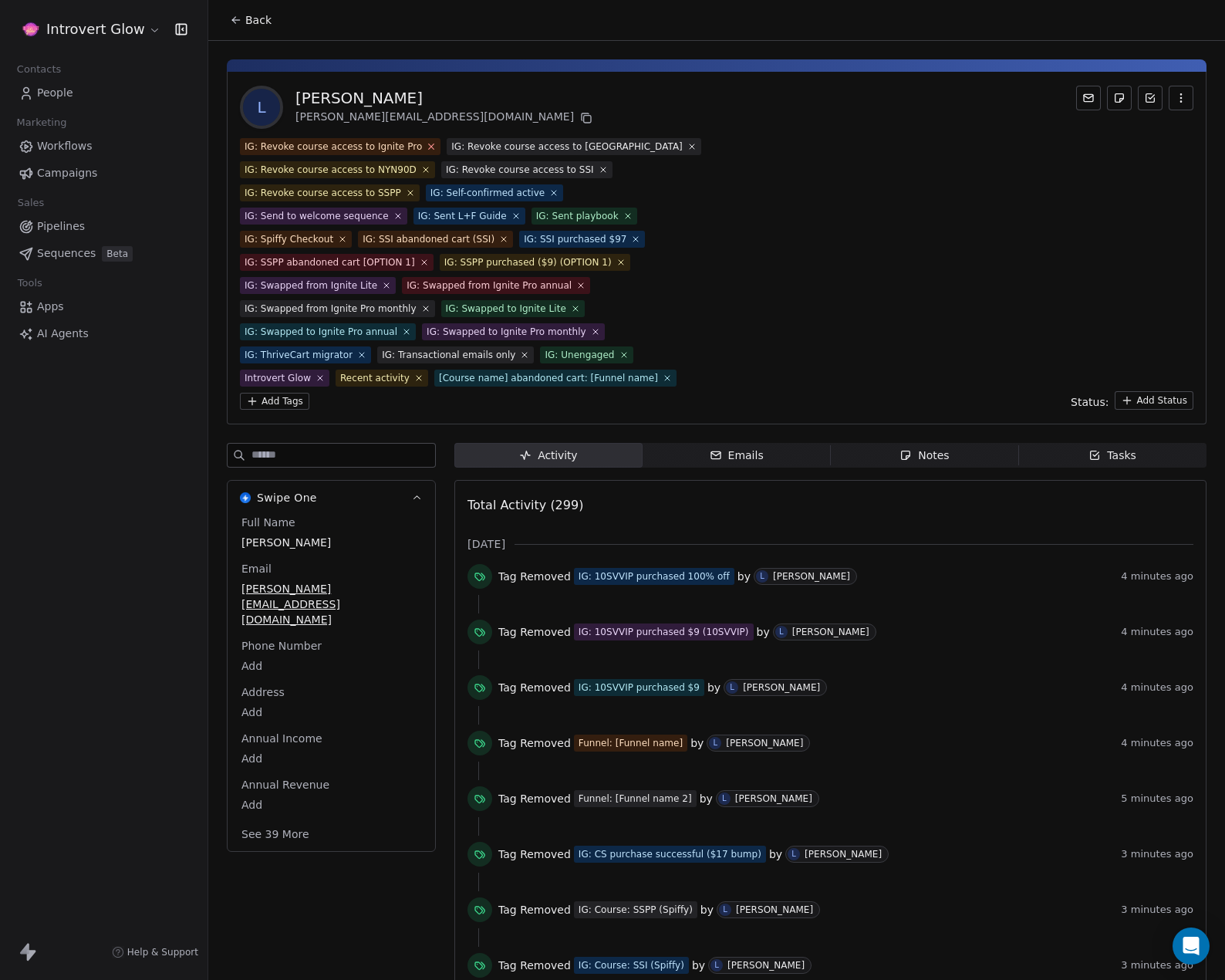
click at [427, 145] on icon at bounding box center [431, 146] width 10 height 10
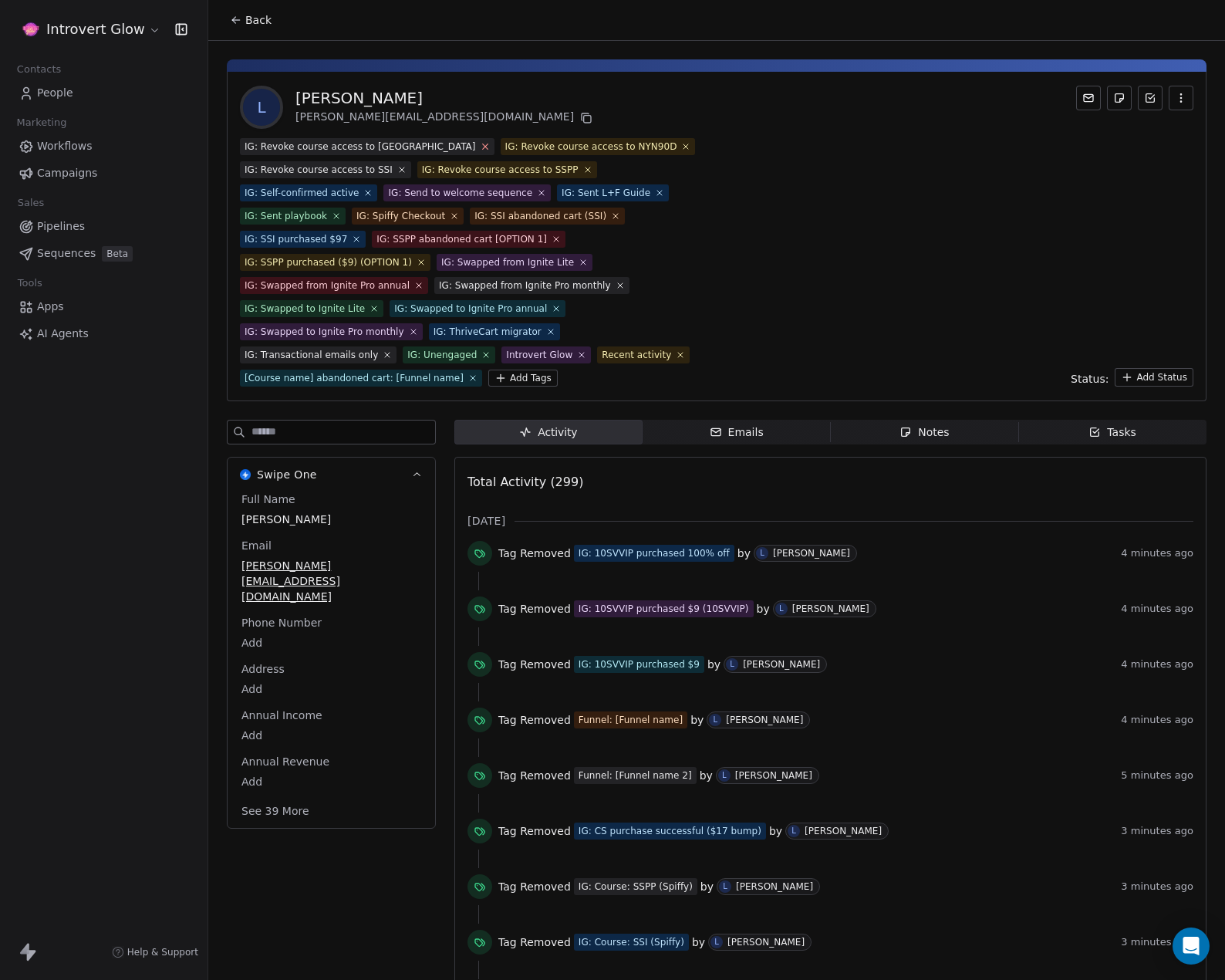
click at [480, 142] on icon at bounding box center [484, 146] width 10 height 10
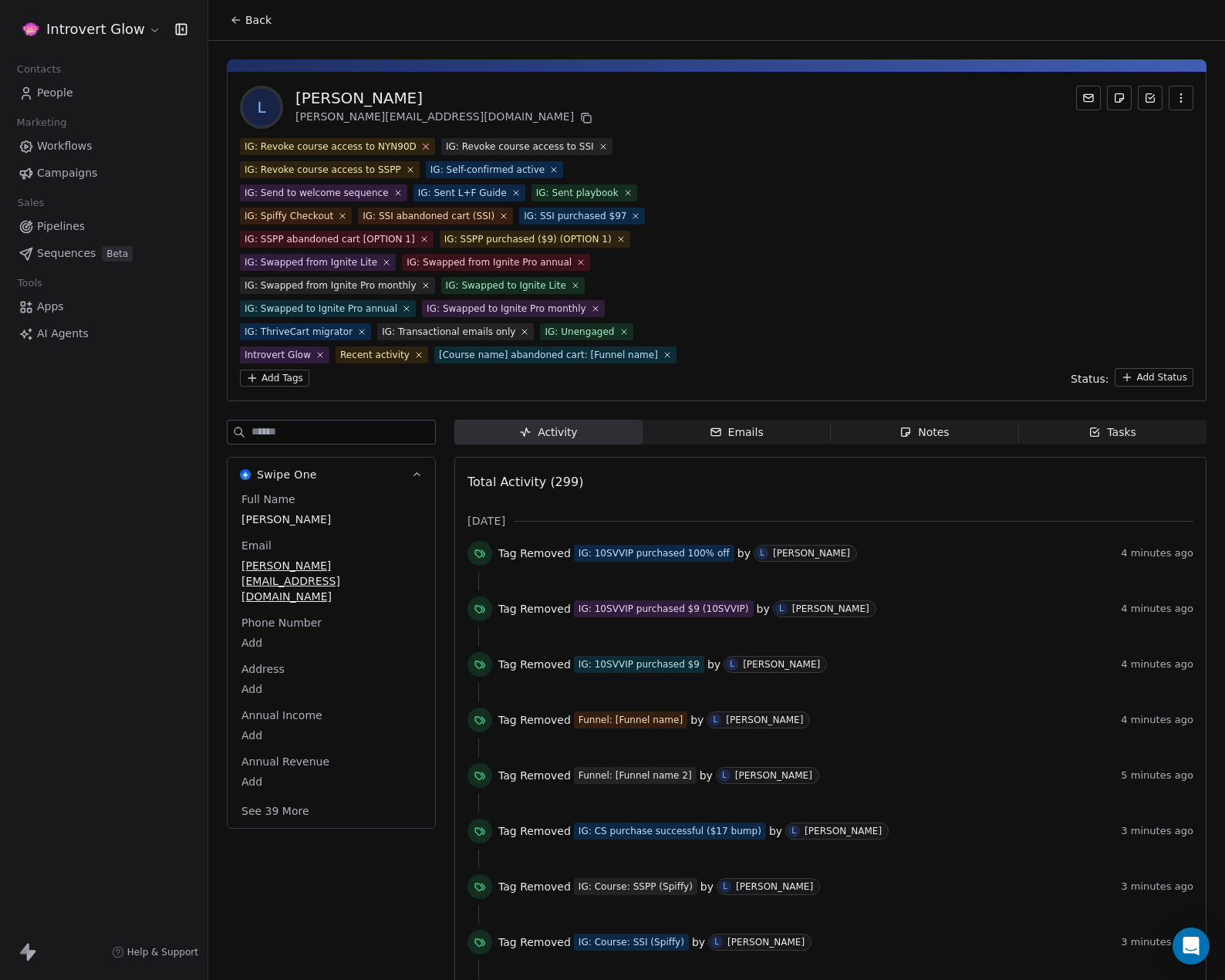
click at [424, 149] on icon at bounding box center [427, 147] width 5 height 5
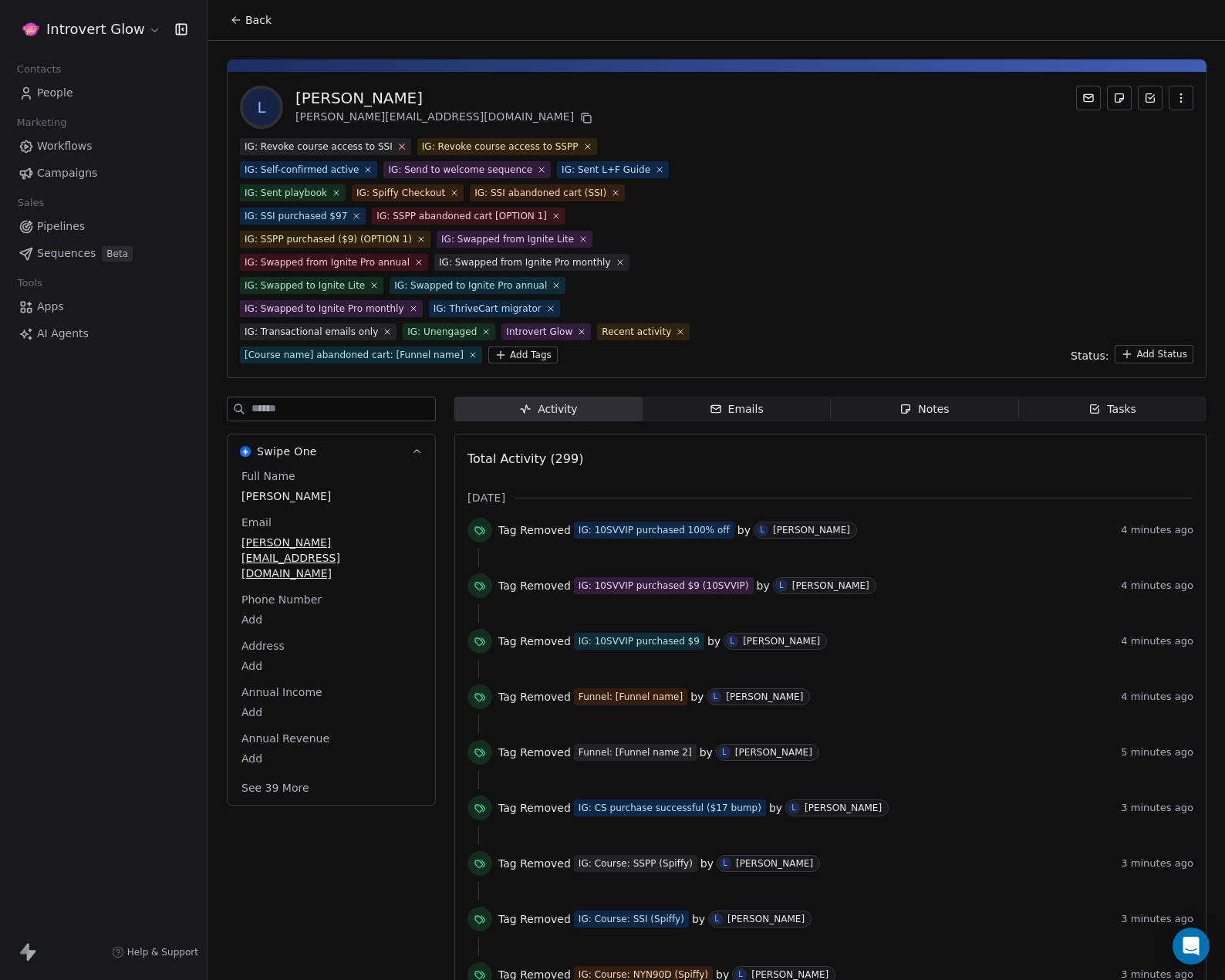
click at [396, 144] on icon at bounding box center [401, 146] width 10 height 10
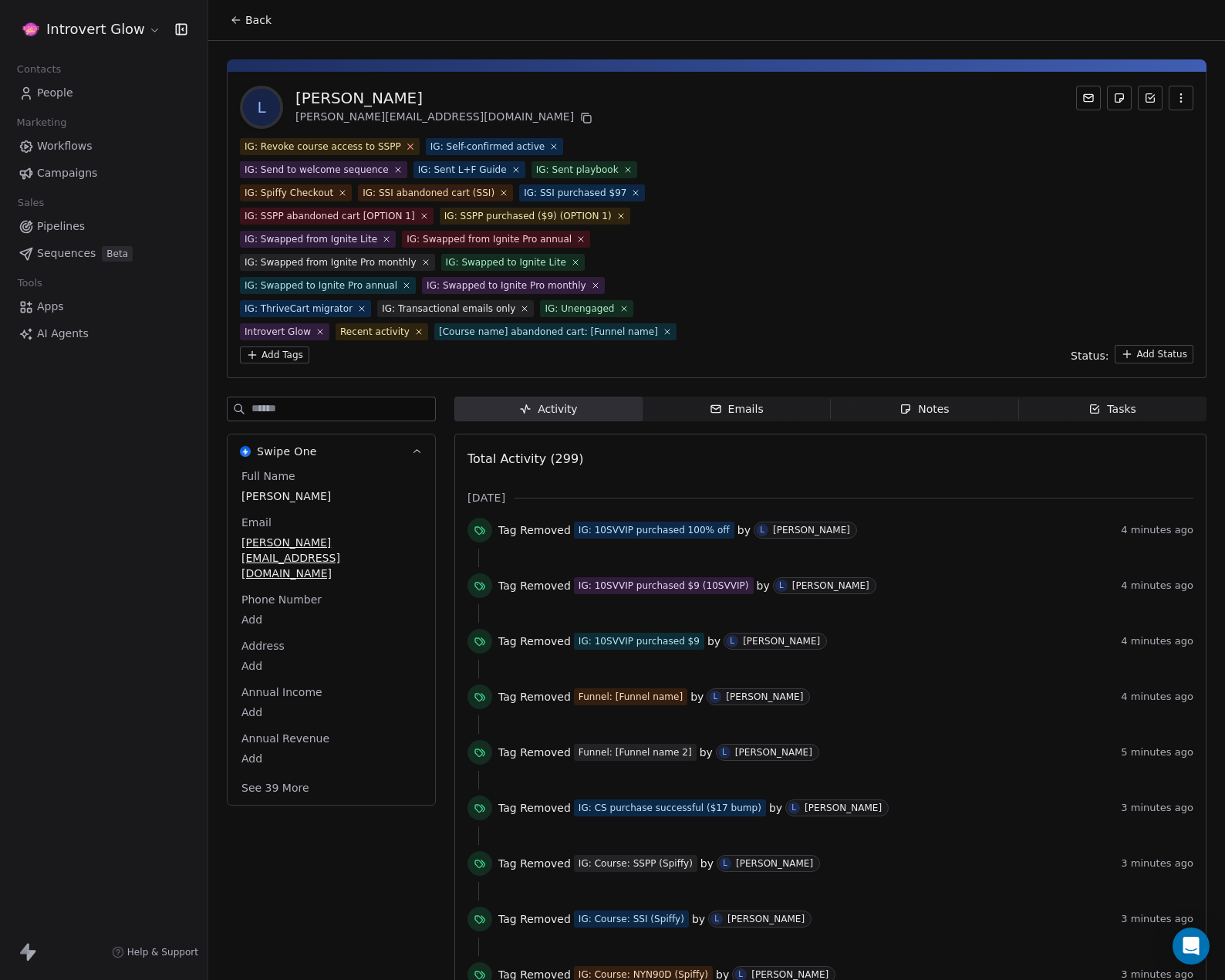
click at [405, 146] on icon at bounding box center [409, 146] width 10 height 10
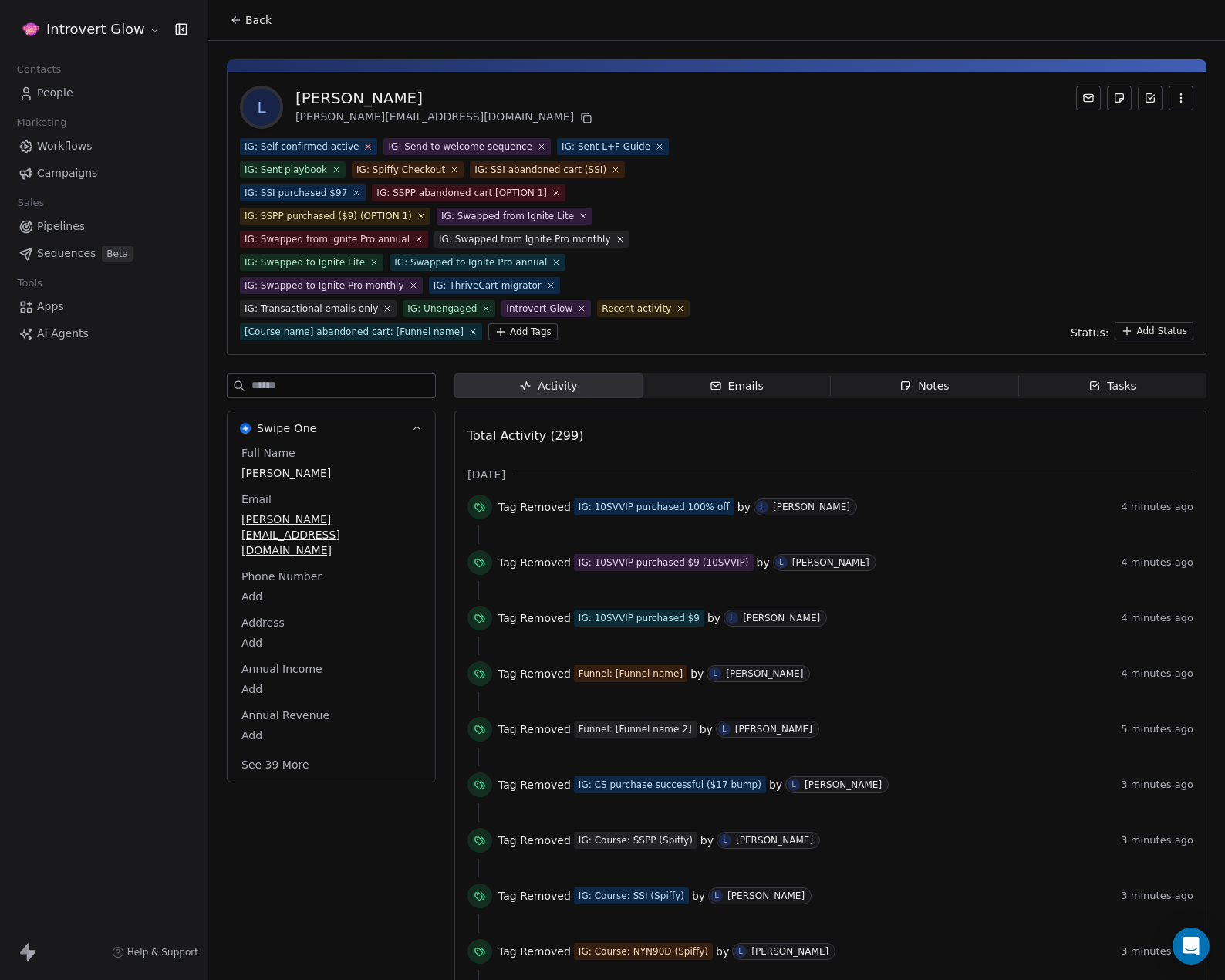
click at [364, 142] on icon at bounding box center [368, 146] width 10 height 10
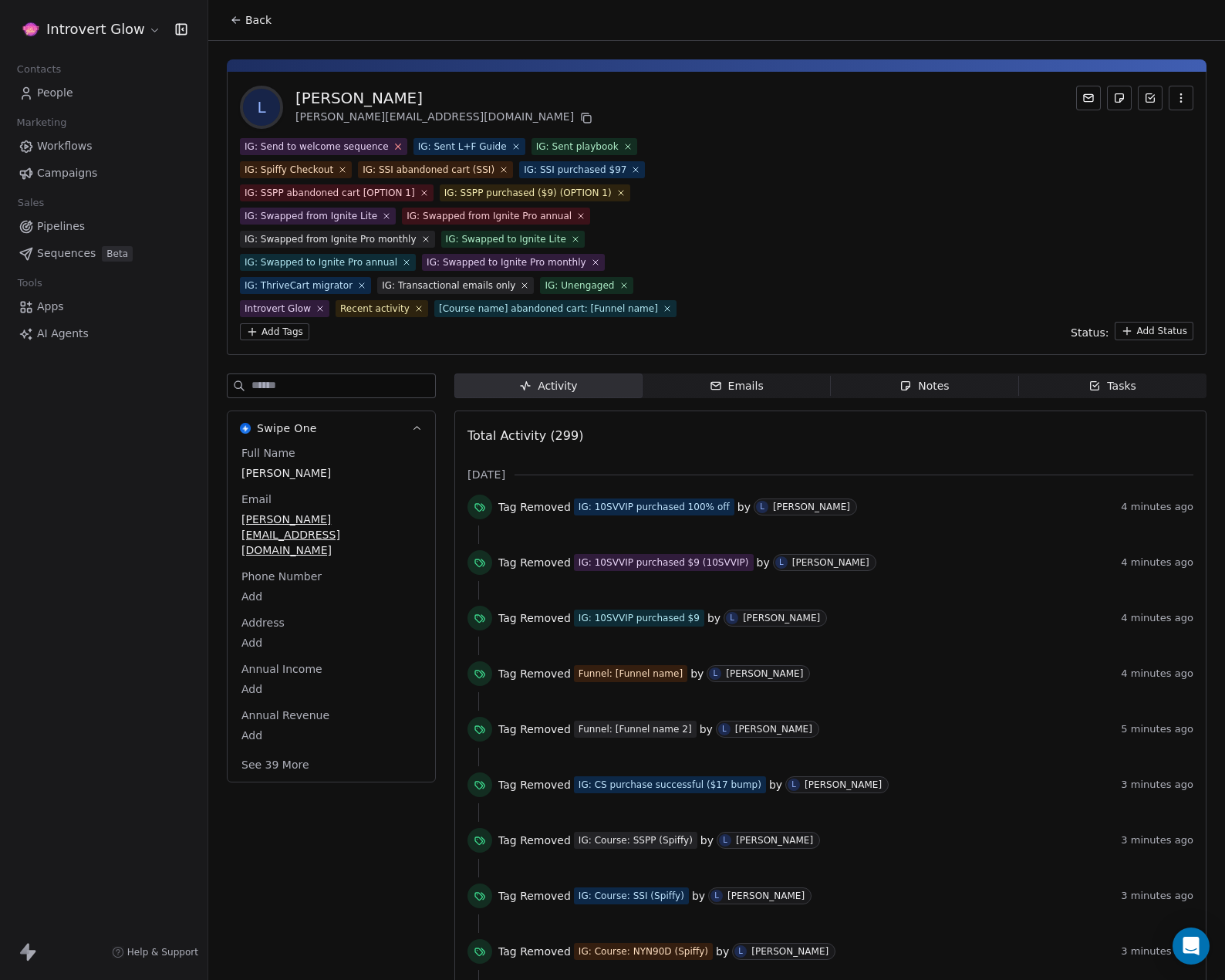
click at [393, 142] on icon at bounding box center [397, 146] width 10 height 10
click at [330, 142] on span "IG: Sent L+F Guide" at bounding box center [296, 146] width 111 height 17
click at [332, 153] on span "IG: Sent L+F Guide" at bounding box center [296, 146] width 111 height 17
click at [340, 147] on icon at bounding box center [342, 146] width 10 height 10
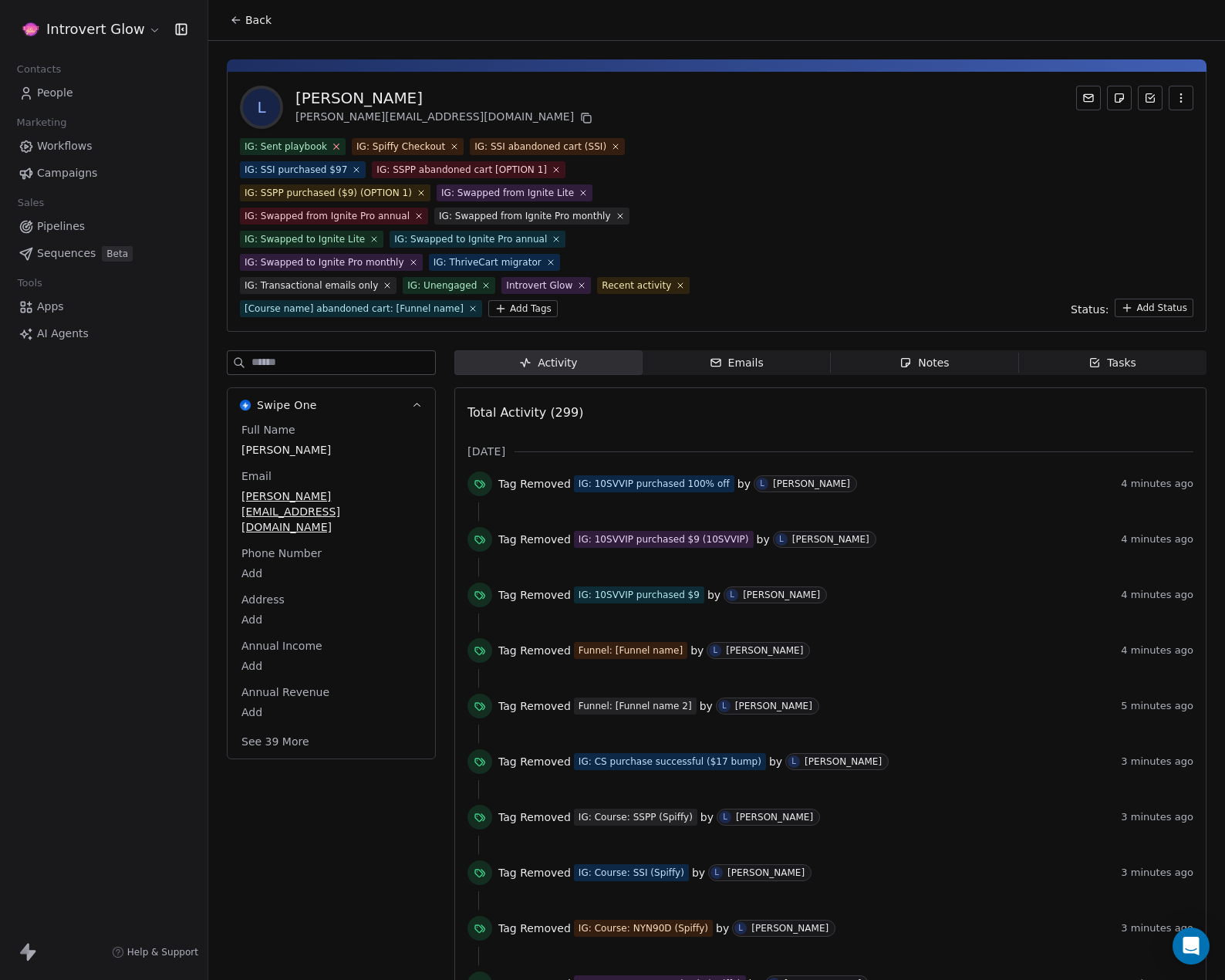
click at [334, 147] on icon at bounding box center [337, 147] width 5 height 5
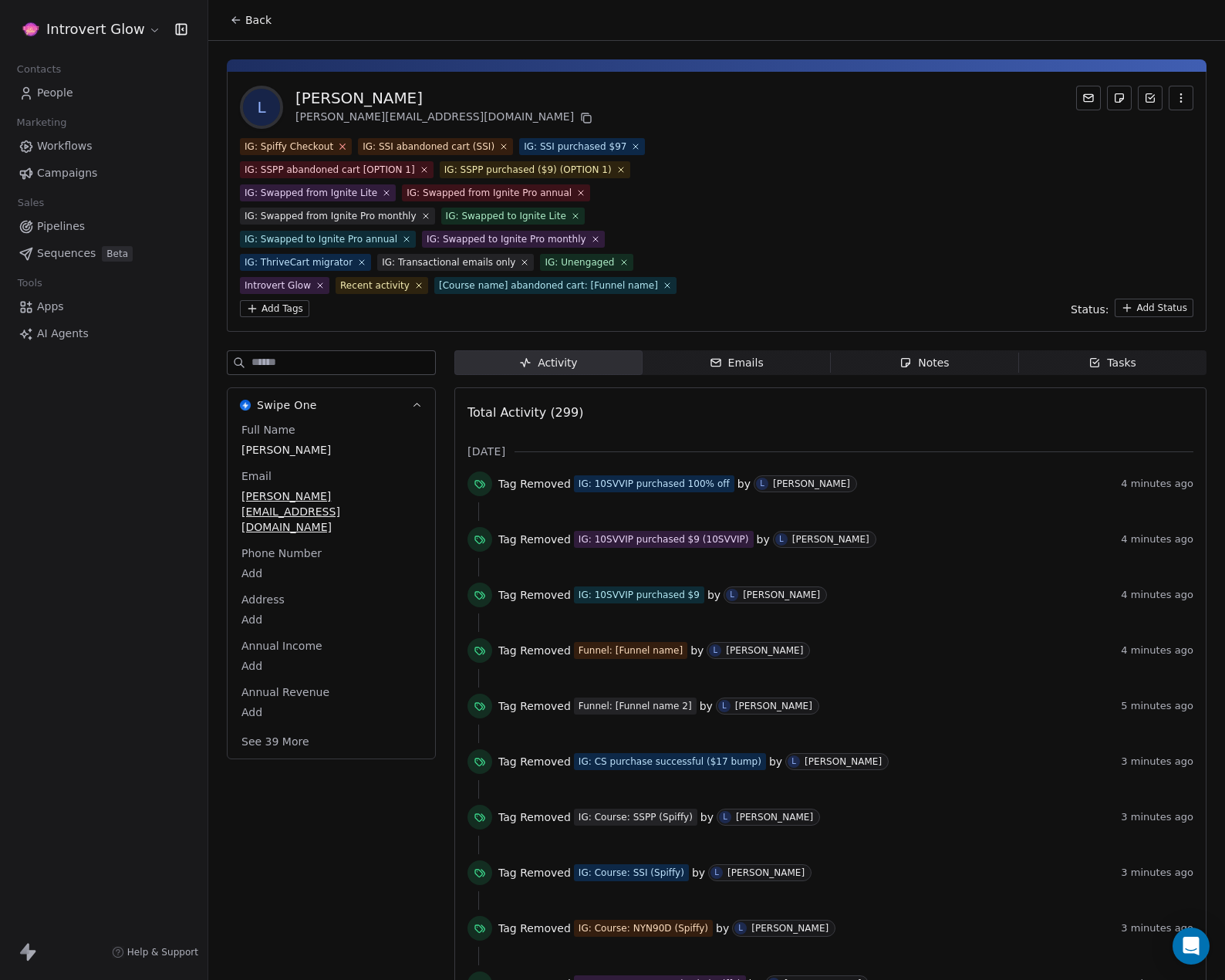
click at [340, 147] on icon at bounding box center [343, 147] width 5 height 5
click at [381, 145] on span "IG: SSI abandoned cart (SSI)" at bounding box center [318, 146] width 155 height 17
click at [380, 145] on icon at bounding box center [385, 146] width 10 height 10
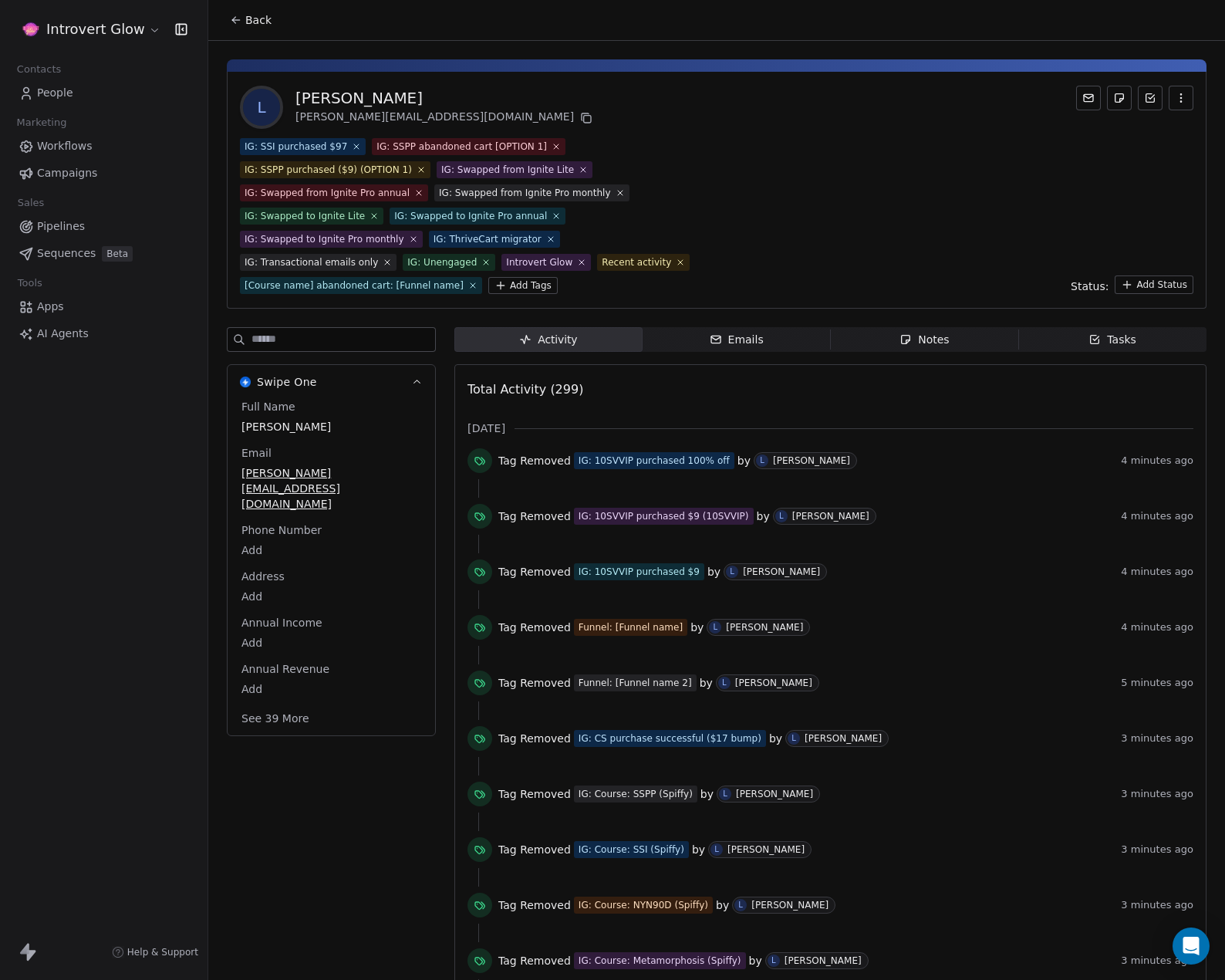
click at [352, 146] on icon at bounding box center [356, 146] width 9 height 9
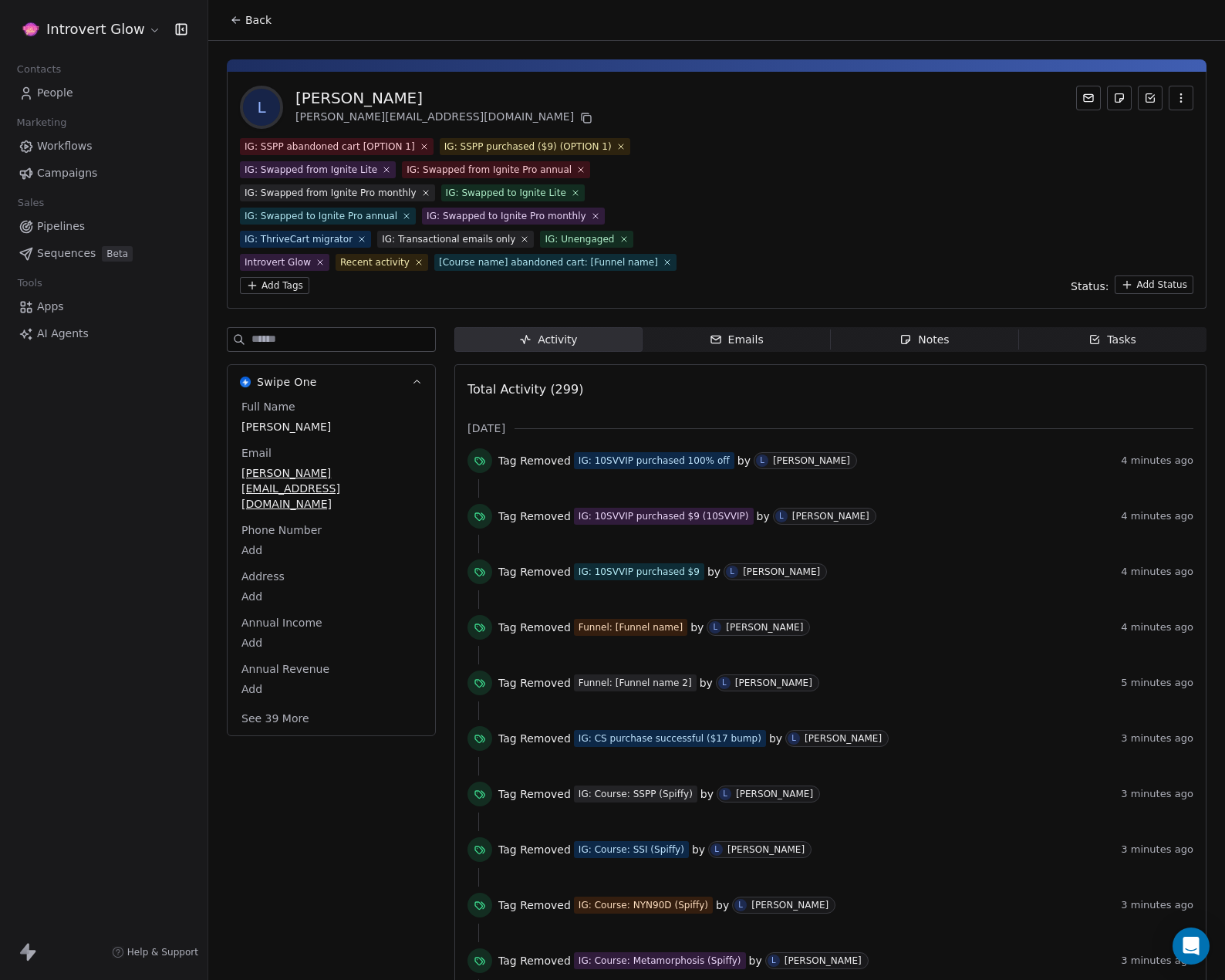
click at [419, 145] on span "IG: SSPP abandoned cart [OPTION 1]" at bounding box center [337, 146] width 194 height 17
click at [419, 145] on icon at bounding box center [424, 146] width 10 height 10
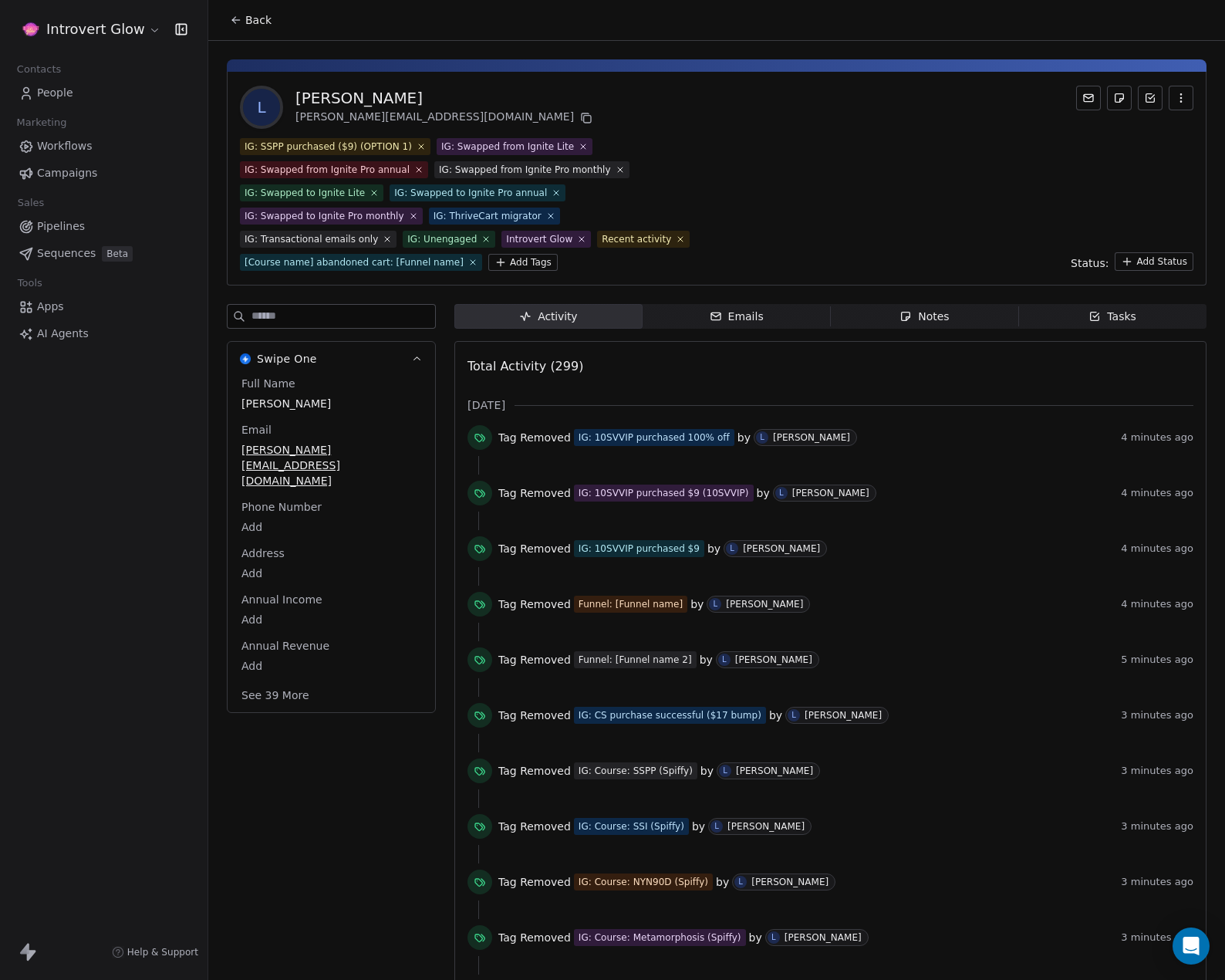
click at [417, 147] on icon at bounding box center [421, 146] width 9 height 9
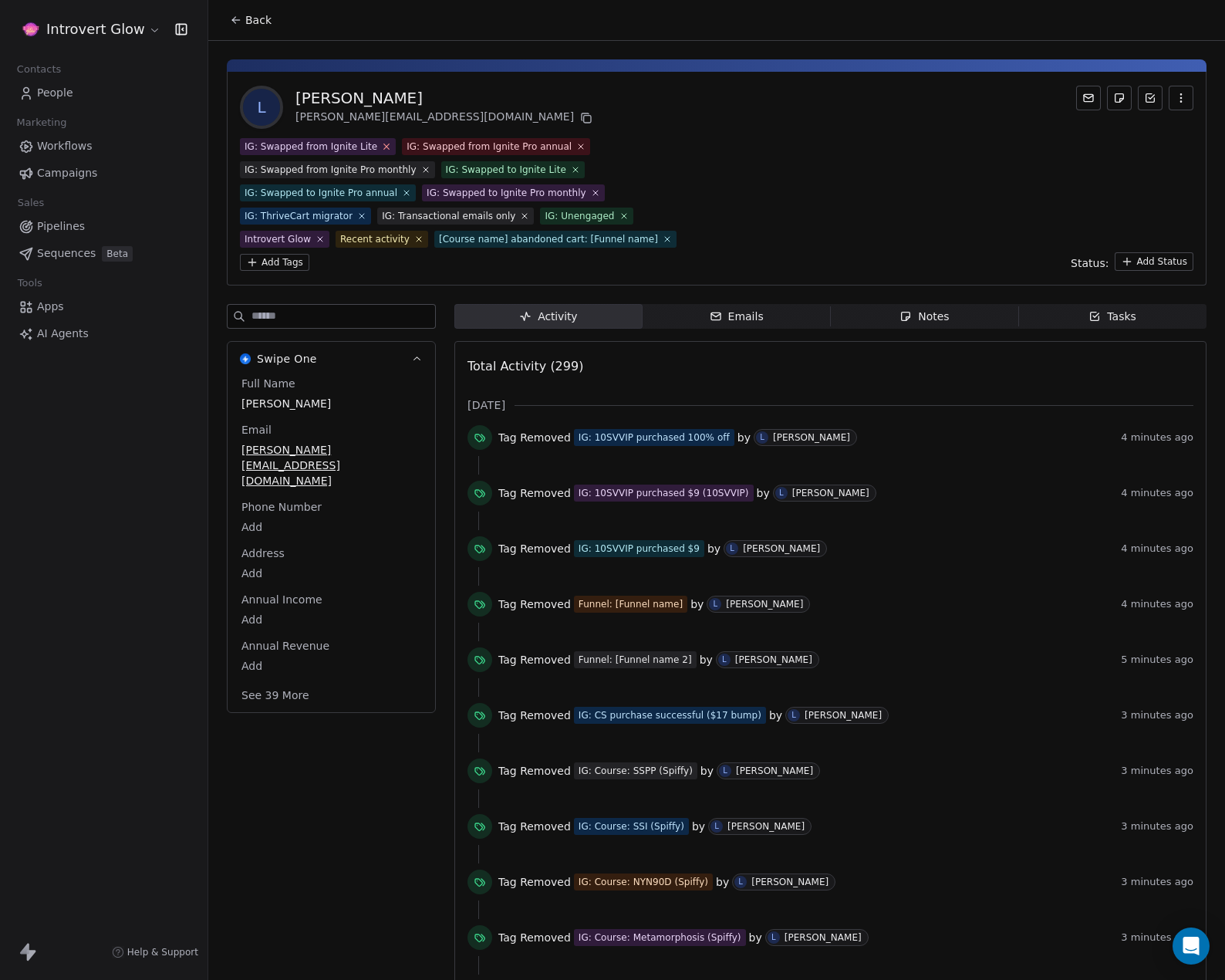
click at [382, 146] on icon at bounding box center [386, 146] width 10 height 10
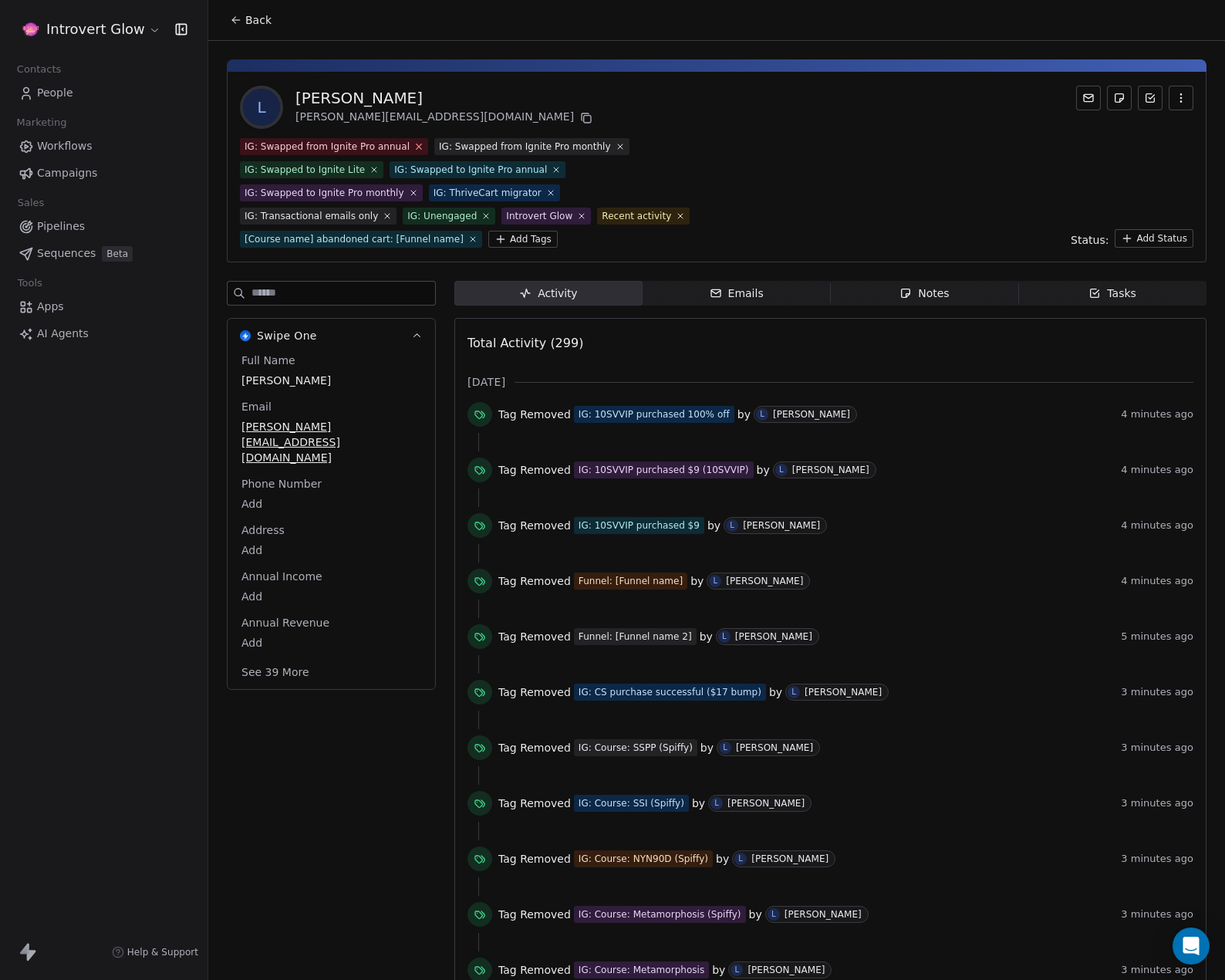
click at [414, 144] on icon at bounding box center [418, 146] width 10 height 10
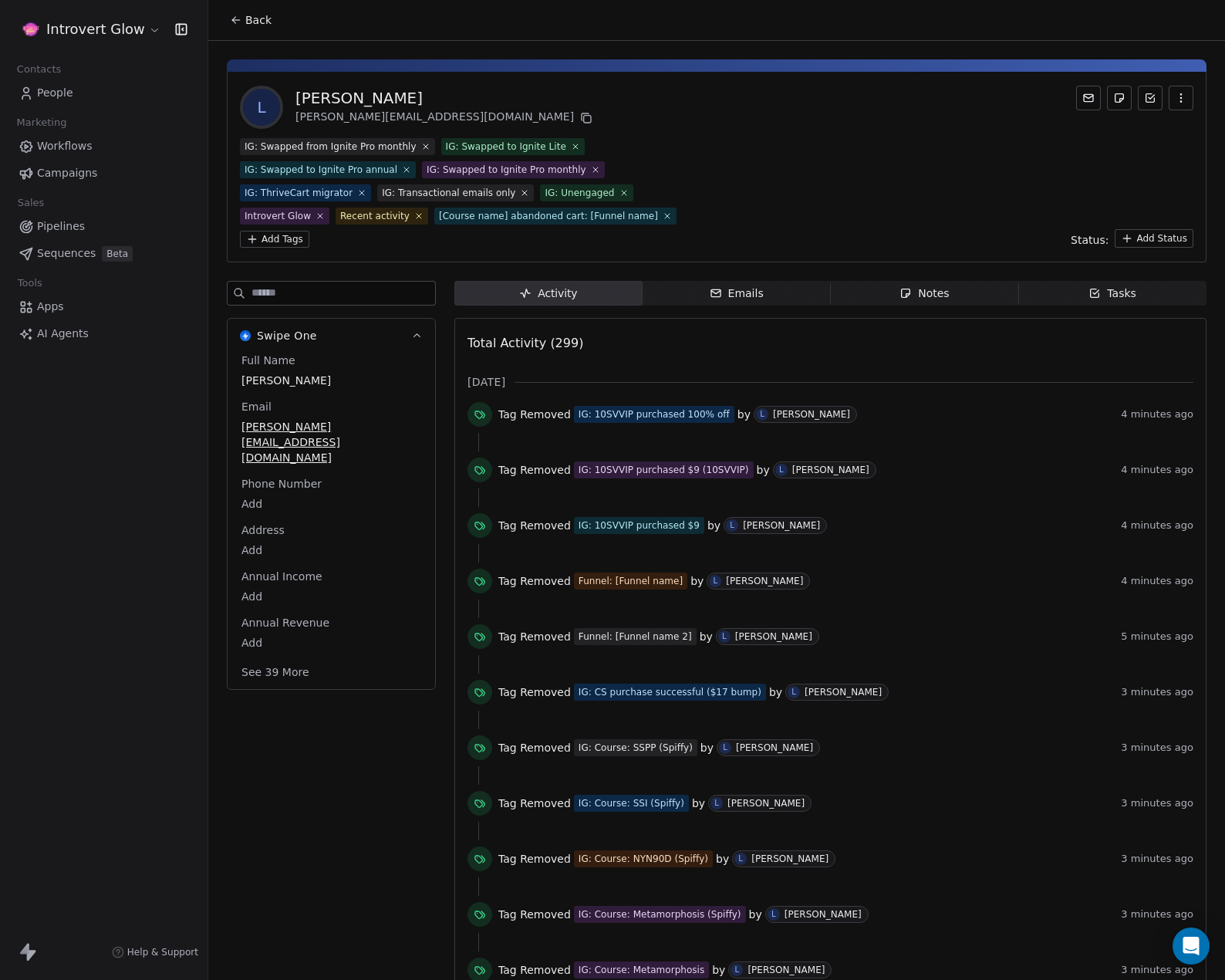
click at [404, 144] on div "IG: Swapped from Ignite Pro monthly" at bounding box center [331, 146] width 172 height 14
click at [421, 145] on span "IG: Swapped from Ignite Pro monthly" at bounding box center [338, 146] width 195 height 17
click at [423, 146] on icon at bounding box center [426, 147] width 5 height 5
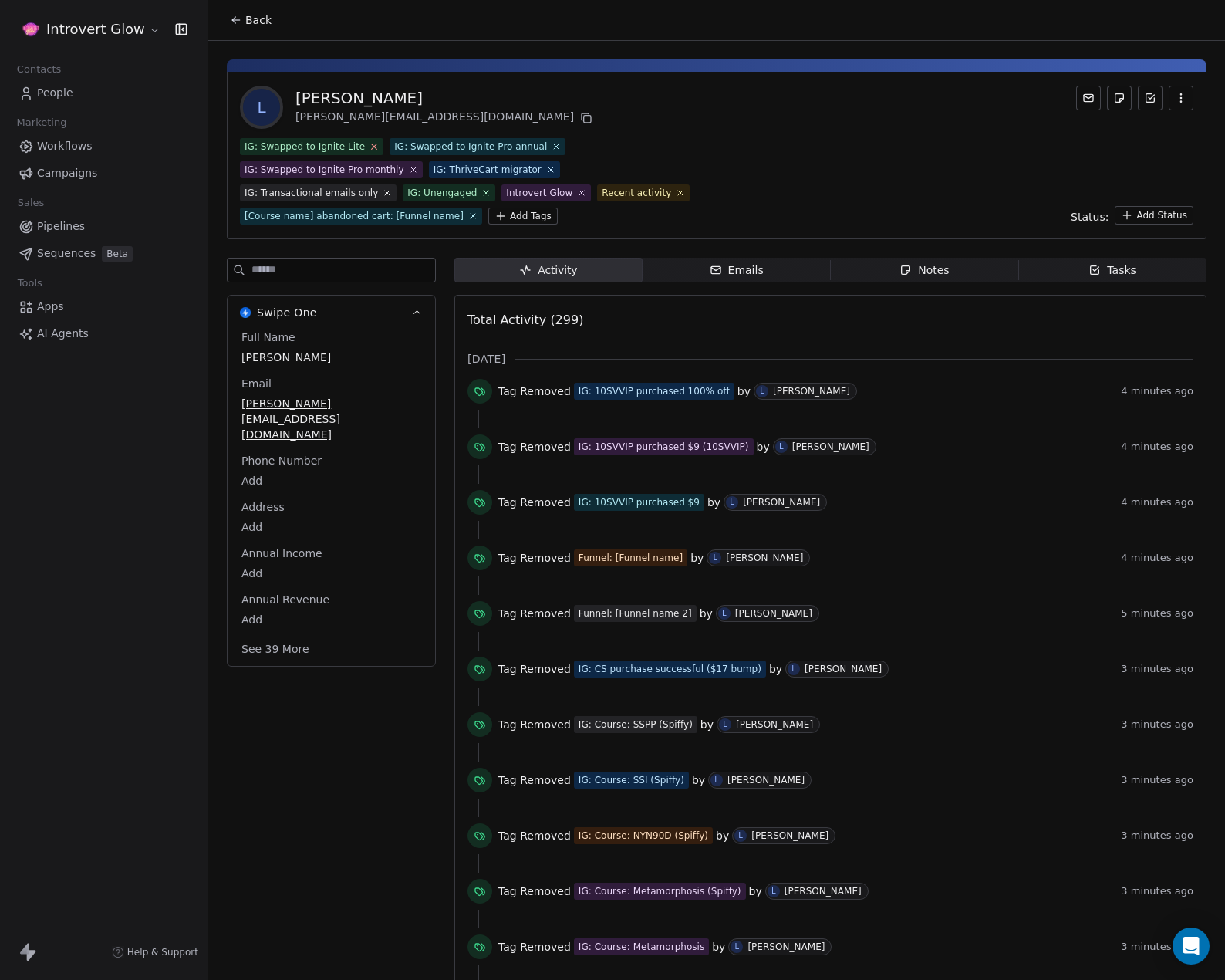
click at [370, 148] on icon at bounding box center [375, 146] width 10 height 10
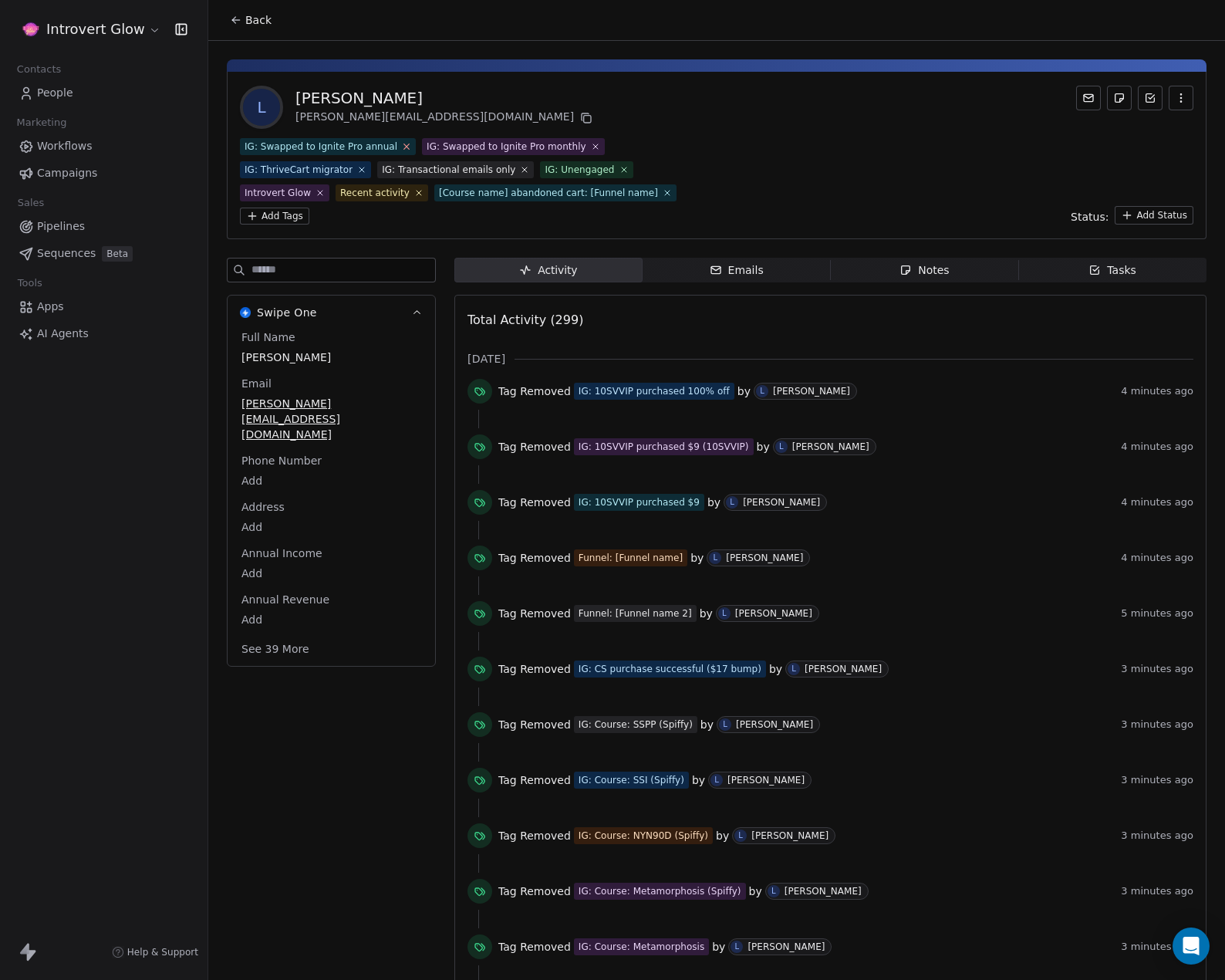
click at [401, 144] on icon at bounding box center [406, 146] width 10 height 10
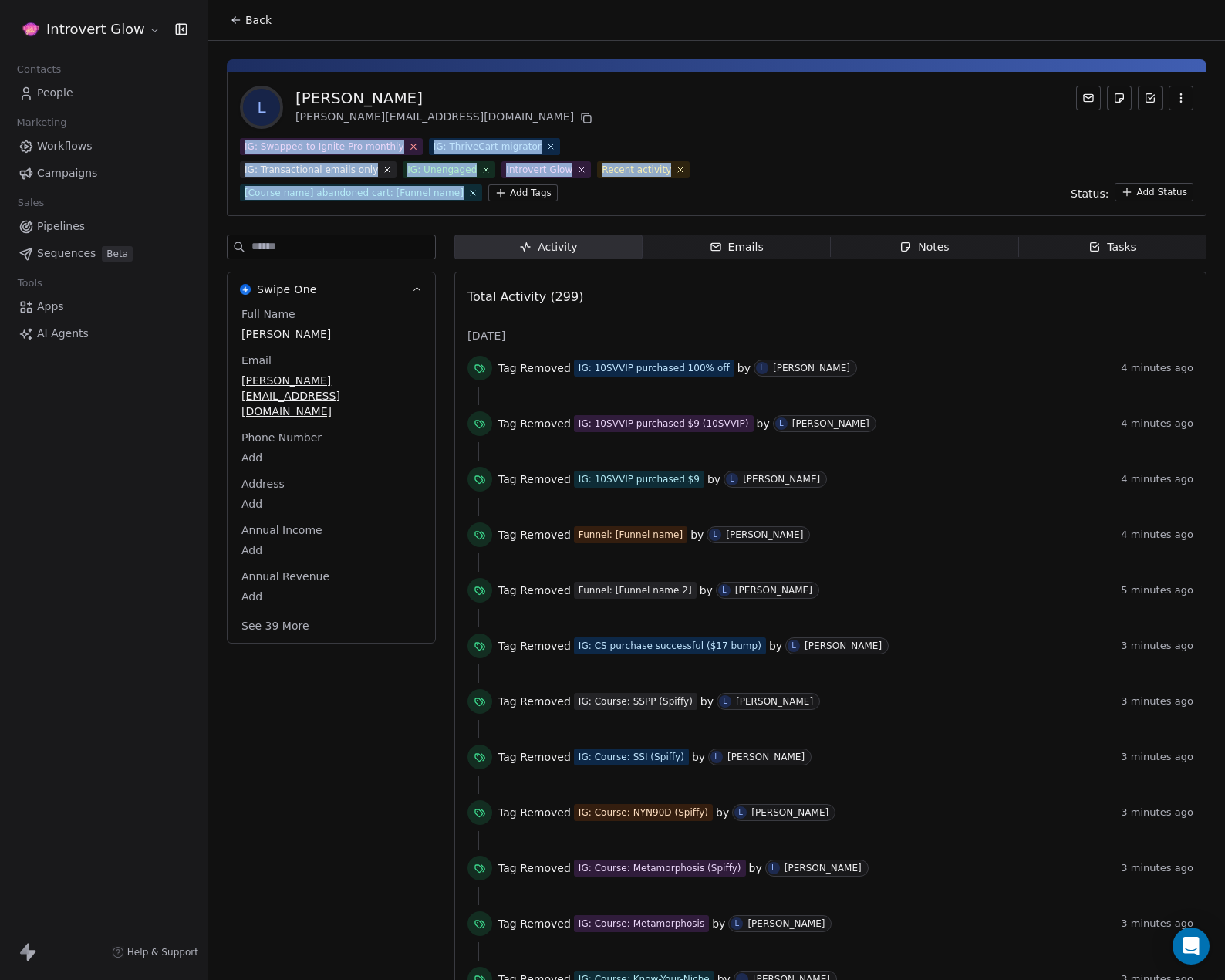
click at [410, 144] on icon at bounding box center [413, 147] width 5 height 5
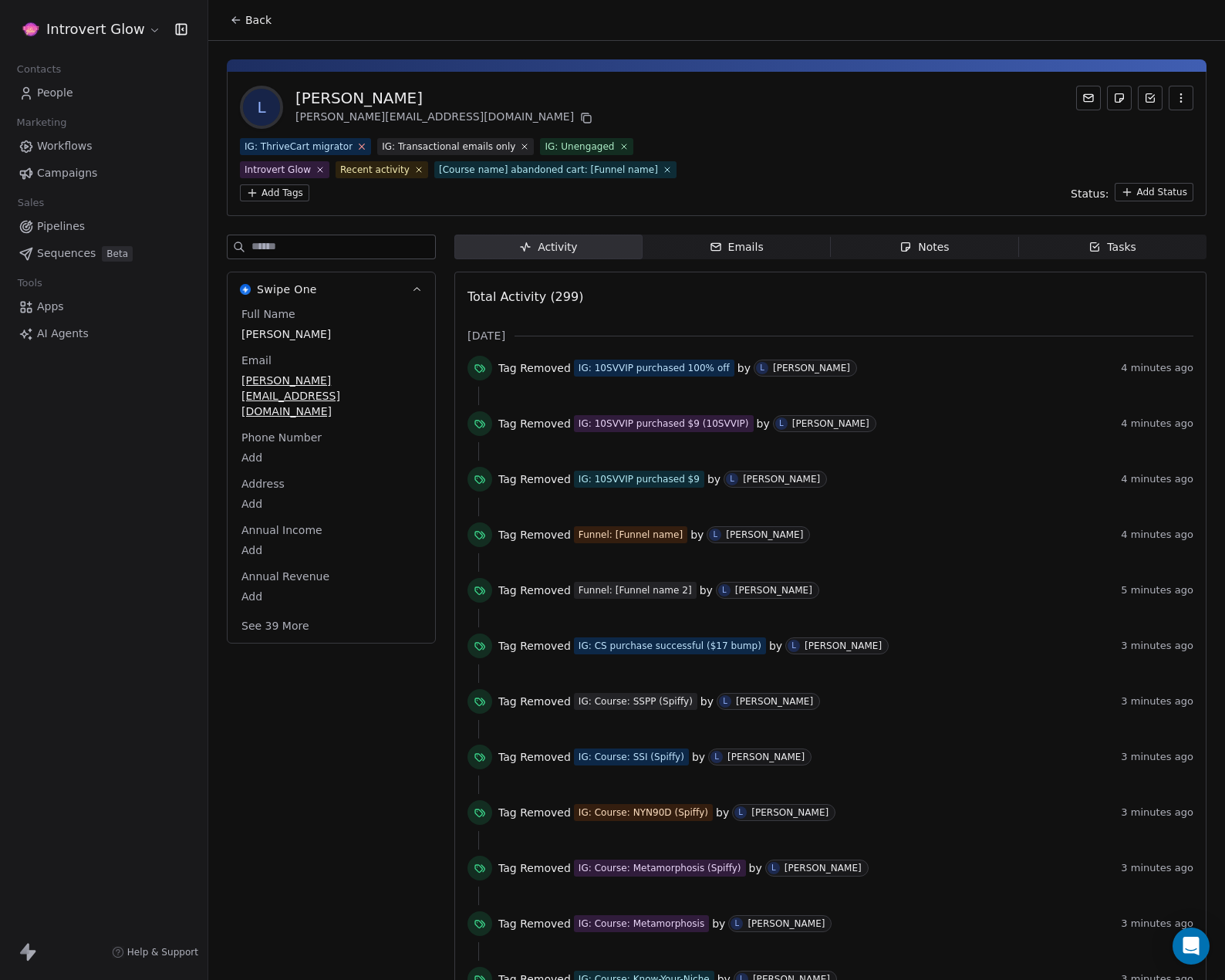
click at [357, 146] on icon at bounding box center [362, 146] width 10 height 10
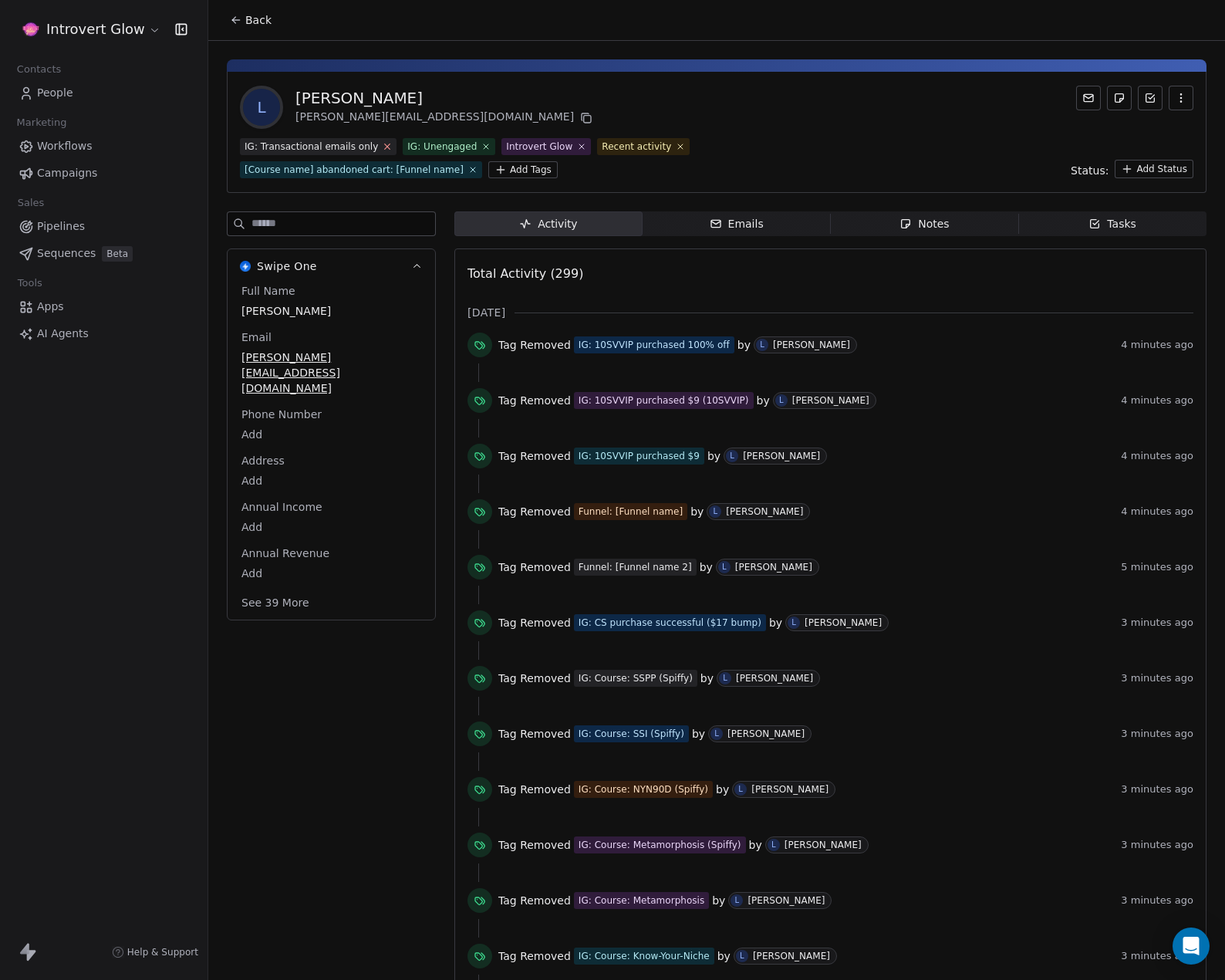
click at [383, 144] on icon at bounding box center [387, 146] width 10 height 10
click at [414, 142] on icon at bounding box center [418, 146] width 10 height 10
click at [417, 143] on icon at bounding box center [421, 146] width 10 height 10
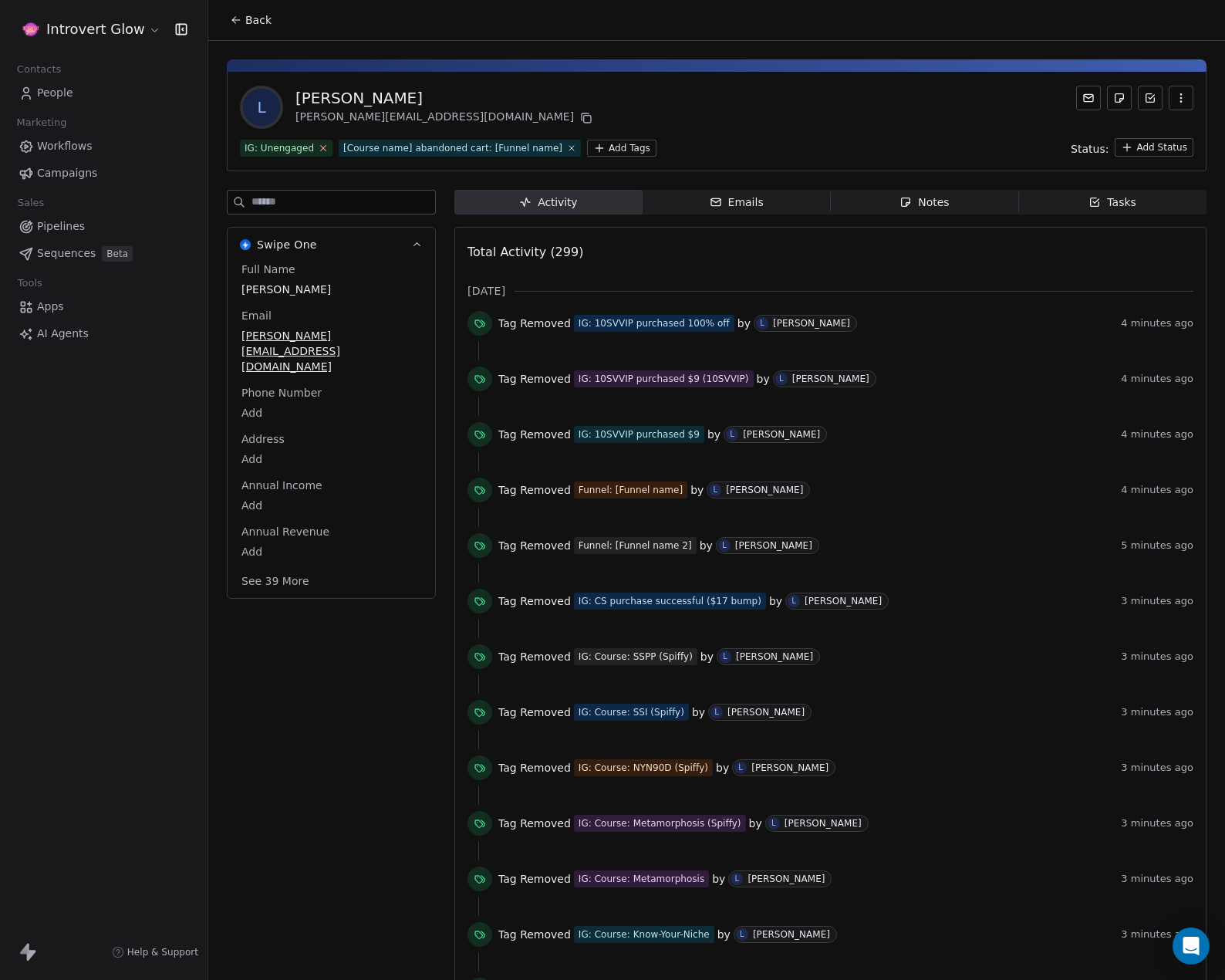
click at [322, 151] on icon at bounding box center [322, 147] width 10 height 10
click at [468, 146] on icon at bounding box center [472, 147] width 10 height 10
click at [290, 567] on button "See 39 More" at bounding box center [275, 581] width 87 height 27
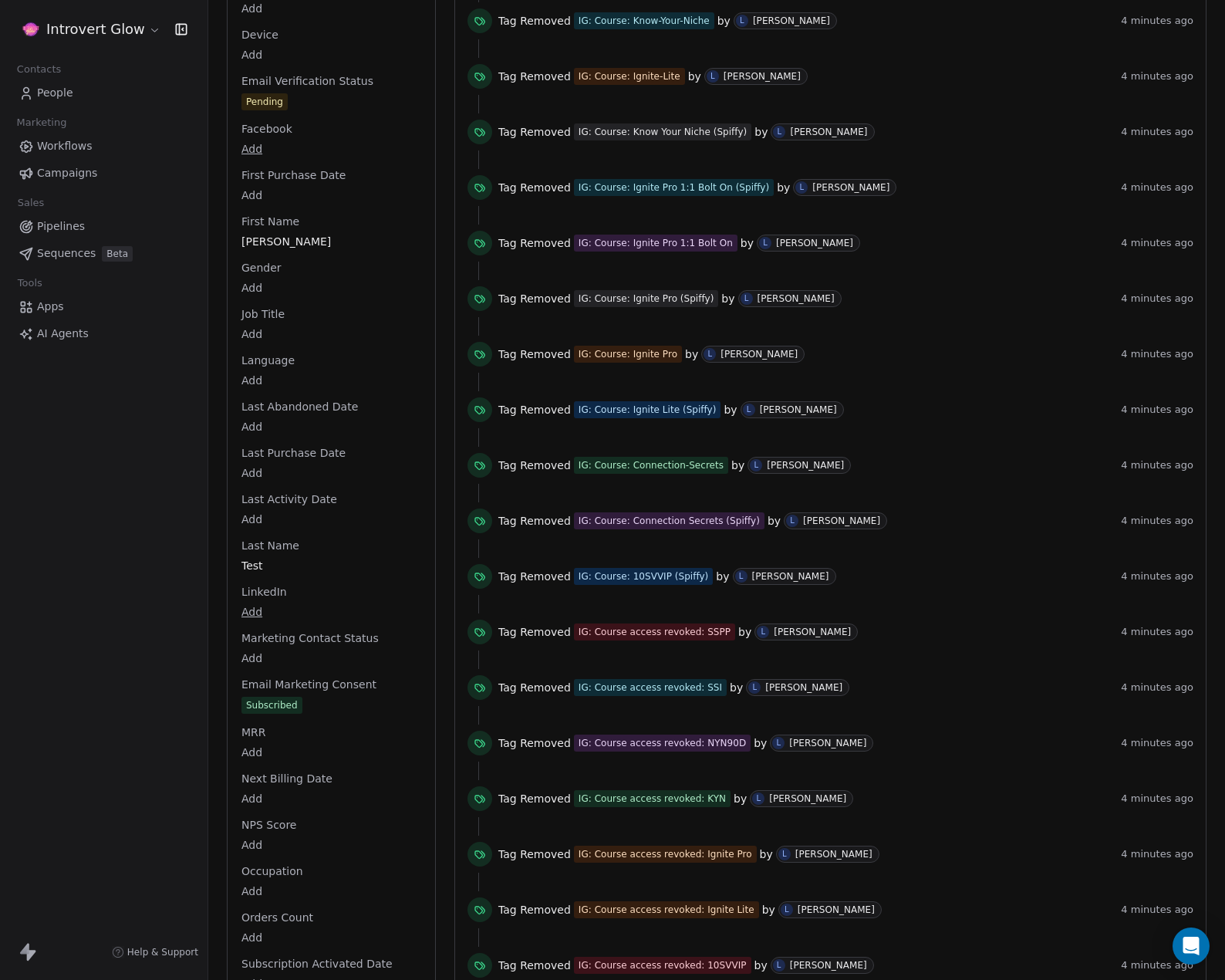
scroll to position [901, 0]
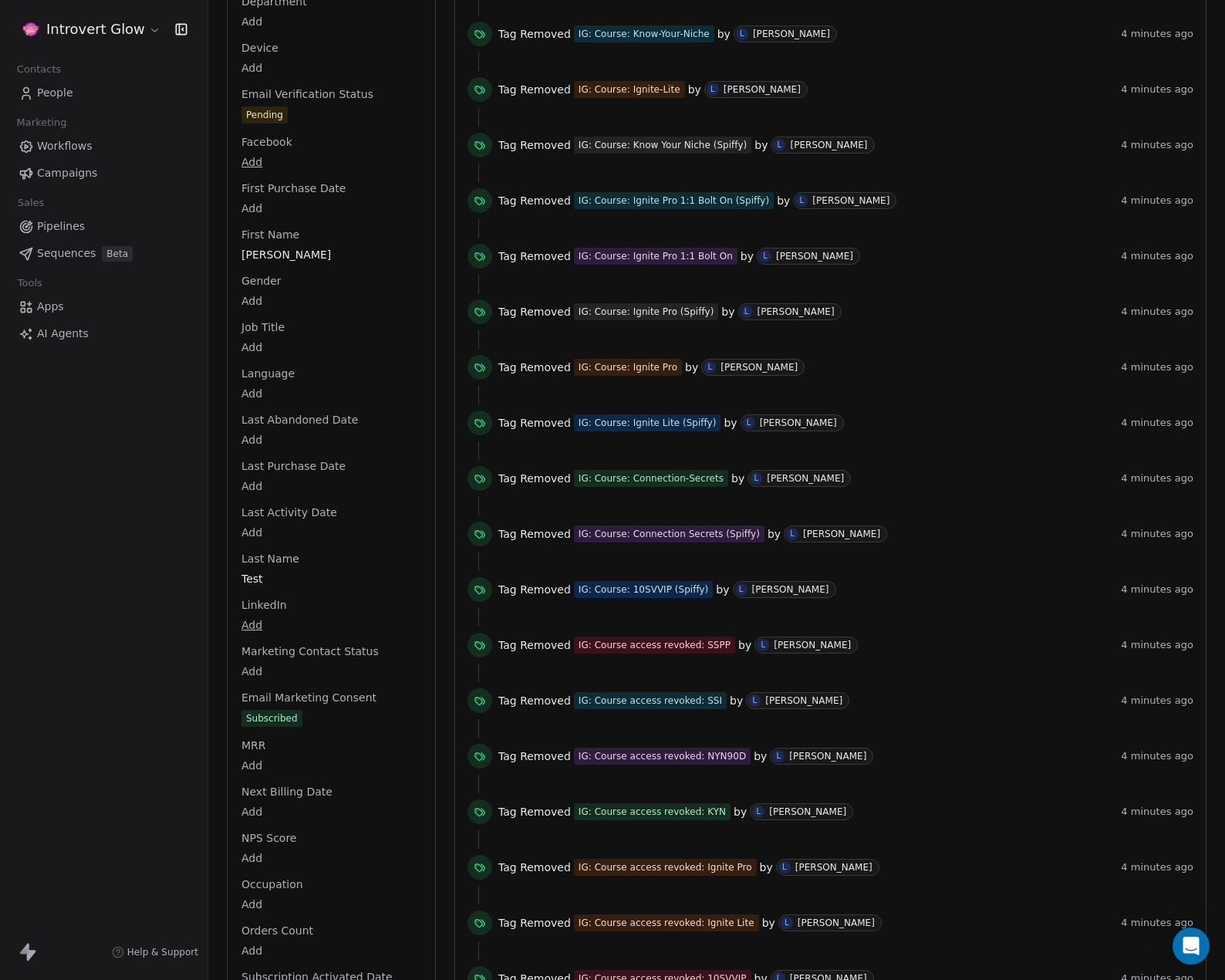
click at [280, 686] on div "Full Name Lisa Test Email lisa@careeravengers.com Phone Number Add Address Add …" at bounding box center [332, 416] width 186 height 2108
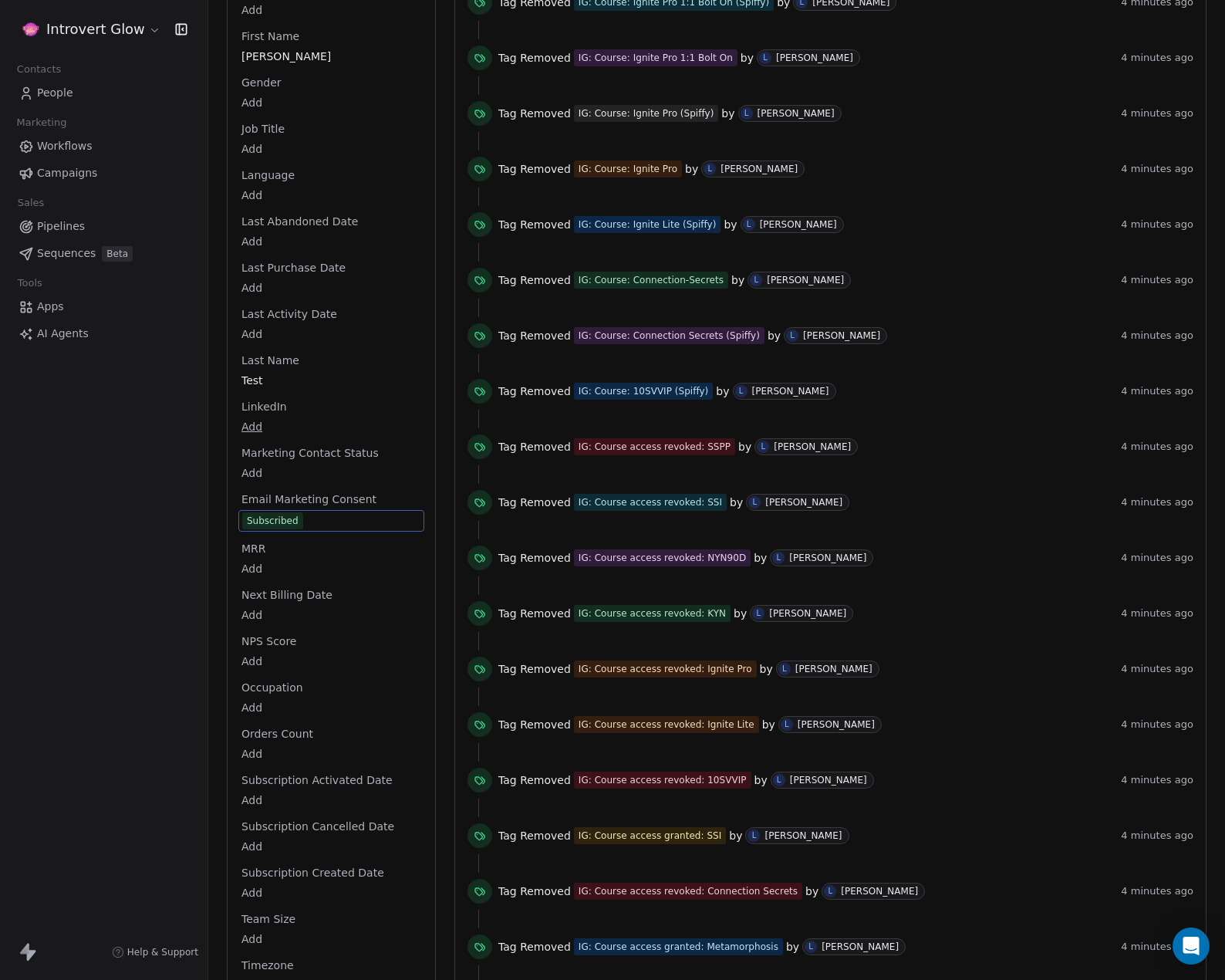
click at [302, 491] on span "Email Marketing Consent" at bounding box center [309, 499] width 142 height 16
click at [276, 513] on div "Subscribed" at bounding box center [272, 521] width 52 height 16
click at [355, 512] on span "Subscribed" at bounding box center [331, 521] width 178 height 17
click at [313, 510] on div "Subscribed" at bounding box center [332, 521] width 186 height 22
click at [291, 512] on span "Subscribed" at bounding box center [272, 521] width 61 height 17
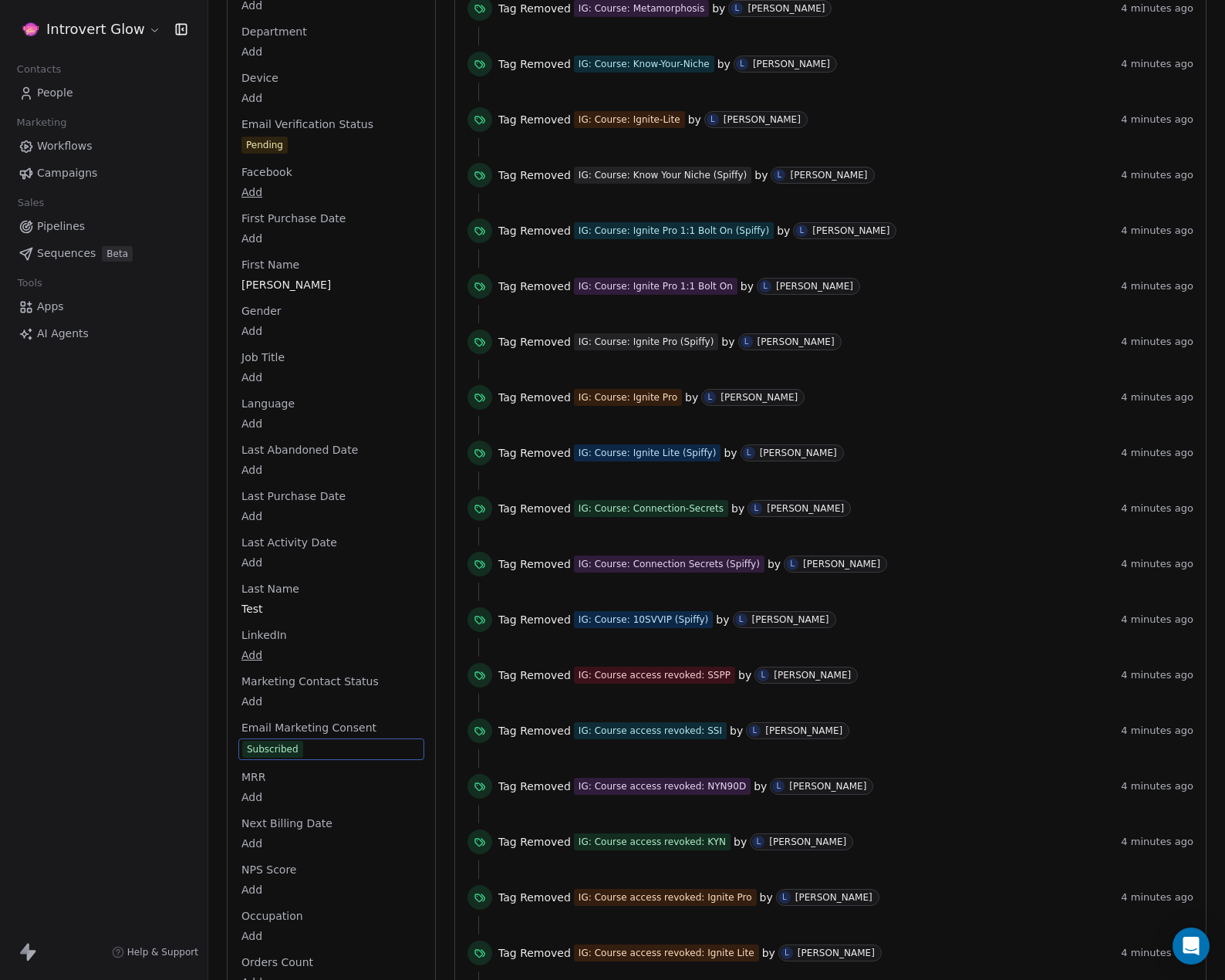
scroll to position [901, 0]
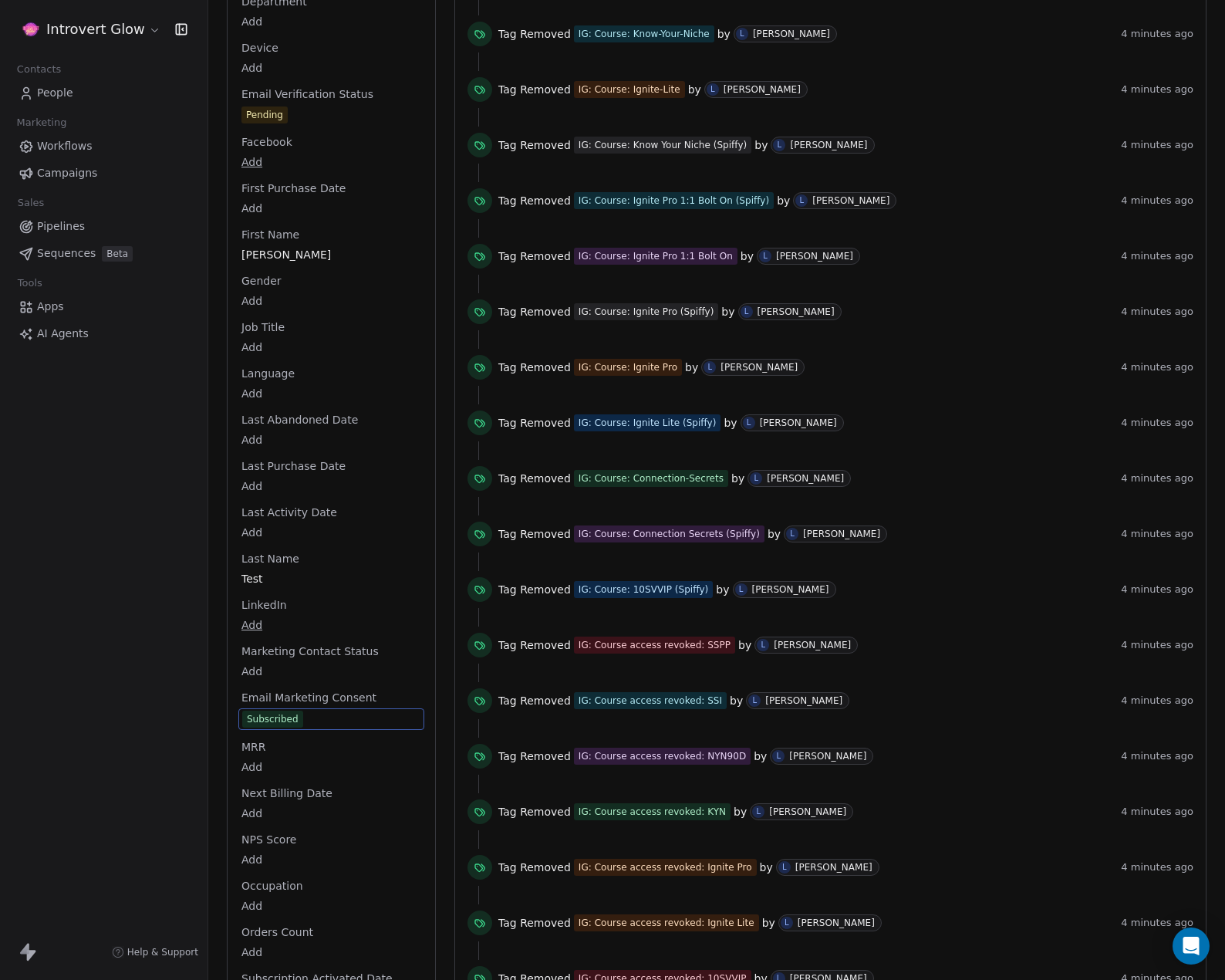
click at [340, 711] on span "Subscribed" at bounding box center [331, 719] width 178 height 17
click at [260, 711] on div "Subscribed" at bounding box center [272, 719] width 52 height 16
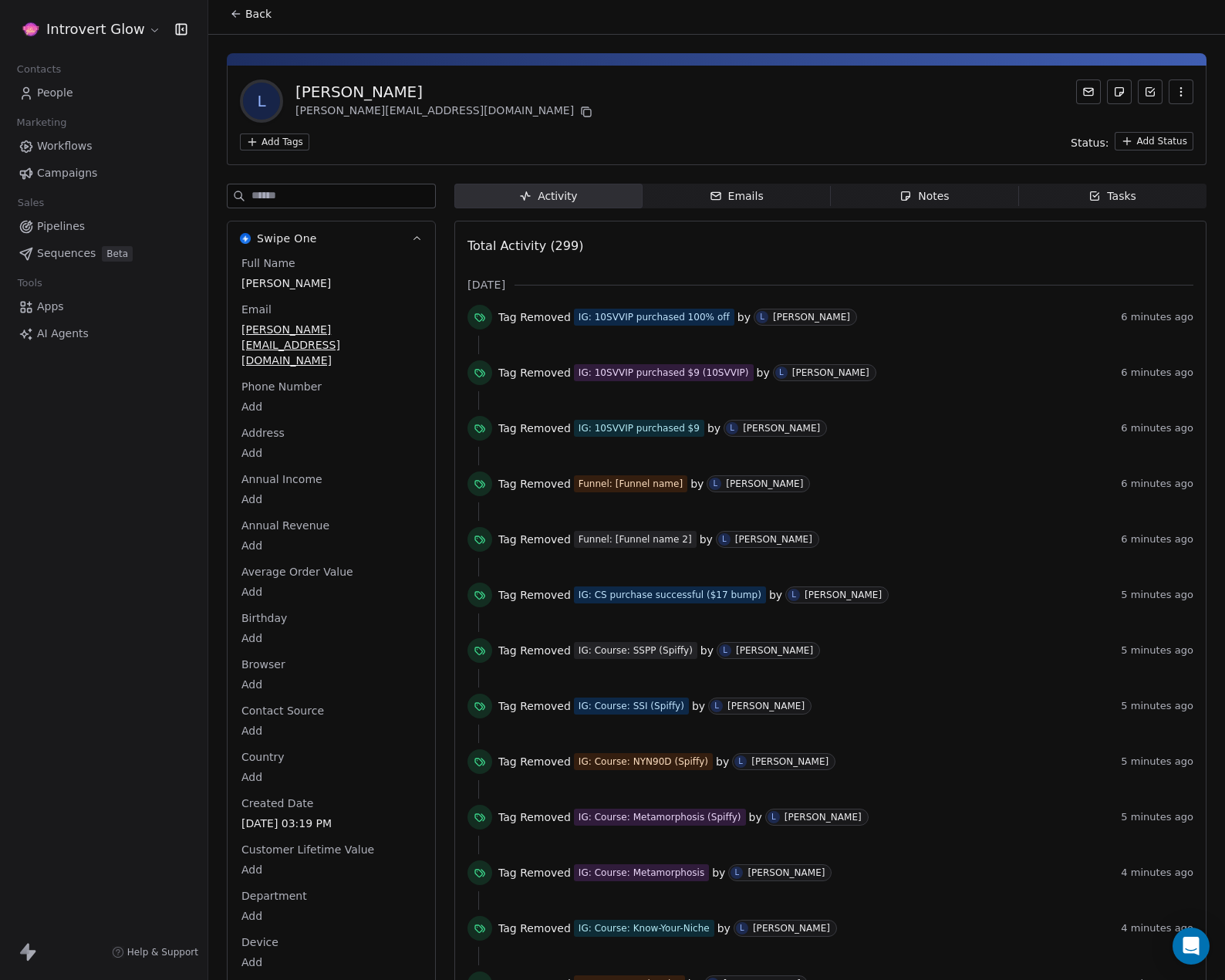
scroll to position [0, 0]
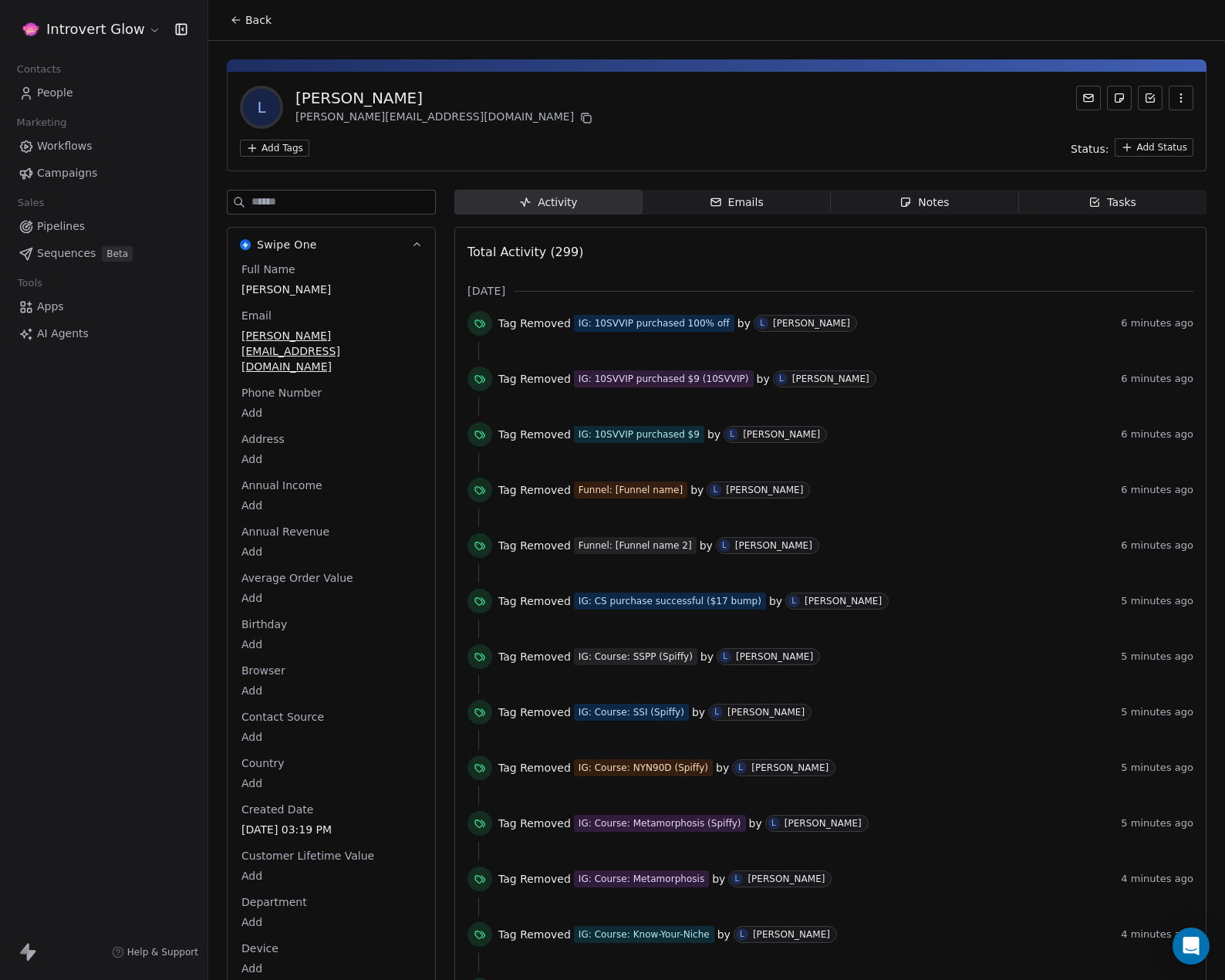
click at [1175, 103] on icon "button" at bounding box center [1181, 99] width 13 height 13
click at [1146, 131] on div "Delete" at bounding box center [1159, 132] width 103 height 25
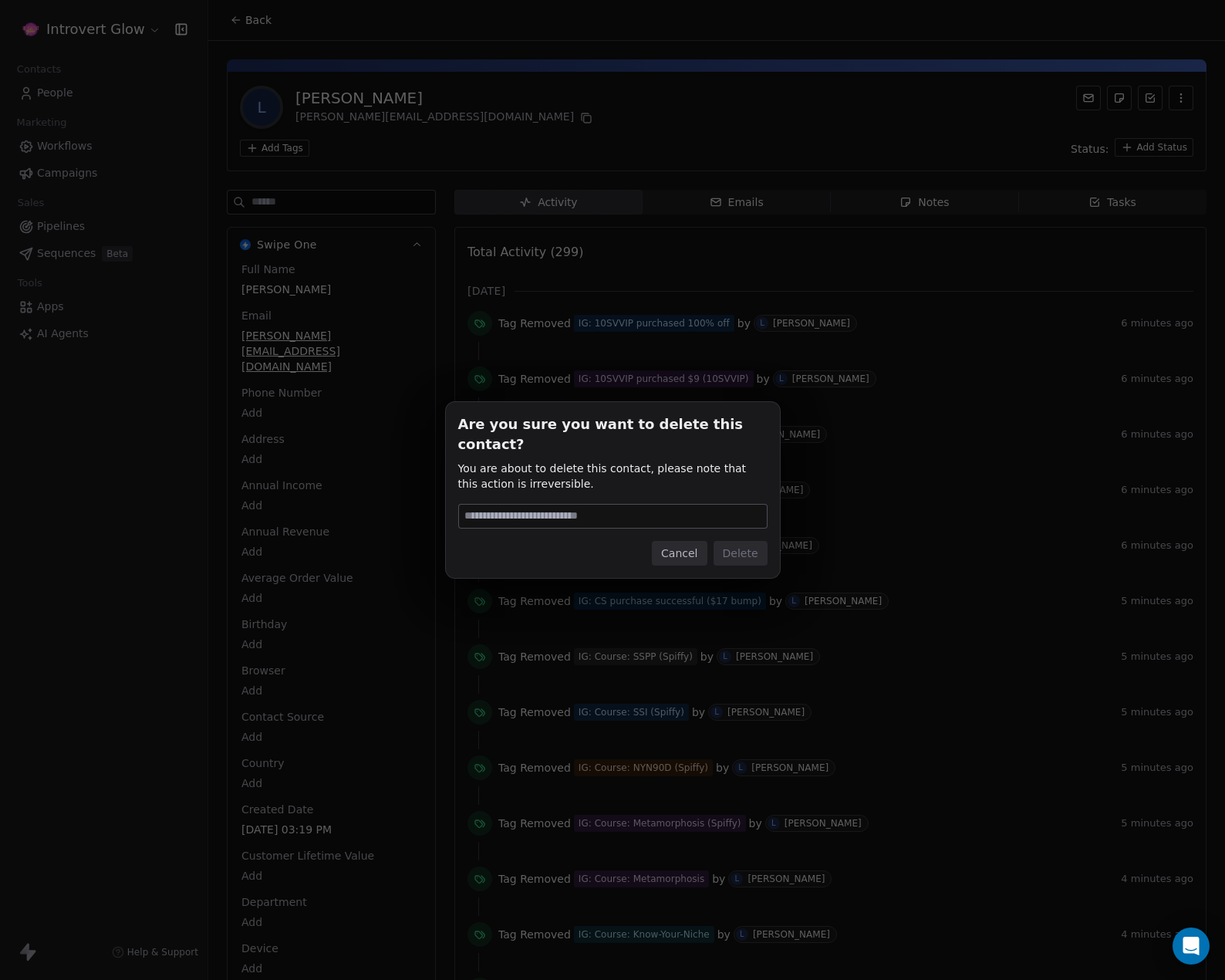
click at [534, 504] on input at bounding box center [613, 515] width 308 height 23
type input "******"
click at [745, 543] on button "Delete" at bounding box center [740, 553] width 54 height 25
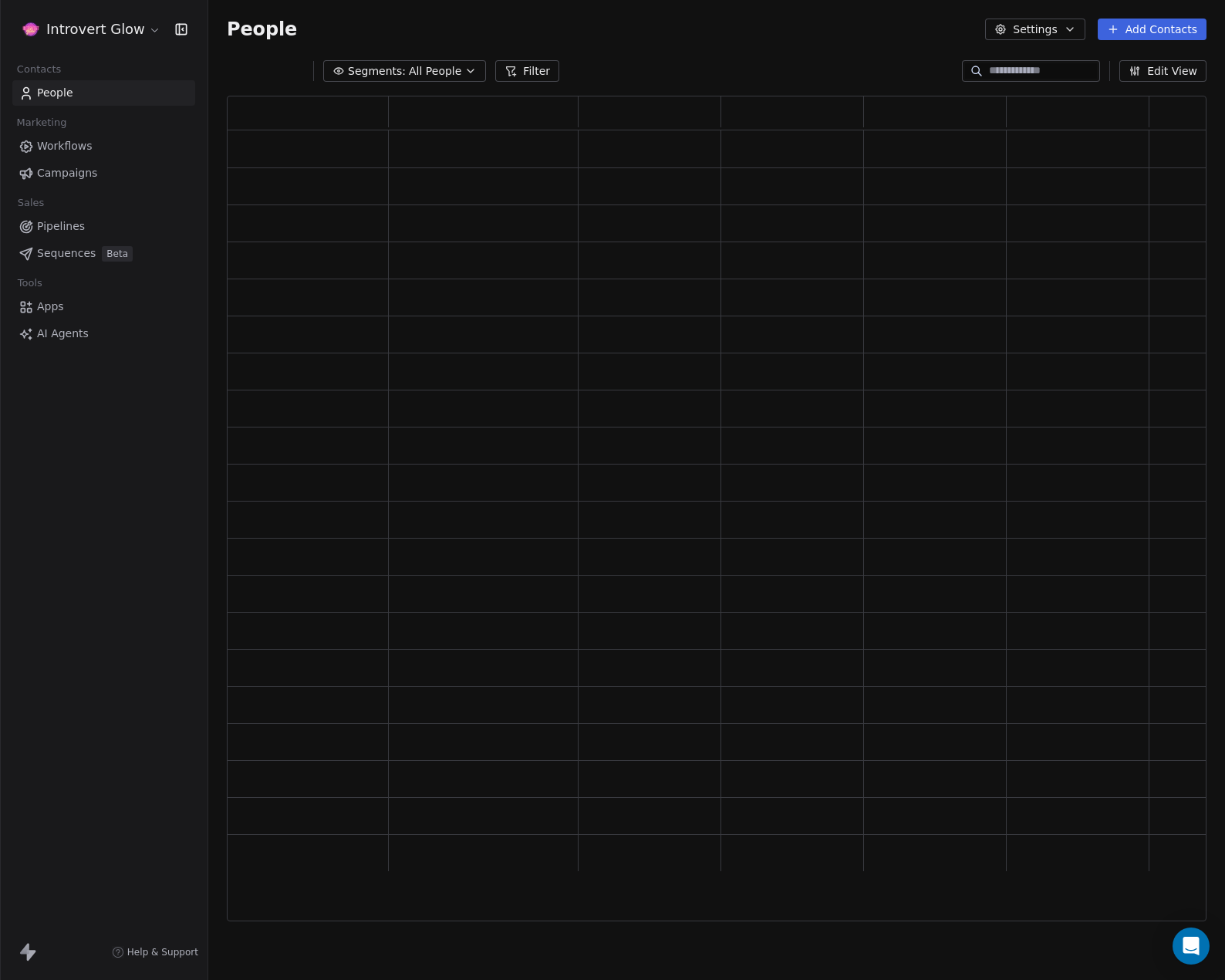
scroll to position [813, 968]
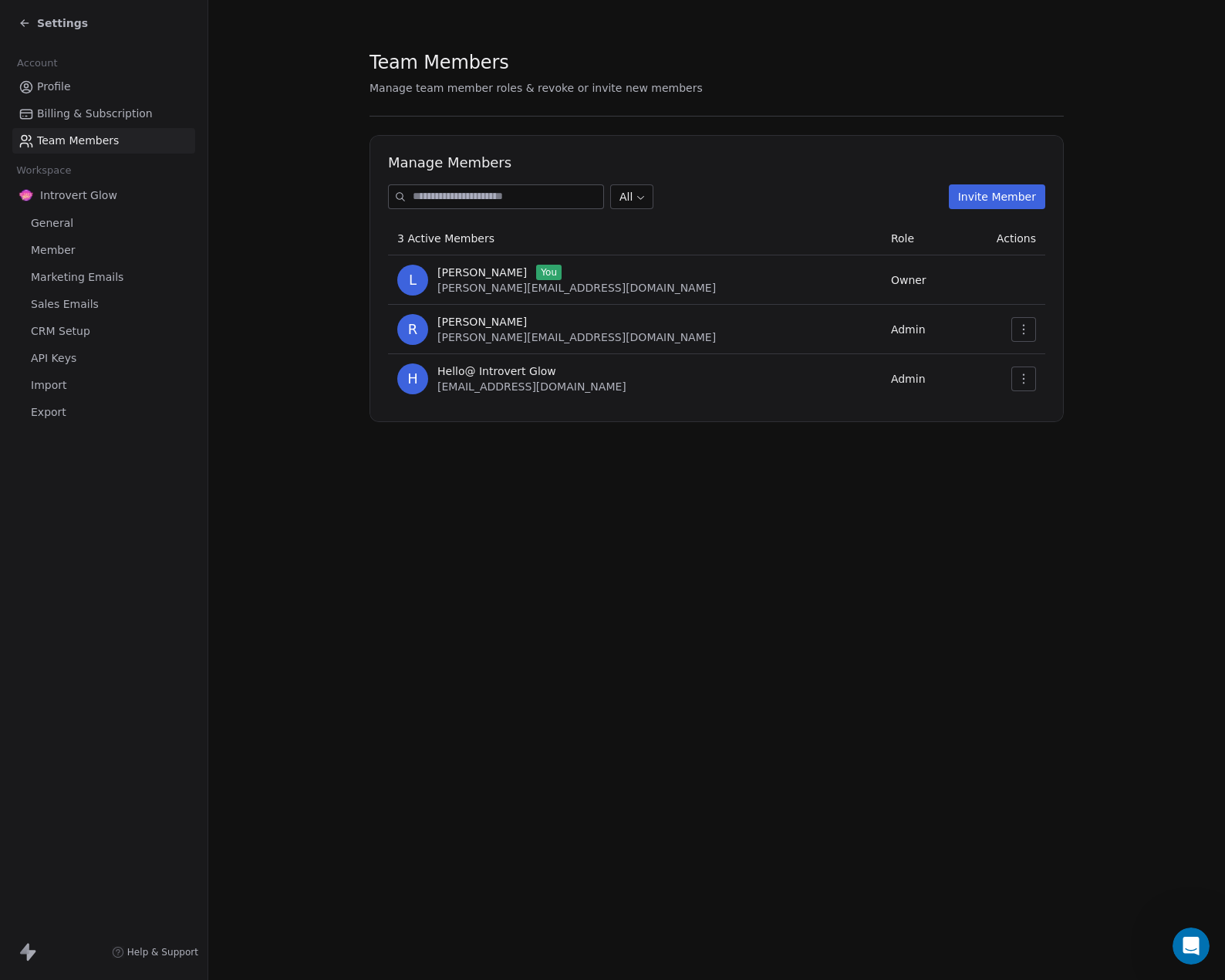
scroll to position [1076, 0]
click at [52, 269] on span "Marketing Emails" at bounding box center [77, 278] width 92 height 16
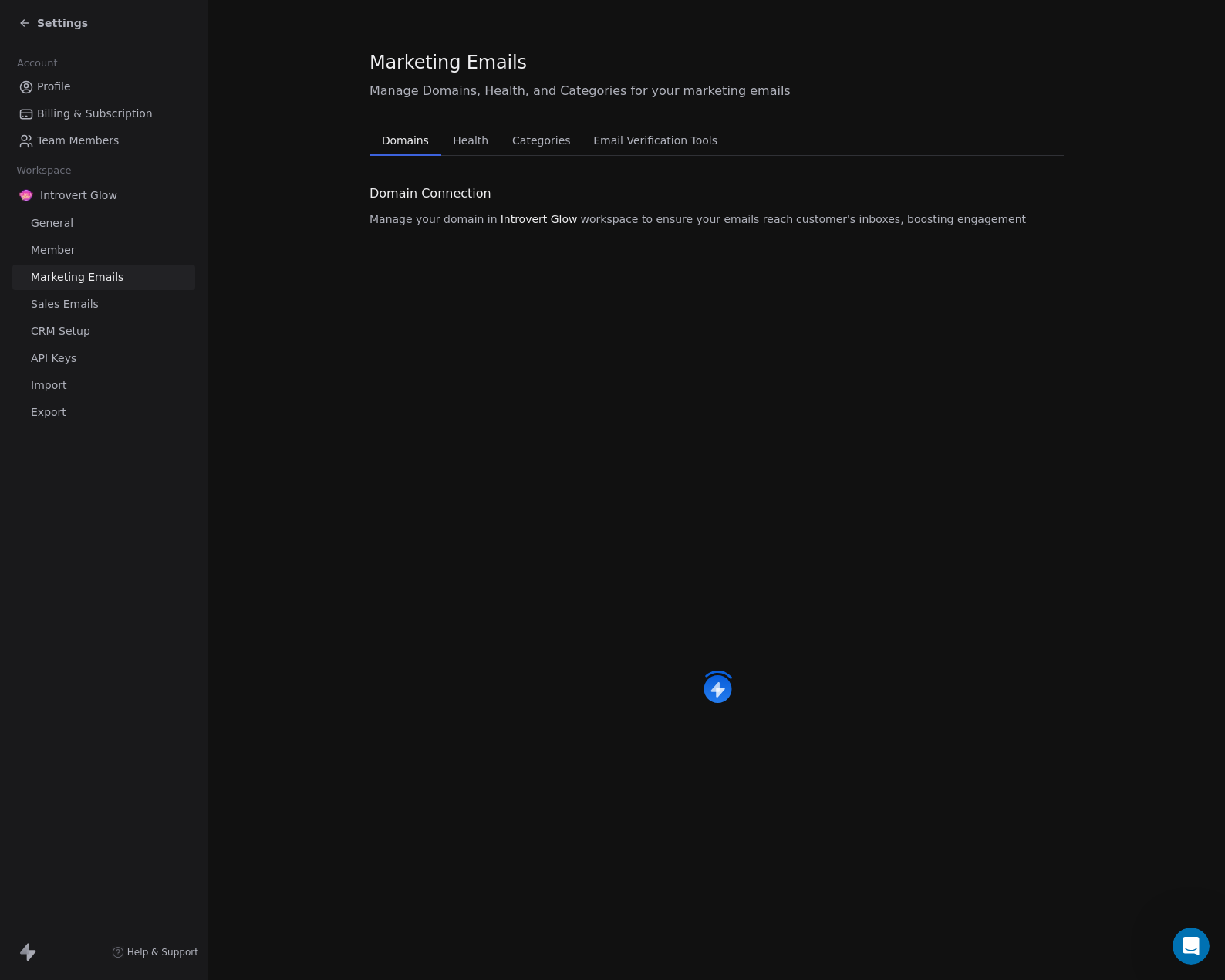
click at [48, 220] on span "General" at bounding box center [52, 224] width 42 height 16
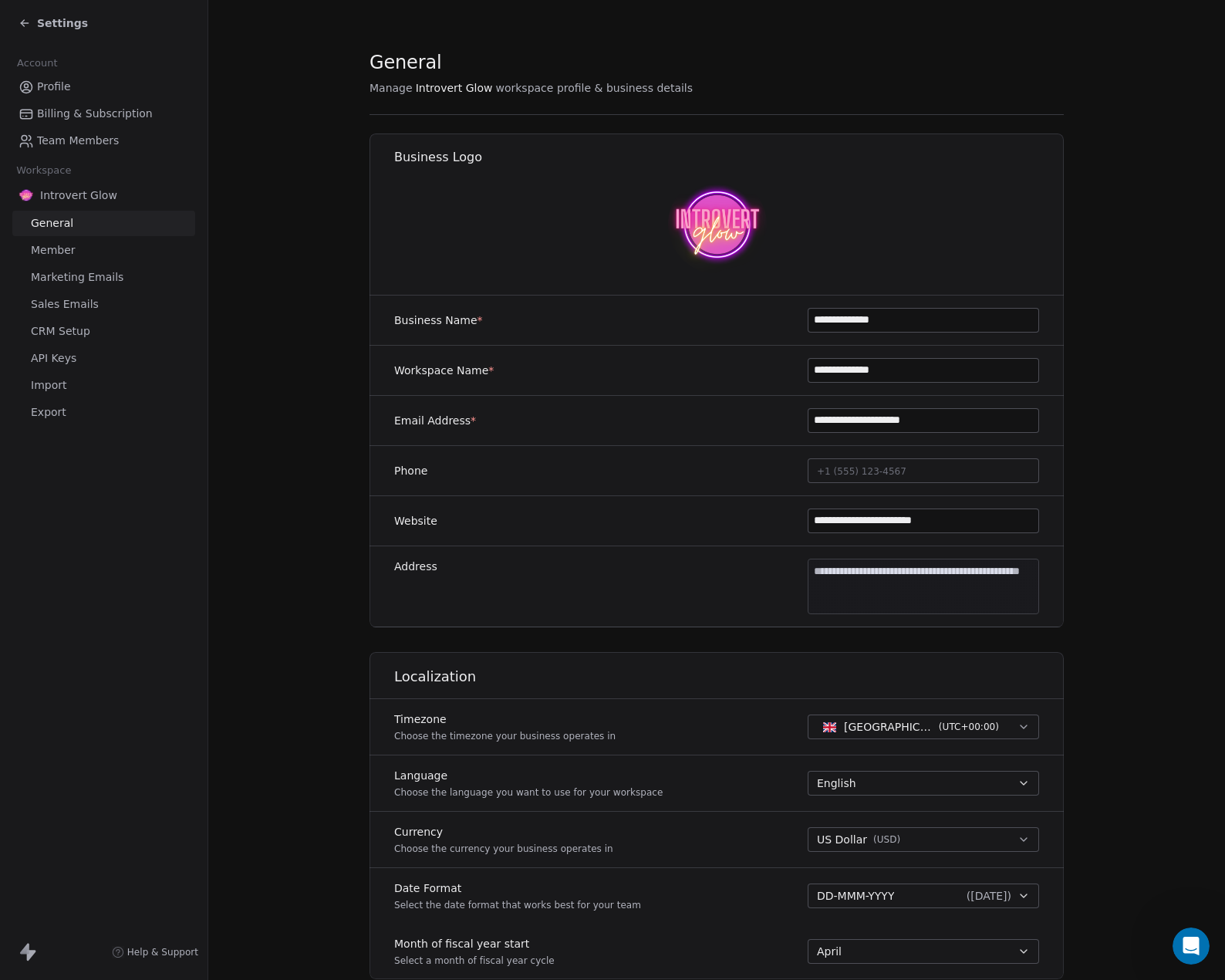
click at [39, 334] on span "CRM Setup" at bounding box center [60, 332] width 59 height 16
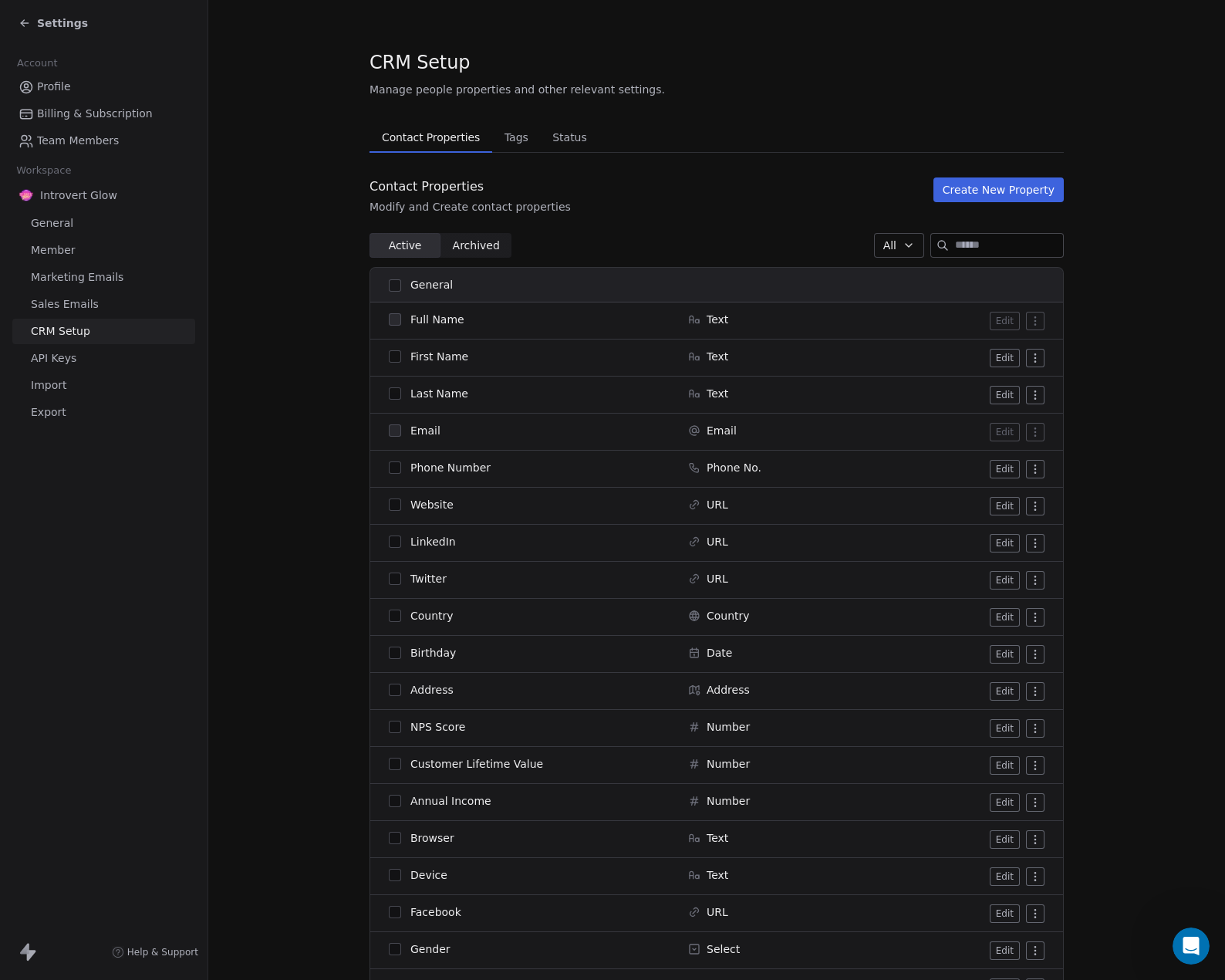
click at [513, 142] on span "Tags" at bounding box center [517, 138] width 37 height 22
click at [500, 137] on span "Tags" at bounding box center [517, 138] width 37 height 22
click at [507, 140] on span "Tags" at bounding box center [517, 138] width 37 height 22
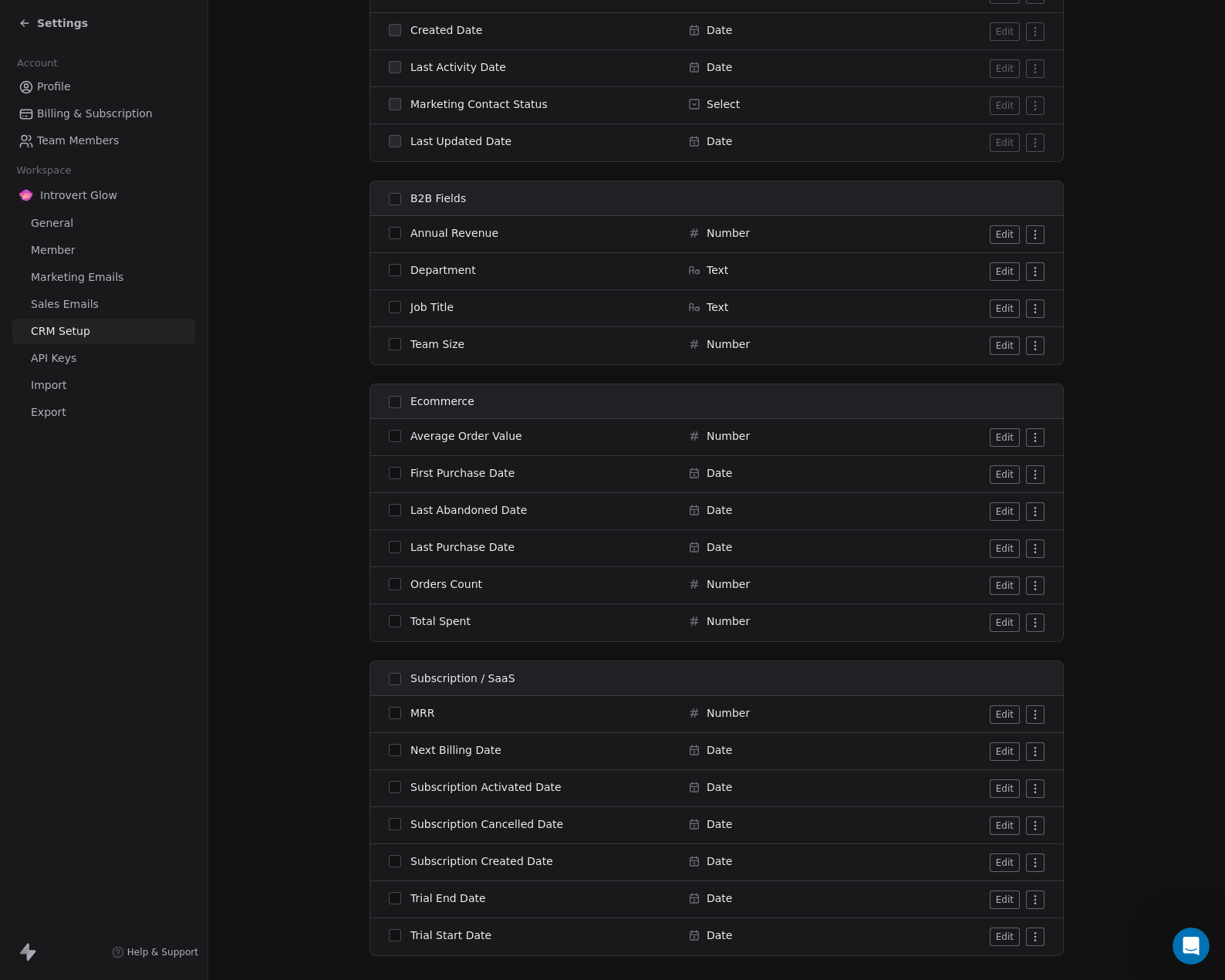
scroll to position [1388, 0]
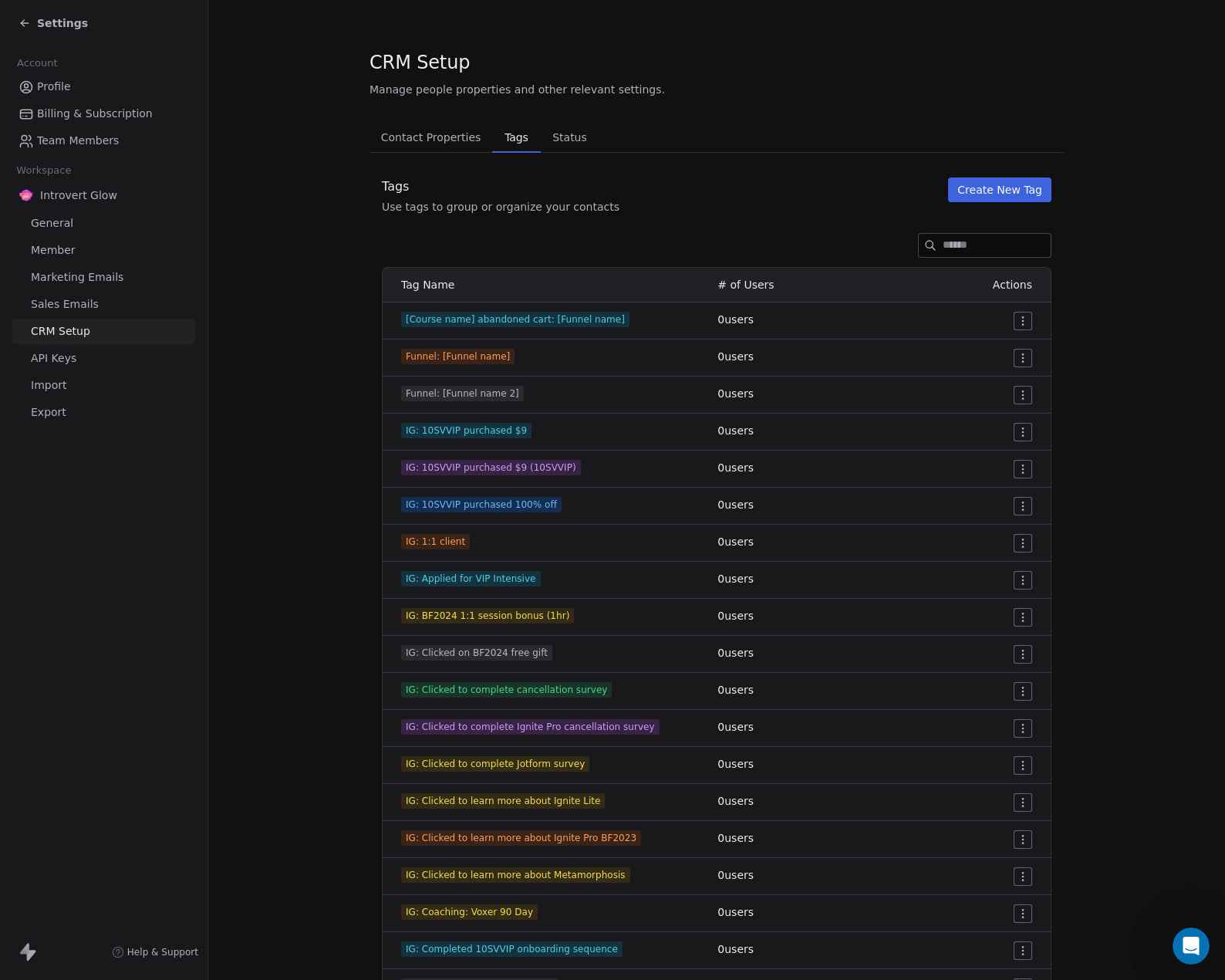
click at [52, 226] on span "General" at bounding box center [52, 224] width 42 height 16
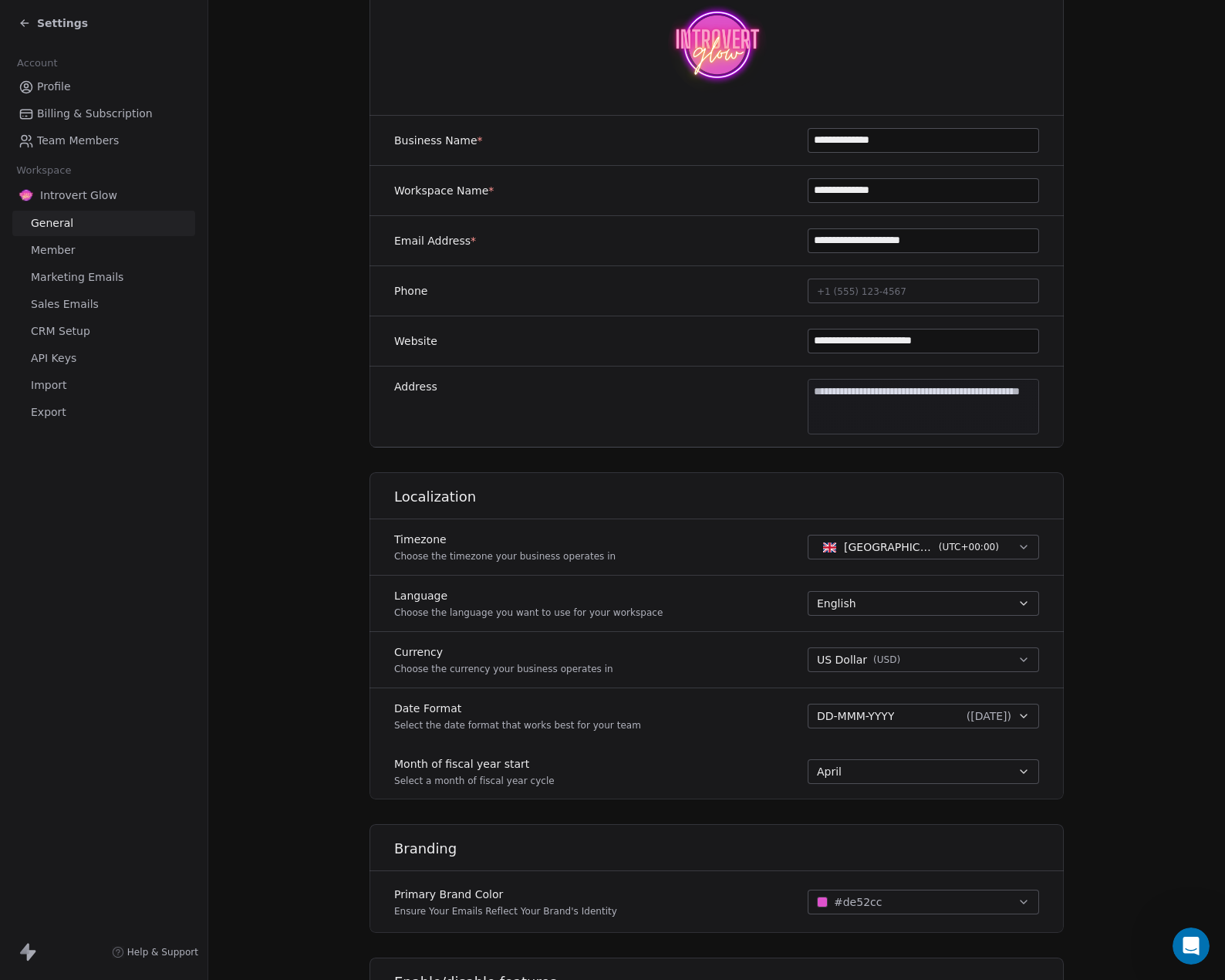
scroll to position [257, 0]
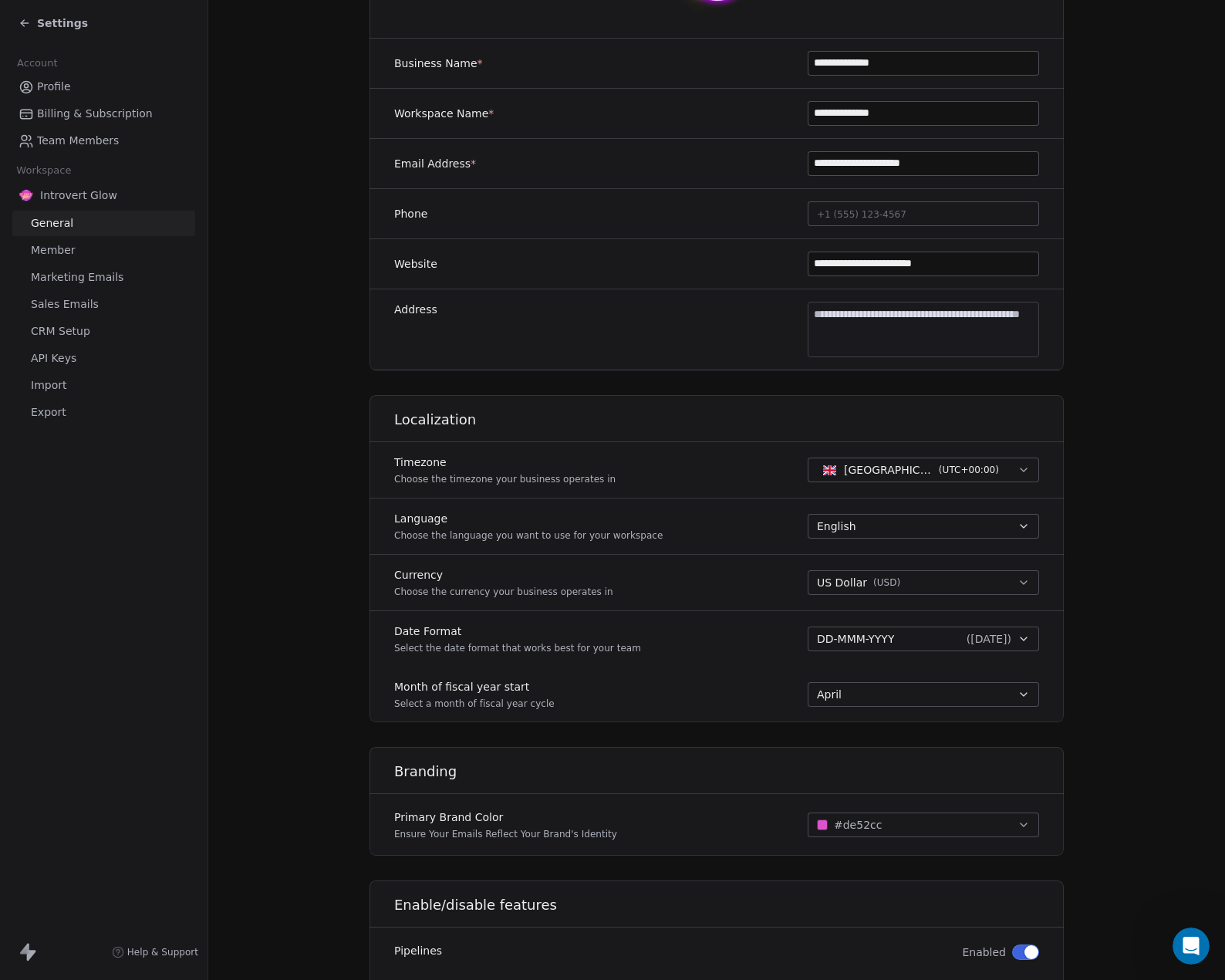
click at [807, 322] on body "**********" at bounding box center [612, 490] width 1225 height 980
type input "*"
type input "**********"
type textarea "**********"
click at [1134, 312] on html "**********" at bounding box center [612, 490] width 1225 height 980
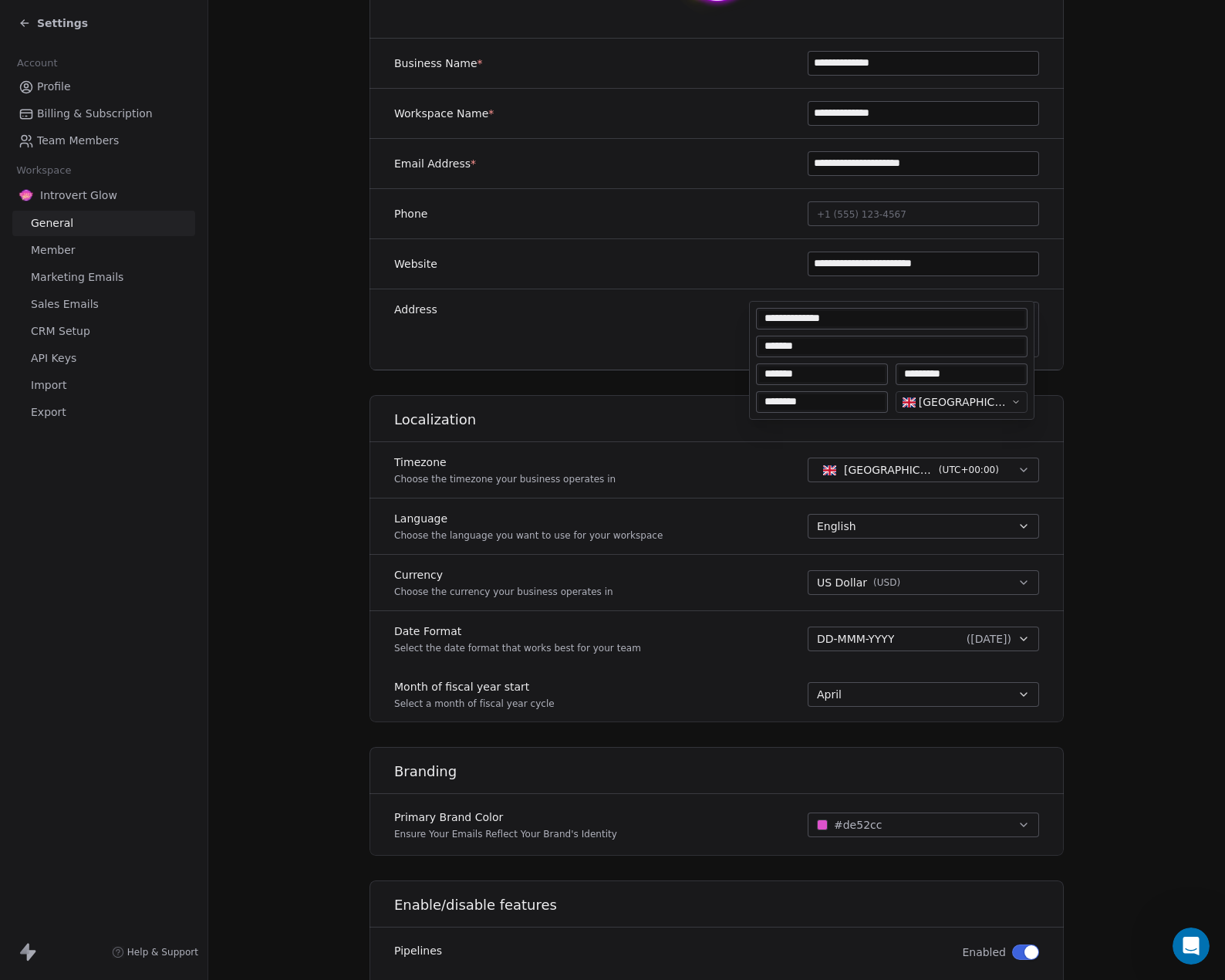
click at [881, 314] on body "**********" at bounding box center [612, 490] width 1225 height 980
click at [838, 321] on input "**********" at bounding box center [892, 318] width 266 height 16
click at [1156, 328] on html "**********" at bounding box center [612, 490] width 1225 height 980
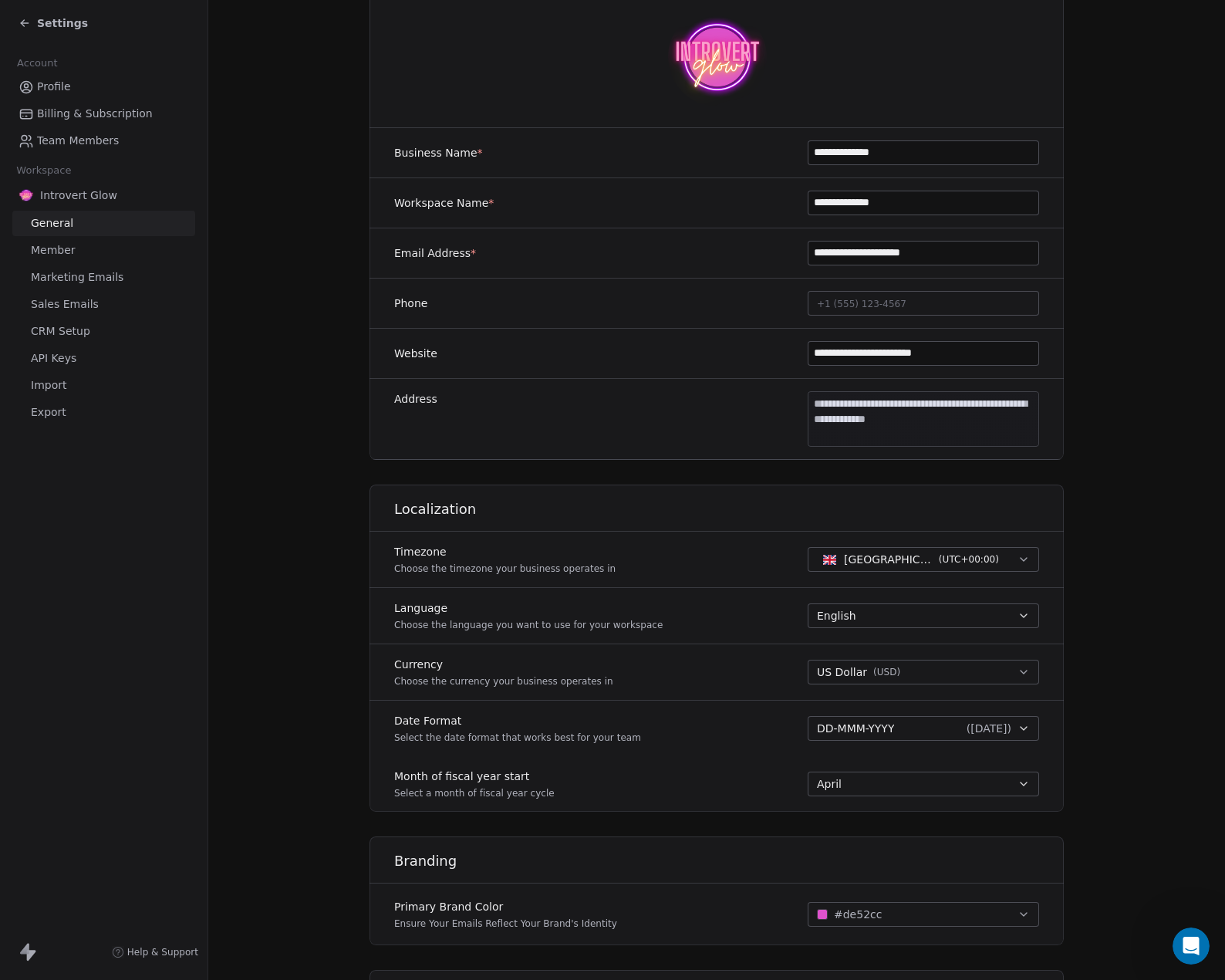
scroll to position [129, 0]
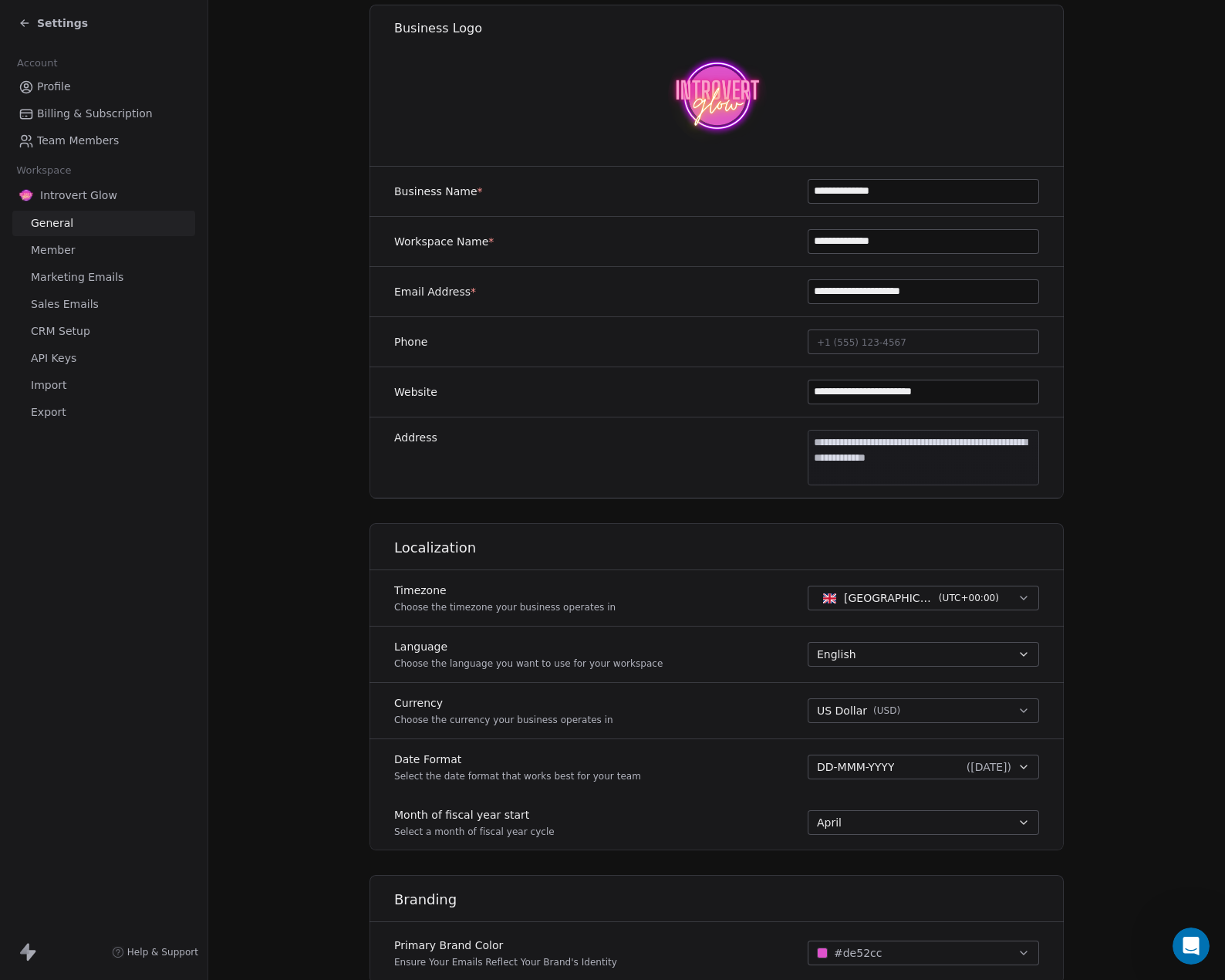
click at [843, 460] on body "**********" at bounding box center [612, 490] width 1225 height 980
click at [849, 440] on input "**********" at bounding box center [892, 447] width 266 height 16
drag, startPoint x: 840, startPoint y: 441, endPoint x: 758, endPoint y: 444, distance: 82.1
click at [758, 444] on div "**********" at bounding box center [892, 447] width 271 height 22
click at [863, 465] on div "*******" at bounding box center [892, 475] width 271 height 22
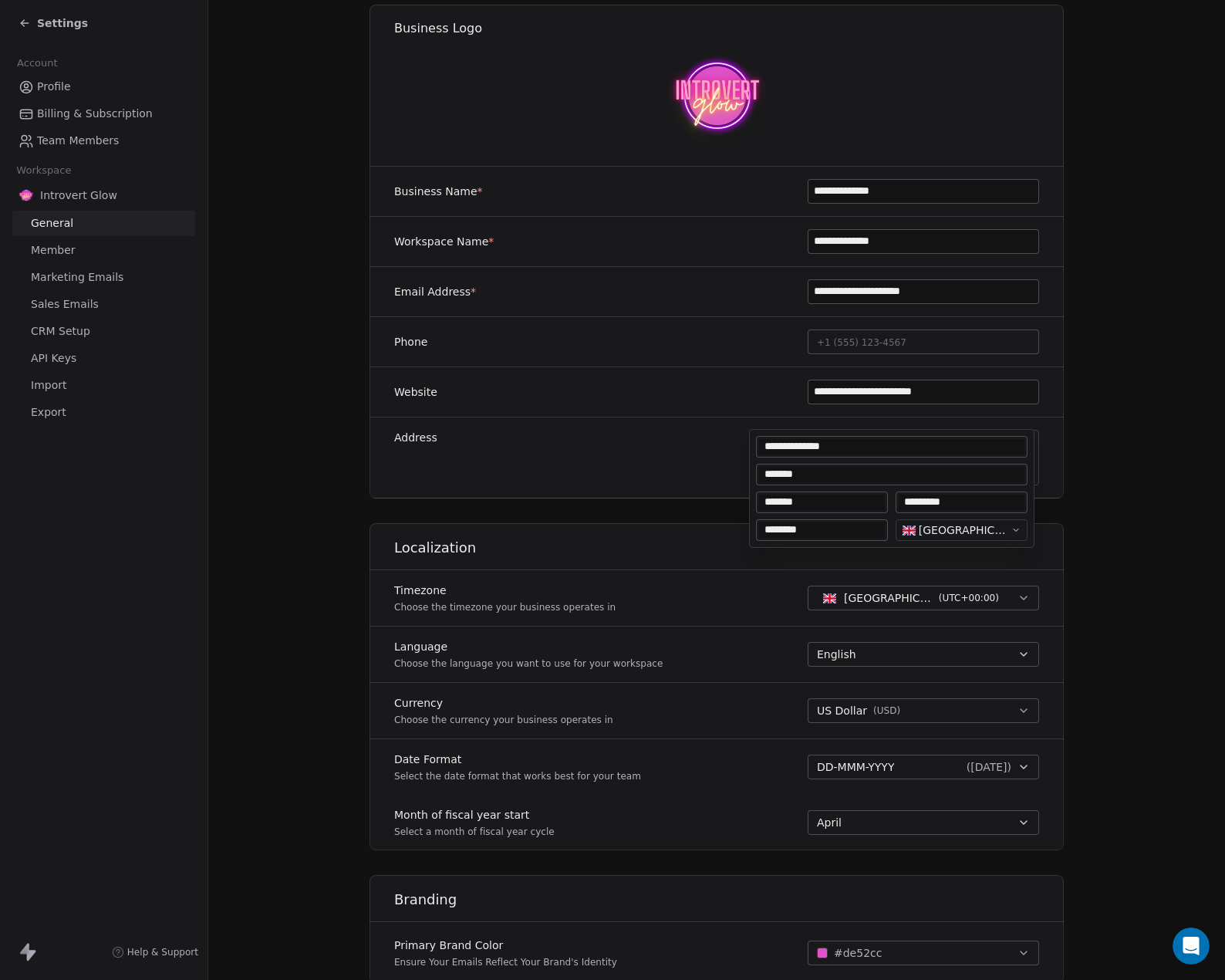
click at [853, 450] on input "**********" at bounding box center [892, 447] width 266 height 16
click at [851, 466] on div "*******" at bounding box center [892, 475] width 271 height 22
click at [1092, 448] on html "**********" at bounding box center [612, 490] width 1225 height 980
click at [1092, 448] on section "**********" at bounding box center [716, 593] width 1017 height 1444
click at [867, 448] on body "**********" at bounding box center [612, 490] width 1225 height 980
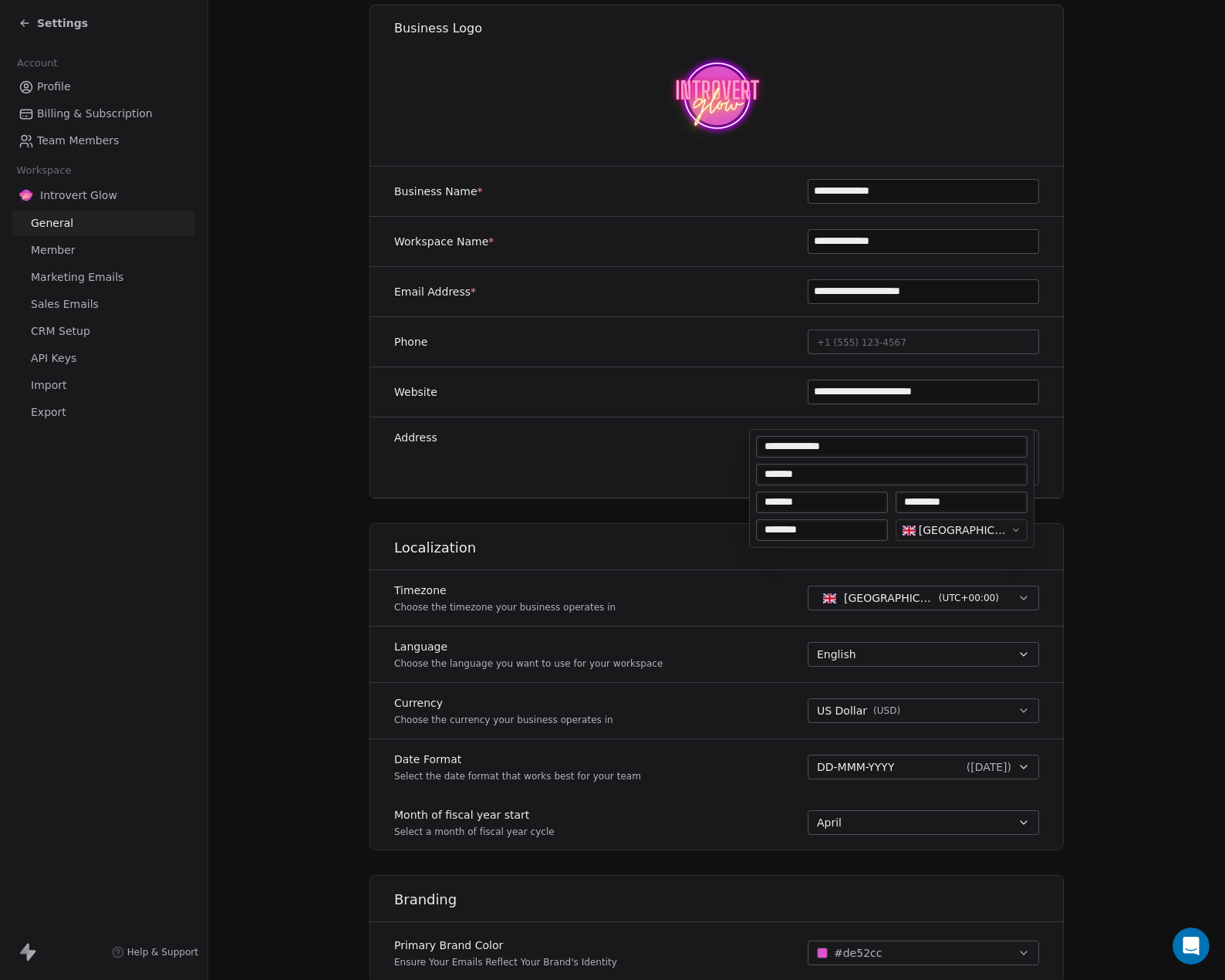
click at [833, 445] on input "**********" at bounding box center [892, 447] width 266 height 16
click at [966, 502] on input "*********" at bounding box center [962, 501] width 126 height 16
click at [847, 445] on input "**********" at bounding box center [892, 447] width 266 height 16
drag, startPoint x: 847, startPoint y: 445, endPoint x: 763, endPoint y: 449, distance: 84.1
click at [763, 449] on input "**********" at bounding box center [892, 447] width 266 height 16
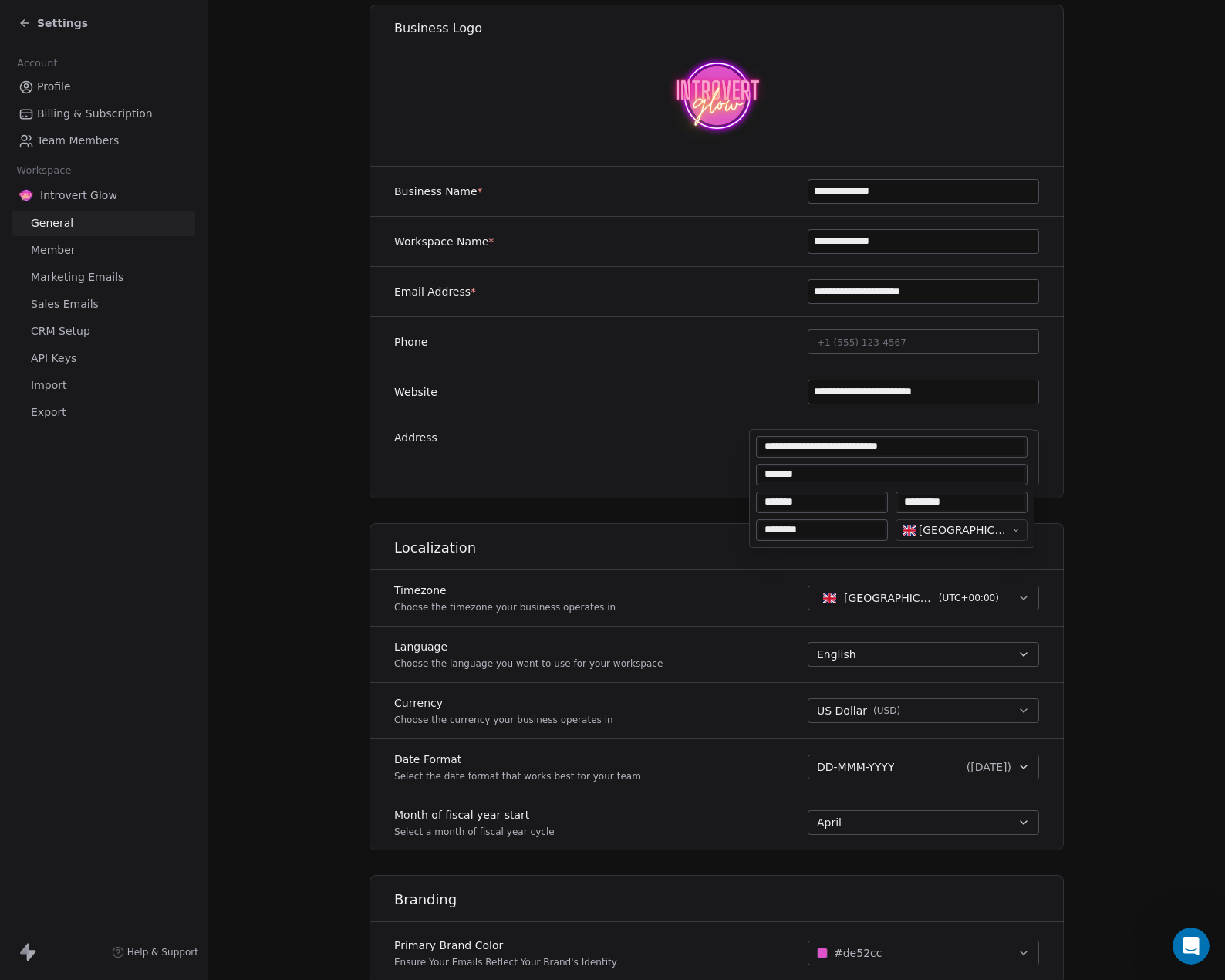
type input "**********"
type textarea "**********"
click at [1183, 349] on html "**********" at bounding box center [612, 490] width 1225 height 980
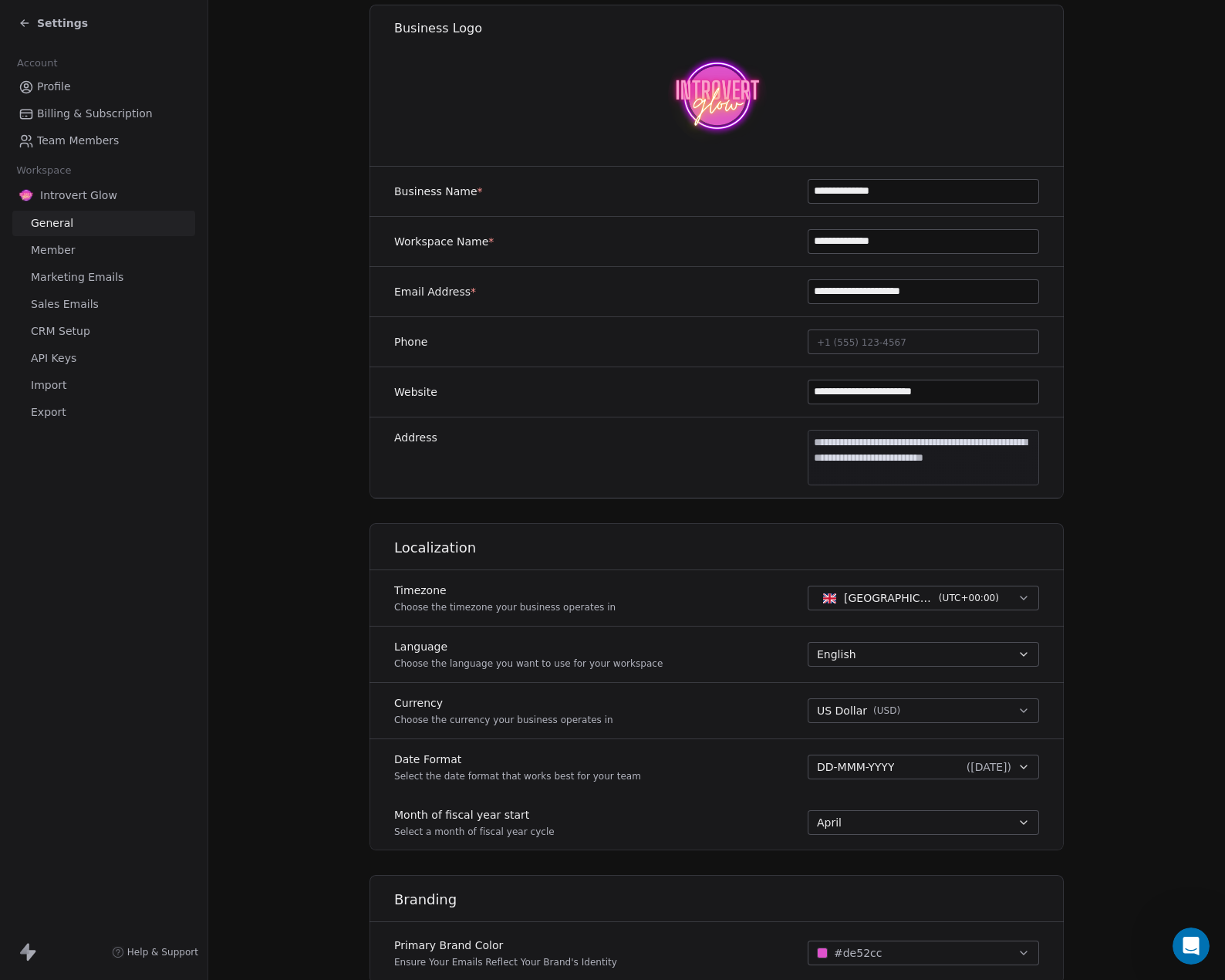
click at [51, 26] on span "Settings" at bounding box center [63, 23] width 51 height 16
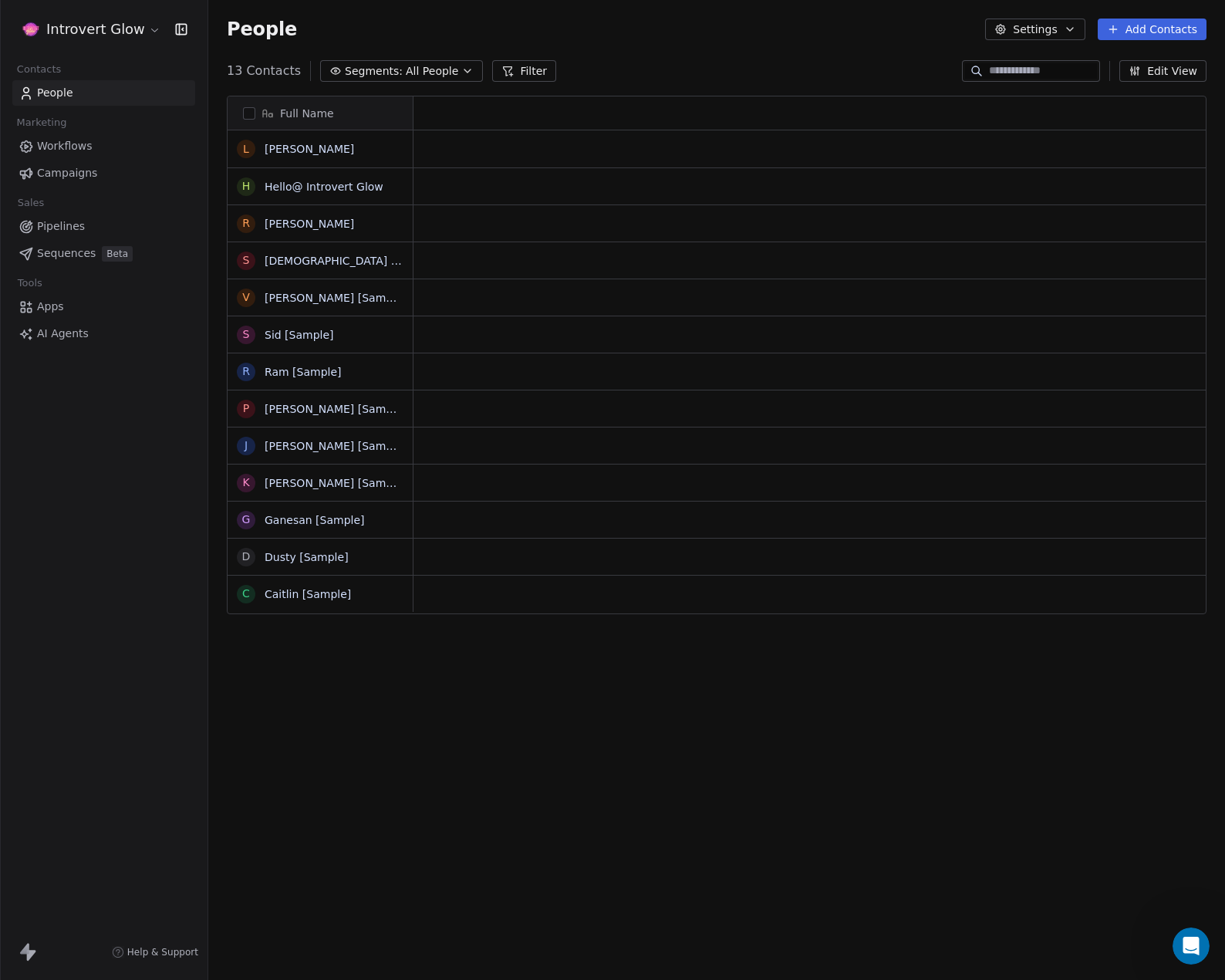
scroll to position [850, 1006]
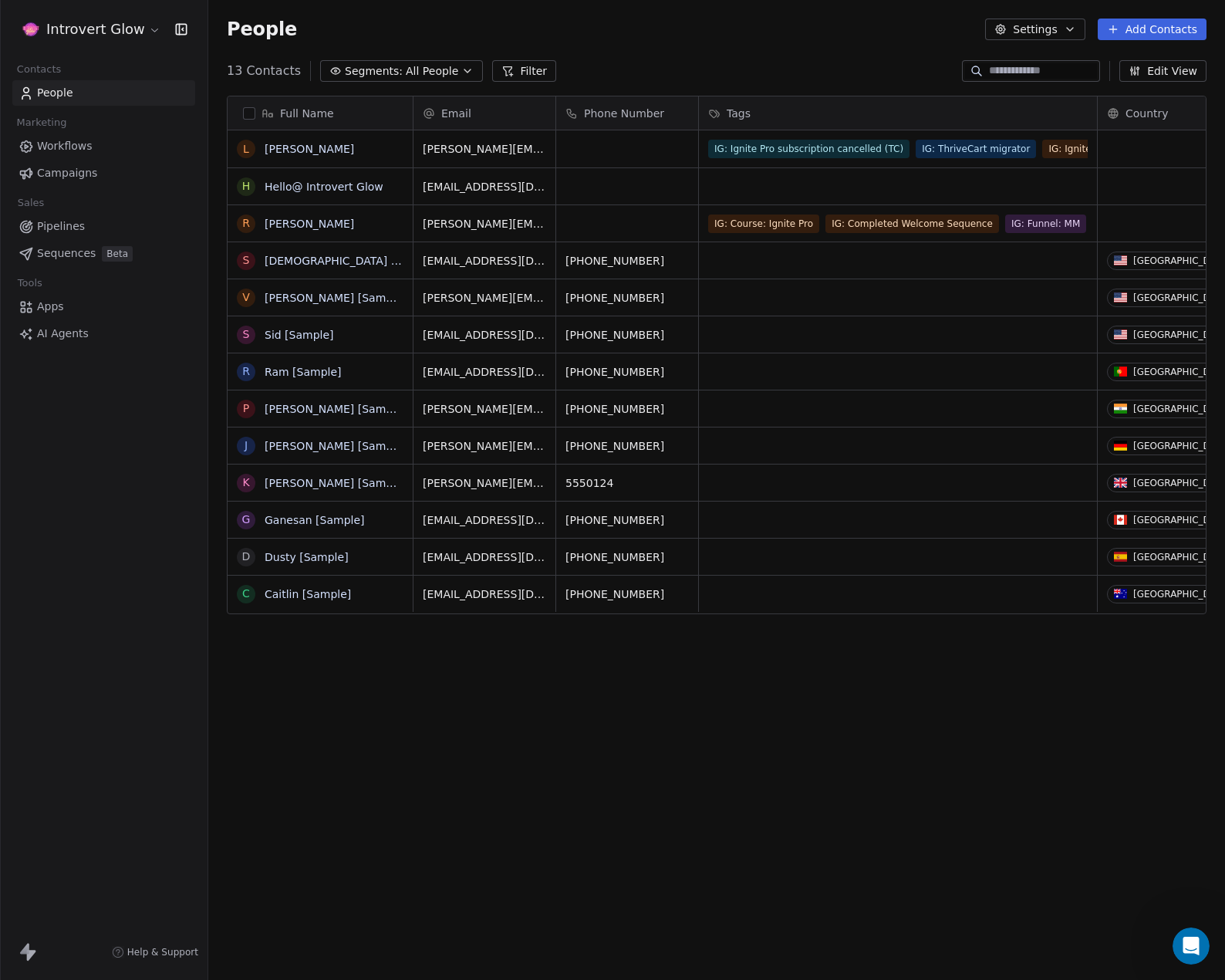
click at [40, 93] on span "People" at bounding box center [56, 93] width 37 height 16
click at [295, 146] on link "[PERSON_NAME]" at bounding box center [310, 149] width 90 height 13
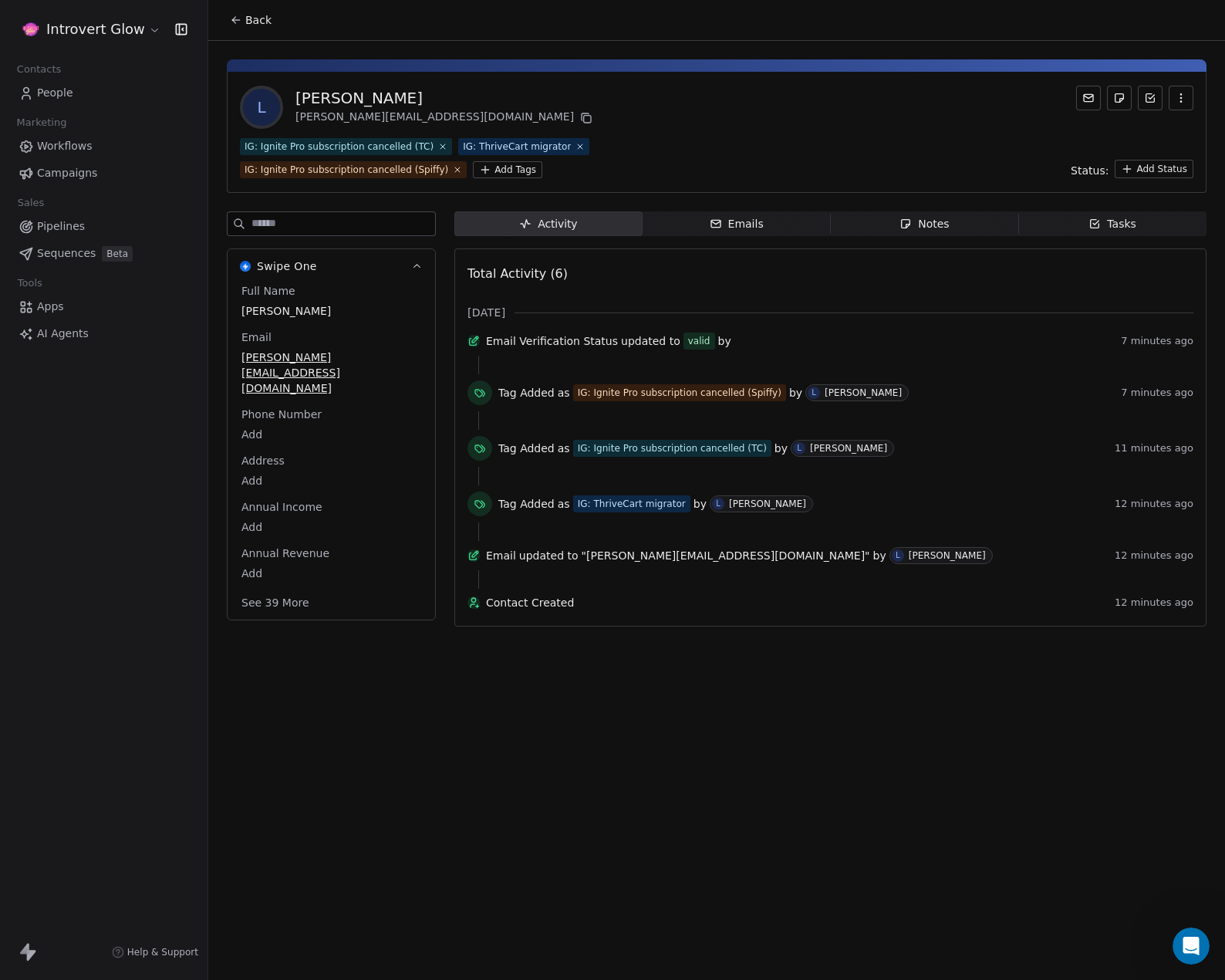
click at [1020, 119] on div "L Lisa Test lisa@careeravengers.com" at bounding box center [717, 107] width 954 height 43
click at [67, 99] on span "People" at bounding box center [56, 93] width 37 height 16
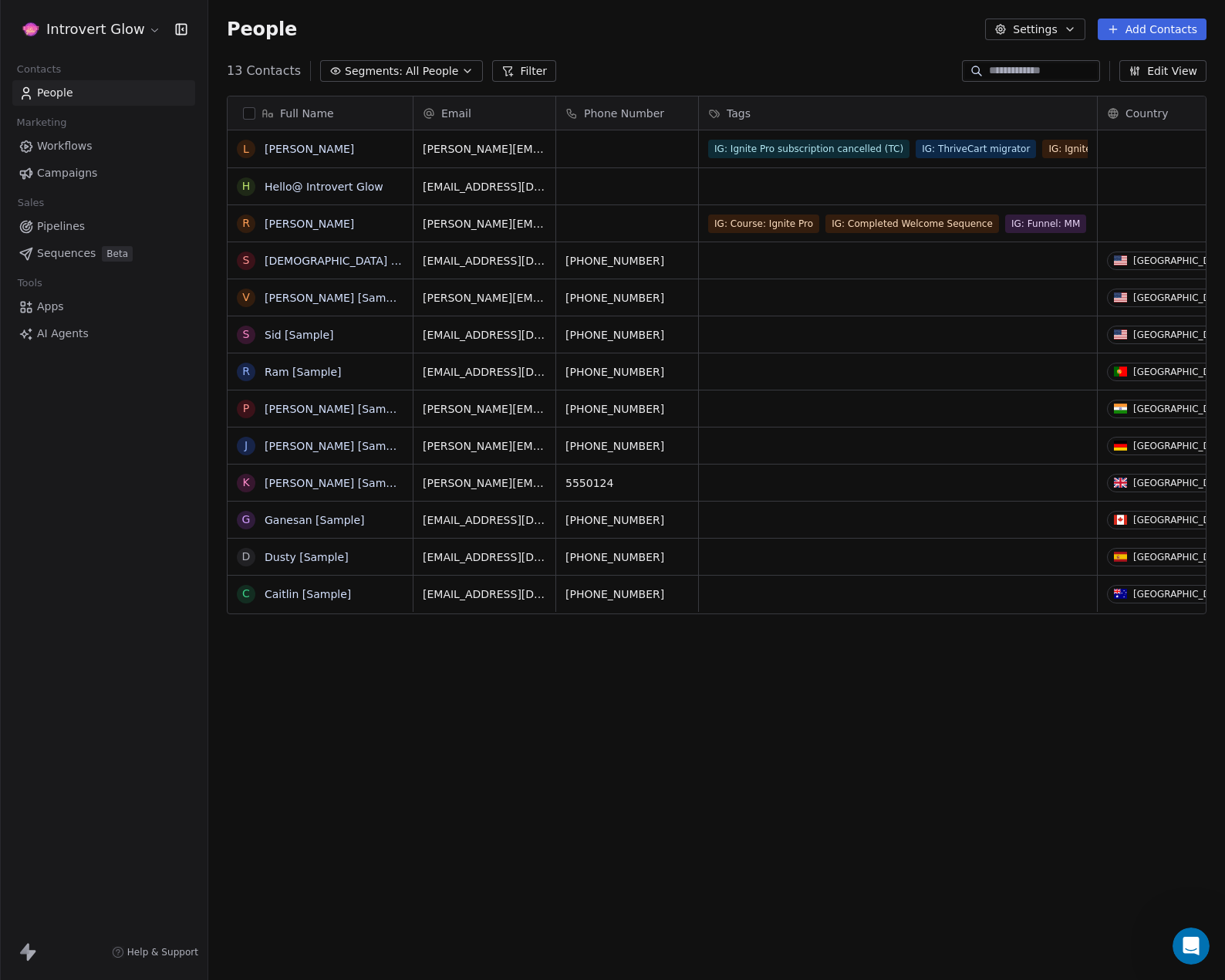
scroll to position [850, 1006]
click at [285, 153] on link "[PERSON_NAME]" at bounding box center [310, 149] width 90 height 13
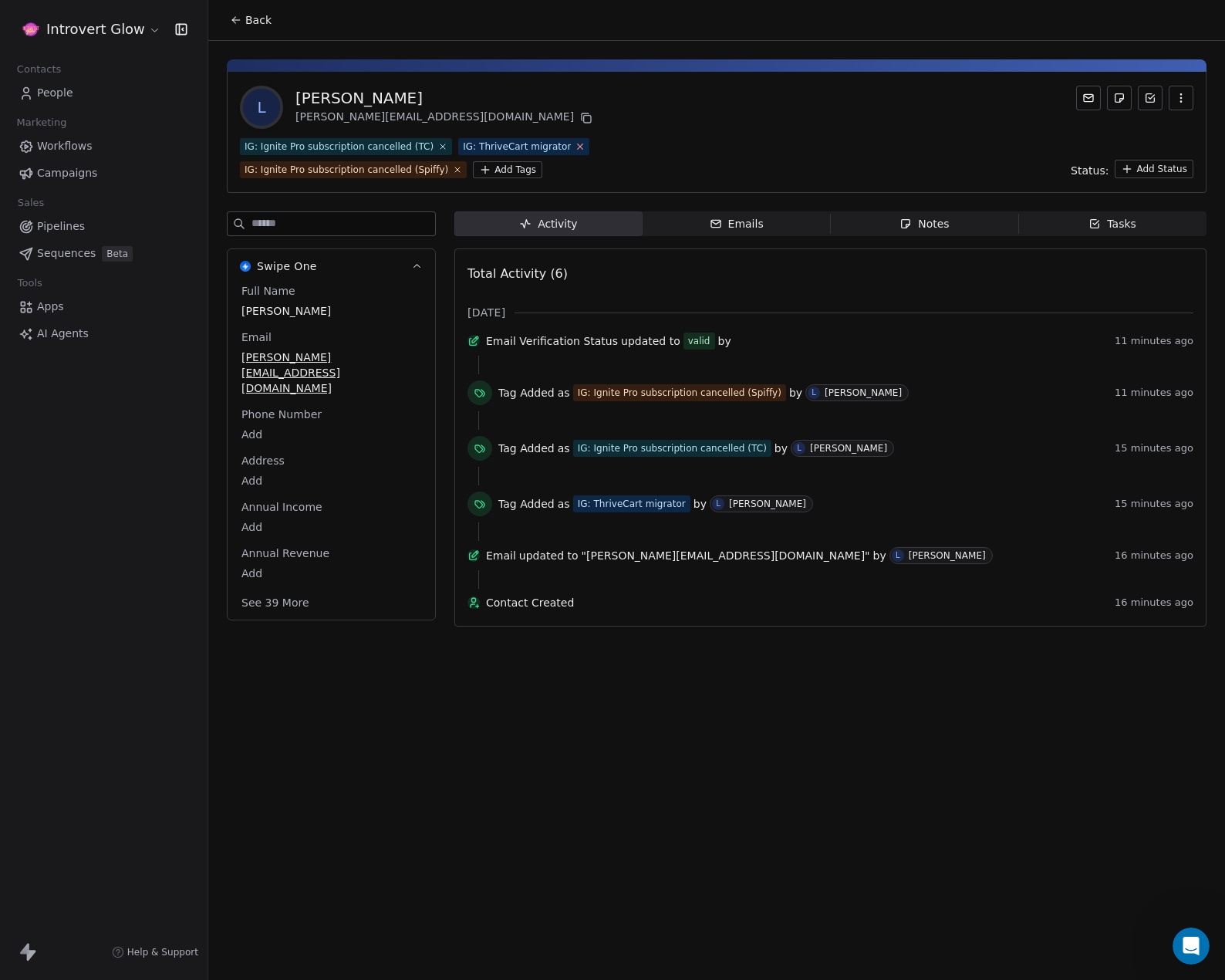
click at [576, 146] on icon at bounding box center [580, 146] width 10 height 10
click at [550, 168] on div "IG: Ignite Pro subscription cancelled (TC) IG: Ignite Pro subscription cancelle…" at bounding box center [471, 158] width 463 height 40
click at [671, 142] on icon at bounding box center [676, 146] width 10 height 10
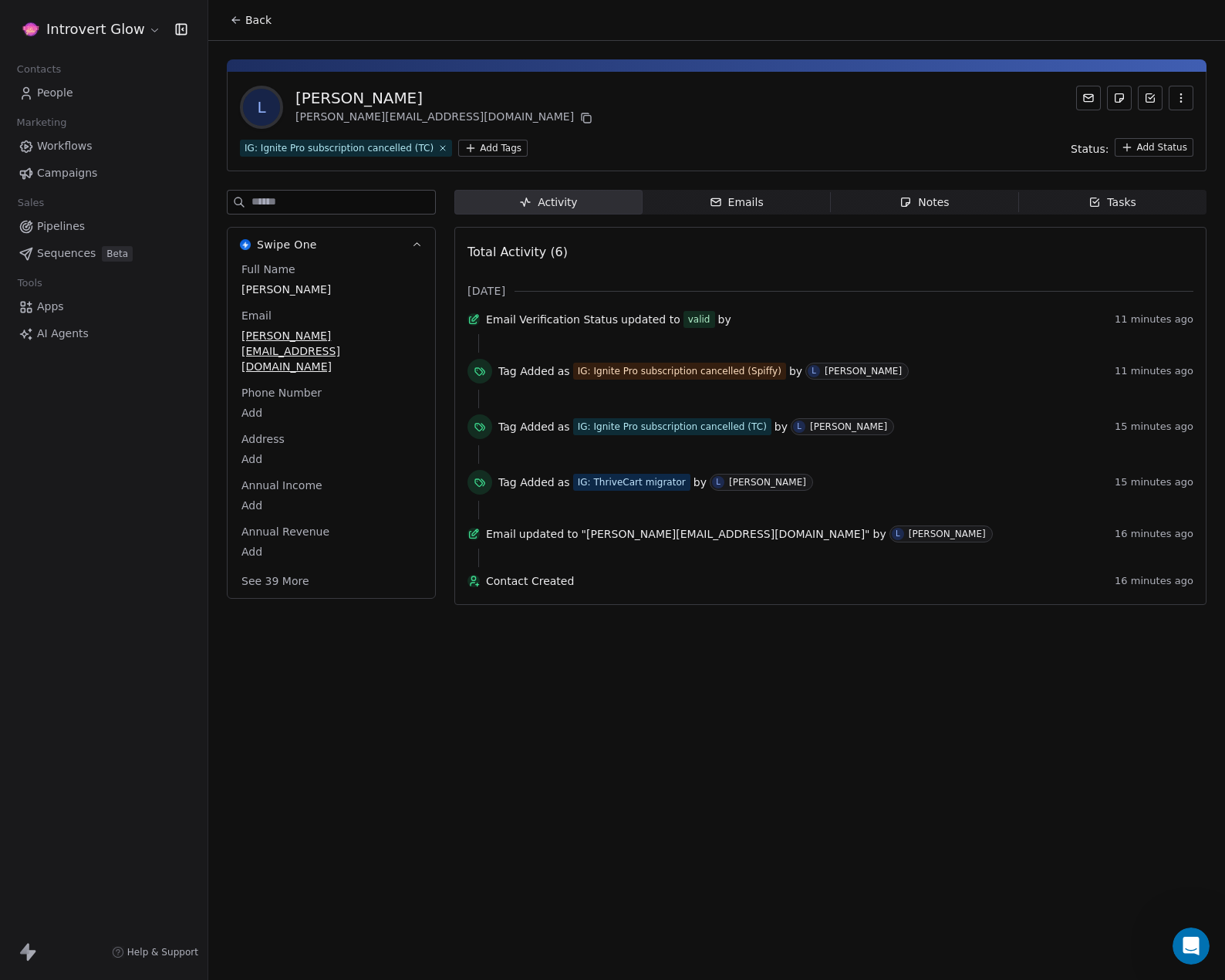
click at [591, 132] on div "L Lisa Test lisa@careeravengers.com IG: Ignite Pro subscription cancelled (TC) …" at bounding box center [716, 121] width 980 height 100
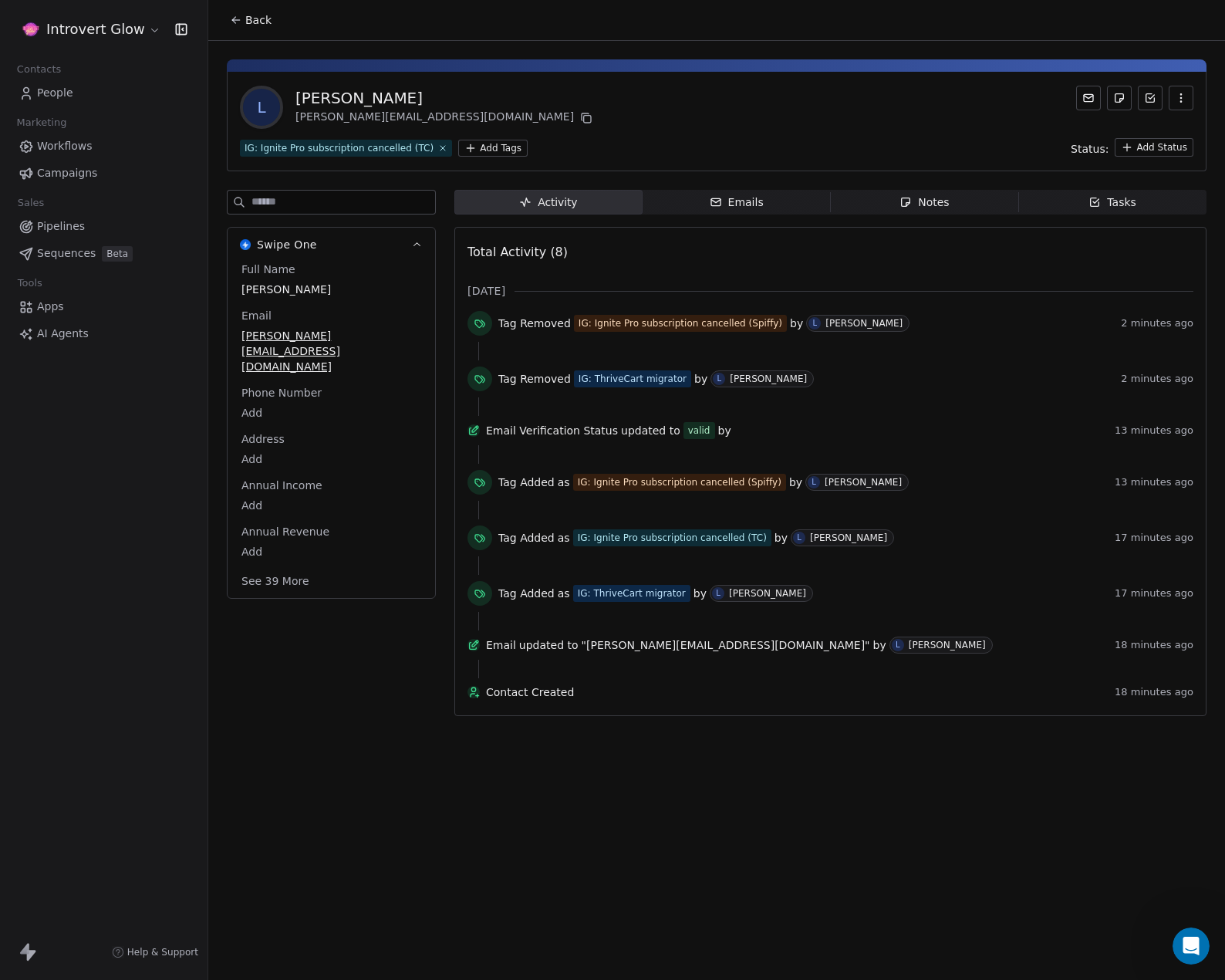
click at [475, 146] on html "Introvert Glow Contacts People Marketing Workflows Campaigns Sales Pipelines Se…" at bounding box center [612, 490] width 1225 height 980
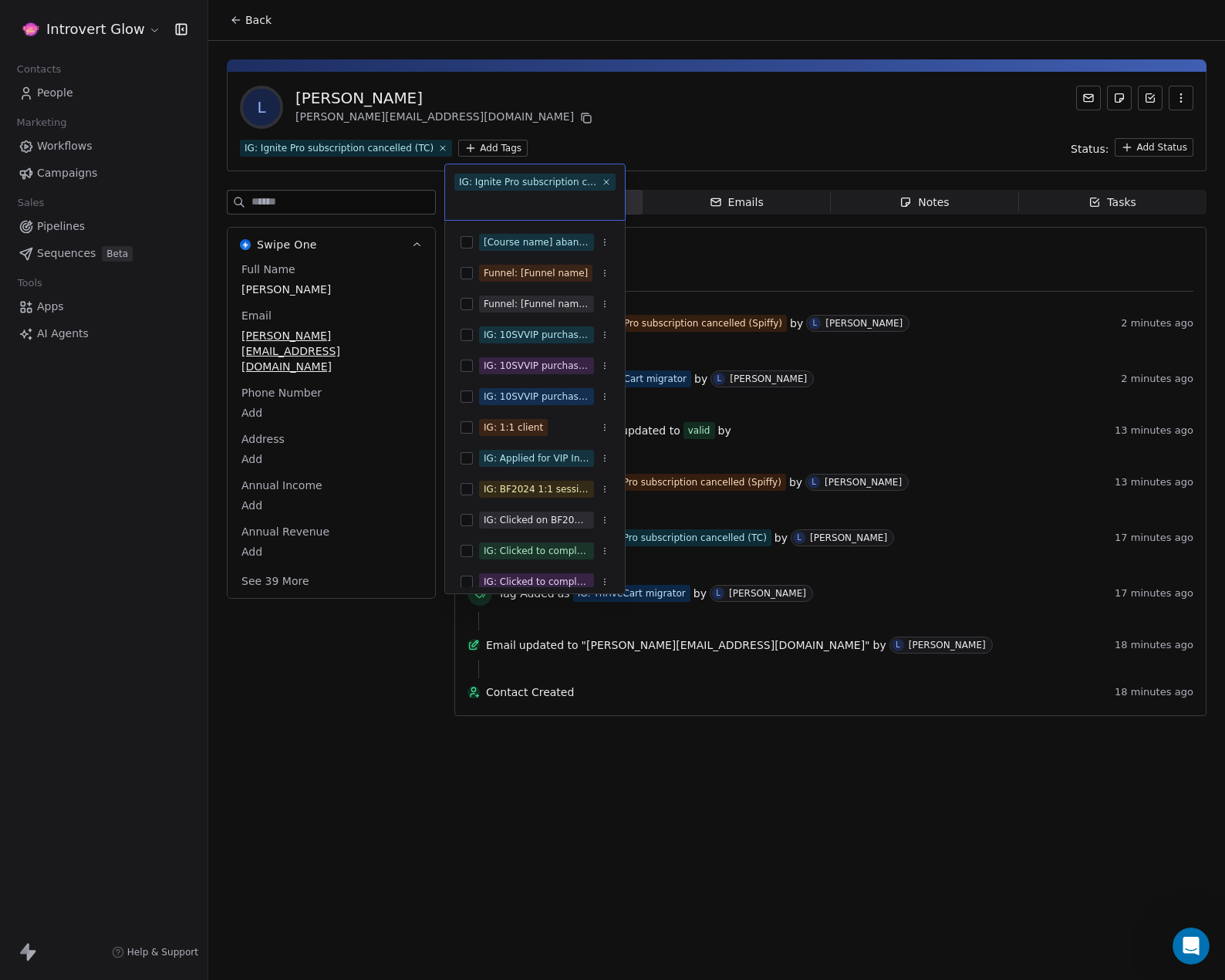
click at [500, 205] on input "text" at bounding box center [534, 202] width 162 height 17
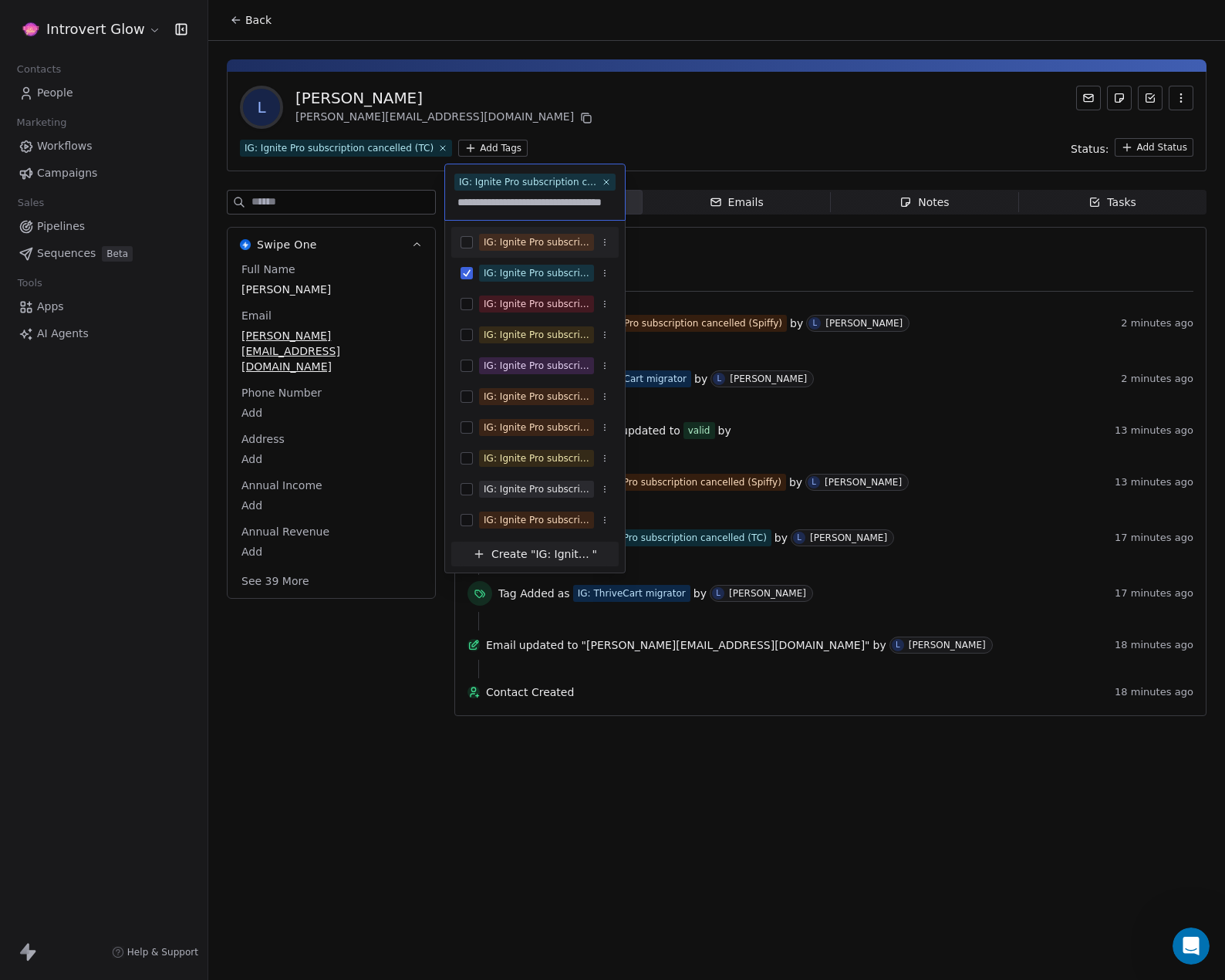
scroll to position [0, 20]
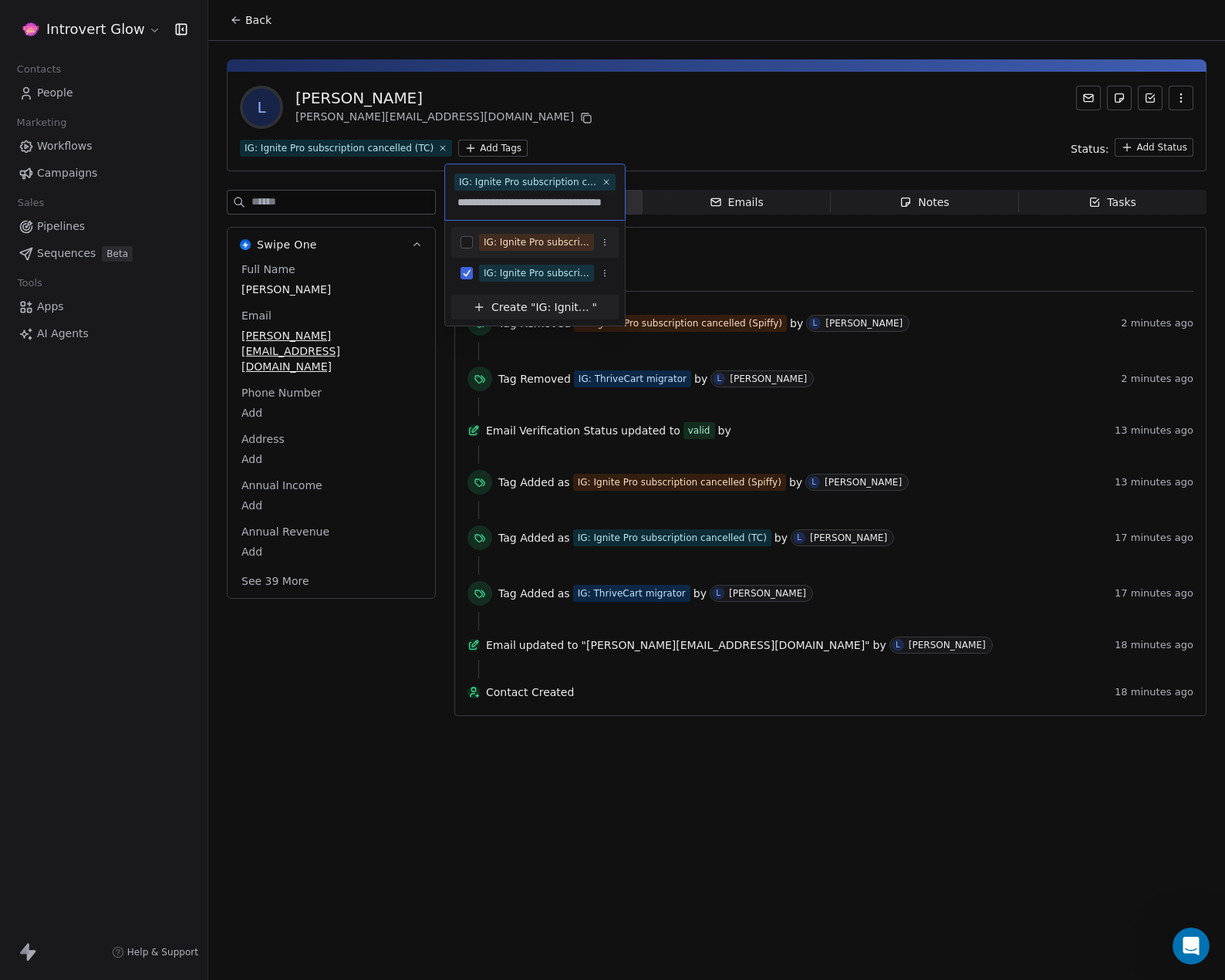
type input "**********"
drag, startPoint x: 461, startPoint y: 243, endPoint x: 483, endPoint y: 268, distance: 33.3
click at [461, 244] on button "Suggestions" at bounding box center [467, 242] width 13 height 13
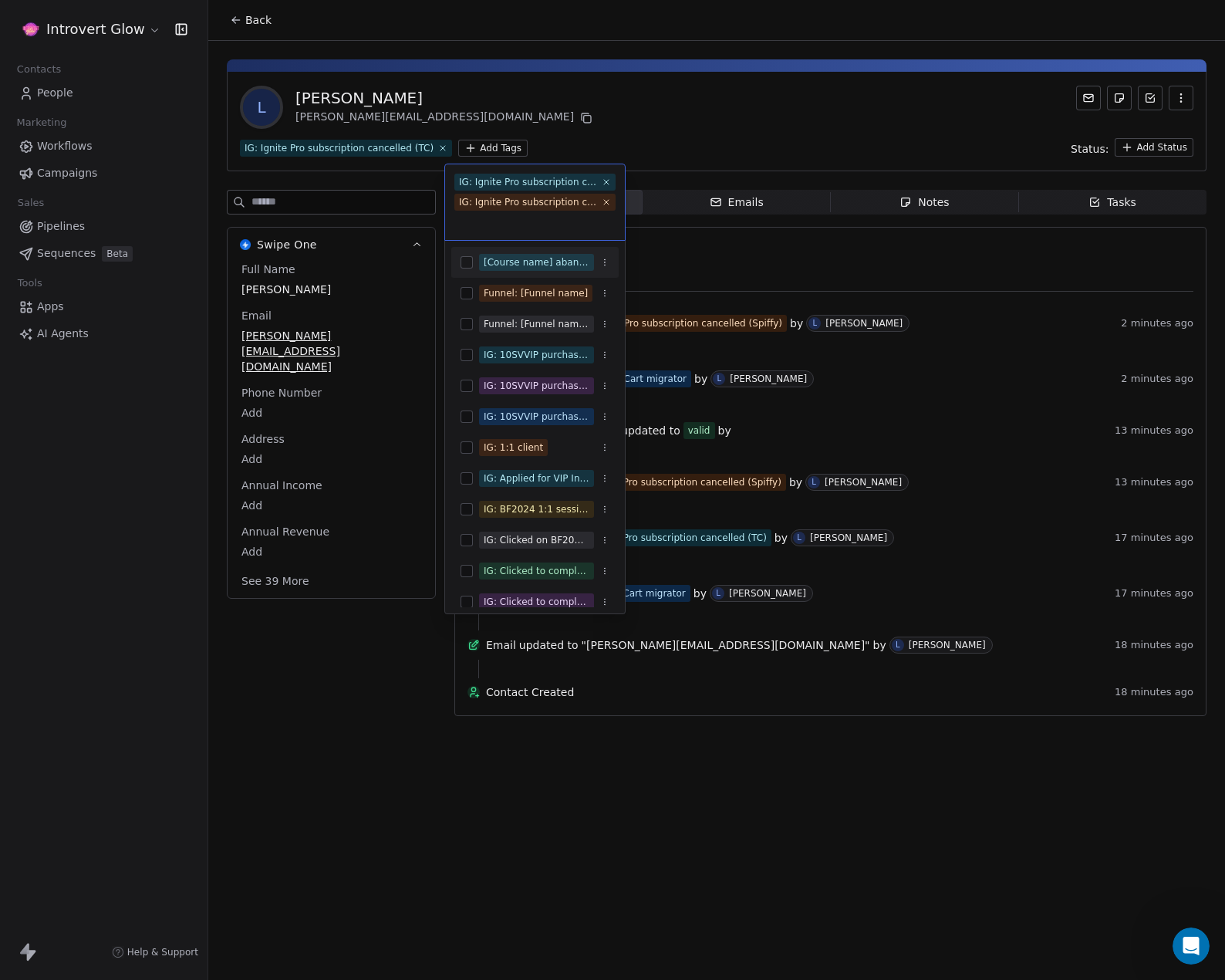
click at [656, 125] on html "Introvert Glow Contacts People Marketing Workflows Campaigns Sales Pipelines Se…" at bounding box center [612, 490] width 1225 height 980
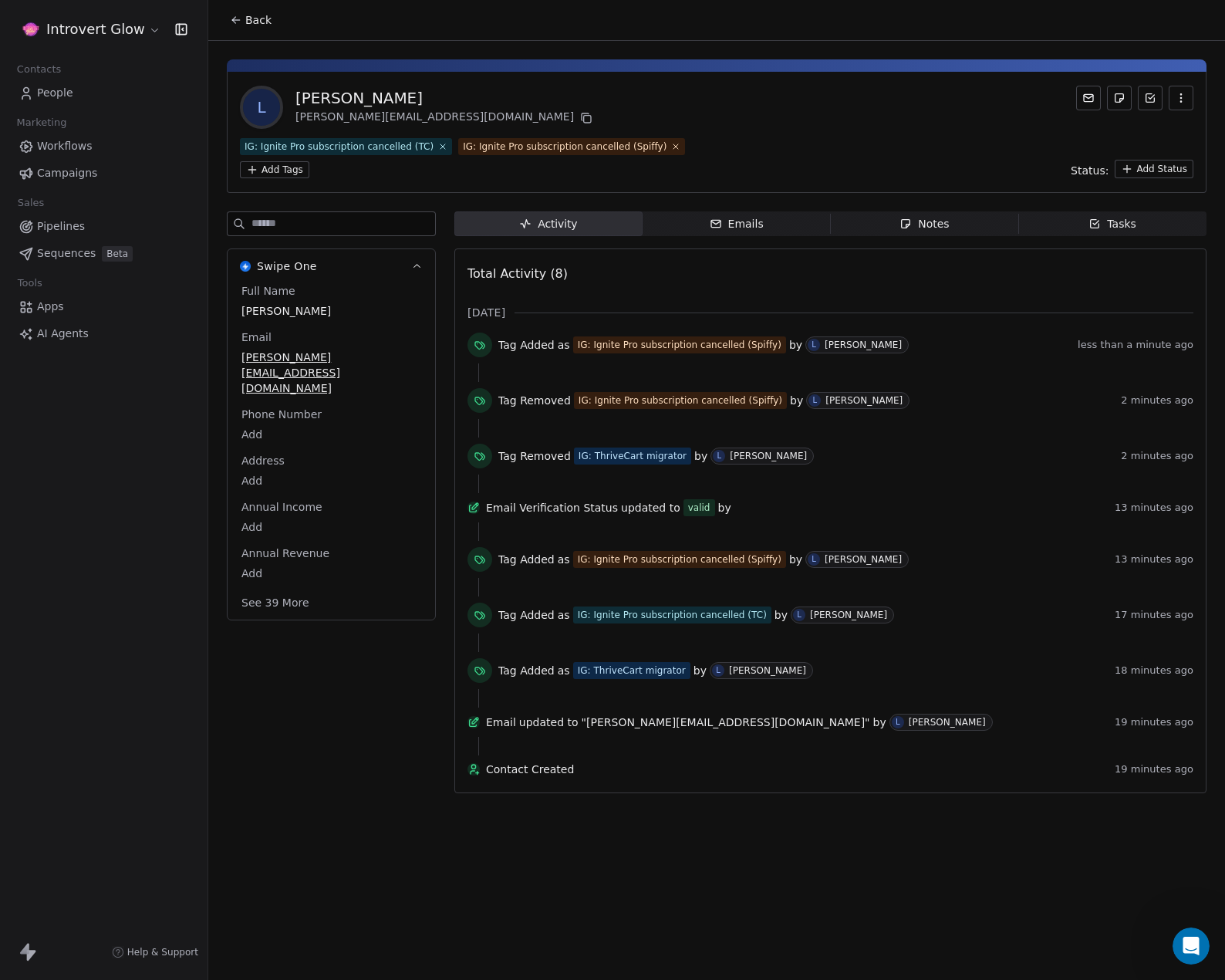
click at [765, 126] on div "L Lisa Test lisa@careeravengers.com" at bounding box center [717, 107] width 954 height 43
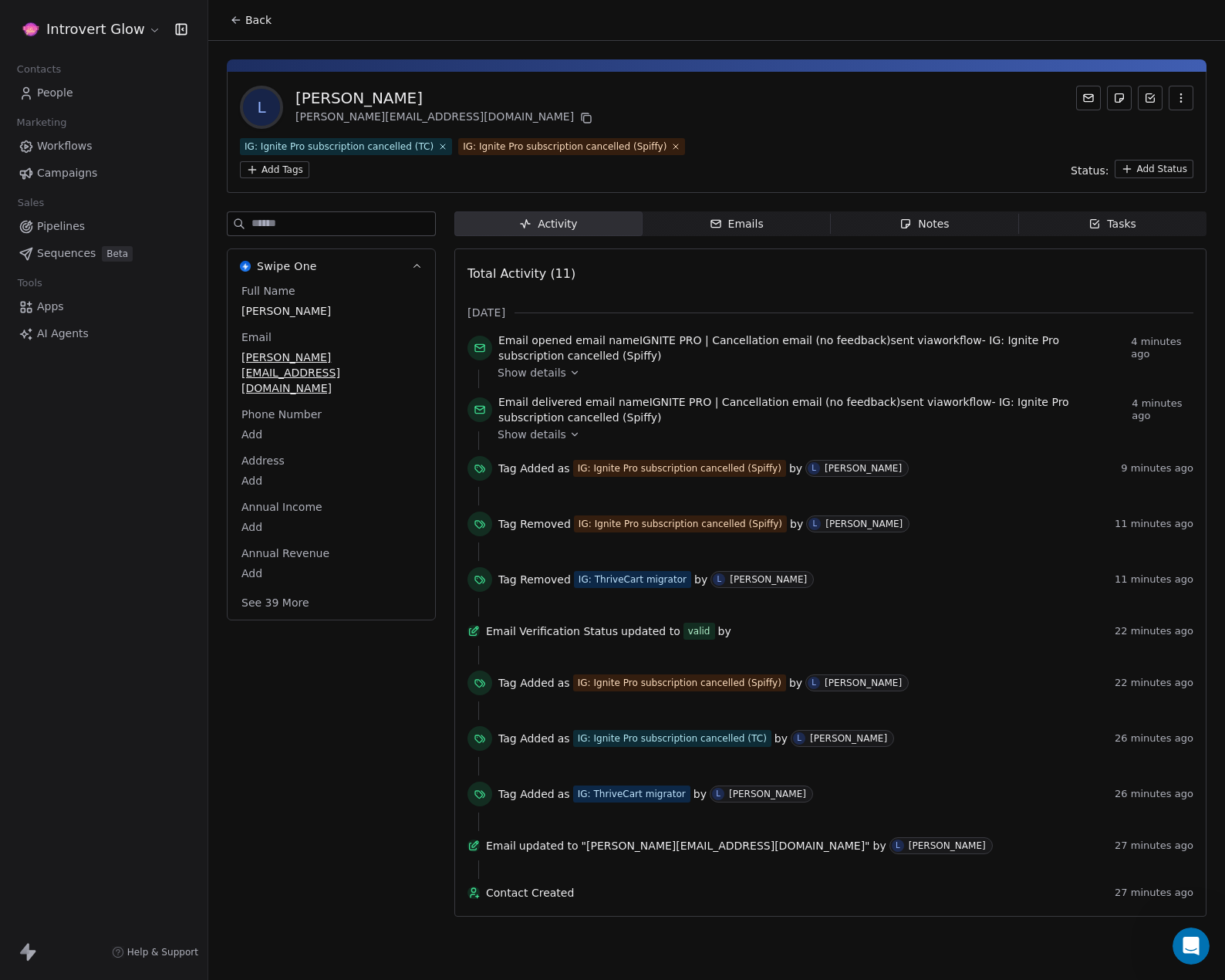
click at [511, 437] on span "Show details" at bounding box center [532, 434] width 69 height 16
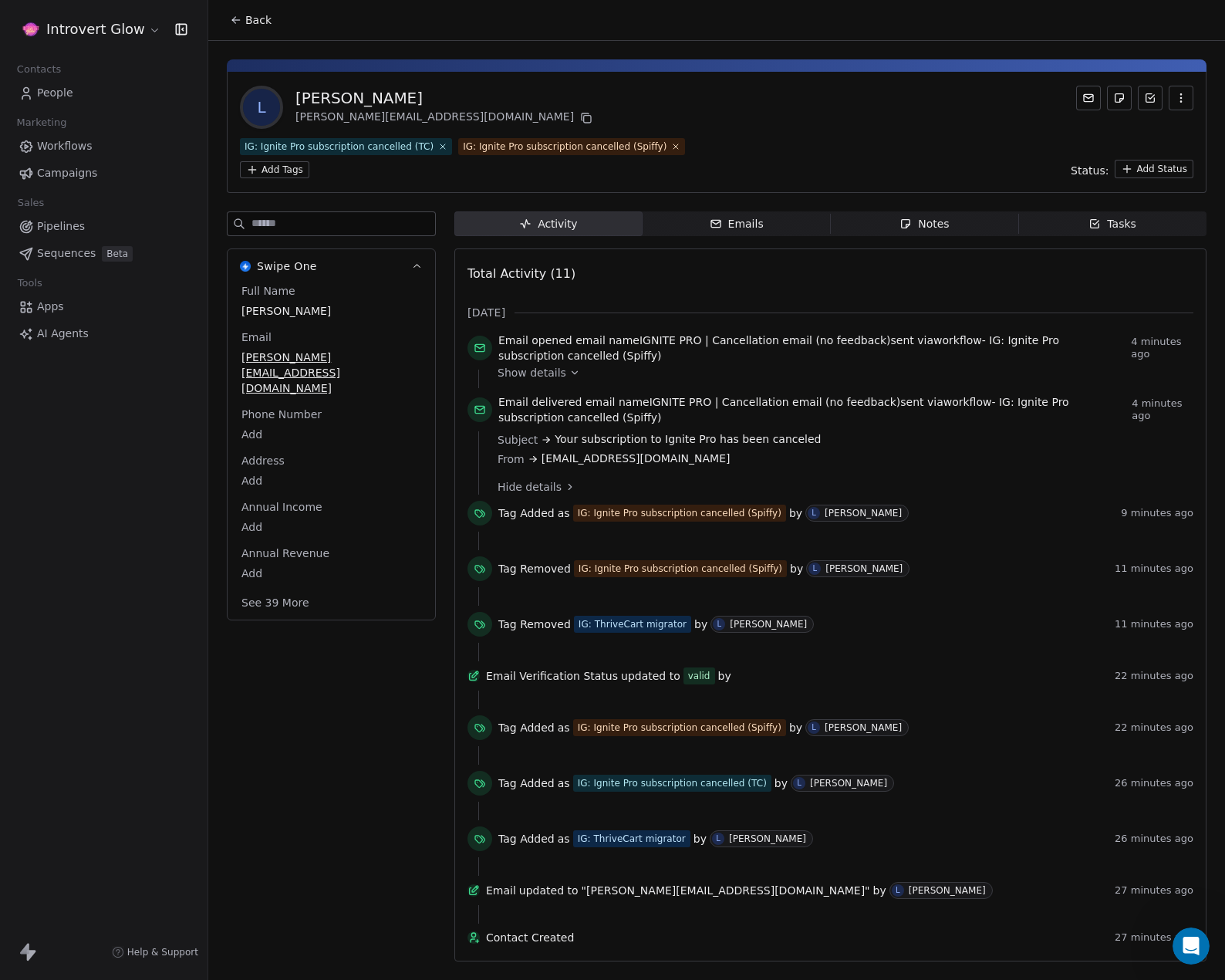
click at [538, 486] on span "Hide details" at bounding box center [530, 487] width 64 height 16
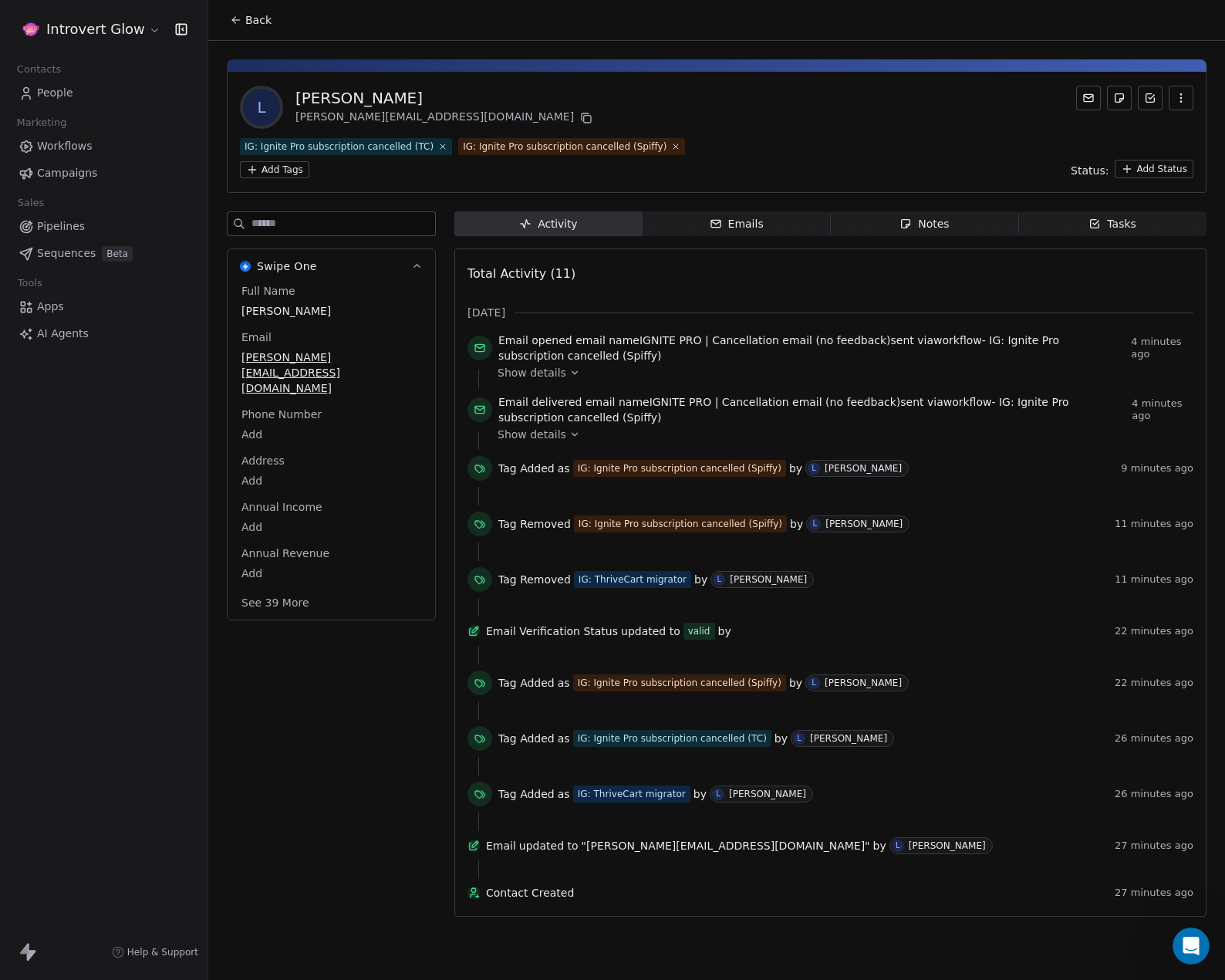
click at [788, 280] on div "Total Activity (11)" at bounding box center [830, 274] width 726 height 31
click at [727, 219] on div "Emails" at bounding box center [736, 224] width 54 height 16
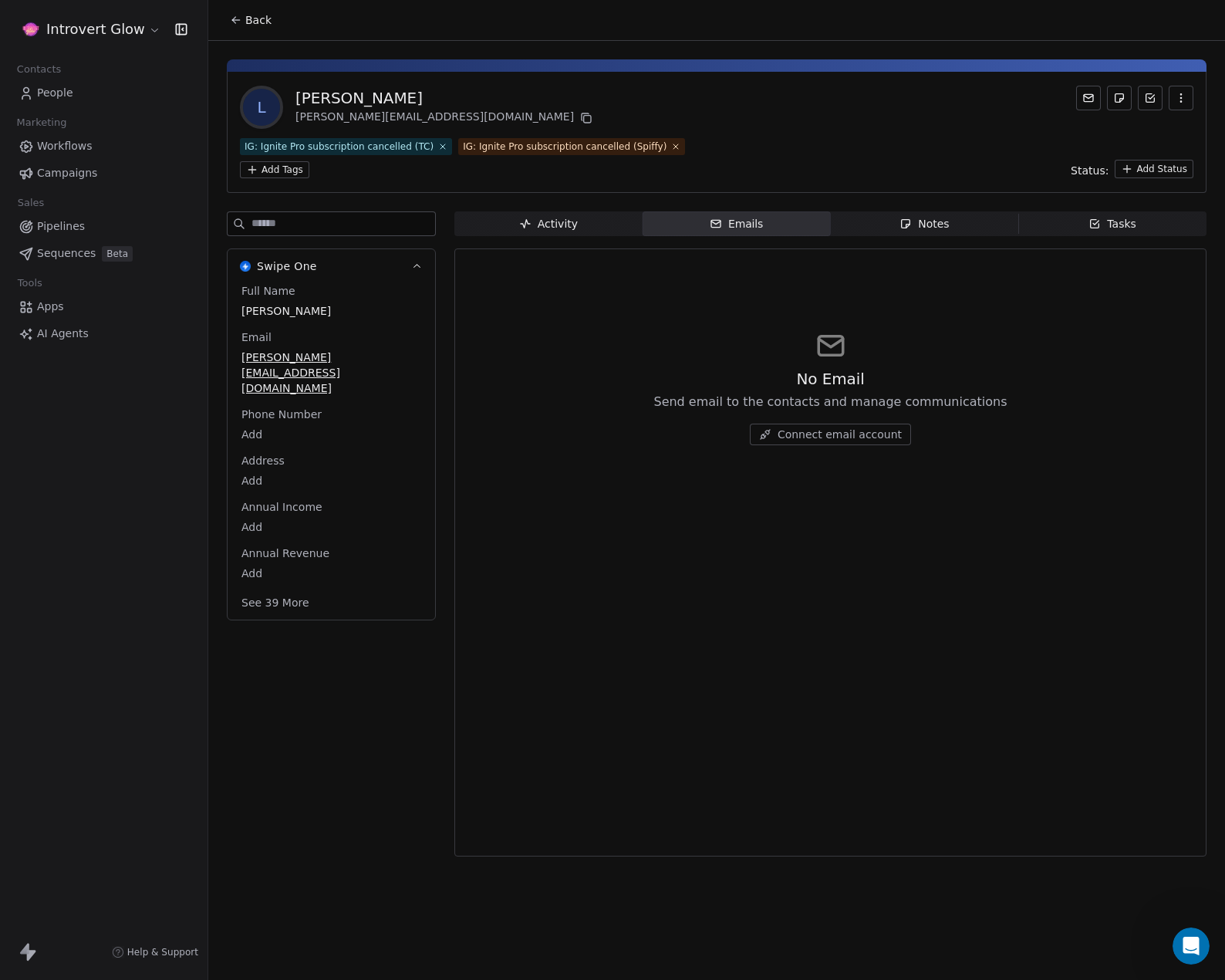
click at [965, 229] on span "Notes Notes" at bounding box center [925, 223] width 188 height 25
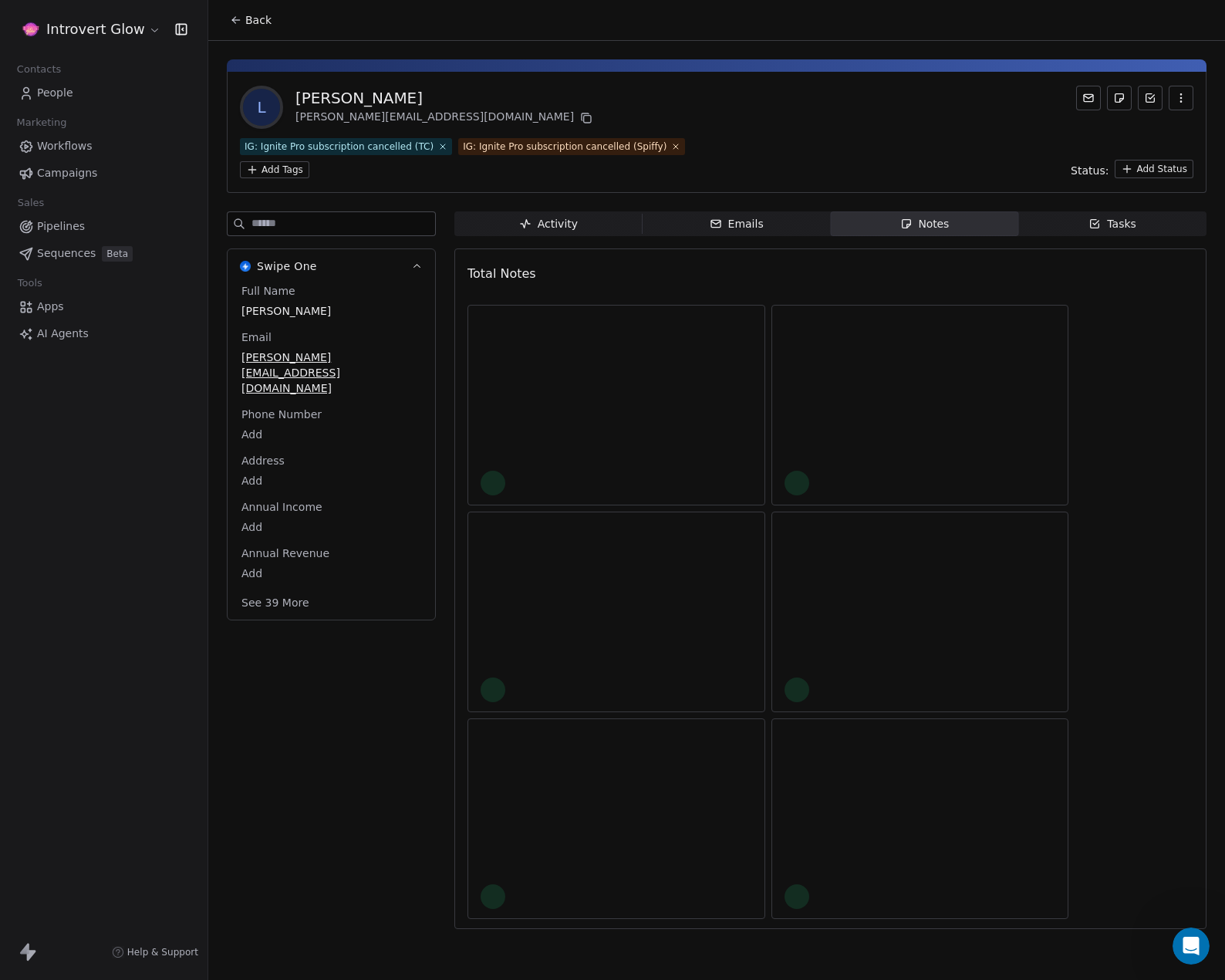
click at [1077, 217] on span "Tasks Tasks" at bounding box center [1113, 223] width 188 height 25
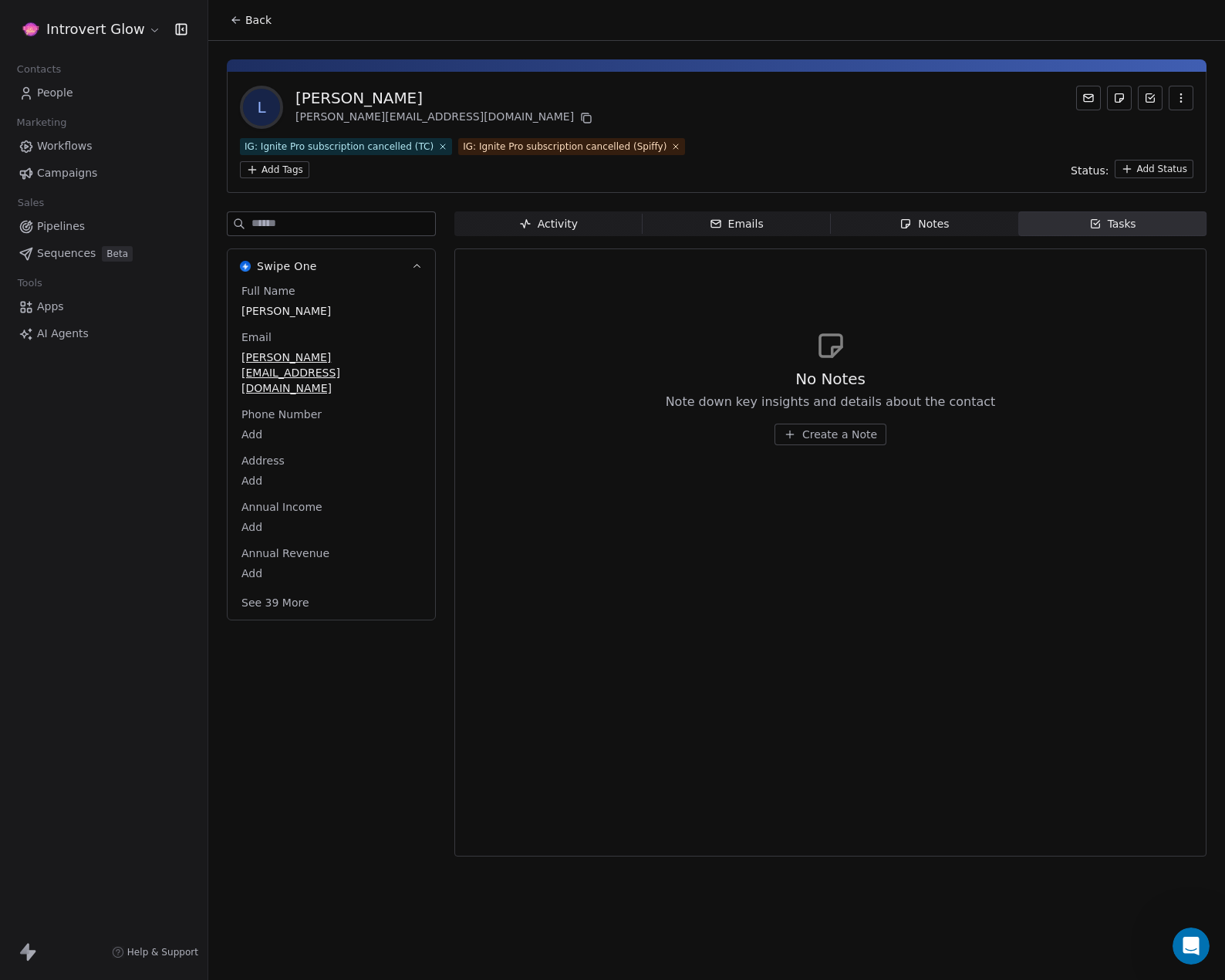
click at [939, 213] on span "Notes Notes" at bounding box center [925, 223] width 188 height 25
click at [1115, 219] on div "Tasks" at bounding box center [1113, 224] width 48 height 16
click at [768, 223] on span "Emails Emails" at bounding box center [737, 223] width 188 height 25
click at [956, 222] on span "Notes Notes" at bounding box center [925, 223] width 188 height 25
click at [581, 223] on span "Activity Activity" at bounding box center [548, 223] width 188 height 25
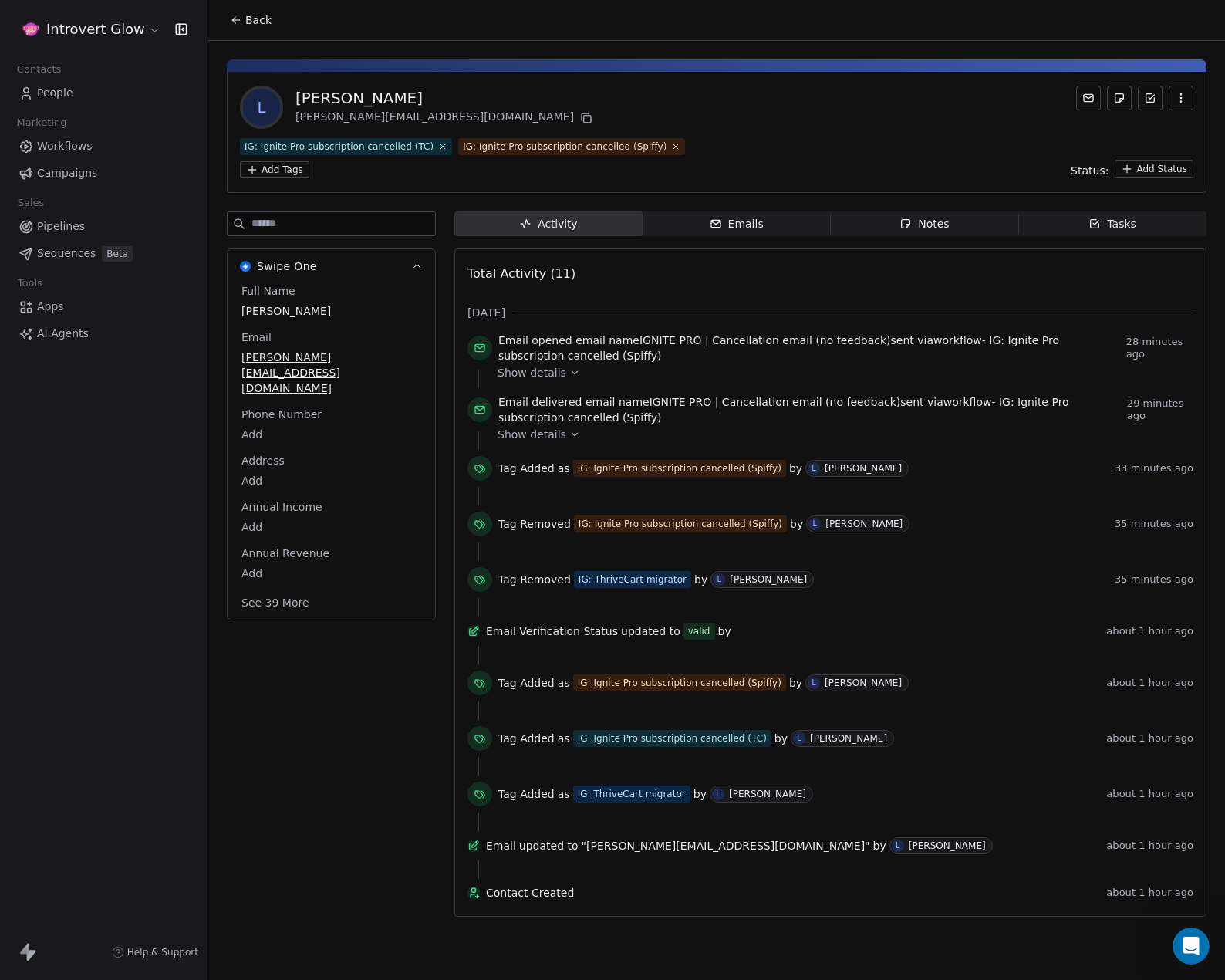
click at [767, 108] on div "L [PERSON_NAME] [PERSON_NAME][EMAIL_ADDRESS][DOMAIN_NAME]" at bounding box center [717, 107] width 954 height 43
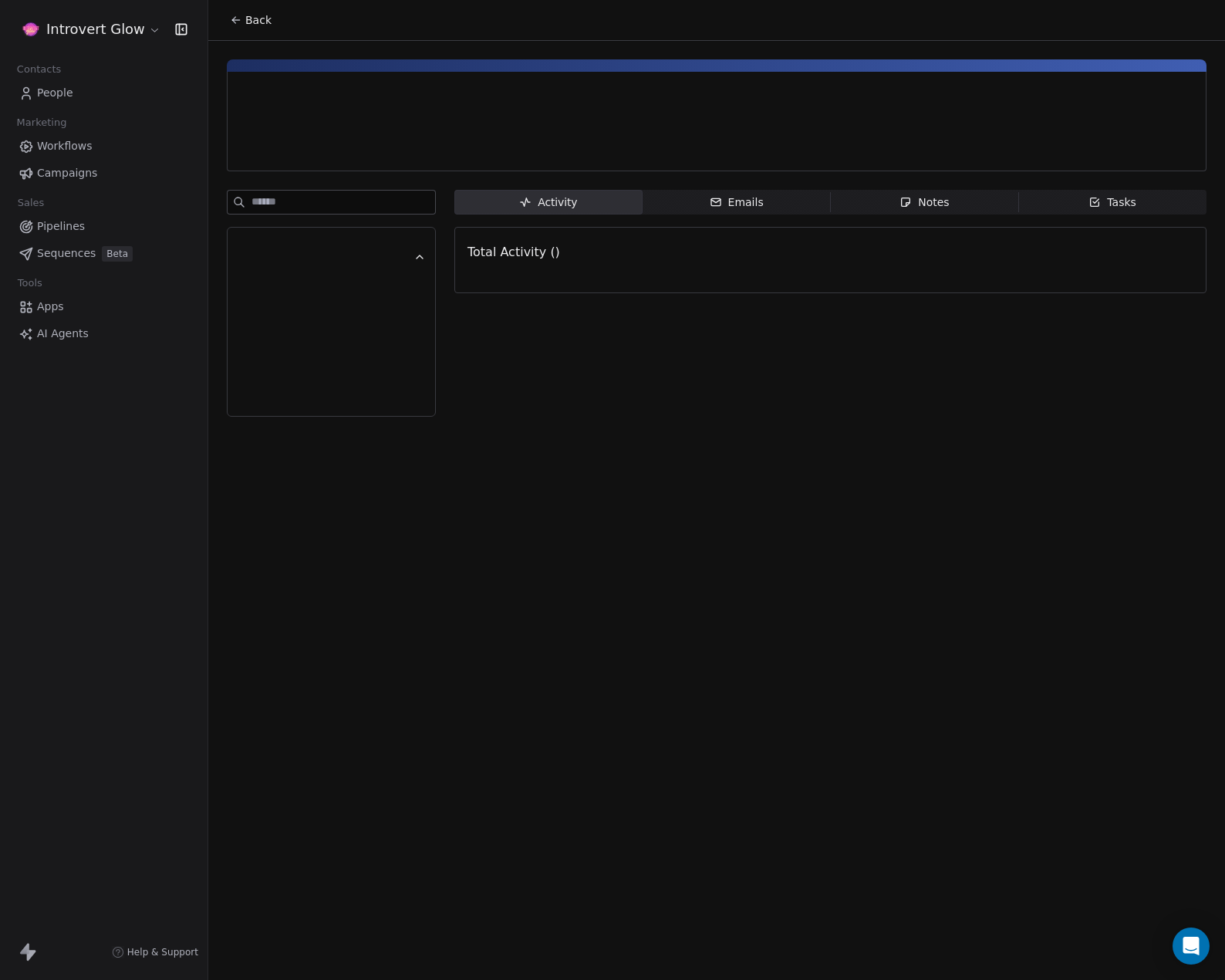
click at [57, 86] on span "People" at bounding box center [56, 93] width 37 height 16
click at [48, 89] on span "People" at bounding box center [56, 93] width 37 height 16
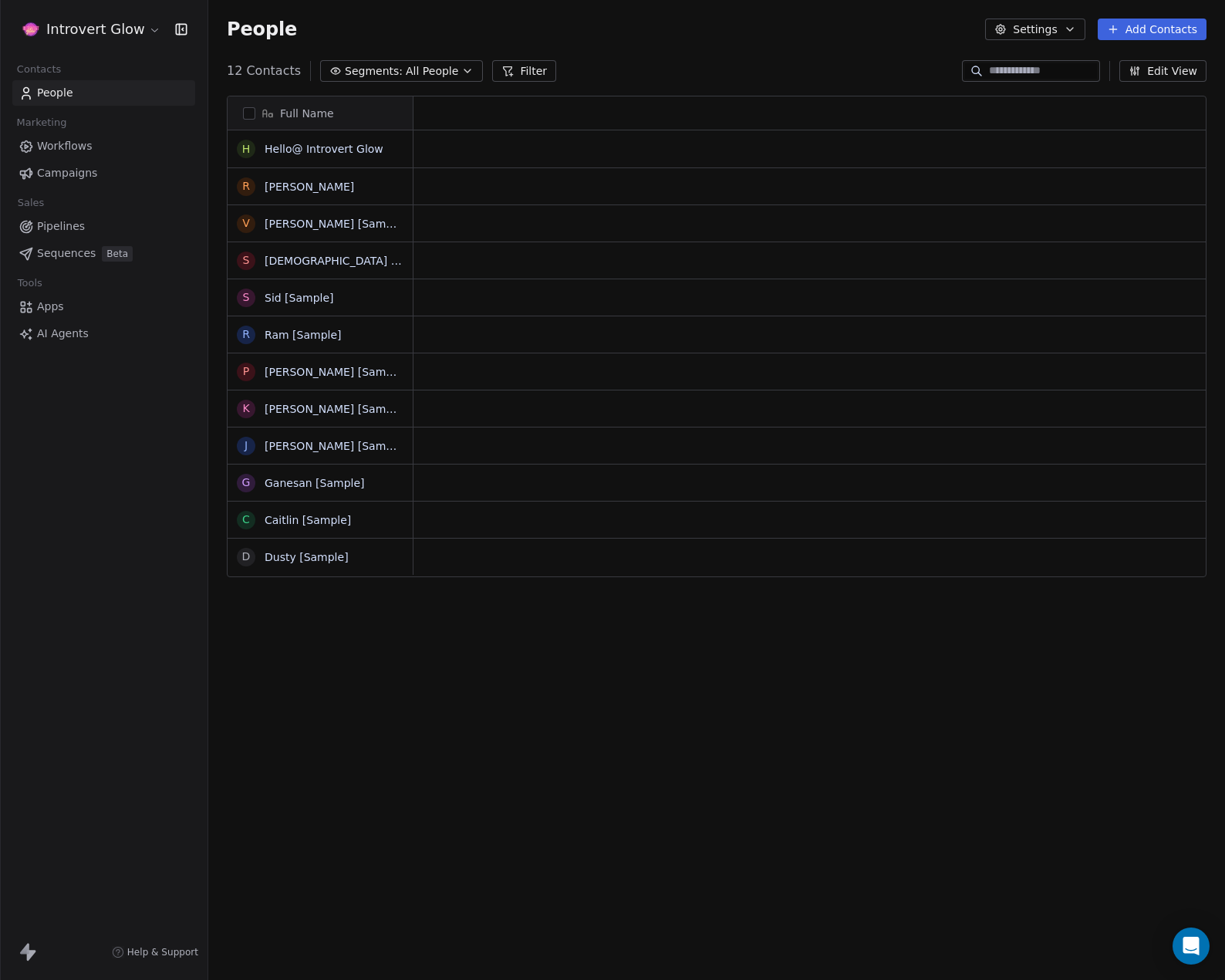
scroll to position [13, 13]
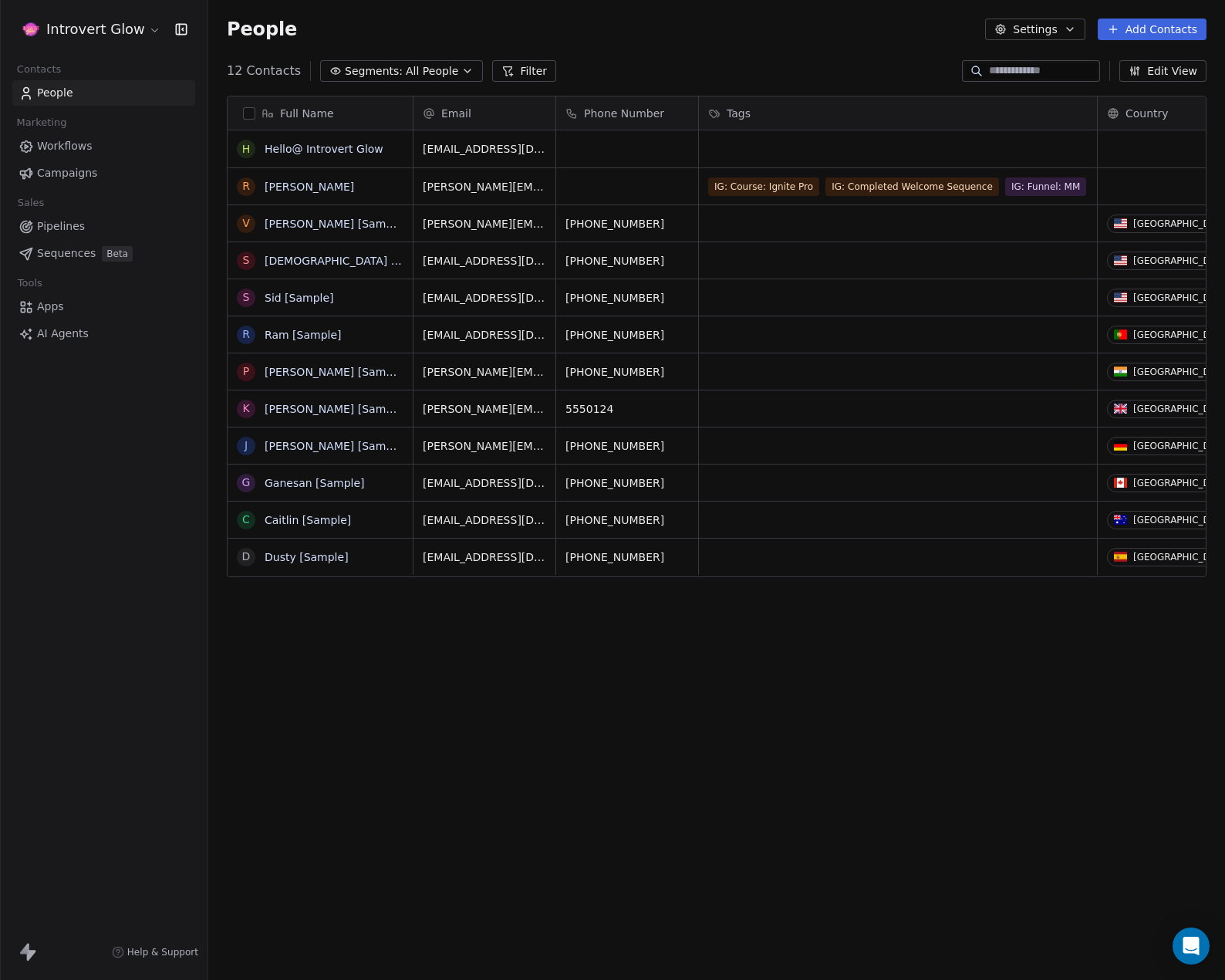
click at [1167, 26] on button "Add Contacts" at bounding box center [1152, 29] width 109 height 22
click at [1135, 52] on div "Create new contact" at bounding box center [1151, 62] width 143 height 25
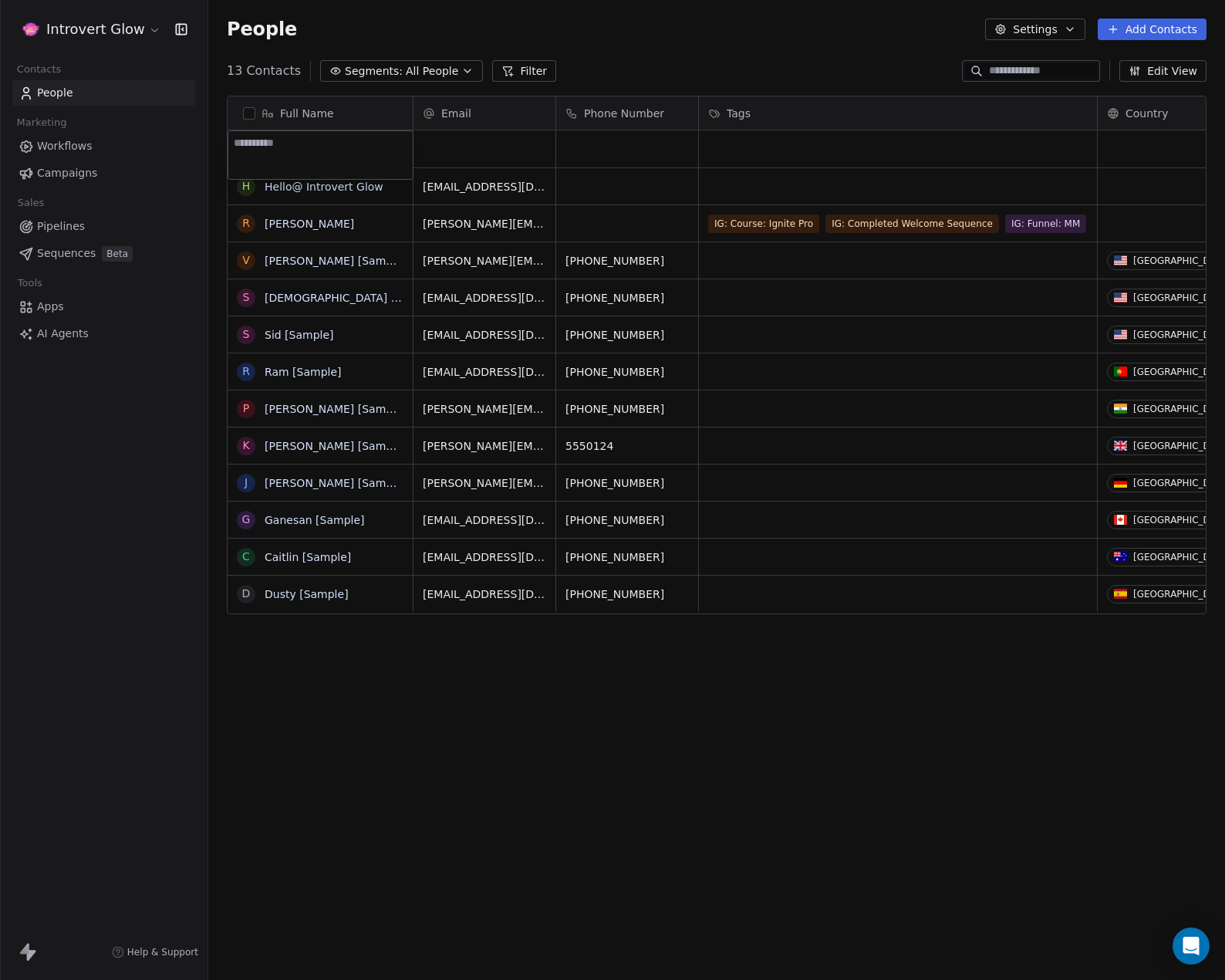
click at [352, 160] on textarea at bounding box center [321, 155] width 185 height 47
type textarea "*********"
click at [473, 153] on html "Introvert Glow Contacts People Marketing Workflows Campaigns Sales Pipelines Se…" at bounding box center [612, 490] width 1225 height 980
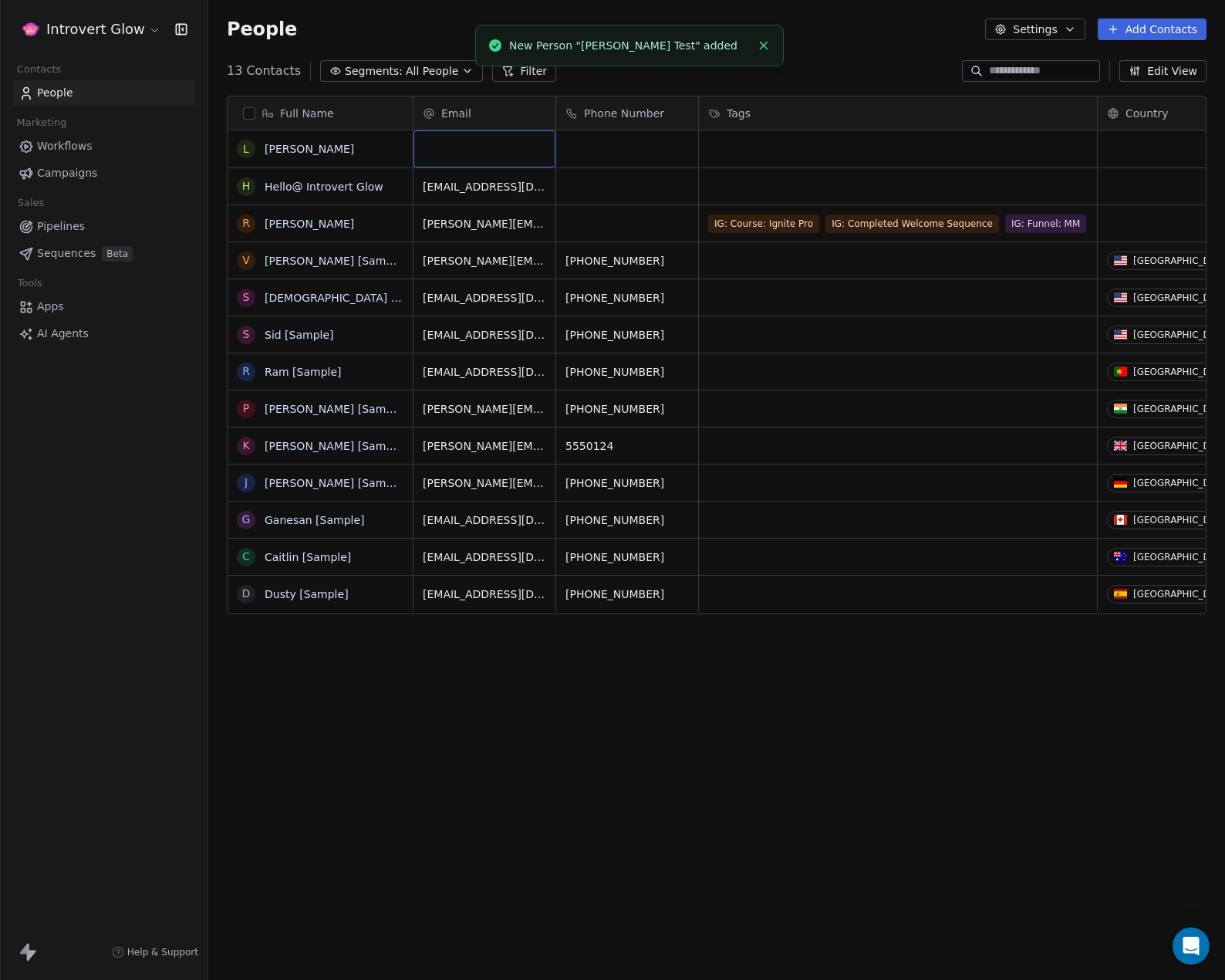
click at [462, 147] on div "grid" at bounding box center [484, 149] width 142 height 37
type input "**********"
click at [777, 158] on html "Introvert Glow Contacts People Marketing Workflows Campaigns Sales Pipelines Se…" at bounding box center [612, 490] width 1225 height 980
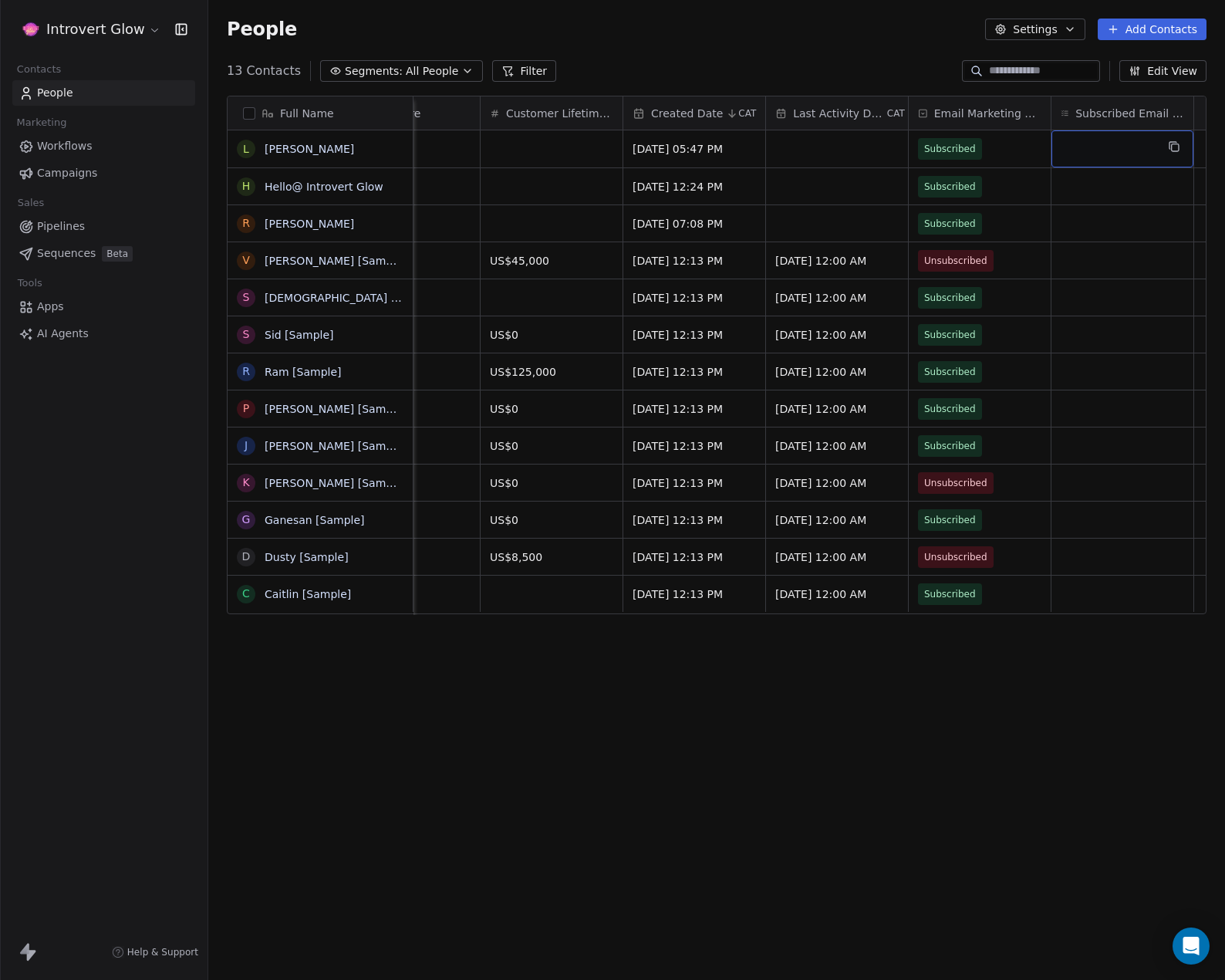
scroll to position [0, 1511]
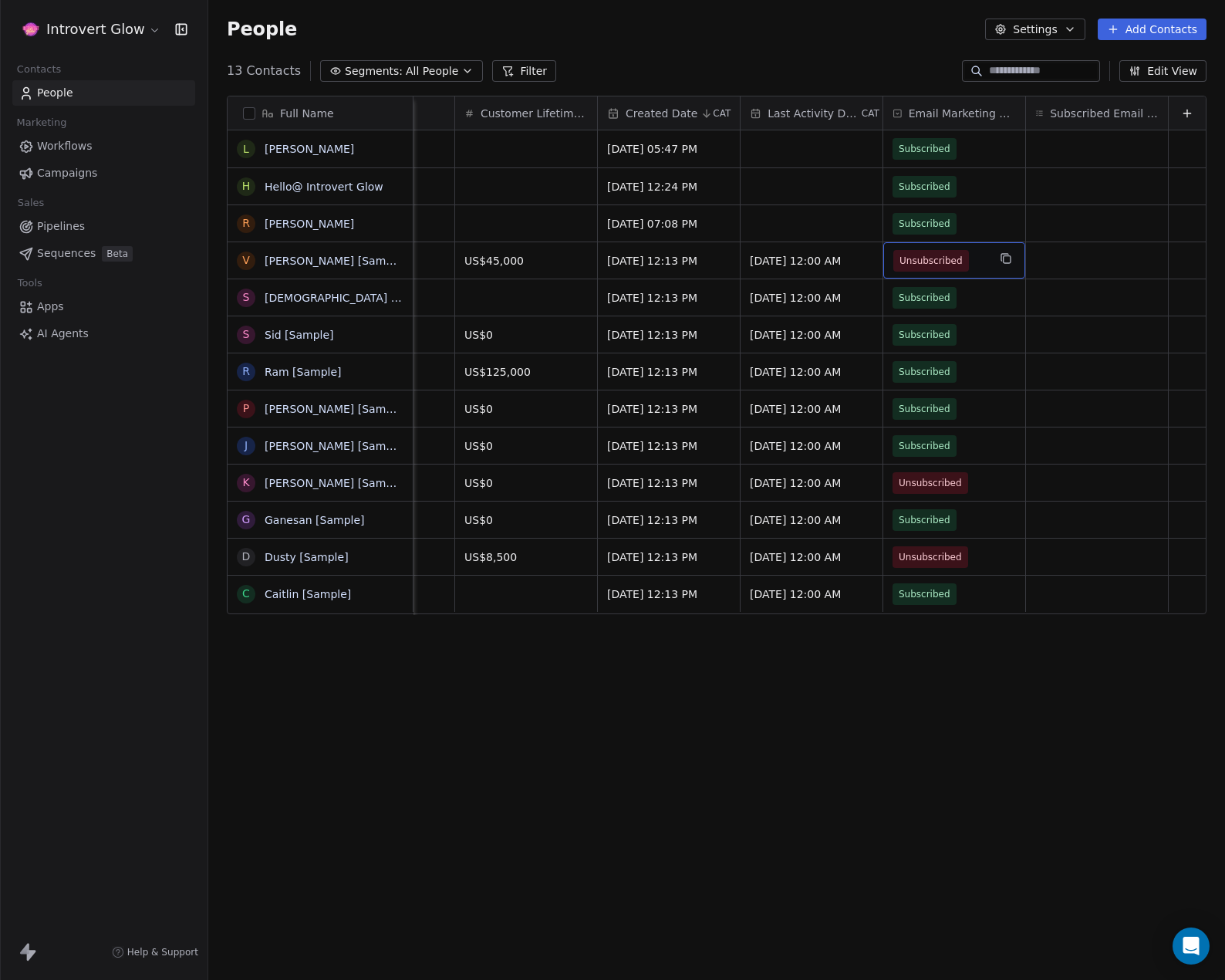
click at [964, 261] on span "Unsubscribed" at bounding box center [940, 261] width 94 height 22
click at [939, 260] on span "Unsubscribed" at bounding box center [931, 260] width 63 height 16
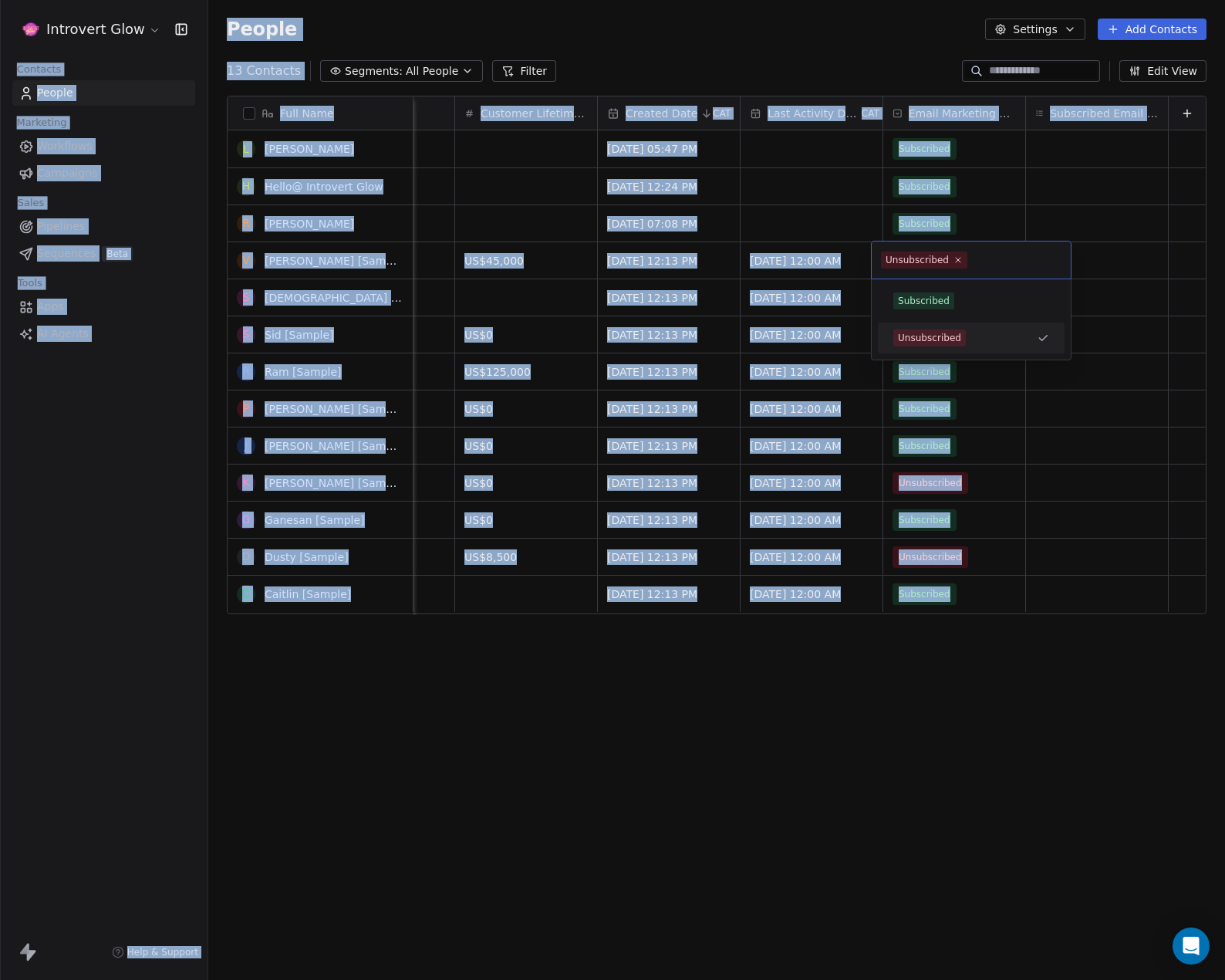
click at [939, 260] on div "Unsubscribed" at bounding box center [917, 259] width 63 height 14
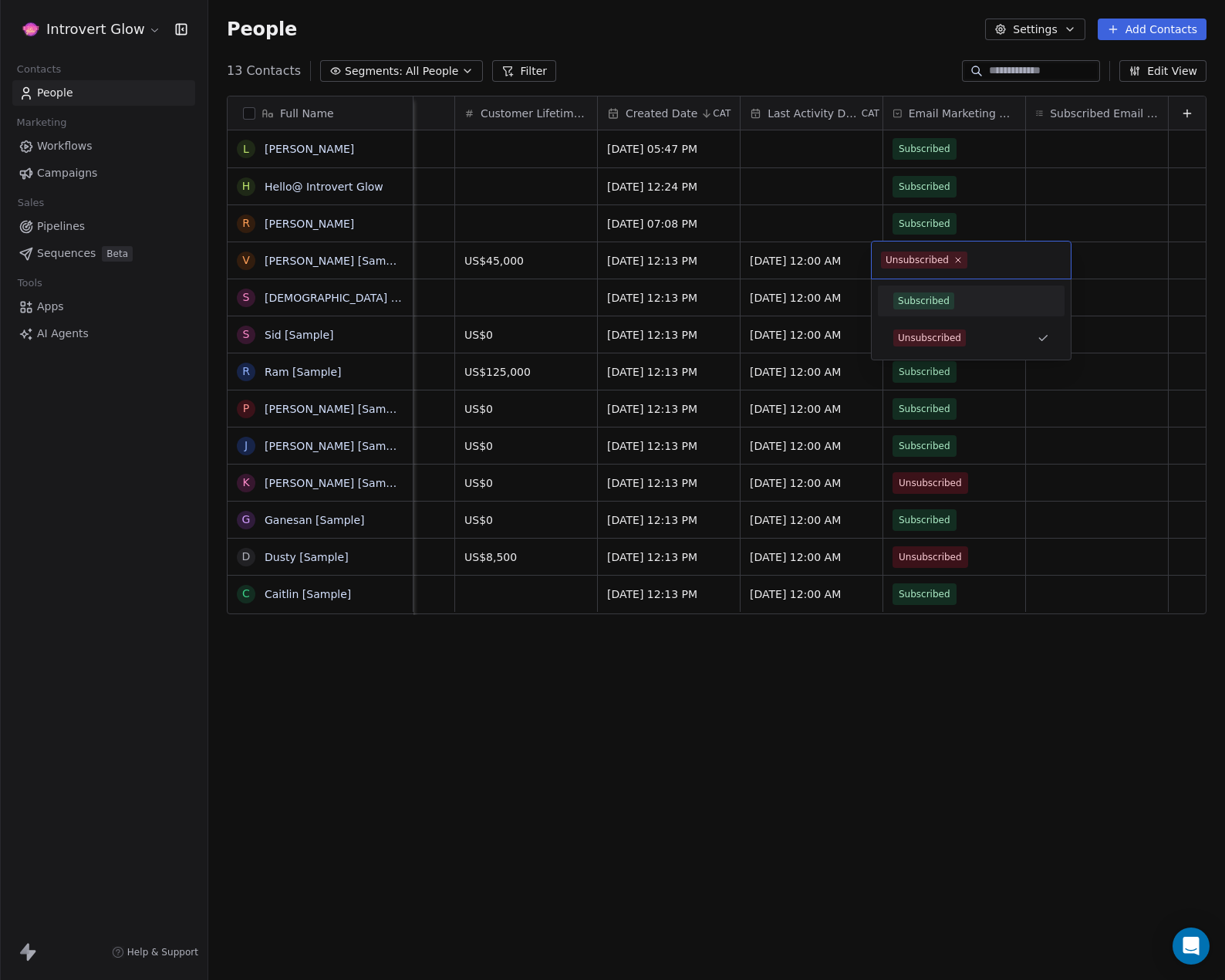
click at [926, 294] on div "Subscribed" at bounding box center [924, 300] width 52 height 14
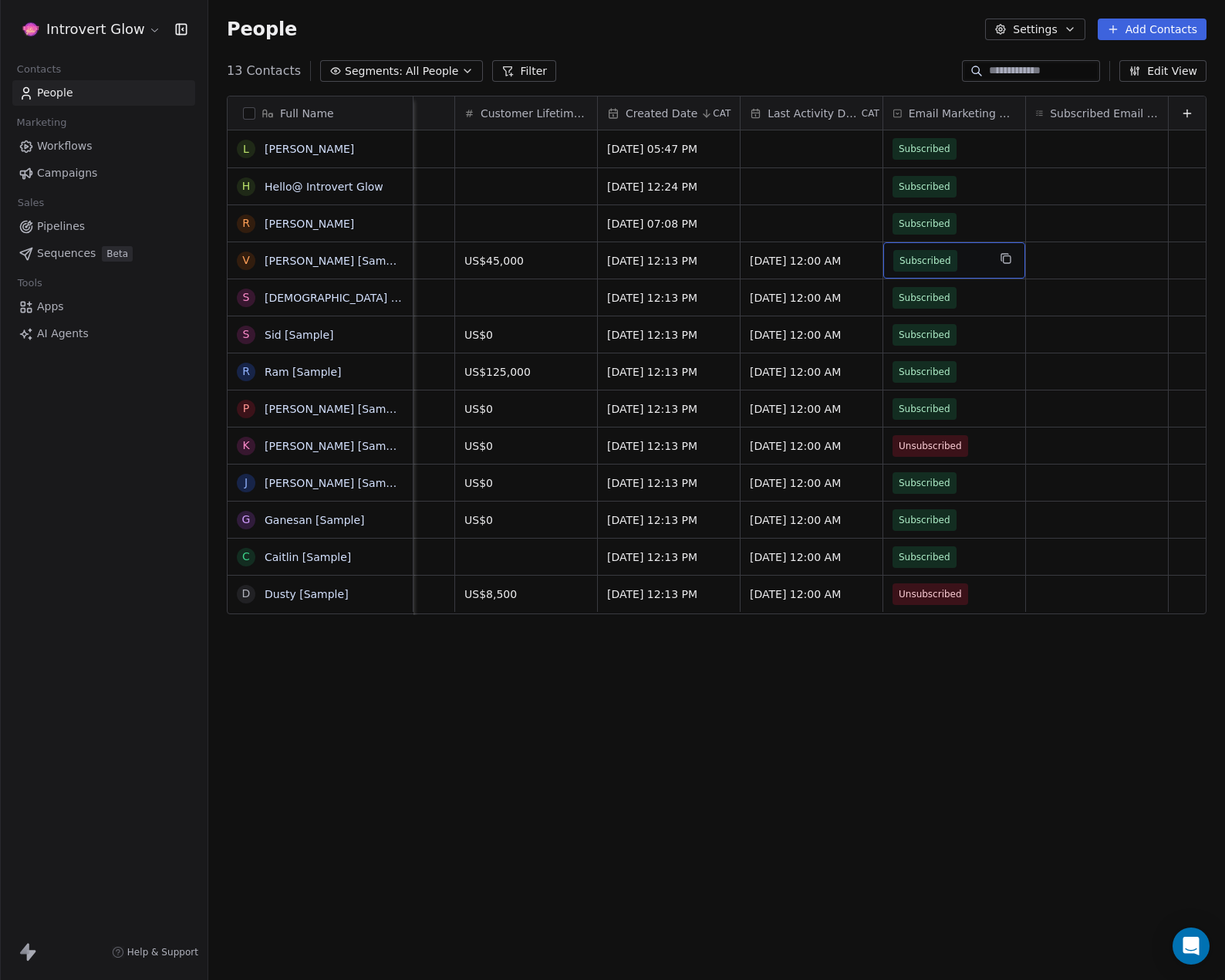
click at [938, 261] on span "Subscribed" at bounding box center [925, 261] width 64 height 22
click at [950, 334] on div "Unsubscribed" at bounding box center [929, 337] width 63 height 14
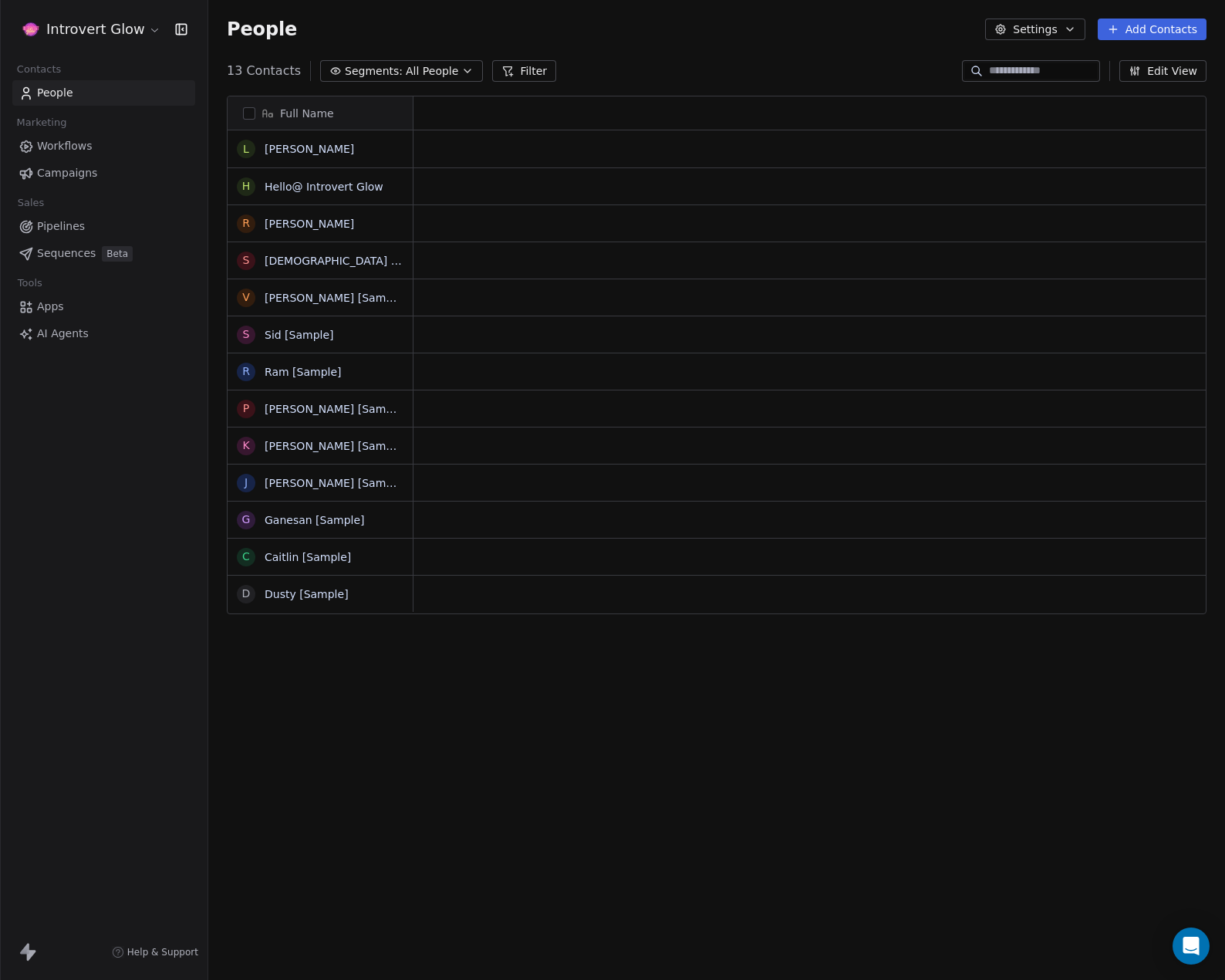
scroll to position [0, 0]
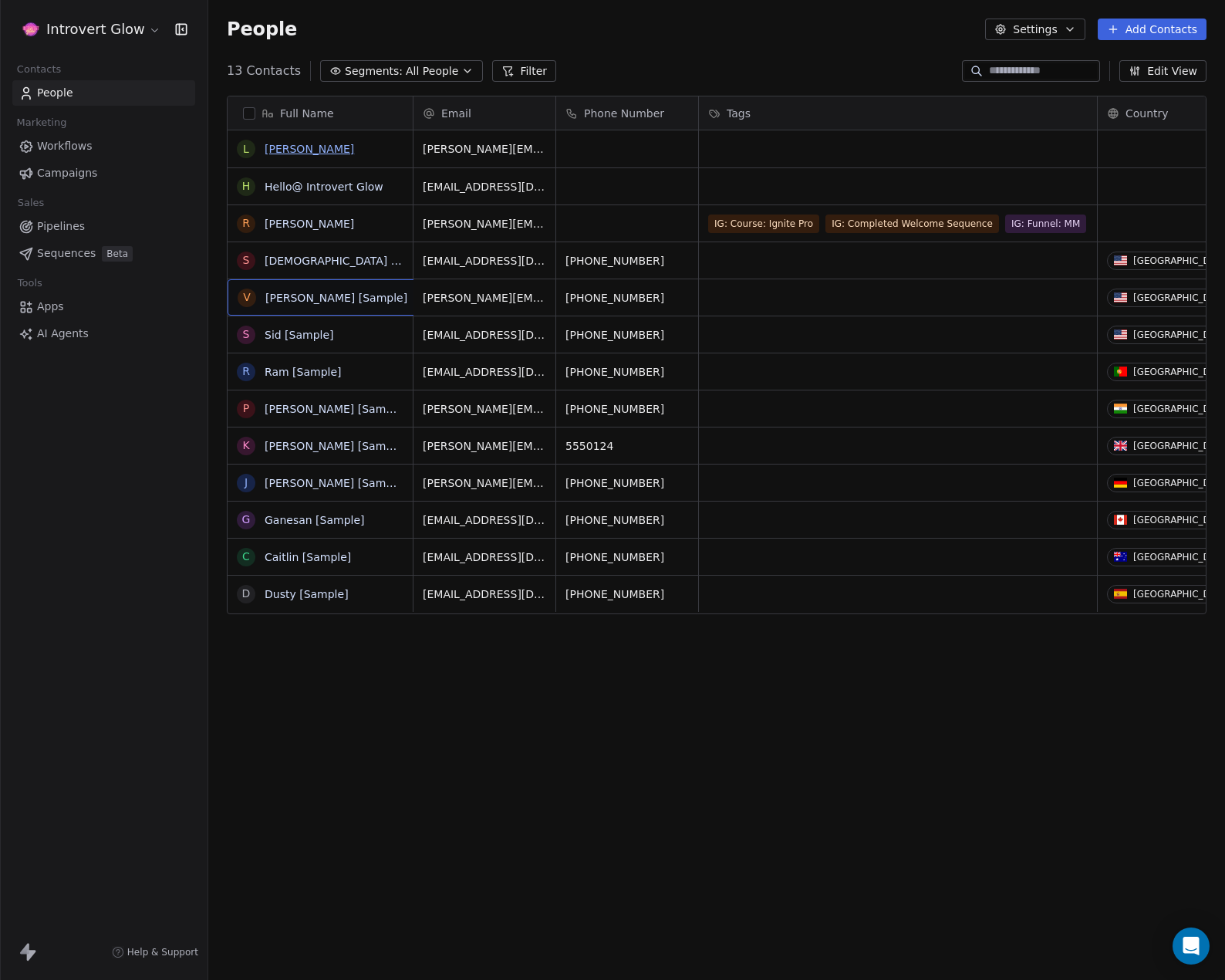
click at [294, 148] on link "[PERSON_NAME]" at bounding box center [310, 149] width 90 height 13
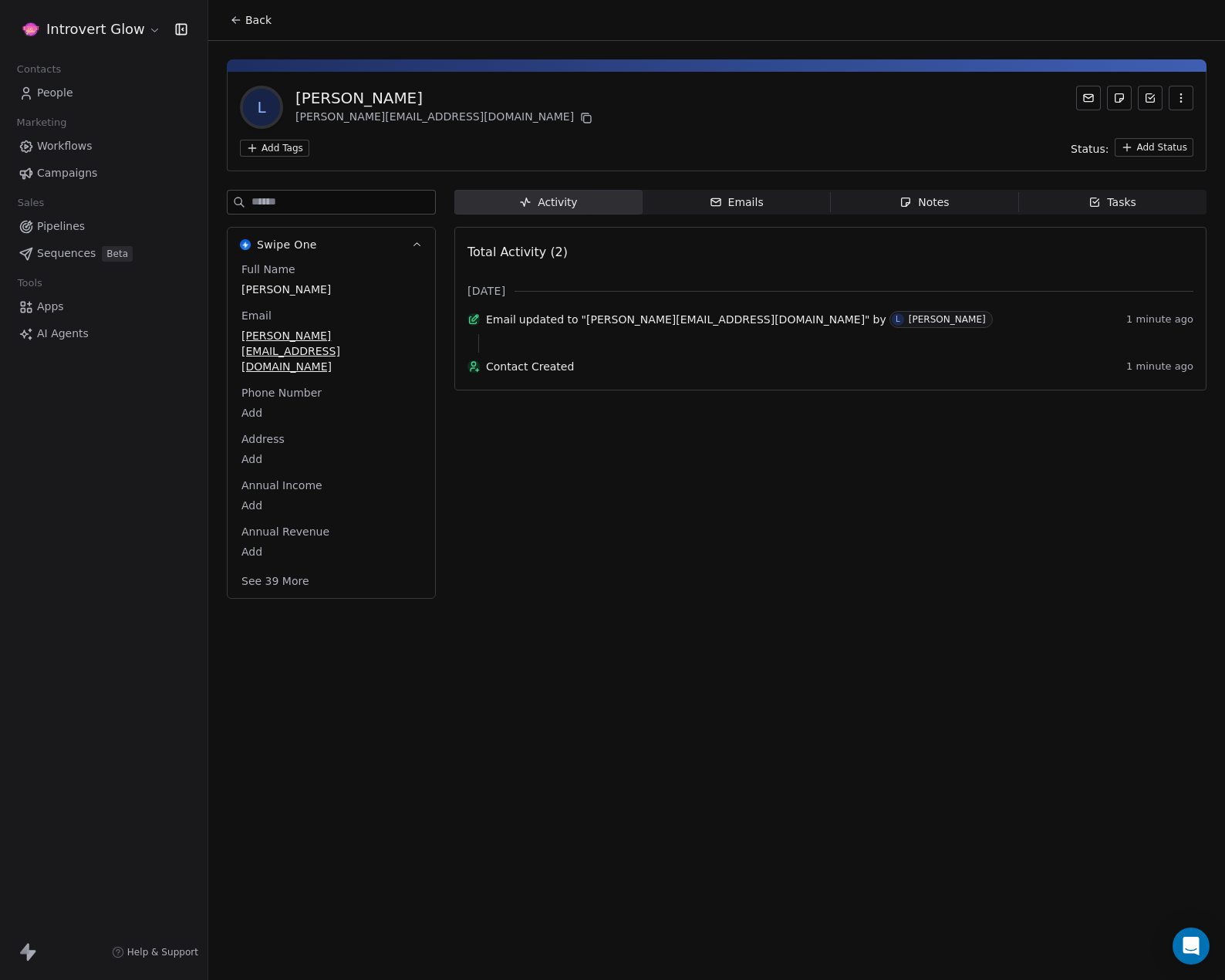
click at [276, 145] on html "Introvert Glow Contacts People Marketing Workflows Campaigns Sales Pipelines Se…" at bounding box center [612, 490] width 1225 height 980
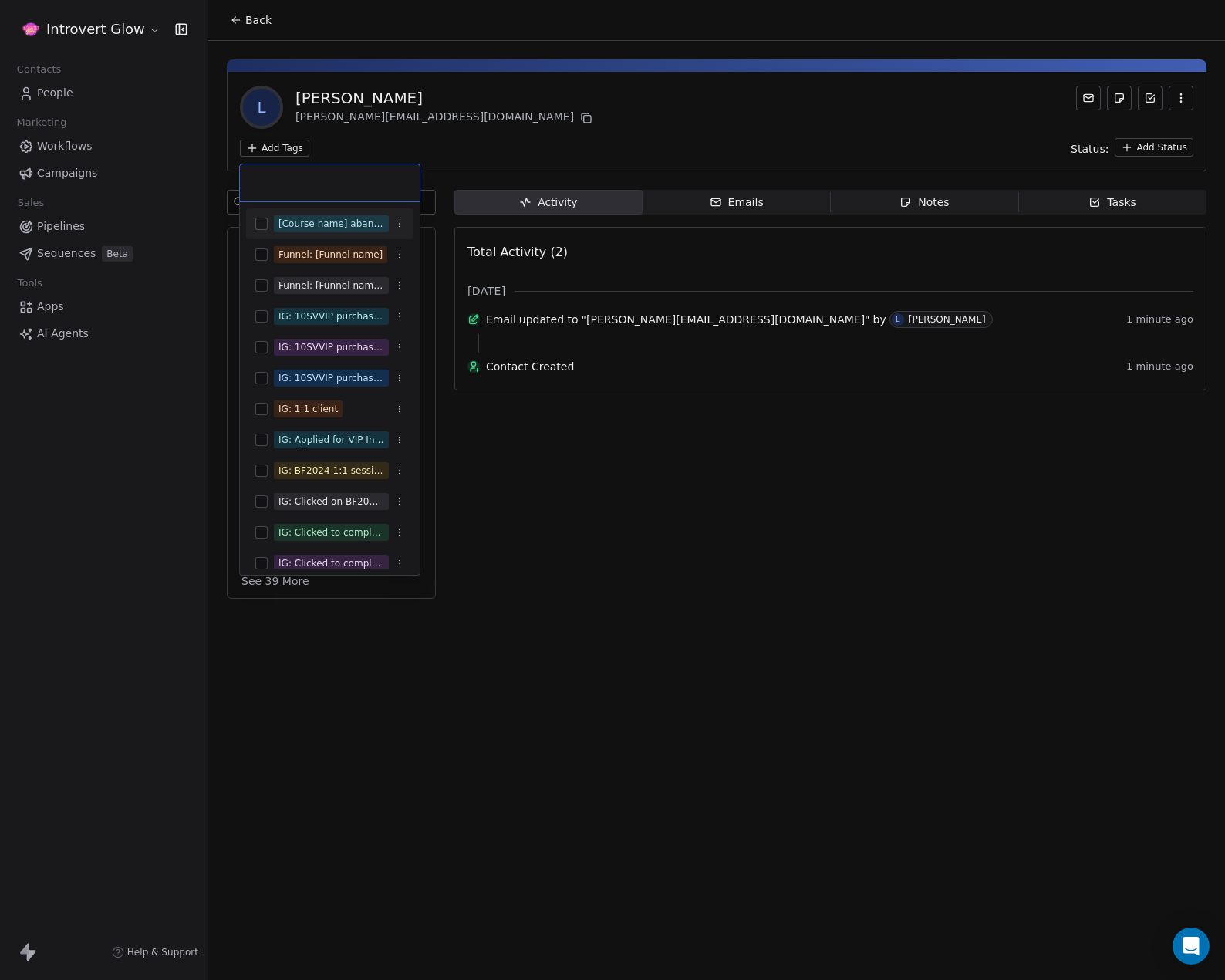
click at [316, 182] on input "text" at bounding box center [330, 183] width 162 height 17
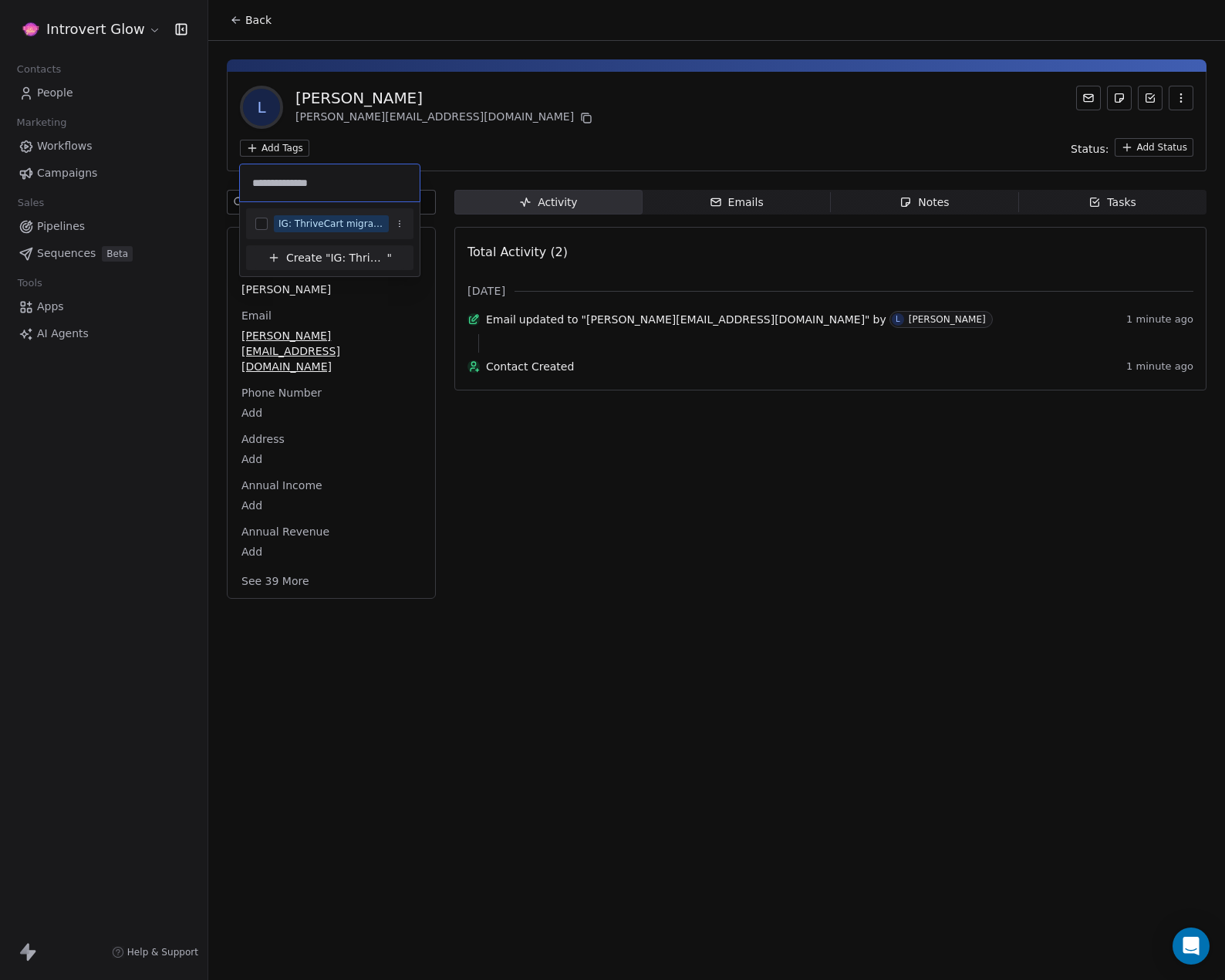
type input "**********"
click at [262, 221] on button "Suggestions" at bounding box center [262, 224] width 13 height 13
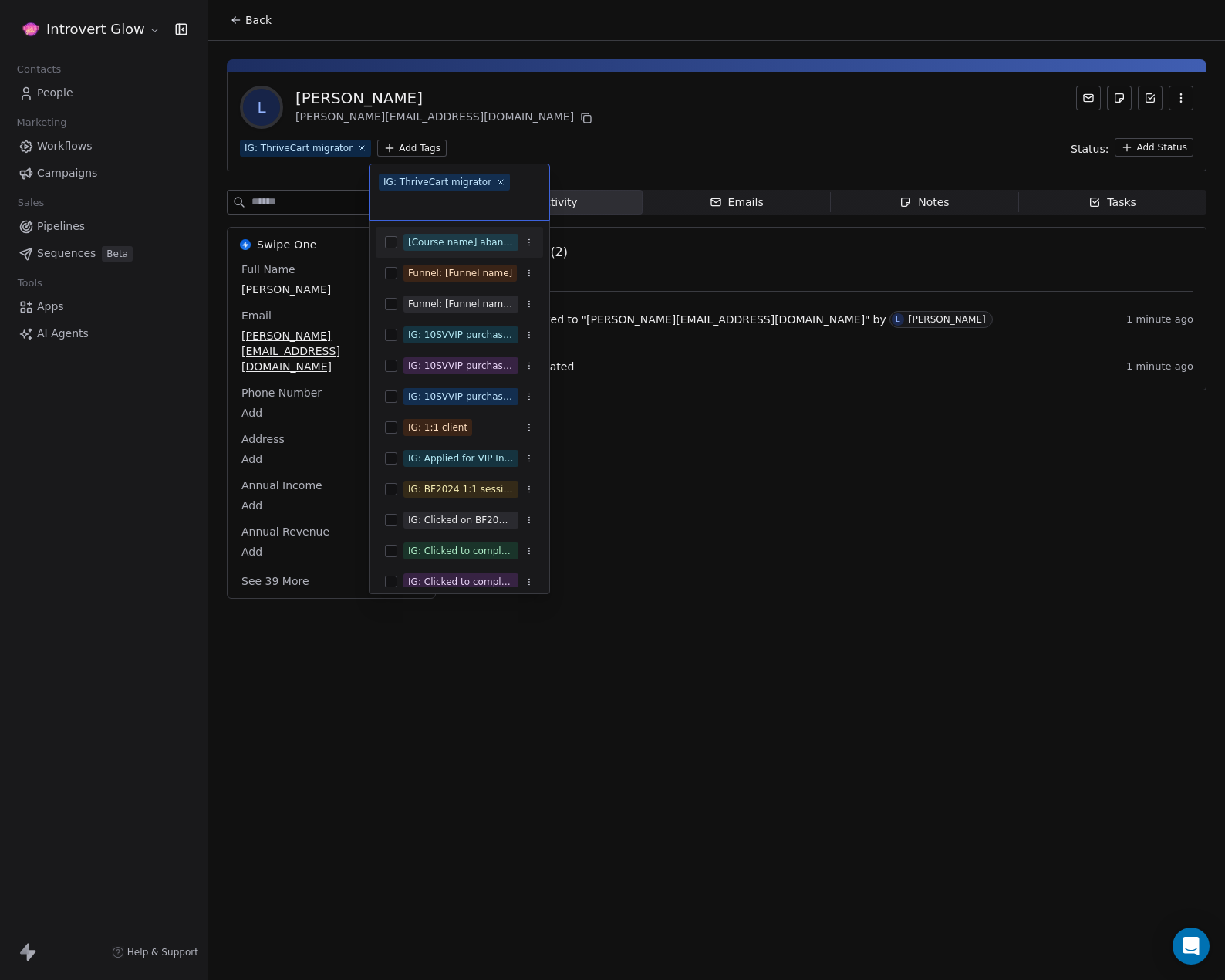
click at [506, 146] on html "Introvert Glow Contacts People Marketing Workflows Campaigns Sales Pipelines Se…" at bounding box center [612, 490] width 1225 height 980
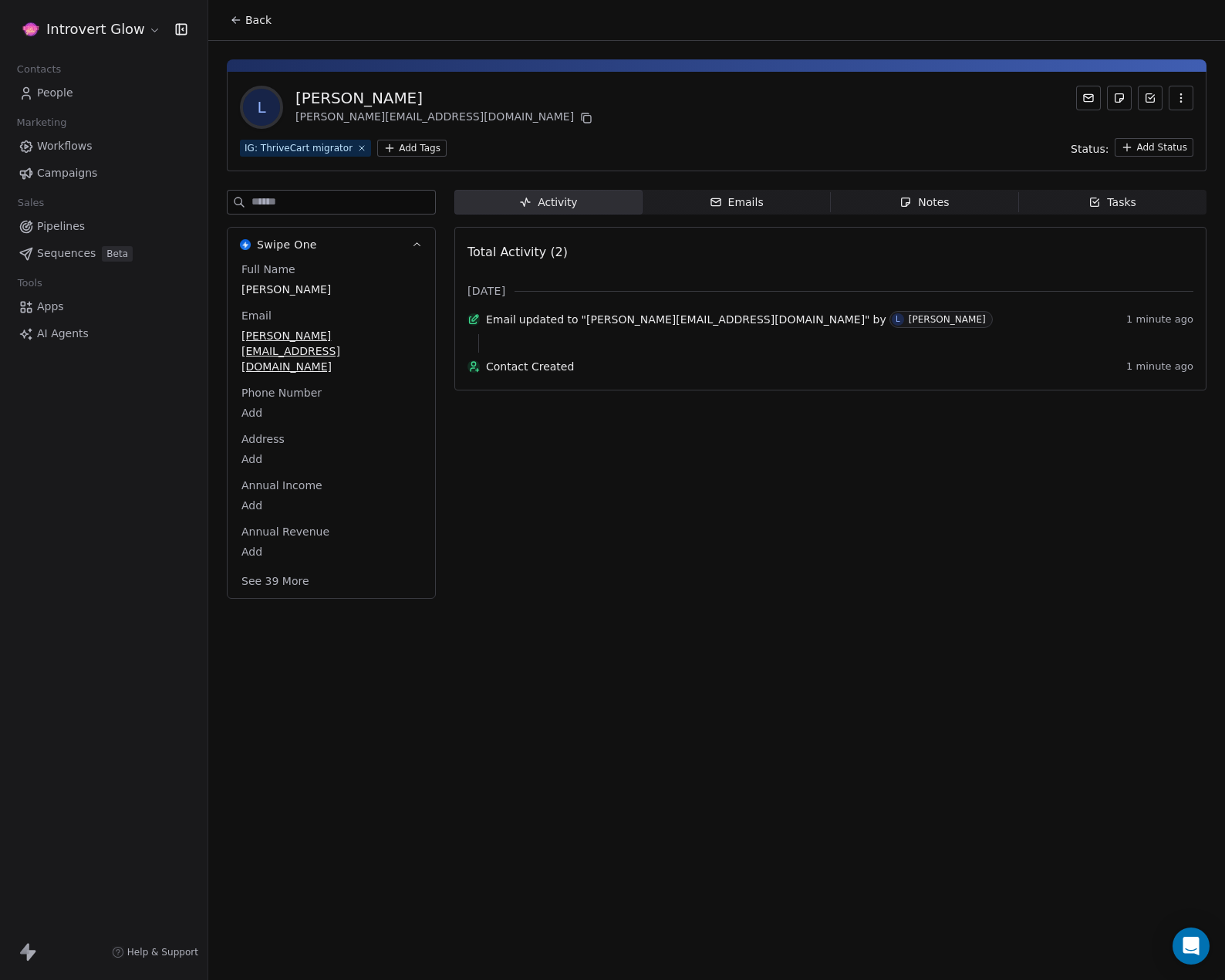
click at [325, 193] on input at bounding box center [343, 202] width 184 height 23
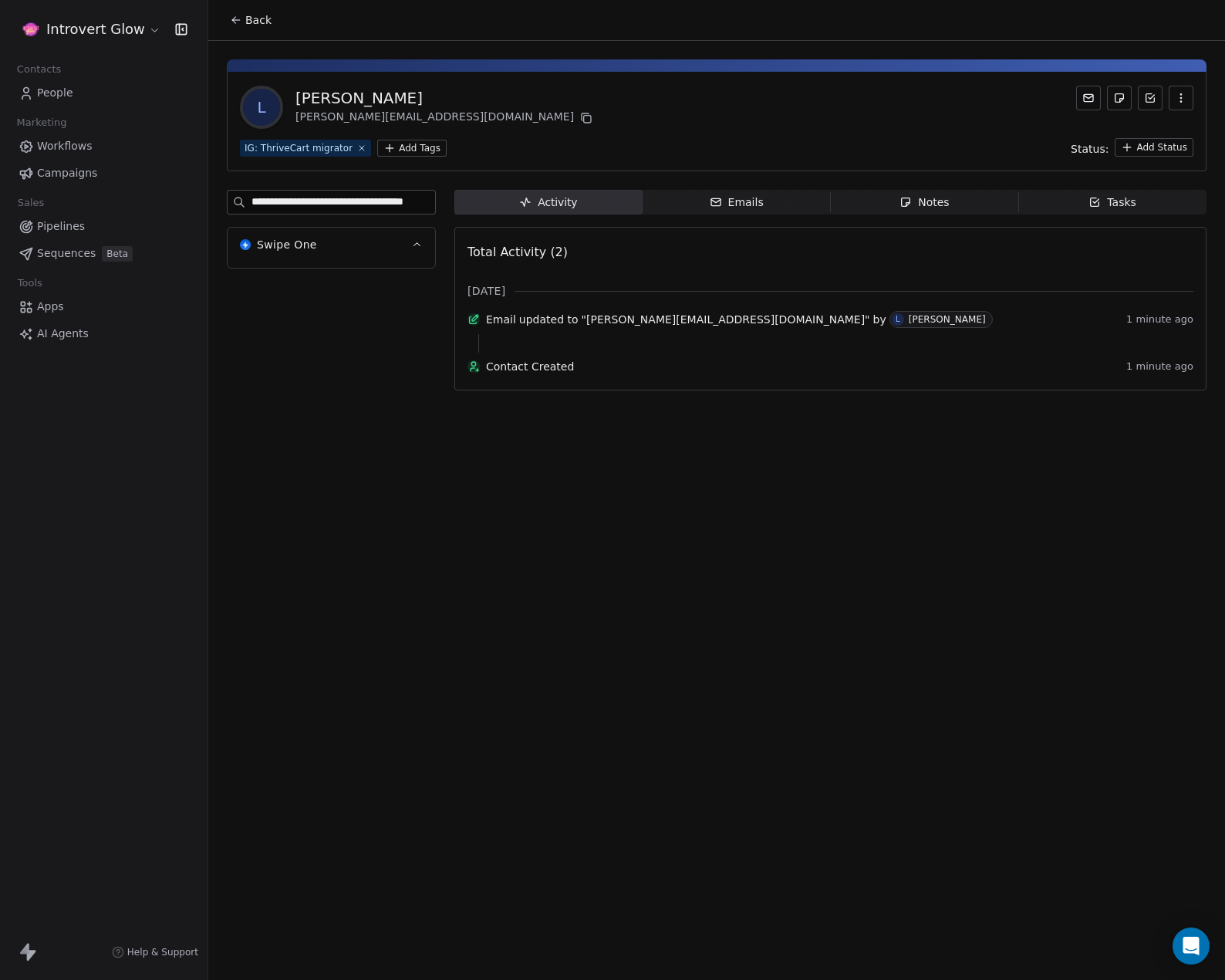
click at [369, 198] on input "**********" at bounding box center [343, 202] width 184 height 23
type input "**********"
click at [419, 141] on html "**********" at bounding box center [612, 490] width 1225 height 980
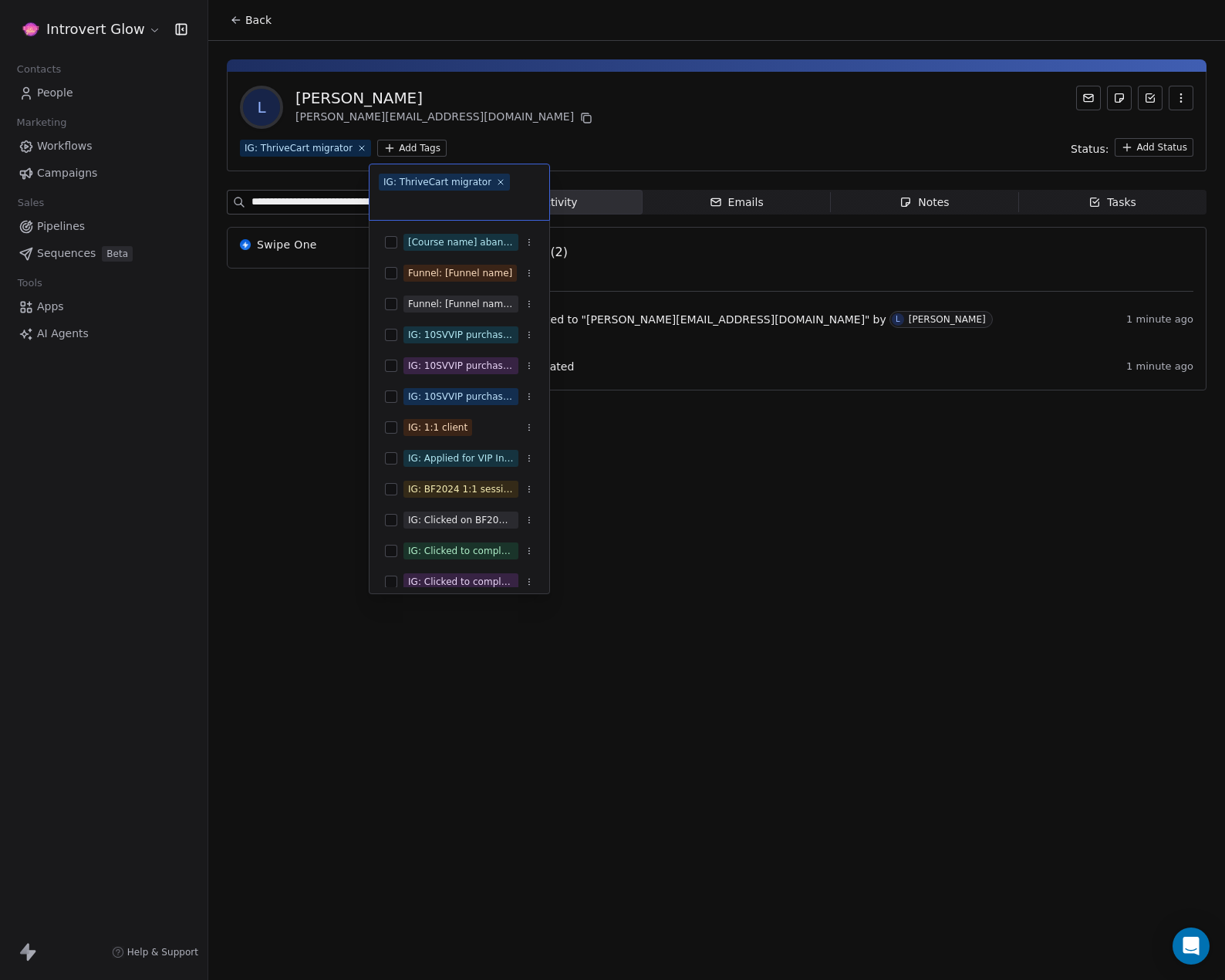
click at [429, 203] on input "text" at bounding box center [459, 202] width 162 height 17
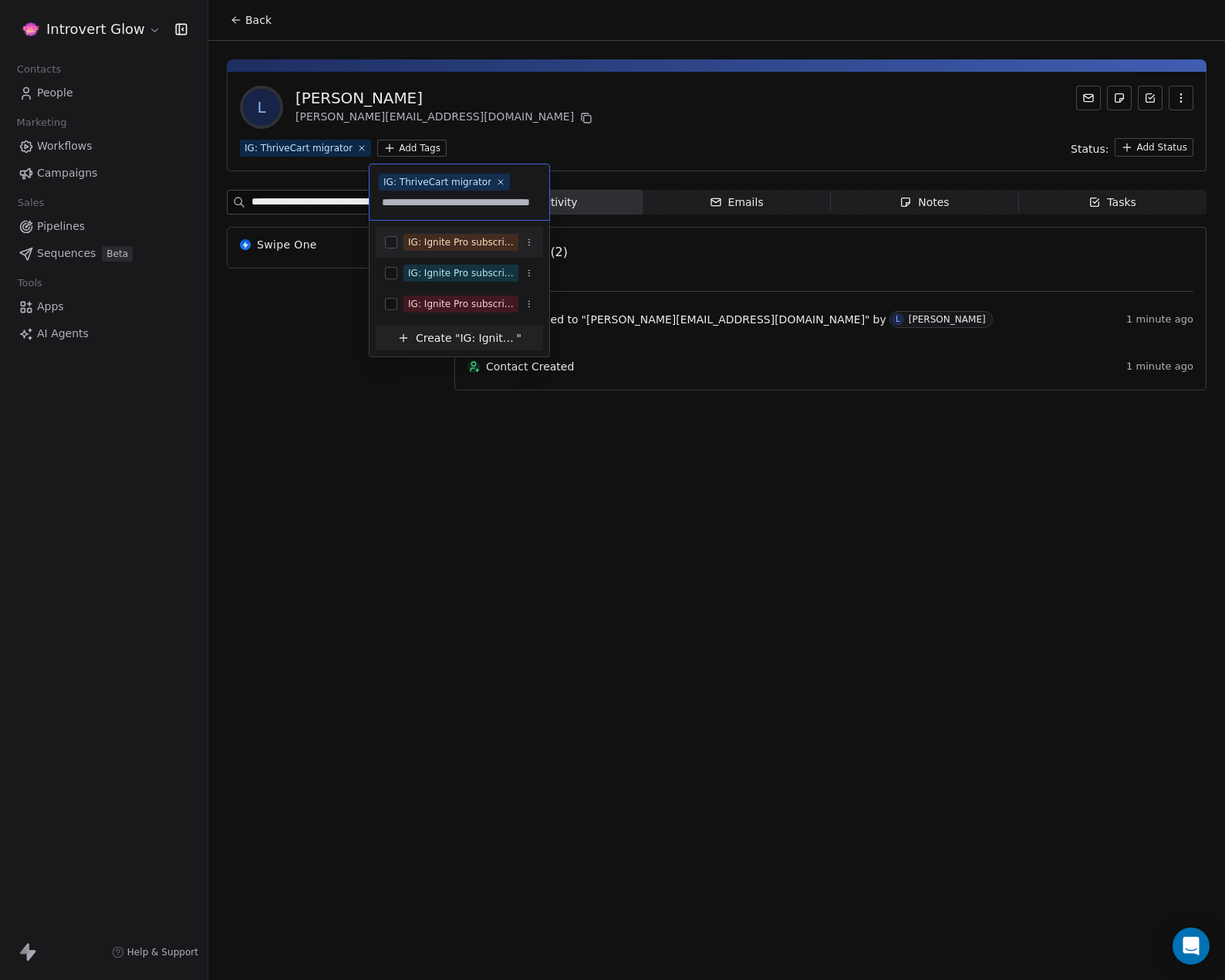
scroll to position [0, 23]
type input "**********"
click at [473, 270] on div "IG: Ignite Pro subscription cancelled (TC)" at bounding box center [461, 272] width 106 height 14
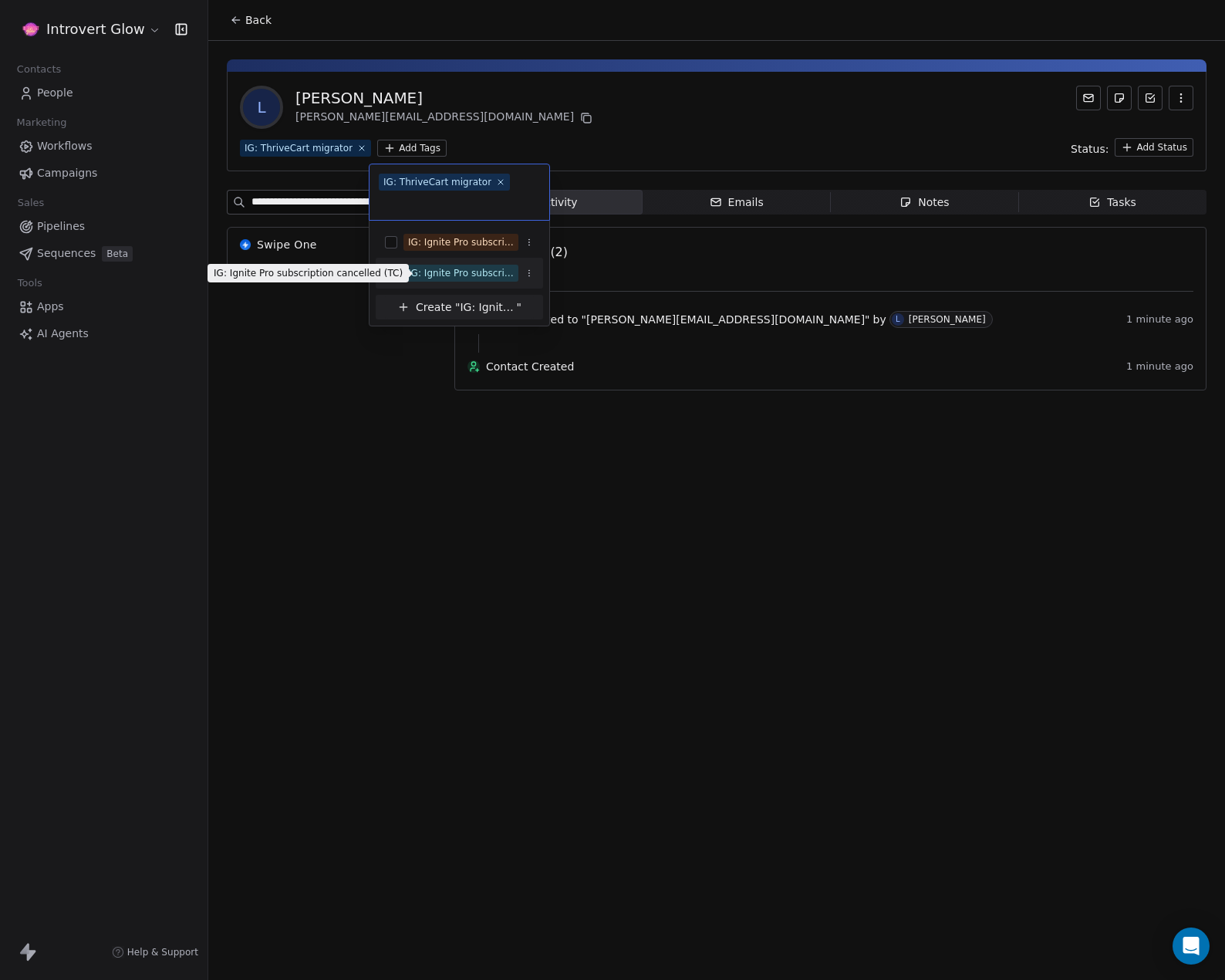
scroll to position [0, 0]
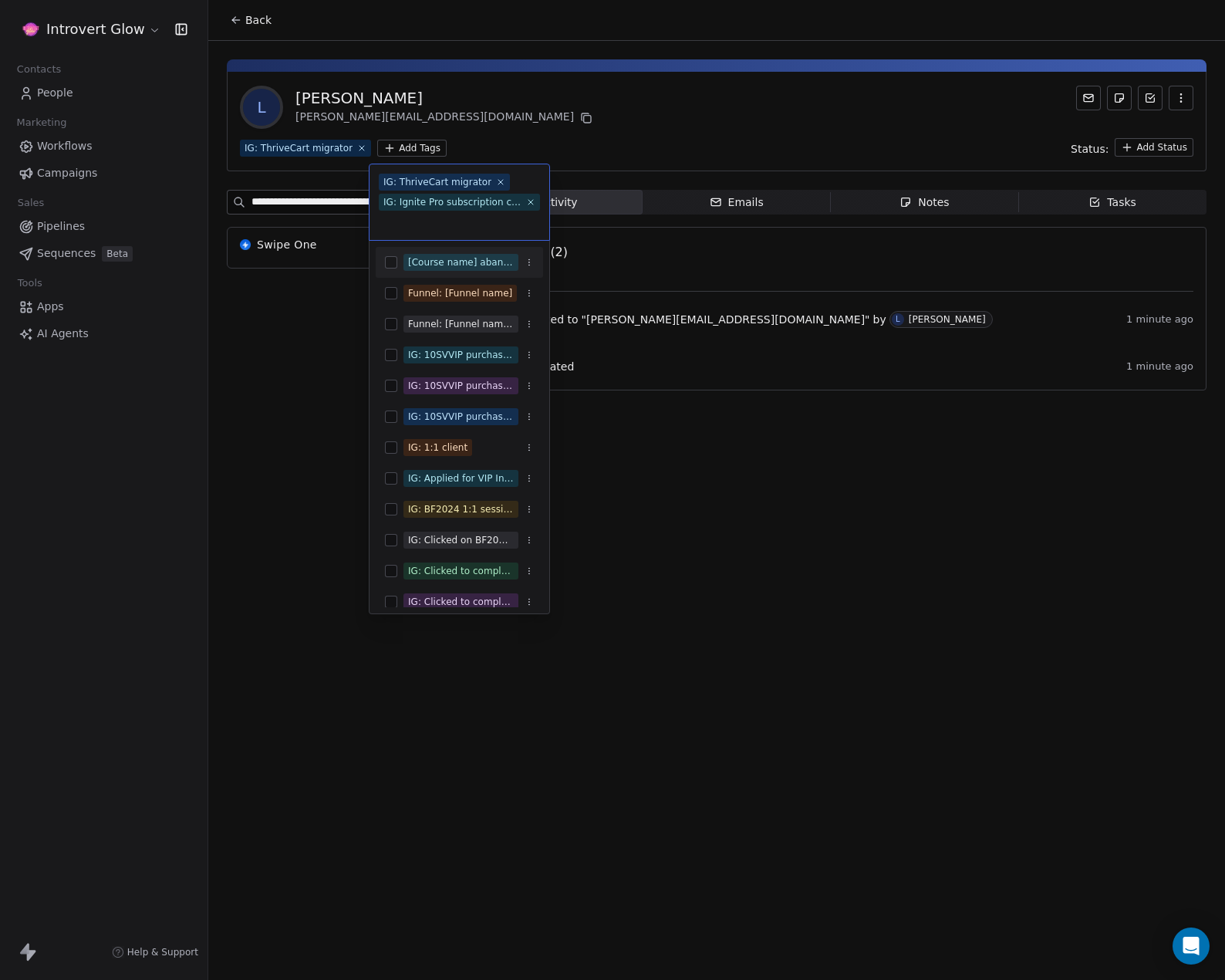
click at [516, 232] on div "IG: ThriveCart migrator IG: Ignite Pro subscription cancelled (TC)" at bounding box center [459, 202] width 180 height 76
click at [618, 118] on html "**********" at bounding box center [612, 490] width 1225 height 980
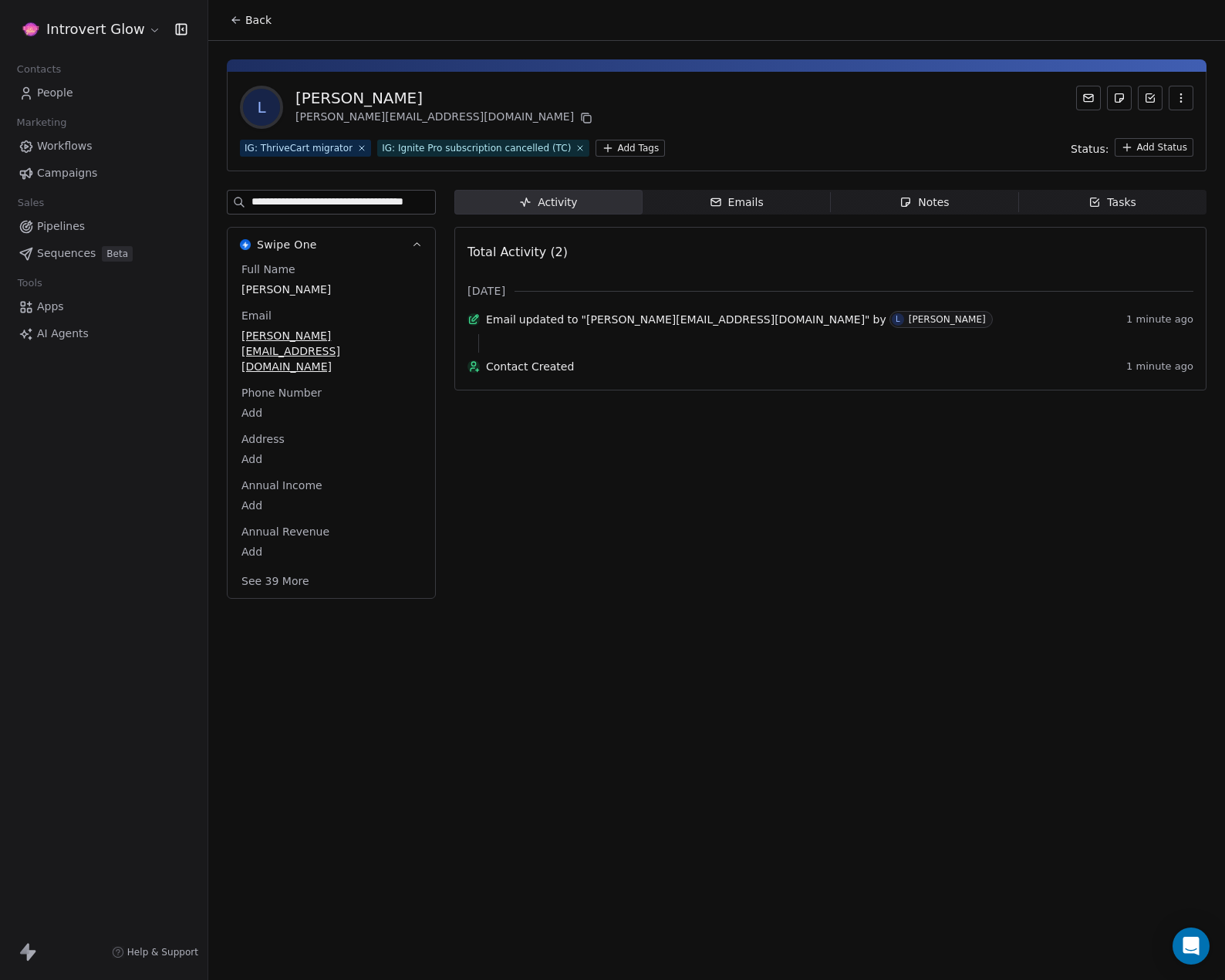
click at [664, 574] on div "Activity Activity Emails Emails Notes Notes Tasks Tasks Total Activity (2) Sept…" at bounding box center [830, 399] width 753 height 418
click at [795, 109] on div "L Lisa Test lisa@careeravengers.com" at bounding box center [717, 107] width 954 height 43
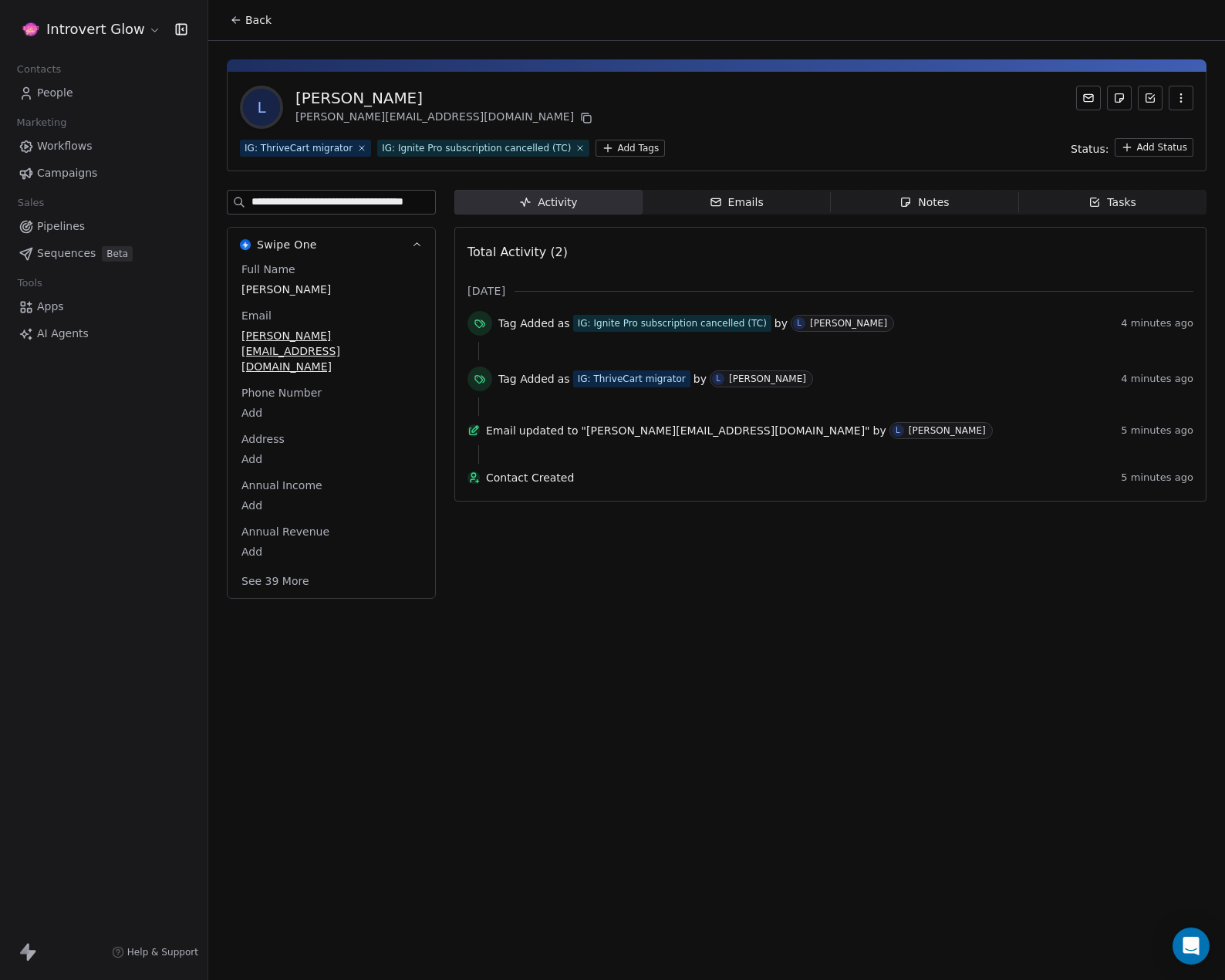
click at [626, 144] on html "**********" at bounding box center [612, 490] width 1225 height 980
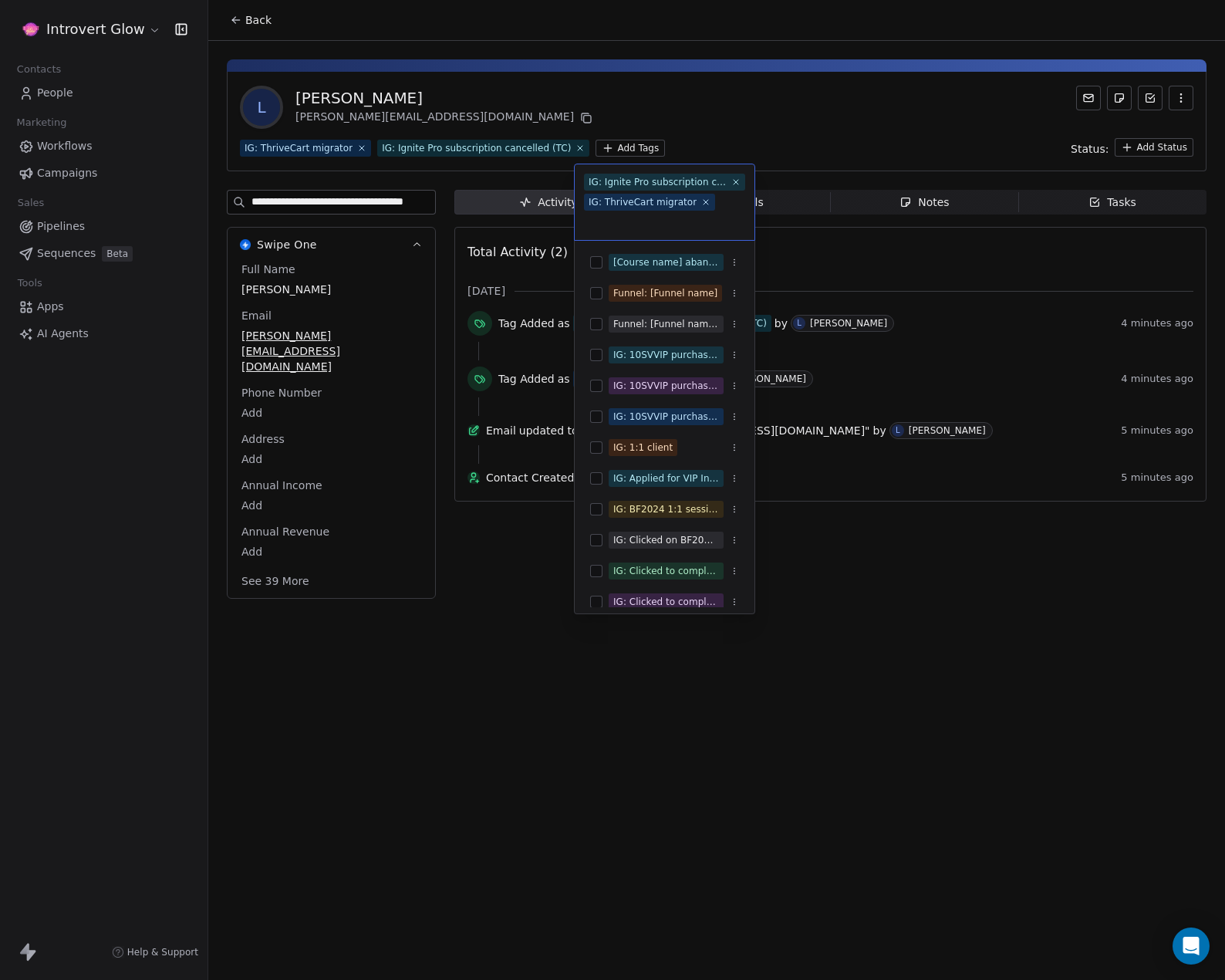
click at [627, 227] on input "text" at bounding box center [664, 222] width 162 height 17
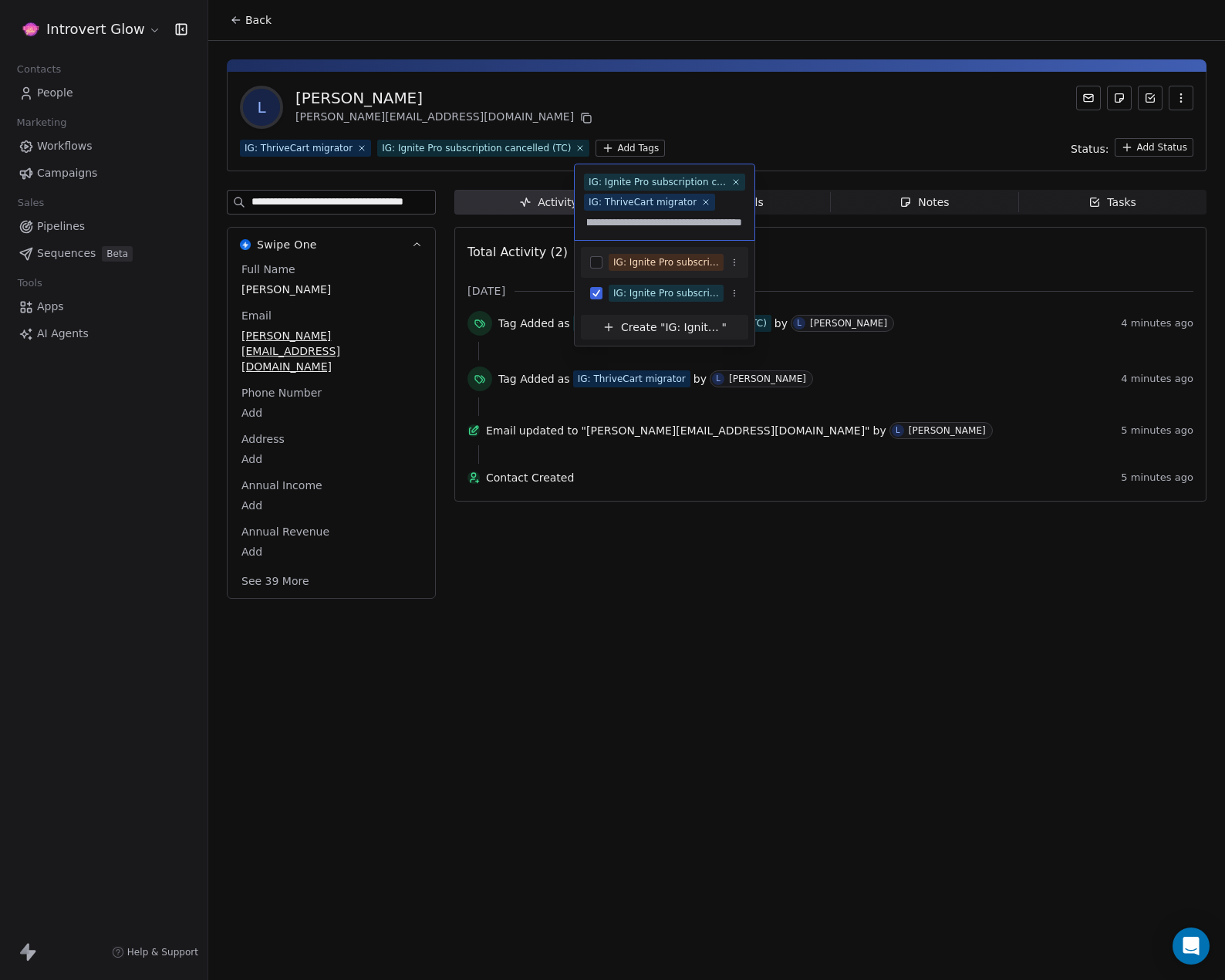
scroll to position [0, 54]
type input "**********"
click at [593, 260] on button "Suggestions" at bounding box center [597, 262] width 13 height 13
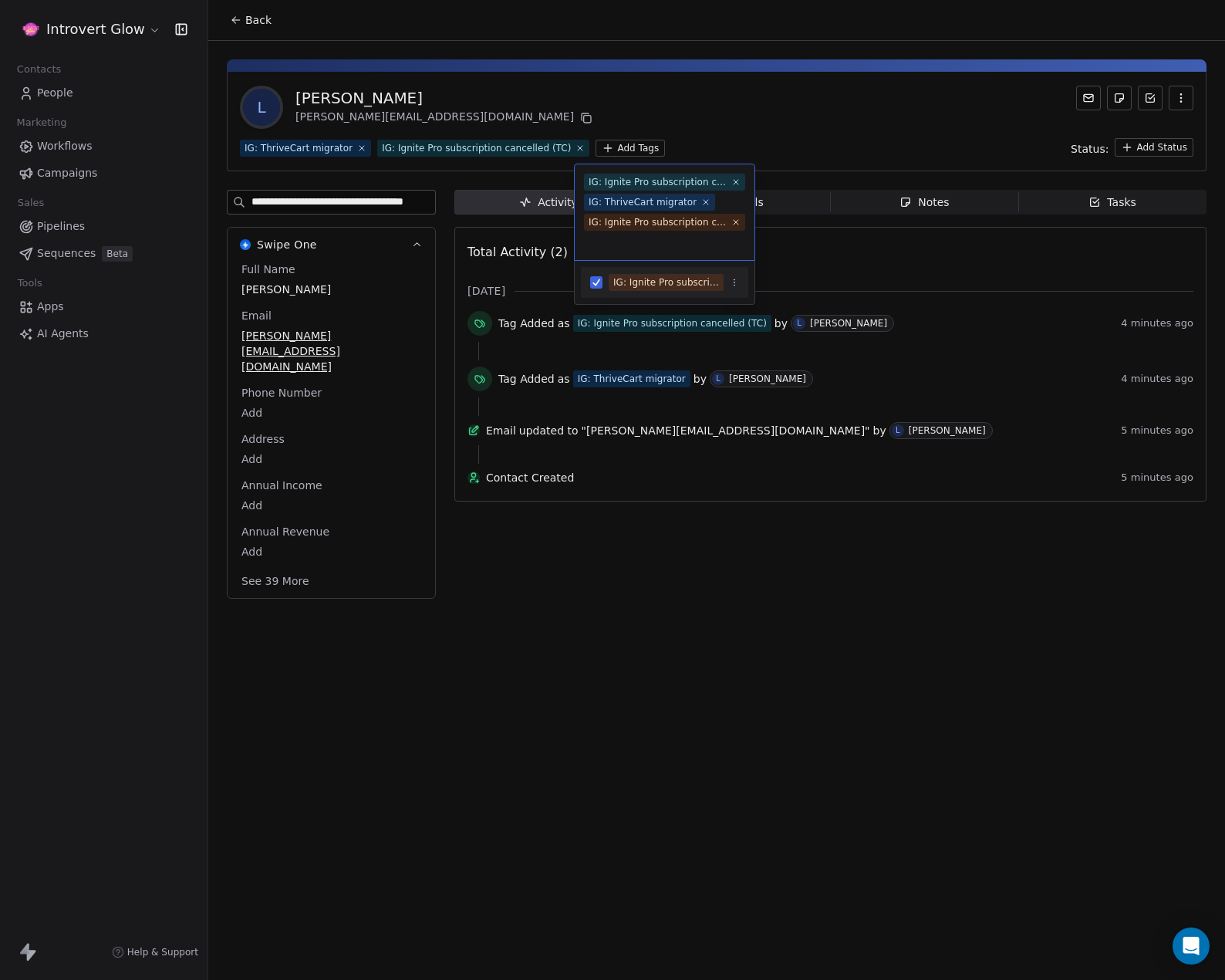
scroll to position [0, 0]
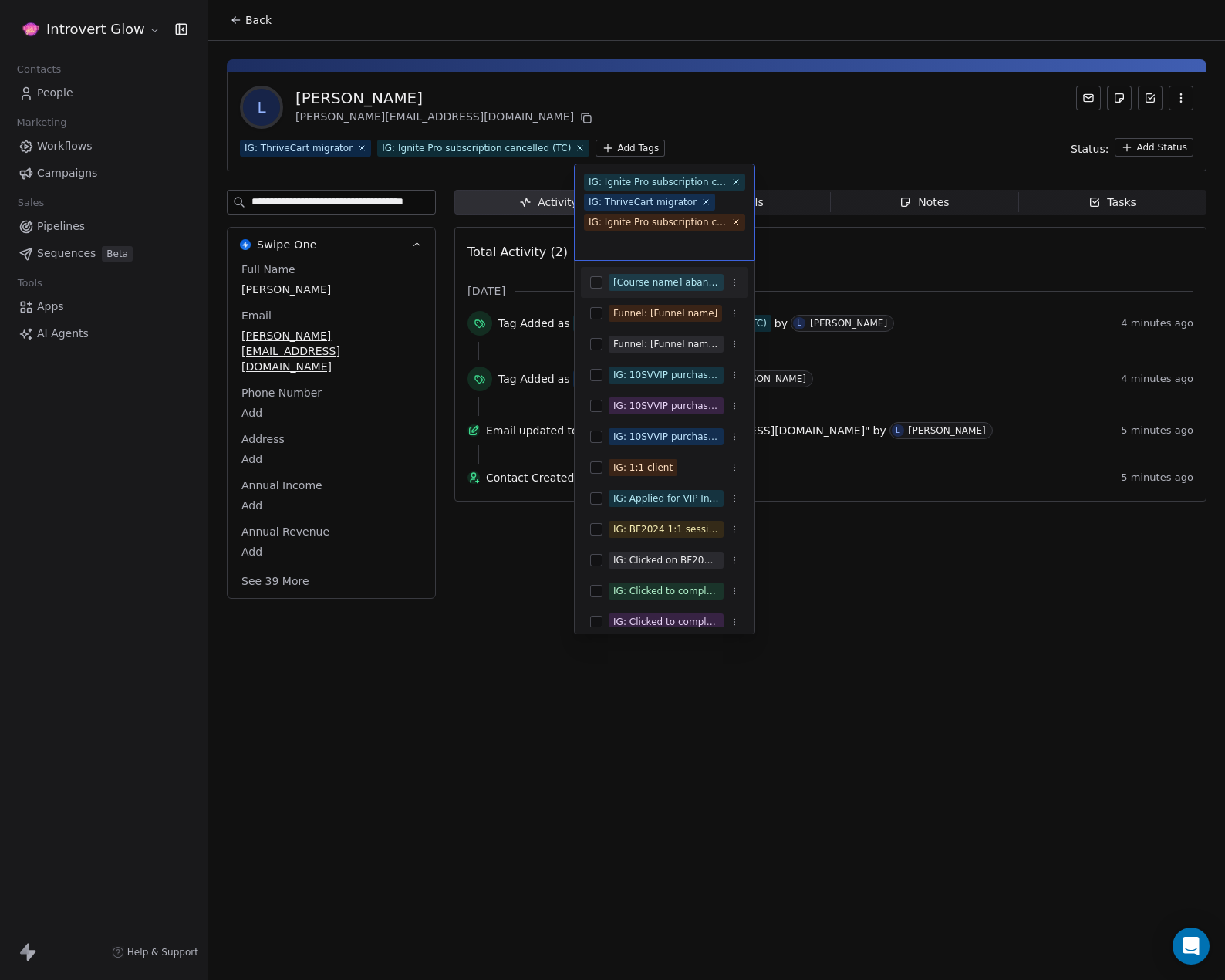
click at [861, 117] on html "**********" at bounding box center [612, 490] width 1225 height 980
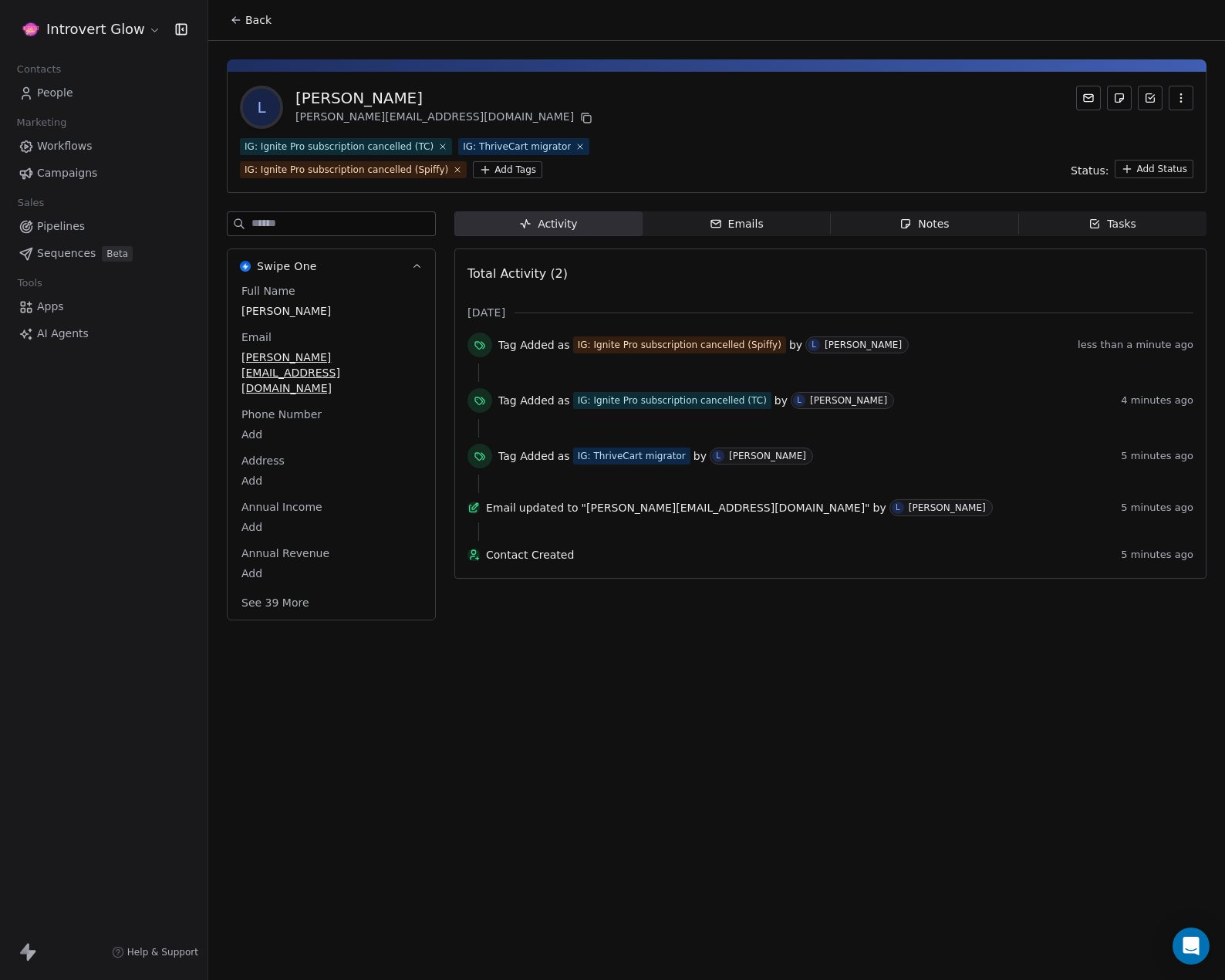
click at [747, 227] on div "Emails" at bounding box center [736, 224] width 54 height 16
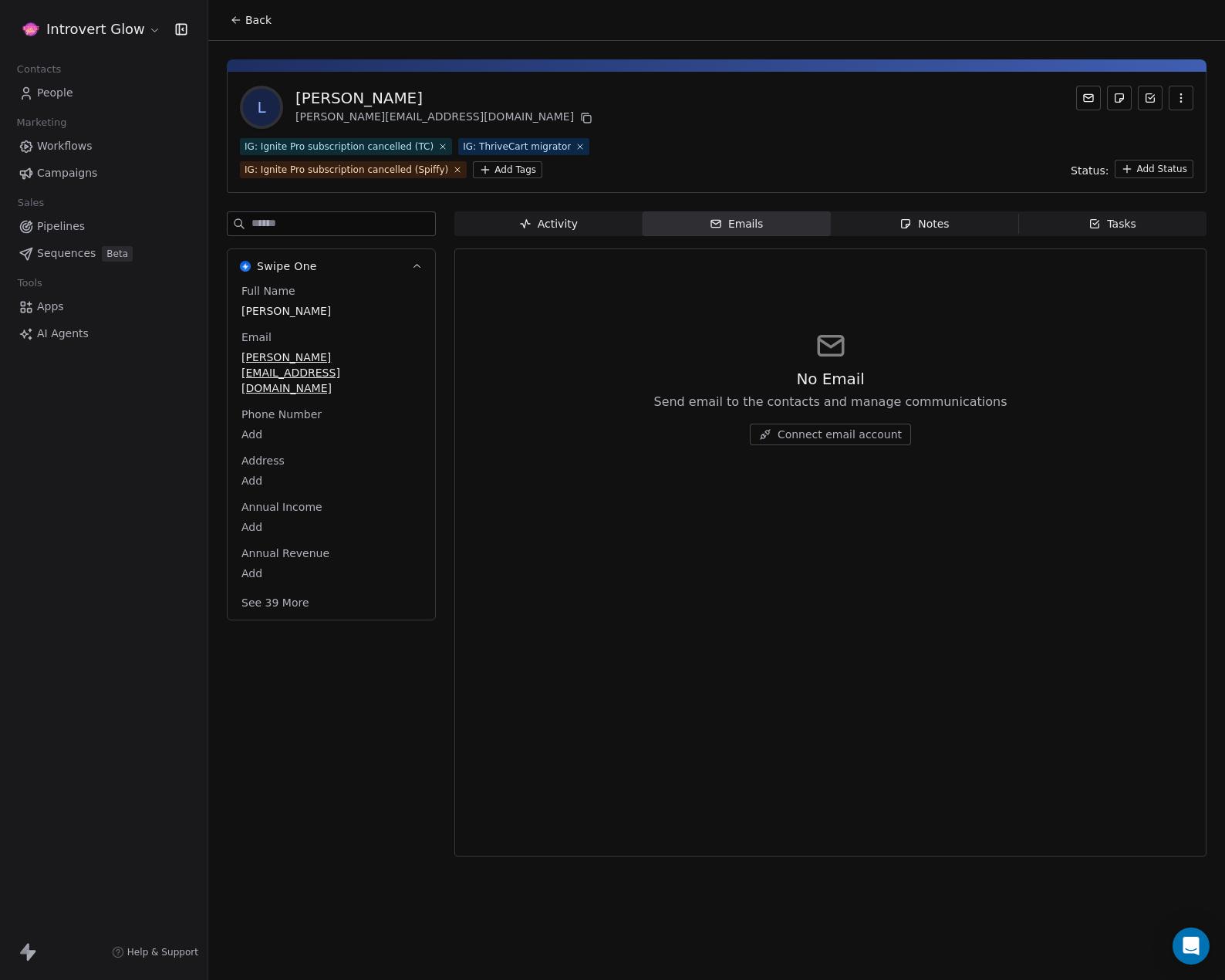
click at [573, 227] on div "Activity" at bounding box center [548, 224] width 58 height 16
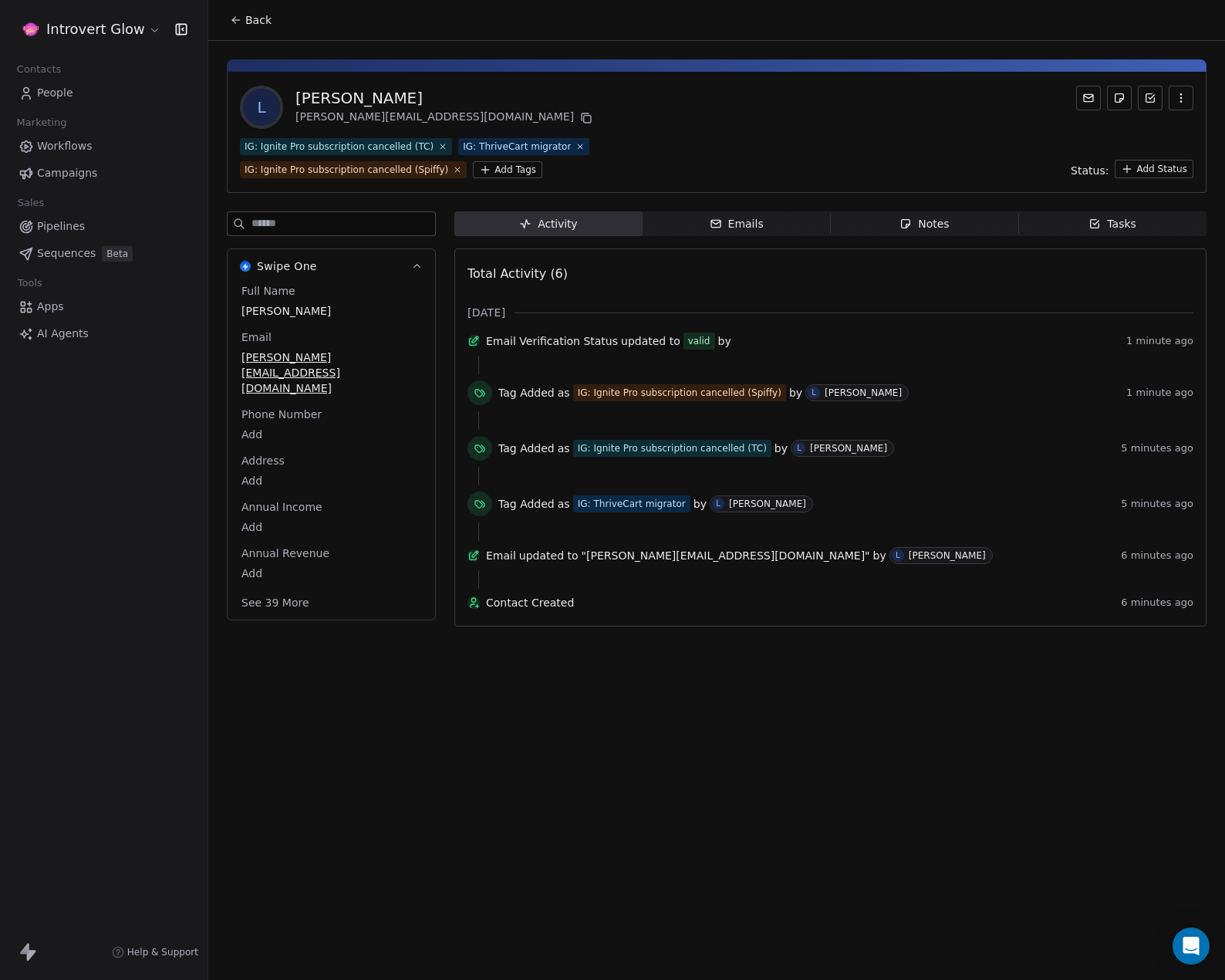
click at [257, 18] on span "Back" at bounding box center [259, 20] width 26 height 16
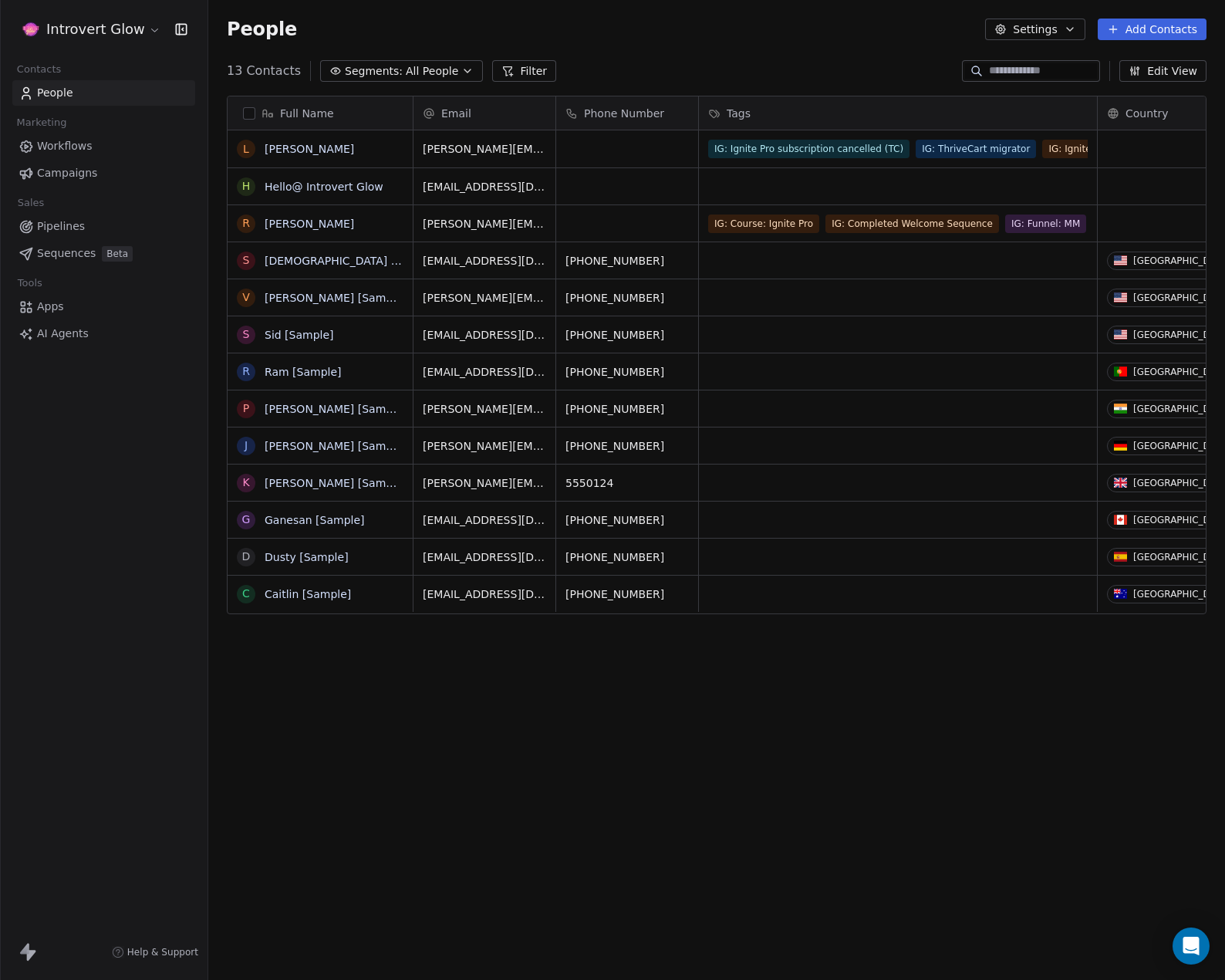
scroll to position [850, 1006]
click at [285, 148] on link "[PERSON_NAME]" at bounding box center [310, 149] width 90 height 13
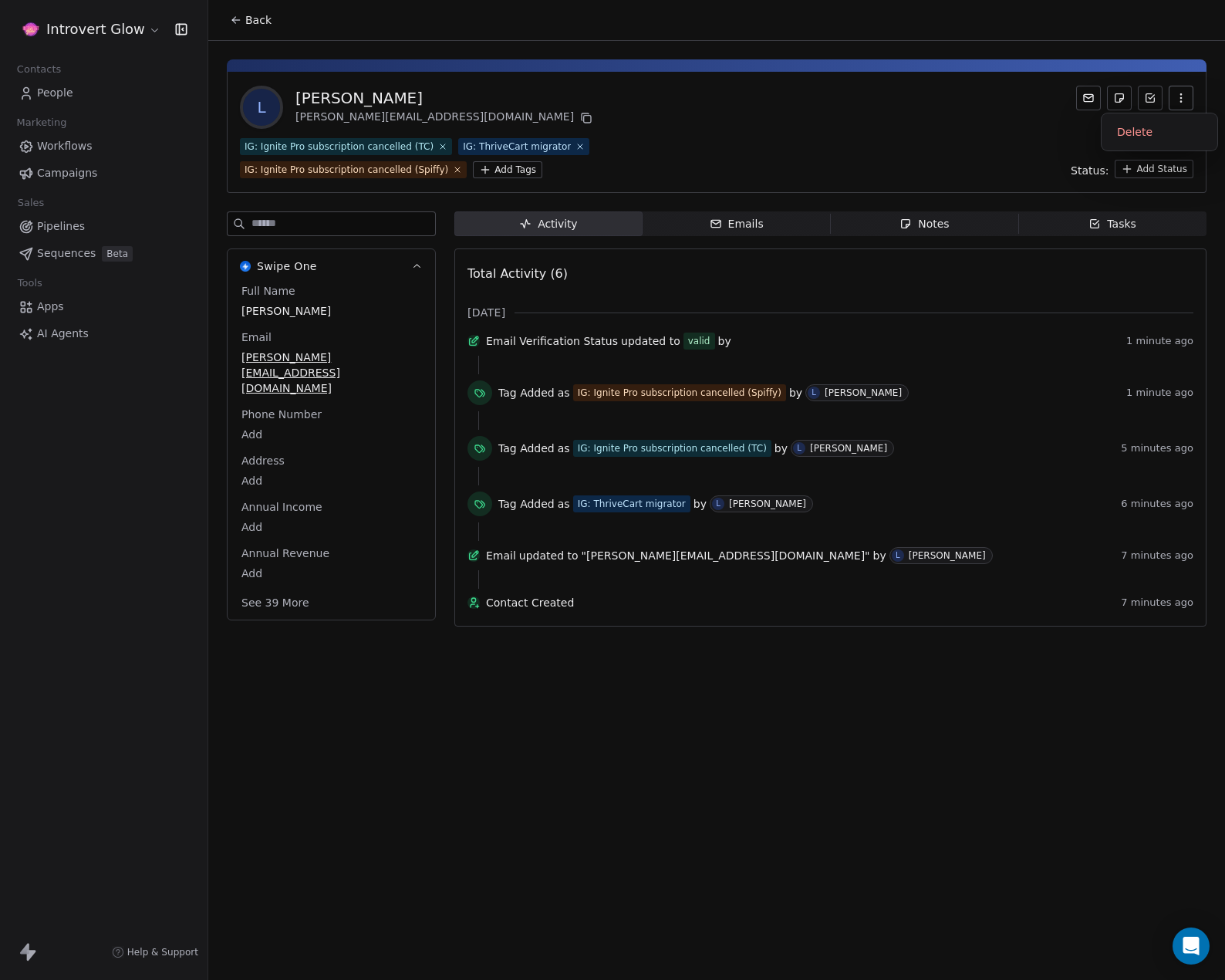
click at [1181, 98] on icon "button" at bounding box center [1180, 97] width 1 height 1
click at [861, 107] on div "L Lisa Test lisa@careeravengers.com" at bounding box center [717, 107] width 954 height 43
click at [639, 114] on div "L Lisa Test lisa@careeravengers.com" at bounding box center [717, 107] width 954 height 43
click at [734, 137] on div "L Lisa Test lisa@careeravengers.com IG: Ignite Pro subscription cancelled (TC) …" at bounding box center [716, 132] width 980 height 121
click at [740, 221] on div "Emails" at bounding box center [736, 224] width 54 height 16
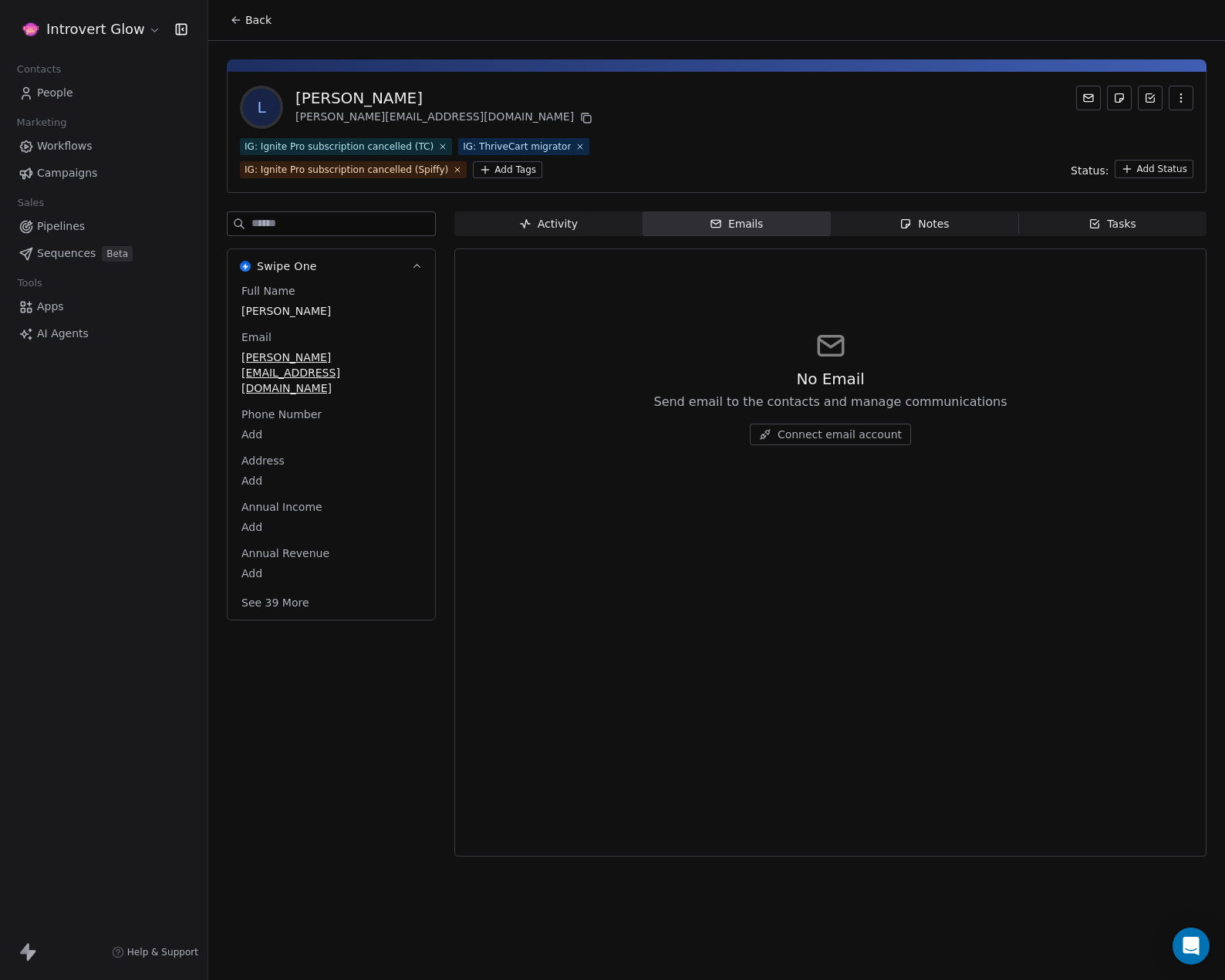
click at [1051, 42] on div "L [PERSON_NAME] Test [PERSON_NAME][EMAIL_ADDRESS][DOMAIN_NAME] IG: Ignite Pro s…" at bounding box center [716, 453] width 1017 height 825
click at [238, 23] on icon at bounding box center [237, 20] width 13 height 13
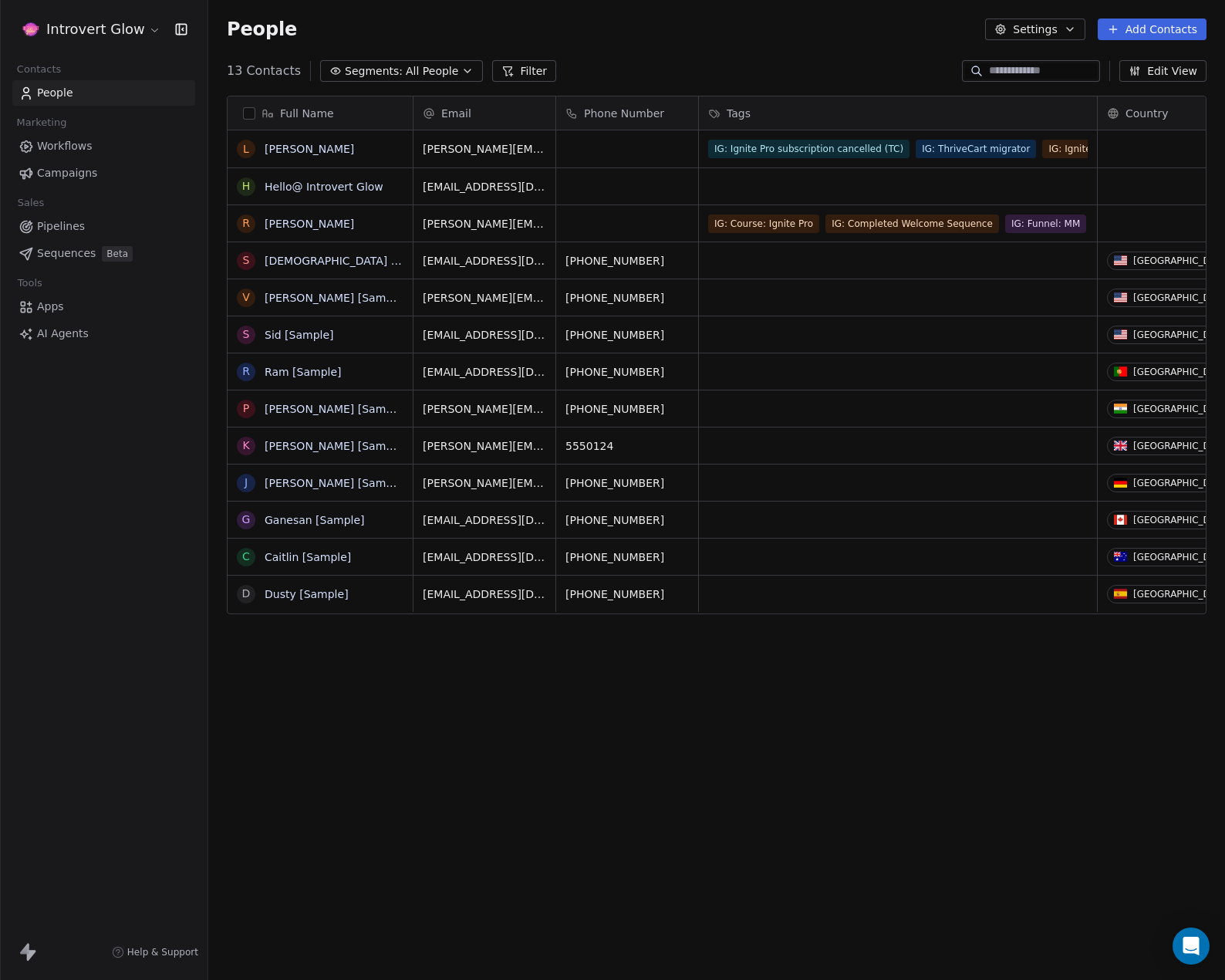
scroll to position [850, 1006]
click at [45, 150] on span "Workflows" at bounding box center [65, 146] width 56 height 16
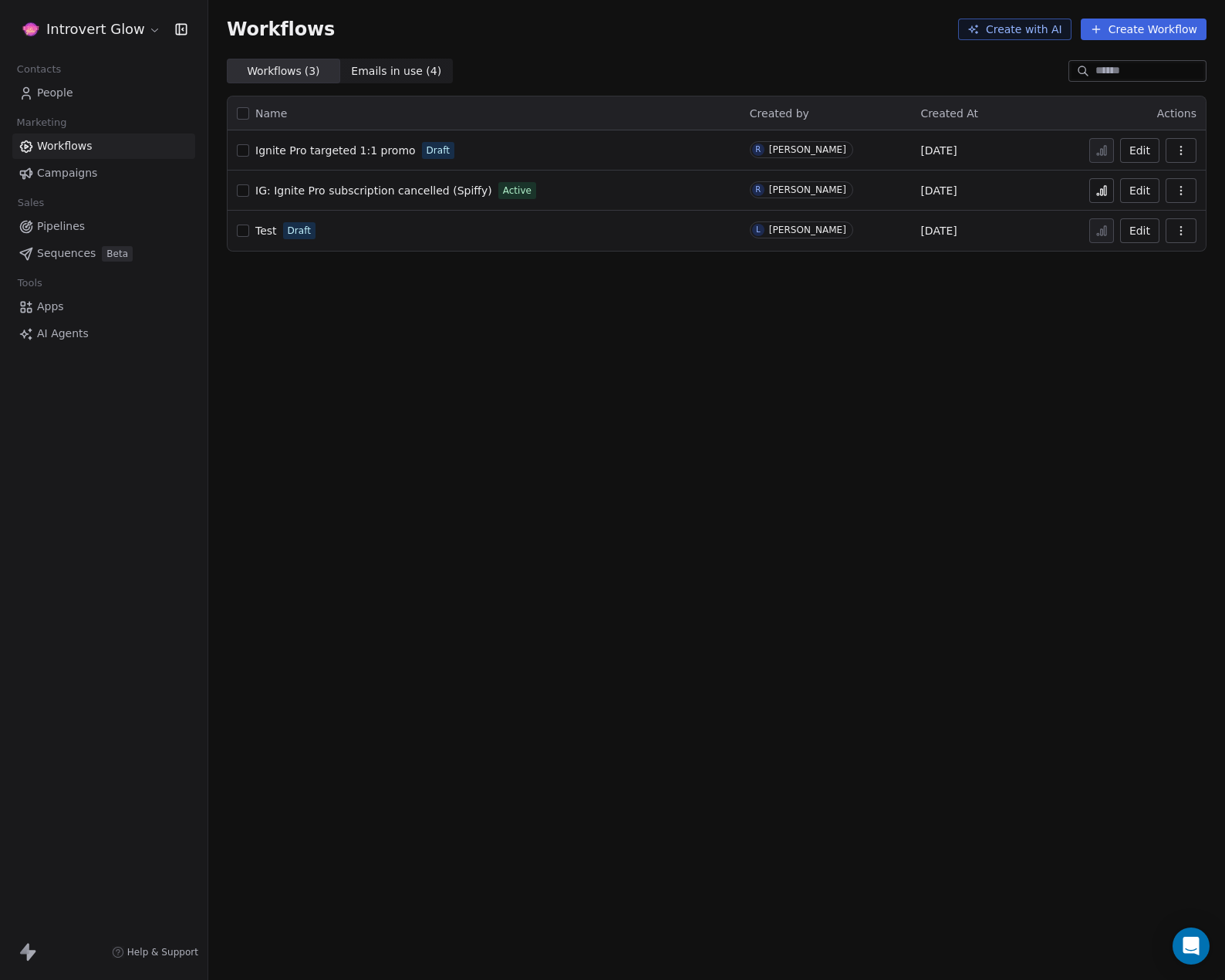
click at [1098, 196] on button at bounding box center [1102, 190] width 25 height 25
